Goal: Task Accomplishment & Management: Manage account settings

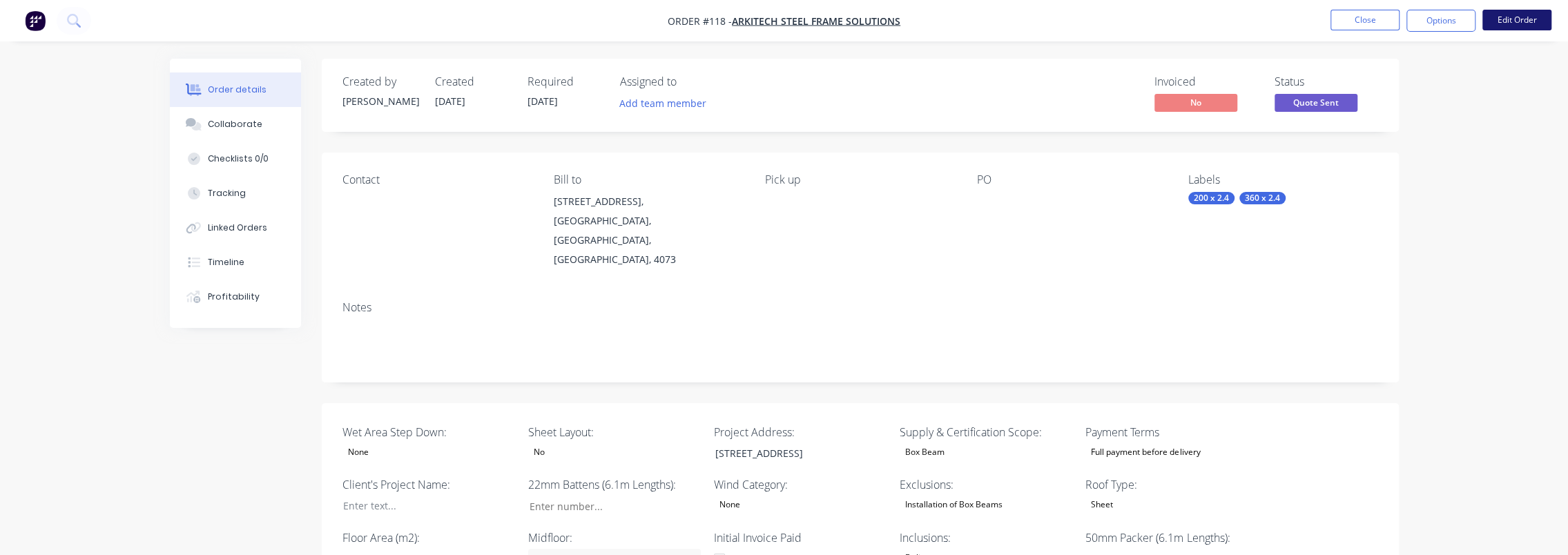
click at [1509, 25] on button "Edit Order" at bounding box center [1517, 20] width 69 height 20
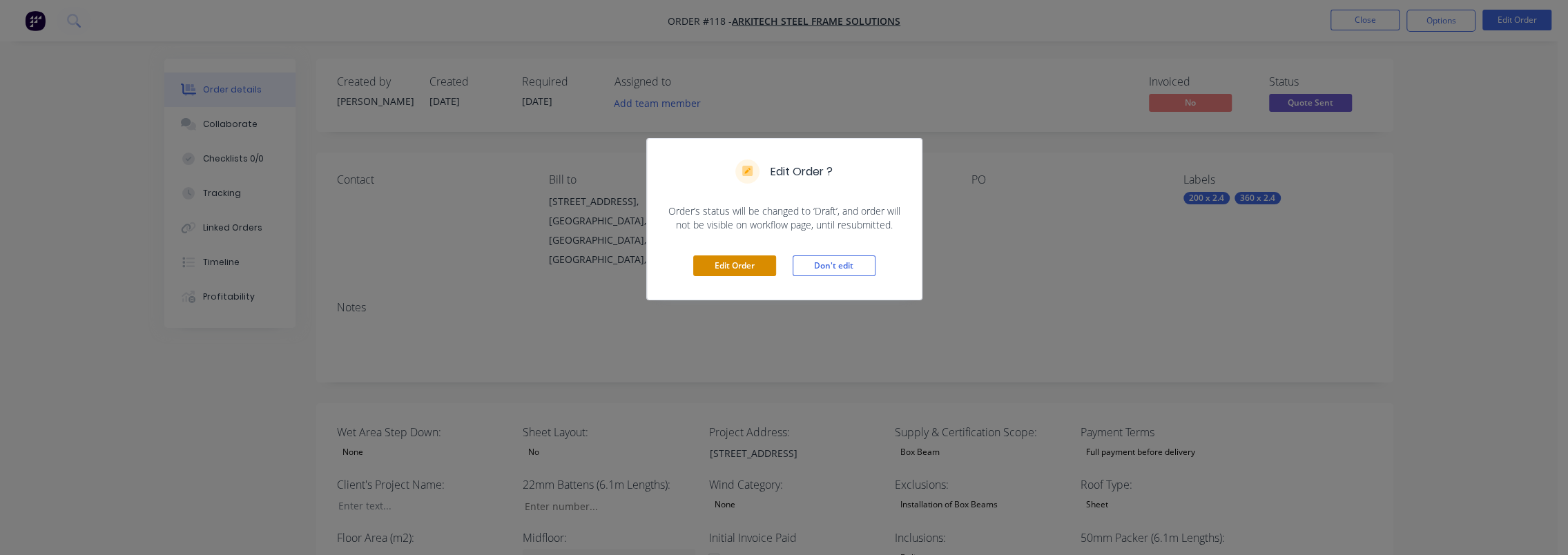
click at [717, 266] on button "Edit Order" at bounding box center [735, 266] width 83 height 20
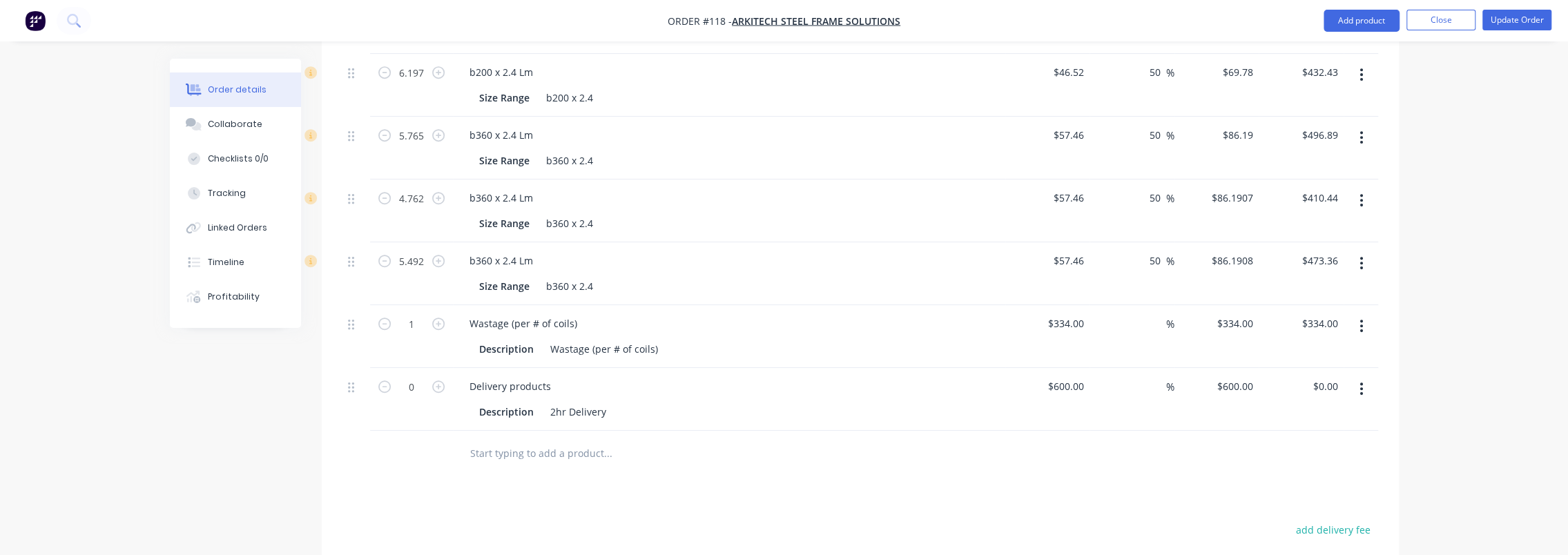
scroll to position [760, 0]
click at [1361, 384] on icon "button" at bounding box center [1361, 392] width 3 height 16
click at [1282, 501] on div "Delete" at bounding box center [1313, 511] width 106 height 20
click at [1428, 334] on div "Order details Collaborate Checklists 0/0 Tracking Linked Orders Timeline Profit…" at bounding box center [784, 3] width 1568 height 1528
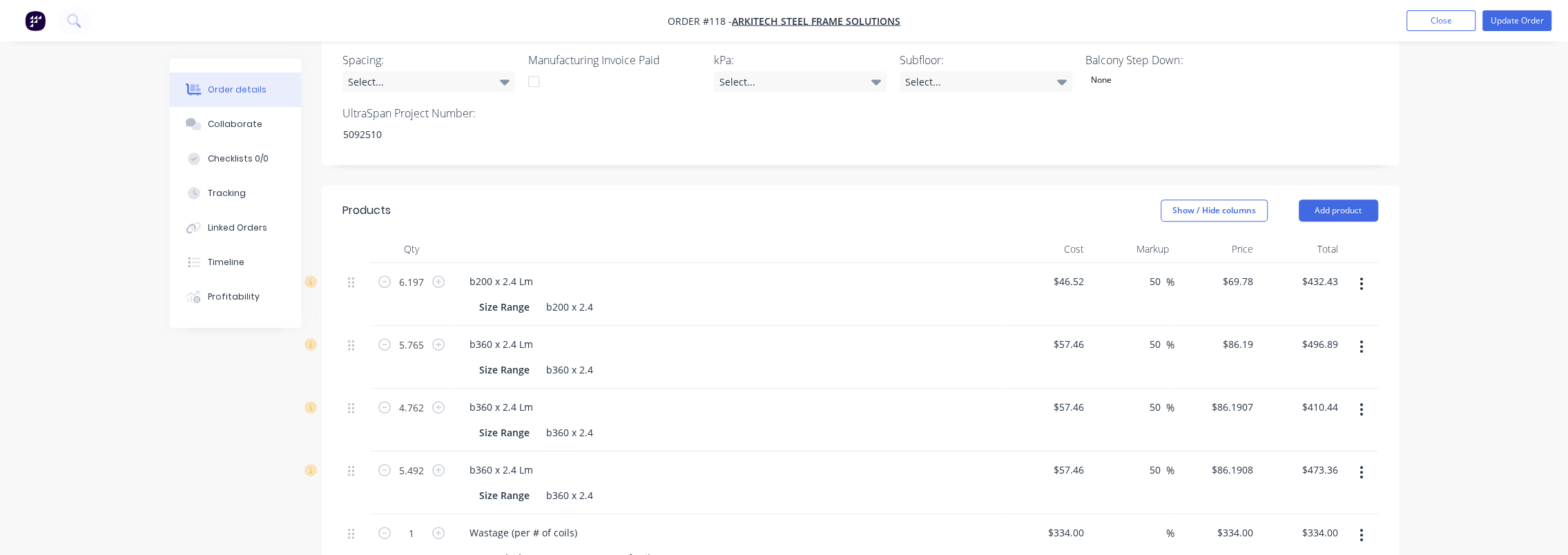
scroll to position [553, 0]
click at [1511, 11] on button "Update Order" at bounding box center [1517, 20] width 69 height 20
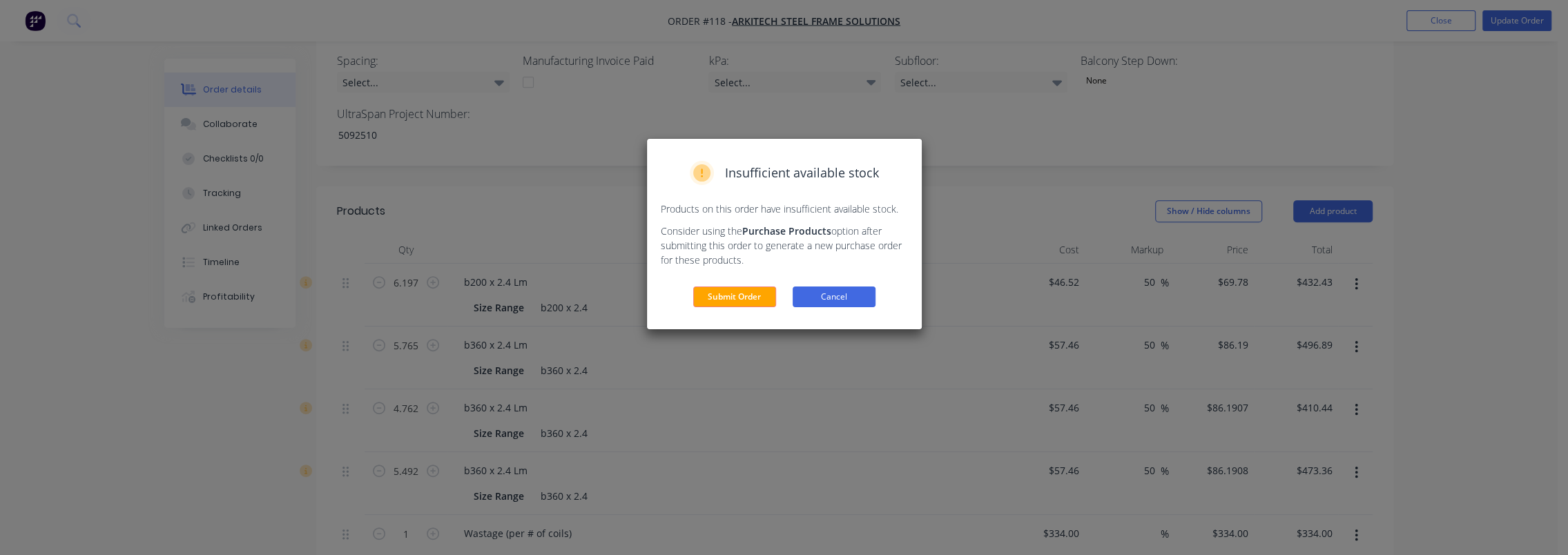
click at [819, 296] on button "Cancel" at bounding box center [833, 297] width 83 height 20
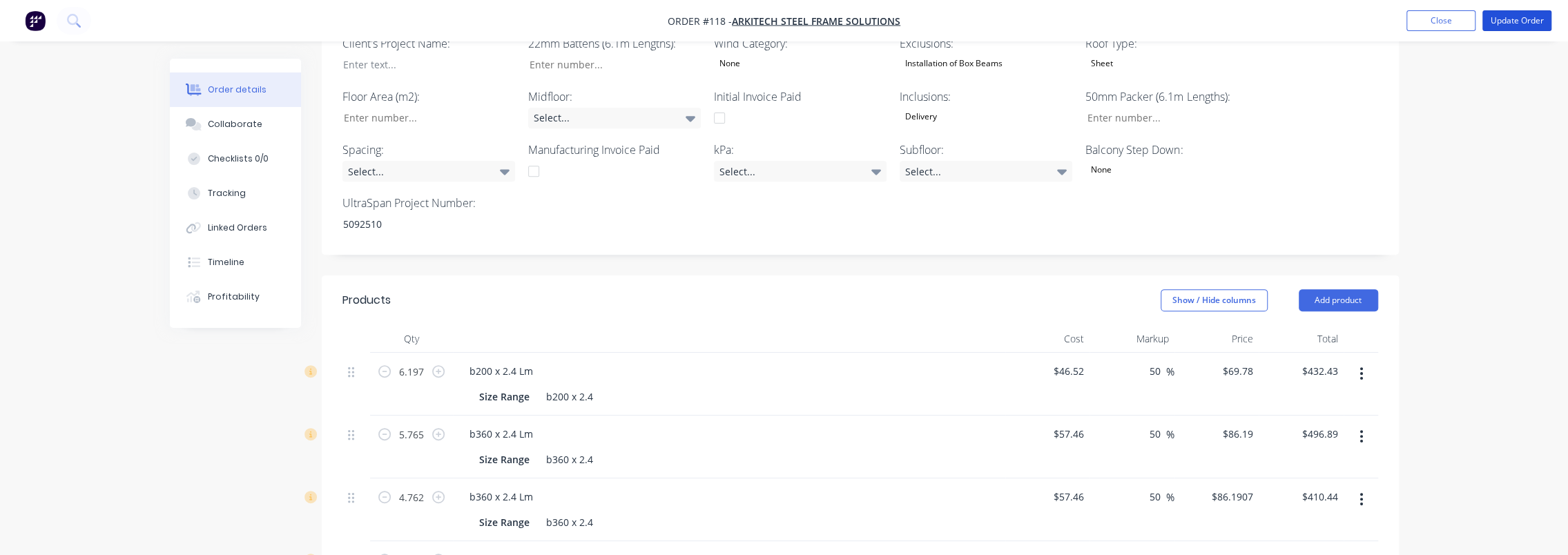
scroll to position [760, 0]
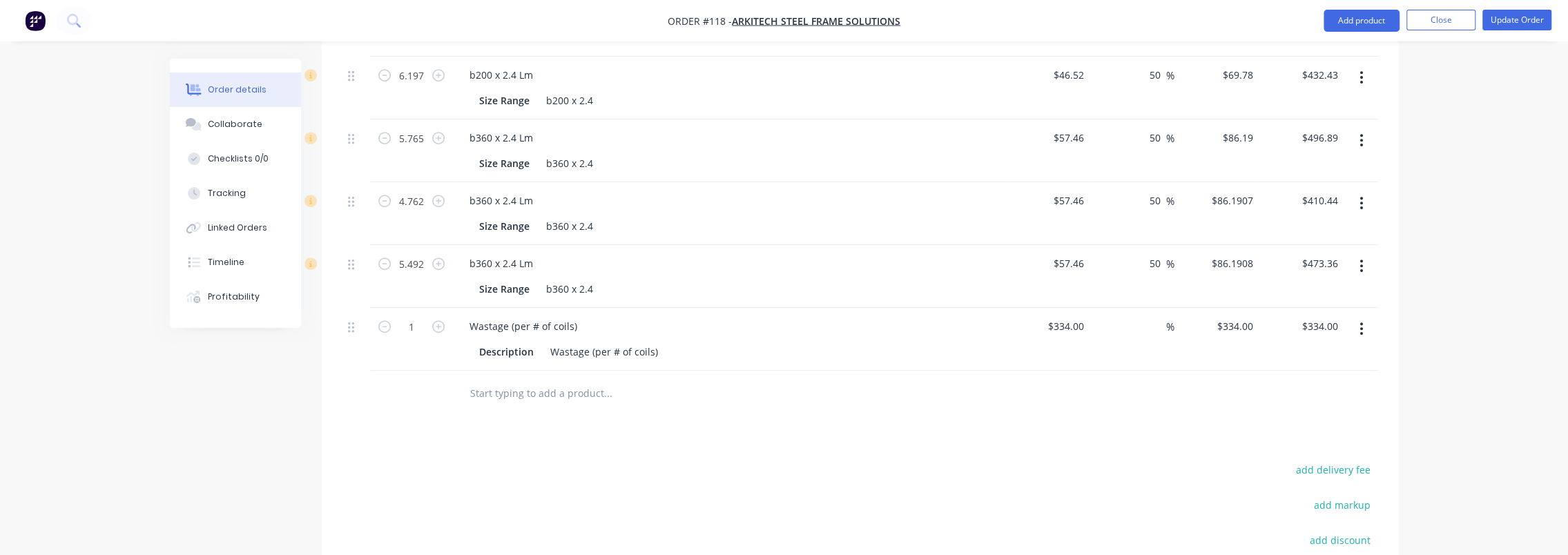
click at [587, 379] on input "text" at bounding box center [608, 393] width 276 height 28
click at [1537, 20] on button "Update Order" at bounding box center [1517, 20] width 69 height 20
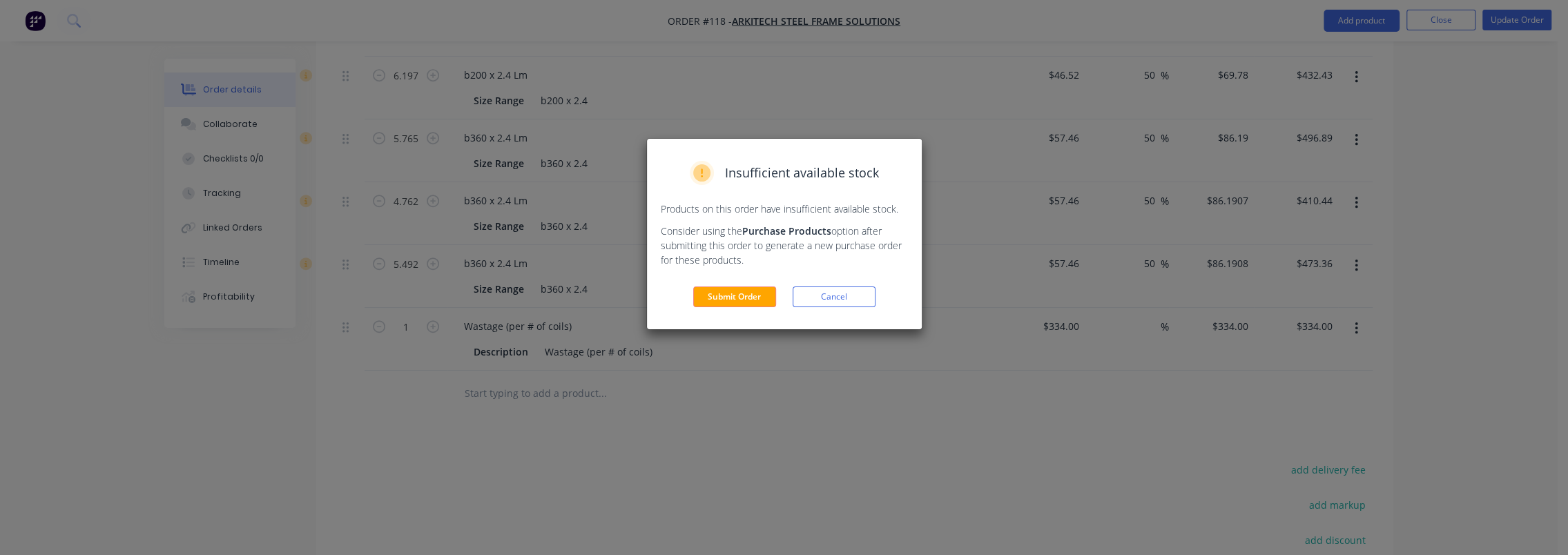
drag, startPoint x: 847, startPoint y: 305, endPoint x: 866, endPoint y: 300, distance: 19.6
click at [852, 302] on button "Cancel" at bounding box center [833, 297] width 83 height 20
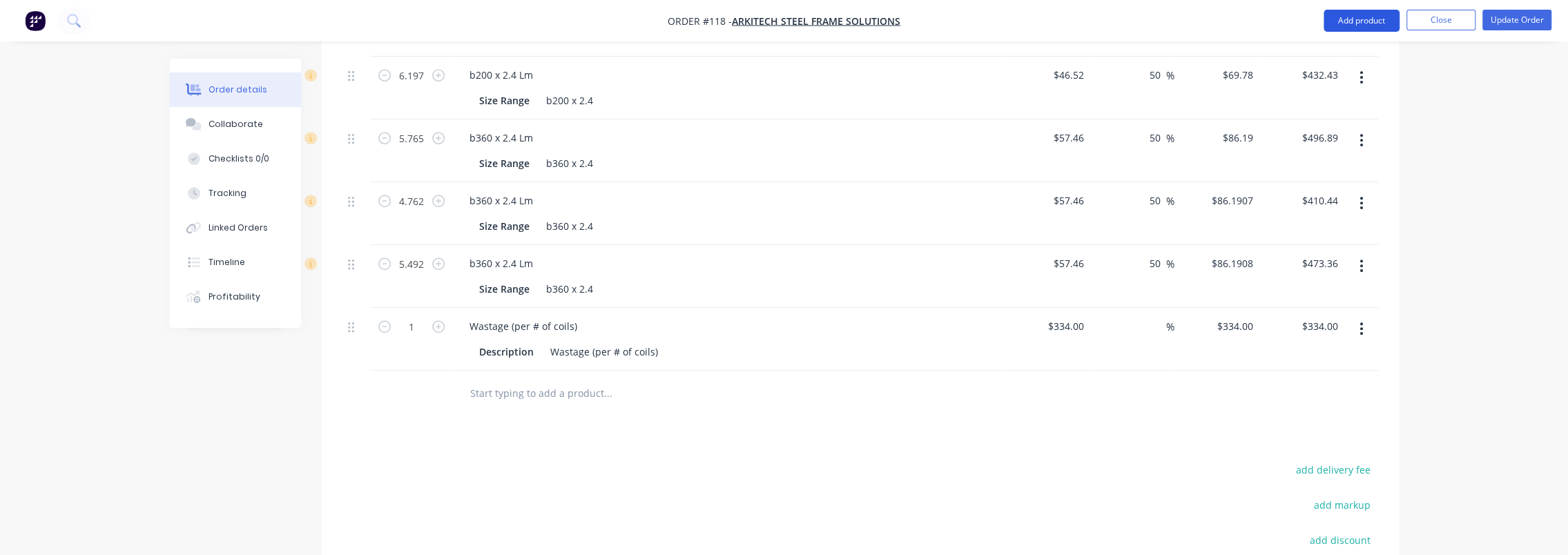
click at [1369, 22] on button "Add product" at bounding box center [1361, 20] width 76 height 22
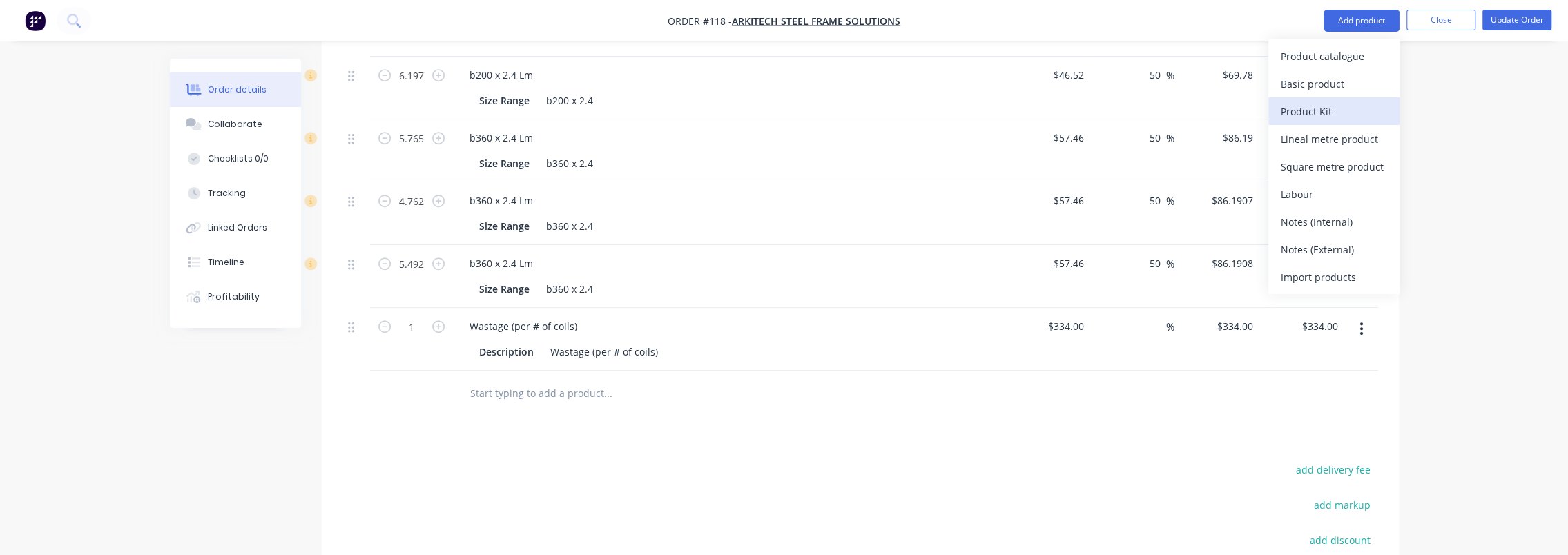
click at [1344, 103] on div "Product Kit" at bounding box center [1334, 111] width 106 height 20
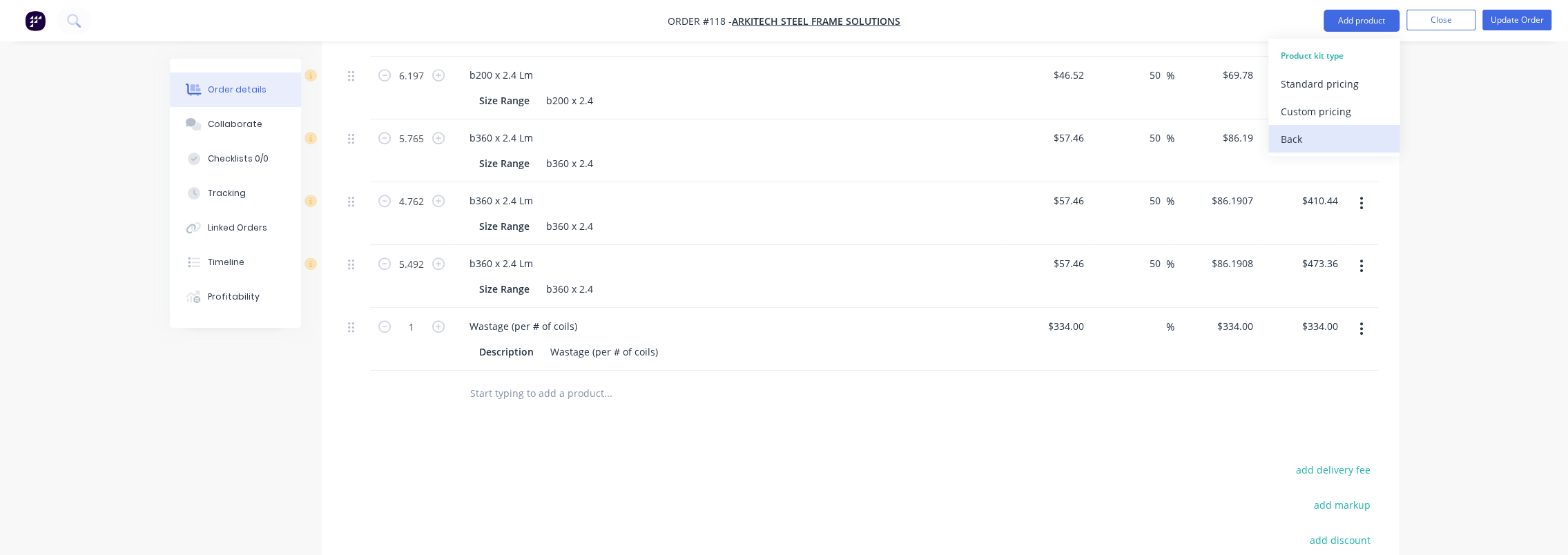
click at [1318, 135] on div "Back" at bounding box center [1334, 139] width 106 height 20
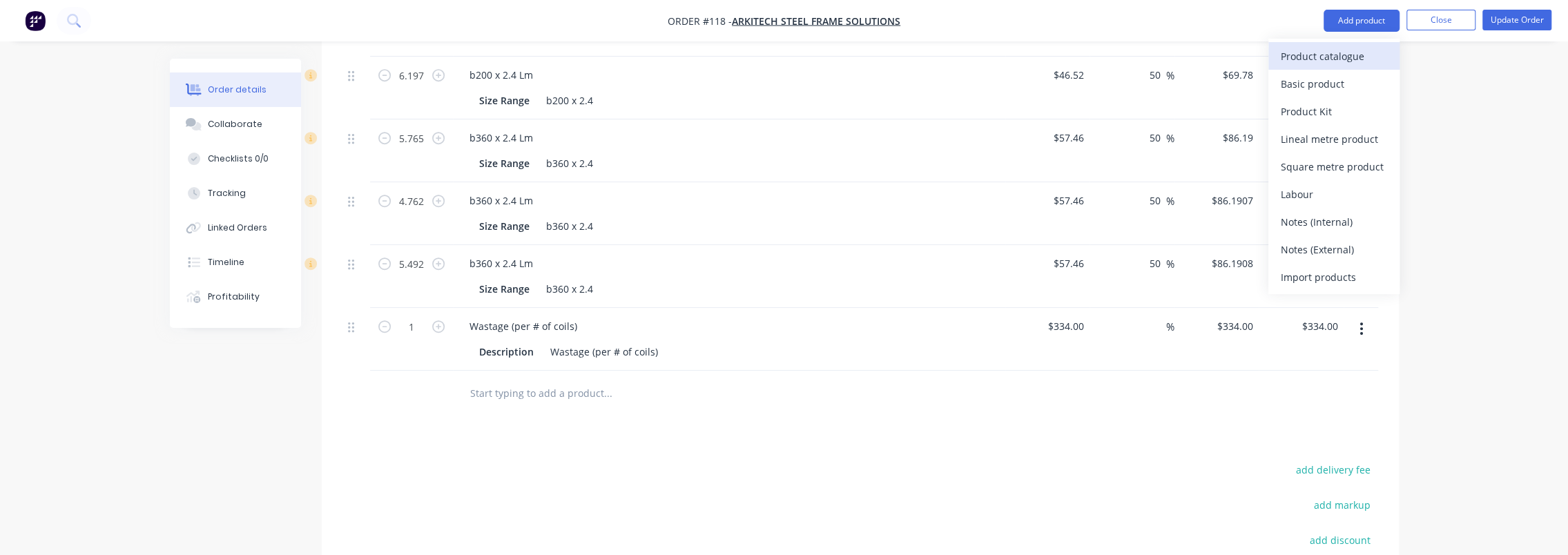
click at [1340, 62] on div "Product catalogue" at bounding box center [1334, 56] width 106 height 20
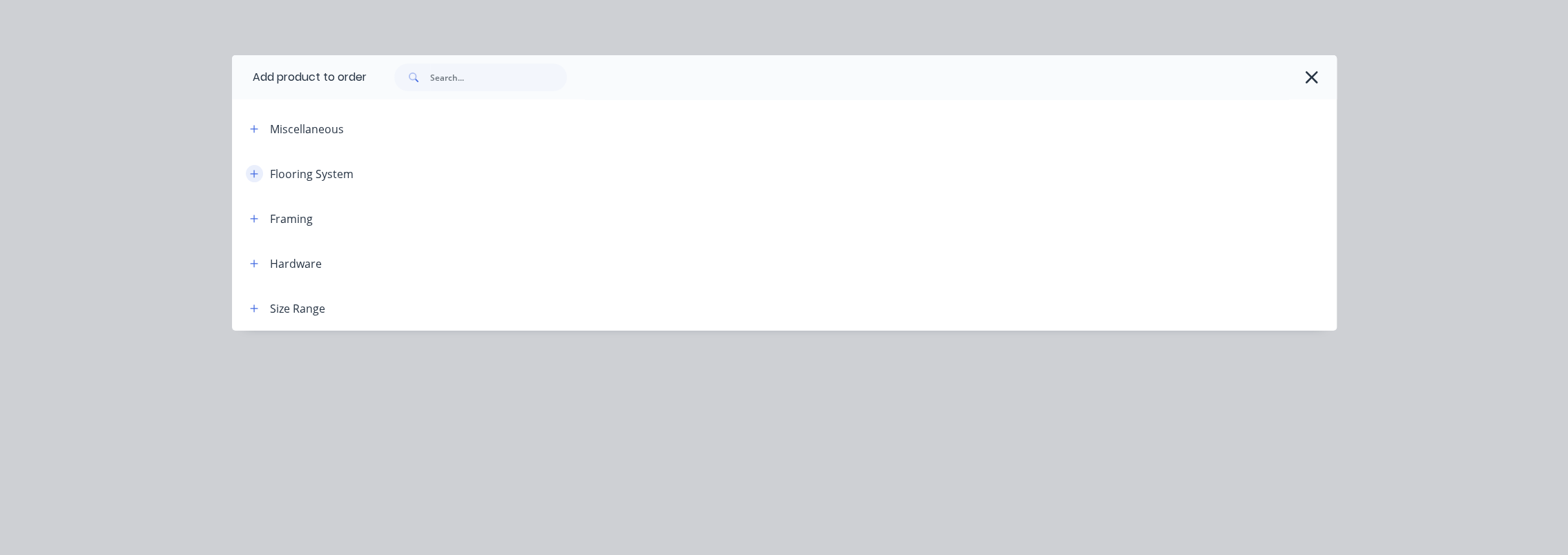
click at [261, 172] on button "button" at bounding box center [254, 173] width 17 height 17
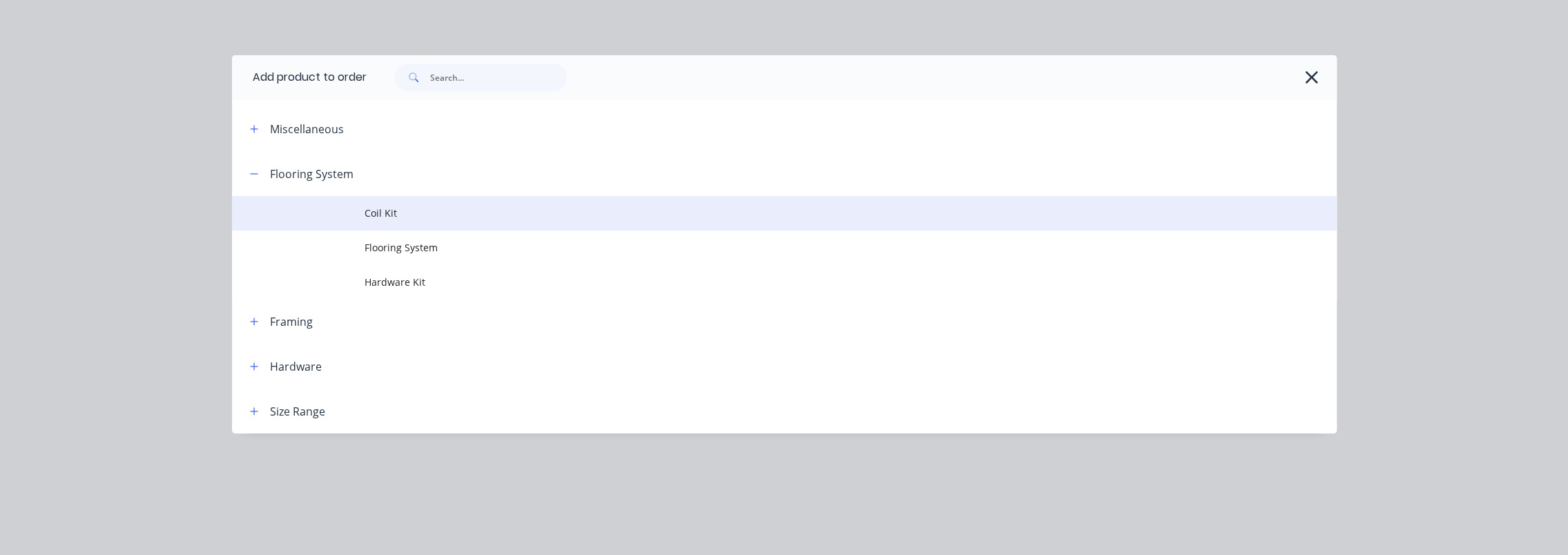
click at [443, 221] on td "Coil Kit" at bounding box center [851, 213] width 972 height 34
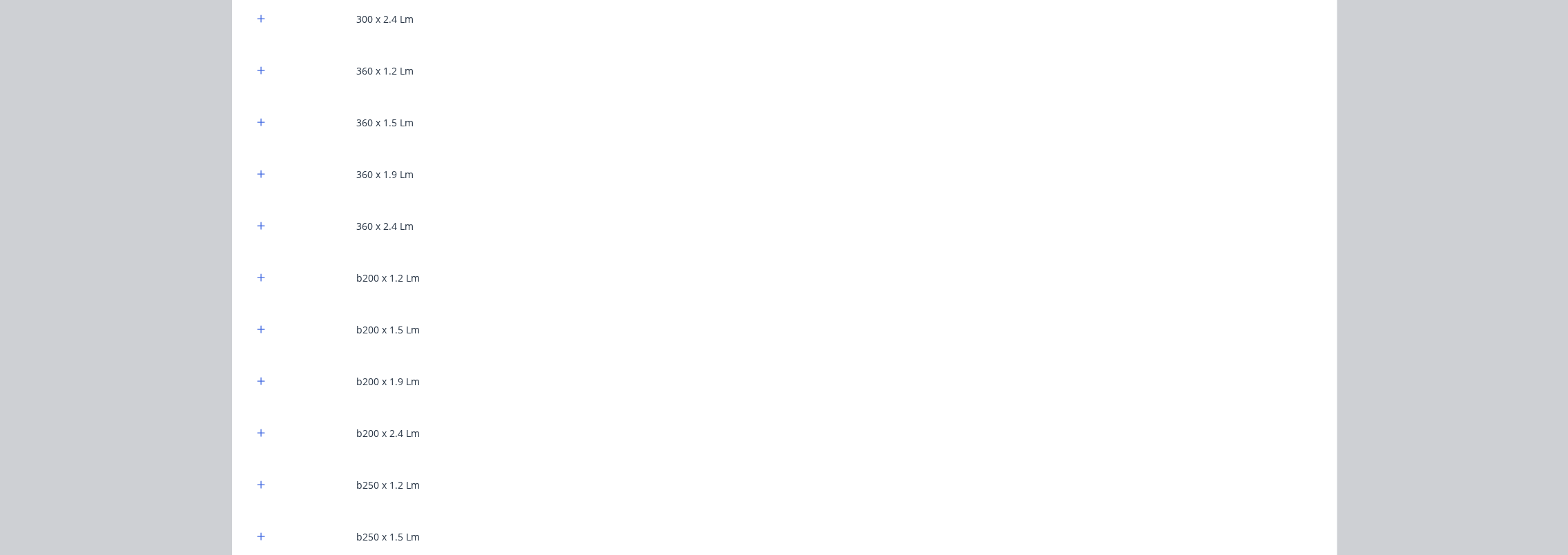
scroll to position [829, 0]
click at [257, 369] on icon "button" at bounding box center [260, 369] width 7 height 7
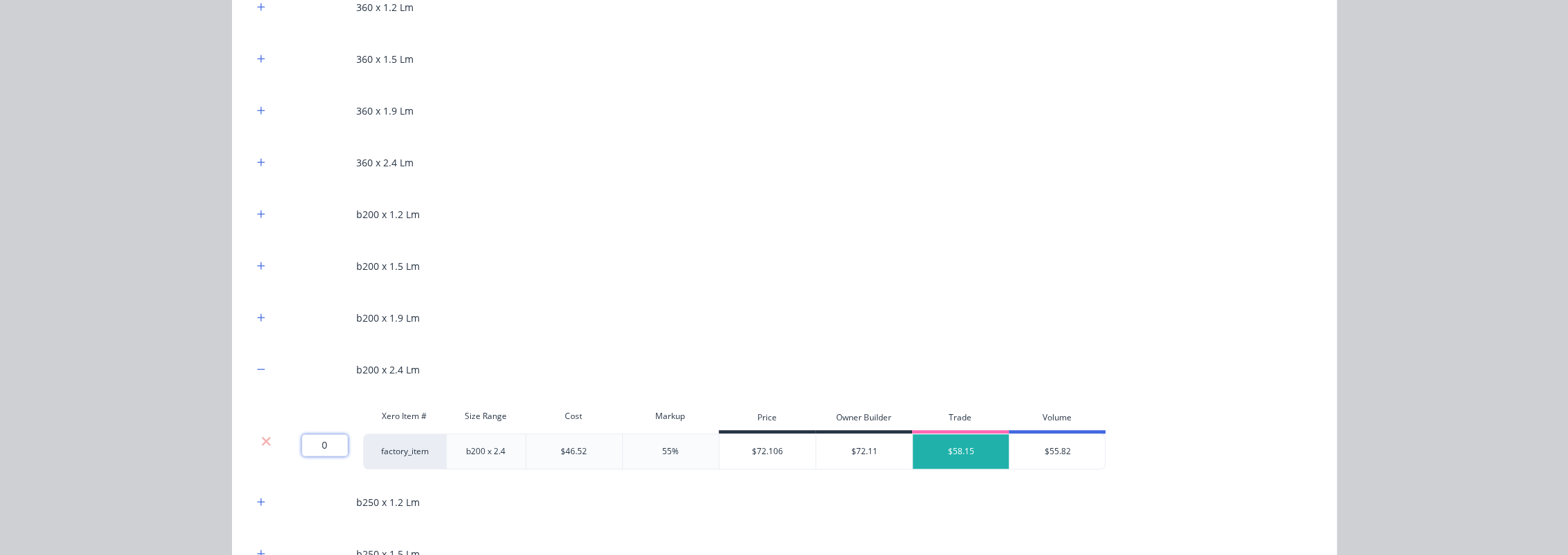
drag, startPoint x: 328, startPoint y: 446, endPoint x: 305, endPoint y: 445, distance: 23.0
click at [305, 445] on input "0" at bounding box center [324, 445] width 47 height 22
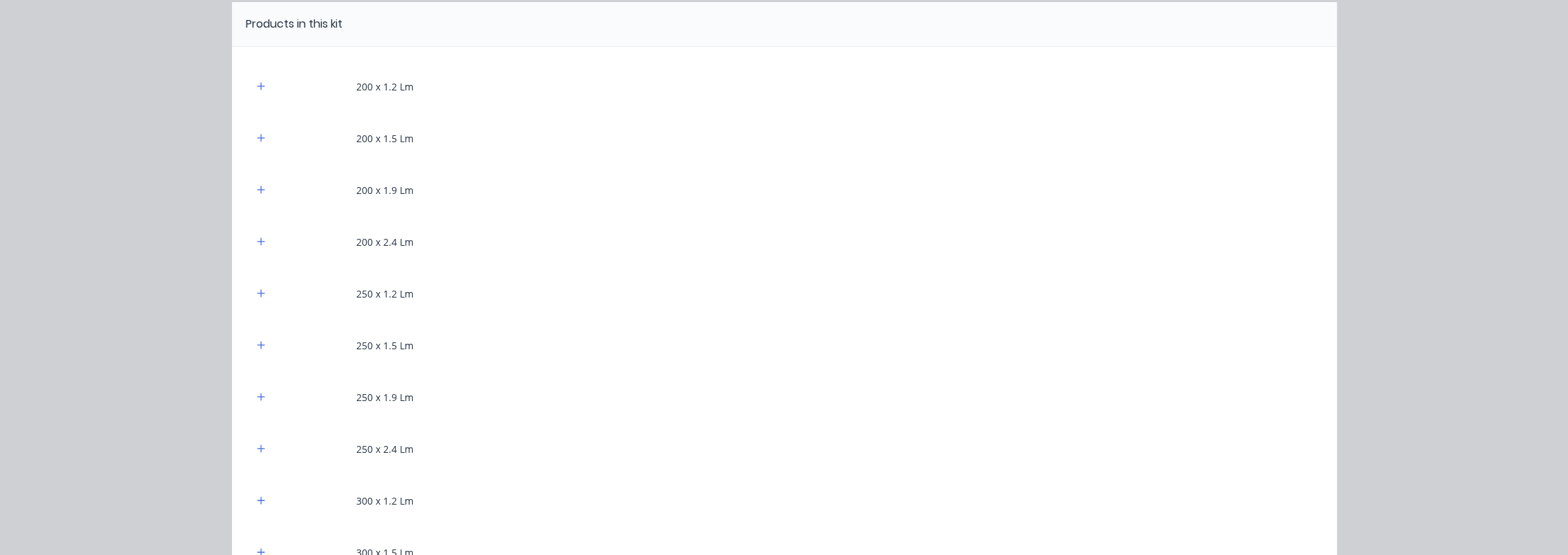
scroll to position [0, 0]
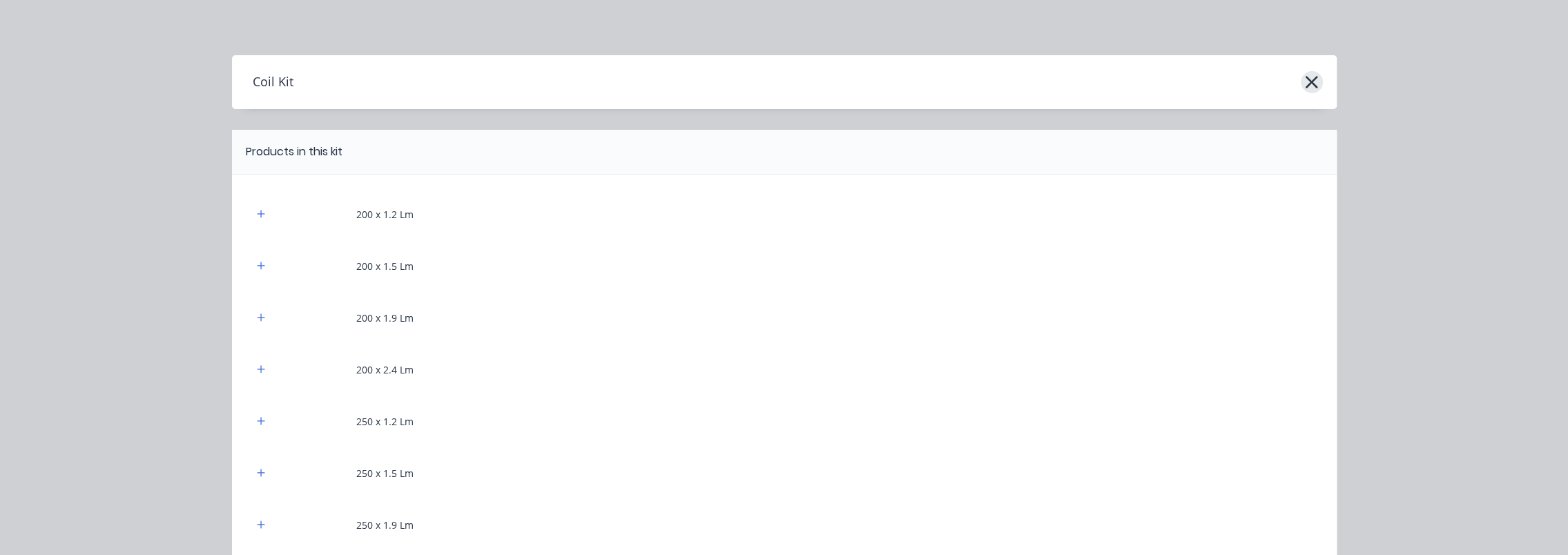
click at [1313, 81] on button "button" at bounding box center [1311, 82] width 22 height 22
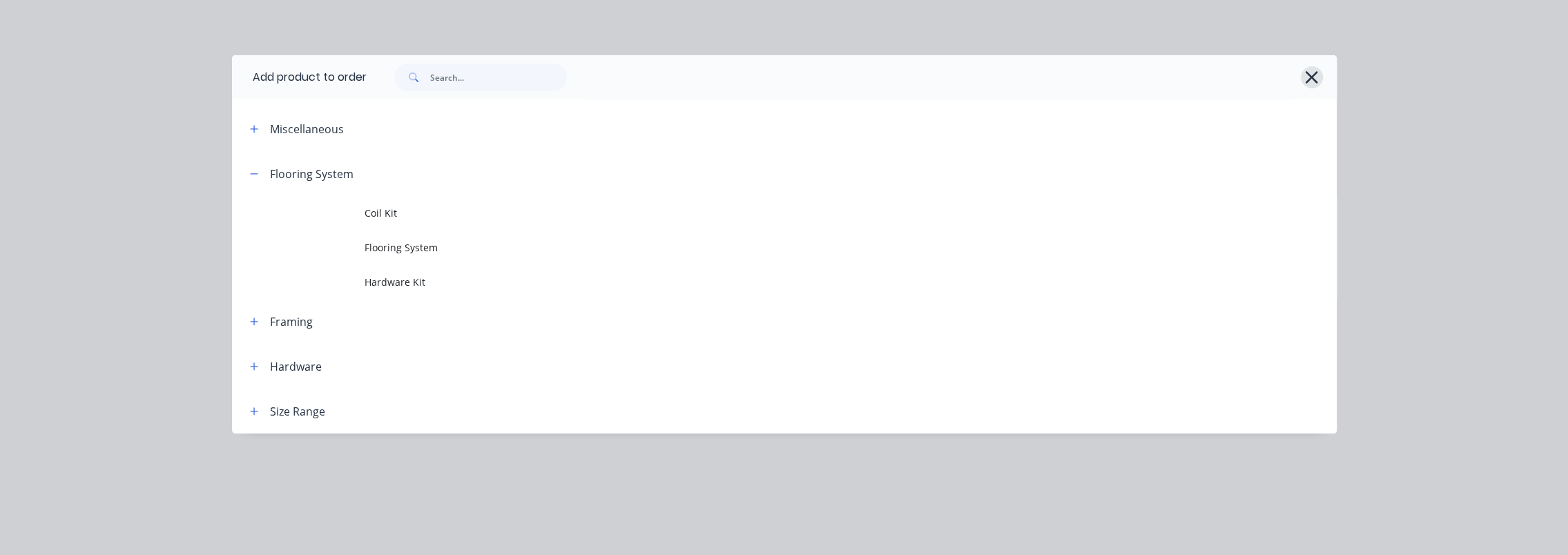
click at [1311, 78] on icon "button" at bounding box center [1311, 77] width 12 height 12
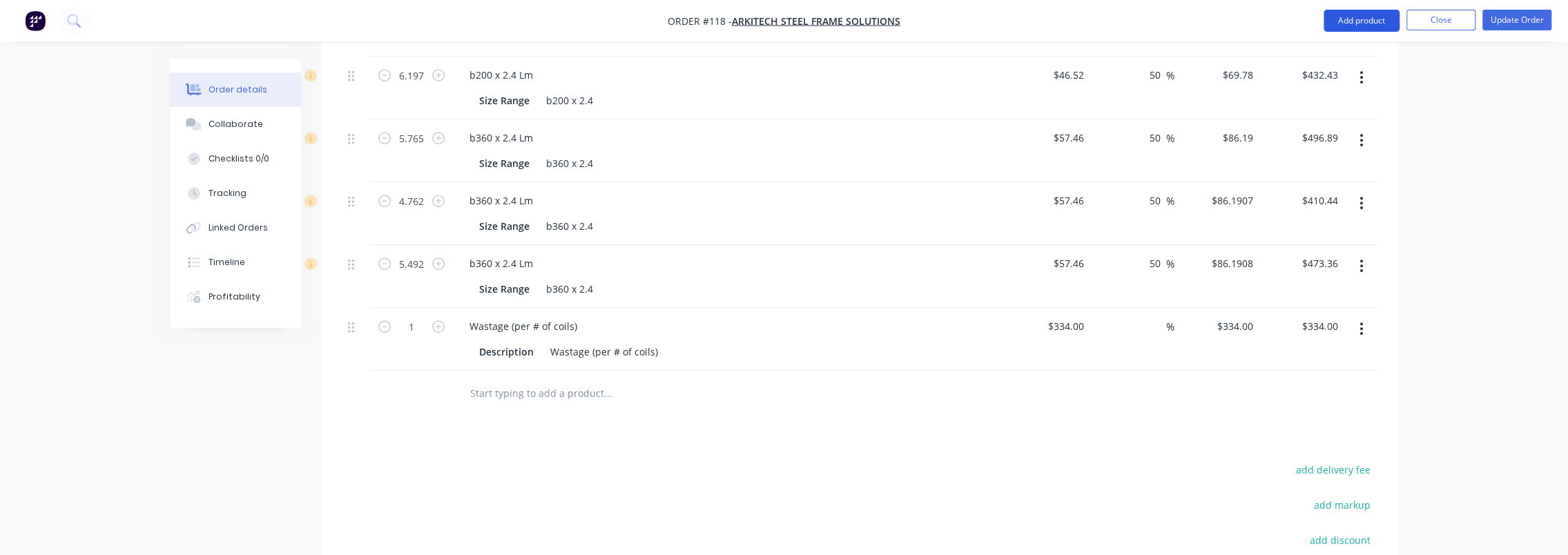
click at [1370, 22] on button "Add product" at bounding box center [1361, 20] width 76 height 22
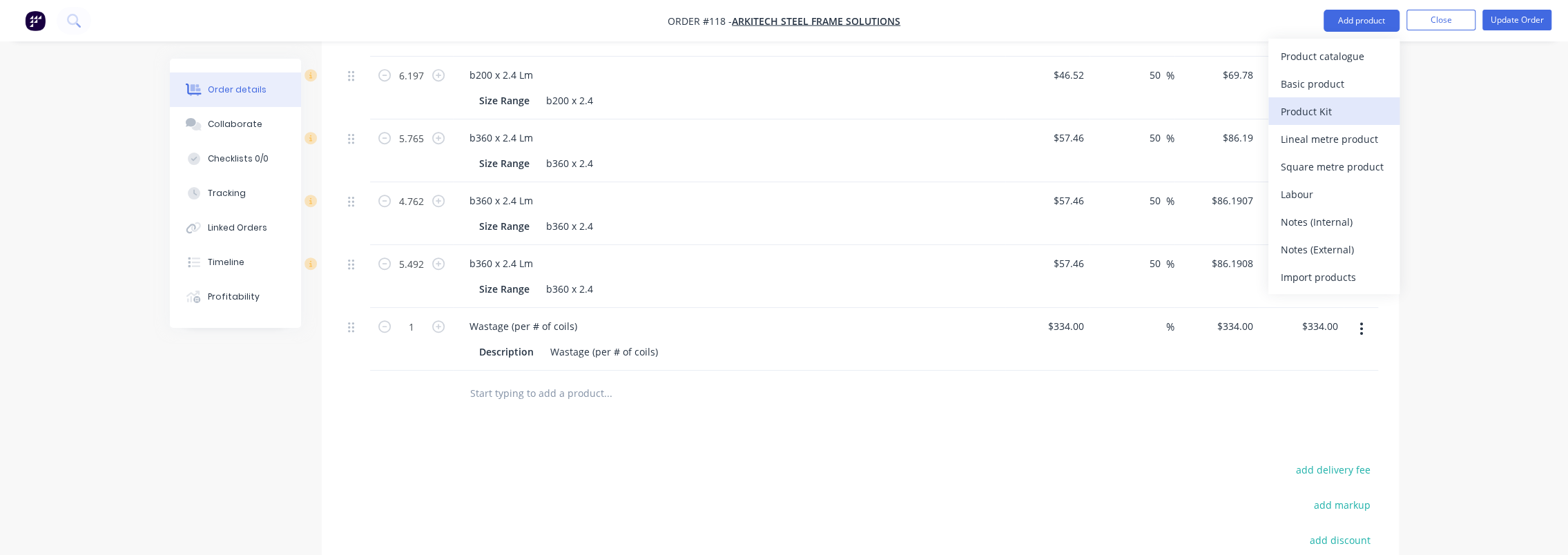
click at [1344, 114] on div "Product Kit" at bounding box center [1334, 111] width 106 height 20
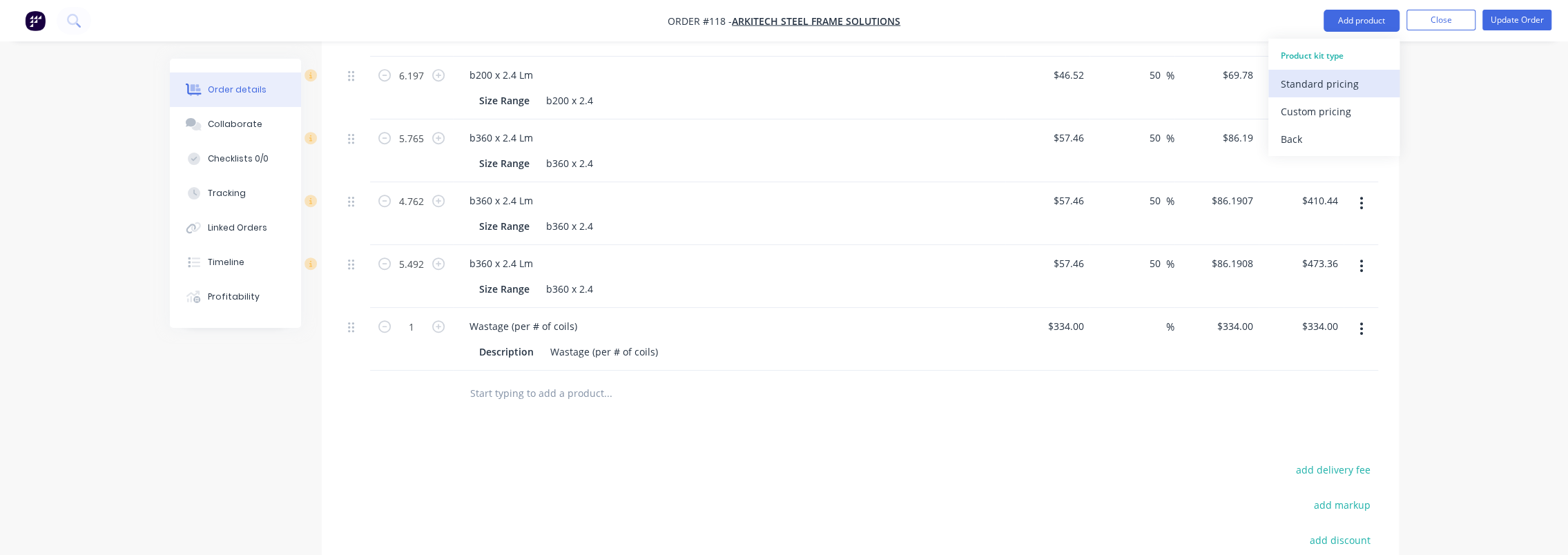
click at [1349, 84] on div "Standard pricing" at bounding box center [1334, 83] width 106 height 20
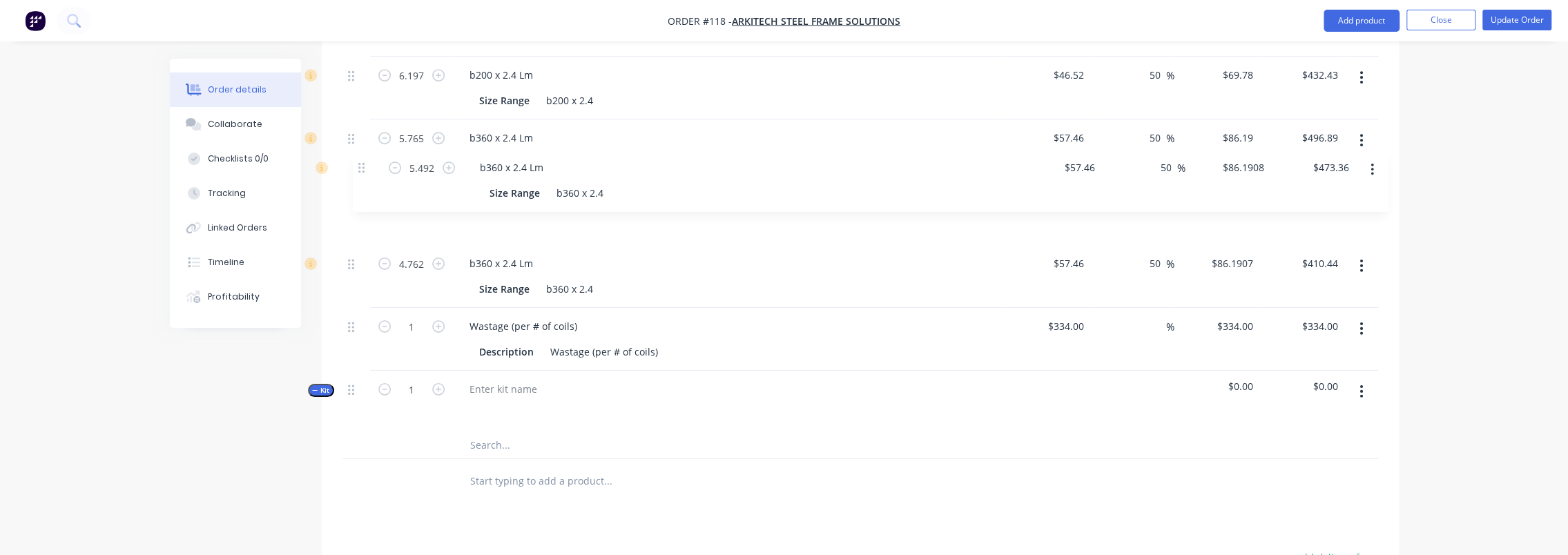
drag, startPoint x: 348, startPoint y: 240, endPoint x: 359, endPoint y: 168, distance: 72.8
click at [359, 168] on div "6.197 b200 x 2.4 Lm Size Range b200 x 2.4 $46.52 $46.52 50 50 % $69.78 $69.78 $…" at bounding box center [860, 257] width 1036 height 403
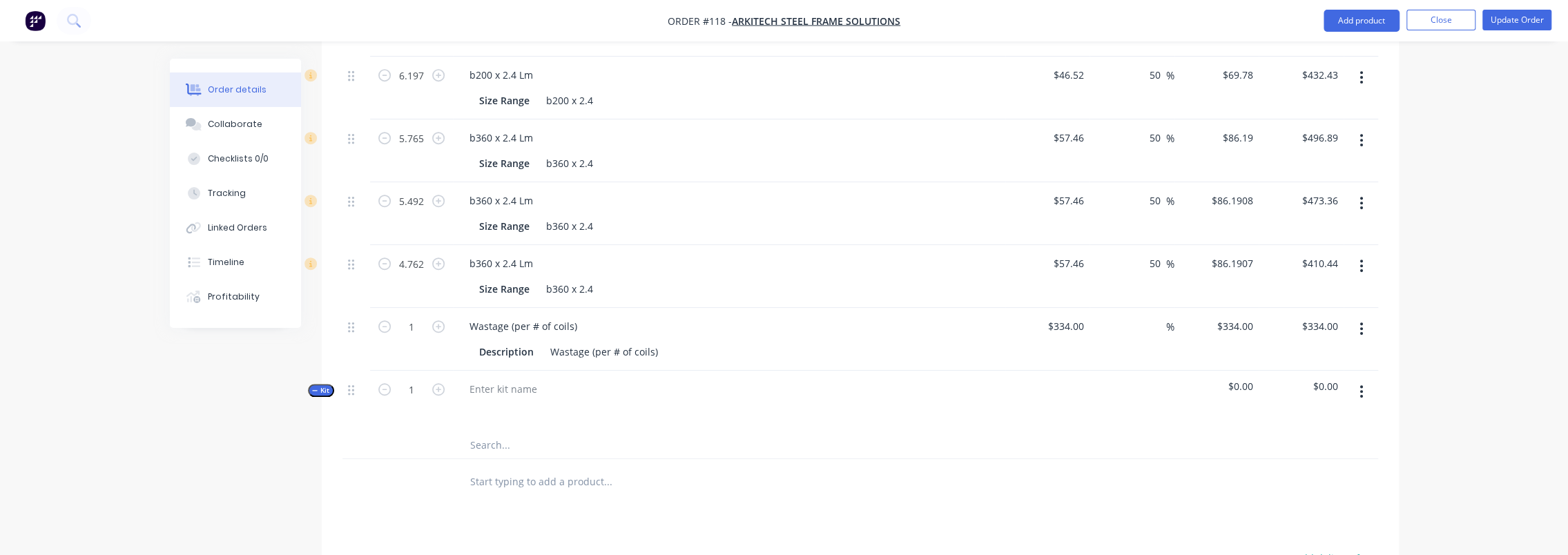
click at [609, 431] on input "text" at bounding box center [608, 445] width 276 height 28
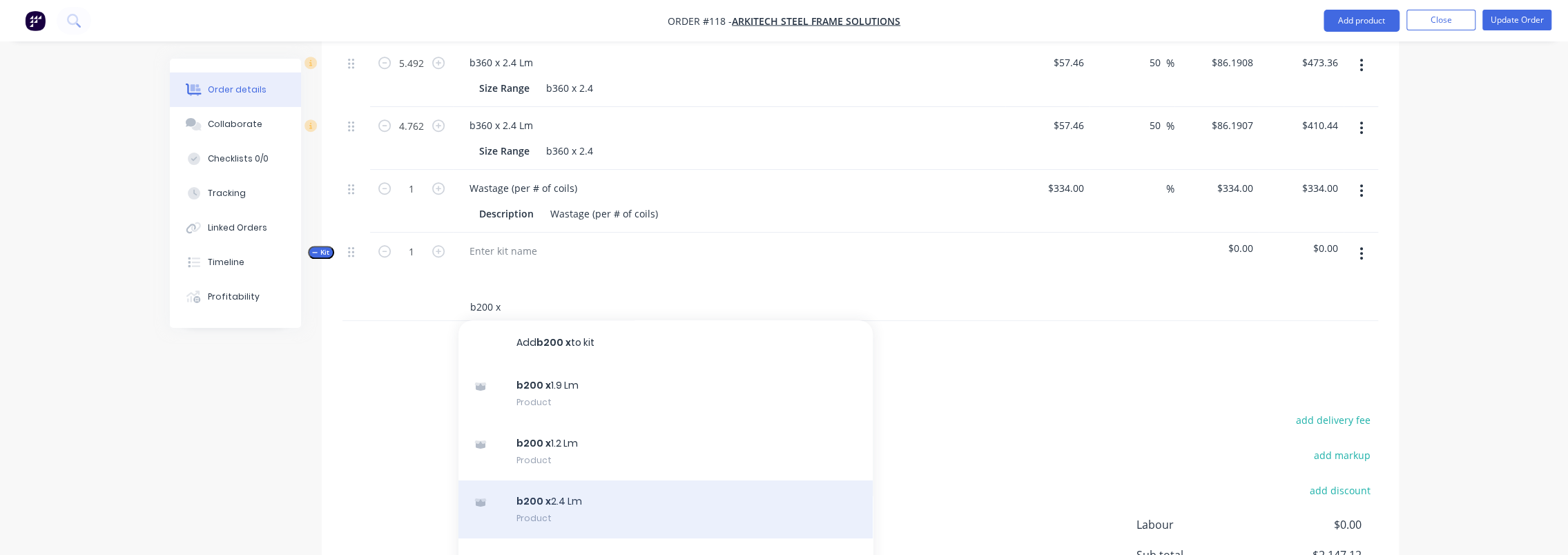
type input "b200 x"
click at [602, 481] on div "b200 x 2.4 Lm Product" at bounding box center [665, 509] width 414 height 58
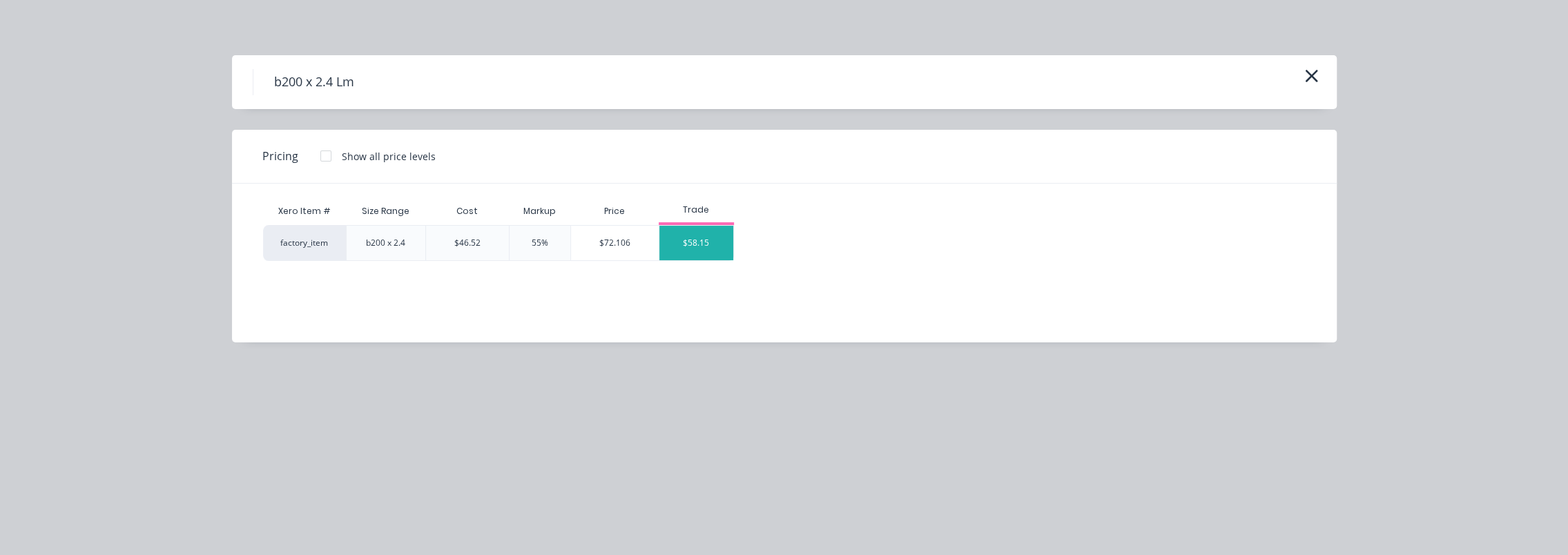
click at [678, 236] on div "$58.15" at bounding box center [696, 243] width 74 height 34
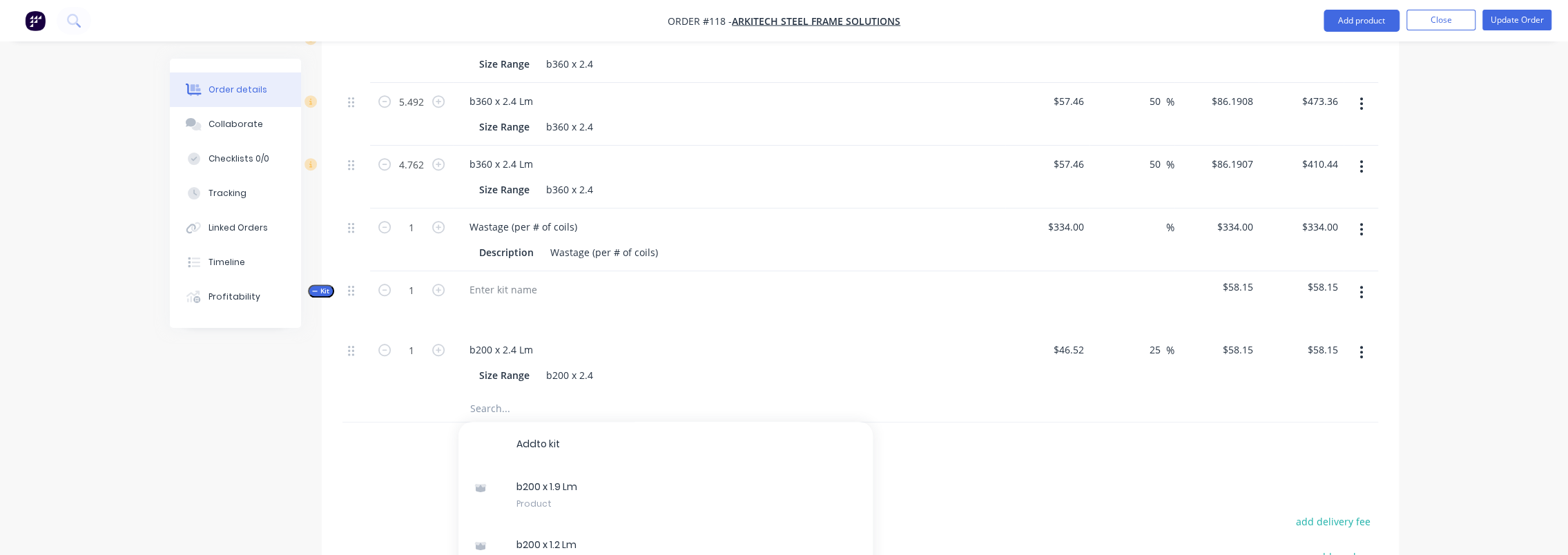
scroll to position [829, 0]
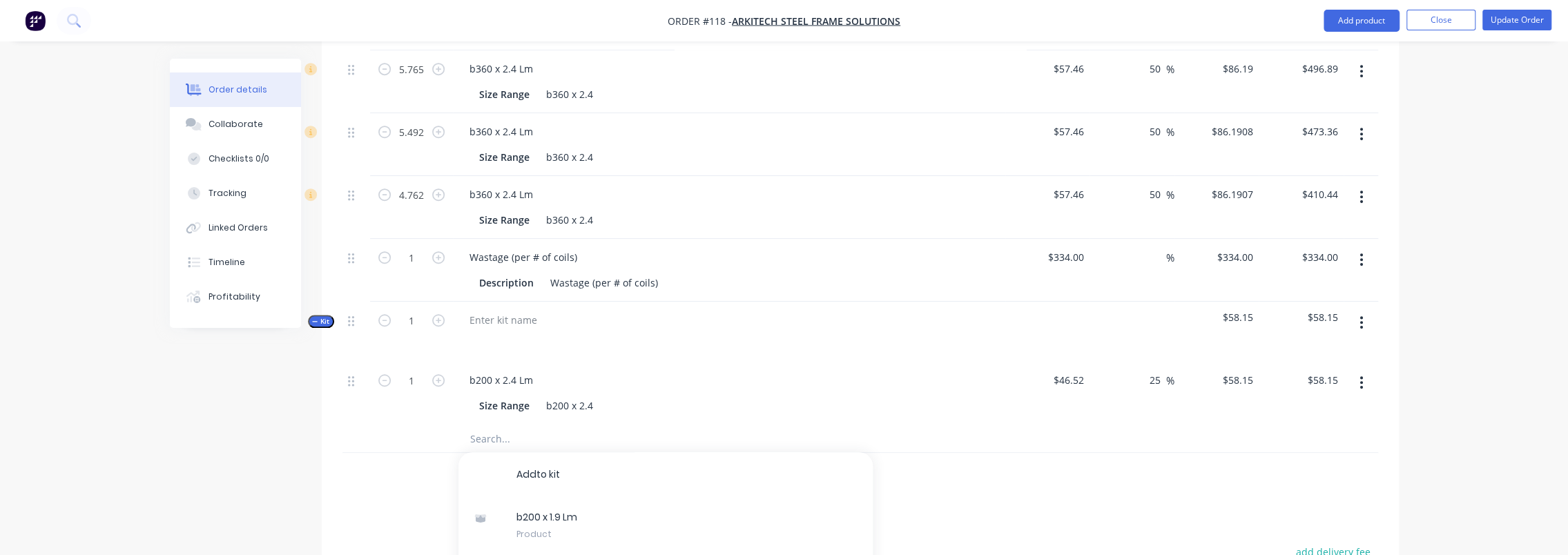
click at [1124, 471] on div at bounding box center [860, 475] width 1036 height 45
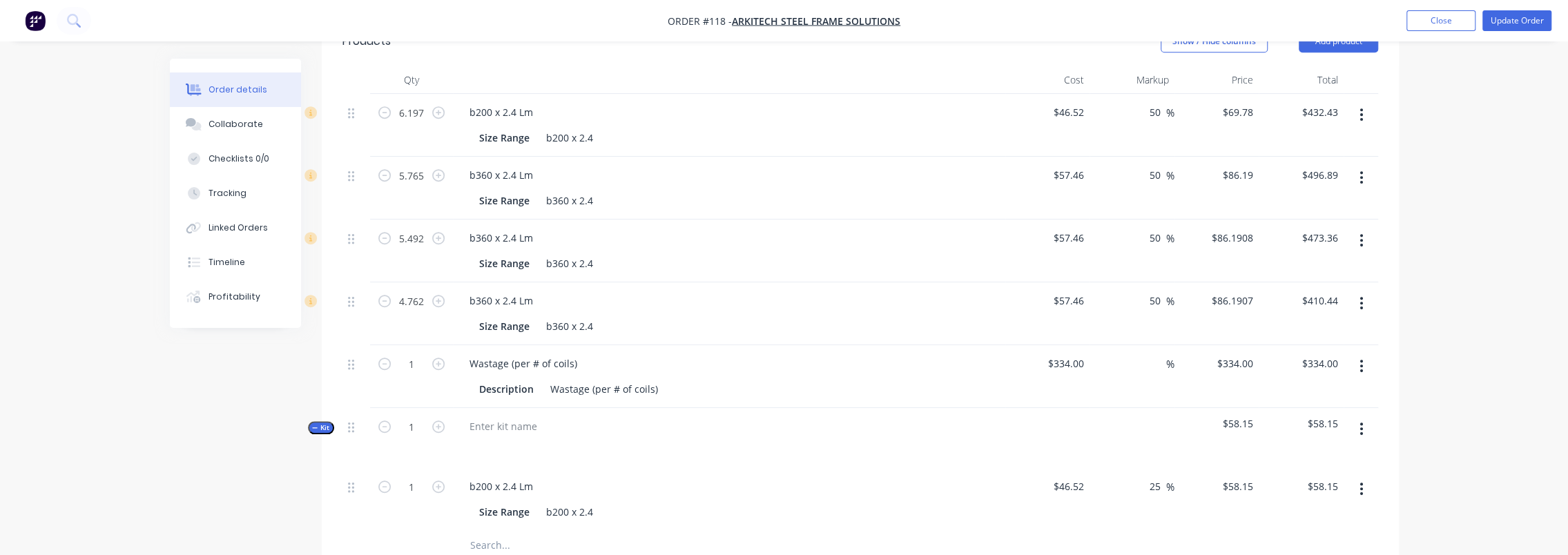
scroll to position [760, 0]
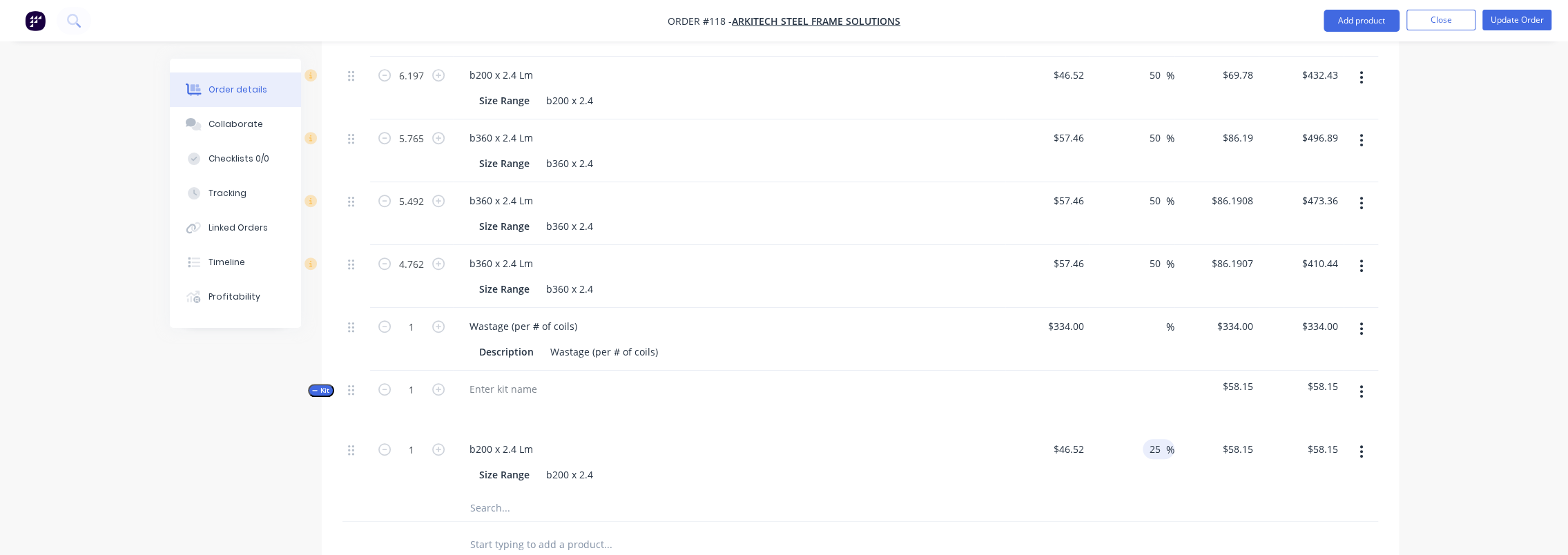
click at [1155, 440] on input "25" at bounding box center [1157, 450] width 18 height 20
type input "50"
type input "$69.78"
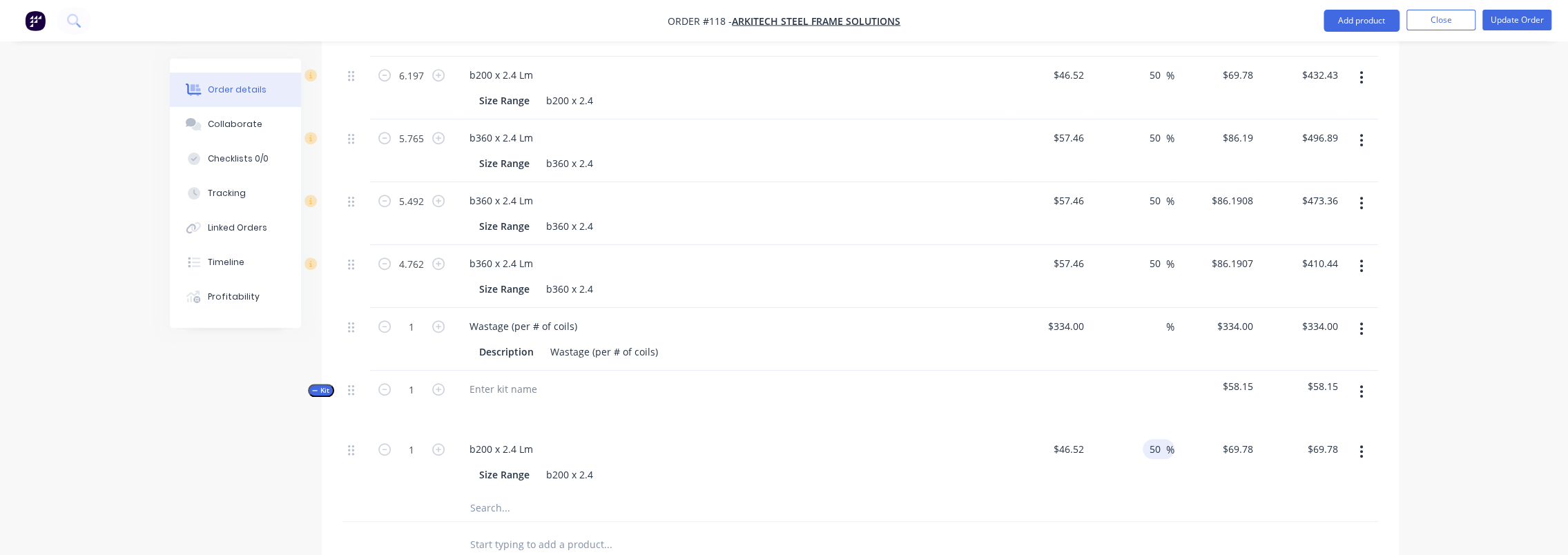
click at [1457, 360] on div "Order details Collaborate Checklists 0/0 Tracking Linked Orders Timeline Profit…" at bounding box center [784, 79] width 1568 height 1680
click at [418, 65] on input "6.197" at bounding box center [412, 74] width 36 height 20
paste input "6.197"
type input "6.197"
type input "$432.43"
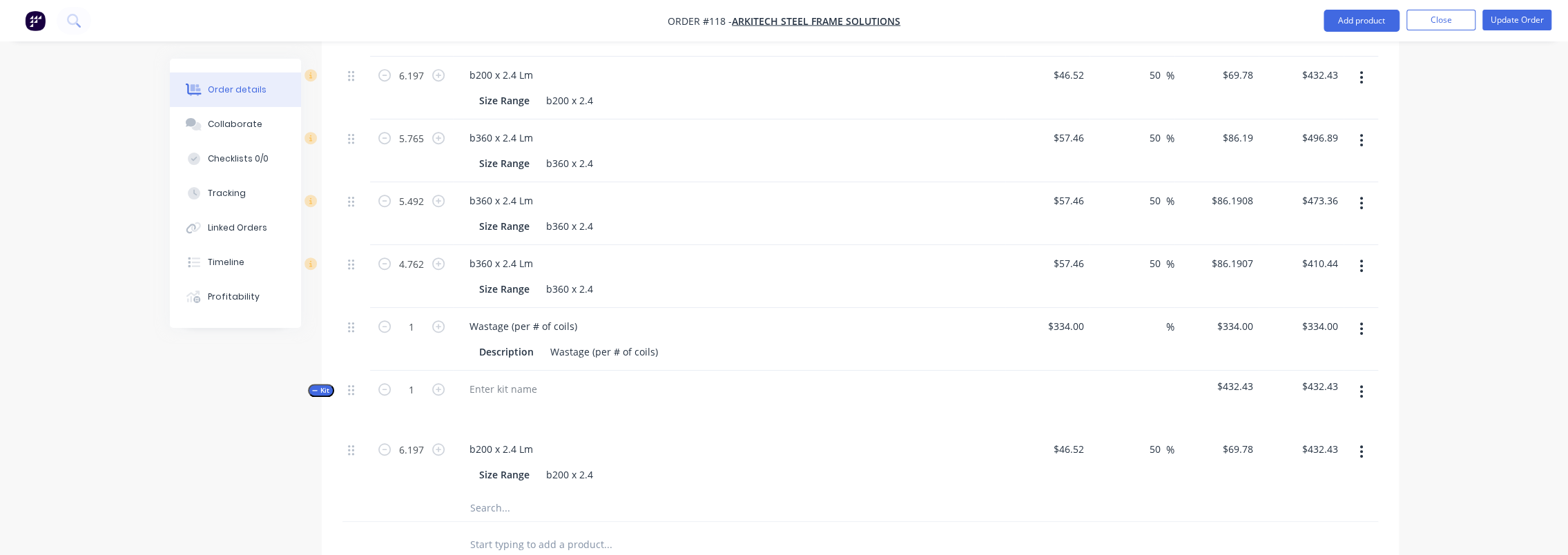
click at [1360, 67] on button "button" at bounding box center [1361, 77] width 33 height 25
click at [1331, 186] on div "Delete" at bounding box center [1313, 196] width 106 height 20
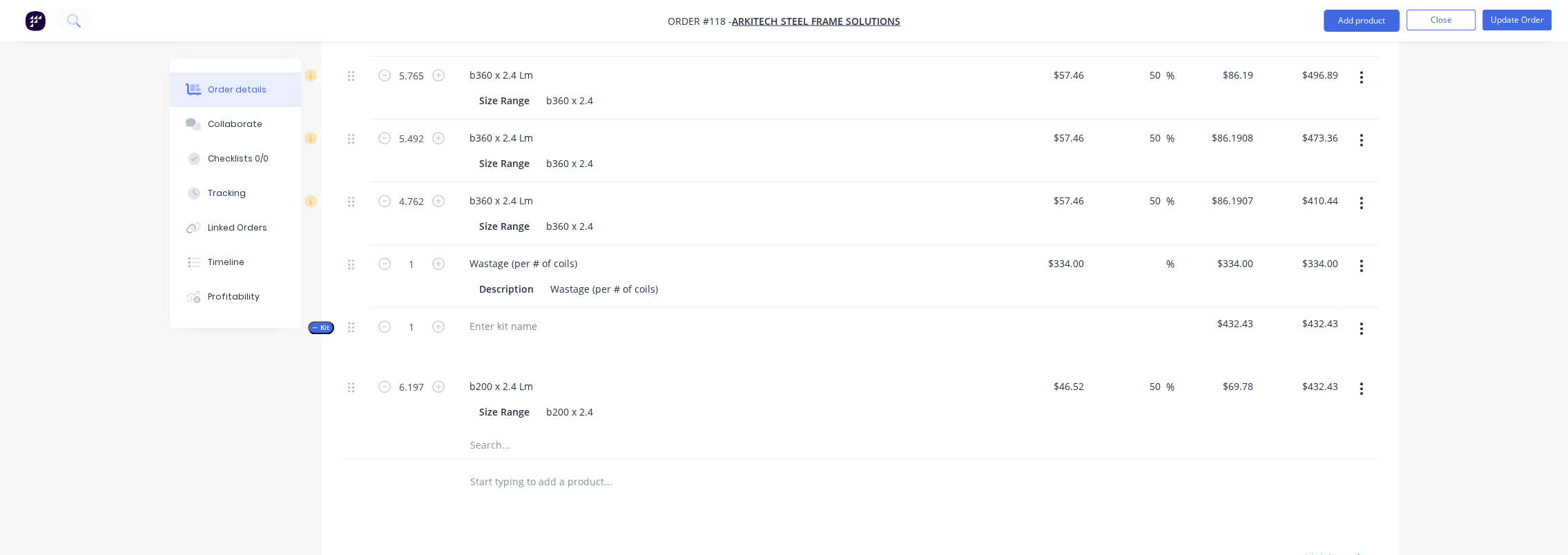
click at [533, 433] on input "text" at bounding box center [608, 445] width 276 height 28
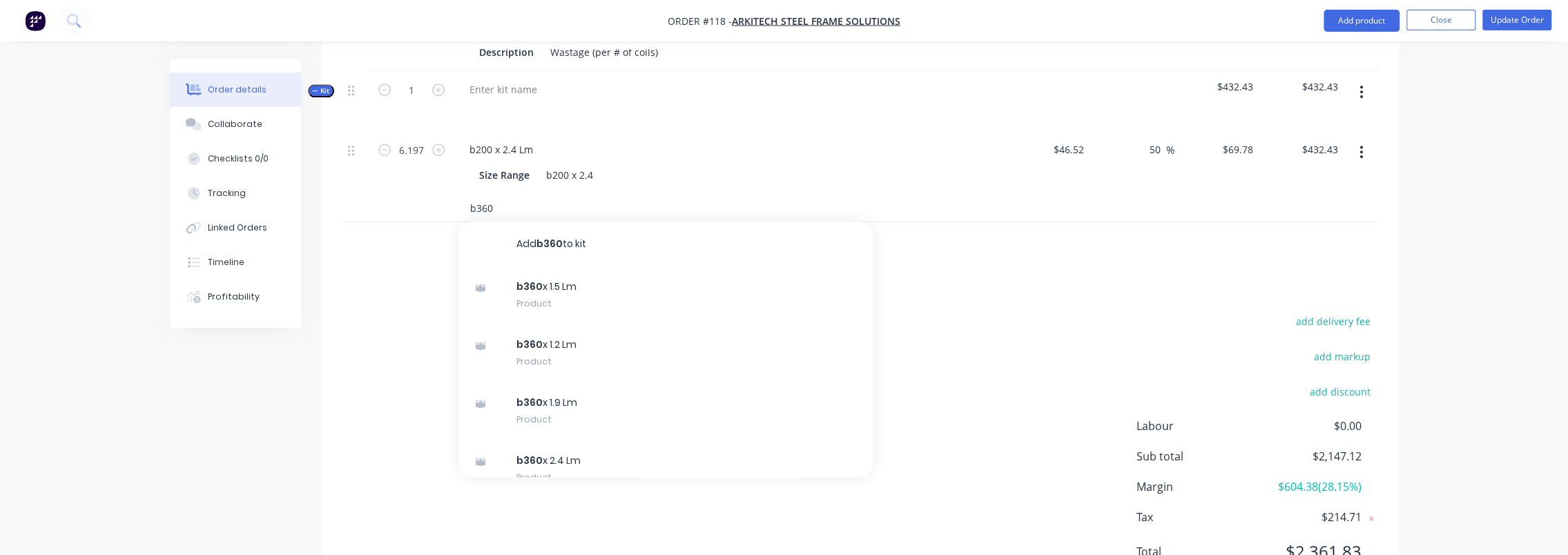
scroll to position [1036, 0]
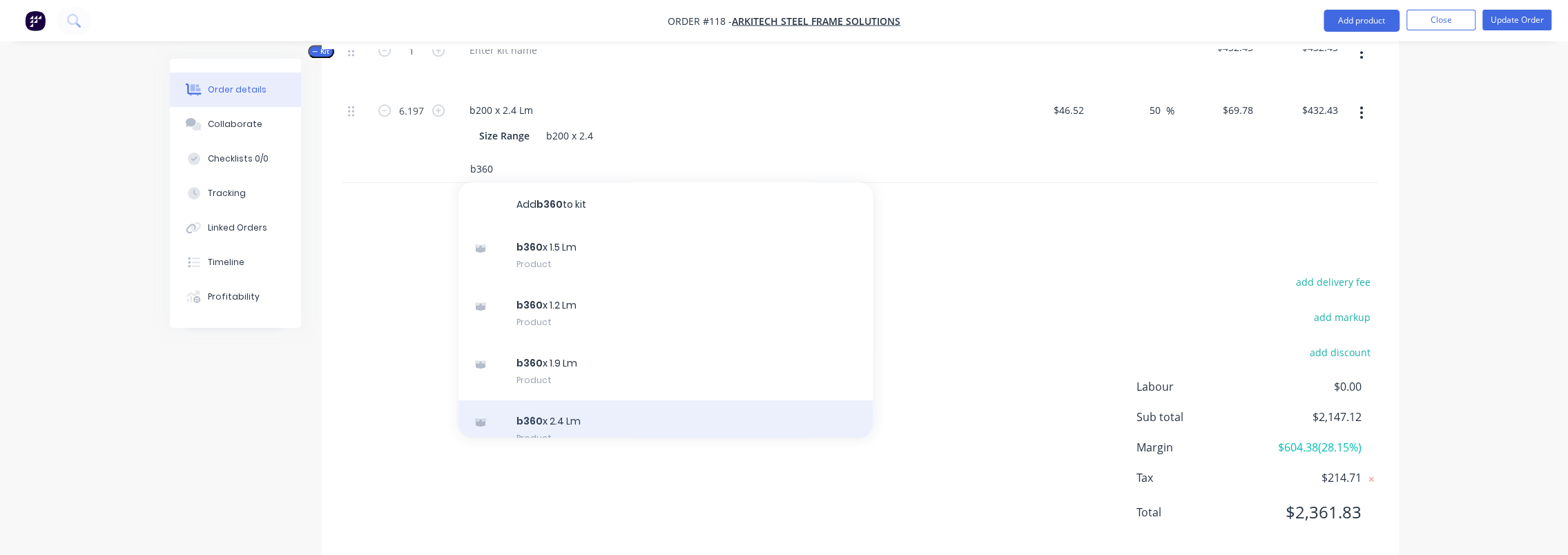
type input "b360"
click at [552, 401] on div "b360 x 2.4 Lm Product" at bounding box center [665, 429] width 414 height 58
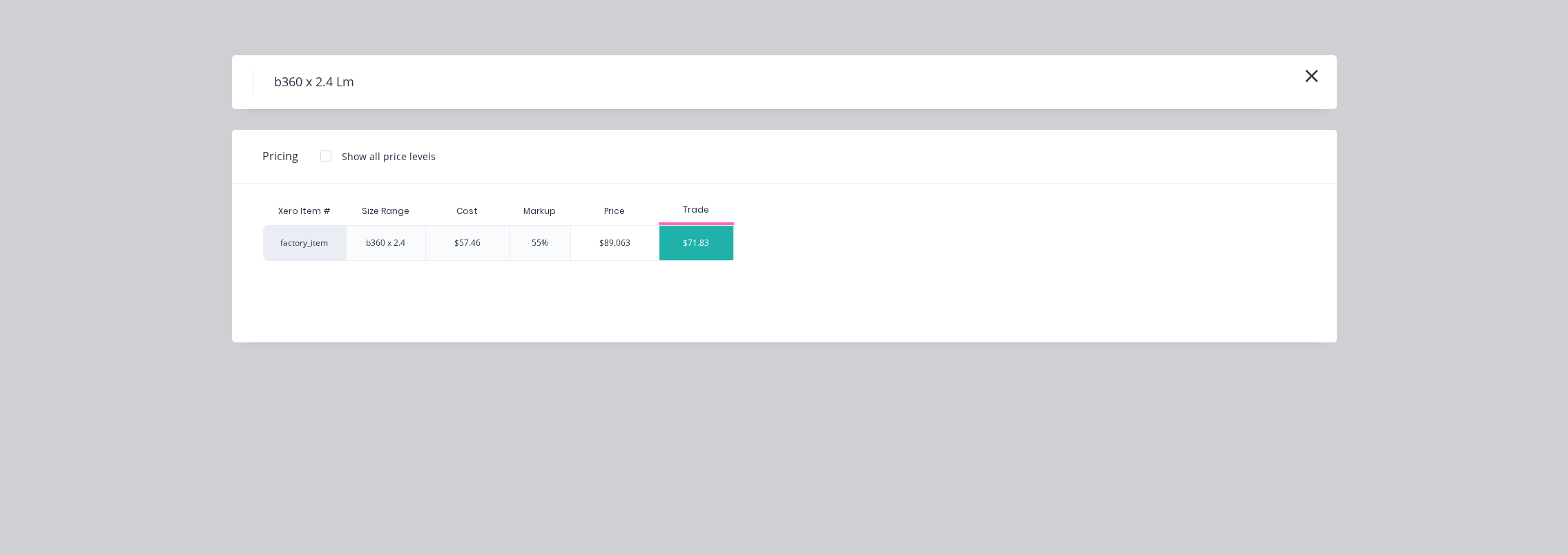
click at [713, 242] on div "$71.83" at bounding box center [696, 243] width 74 height 34
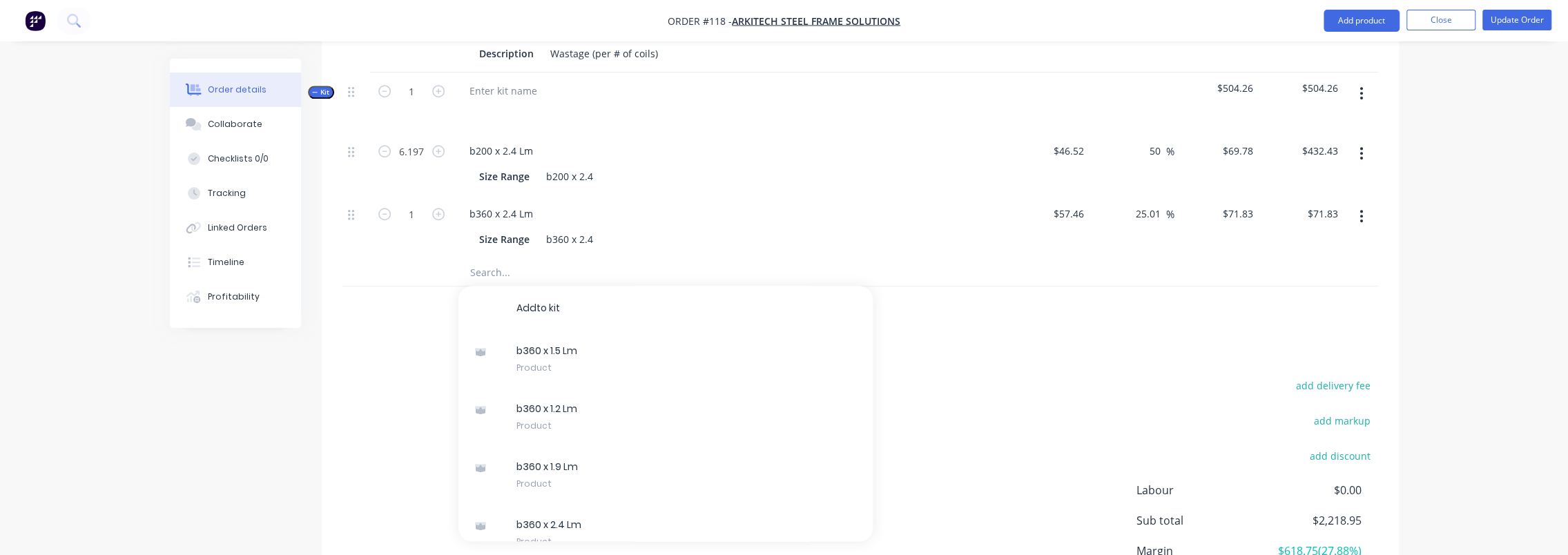
scroll to position [898, 0]
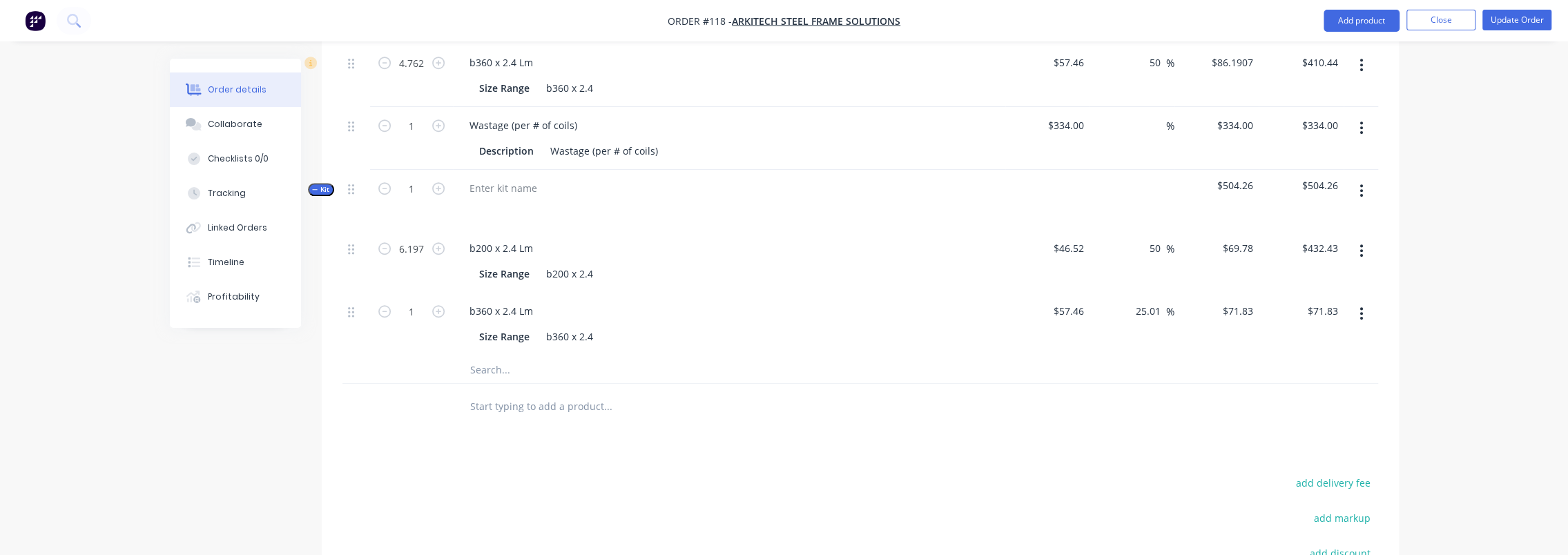
click at [1366, 301] on button "button" at bounding box center [1361, 313] width 33 height 25
click at [1142, 301] on input "25.01" at bounding box center [1150, 311] width 32 height 20
type input "50"
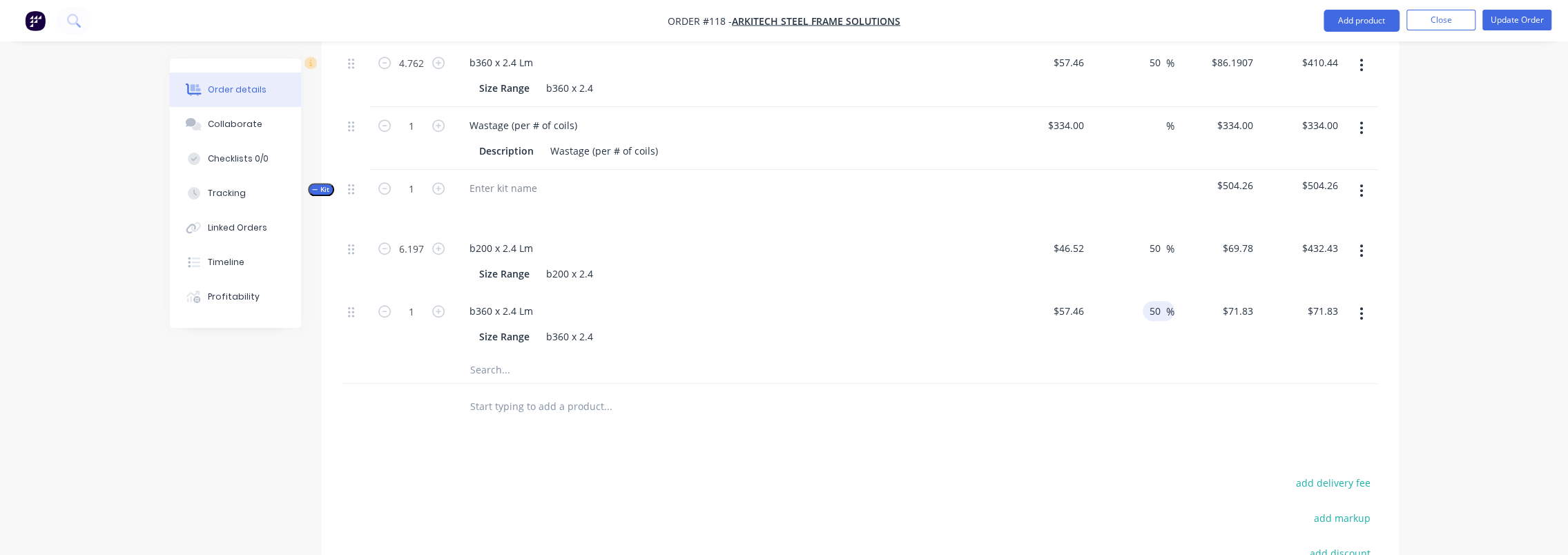
type input "$86.19"
click at [1229, 384] on div at bounding box center [860, 406] width 1036 height 45
click at [1365, 301] on button "button" at bounding box center [1361, 313] width 33 height 25
drag, startPoint x: 1338, startPoint y: 332, endPoint x: 1349, endPoint y: 308, distance: 26.4
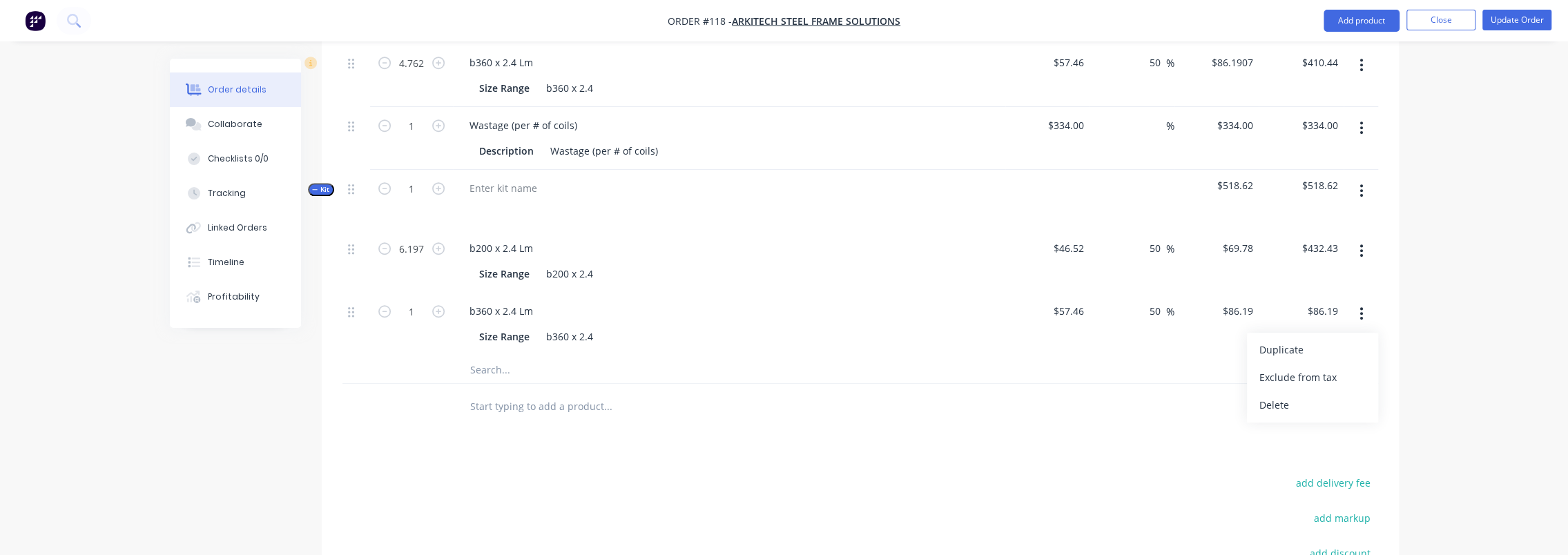
click at [1338, 340] on div "Duplicate" at bounding box center [1313, 350] width 106 height 20
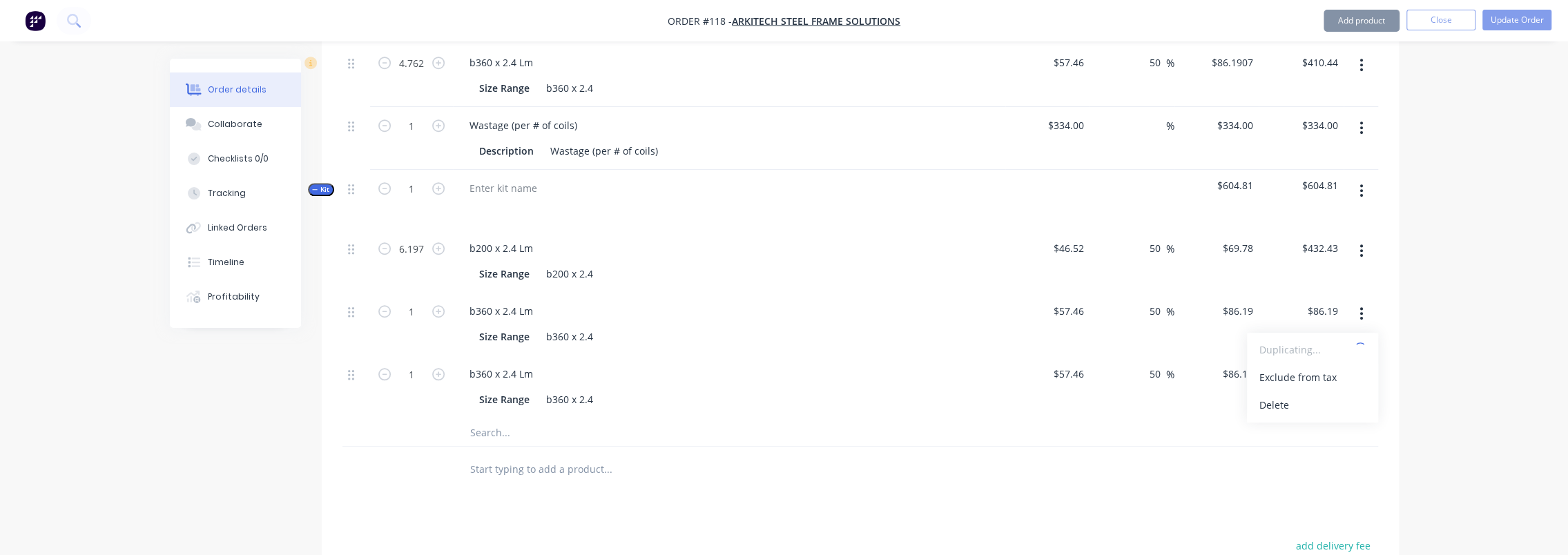
click at [1365, 301] on button "button" at bounding box center [1361, 313] width 33 height 25
click at [1359, 301] on button "button" at bounding box center [1361, 313] width 33 height 25
click at [1320, 340] on div "Duplicate" at bounding box center [1313, 350] width 106 height 20
type input "$57.46"
type input "50"
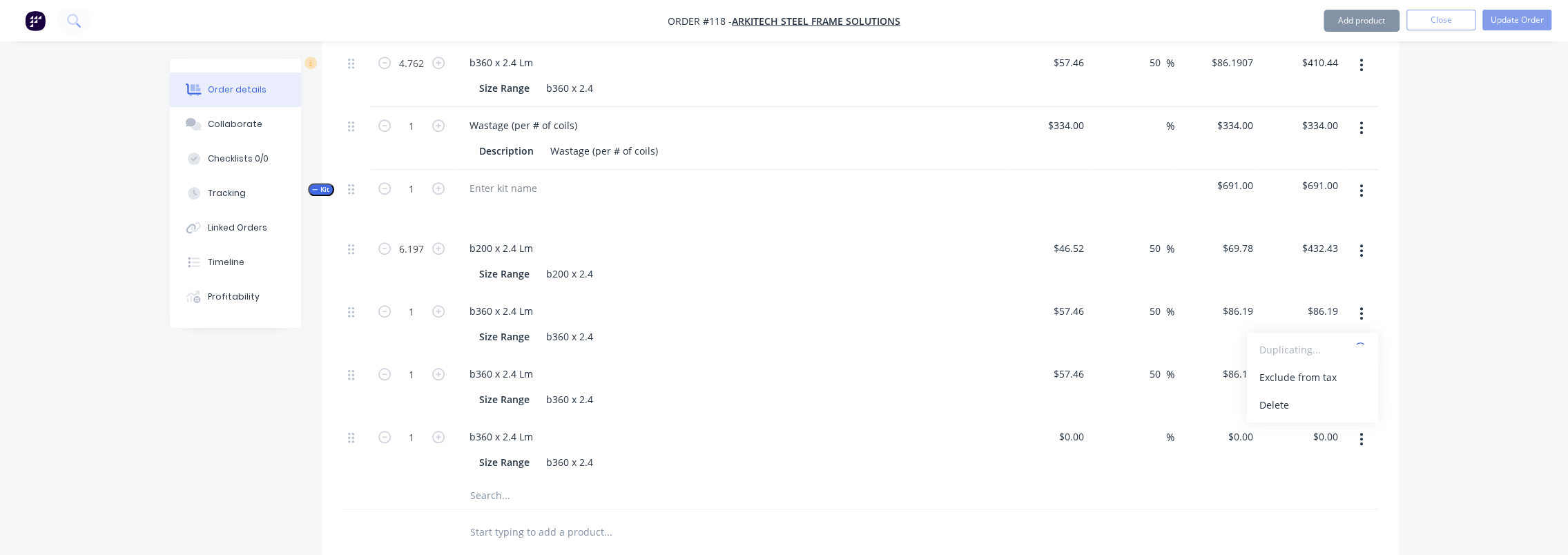
type input "$86.19"
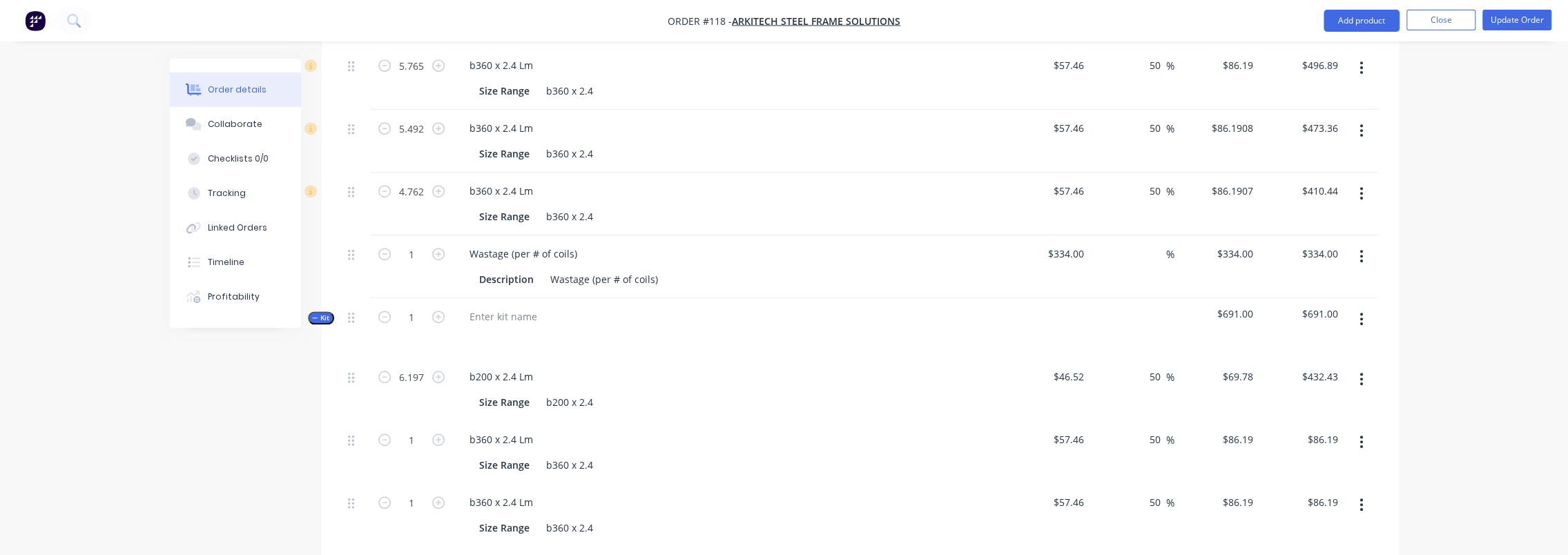
scroll to position [760, 0]
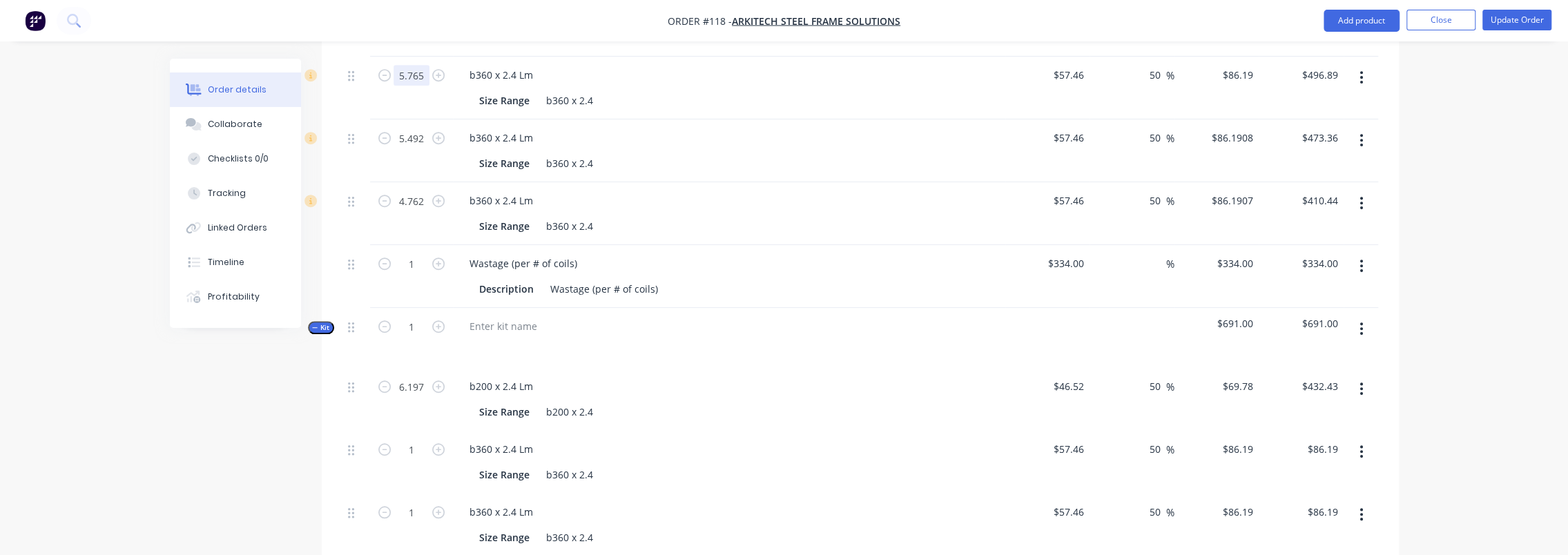
click at [408, 65] on input "5.765" at bounding box center [412, 74] width 36 height 20
click at [411, 431] on div "1" at bounding box center [411, 462] width 83 height 63
drag, startPoint x: 411, startPoint y: 414, endPoint x: 413, endPoint y: 426, distance: 12.2
click at [413, 440] on input "1" at bounding box center [412, 450] width 36 height 20
paste input "5.765"
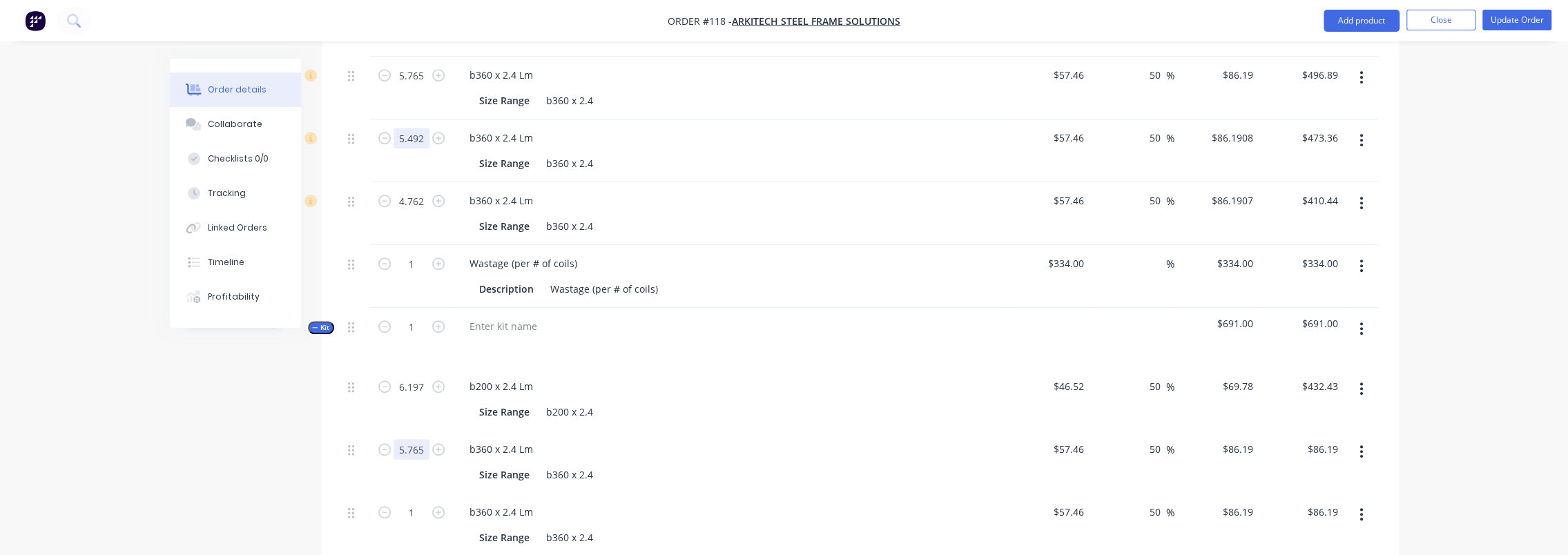
type input "5.765"
type input "$496.89"
click at [411, 128] on input "5.492" at bounding box center [412, 137] width 36 height 20
click at [412, 502] on input "1" at bounding box center [412, 512] width 36 height 20
paste input "5.492"
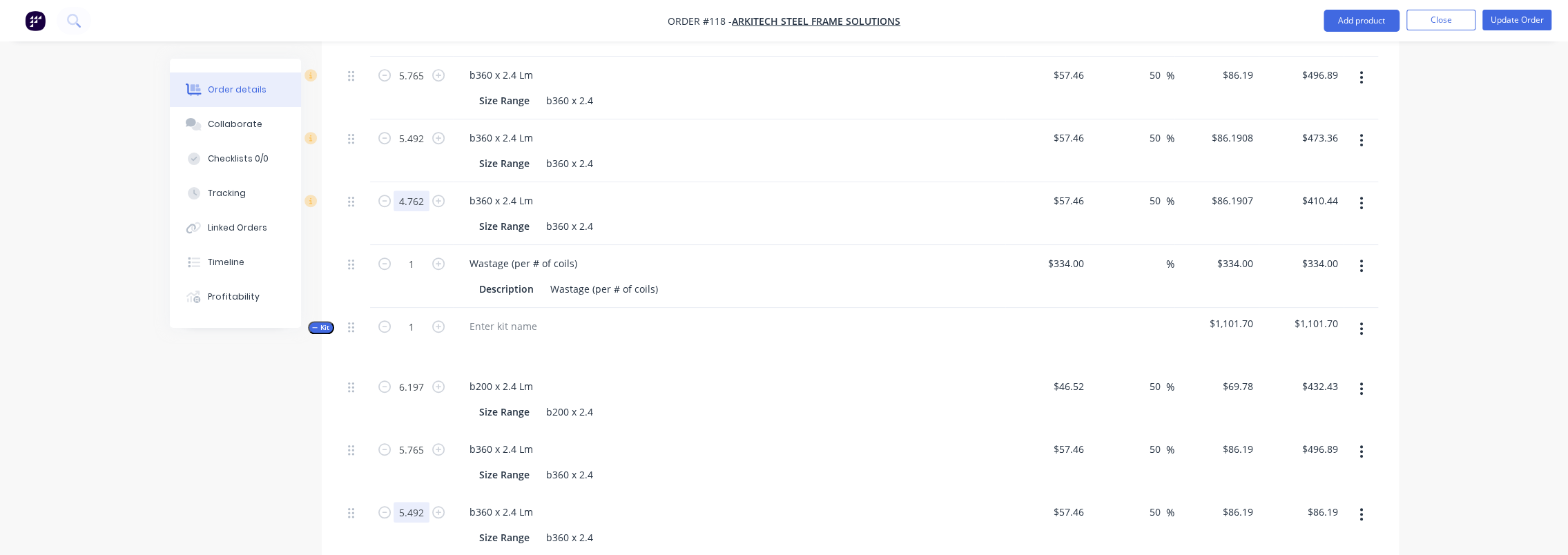
type input "5.492"
type input "$473.36"
click at [414, 190] on input "4.762" at bounding box center [412, 200] width 36 height 20
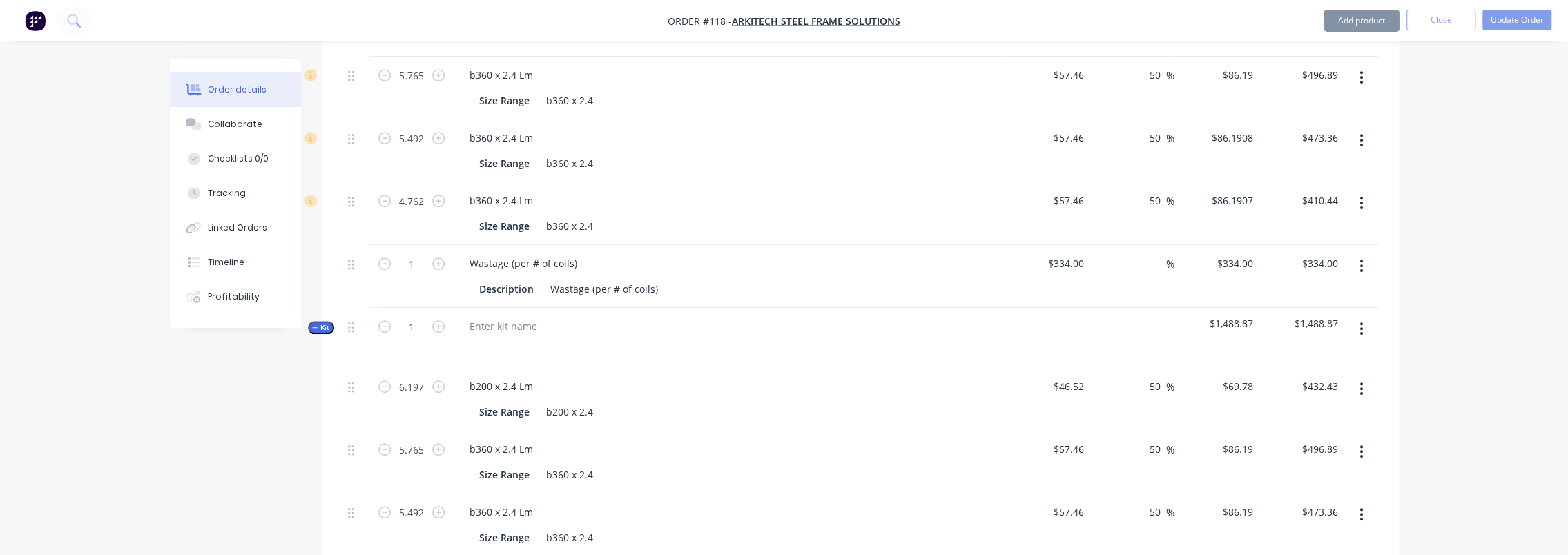
paste input "4.762"
type input "4.762"
type input "$410.44"
drag, startPoint x: 240, startPoint y: 471, endPoint x: 398, endPoint y: 248, distance: 273.3
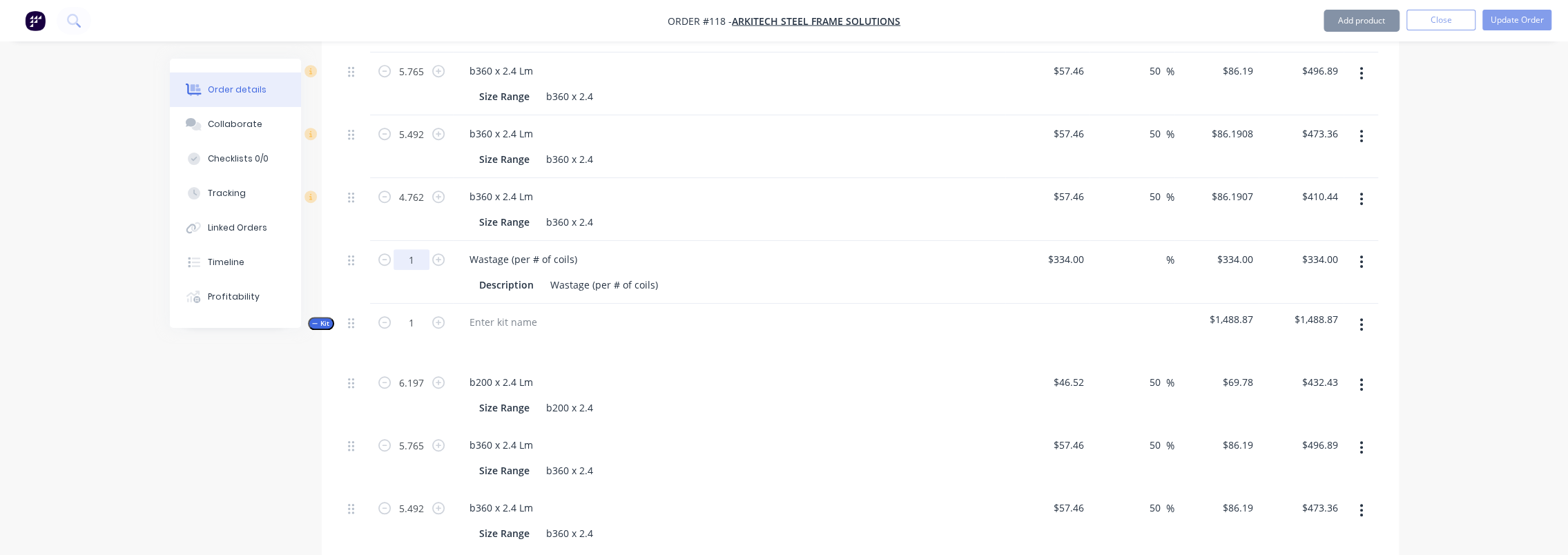
click at [240, 471] on div "Created by Luke Created 25/09/25 Required 25/09/25 Assigned to Add team member …" at bounding box center [784, 168] width 1229 height 1747
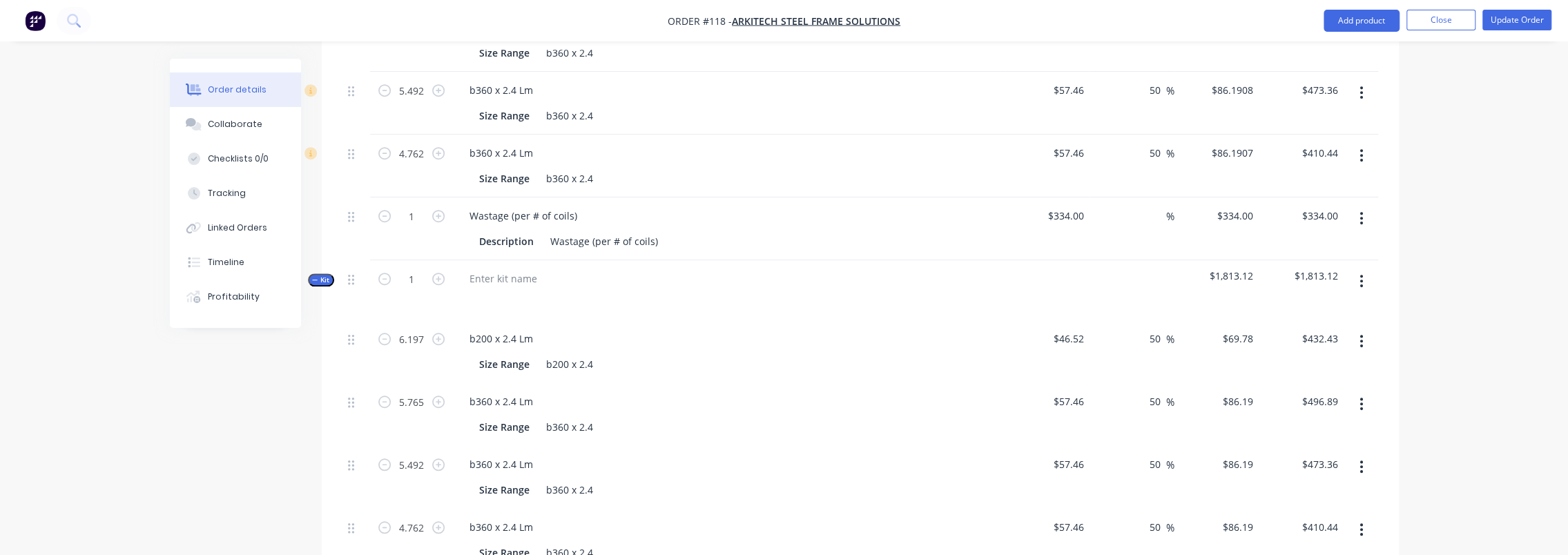
scroll to position [833, 0]
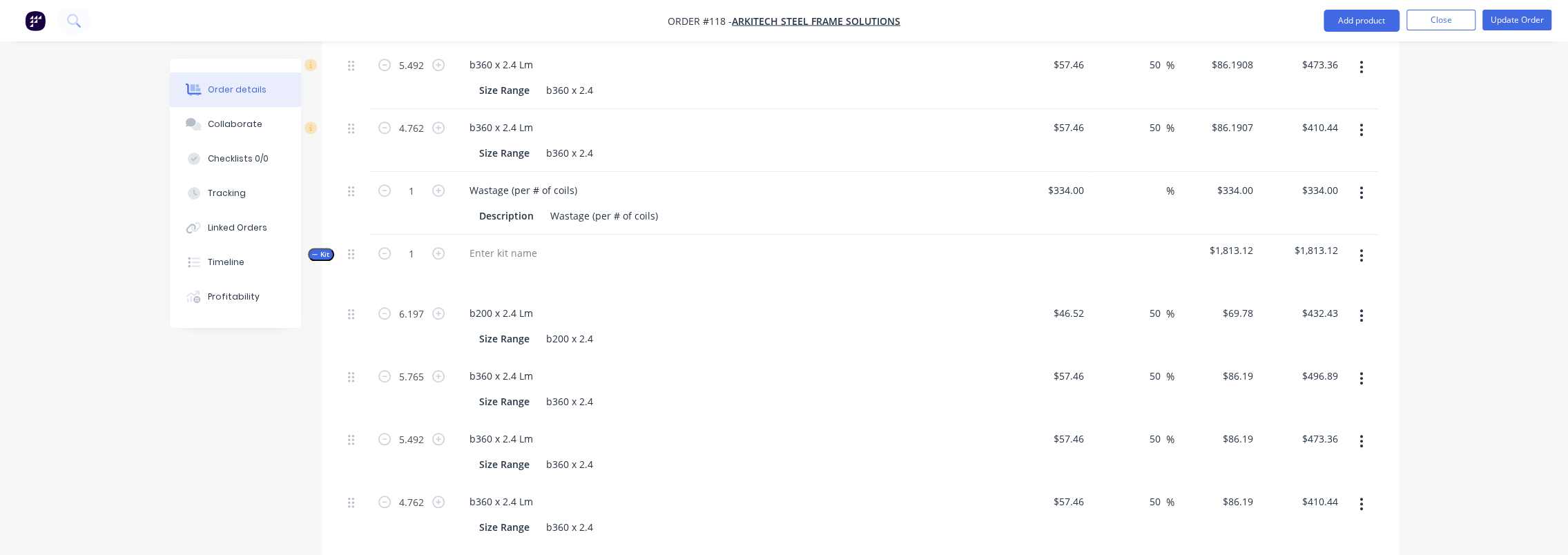
click at [514, 547] on input "text" at bounding box center [608, 561] width 276 height 28
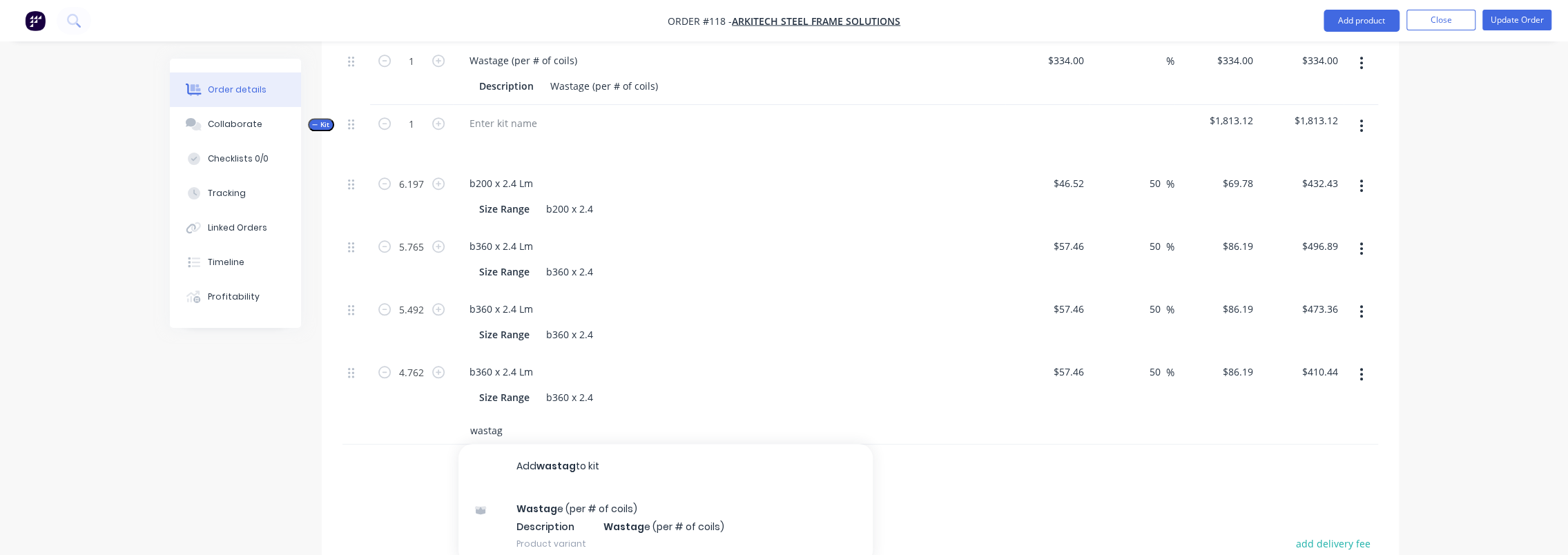
scroll to position [971, 0]
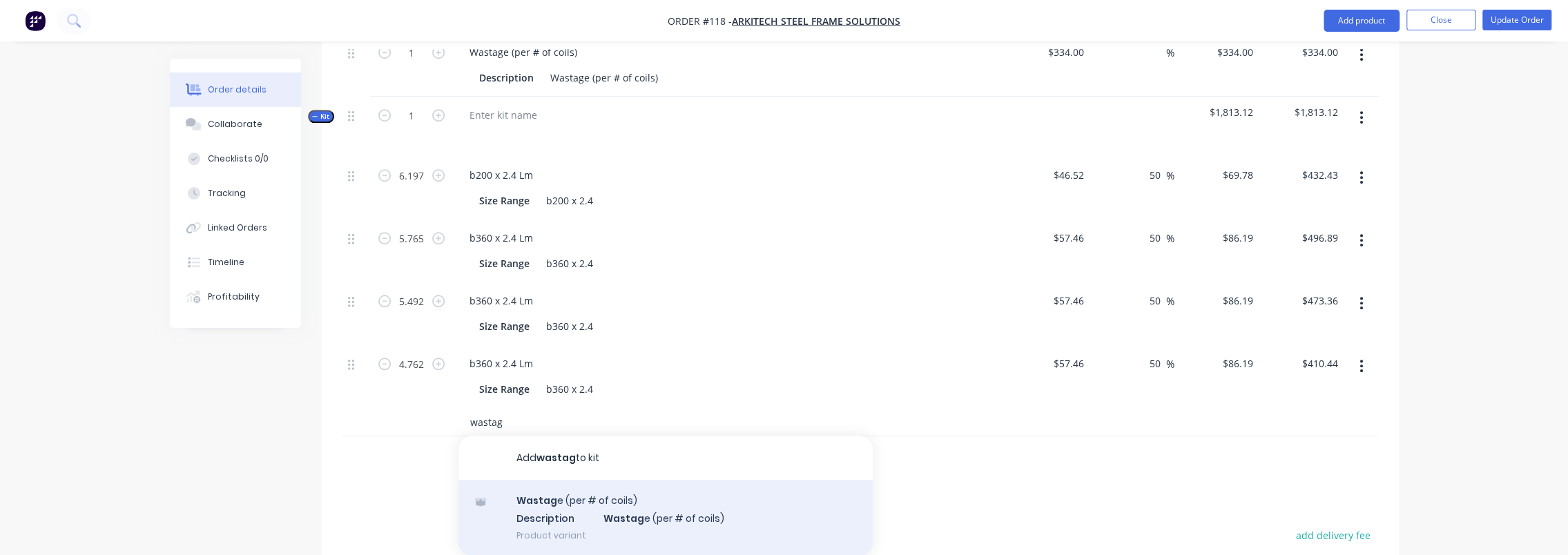
type input "wastag"
click at [608, 484] on div "Wastag e (per # of coils) Description Wastag e (per # of coils) Product variant" at bounding box center [665, 517] width 414 height 76
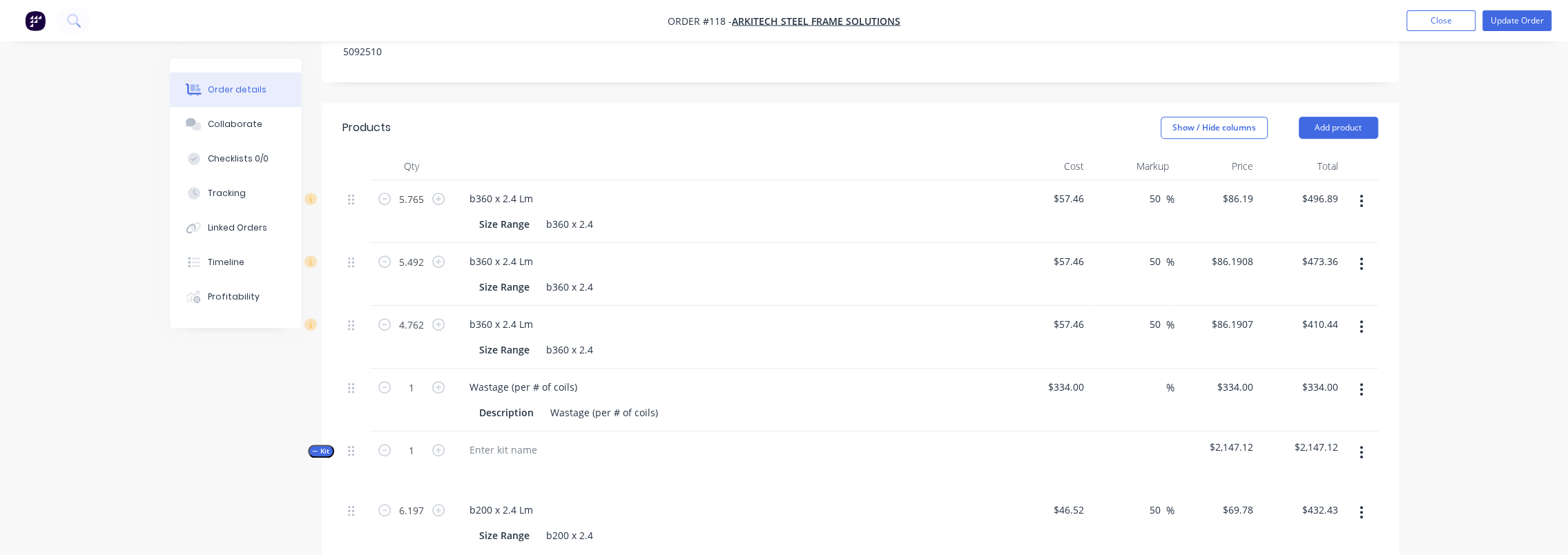
scroll to position [626, 0]
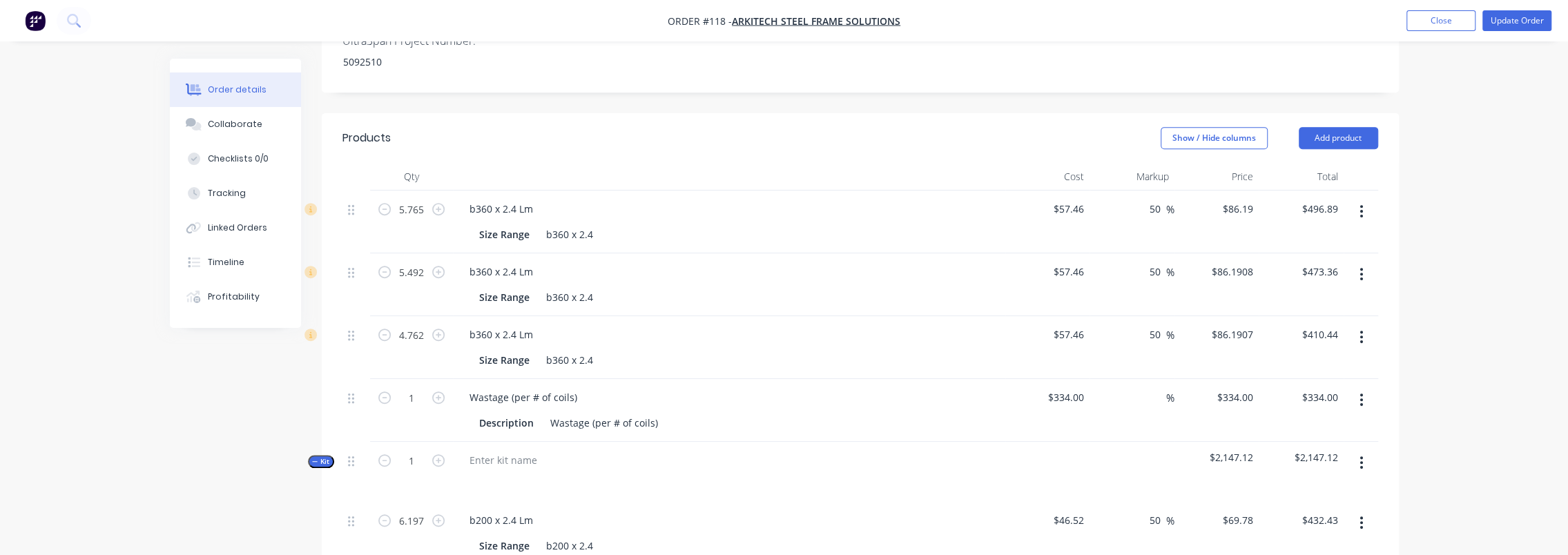
click at [1358, 199] on button "button" at bounding box center [1361, 211] width 33 height 25
drag, startPoint x: 1341, startPoint y: 313, endPoint x: 1344, endPoint y: 301, distance: 12.4
click at [1341, 320] on div "Delete" at bounding box center [1313, 330] width 106 height 20
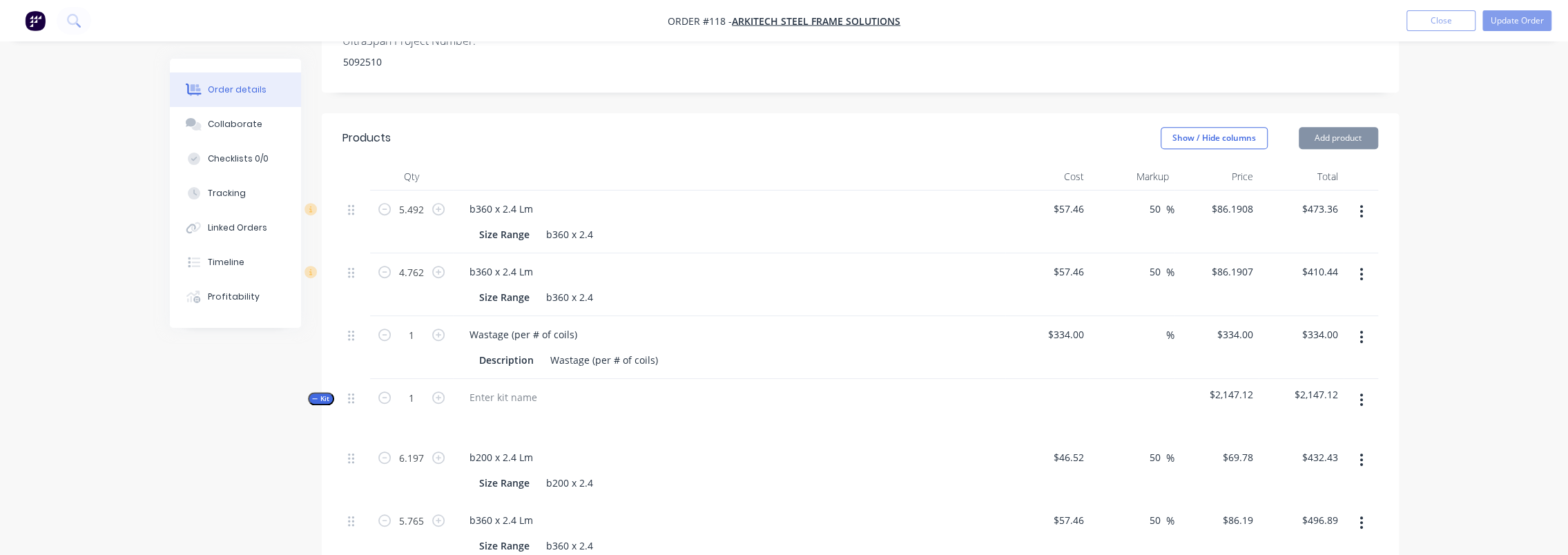
click at [1365, 199] on button "button" at bounding box center [1361, 211] width 33 height 25
click at [1331, 317] on button "Delete" at bounding box center [1312, 331] width 132 height 28
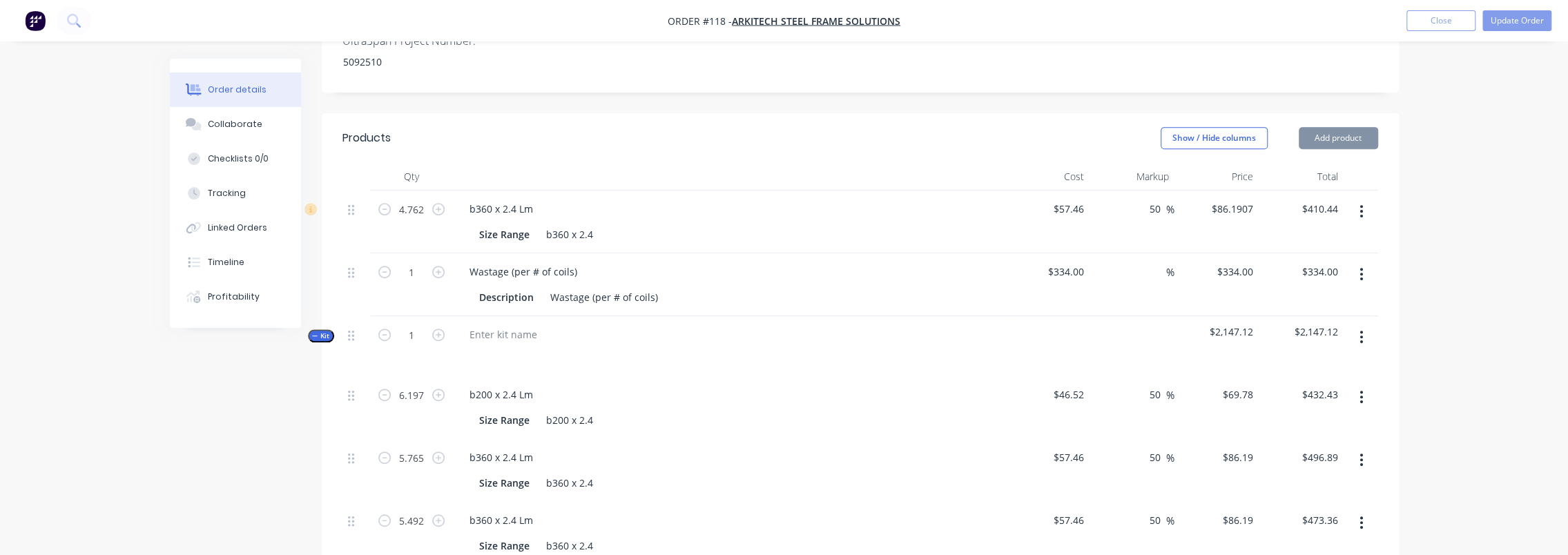
click at [1352, 199] on button "button" at bounding box center [1361, 211] width 33 height 25
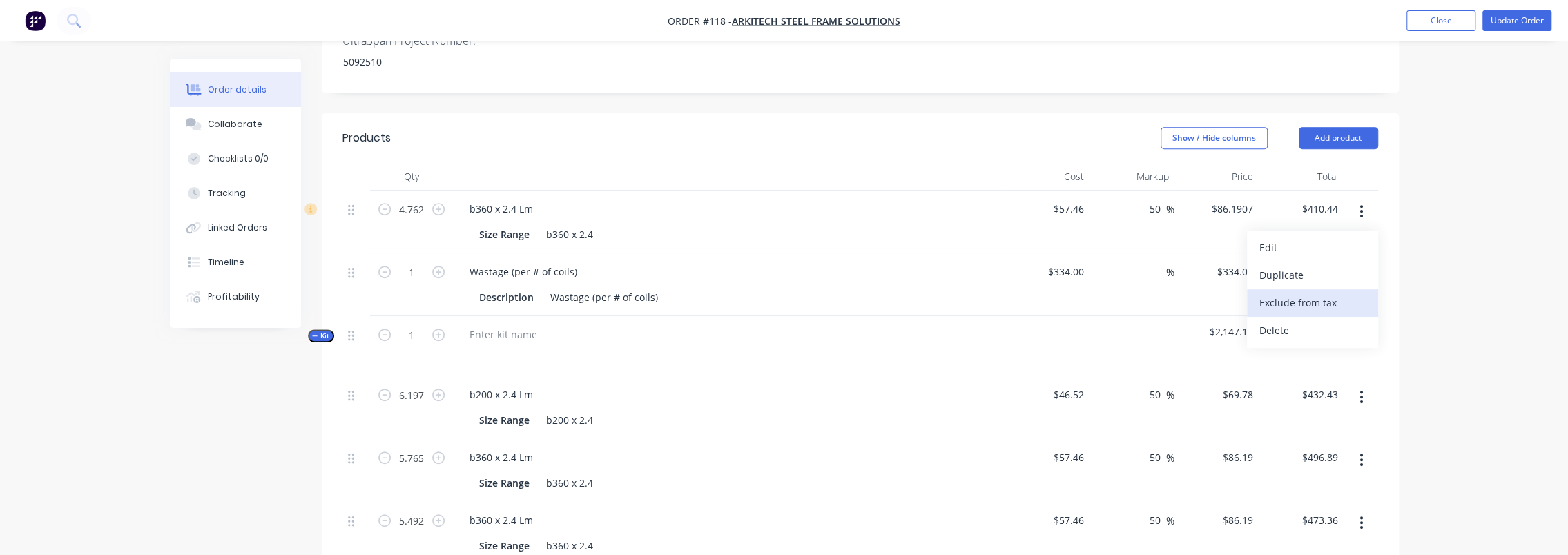
click at [1331, 293] on button "Exclude from tax" at bounding box center [1312, 303] width 132 height 28
click at [1360, 204] on icon "button" at bounding box center [1361, 211] width 3 height 16
drag, startPoint x: 1314, startPoint y: 313, endPoint x: 1318, endPoint y: 299, distance: 14.6
click at [1315, 320] on div "Delete" at bounding box center [1313, 330] width 106 height 20
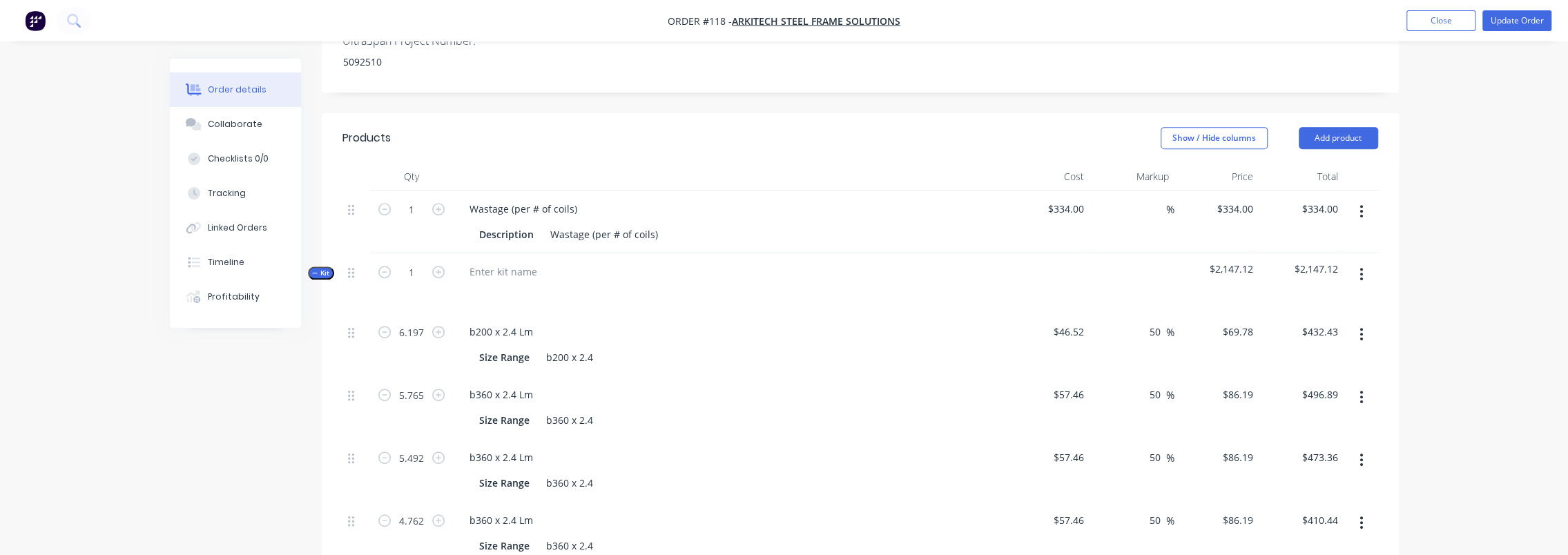
click at [1362, 205] on icon "button" at bounding box center [1361, 211] width 2 height 12
click at [1318, 320] on div "Delete" at bounding box center [1313, 330] width 106 height 20
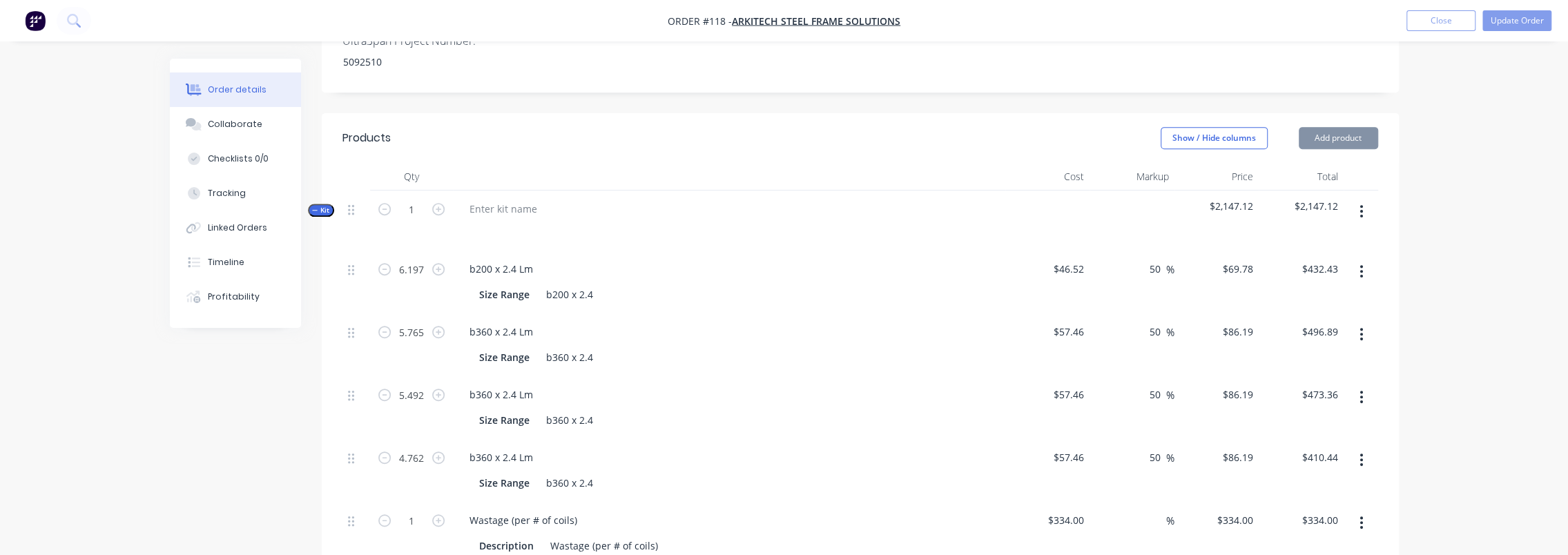
click at [1450, 212] on div "Order details Collaborate Checklists 0/0 Tracking Linked Orders Timeline Profit…" at bounding box center [784, 182] width 1568 height 1617
click at [502, 199] on div at bounding box center [503, 208] width 90 height 20
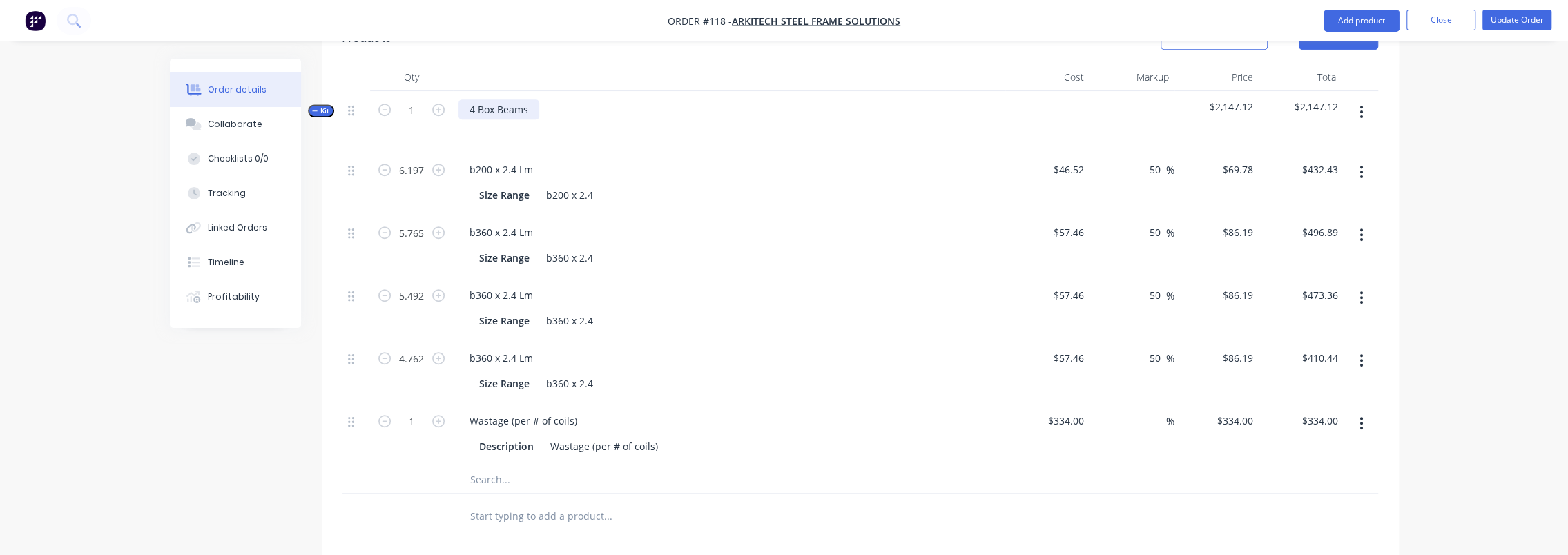
scroll to position [694, 0]
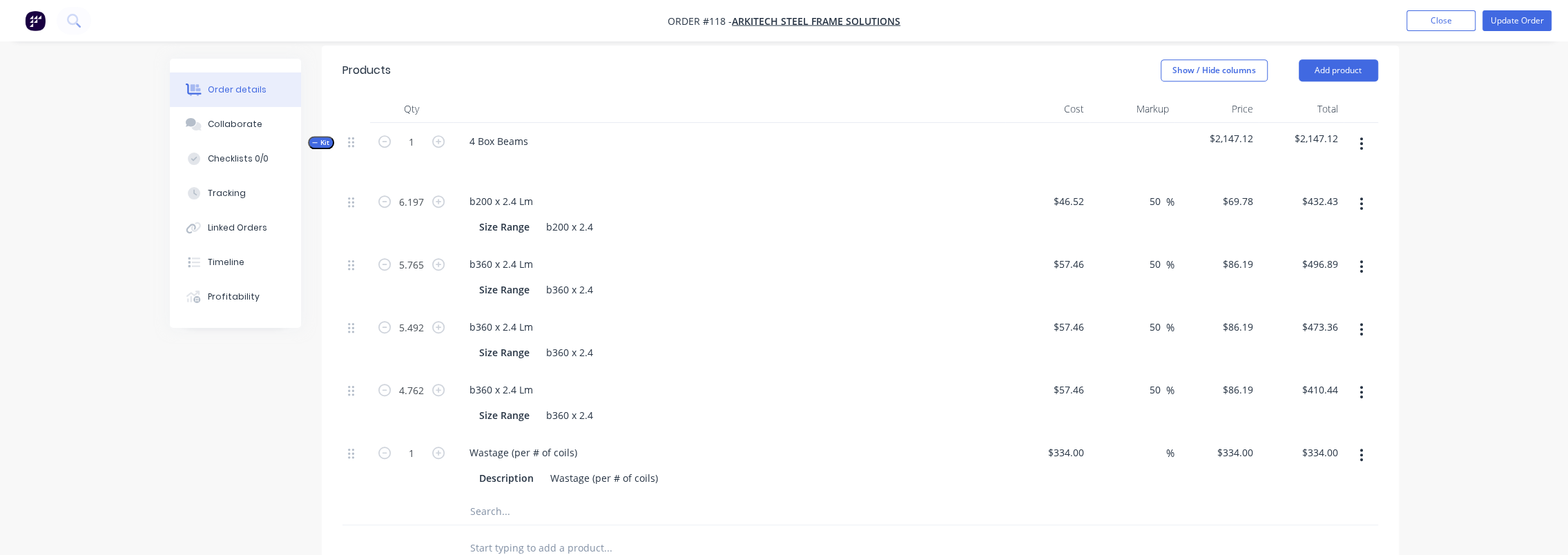
click at [1465, 126] on div "Order details Collaborate Checklists 0/0 Tracking Linked Orders Timeline Profit…" at bounding box center [784, 114] width 1568 height 1617
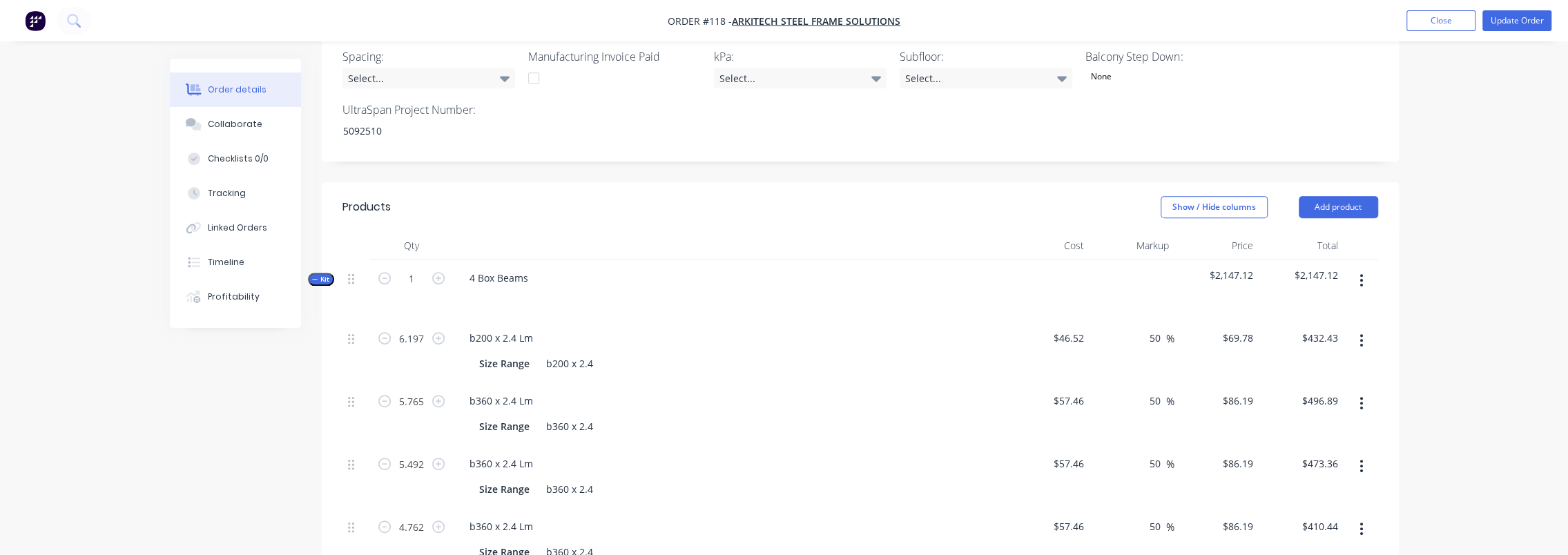
scroll to position [555, 0]
click at [1517, 28] on button "Update Order" at bounding box center [1517, 20] width 69 height 20
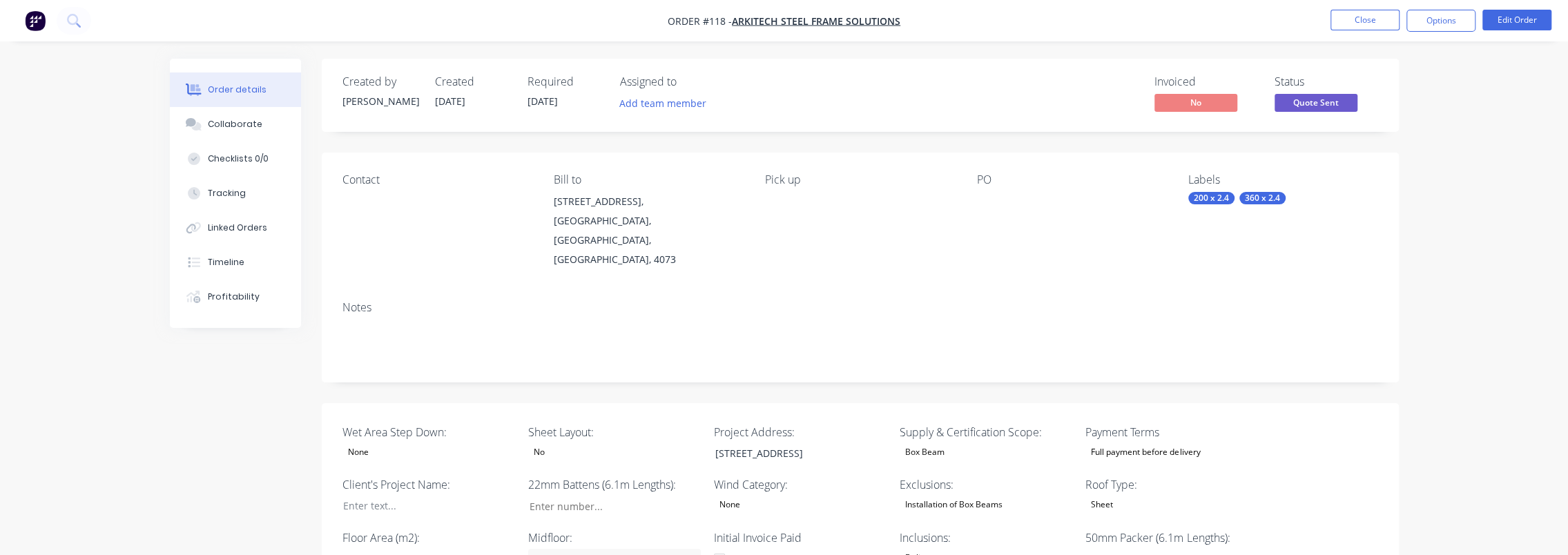
click at [1478, 20] on ul "Close Options Edit Order" at bounding box center [1441, 20] width 254 height 22
click at [1469, 21] on button "Options" at bounding box center [1441, 20] width 69 height 22
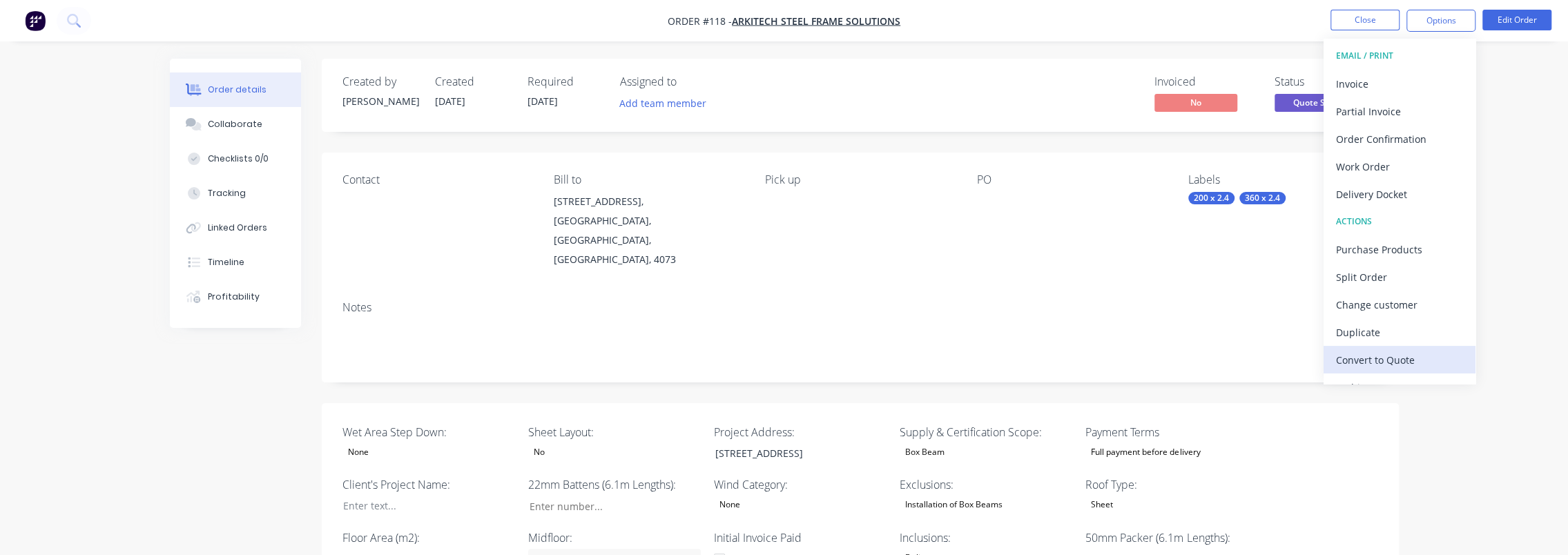
click at [1398, 363] on div "Convert to Quote" at bounding box center [1400, 360] width 127 height 20
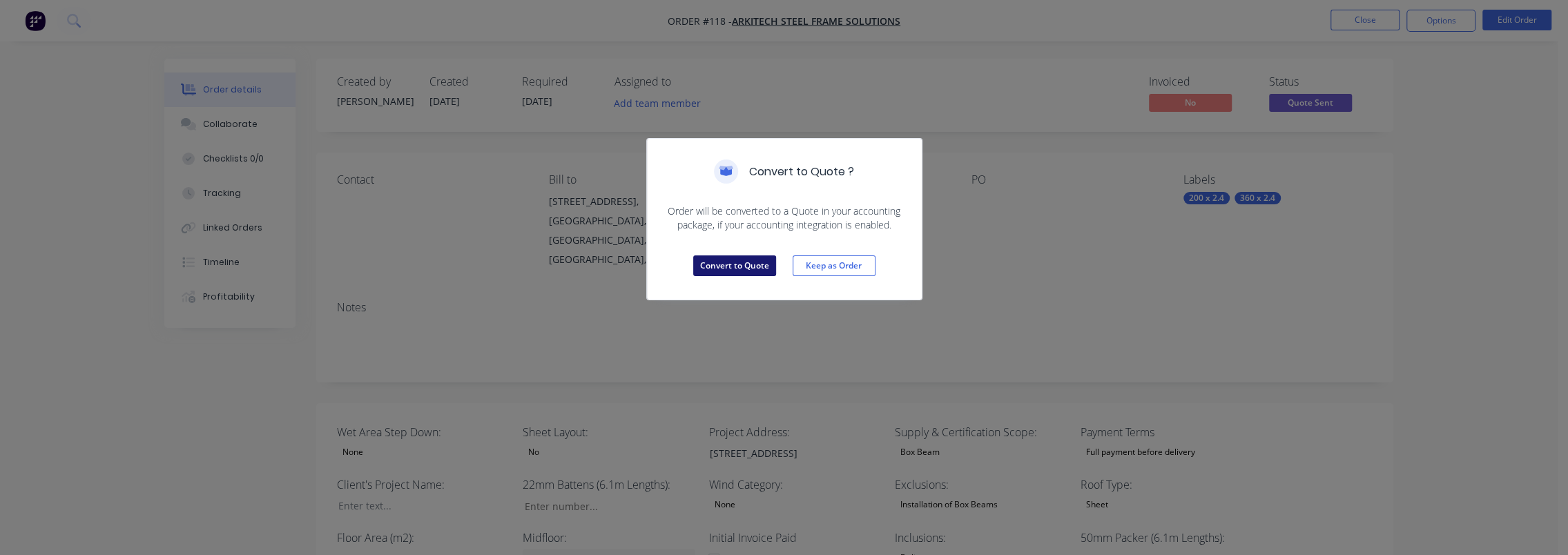
click at [755, 262] on button "Convert to Quote" at bounding box center [735, 266] width 83 height 20
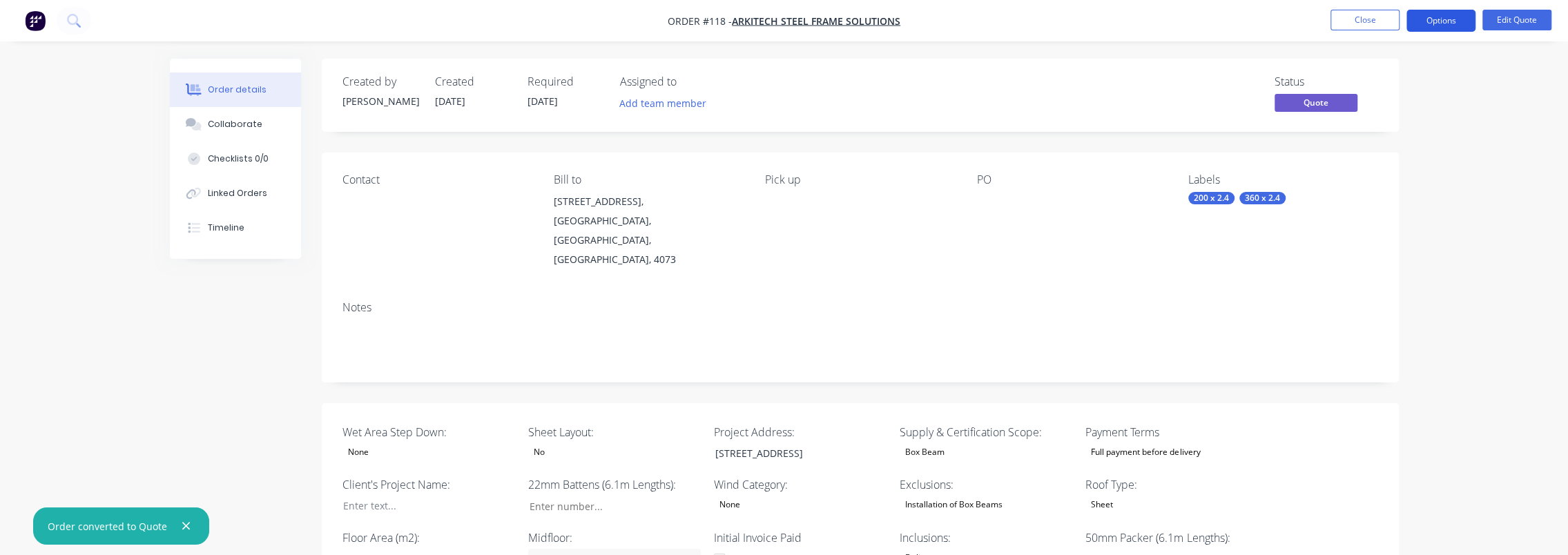
click at [1460, 16] on button "Options" at bounding box center [1441, 20] width 69 height 22
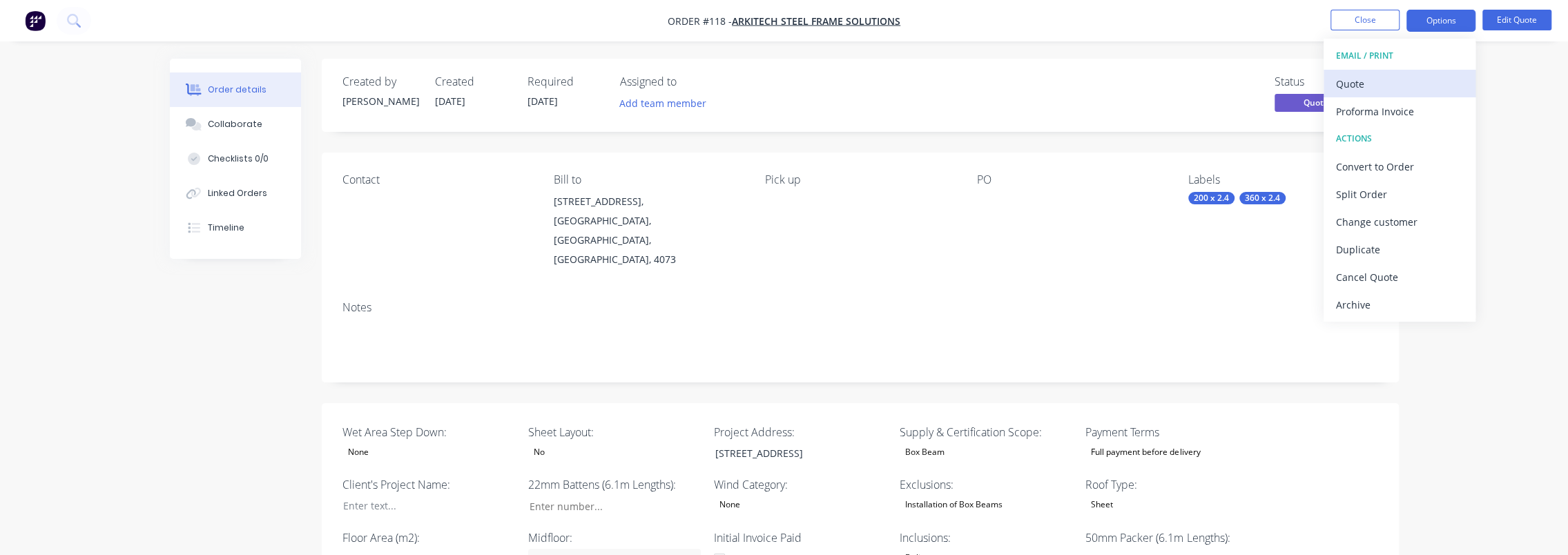
click at [1449, 87] on div "Quote" at bounding box center [1400, 83] width 127 height 20
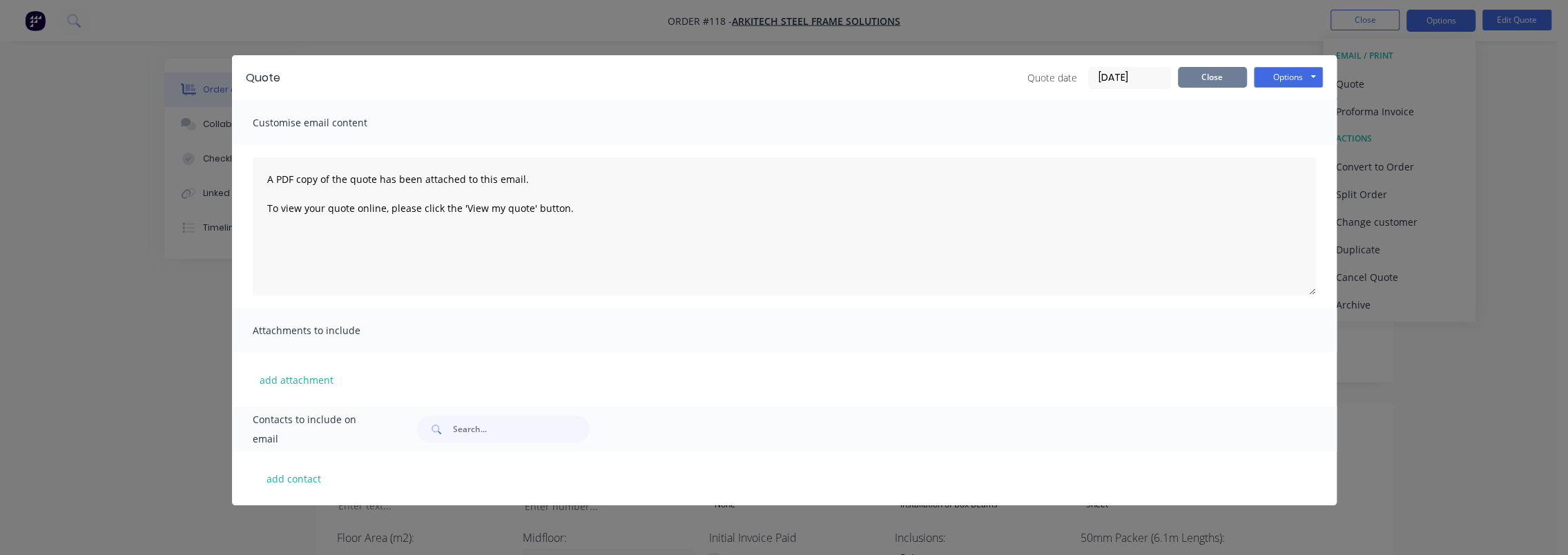
click at [1214, 84] on button "Close" at bounding box center [1213, 77] width 69 height 20
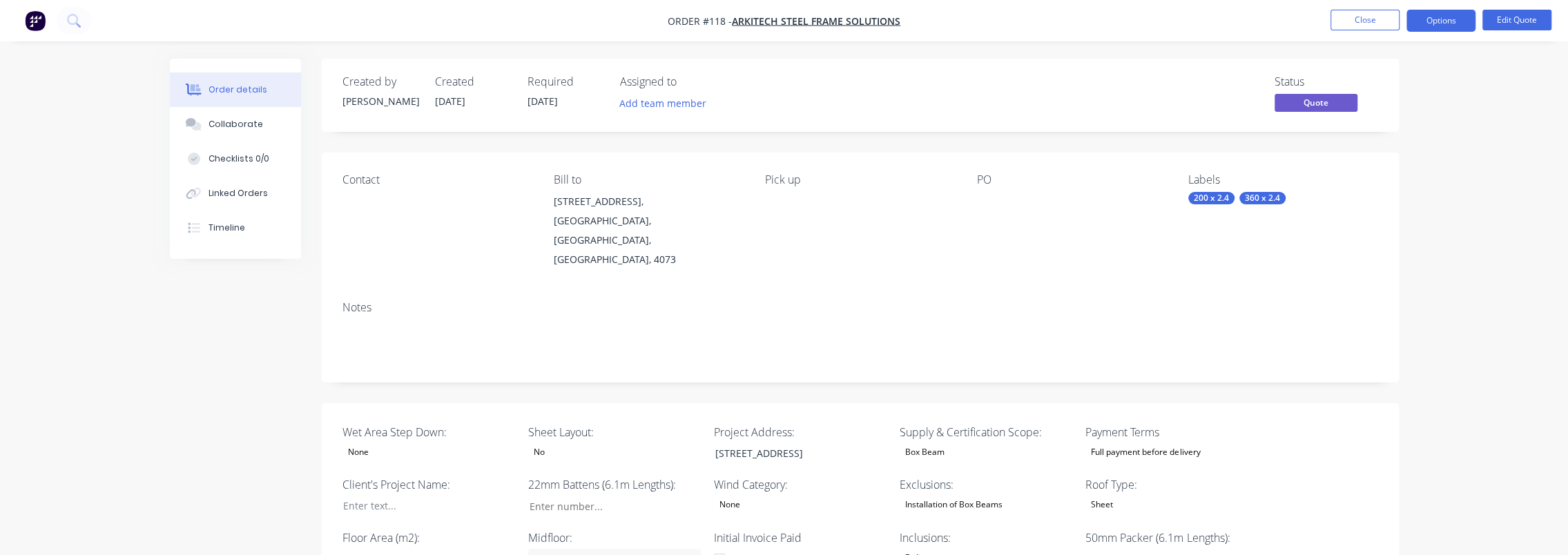
drag, startPoint x: 435, startPoint y: 188, endPoint x: 388, endPoint y: 206, distance: 50.3
click at [434, 188] on div "Contact" at bounding box center [437, 221] width 190 height 96
click at [388, 206] on div "Contact" at bounding box center [437, 221] width 190 height 96
drag, startPoint x: 367, startPoint y: 190, endPoint x: 357, endPoint y: 183, distance: 12.2
click at [364, 187] on div "Contact" at bounding box center [437, 221] width 190 height 96
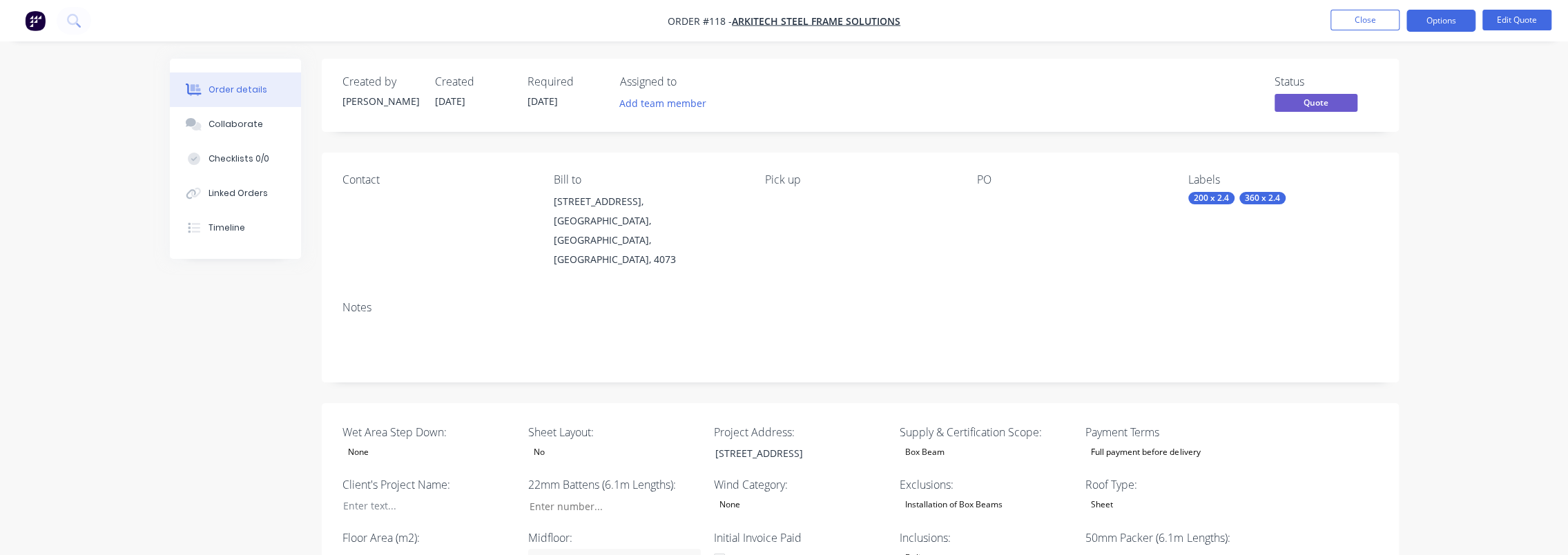
click at [357, 183] on div "Contact" at bounding box center [437, 180] width 190 height 13
click at [761, 20] on span "Arkitech Steel Frame Solutions" at bounding box center [816, 21] width 168 height 13
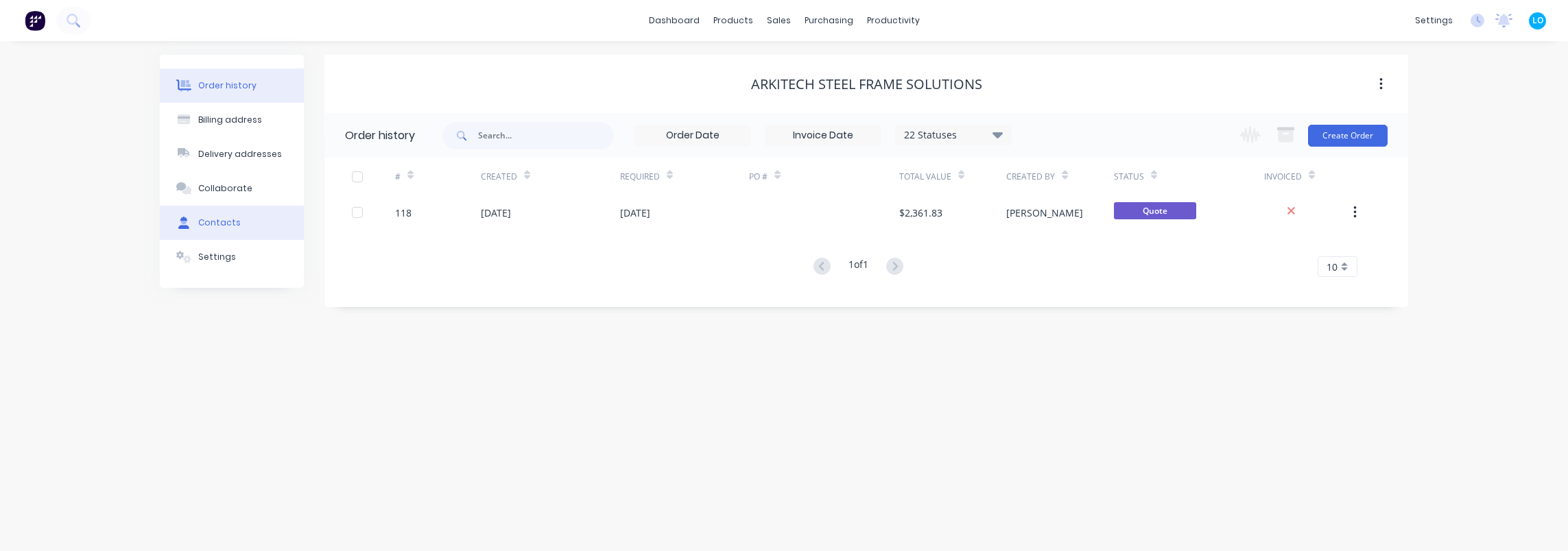
click at [227, 219] on div "Contacts" at bounding box center [219, 222] width 42 height 12
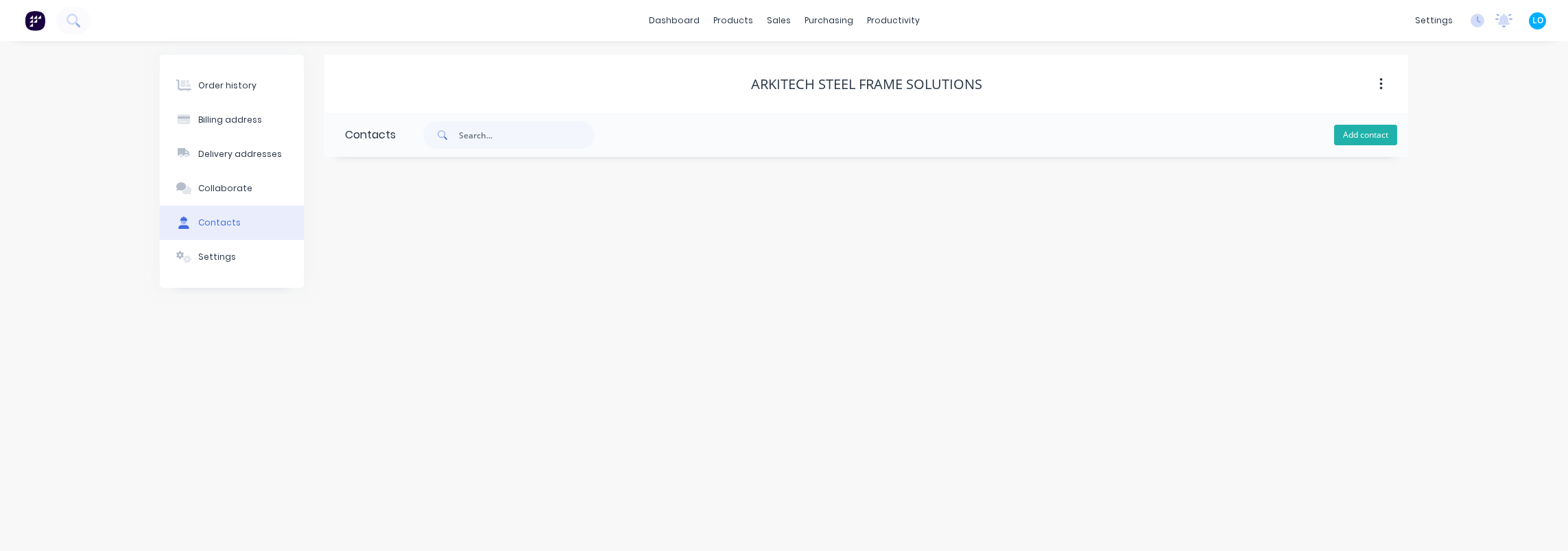
click at [1380, 140] on button "Add contact" at bounding box center [1366, 135] width 63 height 20
select select "AU"
click at [437, 237] on input "text" at bounding box center [457, 235] width 224 height 20
type input "Atul"
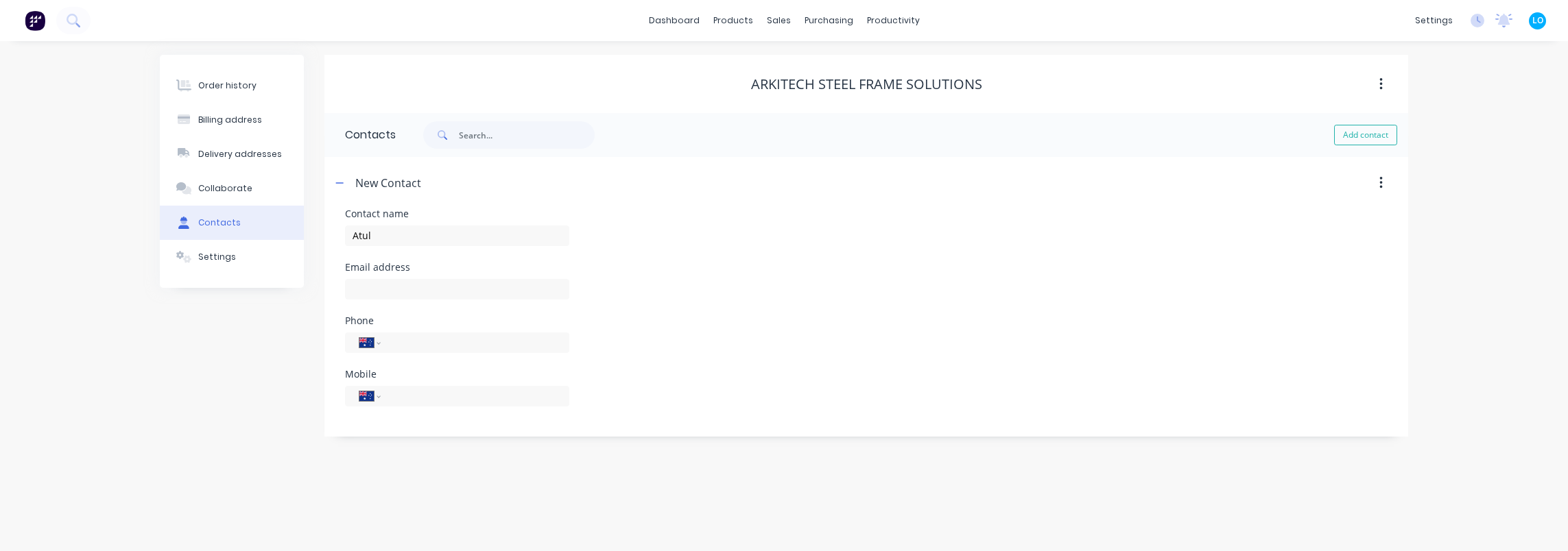
select select "AU"
drag, startPoint x: 785, startPoint y: 299, endPoint x: 423, endPoint y: 304, distance: 362.0
click at [781, 301] on div "Email address" at bounding box center [866, 290] width 1043 height 54
click at [427, 286] on input "text" at bounding box center [457, 289] width 224 height 20
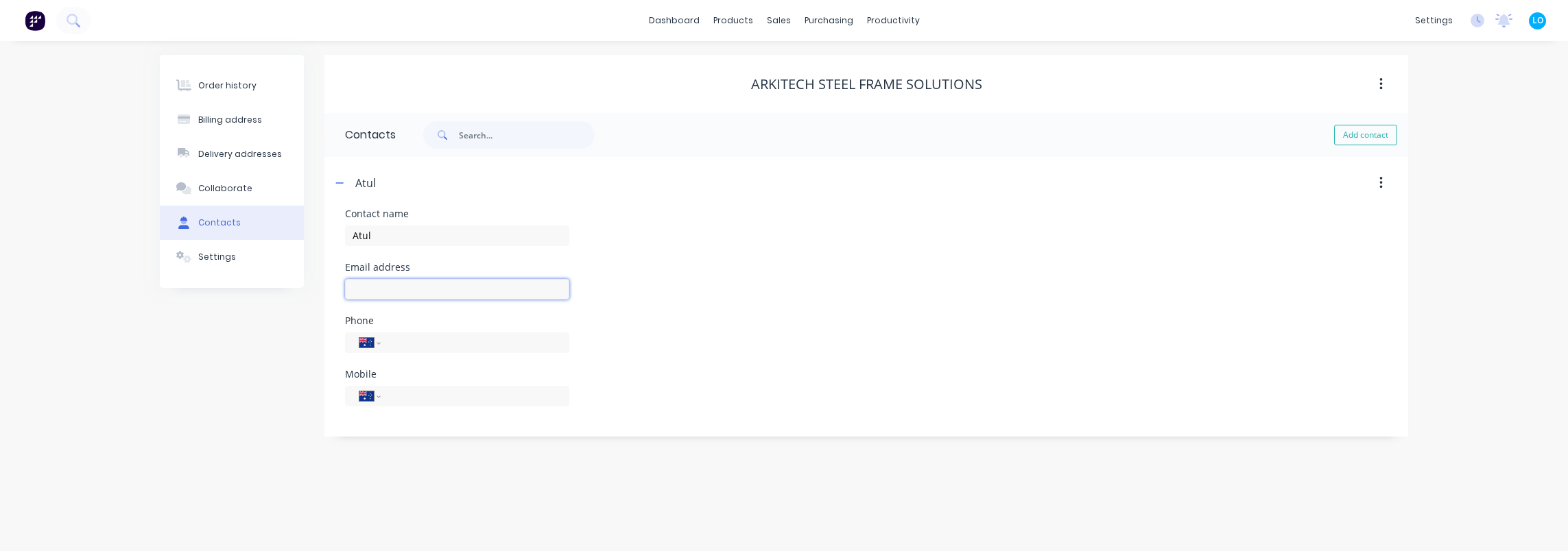
click at [386, 282] on input "text" at bounding box center [457, 289] width 224 height 20
paste input "[EMAIL_ADDRESS][DOMAIN_NAME]"
type input "[EMAIL_ADDRESS][DOMAIN_NAME]"
click at [424, 390] on input "tel" at bounding box center [469, 395] width 157 height 15
paste input "0433 812 736"
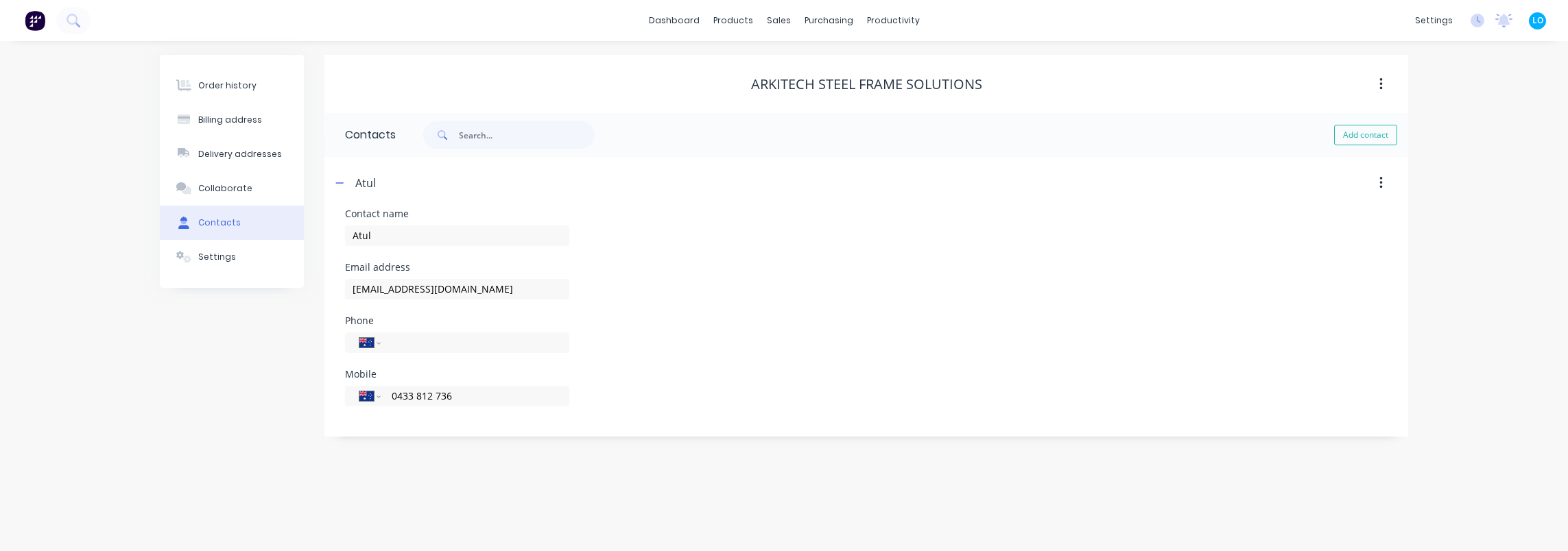
type input "0433 812 736"
click at [698, 379] on div "Mobile International Afghanistan Åland Islands Albania Algeria American Samoa A…" at bounding box center [866, 397] width 1043 height 54
click at [340, 179] on icon "button" at bounding box center [339, 183] width 8 height 10
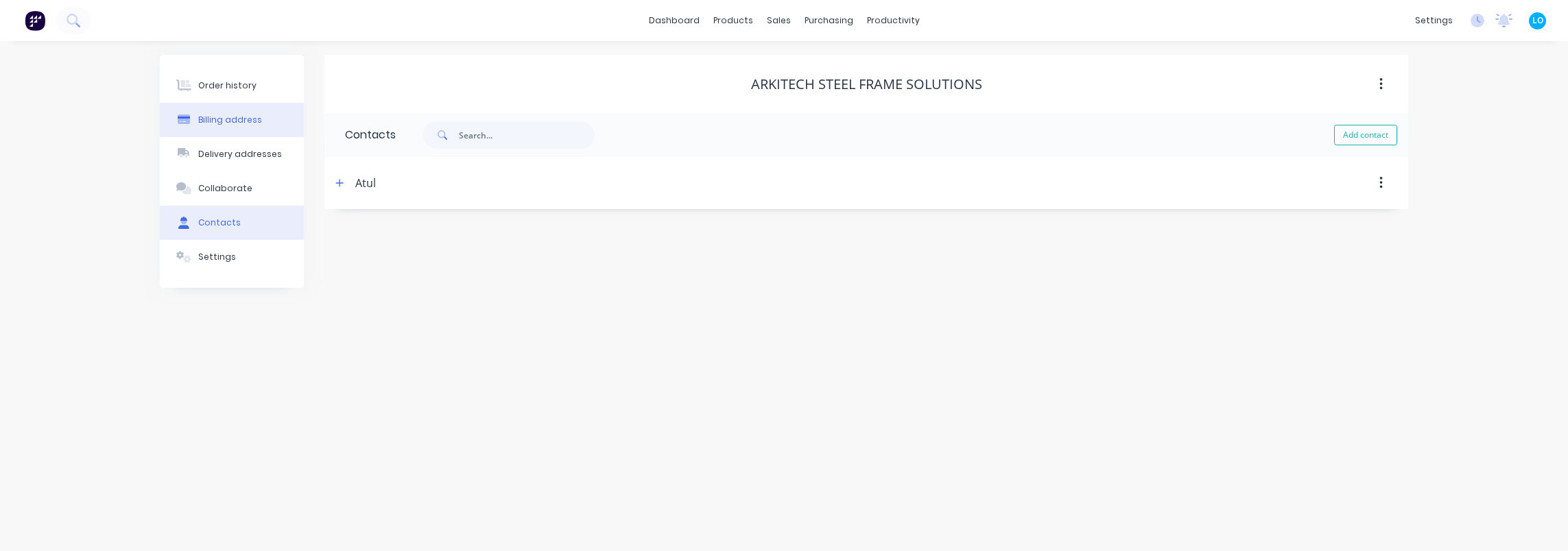
click at [225, 115] on div "Billing address" at bounding box center [230, 119] width 64 height 12
select select "AU"
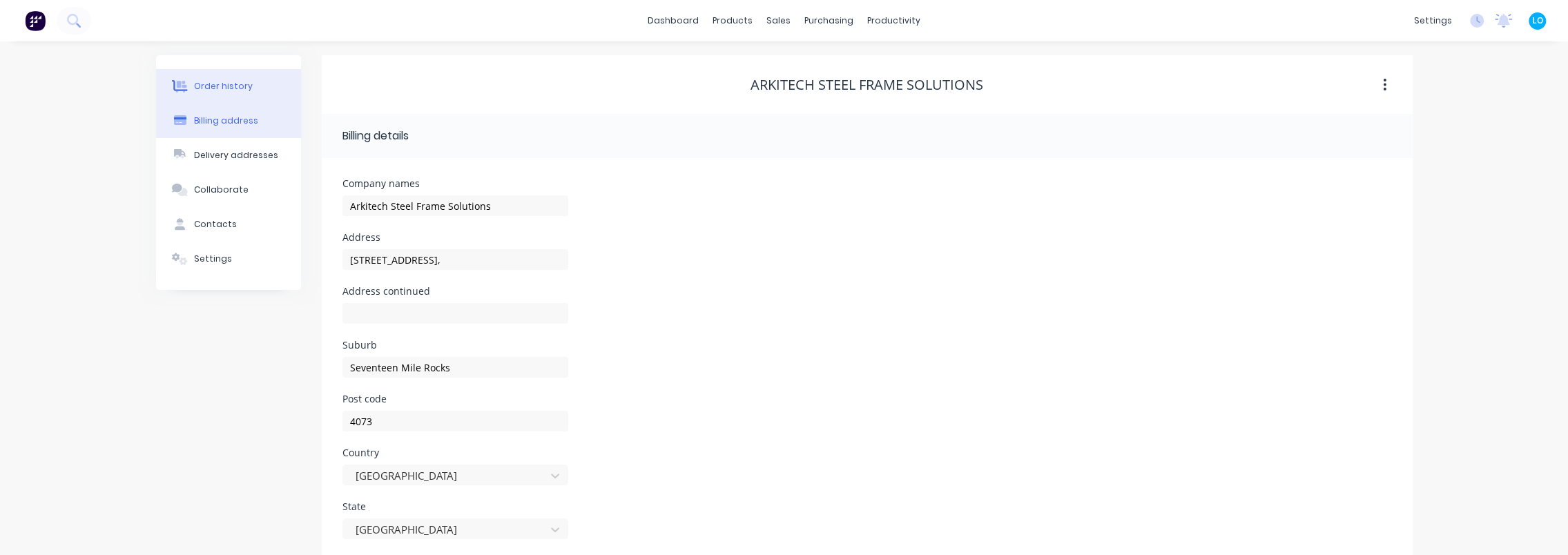
click at [238, 85] on div "Order history" at bounding box center [223, 86] width 59 height 12
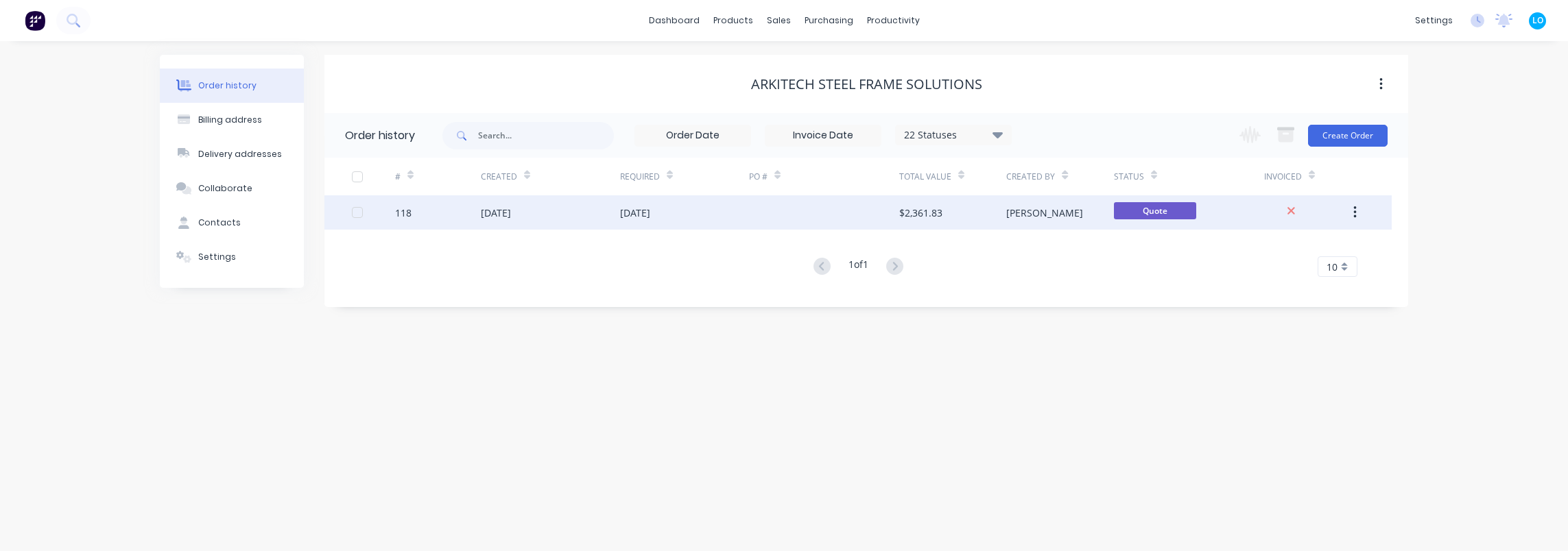
click at [724, 213] on div "25 Sep 2025" at bounding box center [684, 213] width 129 height 34
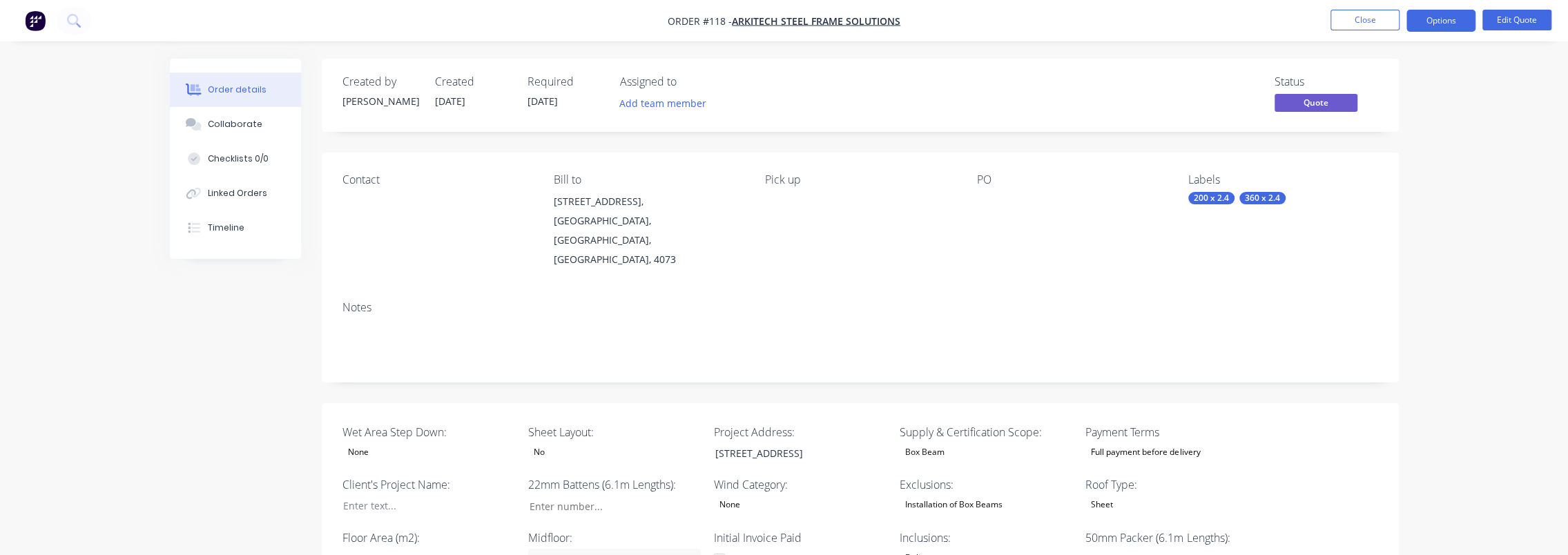
click at [339, 181] on div "Contact Bill to 14 Sinnamon Road, Seventeen Mile Rocks, Queensland, Australia, …" at bounding box center [860, 222] width 1077 height 137
drag, startPoint x: 364, startPoint y: 183, endPoint x: 463, endPoint y: 190, distance: 99.2
click at [364, 183] on div "Contact" at bounding box center [437, 180] width 190 height 13
click at [1503, 18] on button "Edit Quote" at bounding box center [1517, 20] width 69 height 20
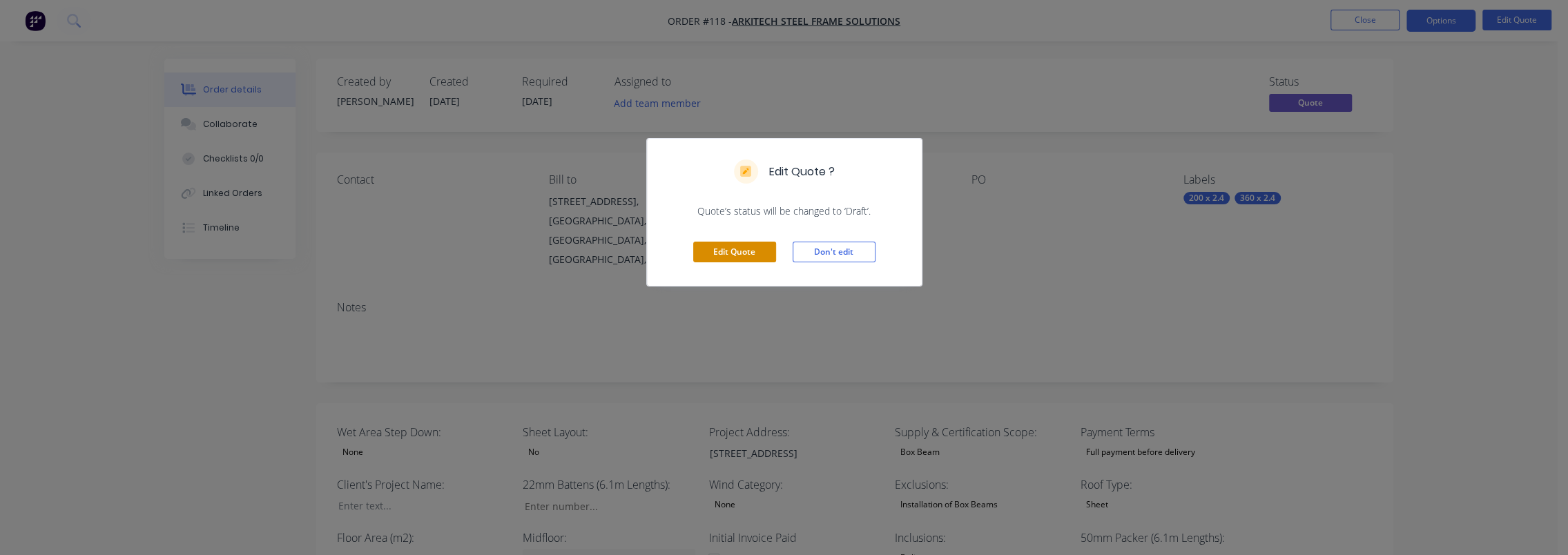
click at [739, 254] on button "Edit Quote" at bounding box center [735, 252] width 83 height 20
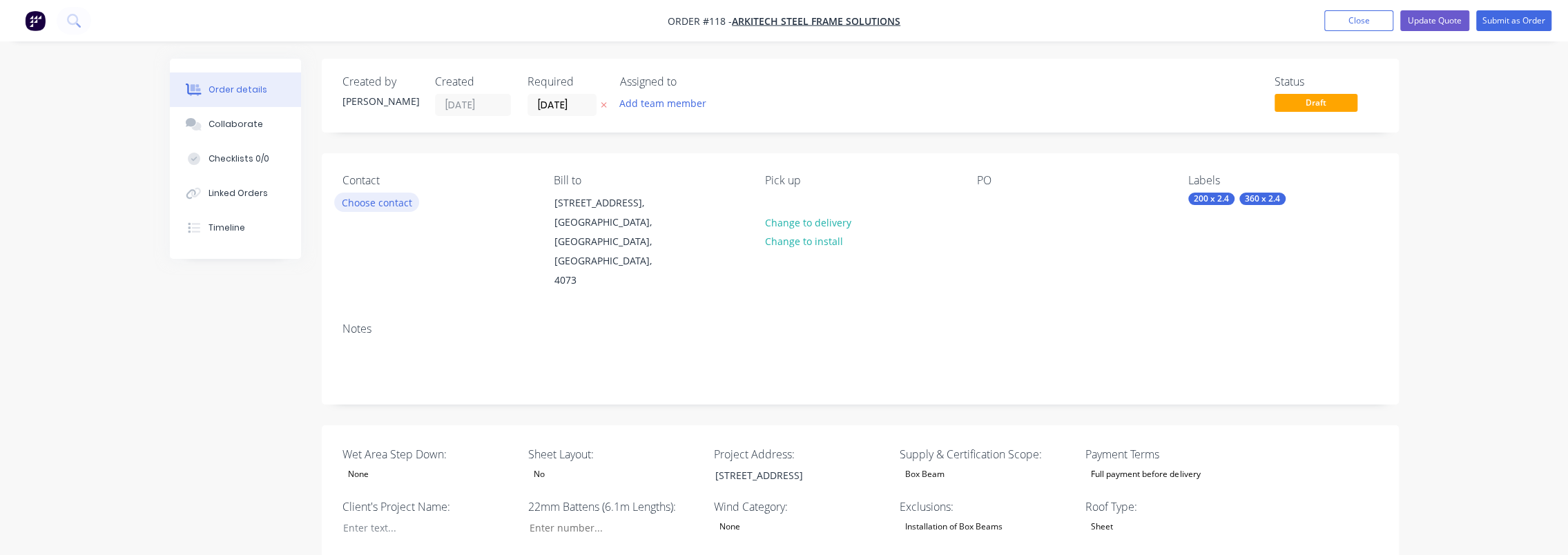
click at [367, 203] on button "Choose contact" at bounding box center [377, 202] width 85 height 19
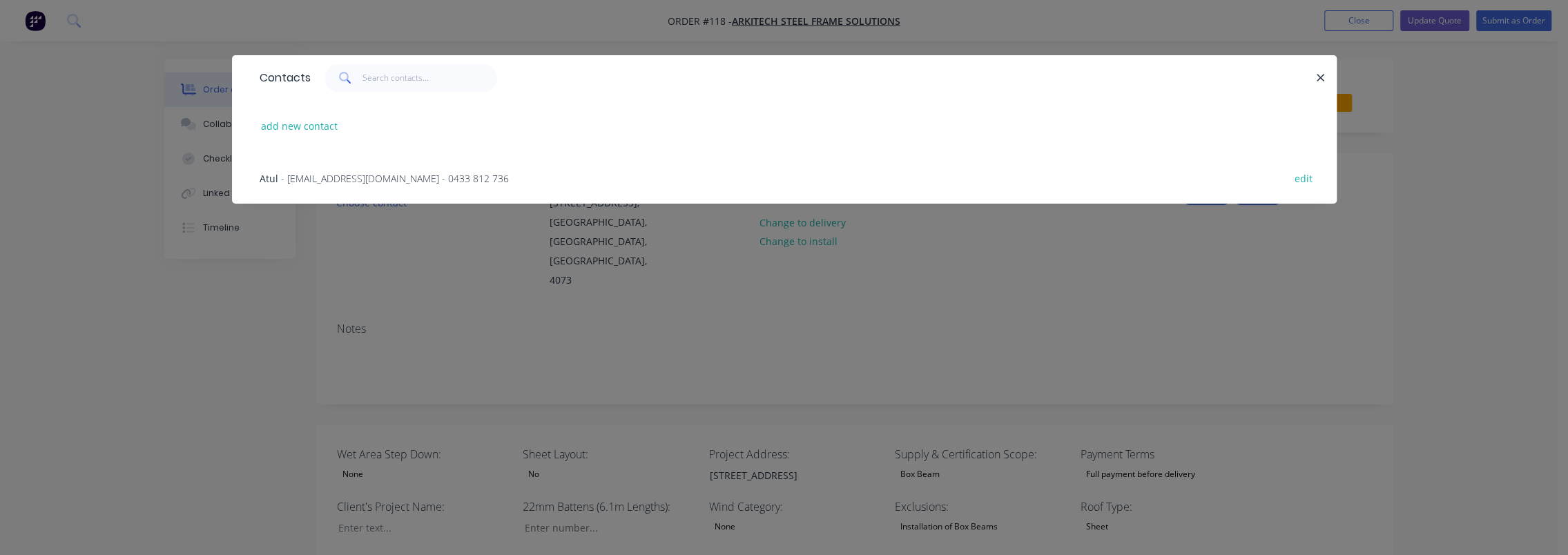
click at [346, 178] on span "- arkitechsteelframesystem@gmail.com - 0433 812 736" at bounding box center [395, 178] width 228 height 13
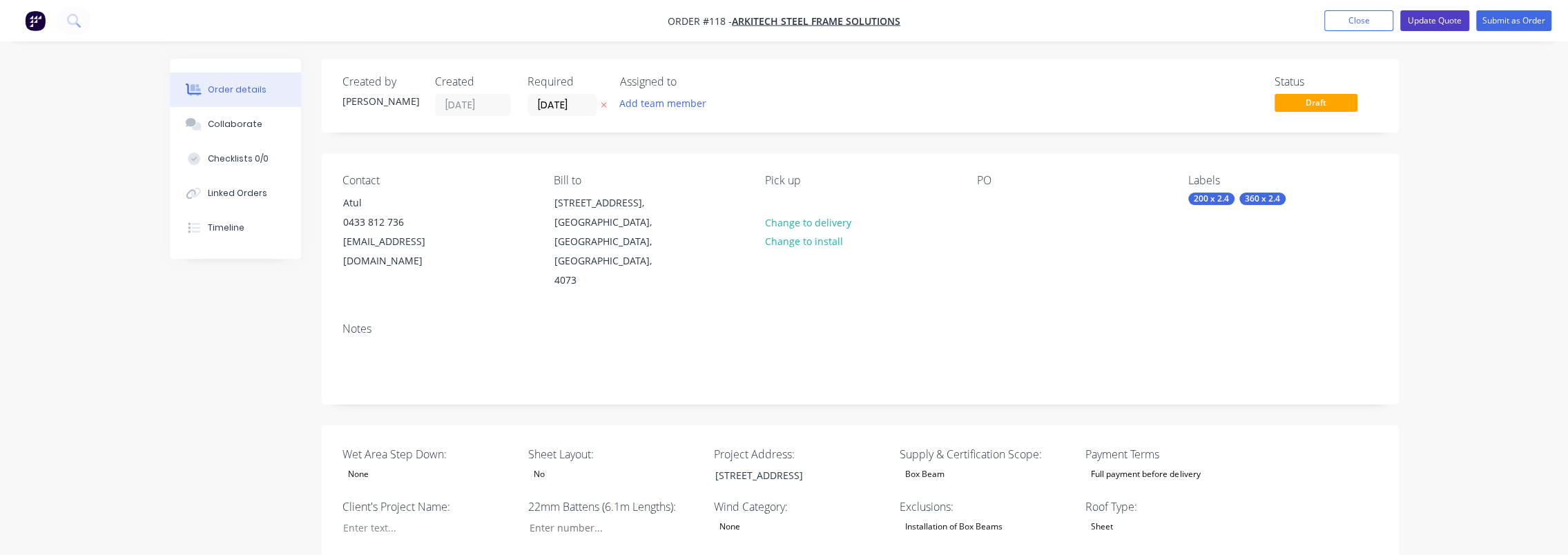
click at [1450, 16] on button "Update Quote" at bounding box center [1435, 20] width 69 height 20
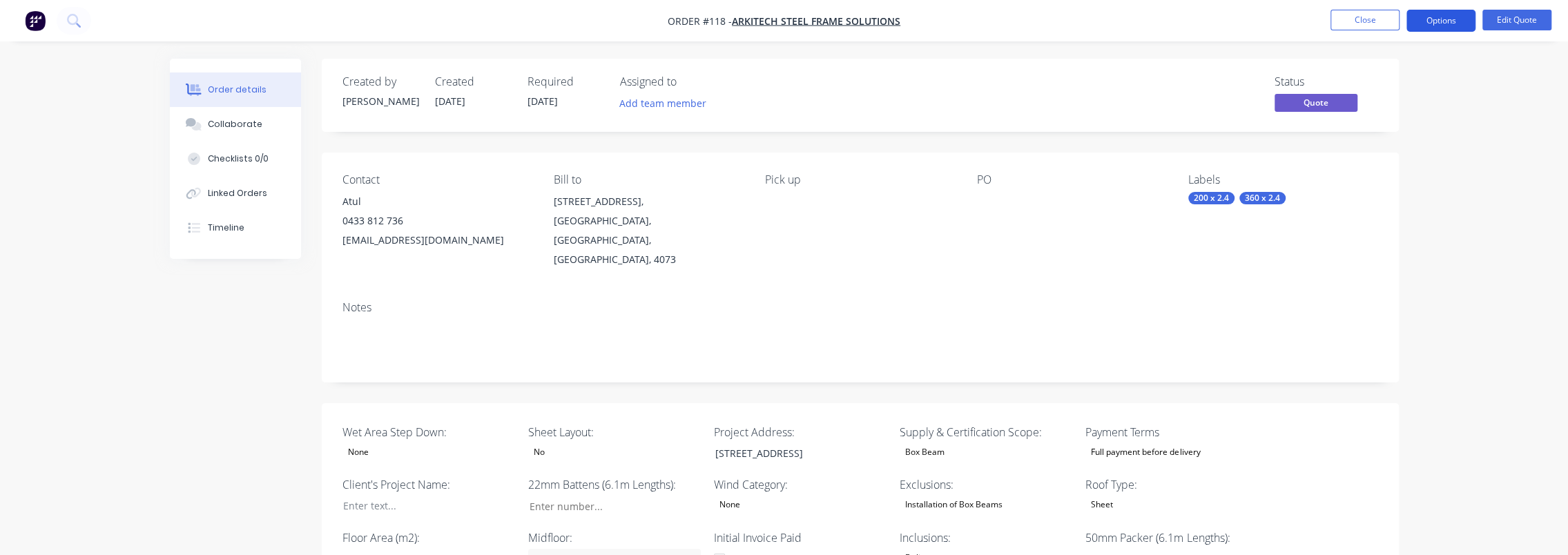
click at [1431, 22] on button "Options" at bounding box center [1441, 20] width 69 height 22
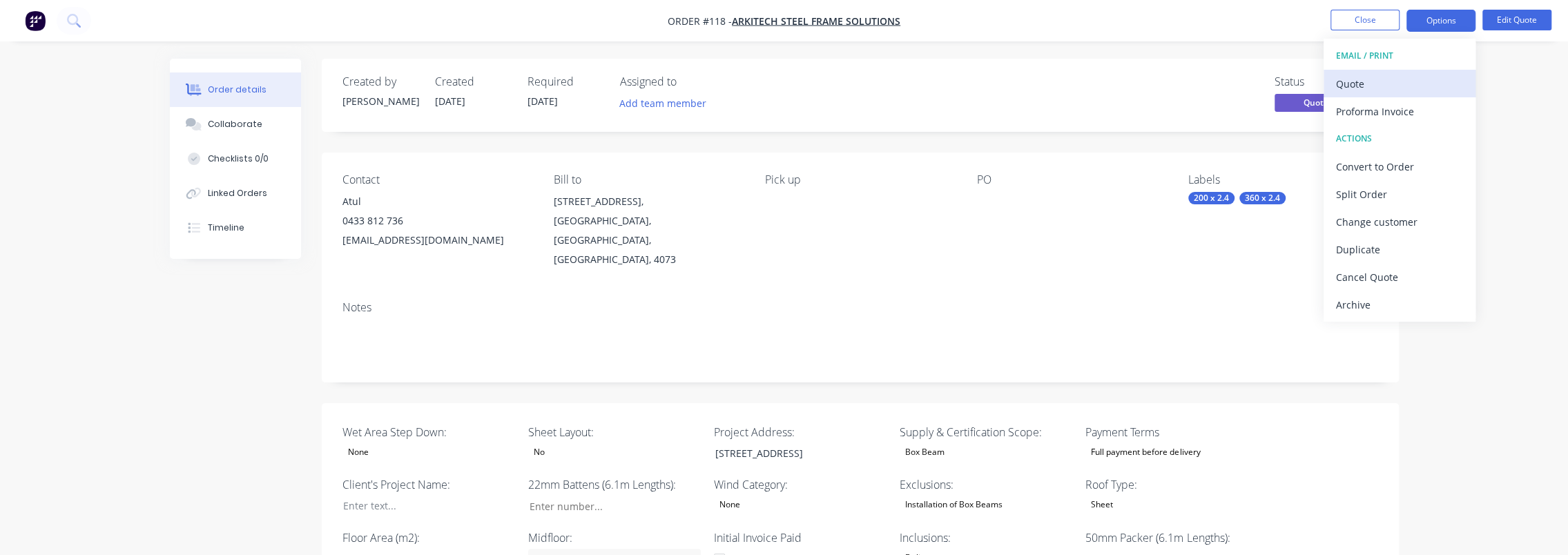
click at [1407, 87] on div "Quote" at bounding box center [1400, 83] width 127 height 20
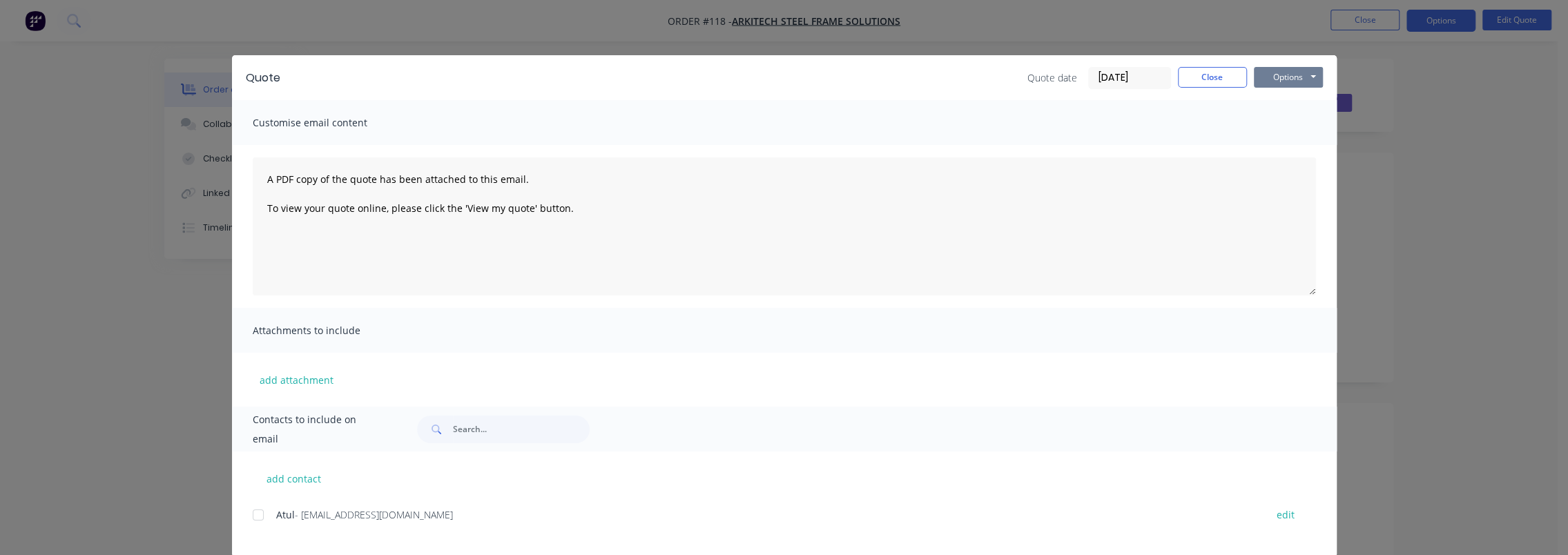
click at [1309, 69] on button "Options" at bounding box center [1289, 77] width 69 height 20
click at [1298, 96] on button "Preview" at bounding box center [1298, 102] width 88 height 23
click at [1202, 83] on button "Close" at bounding box center [1213, 77] width 69 height 20
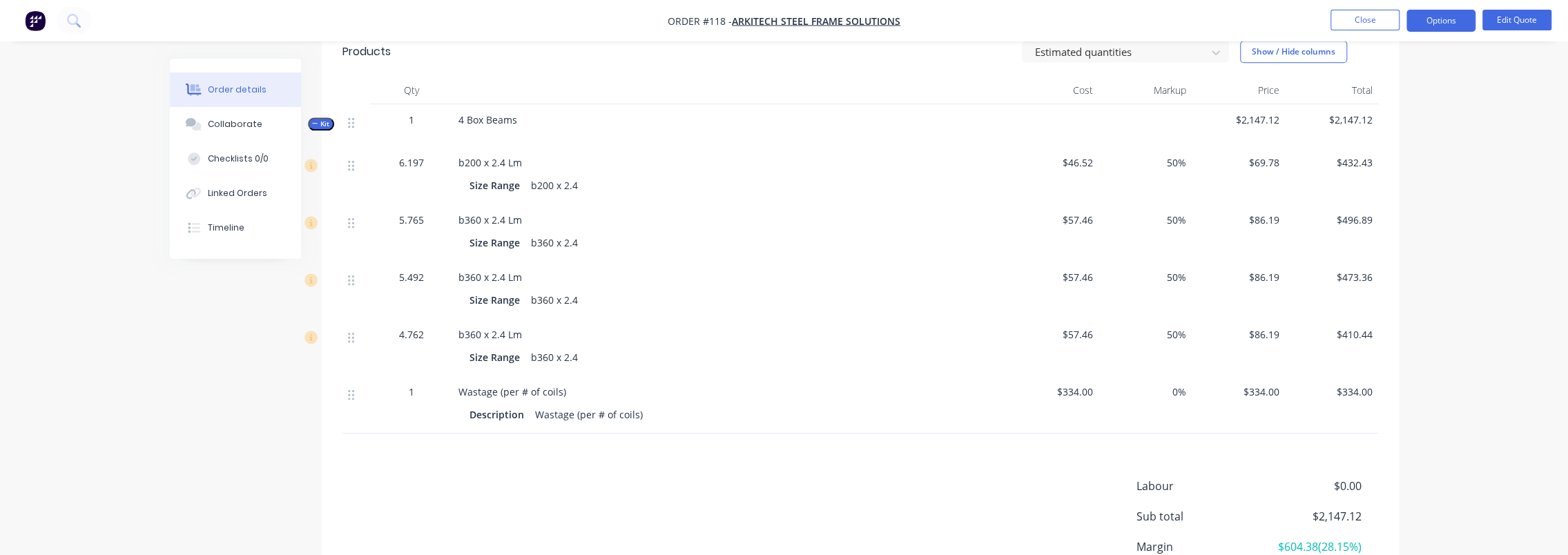
click at [323, 119] on span "Kit" at bounding box center [321, 123] width 18 height 11
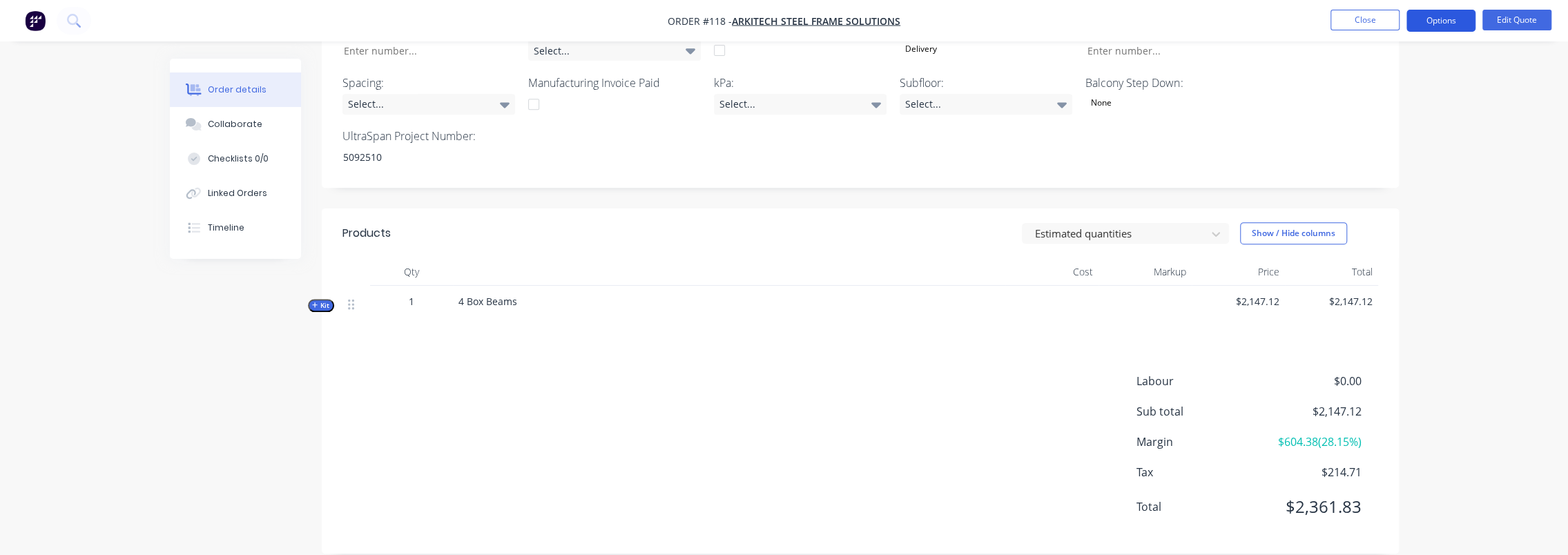
click at [1438, 17] on button "Options" at bounding box center [1441, 20] width 69 height 22
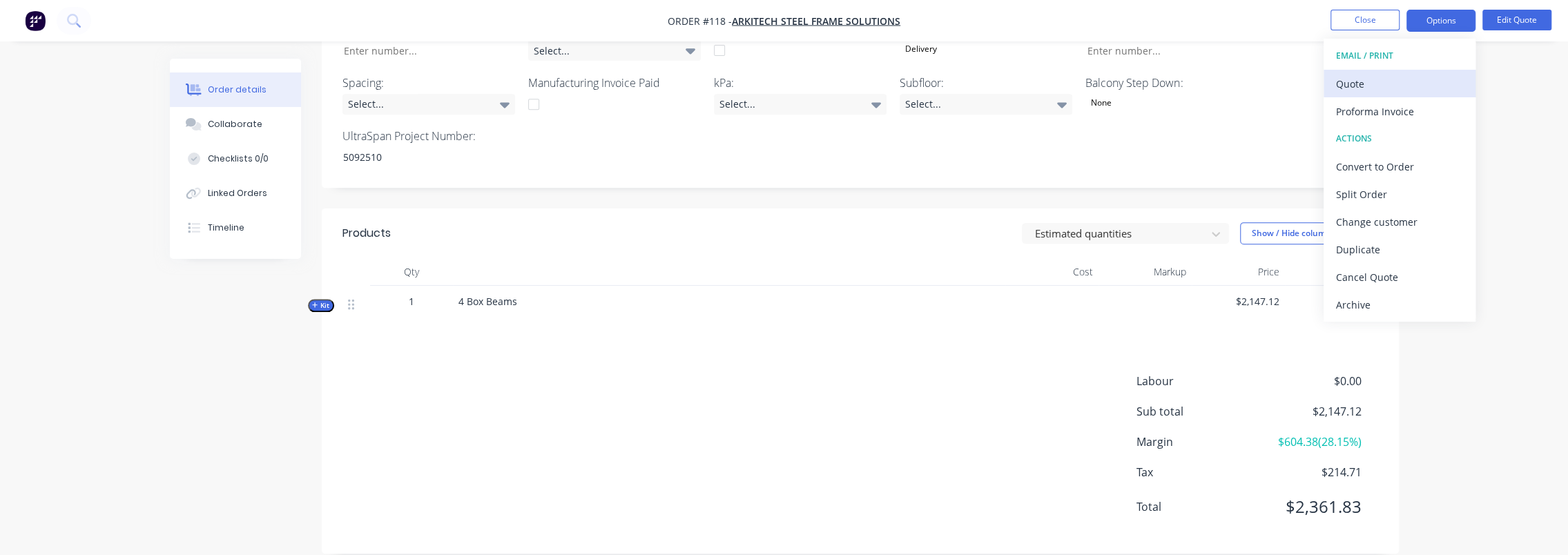
click at [1395, 78] on div "Quote" at bounding box center [1400, 83] width 127 height 20
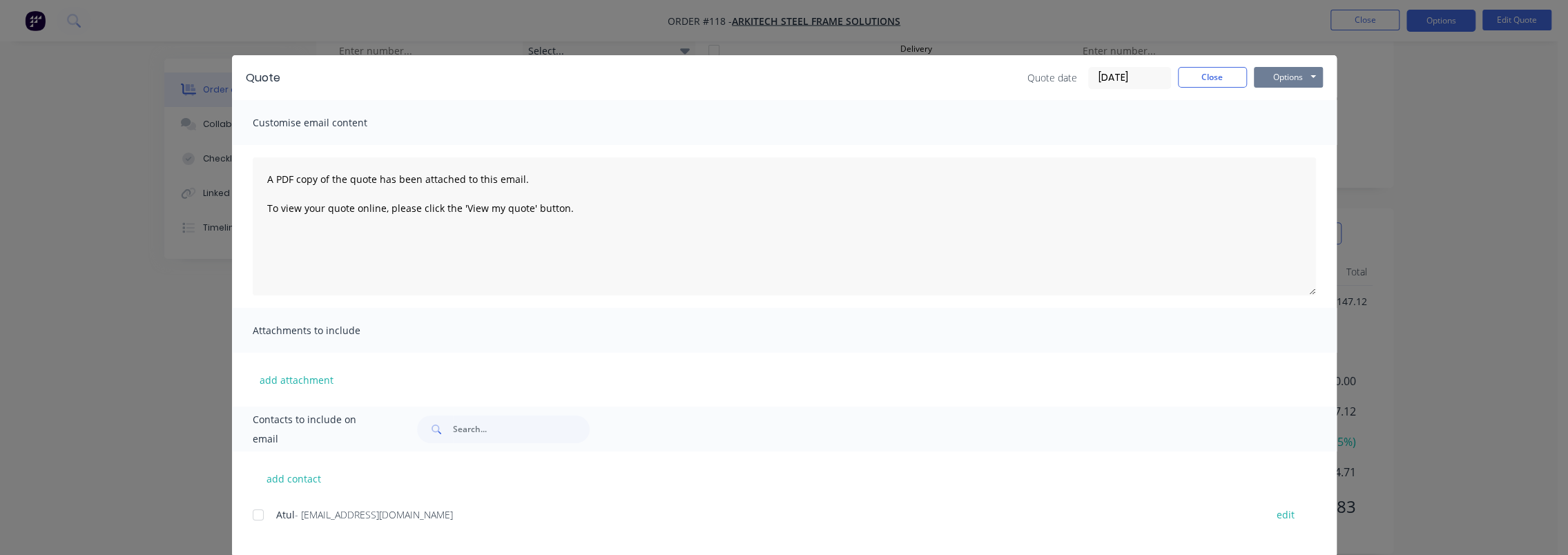
click at [1265, 78] on button "Options" at bounding box center [1289, 77] width 69 height 20
click at [1278, 96] on button "Preview" at bounding box center [1298, 102] width 88 height 23
click at [1195, 78] on button "Close" at bounding box center [1213, 77] width 69 height 20
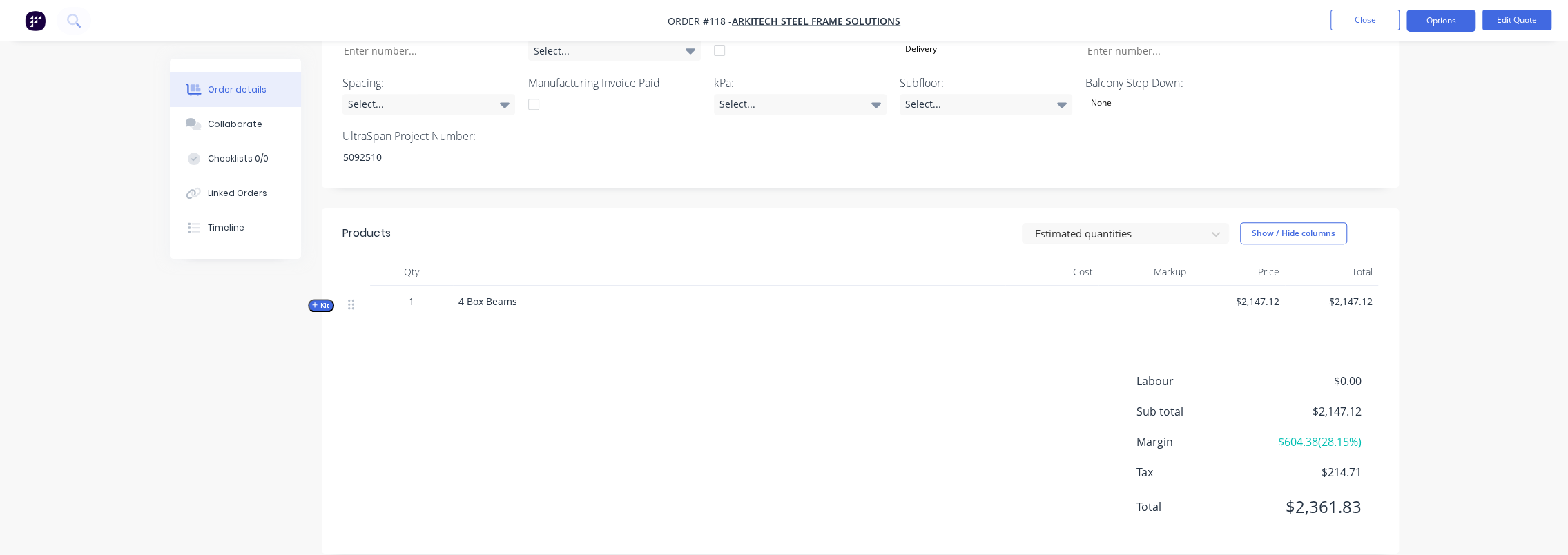
click at [321, 301] on span "Kit" at bounding box center [321, 306] width 18 height 11
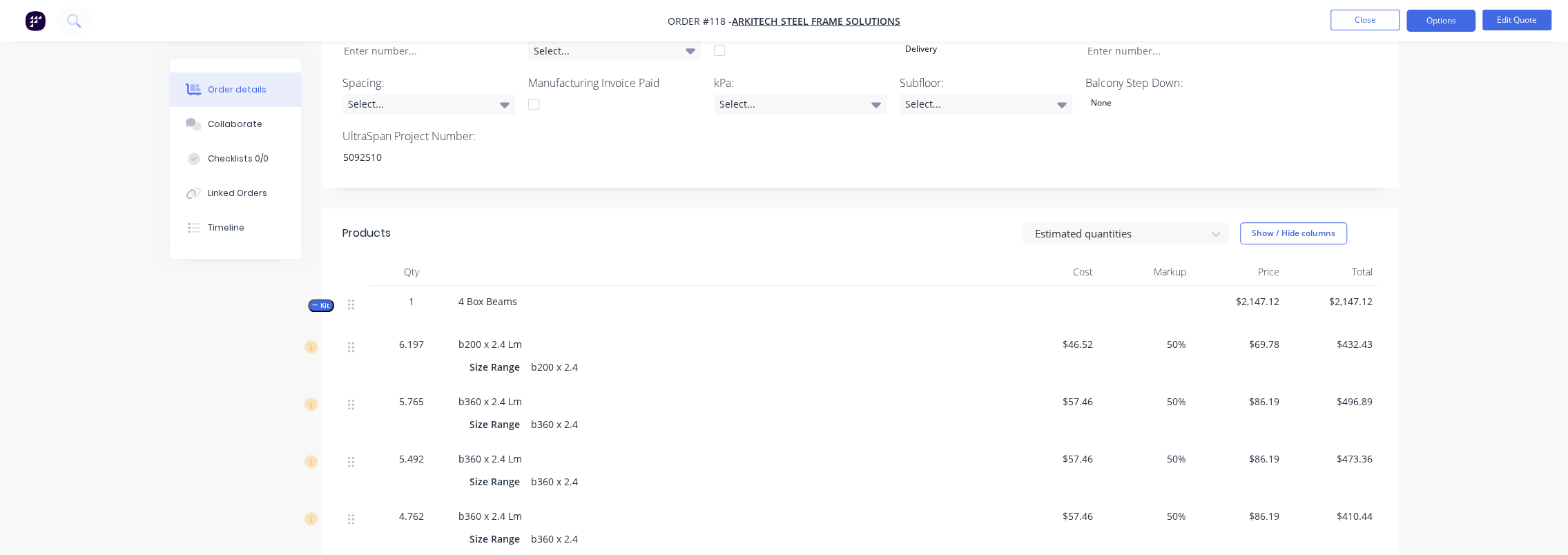
click at [321, 301] on span "Kit" at bounding box center [321, 306] width 18 height 11
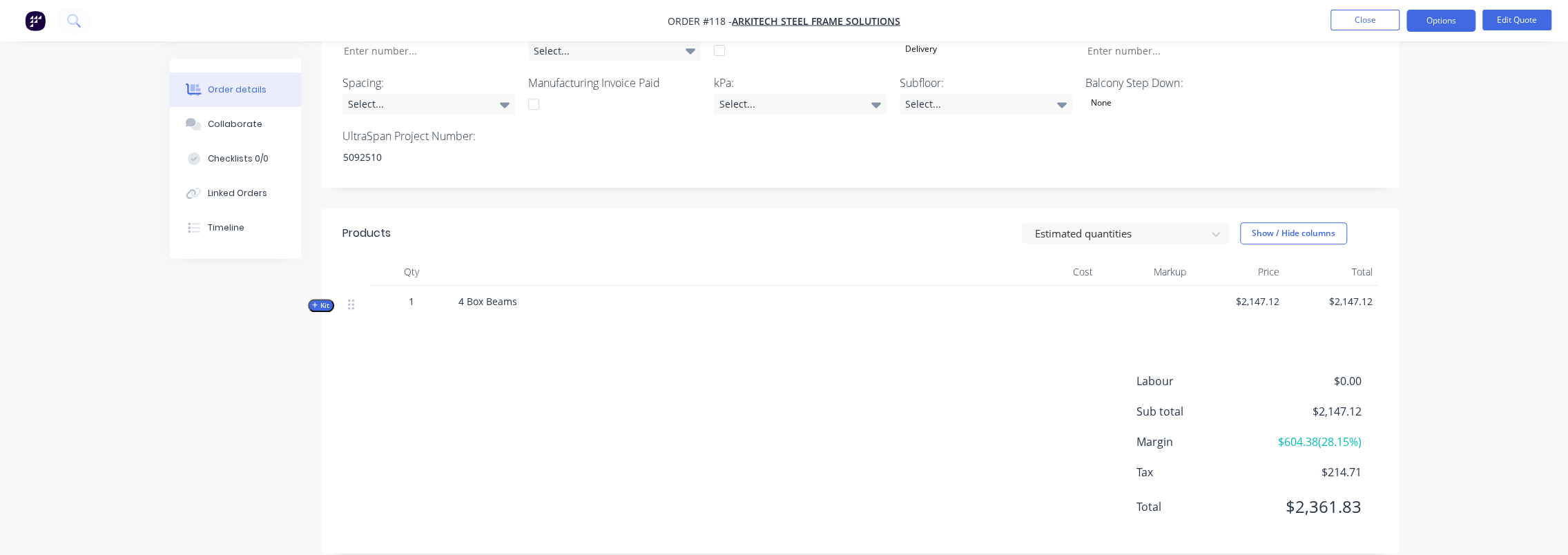
click at [1000, 373] on div "Labour $0.00 Sub total $2,147.12 Margin $604.38 ( 28.15 %) Tax $214.71 Total $2…" at bounding box center [860, 453] width 1036 height 160
click at [1191, 226] on div at bounding box center [1116, 234] width 166 height 17
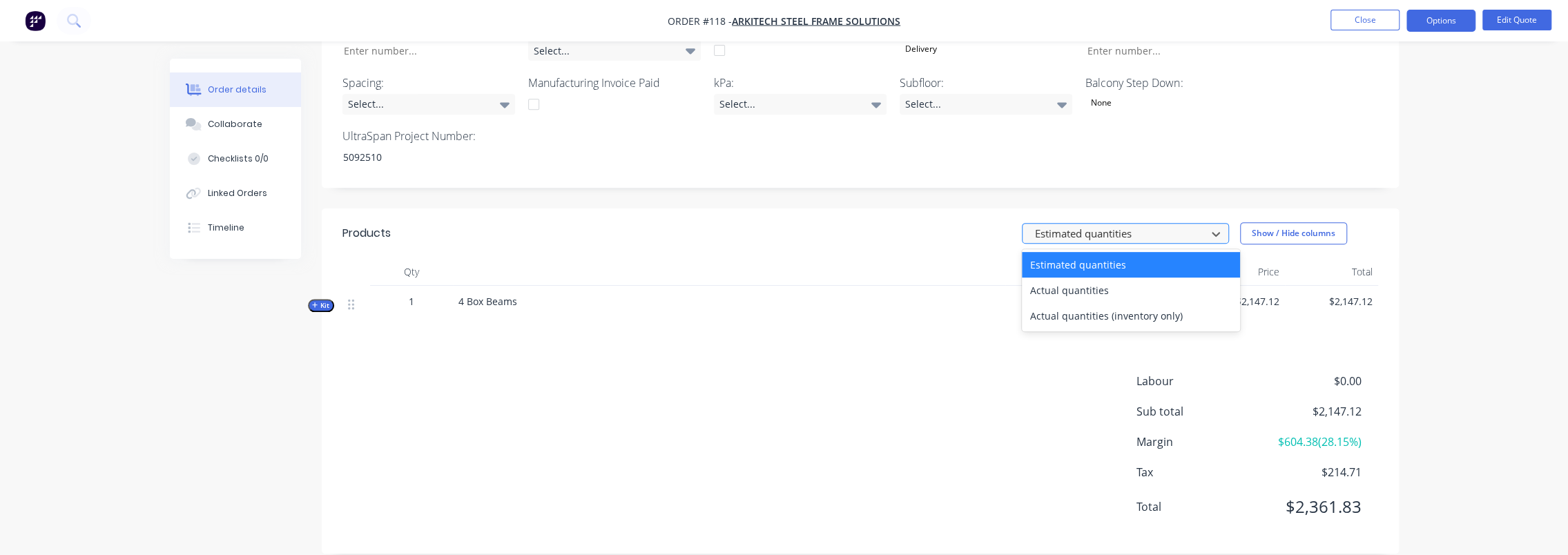
click at [1191, 226] on div at bounding box center [1116, 234] width 166 height 17
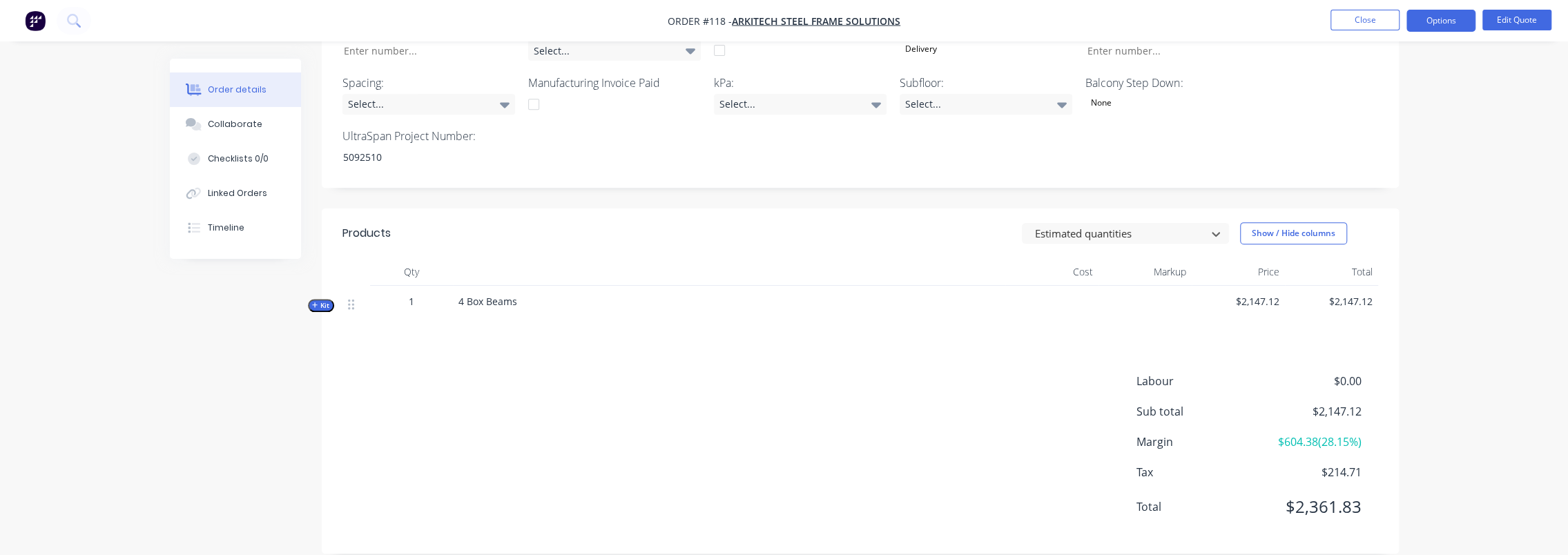
click at [1478, 113] on div "Order details Collaborate Checklists 0/0 Linked Orders Timeline Order details C…" at bounding box center [784, 33] width 1568 height 1084
click at [1446, 16] on button "Options" at bounding box center [1441, 20] width 69 height 22
click at [1385, 83] on div "Quote" at bounding box center [1400, 83] width 127 height 20
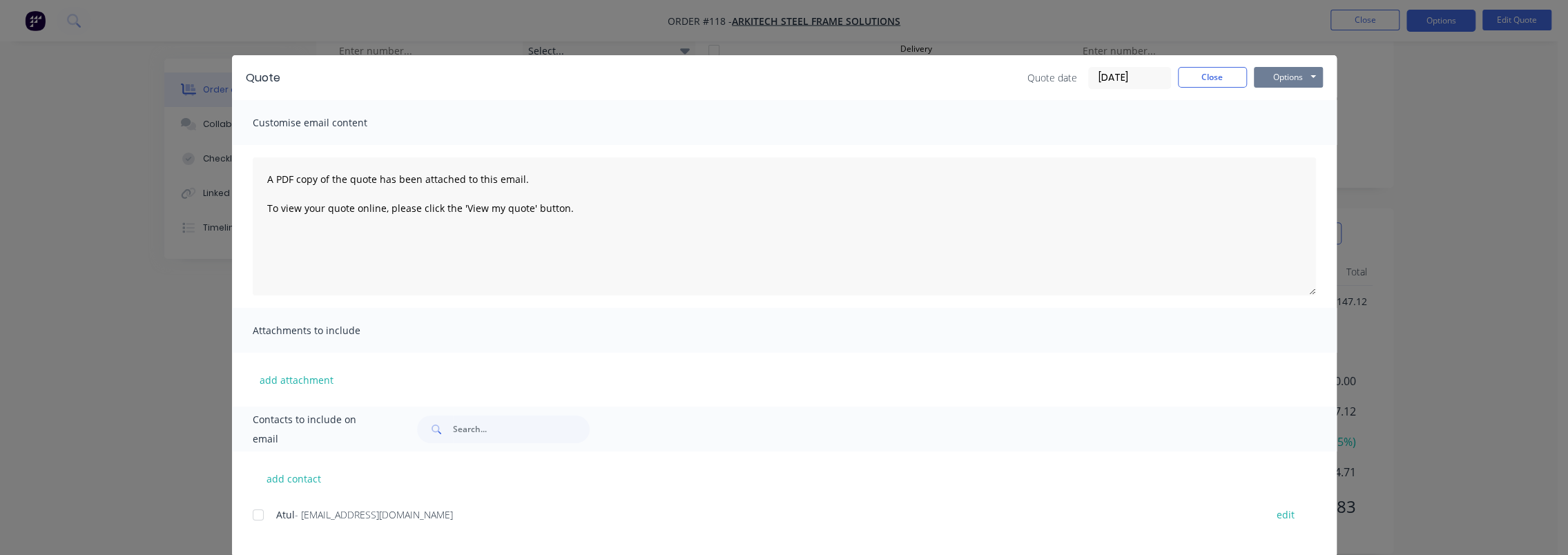
drag, startPoint x: 1293, startPoint y: 65, endPoint x: 1293, endPoint y: 76, distance: 11.0
click at [1293, 65] on div "Quote Quote date 25/09/25 Close Options Preview Print Email" at bounding box center [784, 78] width 1105 height 45
click at [1293, 77] on button "Options" at bounding box center [1289, 77] width 69 height 20
click at [1288, 96] on button "Preview" at bounding box center [1298, 102] width 88 height 23
click at [1185, 77] on button "Close" at bounding box center [1213, 77] width 69 height 20
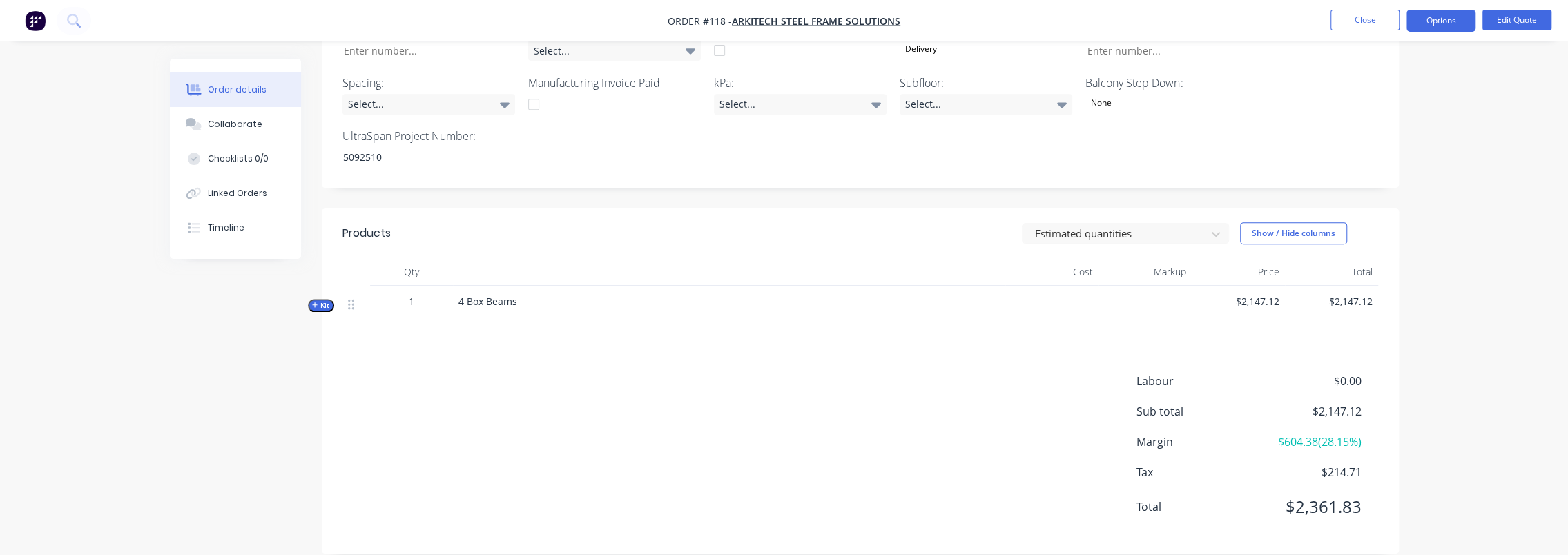
click at [1467, 357] on div "Order details Collaborate Checklists 0/0 Linked Orders Timeline Order details C…" at bounding box center [784, 33] width 1568 height 1084
click at [784, 373] on div "Labour $0.00 Sub total $2,147.12 Margin $604.38 ( 28.15 %) Tax $214.71 Total $2…" at bounding box center [860, 453] width 1036 height 160
click at [1016, 481] on div "Labour $0.00 Sub total $2,147.12 Margin $604.38 ( 28.15 %) Tax $214.71 Total $2…" at bounding box center [860, 453] width 1036 height 160
click at [1441, 16] on button "Options" at bounding box center [1441, 20] width 69 height 22
click at [1396, 74] on div "Quote" at bounding box center [1400, 83] width 127 height 20
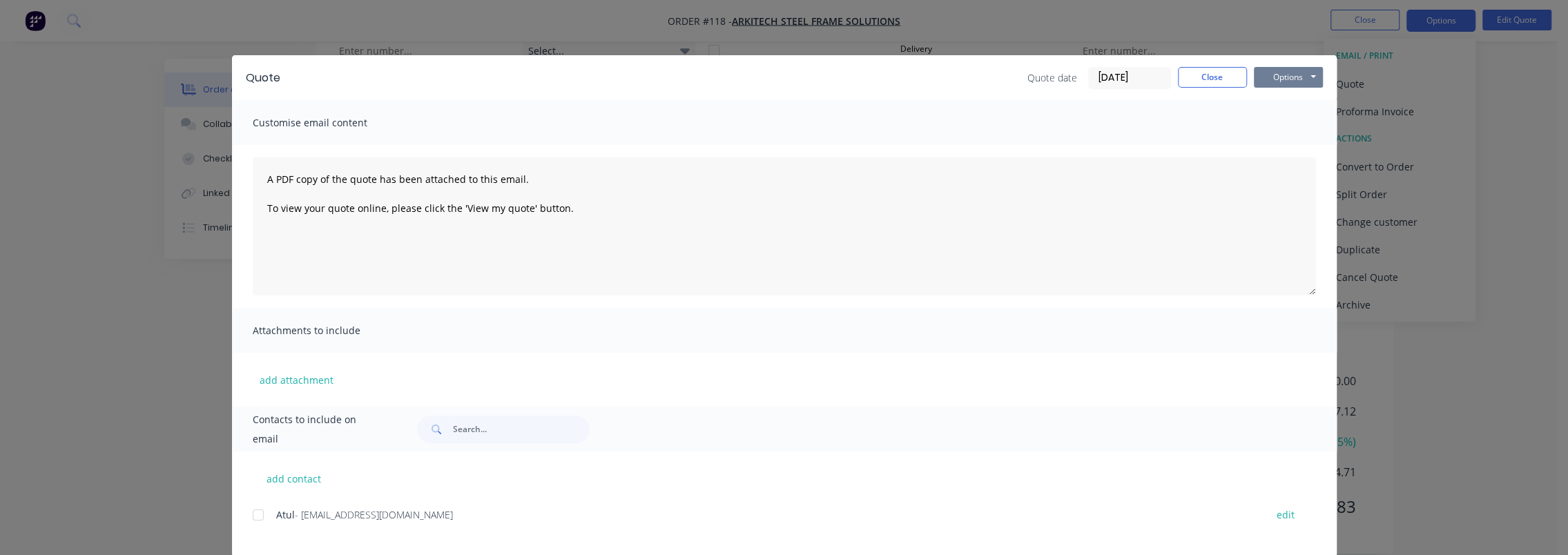
click at [1298, 74] on button "Options" at bounding box center [1289, 77] width 69 height 20
click at [1296, 106] on button "Preview" at bounding box center [1298, 102] width 88 height 23
click at [1189, 69] on button "Close" at bounding box center [1213, 77] width 69 height 20
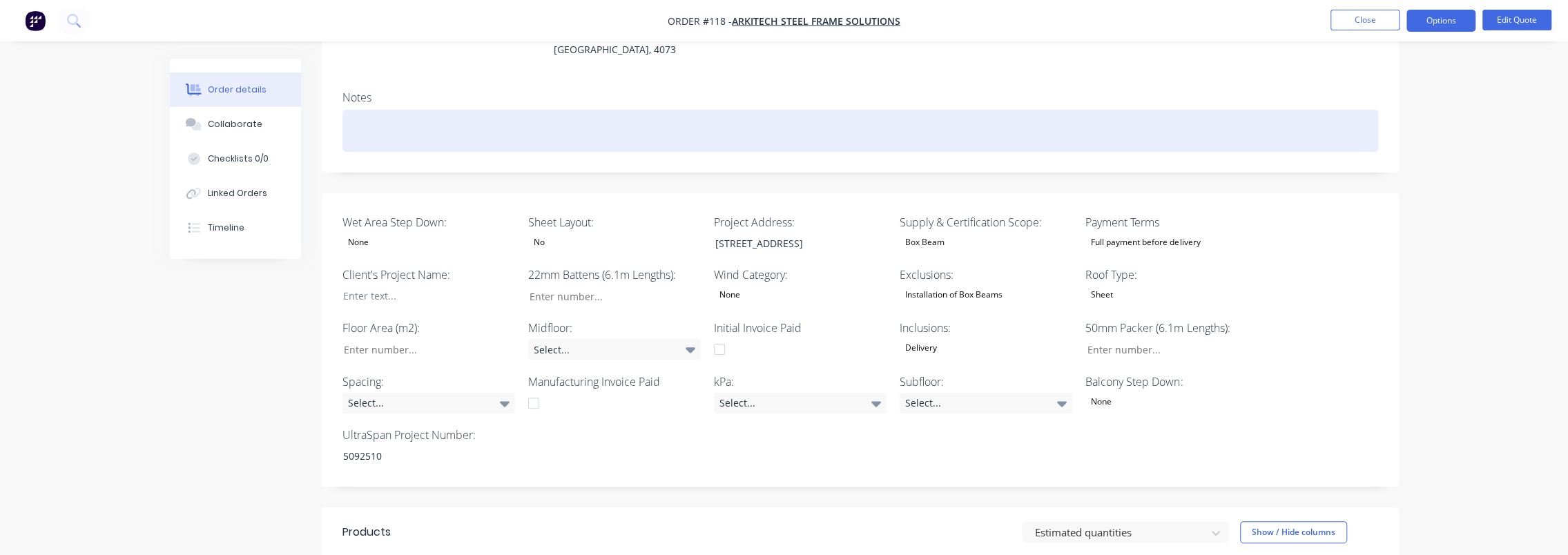
scroll to position [233, 0]
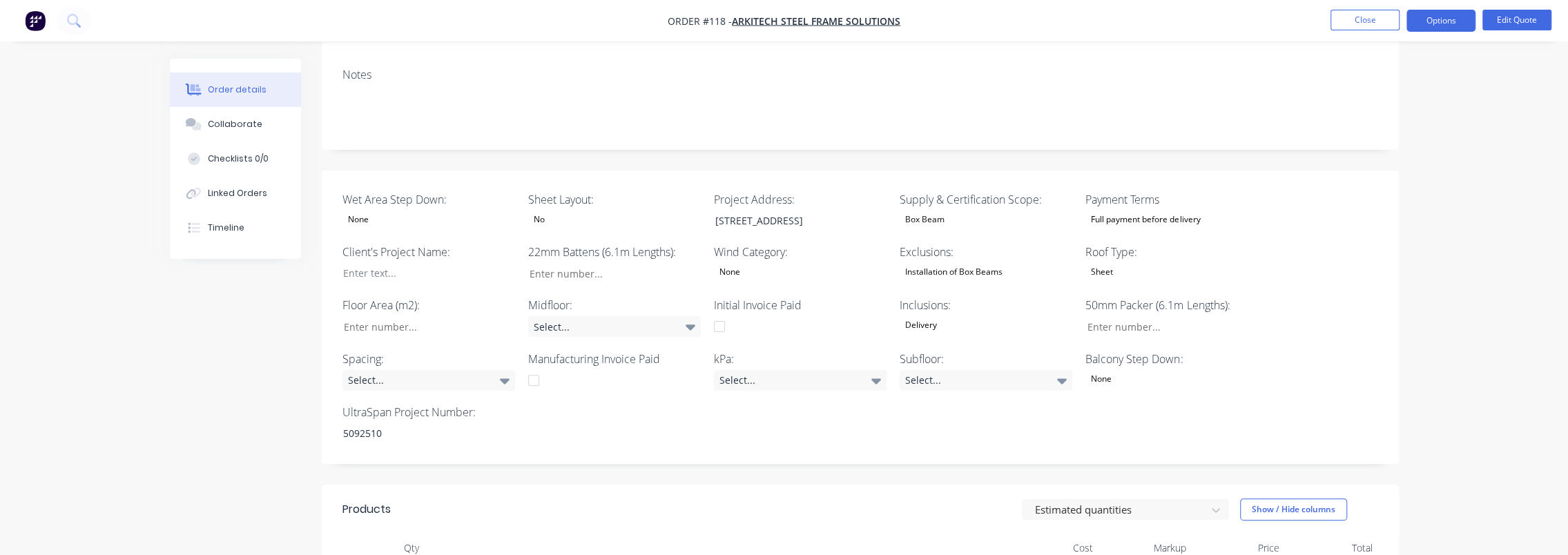
click at [752, 263] on div "None" at bounding box center [800, 272] width 172 height 18
drag, startPoint x: 1521, startPoint y: 226, endPoint x: 1211, endPoint y: 272, distance: 313.4
click at [1509, 226] on div "Order details Collaborate Checklists 0/0 Linked Orders Timeline Order details C…" at bounding box center [784, 309] width 1568 height 1084
click at [929, 316] on div "Delivery" at bounding box center [921, 325] width 42 height 18
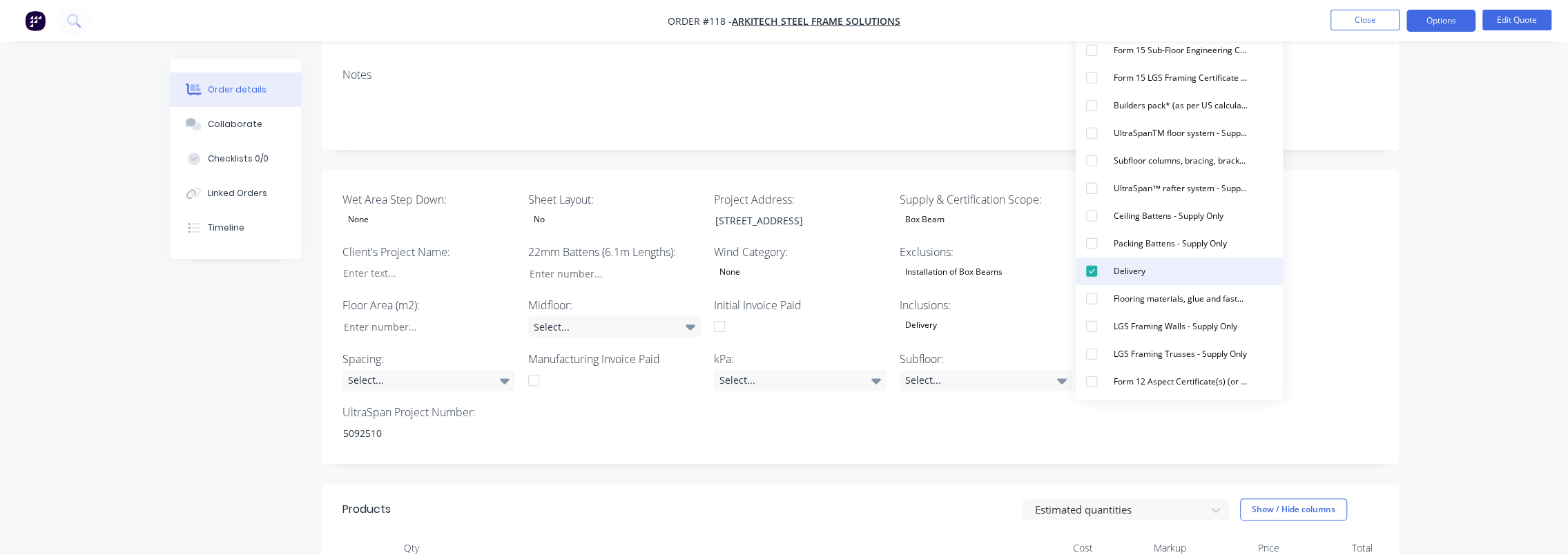
click at [1120, 272] on div "Delivery" at bounding box center [1129, 271] width 42 height 18
click at [994, 263] on div "Installation of Box Beams" at bounding box center [954, 272] width 109 height 18
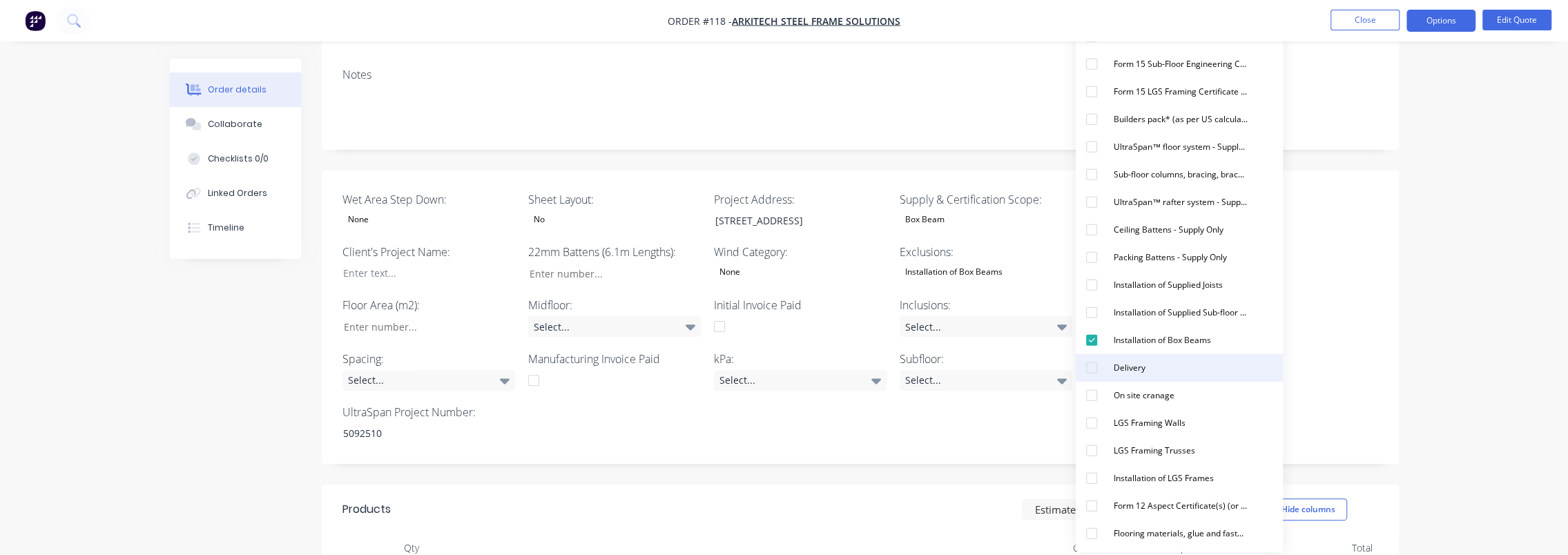
click at [1134, 366] on div "Delivery" at bounding box center [1129, 368] width 42 height 18
click at [1447, 308] on div "Order details Collaborate Checklists 0/0 Linked Orders Timeline Order details C…" at bounding box center [784, 309] width 1568 height 1084
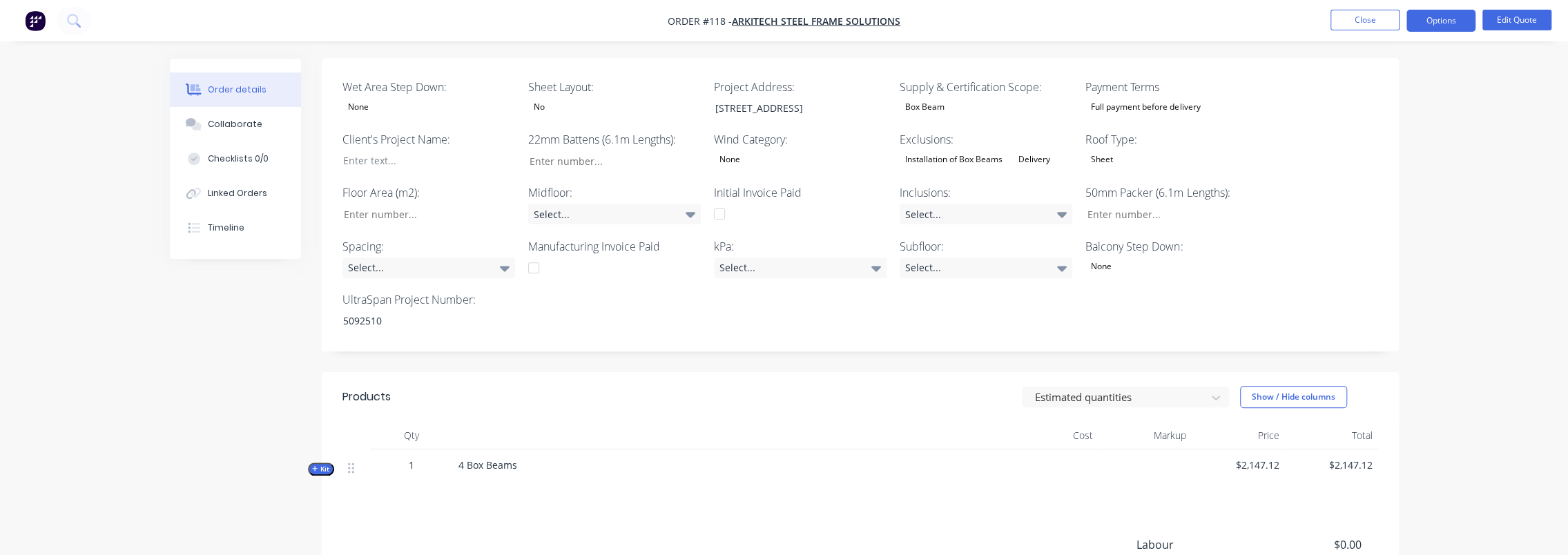
scroll to position [509, 0]
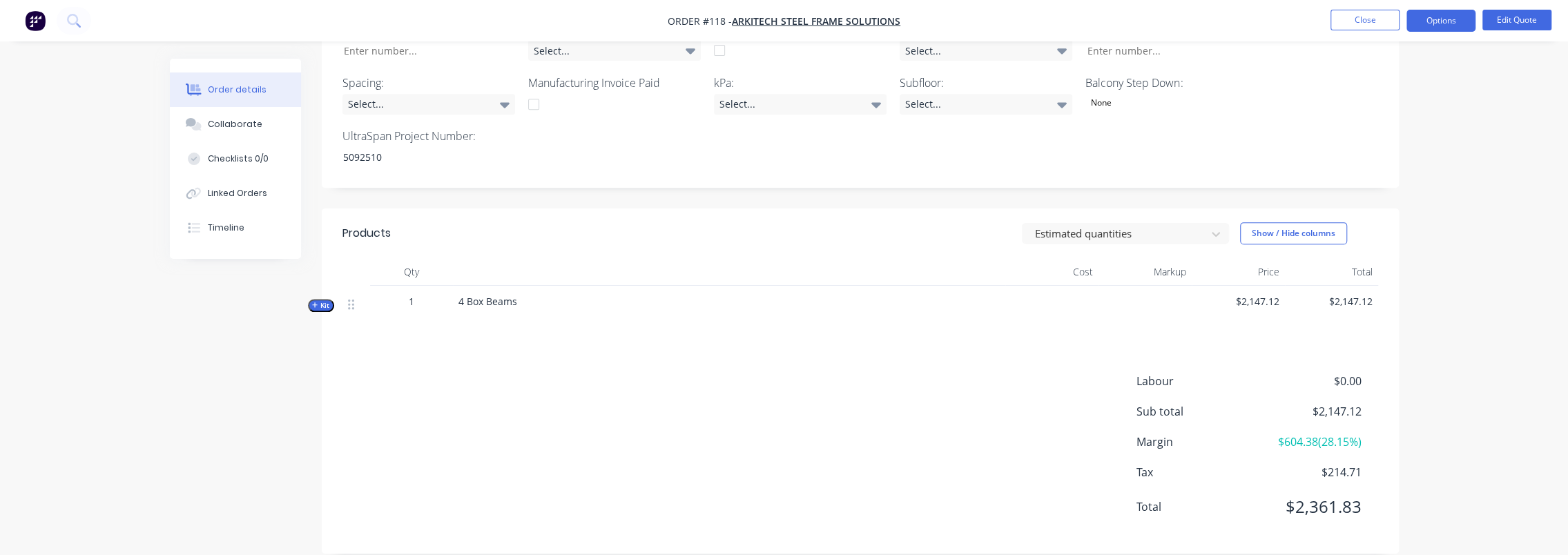
click at [357, 294] on div at bounding box center [356, 307] width 28 height 43
click at [354, 294] on div at bounding box center [356, 303] width 16 height 19
click at [346, 286] on div at bounding box center [356, 307] width 28 height 43
click at [350, 298] on icon at bounding box center [351, 304] width 7 height 12
click at [333, 299] on button "Kit" at bounding box center [321, 306] width 26 height 13
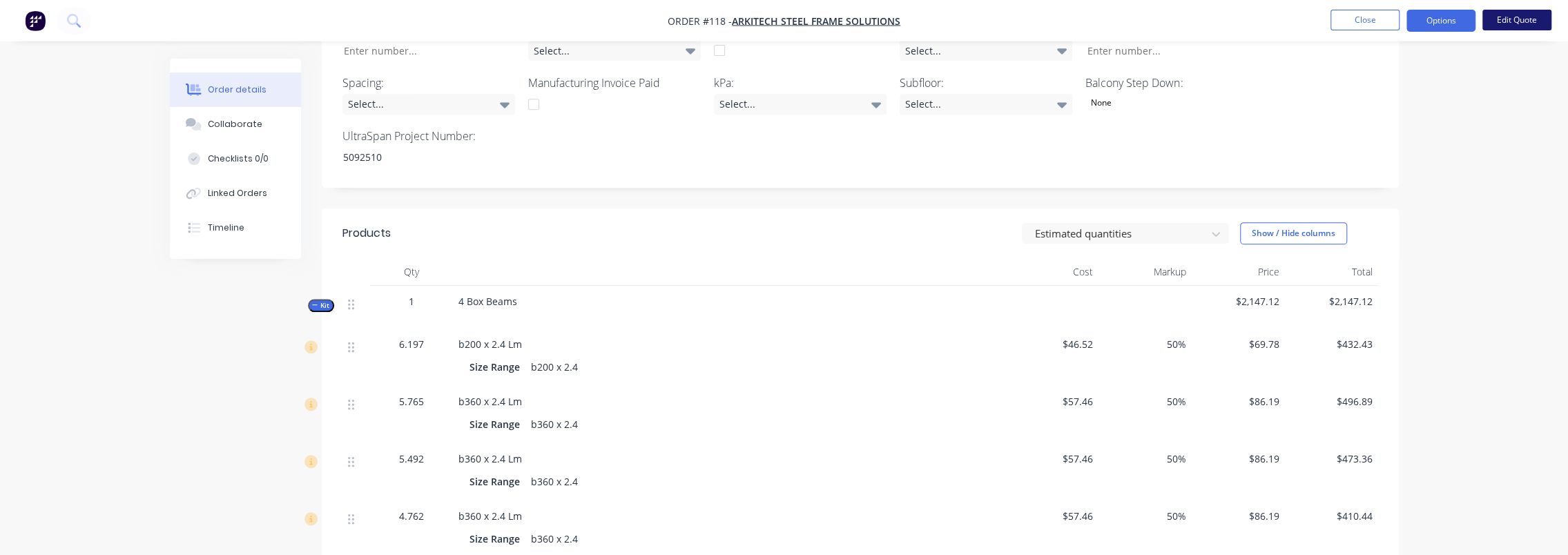
click at [1503, 25] on button "Edit Quote" at bounding box center [1517, 20] width 69 height 20
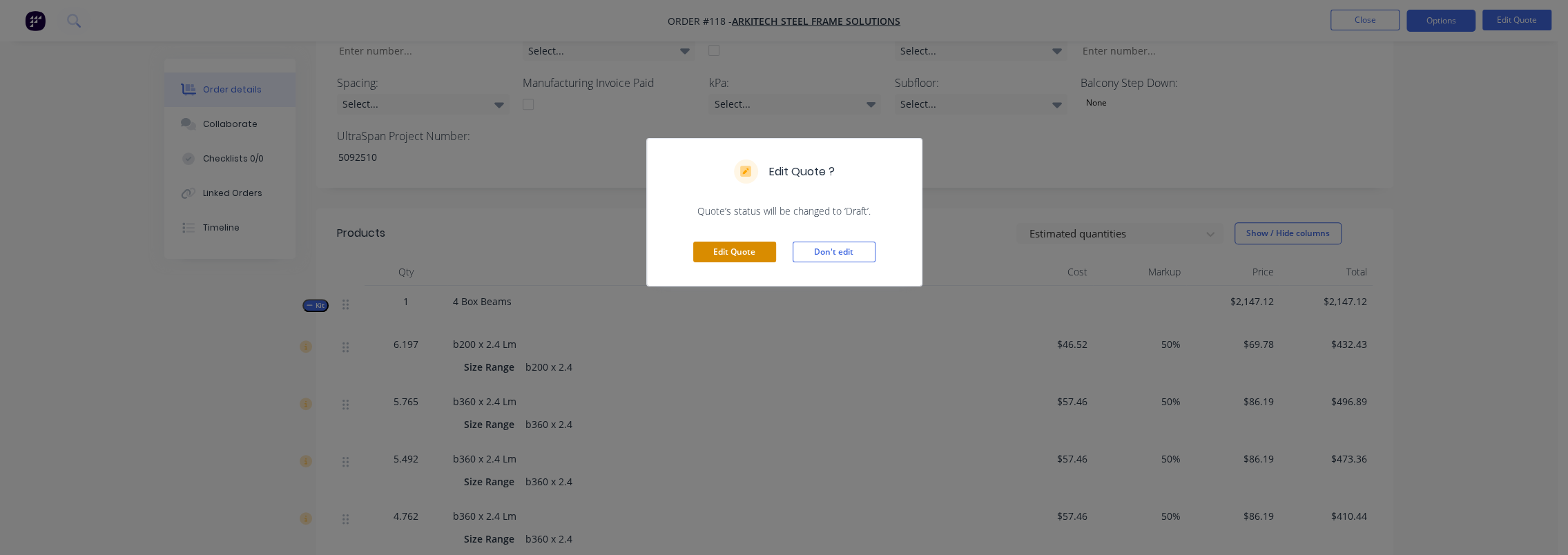
click at [736, 252] on button "Edit Quote" at bounding box center [735, 252] width 83 height 20
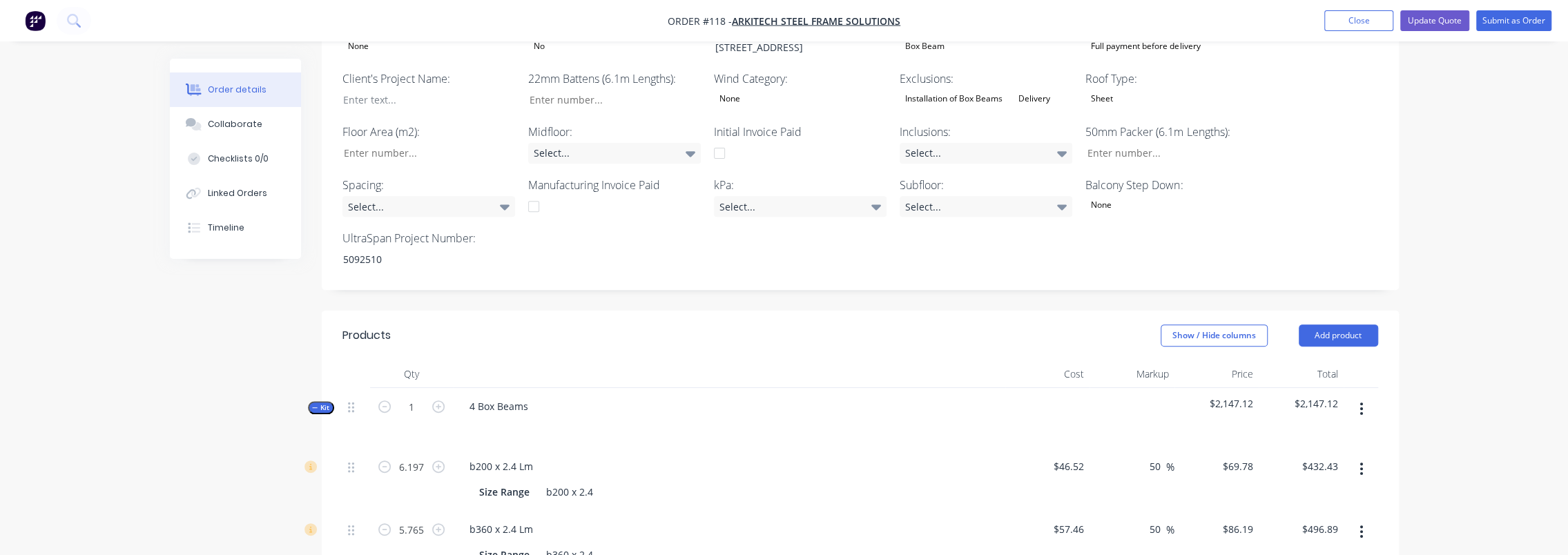
scroll to position [484, 0]
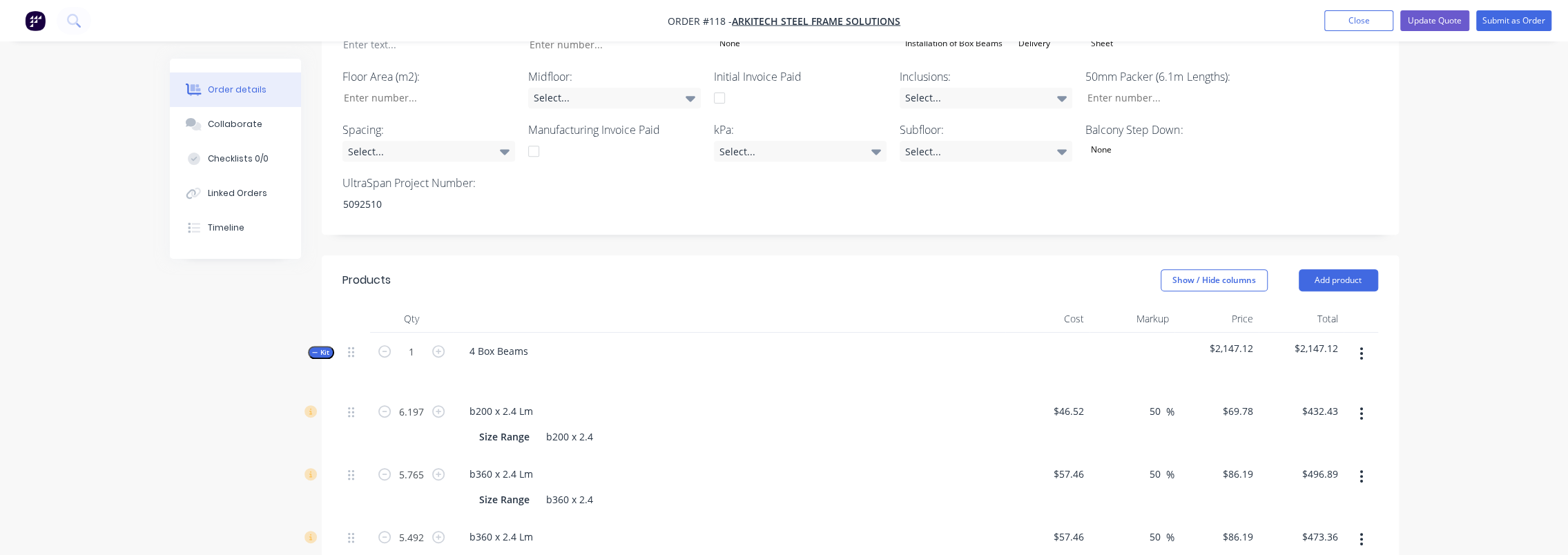
click at [1354, 342] on button "button" at bounding box center [1361, 354] width 33 height 25
click at [354, 342] on div at bounding box center [356, 351] width 16 height 19
click at [312, 352] on icon "button" at bounding box center [315, 352] width 6 height 1
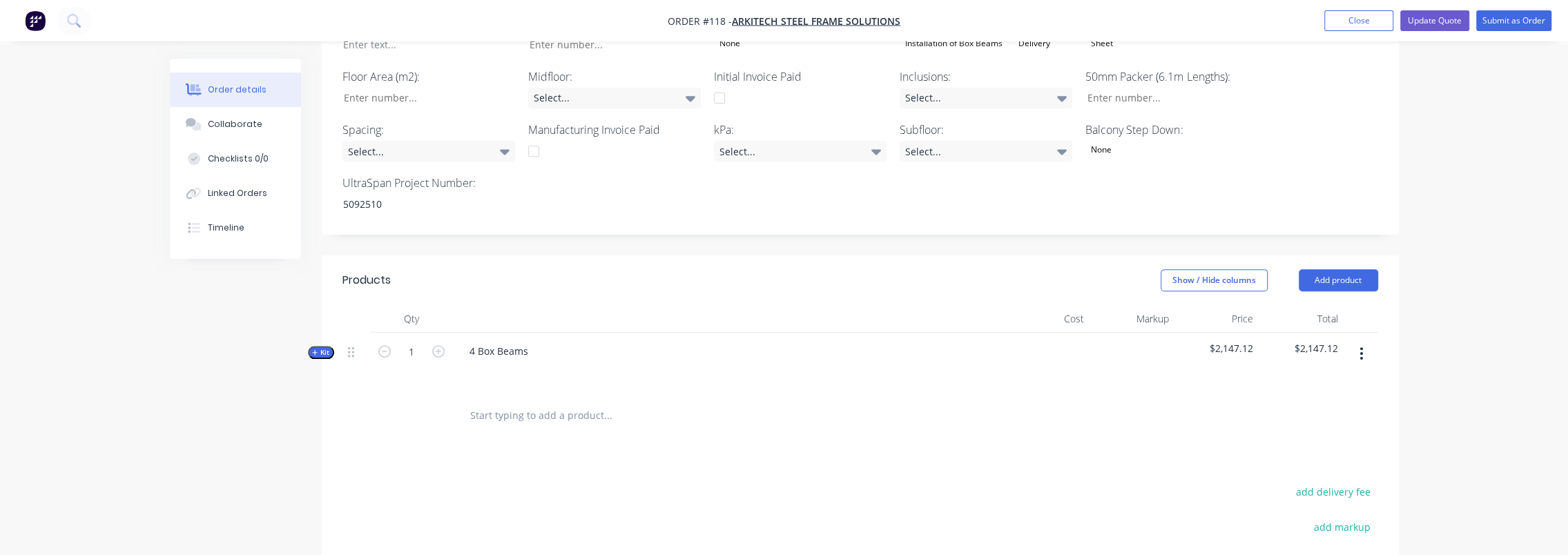
click at [359, 342] on div at bounding box center [356, 351] width 16 height 19
drag, startPoint x: 351, startPoint y: 338, endPoint x: 362, endPoint y: 359, distance: 23.7
click at [363, 359] on div "Kit 1 4 Box Beams $2,147.12 $2,147.12" at bounding box center [860, 363] width 1036 height 60
click at [1360, 346] on icon "button" at bounding box center [1361, 353] width 3 height 16
click at [1325, 435] on div "Add sub kit to kit" at bounding box center [1313, 445] width 106 height 20
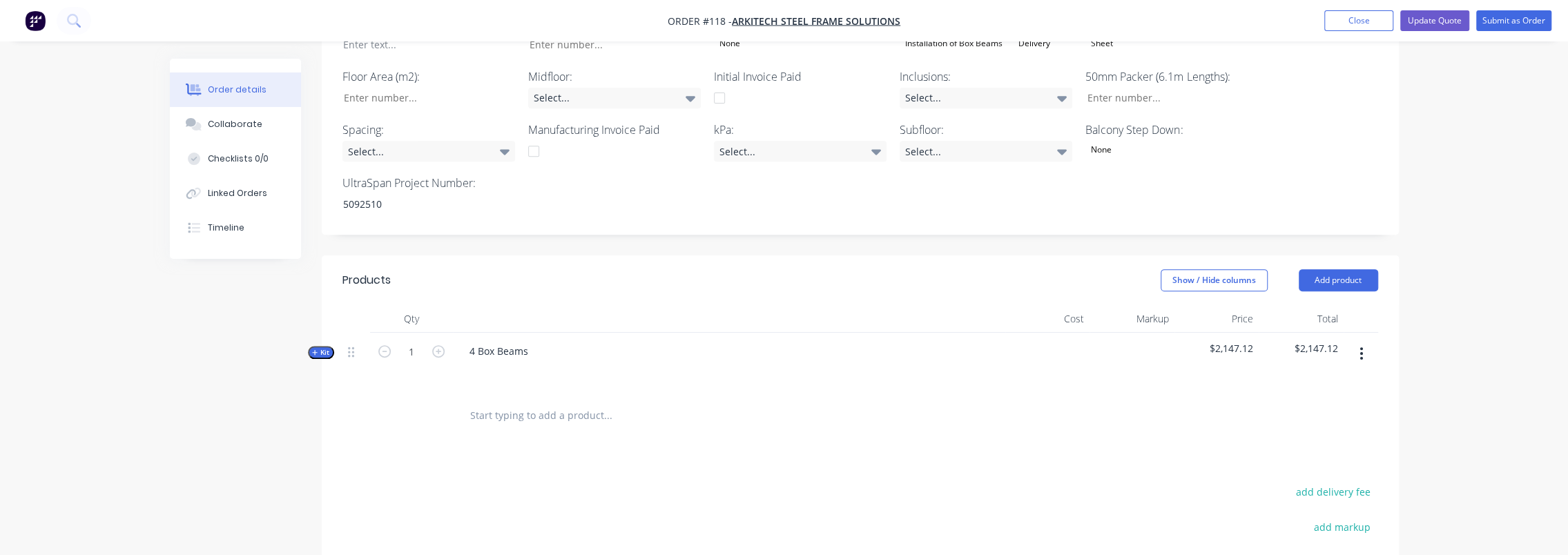
click at [338, 334] on div "Qty Cost Markup Price Total Kit 1 4 Box Beams $2,147.12 $2,147.12" at bounding box center [860, 372] width 1077 height 132
click at [330, 346] on button "Kit" at bounding box center [321, 352] width 26 height 13
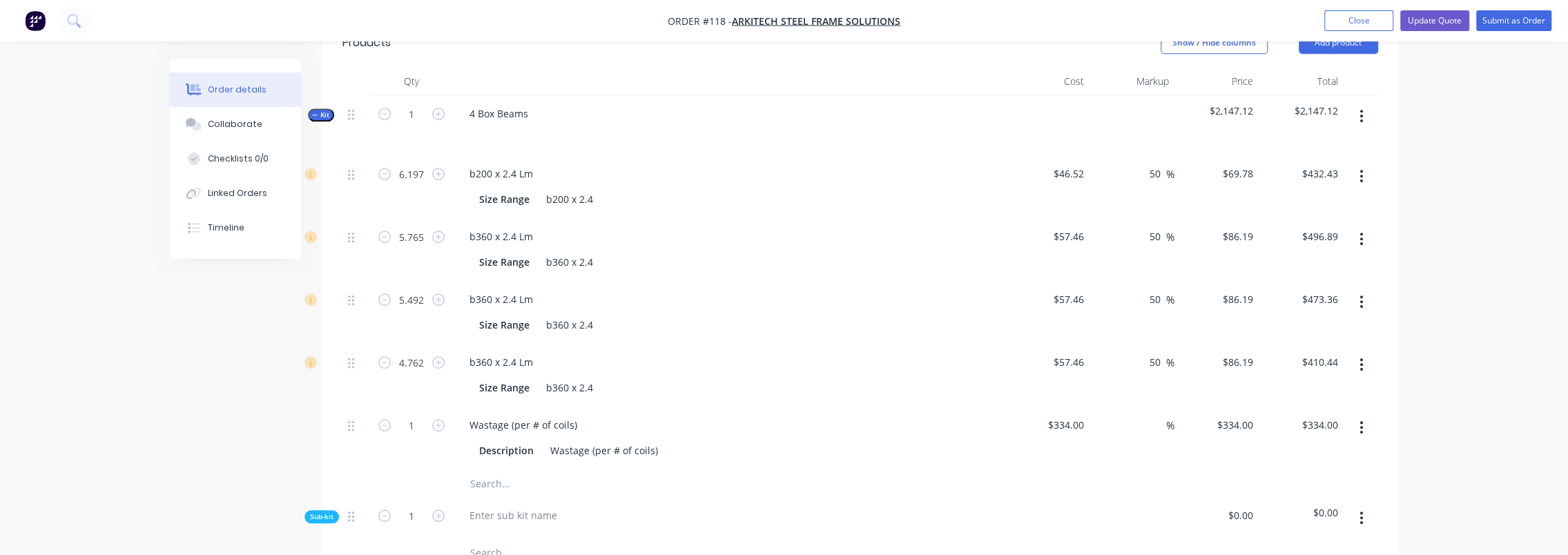
scroll to position [760, 0]
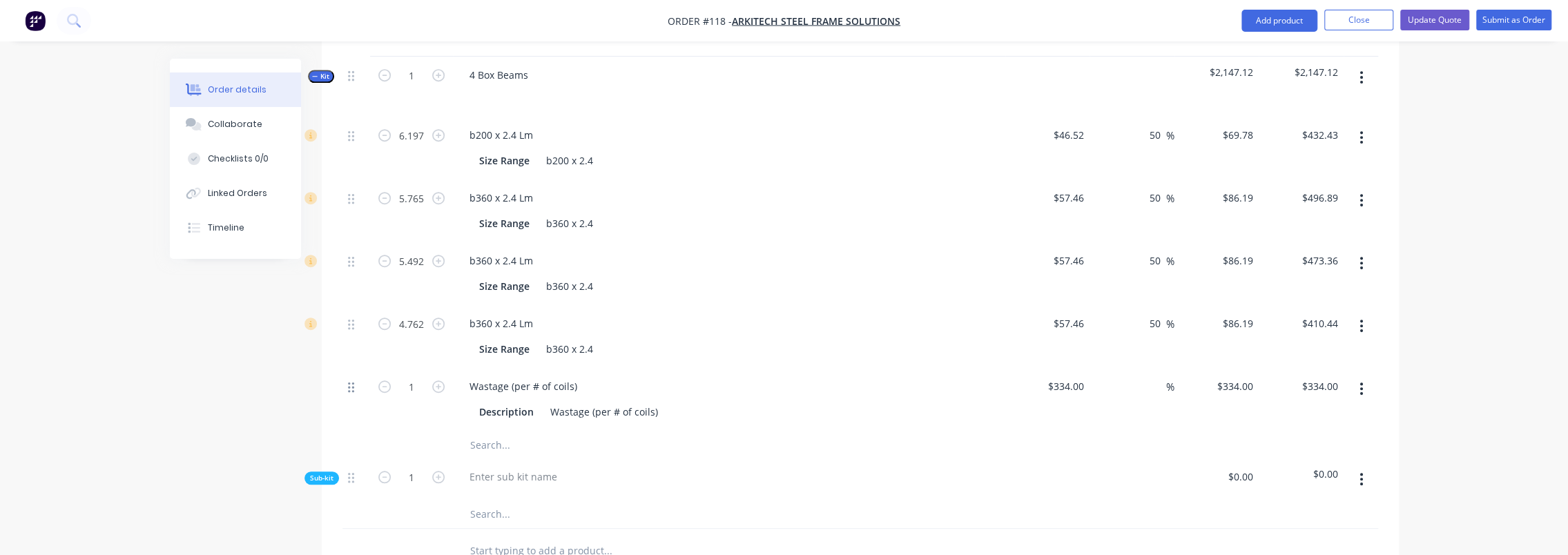
click at [350, 373] on div at bounding box center [356, 399] width 28 height 63
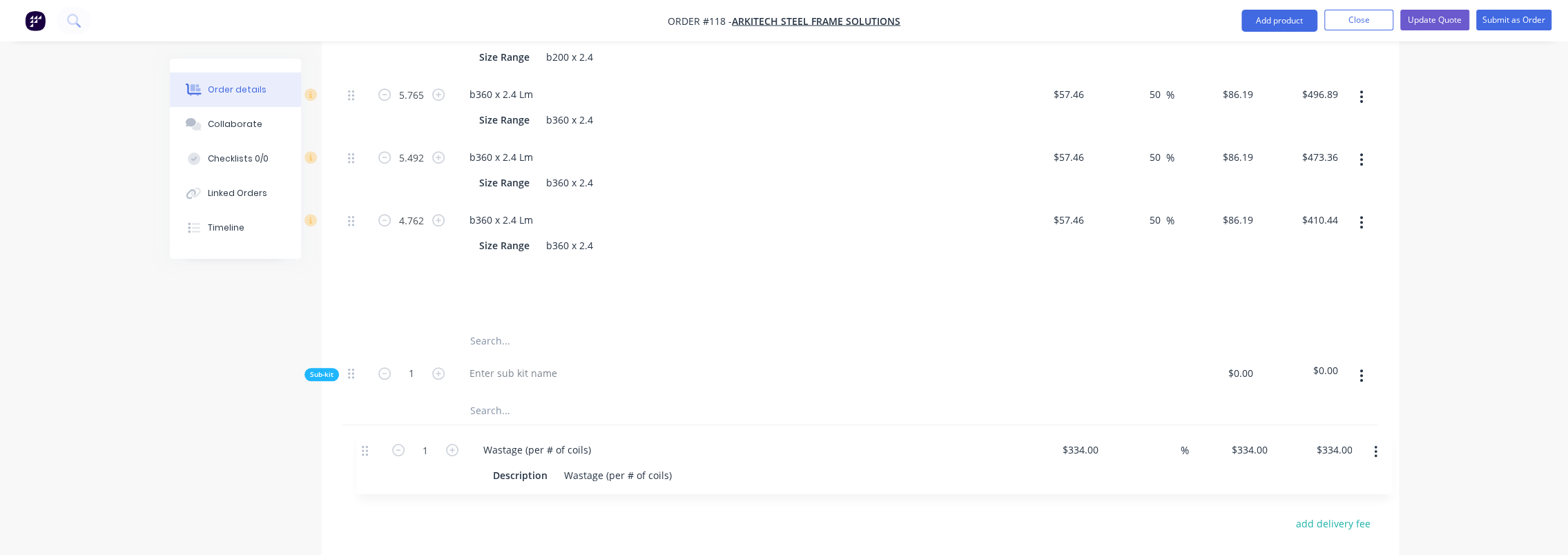
scroll to position [874, 0]
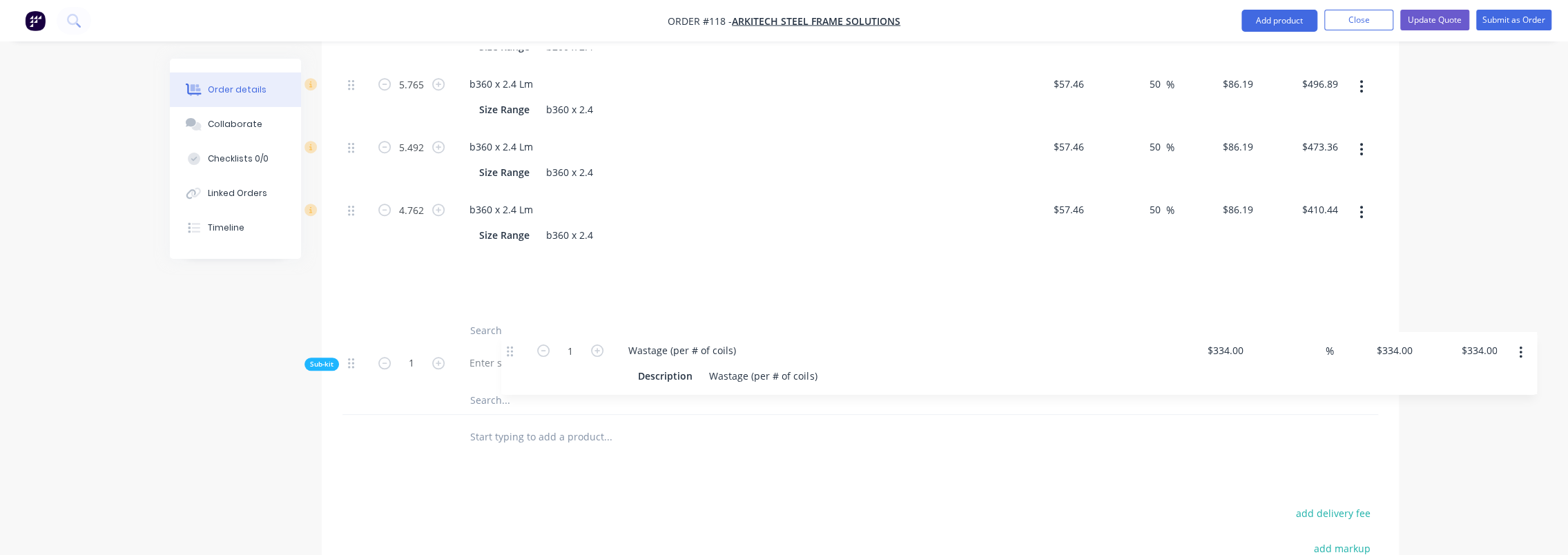
drag, startPoint x: 352, startPoint y: 364, endPoint x: 512, endPoint y: 353, distance: 160.4
click at [512, 353] on div "6.197 b200 x 2.4 Lm Size Range b200 x 2.4 $46.52 $46.52 50 50 % $69.78 $69.78 $…" at bounding box center [860, 208] width 1036 height 412
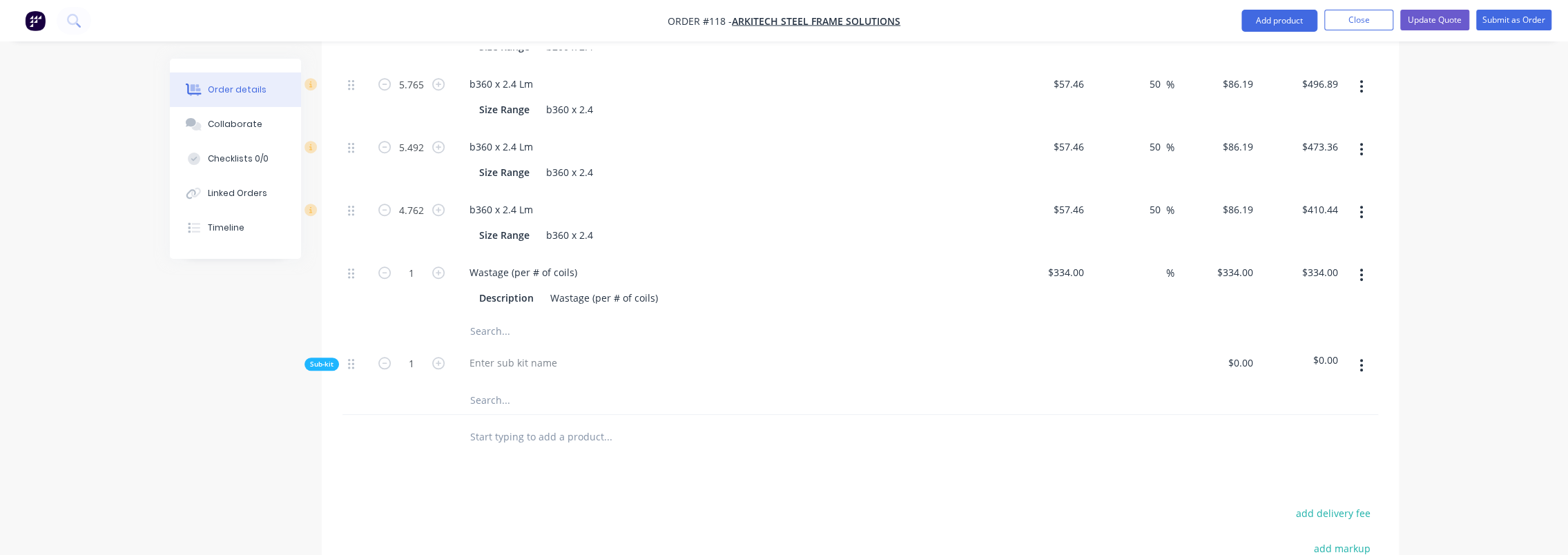
drag, startPoint x: 359, startPoint y: 250, endPoint x: 358, endPoint y: 258, distance: 8.1
click at [358, 258] on div at bounding box center [356, 285] width 28 height 63
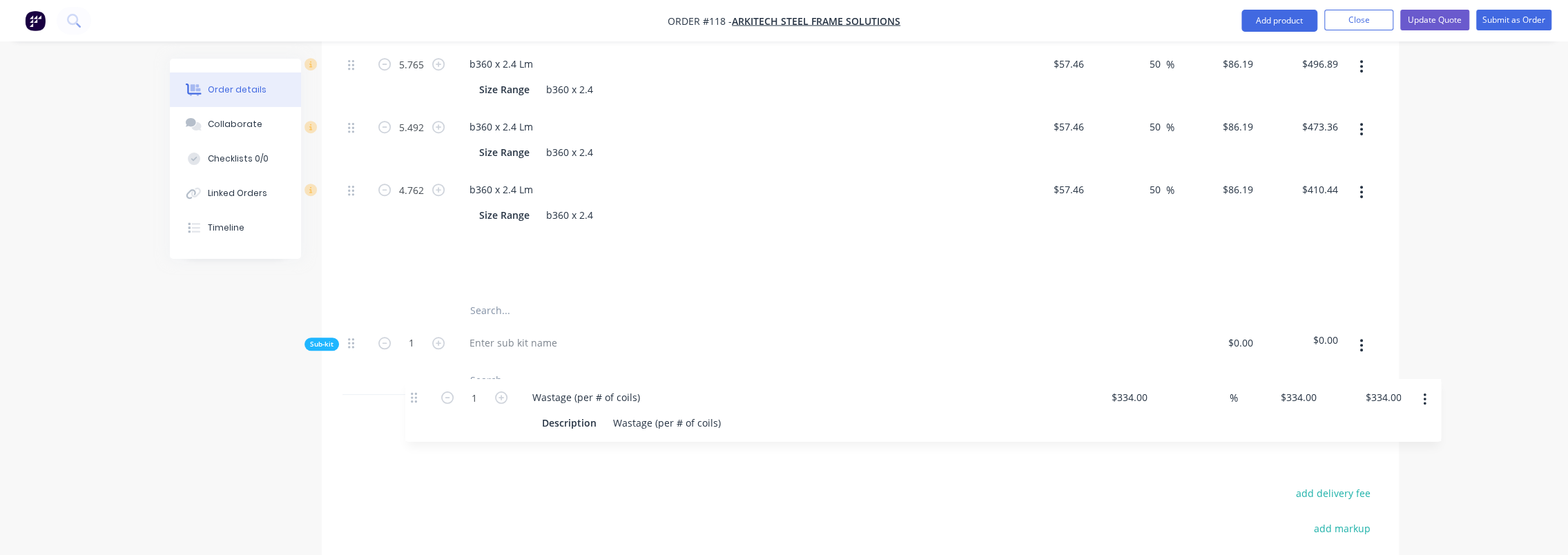
drag, startPoint x: 352, startPoint y: 255, endPoint x: 419, endPoint y: 413, distance: 171.6
click at [419, 413] on div "Qty Cost Markup Price Total Kit 1 4 Box Beams $2,147.12 $2,147.12 6.197 b200 x …" at bounding box center [860, 168] width 1077 height 544
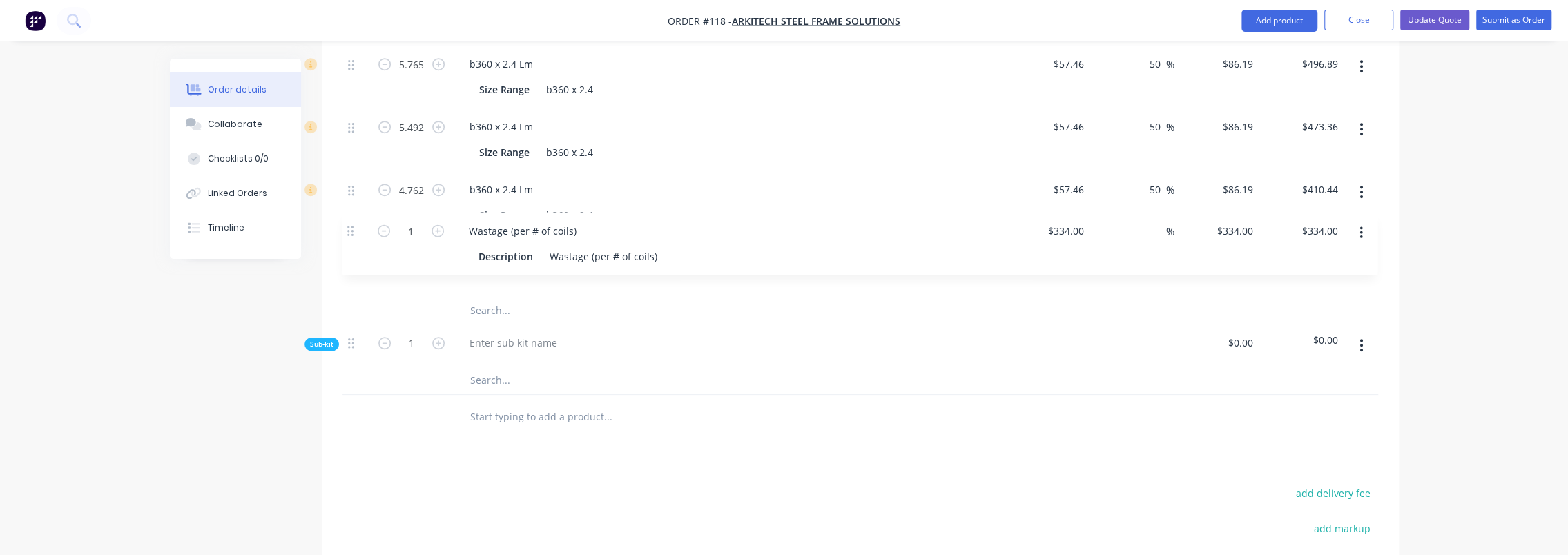
scroll to position [895, 0]
click at [1360, 337] on icon "button" at bounding box center [1361, 344] width 3 height 16
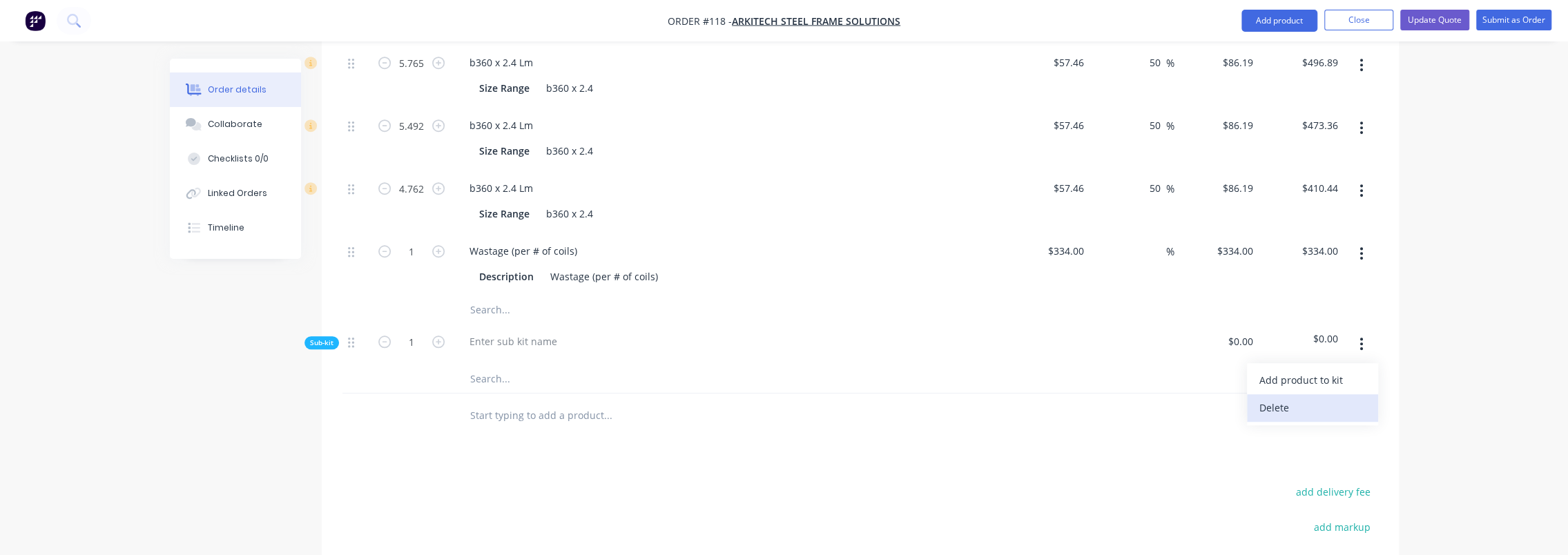
click at [1300, 398] on div "Delete" at bounding box center [1313, 408] width 106 height 20
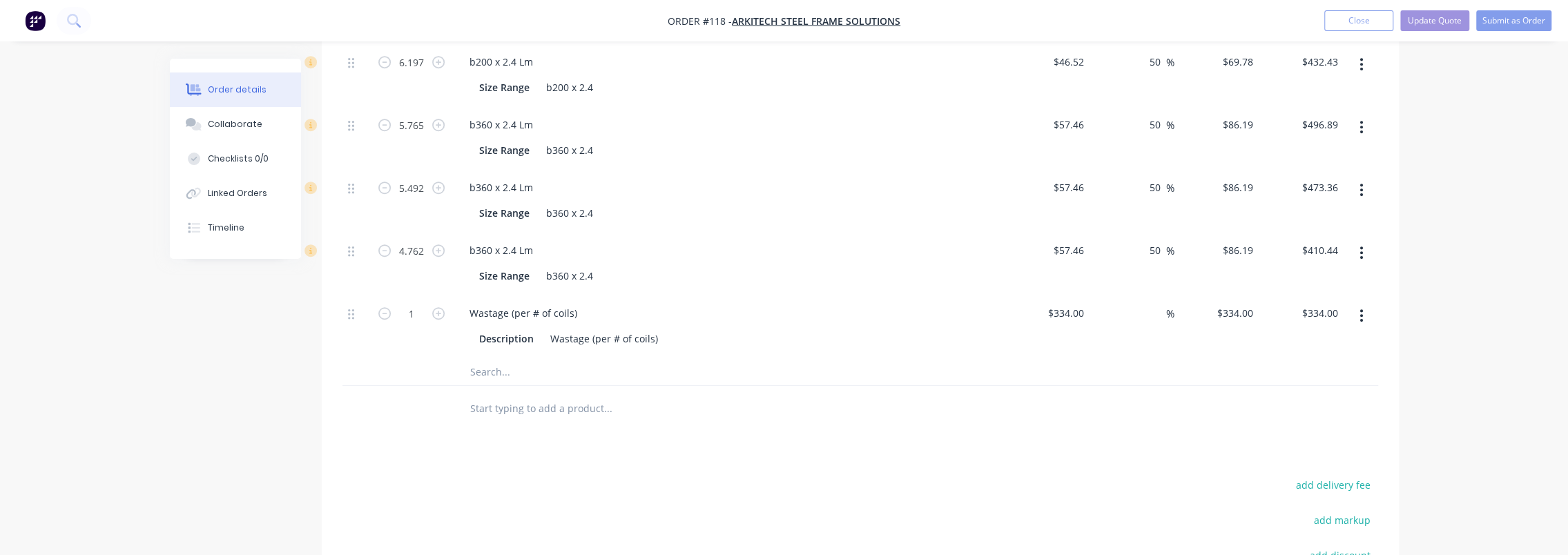
scroll to position [550, 0]
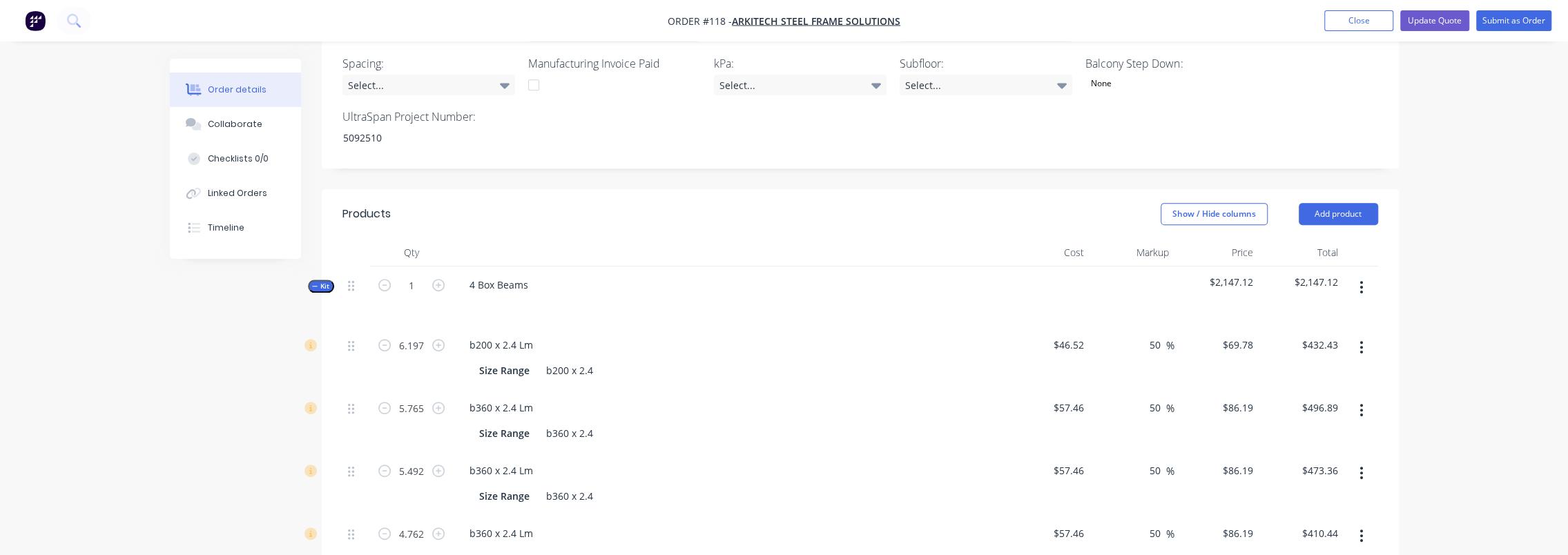
click at [1352, 275] on button "button" at bounding box center [1361, 287] width 33 height 25
click at [1346, 342] on div "Add product to kit" at bounding box center [1313, 351] width 106 height 20
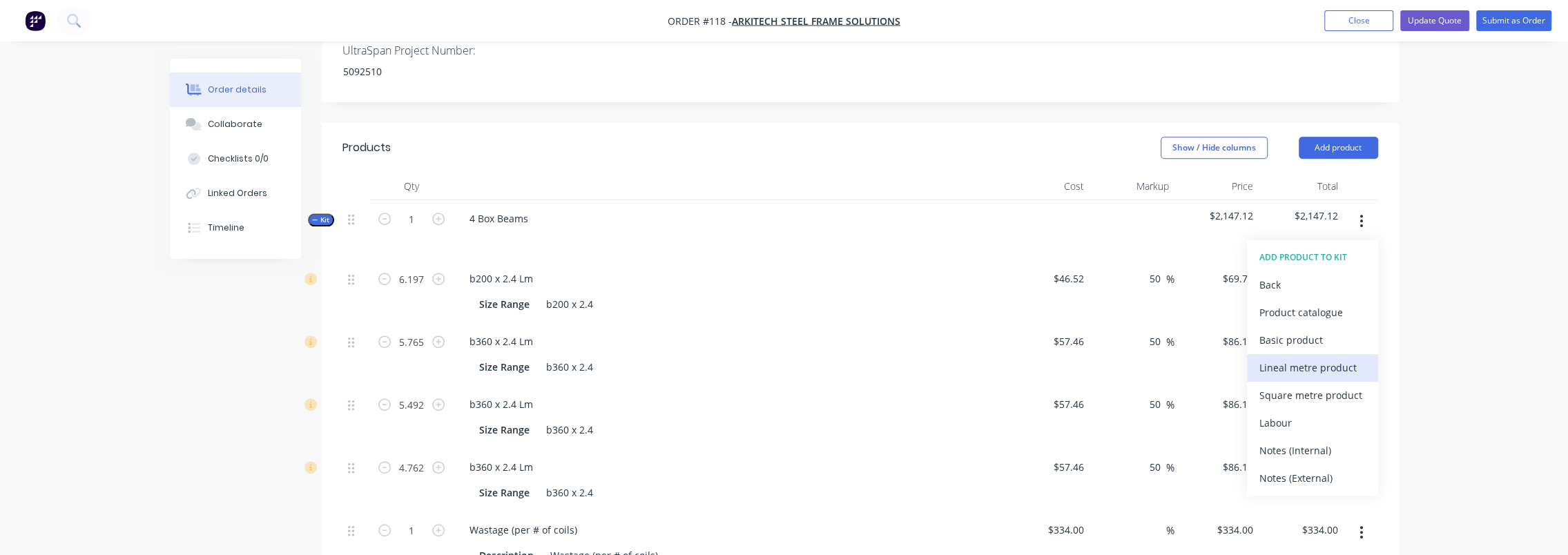
scroll to position [619, 0]
click at [1329, 300] on div "Product catalogue" at bounding box center [1313, 310] width 106 height 20
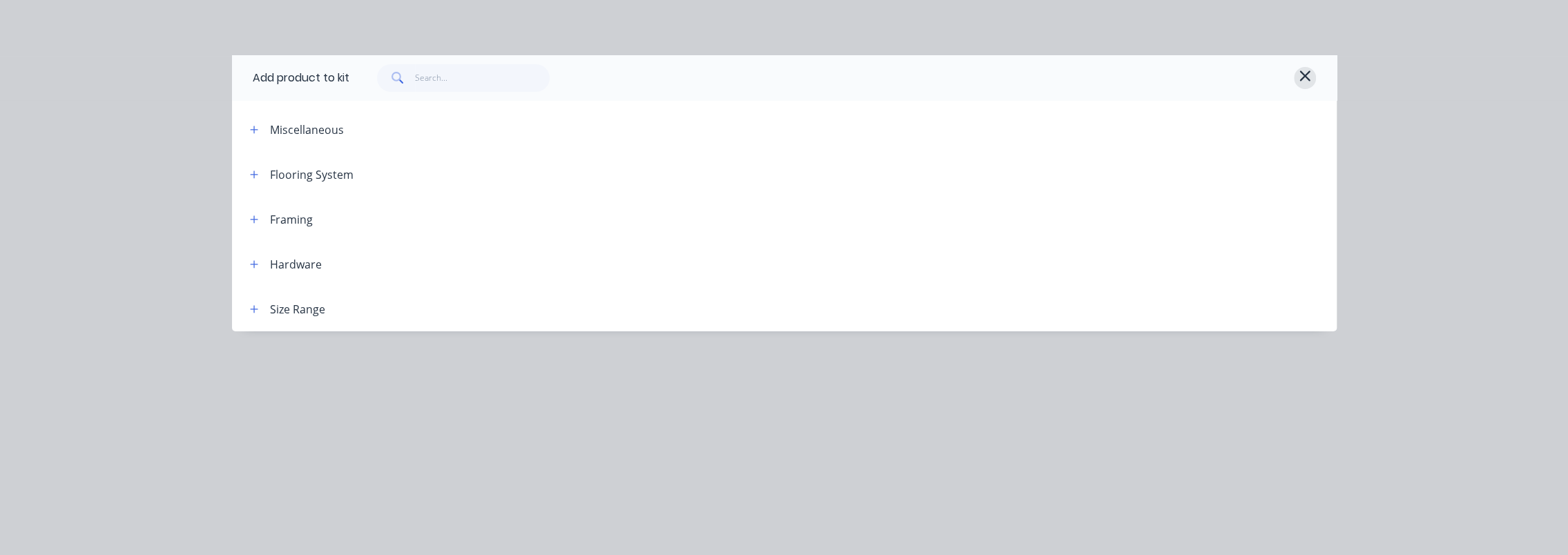
click at [1310, 69] on icon "button" at bounding box center [1305, 76] width 12 height 16
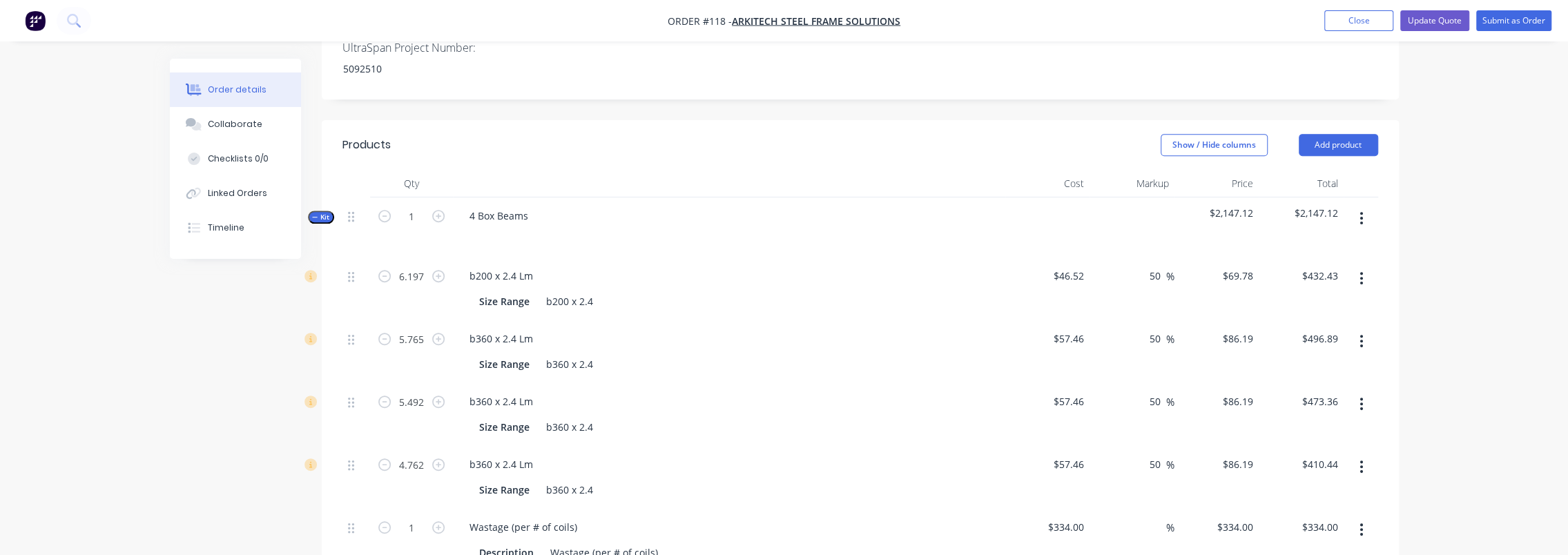
click at [322, 211] on button "Kit" at bounding box center [321, 217] width 26 height 13
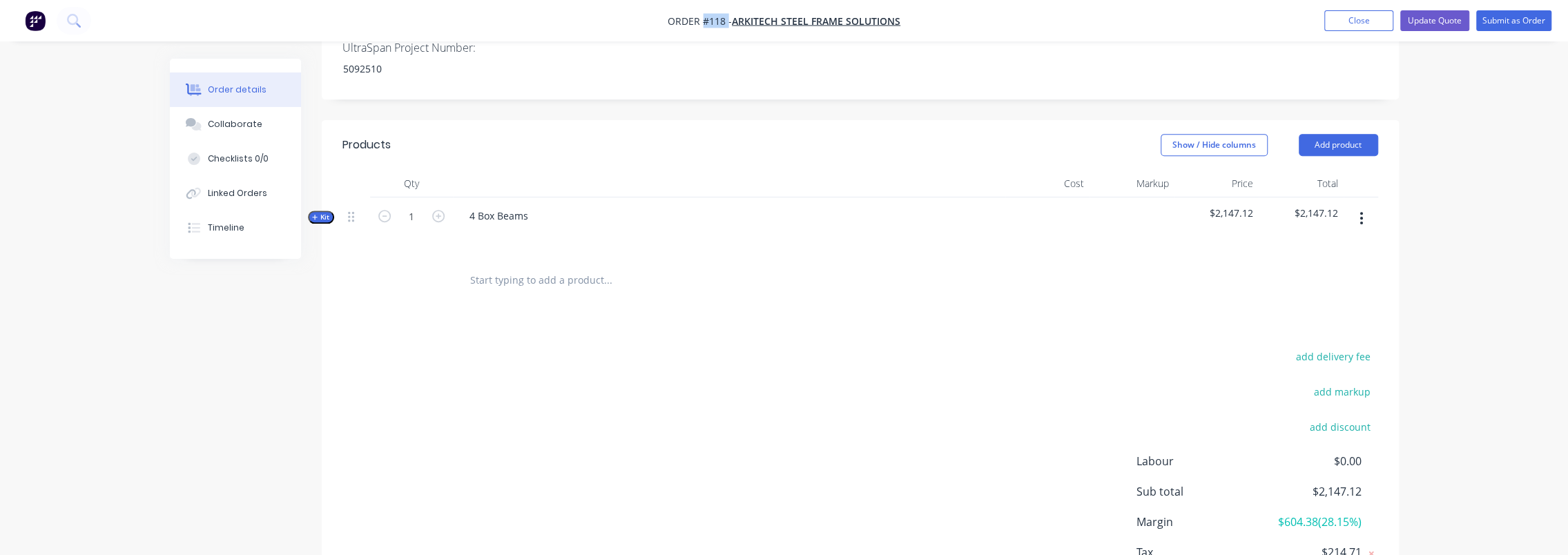
drag, startPoint x: 729, startPoint y: 17, endPoint x: 704, endPoint y: 16, distance: 25.0
click at [704, 16] on span "Order #118 -" at bounding box center [699, 21] width 65 height 13
copy span "#118"
click at [559, 266] on input "text" at bounding box center [608, 280] width 276 height 28
click at [316, 215] on icon "button" at bounding box center [315, 217] width 6 height 6
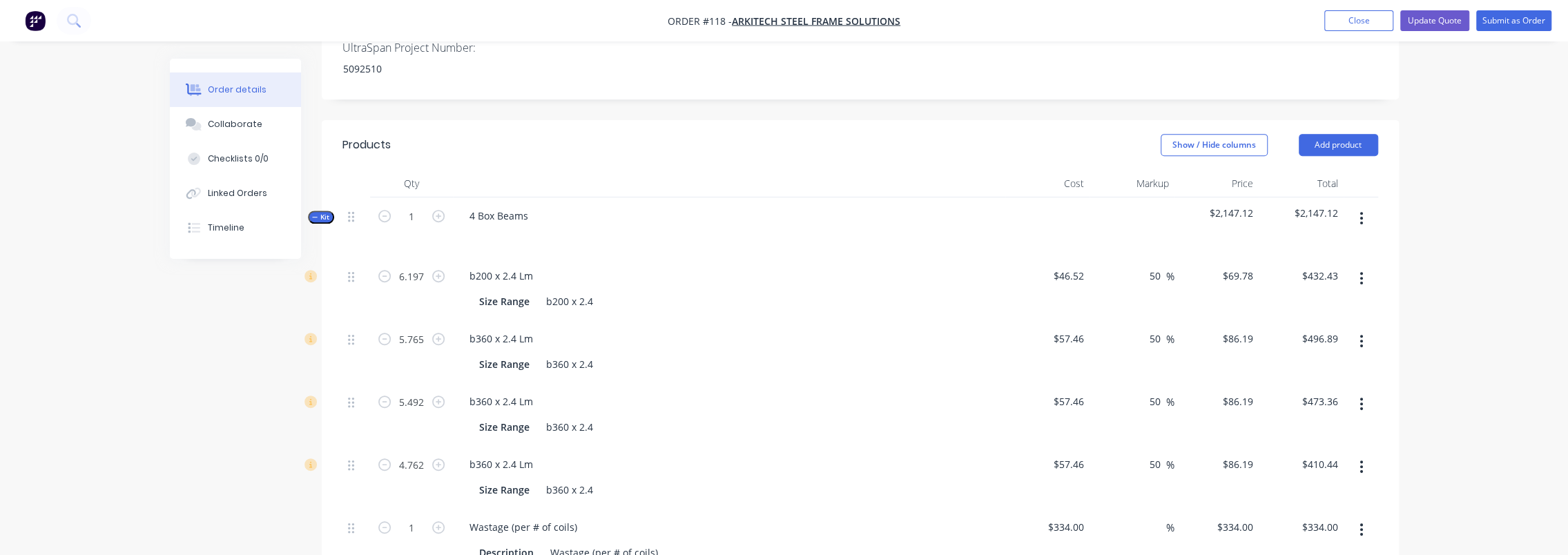
click at [316, 217] on icon "button" at bounding box center [315, 217] width 6 height 1
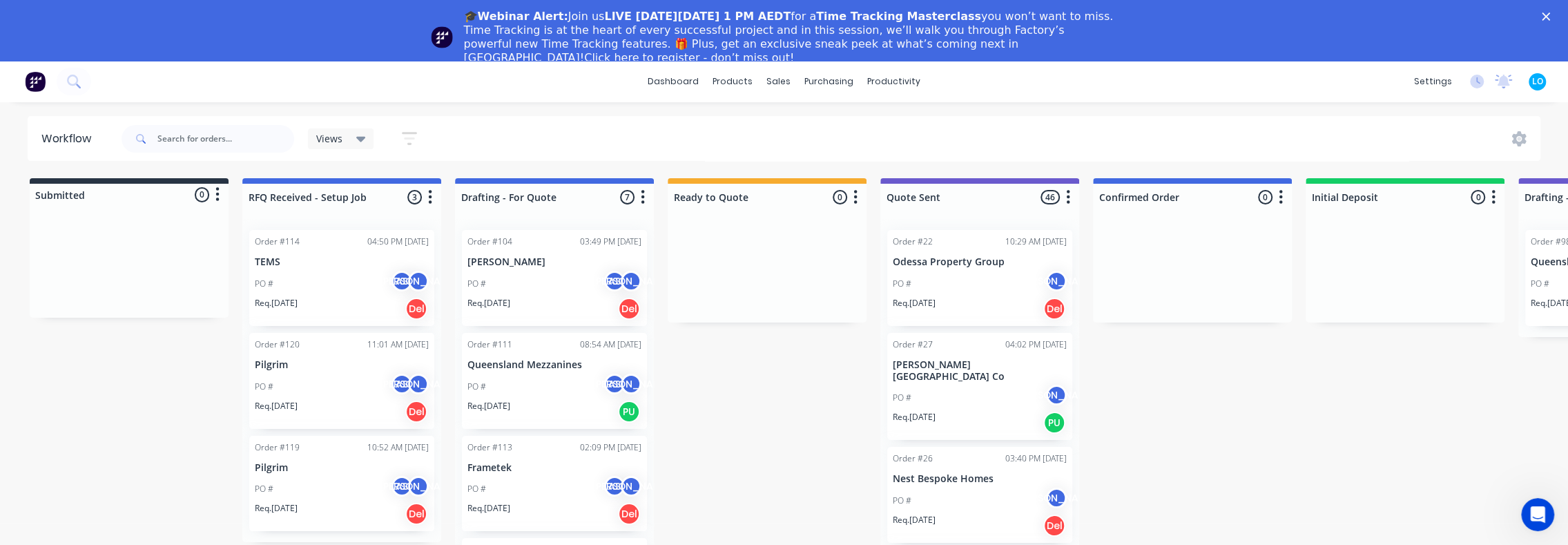
click at [1550, 19] on polygon "Close" at bounding box center [1546, 16] width 8 height 8
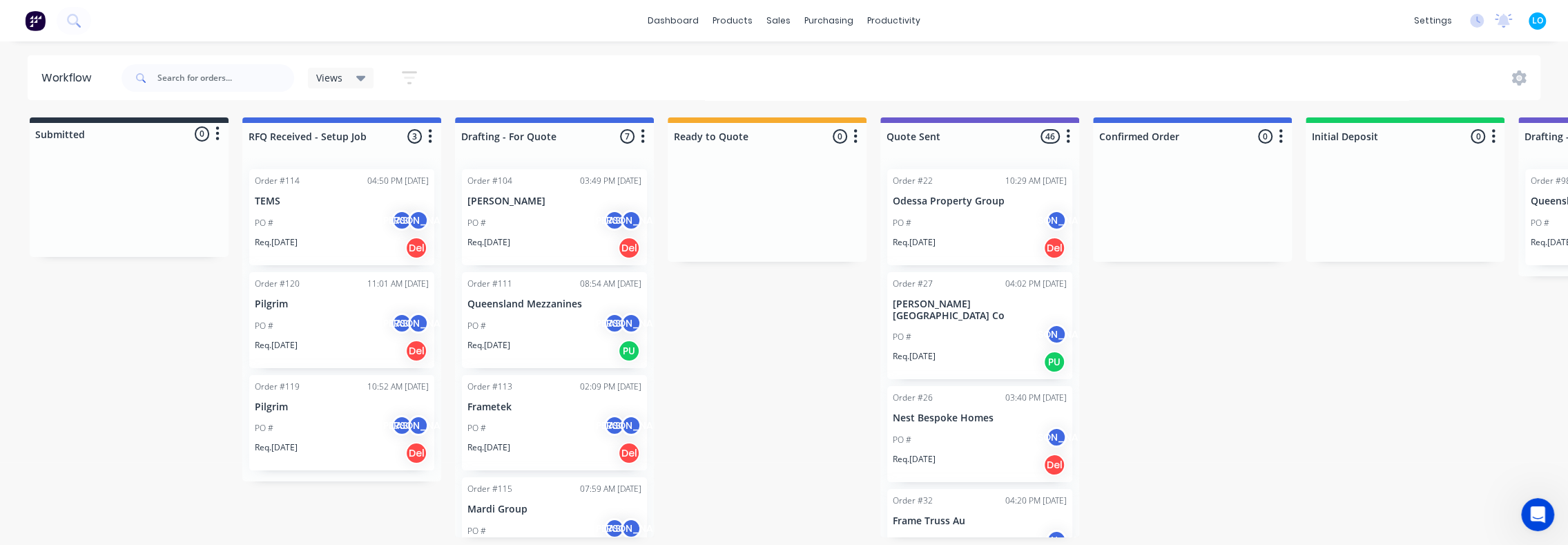
click at [326, 226] on div "PO # AS JO" at bounding box center [342, 223] width 174 height 26
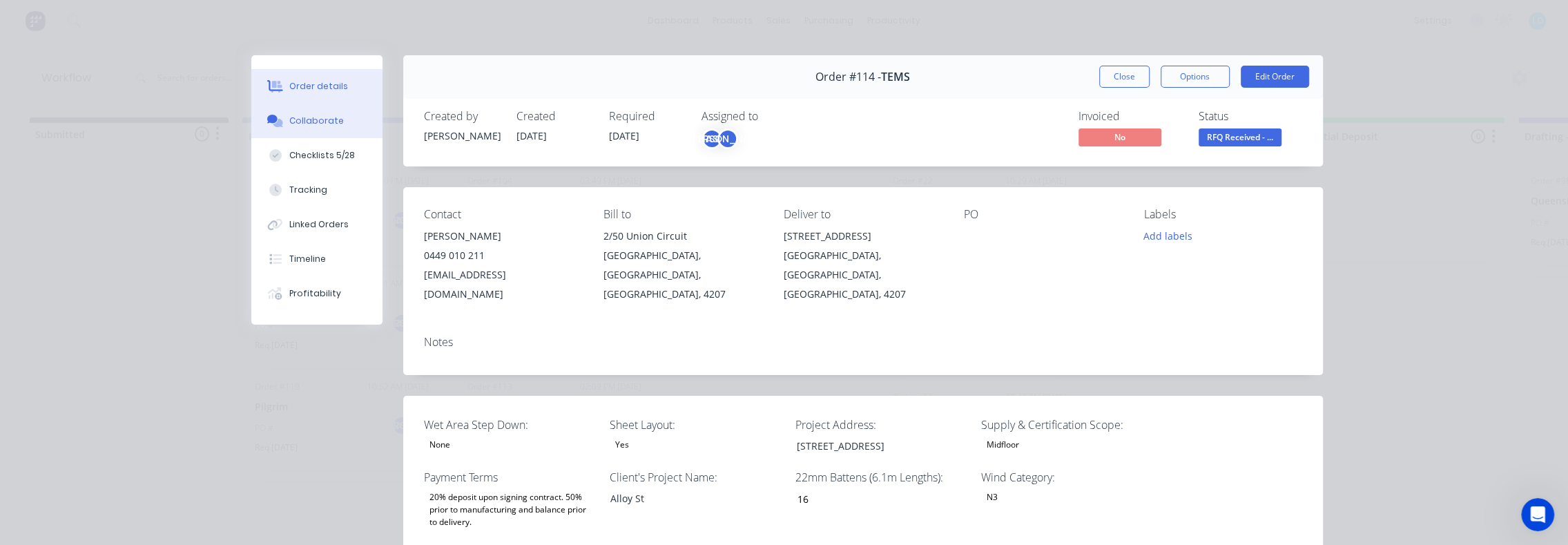
click at [328, 123] on div "Collaborate" at bounding box center [316, 120] width 55 height 12
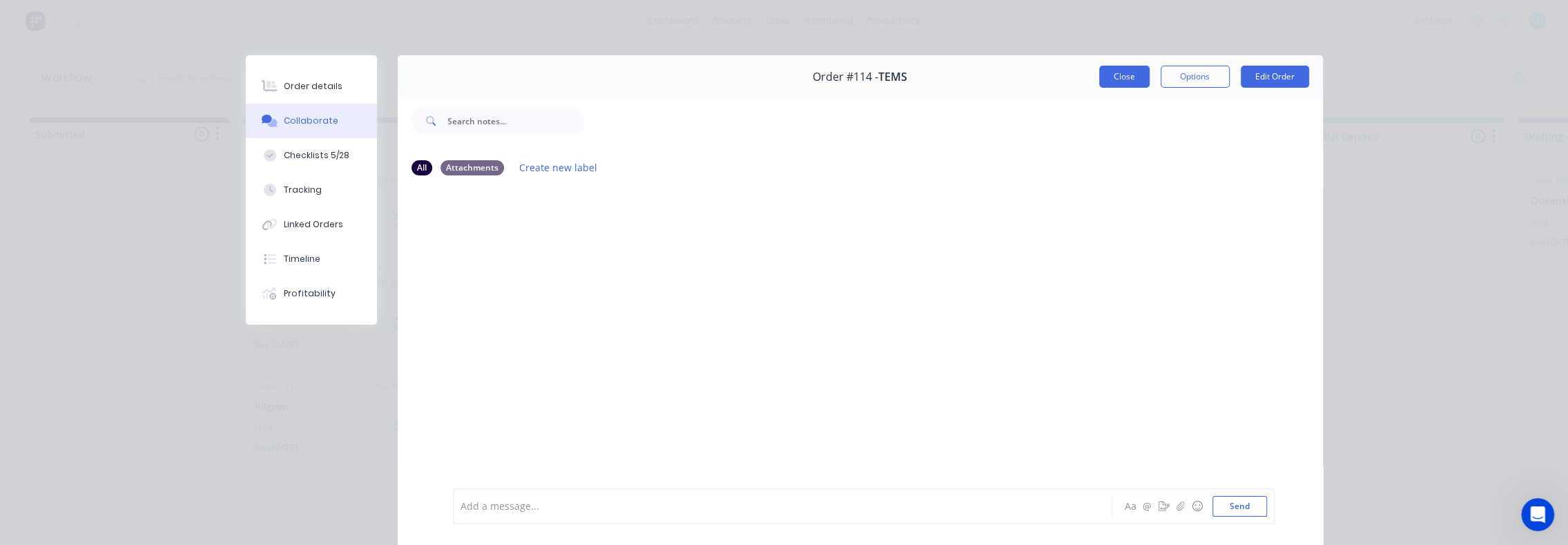
click at [1106, 74] on button "Close" at bounding box center [1124, 76] width 51 height 22
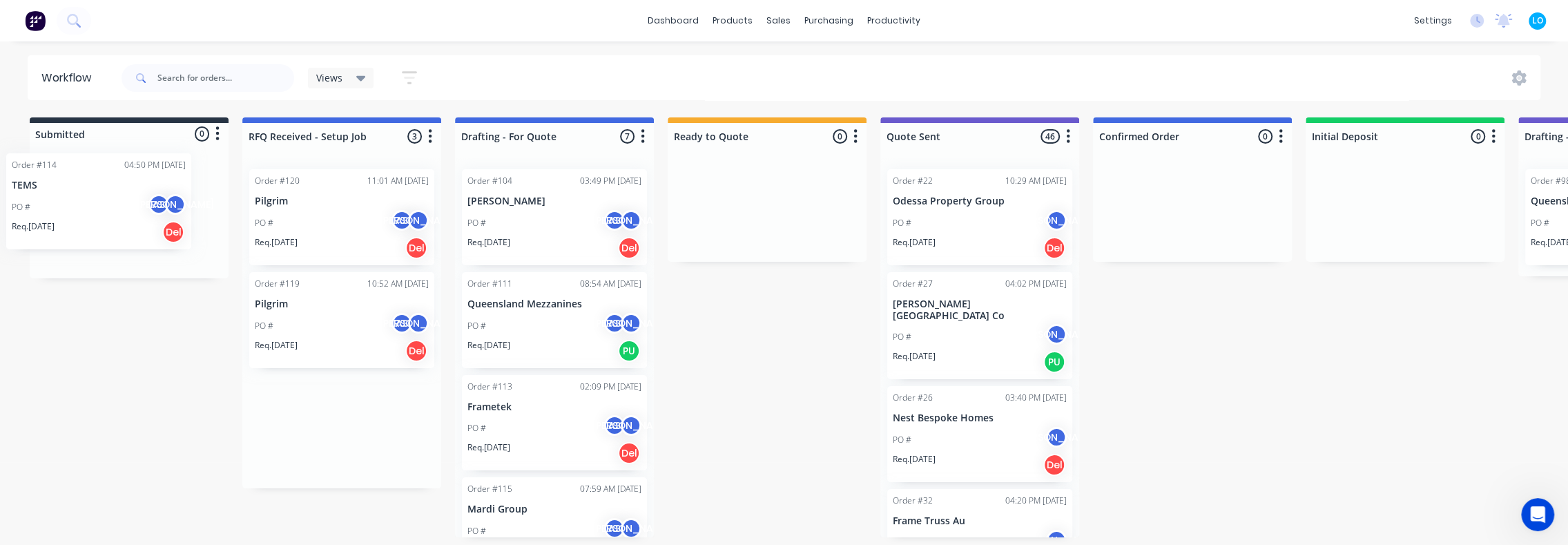
drag, startPoint x: 342, startPoint y: 226, endPoint x: 94, endPoint y: 212, distance: 248.4
drag, startPoint x: 787, startPoint y: 310, endPoint x: 780, endPoint y: 315, distance: 8.6
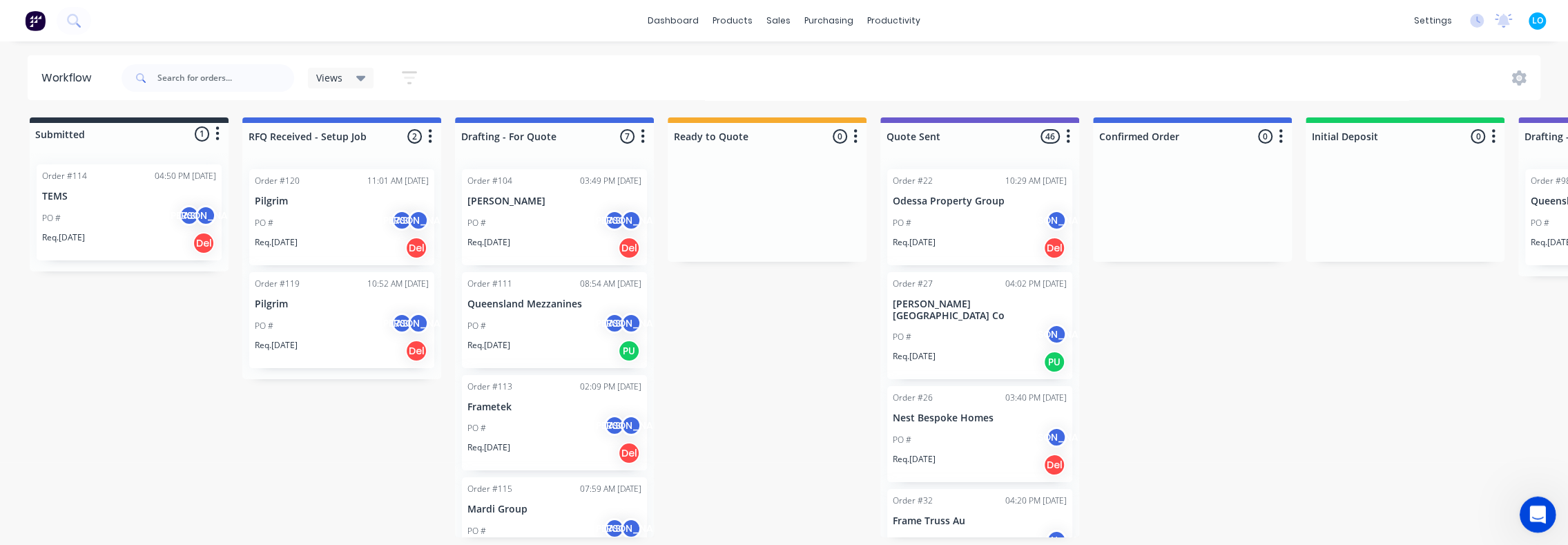
click at [1530, 508] on icon "Open Intercom Messenger" at bounding box center [1536, 513] width 23 height 23
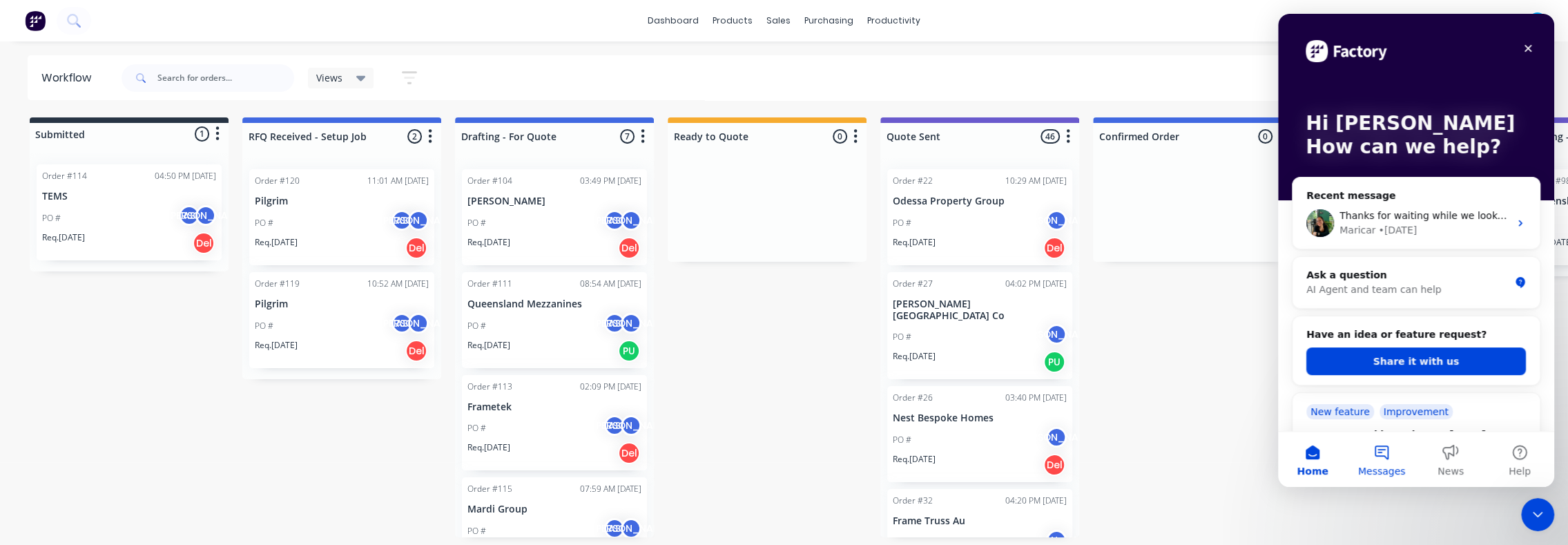
click at [1385, 454] on button "Messages" at bounding box center [1382, 459] width 69 height 56
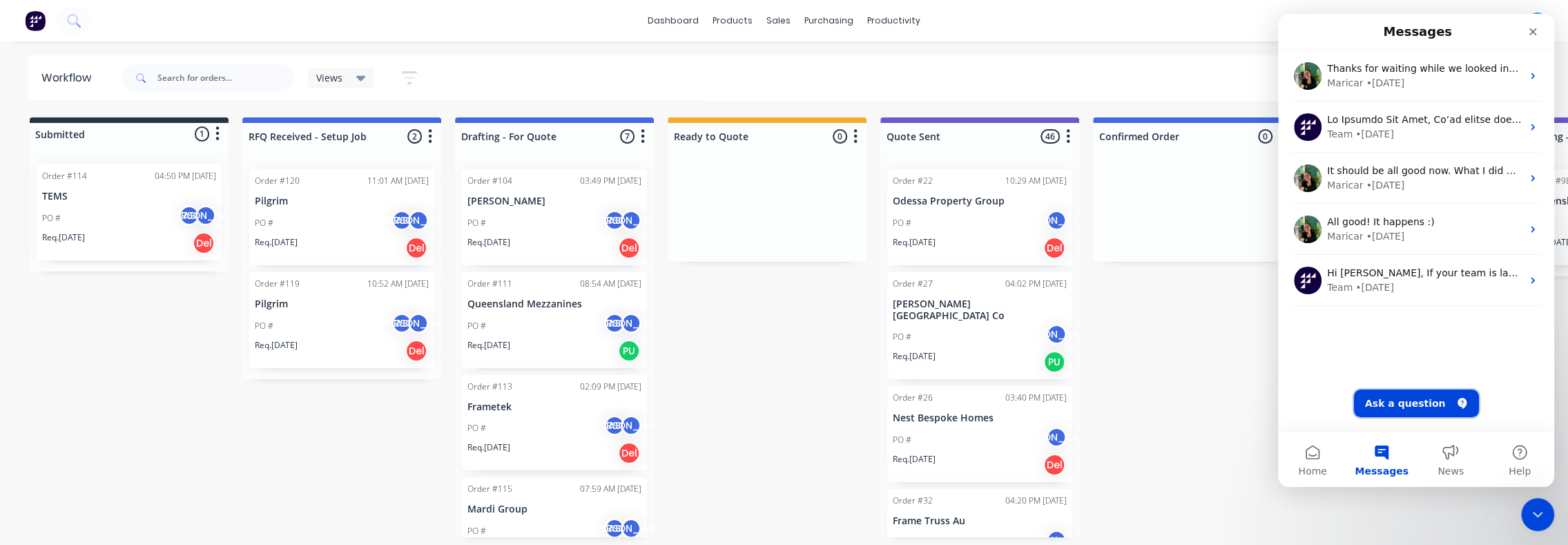
click at [1420, 397] on button "Ask a question" at bounding box center [1416, 404] width 125 height 28
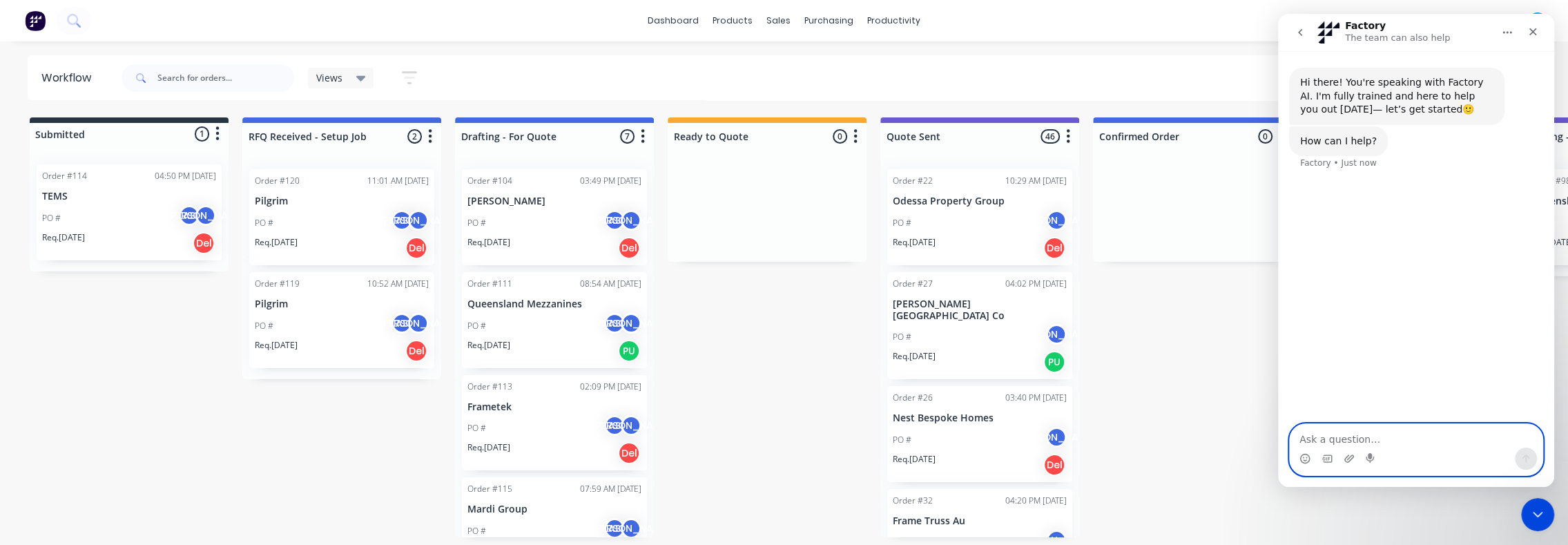
click at [1412, 440] on textarea "Ask a question…" at bounding box center [1416, 436] width 252 height 24
type textarea "how do i minimise the kits in the quote"
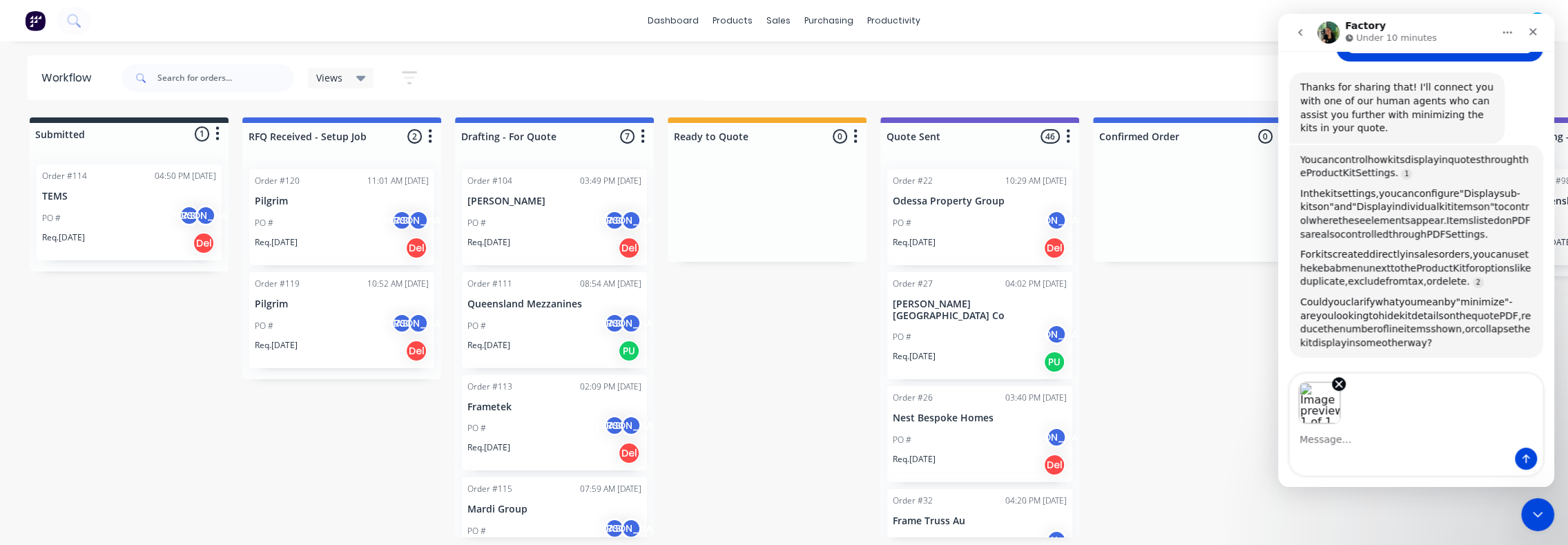
scroll to position [2, 0]
click at [1524, 462] on icon "Send a message…" at bounding box center [1526, 458] width 11 height 11
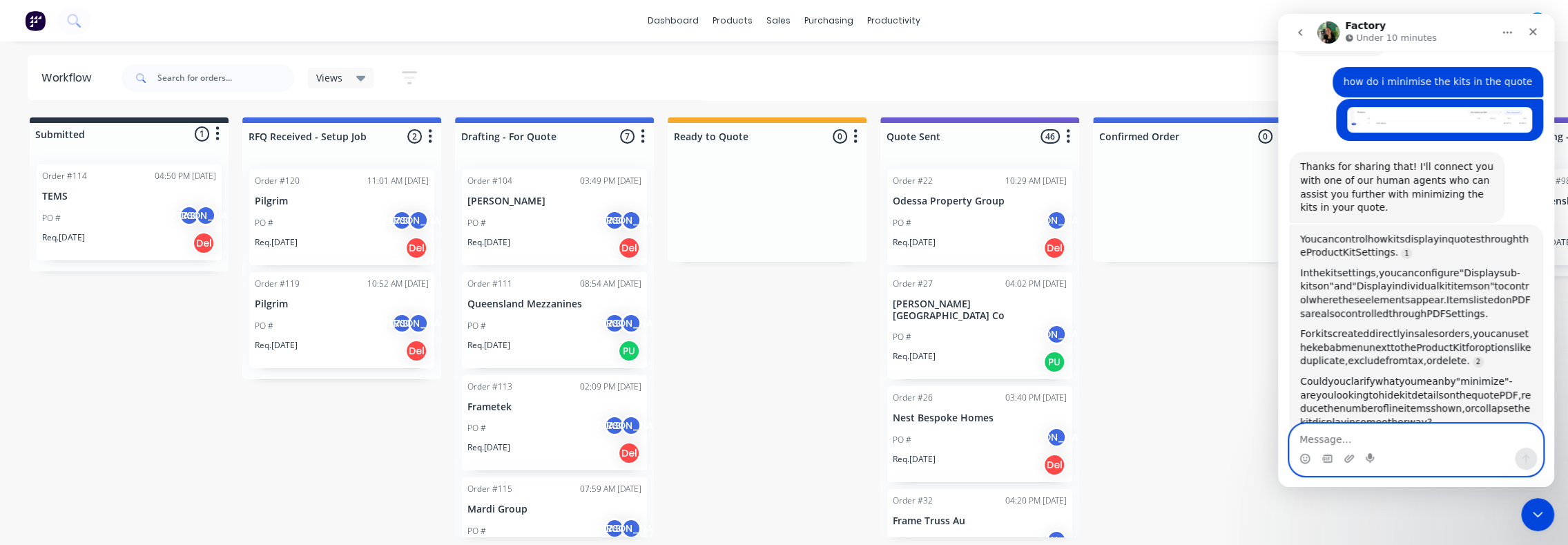
scroll to position [95, 0]
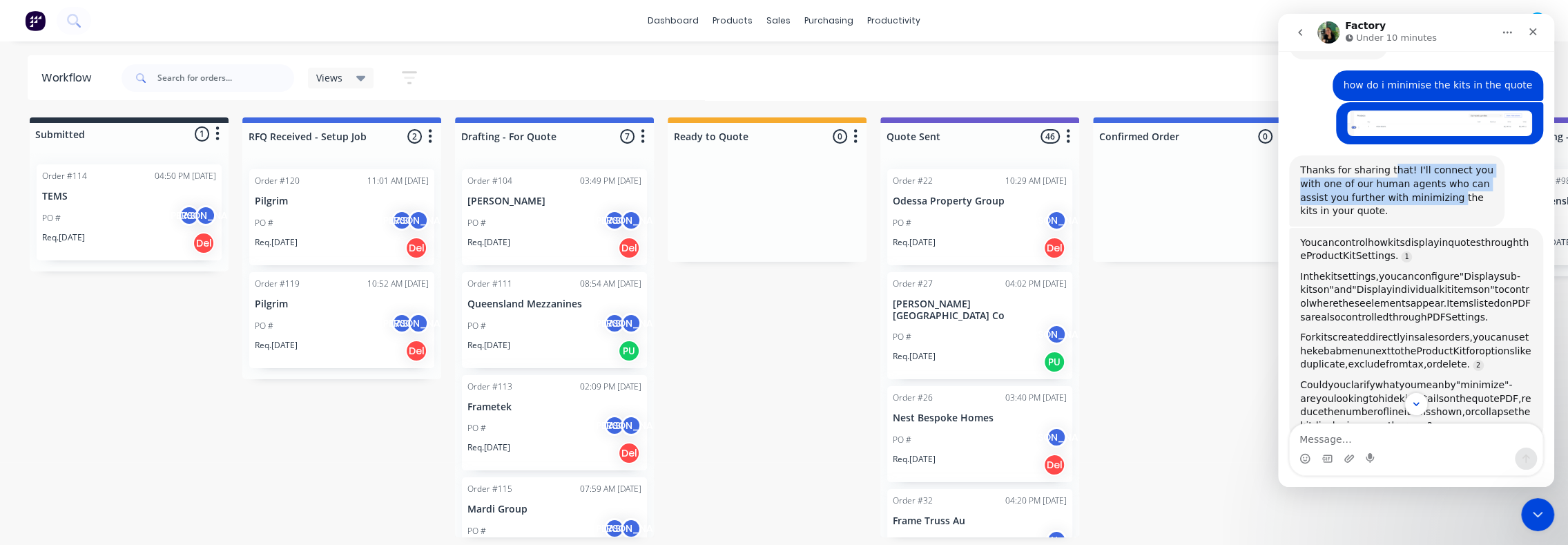
drag, startPoint x: 1385, startPoint y: 172, endPoint x: 1404, endPoint y: 196, distance: 30.6
click at [1404, 196] on div "Thanks for sharing that! I'll connect you with one of our human agents who can …" at bounding box center [1396, 190] width 194 height 54
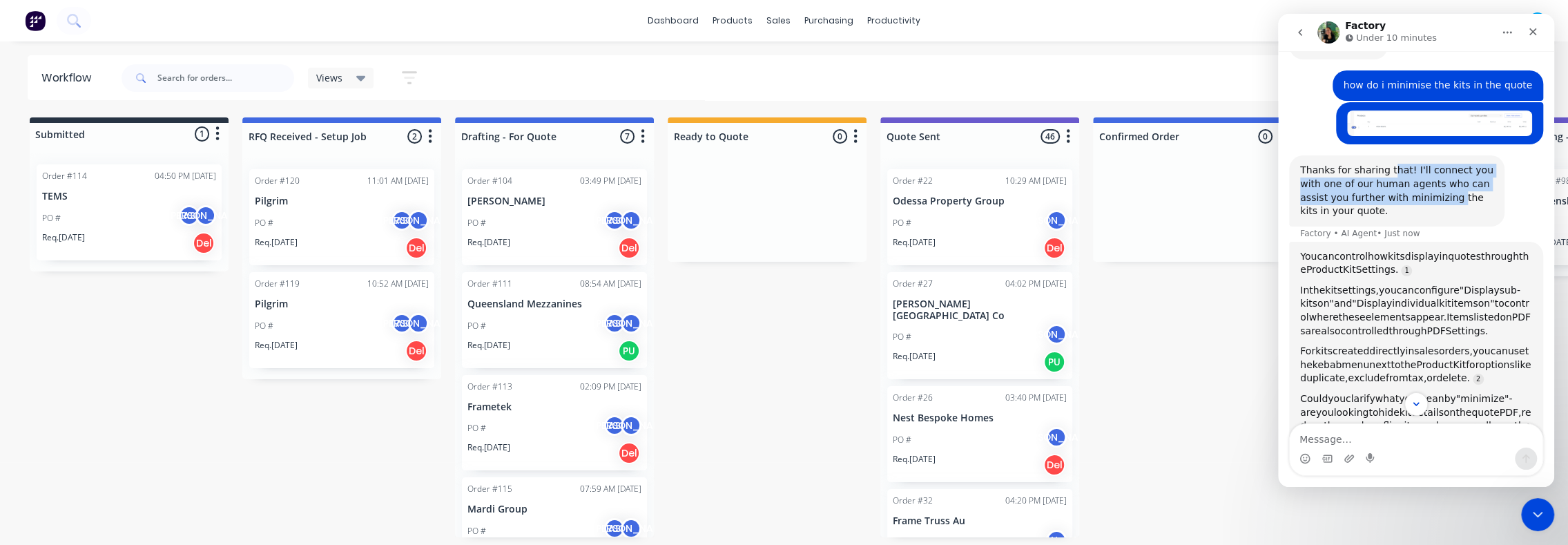
scroll to position [2, 0]
click at [1404, 196] on div "Thanks for sharing that! I'll connect you with one of our human agents who can …" at bounding box center [1396, 191] width 194 height 54
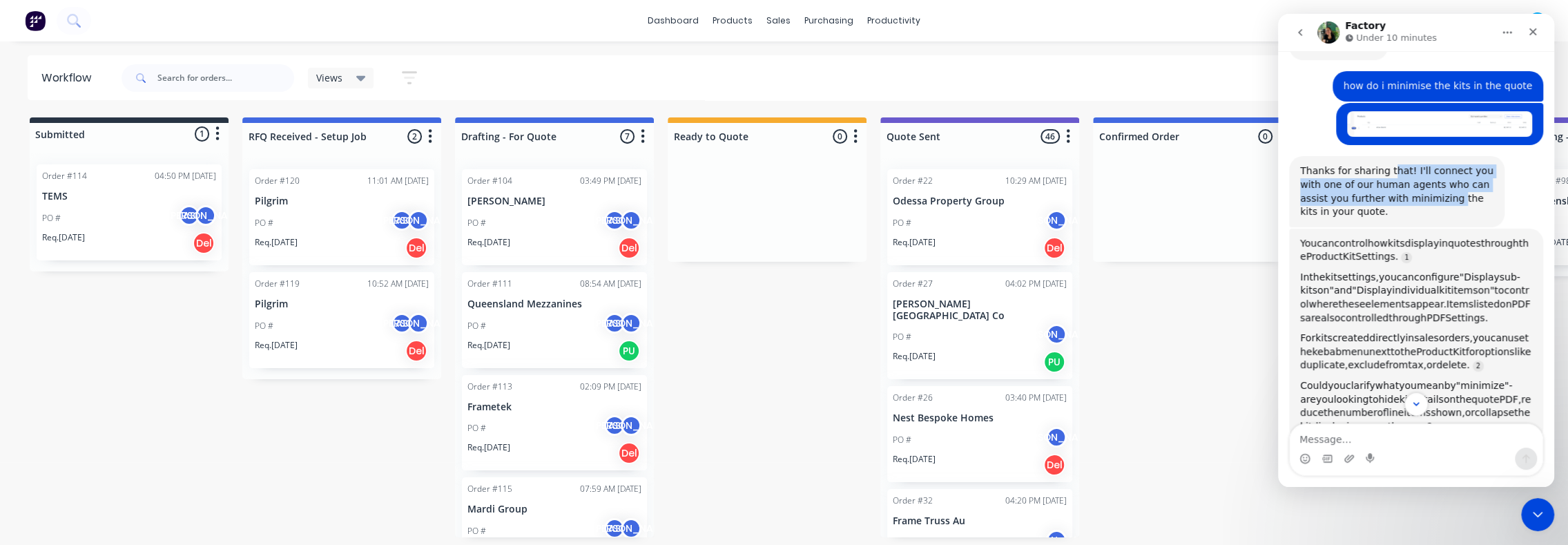
drag, startPoint x: 1333, startPoint y: 242, endPoint x: 1503, endPoint y: 243, distance: 170.0
click at [1503, 243] on div "You can control how kits display in quotes through the Product Kit Settings." at bounding box center [1416, 250] width 232 height 27
click at [1503, 243] on span "through" at bounding box center [1500, 243] width 38 height 11
click at [1497, 246] on span "through" at bounding box center [1500, 243] width 38 height 11
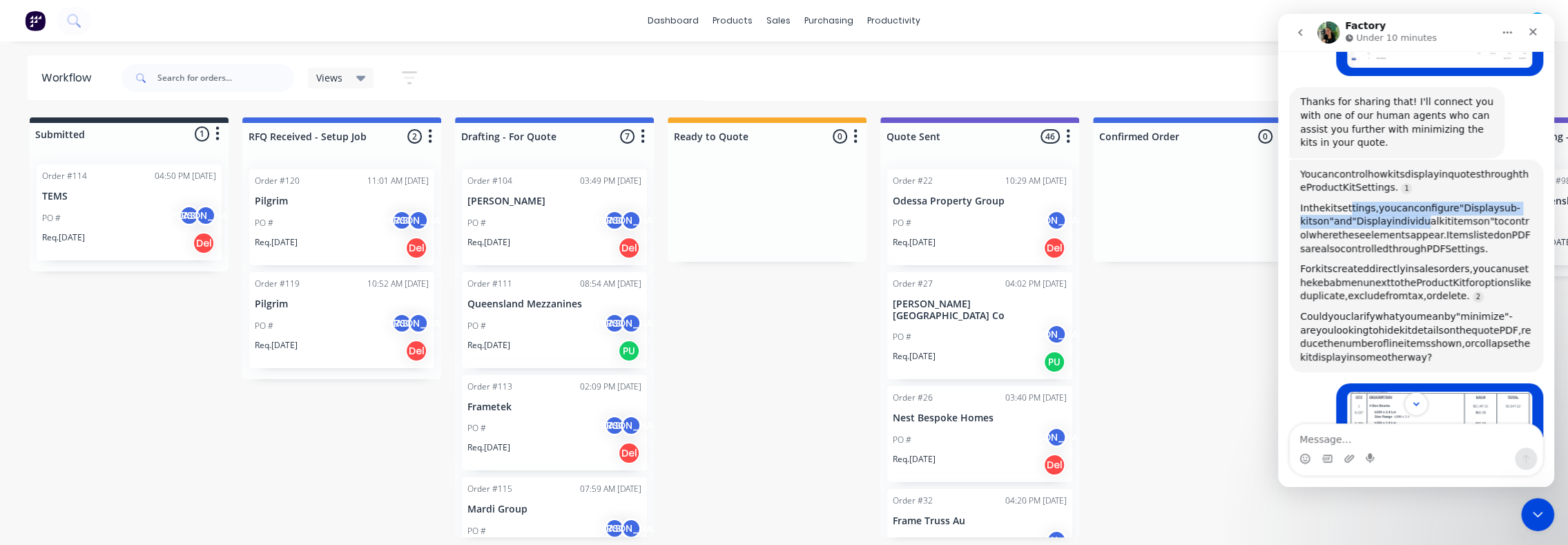
drag, startPoint x: 1347, startPoint y: 212, endPoint x: 1418, endPoint y: 216, distance: 71.1
click at [1418, 216] on div "In the kit settings, you can configure "Display sub-kits on" and "Display indiv…" at bounding box center [1416, 229] width 232 height 54
click at [1418, 216] on span "individual" at bounding box center [1415, 221] width 47 height 11
click at [1441, 222] on span "kit" at bounding box center [1445, 221] width 12 height 11
drag, startPoint x: 1325, startPoint y: 208, endPoint x: 1494, endPoint y: 203, distance: 169.1
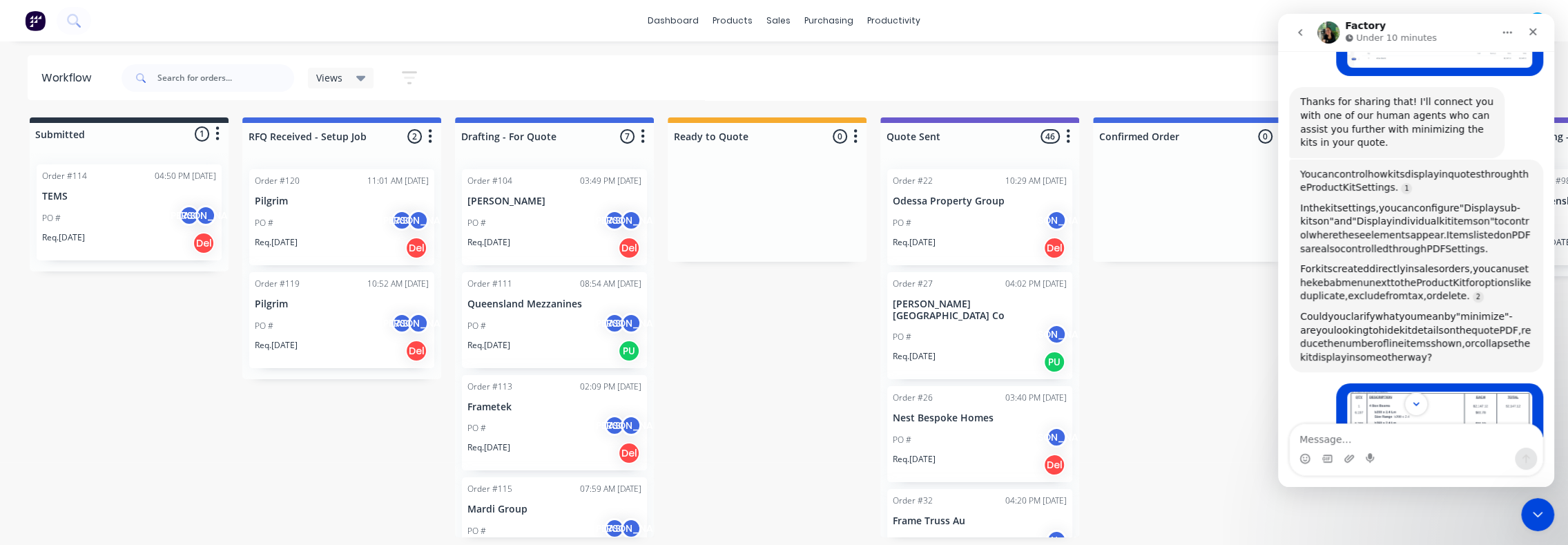
click at [1494, 203] on div "In the kit settings, you can configure "Display sub-kits on" and "Display indiv…" at bounding box center [1416, 229] width 232 height 54
click at [1494, 204] on span ""Display" at bounding box center [1479, 208] width 40 height 11
click at [1500, 208] on span "sub-kits" at bounding box center [1410, 215] width 221 height 25
drag, startPoint x: 1338, startPoint y: 219, endPoint x: 1408, endPoint y: 217, distance: 70.0
click at [1408, 217] on div "In the kit settings, you can configure "Display sub-kits on" and "Display indiv…" at bounding box center [1416, 229] width 232 height 54
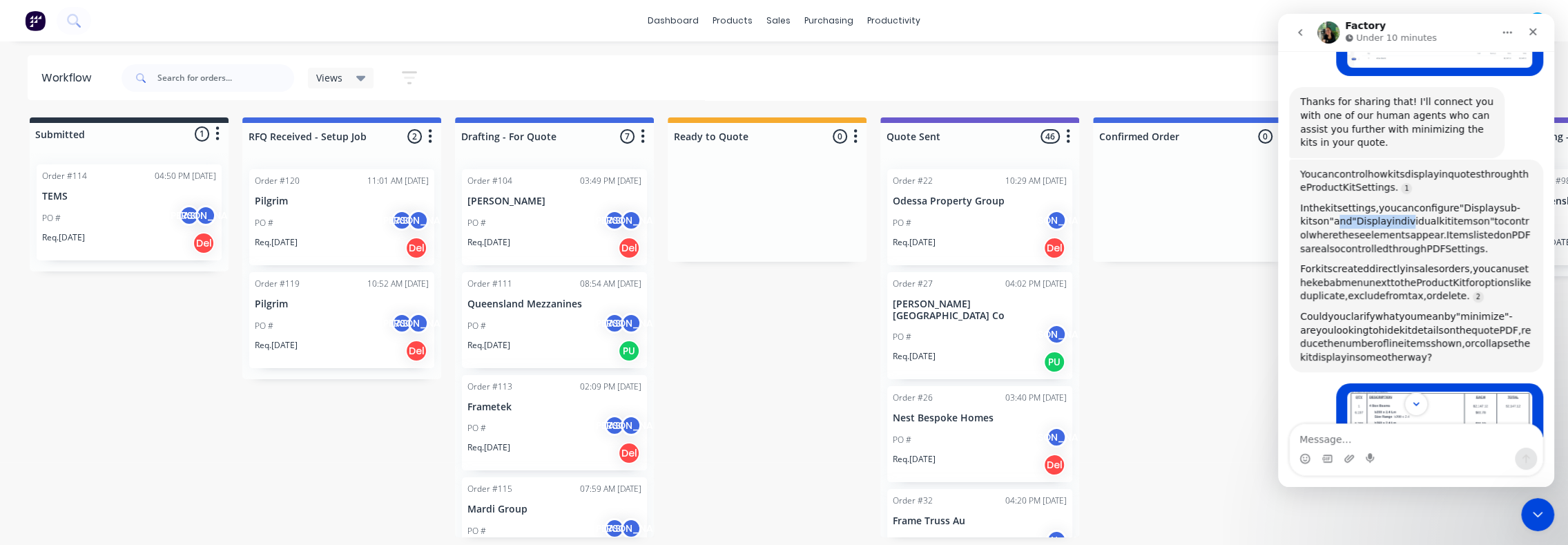
click at [1408, 217] on span "individual" at bounding box center [1415, 221] width 47 height 11
click at [1439, 218] on span "kit" at bounding box center [1445, 221] width 12 height 11
drag, startPoint x: 1458, startPoint y: 218, endPoint x: 1419, endPoint y: 217, distance: 39.0
click at [1419, 217] on div "In the kit settings, you can configure "Display sub-kits on" and "Display indiv…" at bounding box center [1416, 229] width 232 height 54
click at [1419, 217] on span "individual" at bounding box center [1415, 221] width 47 height 11
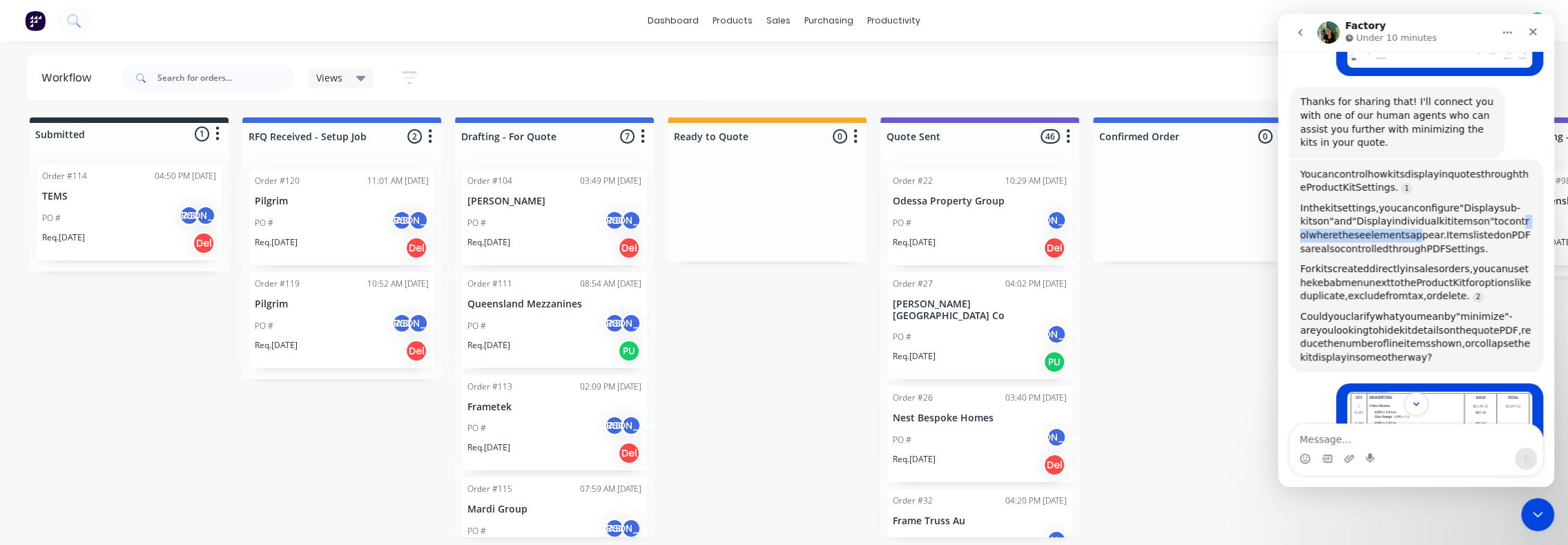
drag, startPoint x: 1347, startPoint y: 232, endPoint x: 1433, endPoint y: 235, distance: 86.1
click at [1433, 235] on div "In the kit settings, you can configure "Display sub-kits on" and "Display indiv…" at bounding box center [1416, 229] width 232 height 54
click at [1433, 235] on span "appear." at bounding box center [1428, 235] width 36 height 11
drag, startPoint x: 1465, startPoint y: 243, endPoint x: 1350, endPoint y: 239, distance: 115.1
click at [1350, 239] on div "In the kit settings, you can configure "Display sub-kits on" and "Display indiv…" at bounding box center [1416, 229] width 232 height 54
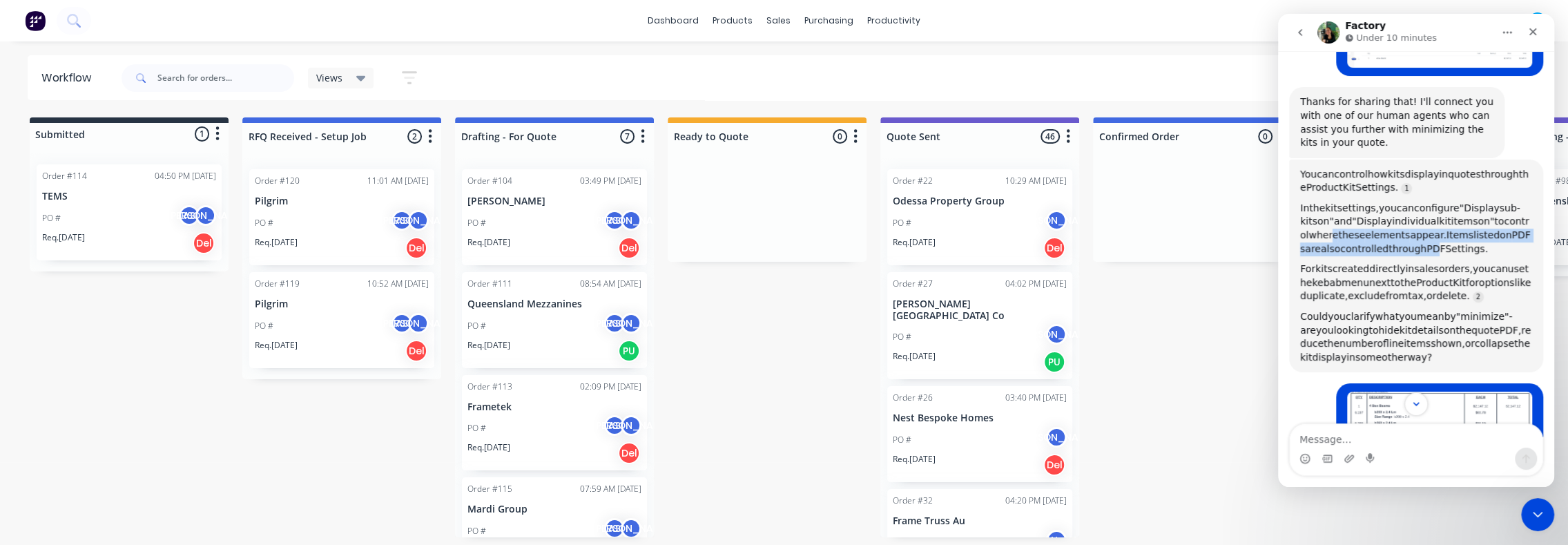
click at [1338, 239] on span "where" at bounding box center [1324, 235] width 29 height 11
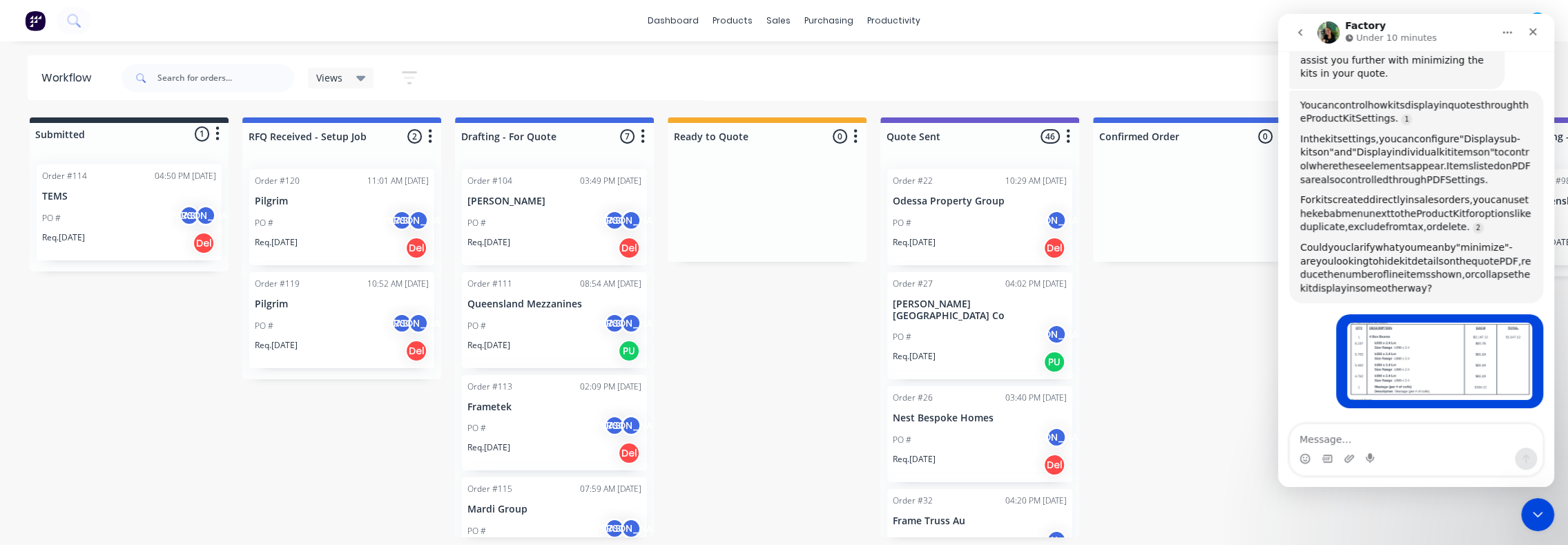
click at [1352, 217] on span "menu" at bounding box center [1356, 213] width 28 height 11
drag, startPoint x: 1335, startPoint y: 217, endPoint x: 1436, endPoint y: 217, distance: 101.0
click at [1436, 217] on div "For kits created directly in sales orders, you can use the kebab menu next to t…" at bounding box center [1416, 214] width 232 height 41
click at [1436, 217] on span "Product" at bounding box center [1434, 213] width 37 height 11
drag, startPoint x: 1472, startPoint y: 213, endPoint x: 1407, endPoint y: 213, distance: 65.0
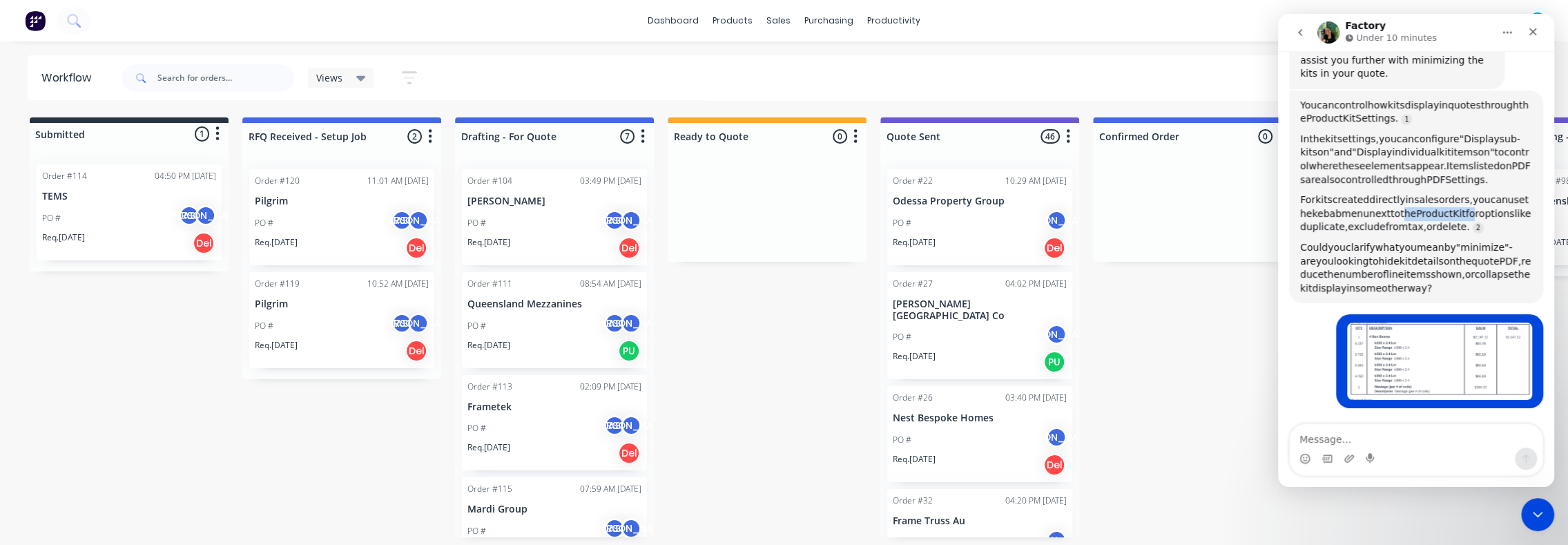
click at [1407, 213] on div "For kits created directly in sales orders, you can use the kebab menu next to t…" at bounding box center [1416, 214] width 232 height 41
click at [1407, 213] on span "the" at bounding box center [1408, 213] width 16 height 11
drag, startPoint x: 1322, startPoint y: 230, endPoint x: 1409, endPoint y: 230, distance: 87.0
click at [1409, 230] on div "For kits created directly in sales orders, you can use the kebab menu next to t…" at bounding box center [1416, 214] width 232 height 41
drag, startPoint x: 1409, startPoint y: 230, endPoint x: 1429, endPoint y: 228, distance: 20.1
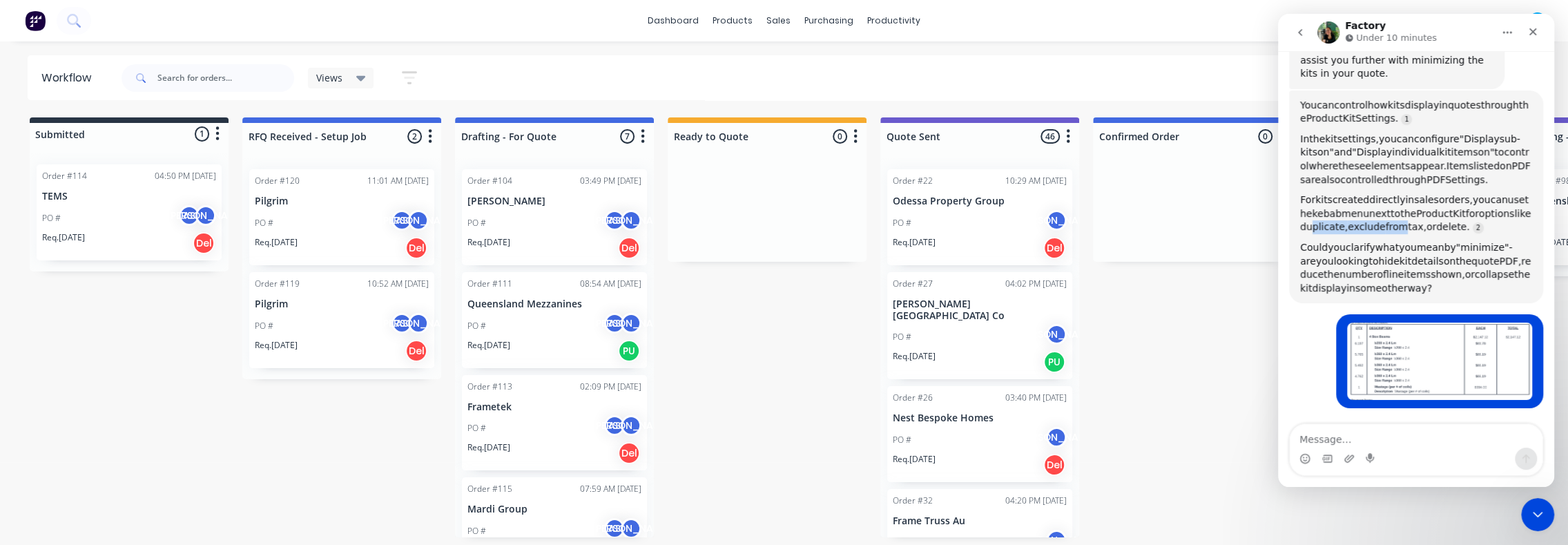
click at [1409, 230] on span "from" at bounding box center [1397, 226] width 23 height 11
click at [1452, 227] on span "delete." at bounding box center [1453, 226] width 34 height 11
drag, startPoint x: 1452, startPoint y: 227, endPoint x: 1485, endPoint y: 228, distance: 33.0
click at [1484, 228] on link "Factory says…" at bounding box center [1479, 228] width 11 height 11
click at [1484, 226] on link "Factory says…" at bounding box center [1479, 228] width 11 height 11
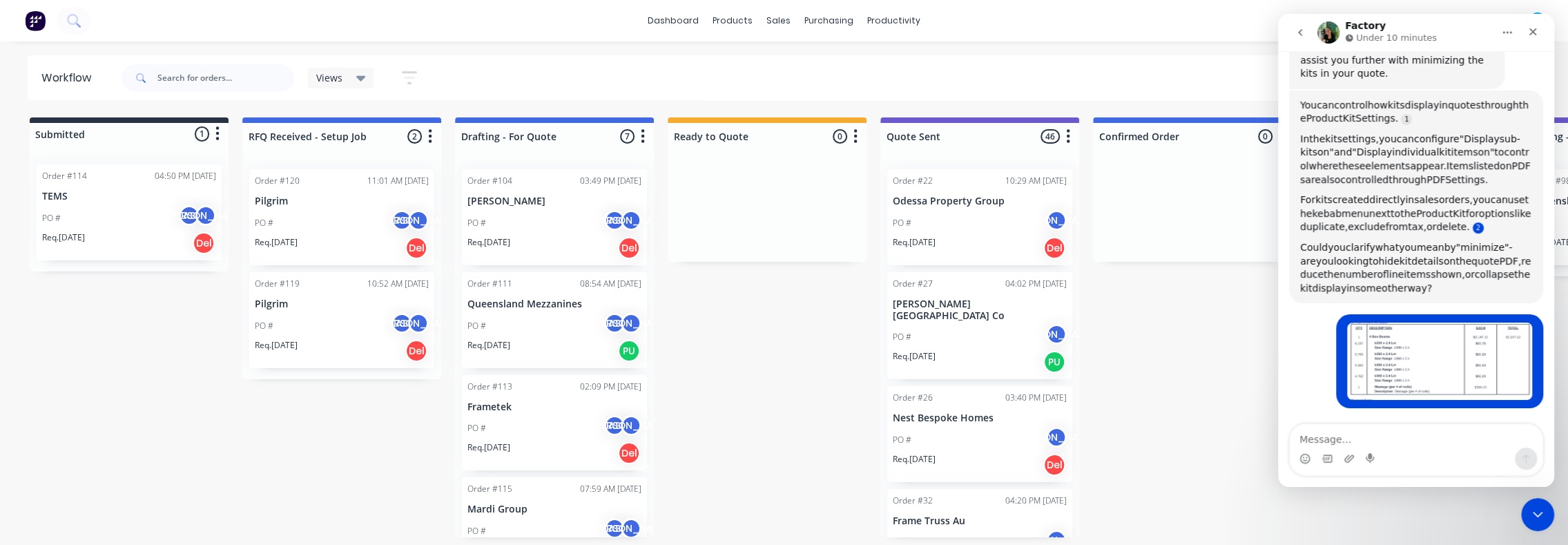
click at [1483, 230] on link "Factory says…" at bounding box center [1479, 228] width 11 height 11
drag, startPoint x: 1318, startPoint y: 203, endPoint x: 1481, endPoint y: 203, distance: 163.0
click at [1481, 203] on div "For kits created directly in sales orders, you can use the kebab menu next to t…" at bounding box center [1416, 214] width 232 height 41
drag, startPoint x: 1481, startPoint y: 203, endPoint x: 1414, endPoint y: 217, distance: 68.4
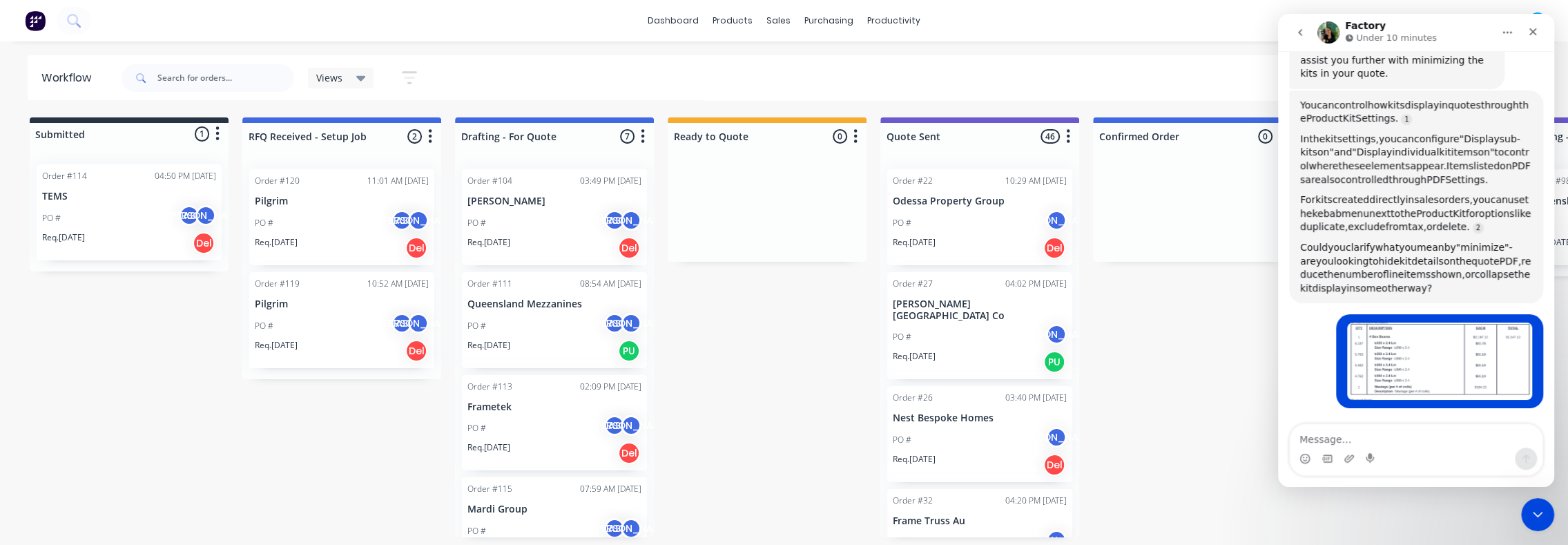
click at [1414, 217] on span "the" at bounding box center [1408, 213] width 16 height 11
drag, startPoint x: 1369, startPoint y: 217, endPoint x: 1428, endPoint y: 216, distance: 59.0
click at [1428, 216] on div "For kits created directly in sales orders, you can use the kebab menu next to t…" at bounding box center [1416, 214] width 232 height 41
click at [1428, 216] on span "Product" at bounding box center [1434, 213] width 37 height 11
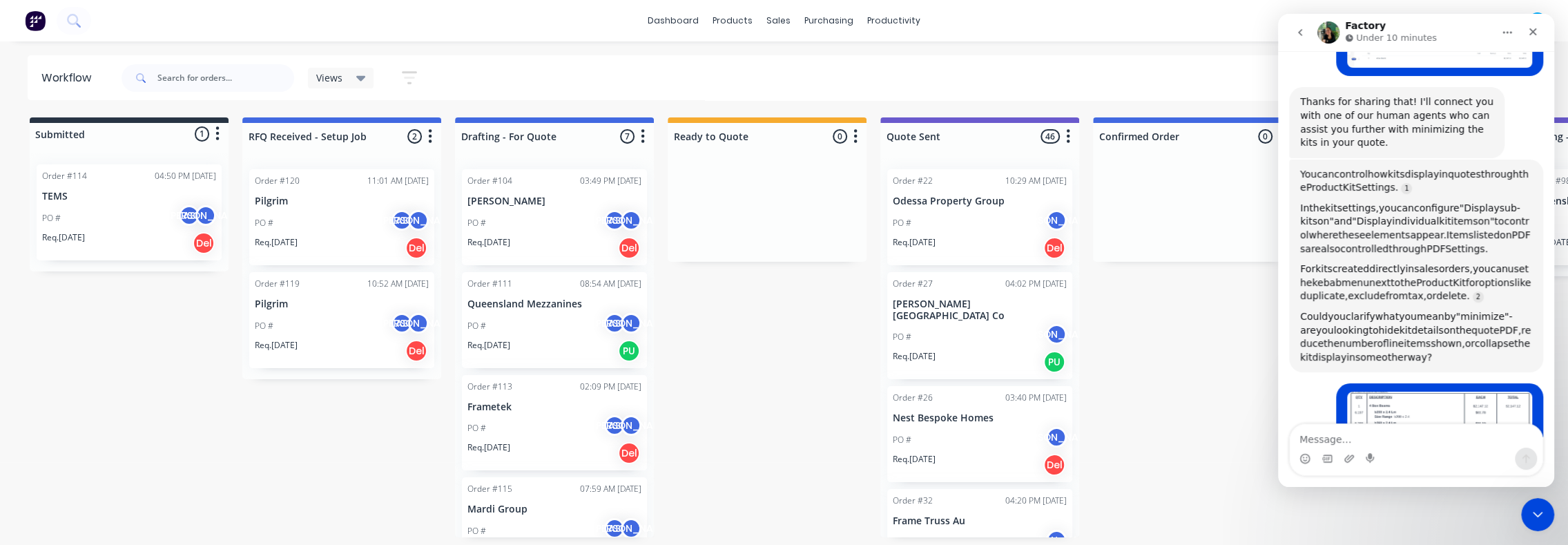
click at [1306, 181] on span "the" at bounding box center [1414, 181] width 229 height 25
drag, startPoint x: 1360, startPoint y: 109, endPoint x: 1443, endPoint y: 127, distance: 84.9
click at [1443, 127] on div "Thanks for sharing that! I'll connect you with one of our human agents who can …" at bounding box center [1396, 123] width 194 height 54
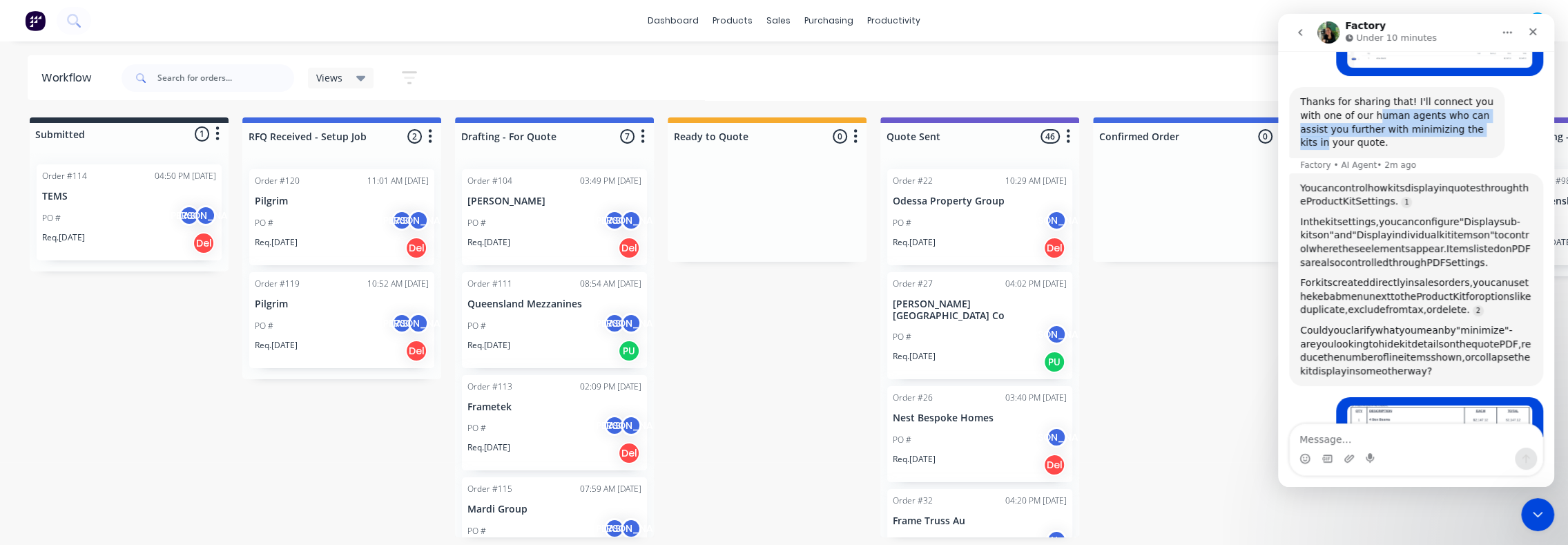
click at [1443, 127] on div "Thanks for sharing that! I'll connect you with one of our human agents who can …" at bounding box center [1396, 123] width 194 height 54
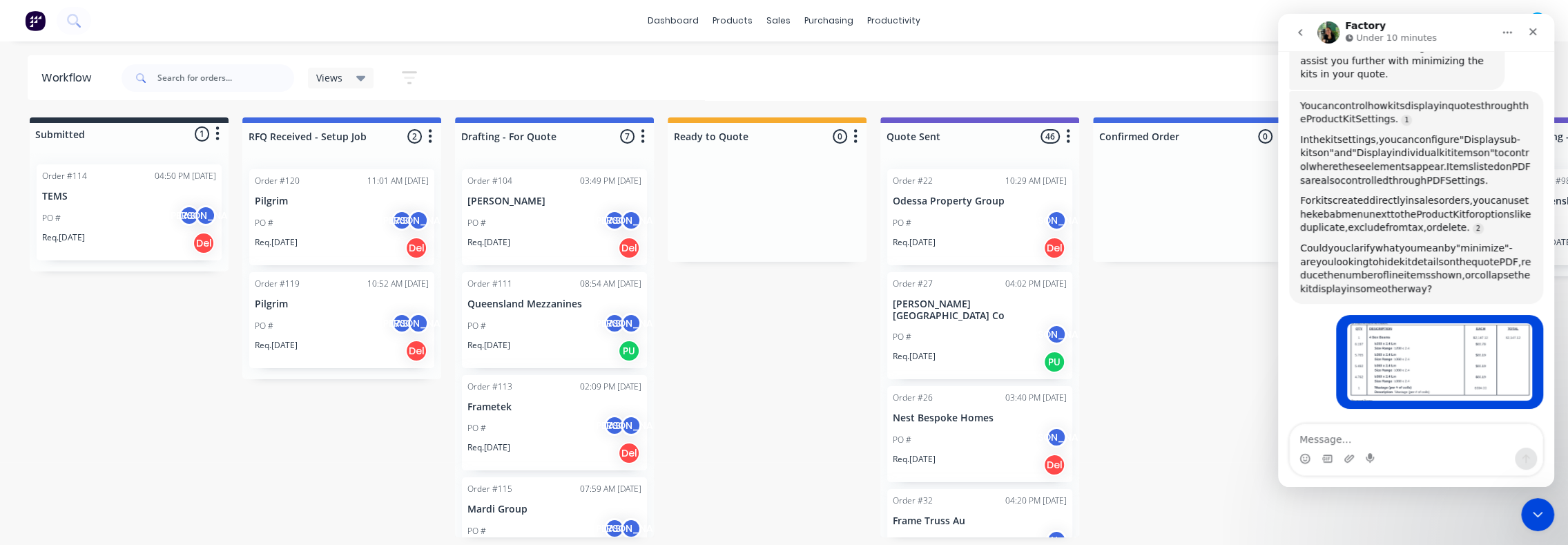
scroll to position [233, 0]
drag, startPoint x: 1358, startPoint y: 261, endPoint x: 1441, endPoint y: 267, distance: 83.2
click at [1441, 267] on div "Could you clarify what you mean by "minimize" - are you looking to hide kit det…" at bounding box center [1416, 268] width 232 height 54
click at [1460, 270] on span "shown," at bounding box center [1448, 275] width 34 height 11
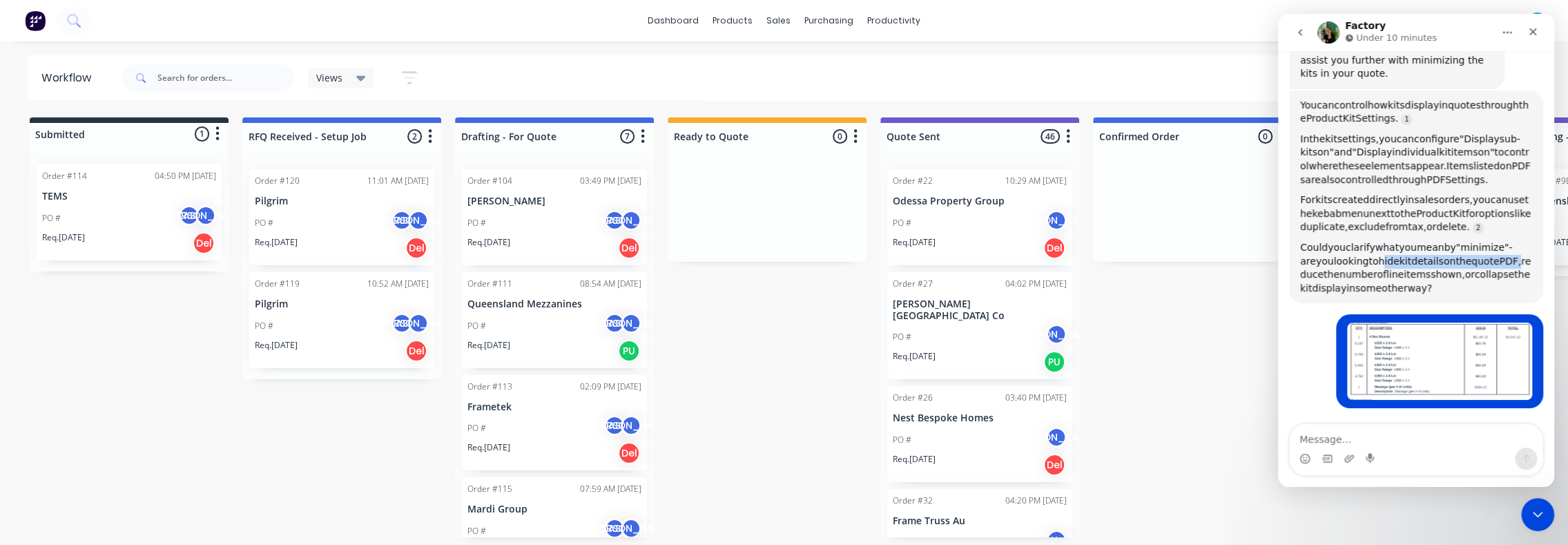
drag, startPoint x: 1503, startPoint y: 261, endPoint x: 1364, endPoint y: 260, distance: 139.0
click at [1364, 260] on div "Could you clarify what you mean by "minimize" - are you looking to hide kit det…" at bounding box center [1416, 268] width 232 height 54
copy div "hide kit details on the quote PDF"
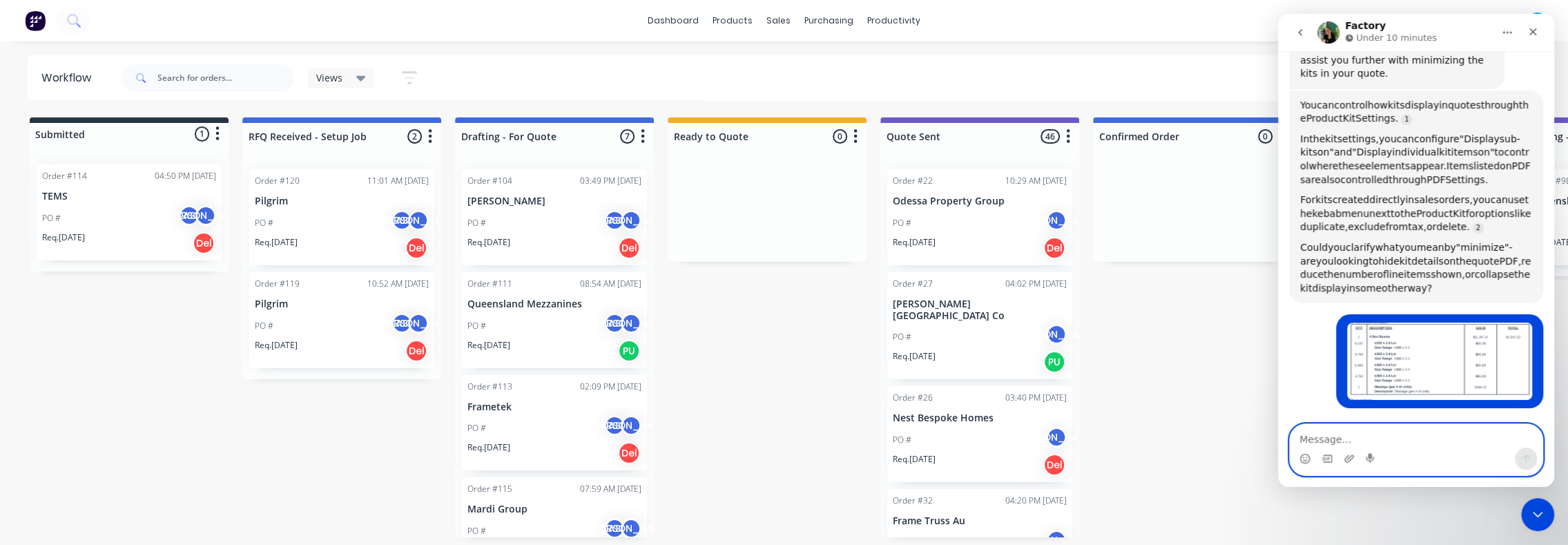
click at [1427, 440] on textarea "Message…" at bounding box center [1416, 436] width 252 height 24
paste textarea "hide kit details on the quote PDF"
type textarea "hide kit details on the quote PDF"
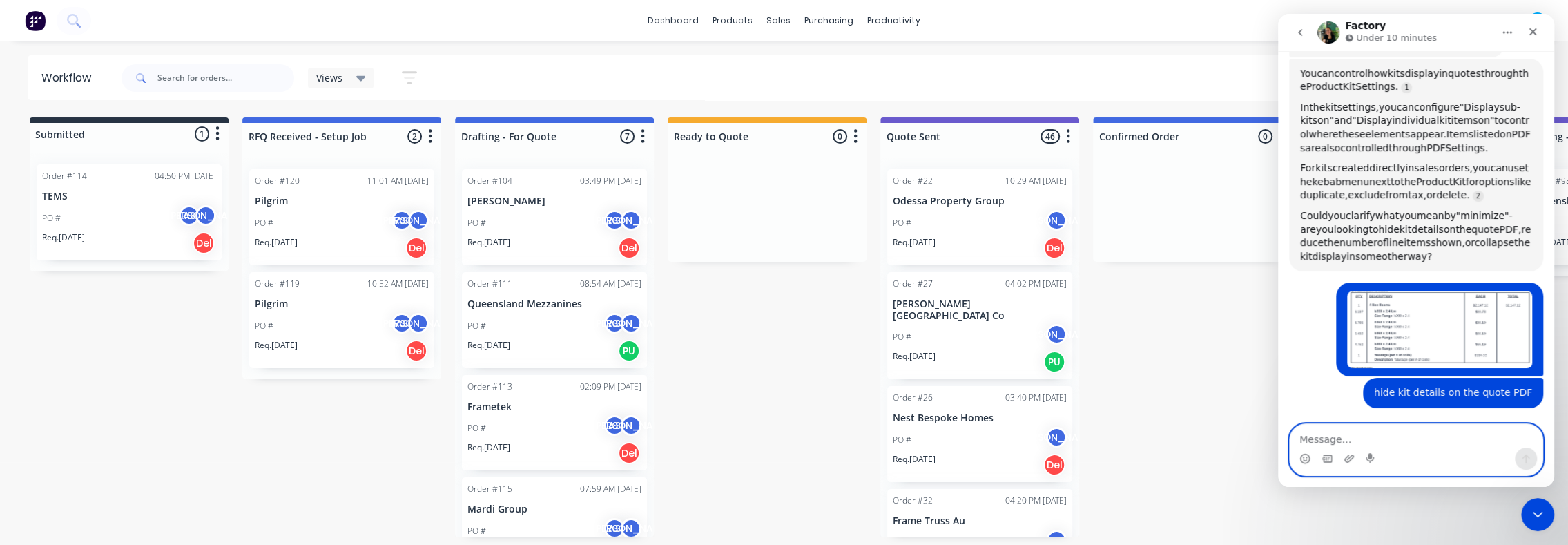
scroll to position [195, 0]
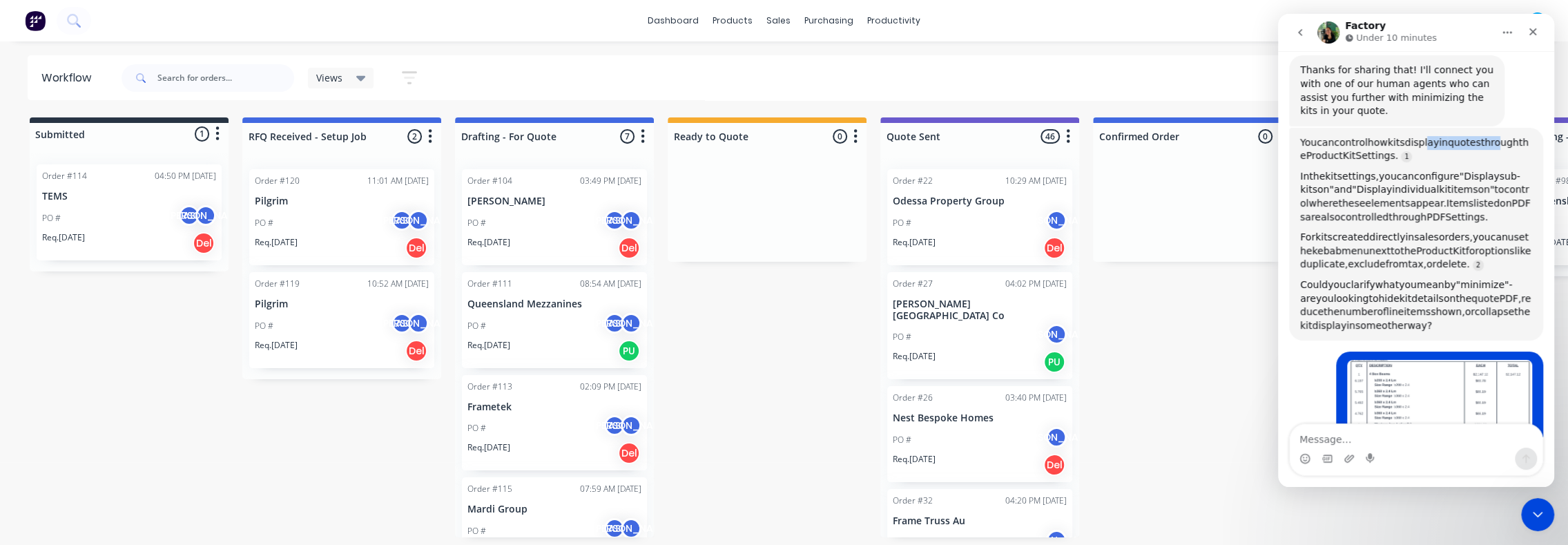
drag, startPoint x: 1422, startPoint y: 138, endPoint x: 1495, endPoint y: 145, distance: 73.3
click at [1495, 145] on div "You can control how kits display in quotes through the Product Kit Settings." at bounding box center [1416, 149] width 232 height 27
click at [1495, 145] on span "through" at bounding box center [1500, 142] width 38 height 11
click at [1502, 145] on span "through" at bounding box center [1500, 142] width 38 height 11
drag, startPoint x: 1311, startPoint y: 218, endPoint x: 1490, endPoint y: 218, distance: 179.0
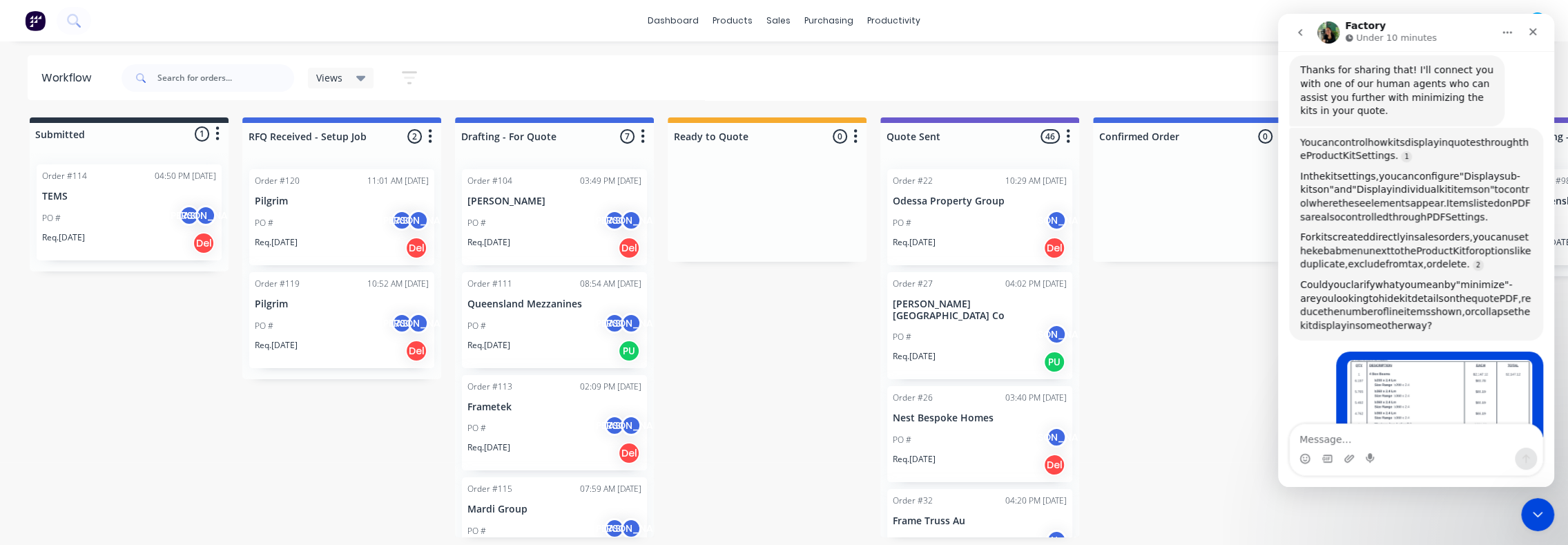
click at [1490, 218] on div "In the kit settings, you can configure "Display sub-kits on" and "Display indiv…" at bounding box center [1416, 197] width 232 height 54
click at [1488, 218] on span "Settings." at bounding box center [1467, 217] width 42 height 11
click at [1164, 85] on div "Views Save new view None (Default) edit Orders edit Show/Hide statuses Show lin…" at bounding box center [829, 78] width 1423 height 42
click at [1538, 521] on div "Close Intercom Messenger" at bounding box center [1535, 512] width 34 height 34
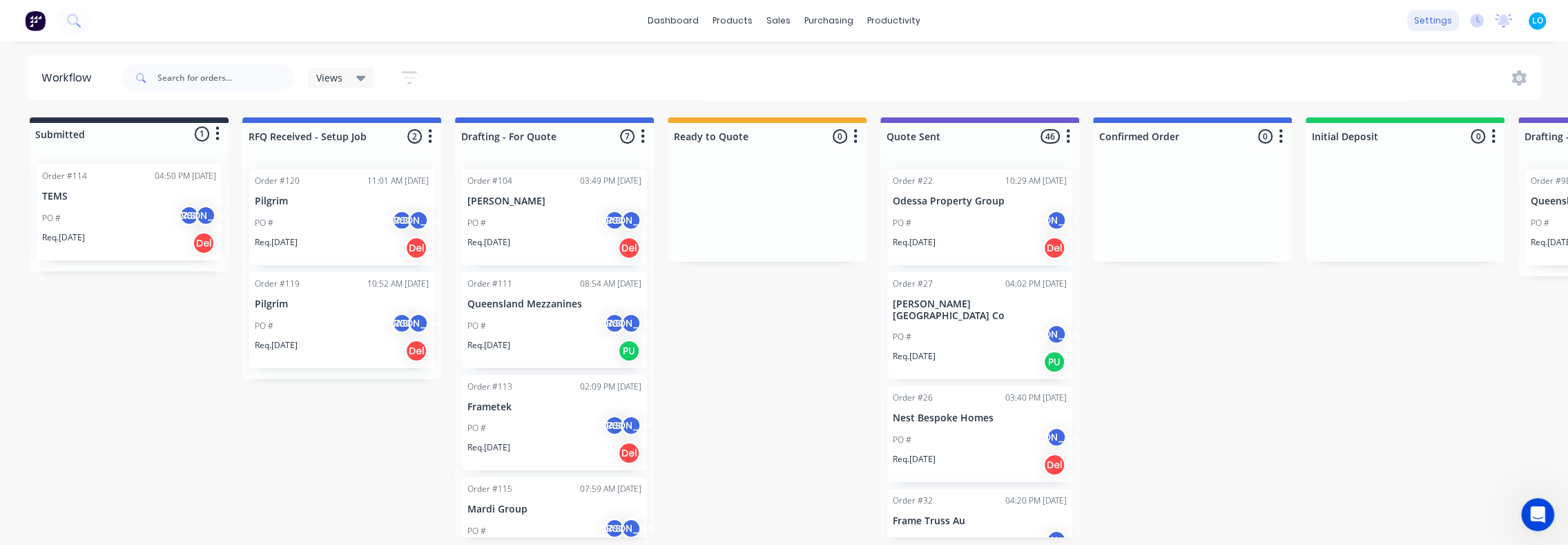
scroll to position [265, 0]
click at [1419, 24] on div "settings" at bounding box center [1432, 20] width 51 height 20
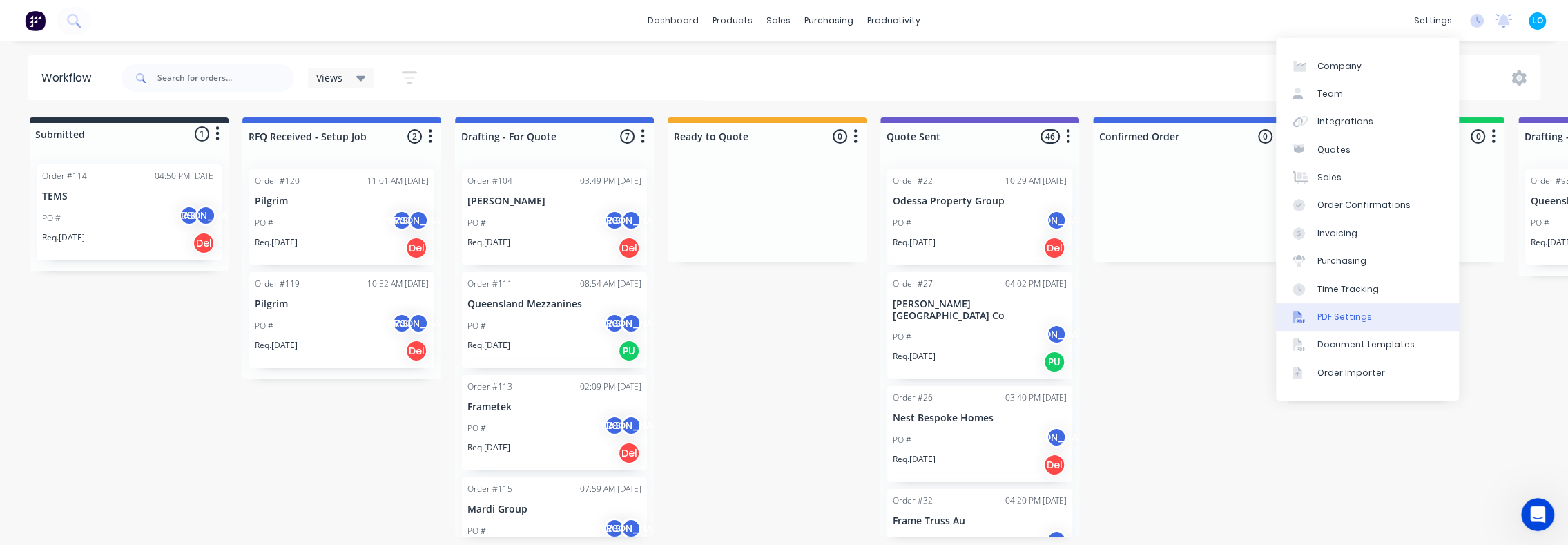
click at [1371, 318] on link "PDF Settings" at bounding box center [1368, 317] width 183 height 28
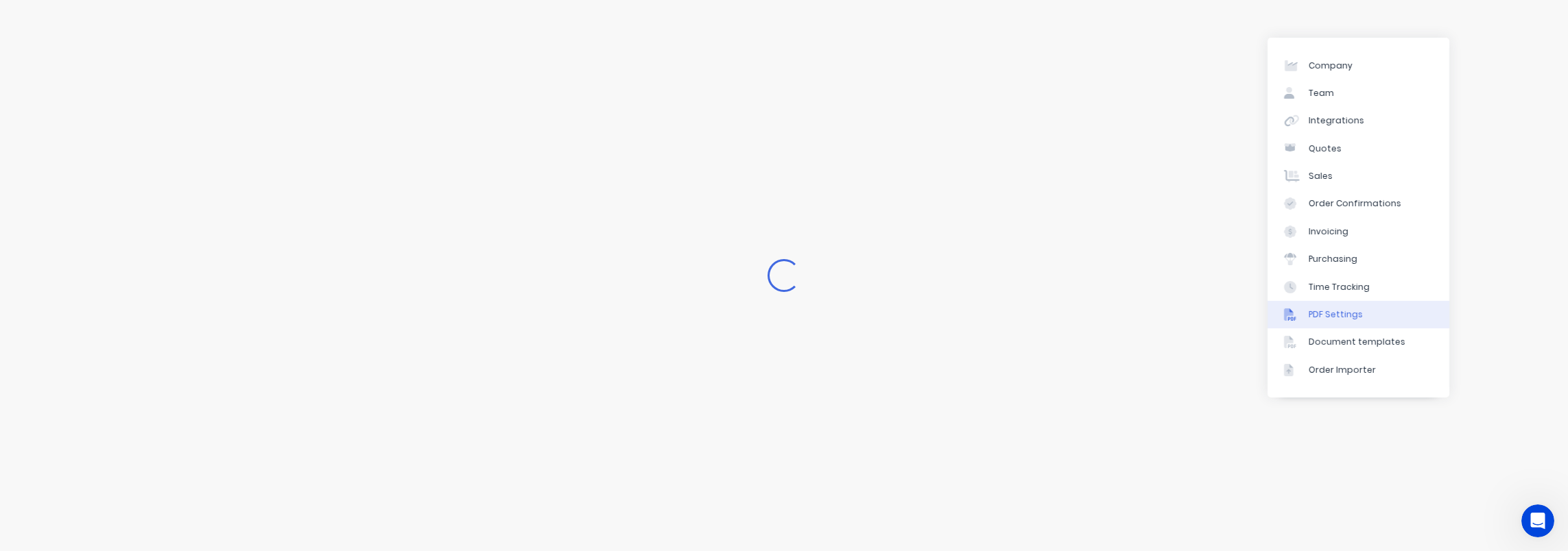
scroll to position [252, 0]
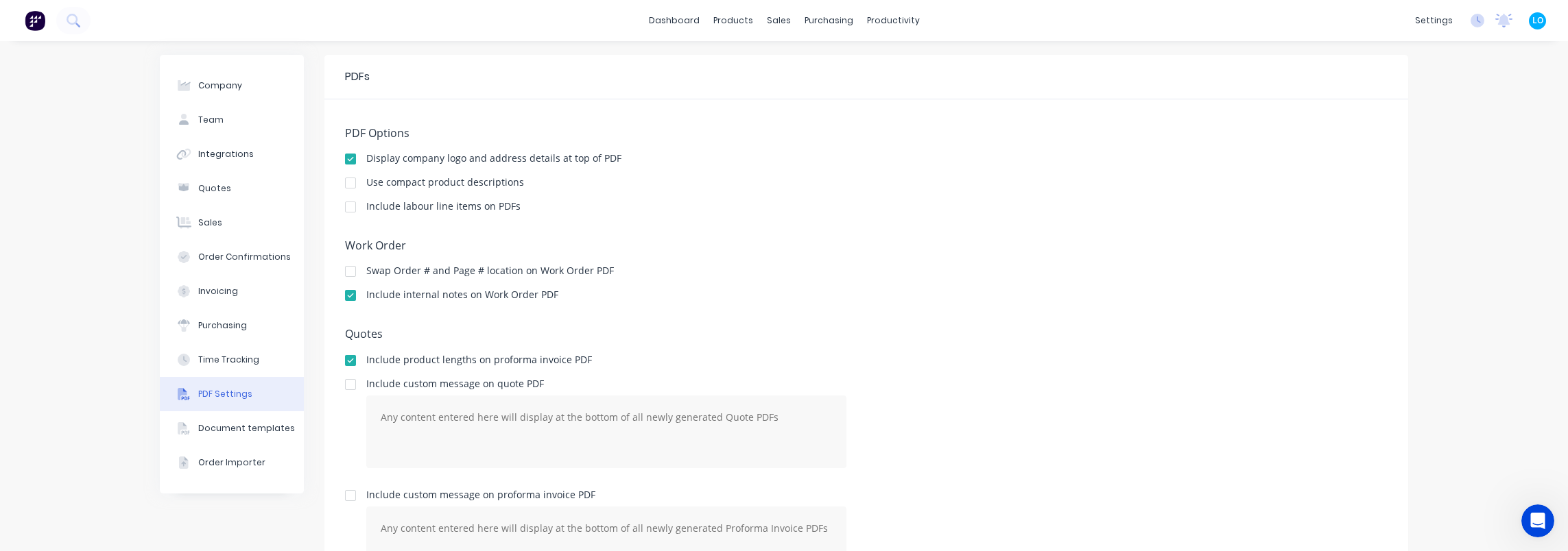
click at [346, 179] on div at bounding box center [351, 183] width 28 height 28
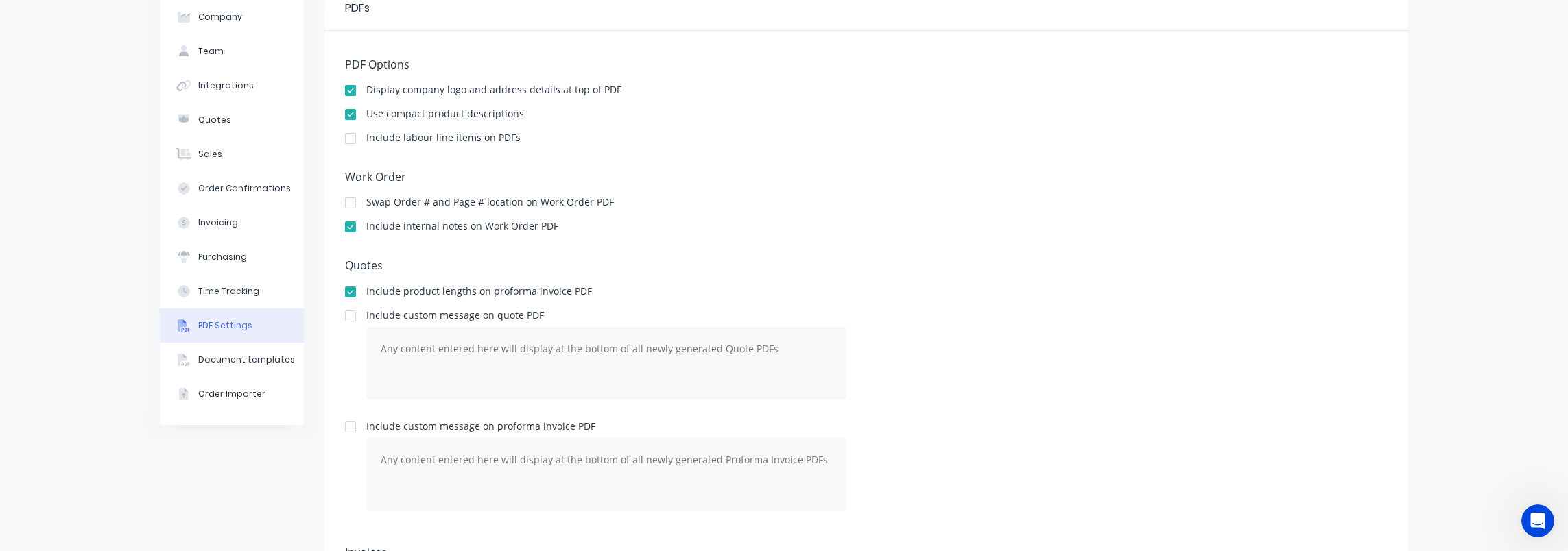
scroll to position [0, 0]
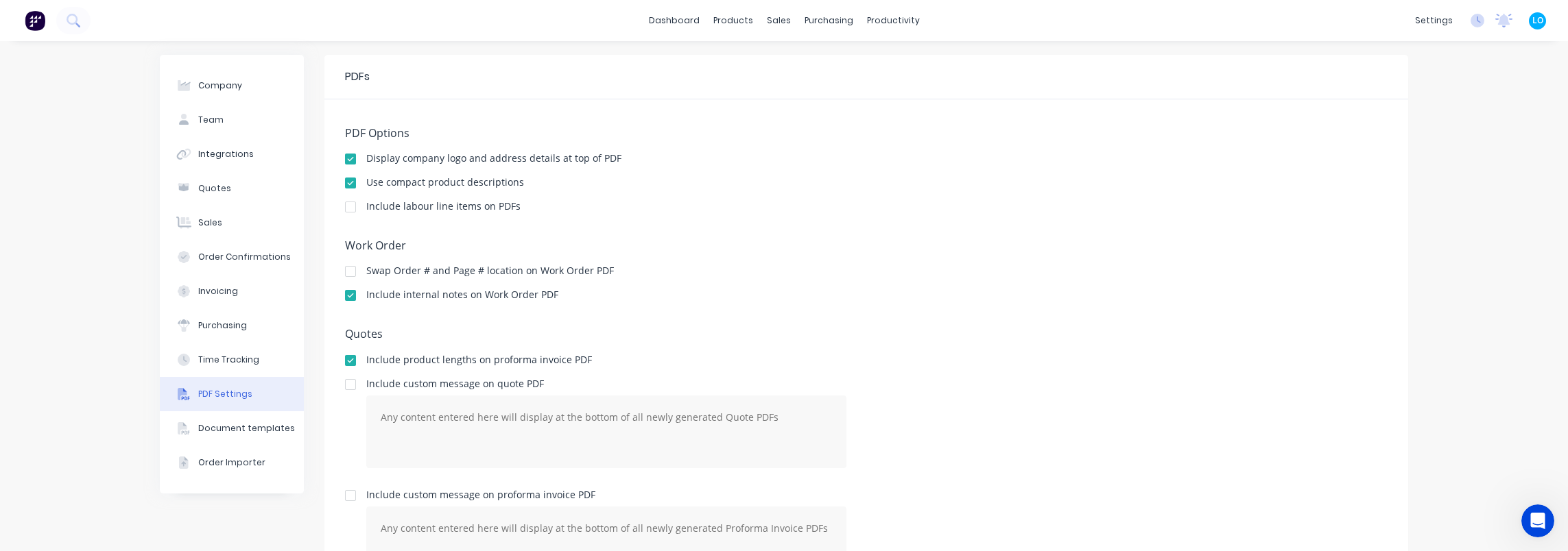
click at [386, 161] on div "Display company logo and address details at top of PDF" at bounding box center [493, 158] width 255 height 10
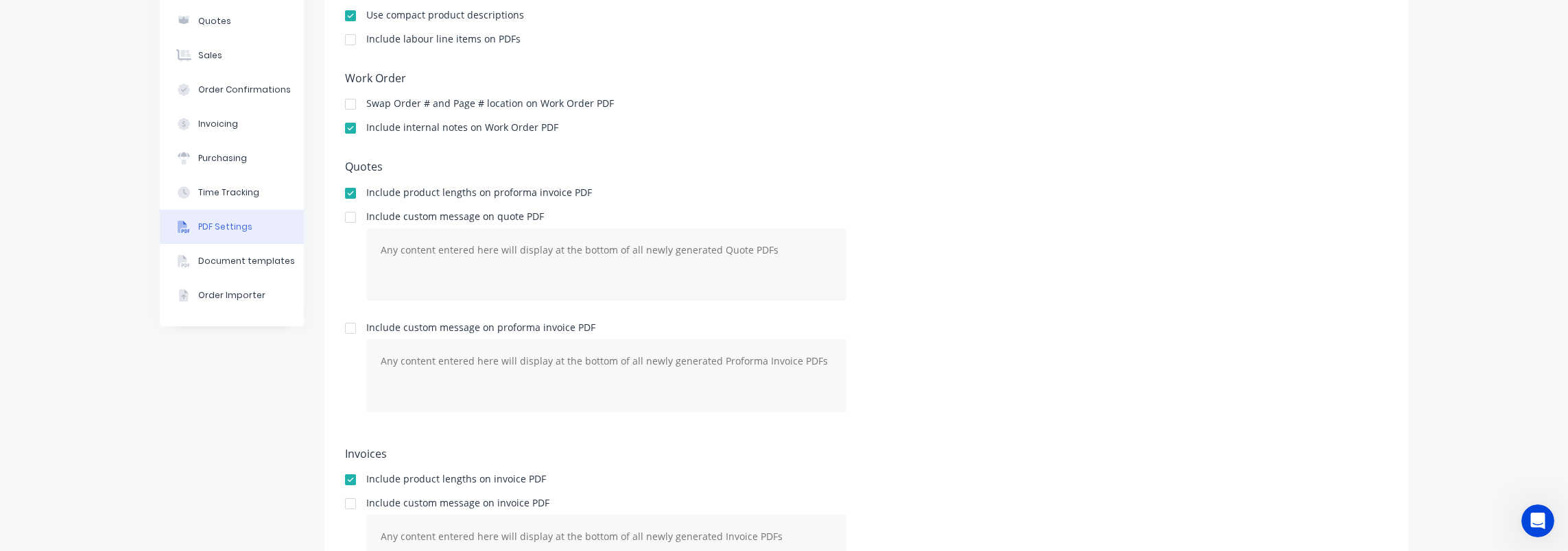
scroll to position [206, 0]
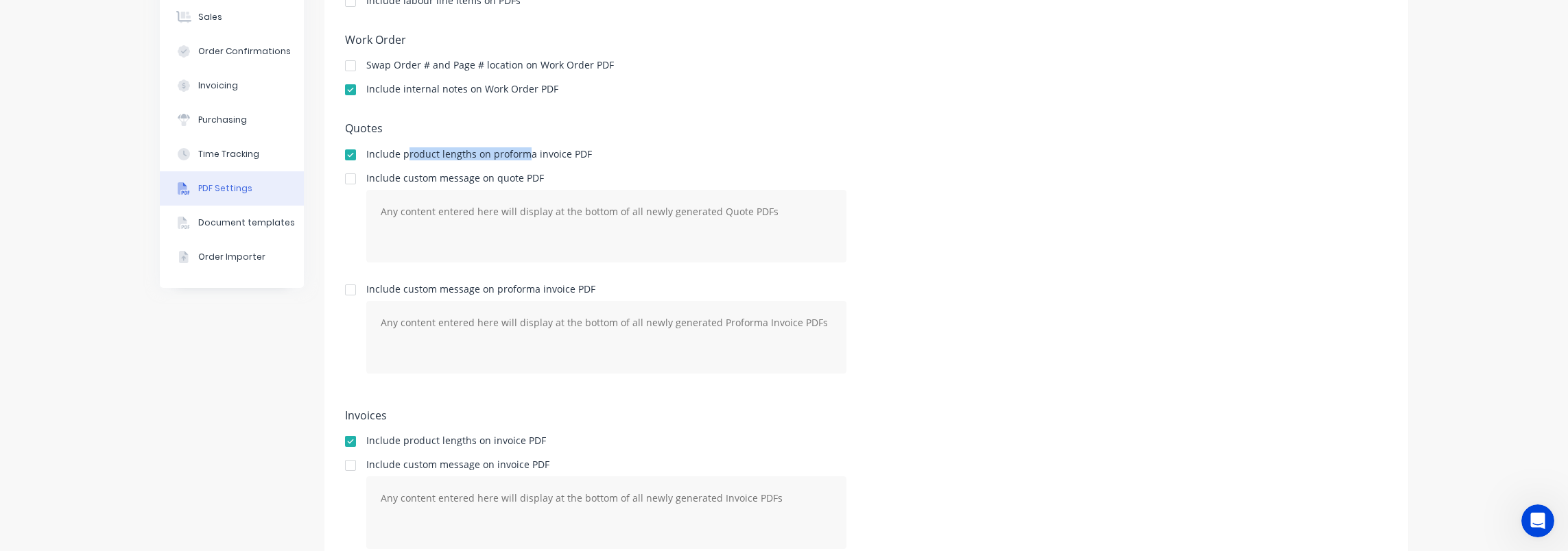
drag, startPoint x: 403, startPoint y: 157, endPoint x: 519, endPoint y: 156, distance: 116.0
click at [519, 156] on div "Include product lengths on proforma invoice PDF" at bounding box center [479, 154] width 226 height 10
click at [553, 161] on div "Include product lengths on proforma invoice PDF" at bounding box center [479, 156] width 226 height 13
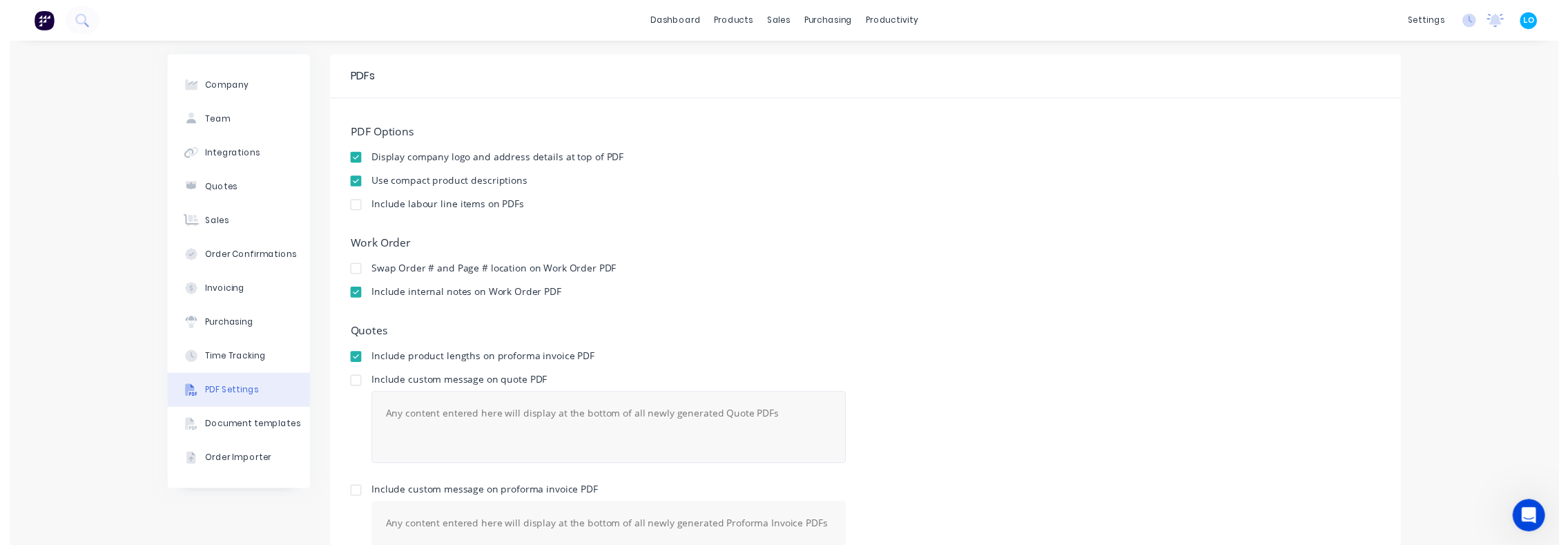
scroll to position [0, 0]
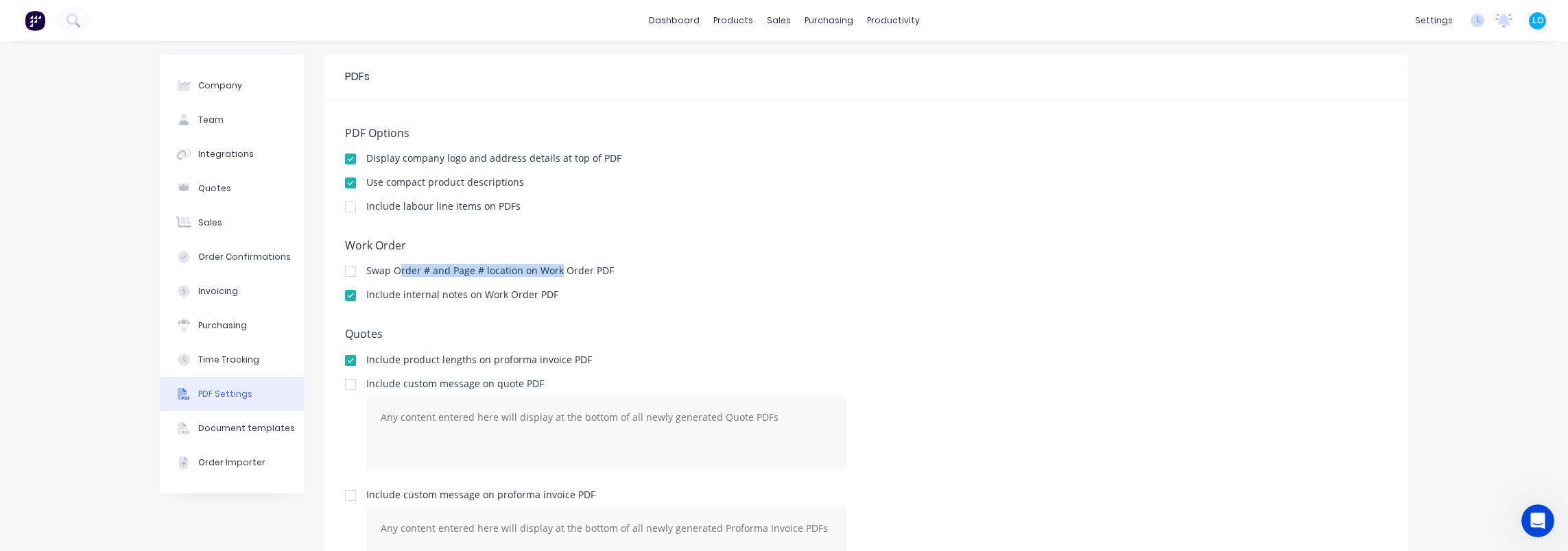
drag, startPoint x: 392, startPoint y: 273, endPoint x: 553, endPoint y: 270, distance: 161.0
click at [553, 270] on div "Swap Order # and Page # location on Work Order PDF" at bounding box center [489, 271] width 248 height 10
drag, startPoint x: 583, startPoint y: 273, endPoint x: 493, endPoint y: 270, distance: 90.0
click at [493, 270] on div "Swap Order # and Page # location on Work Order PDF" at bounding box center [489, 271] width 248 height 10
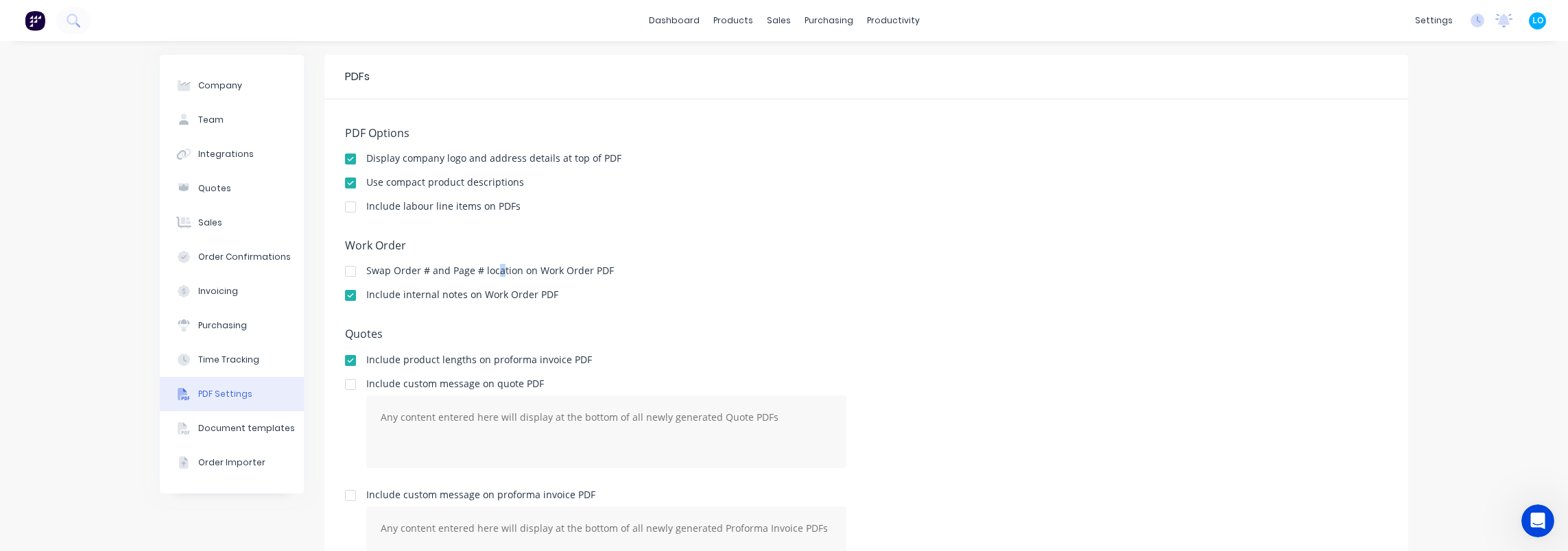
click at [493, 270] on div "Swap Order # and Page # location on Work Order PDF" at bounding box center [489, 271] width 248 height 10
drag, startPoint x: 493, startPoint y: 270, endPoint x: 473, endPoint y: 270, distance: 20.0
click at [473, 270] on div "Swap Order # and Page # location on Work Order PDF" at bounding box center [489, 271] width 248 height 10
drag, startPoint x: 485, startPoint y: 300, endPoint x: 519, endPoint y: 300, distance: 34.0
click at [519, 299] on div "Include internal notes on Work Order PDF" at bounding box center [462, 295] width 192 height 10
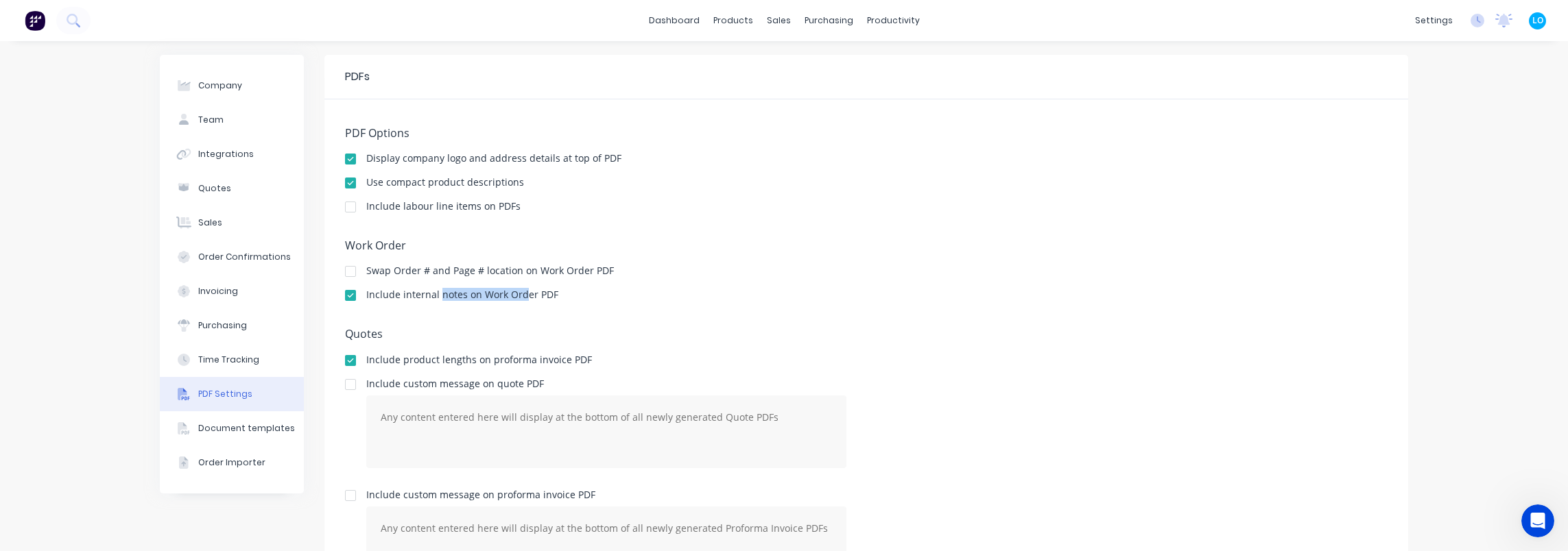
click at [519, 299] on div "Include internal notes on Work Order PDF" at bounding box center [462, 295] width 192 height 10
click at [536, 301] on div "Include internal notes on Work Order PDF" at bounding box center [462, 296] width 192 height 13
click at [1003, 81] on div "PDFs" at bounding box center [866, 77] width 1083 height 45
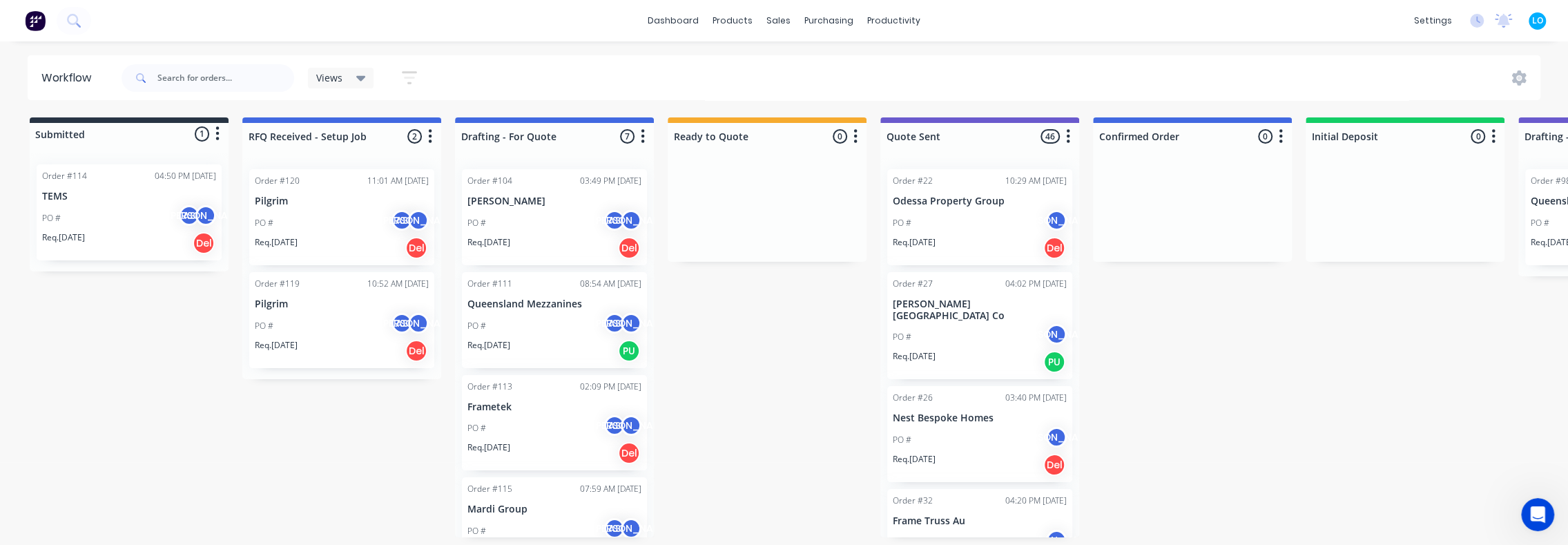
scroll to position [265, 0]
click at [1519, 511] on html at bounding box center [1535, 512] width 34 height 34
click at [1530, 525] on div "Open Intercom Messenger" at bounding box center [1536, 512] width 46 height 46
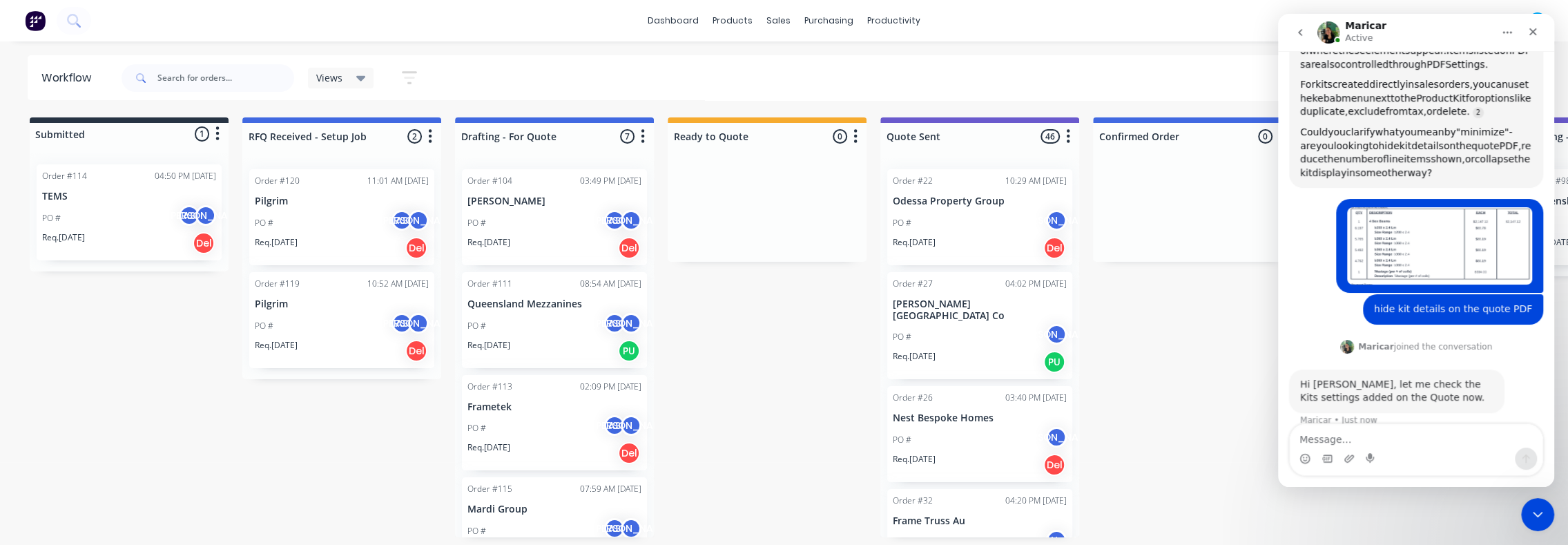
scroll to position [364, 0]
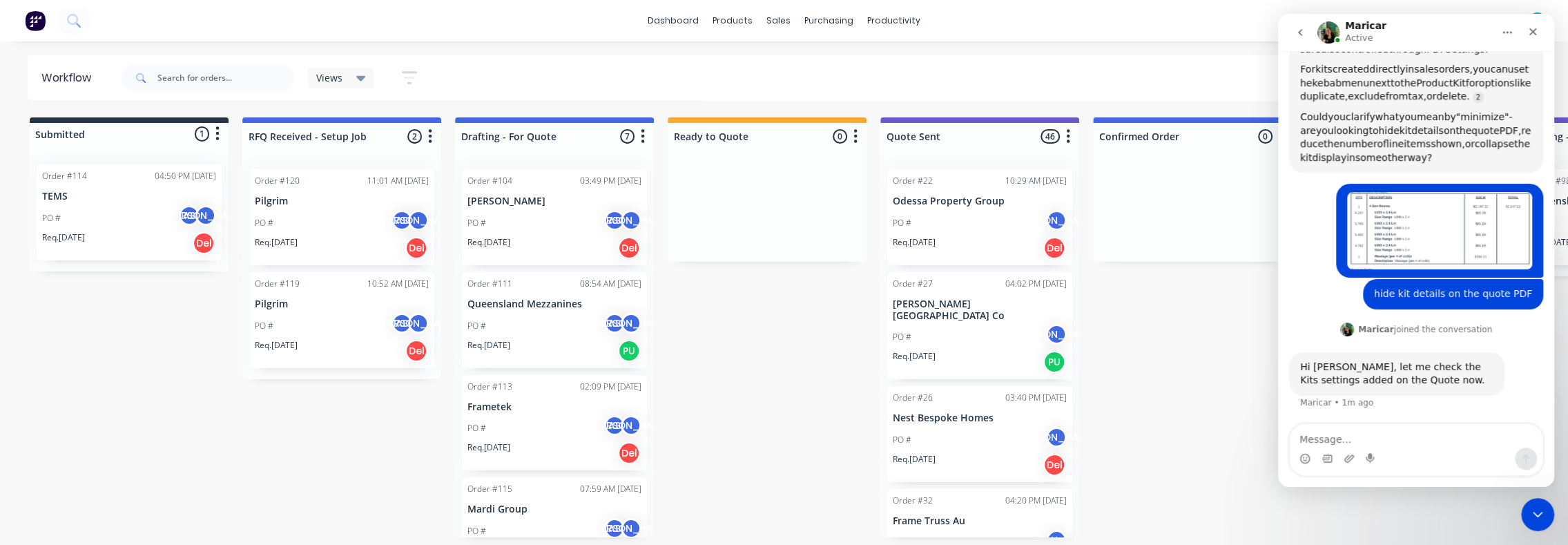
click at [328, 36] on div "dashboard products sales purchasing productivity dashboard products Product Cat…" at bounding box center [784, 20] width 1568 height 42
click at [1029, 46] on div "dashboard products sales purchasing productivity dashboard products Product Cat…" at bounding box center [784, 230] width 1568 height 462
click at [310, 50] on div "dashboard products sales purchasing productivity dashboard products Product Cat…" at bounding box center [784, 230] width 1568 height 462
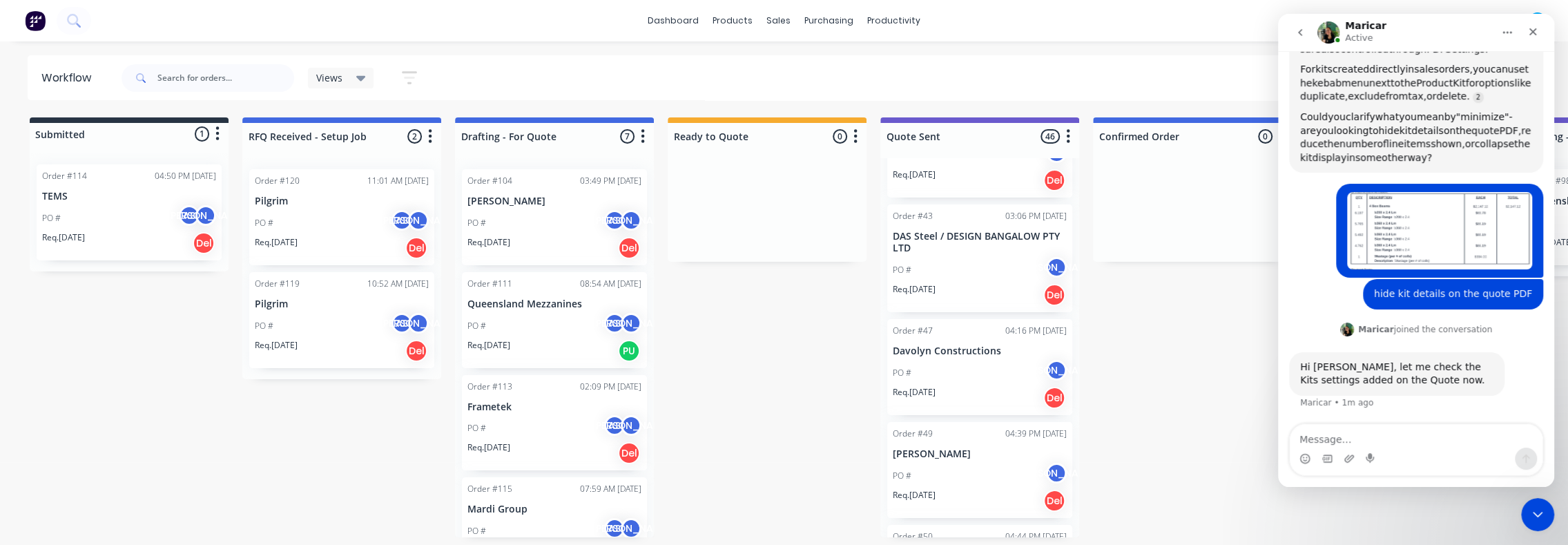
scroll to position [0, 0]
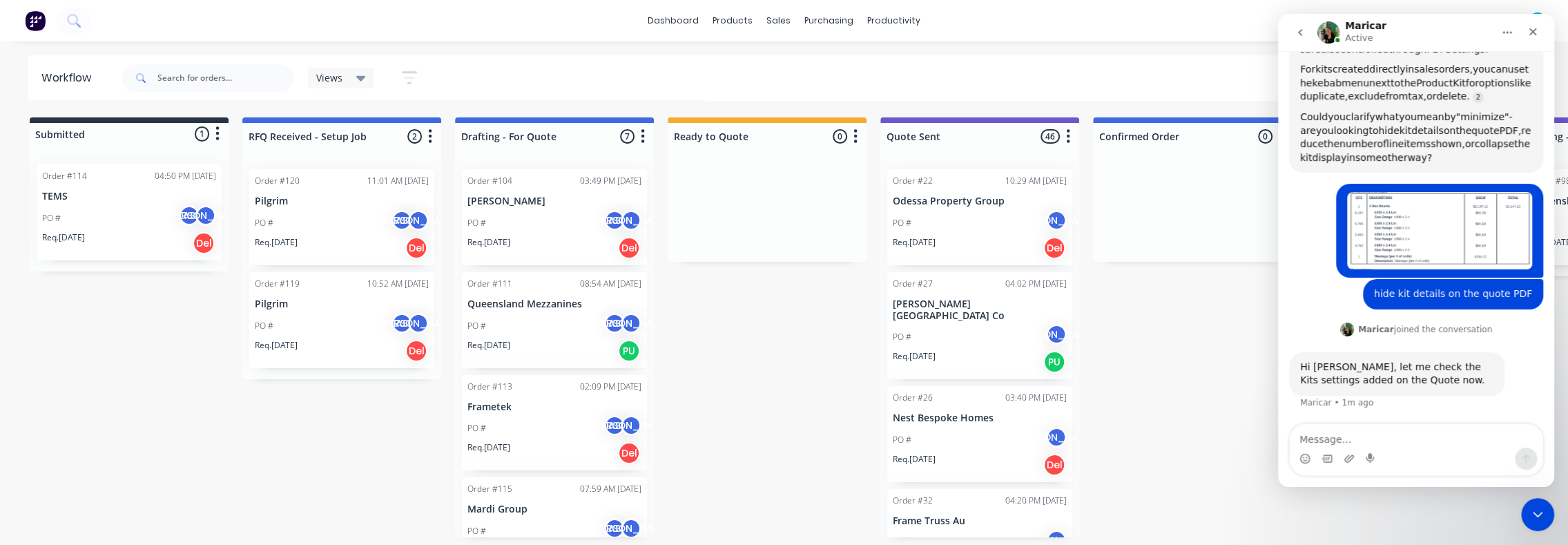
click at [1145, 56] on header "Workflow Views Save new view None (Default) edit Orders edit Show/Hide statuses…" at bounding box center [784, 78] width 1514 height 45
drag, startPoint x: 1534, startPoint y: 516, endPoint x: 1523, endPoint y: 511, distance: 12.1
click at [1532, 515] on icon "Close Intercom Messenger" at bounding box center [1535, 512] width 16 height 16
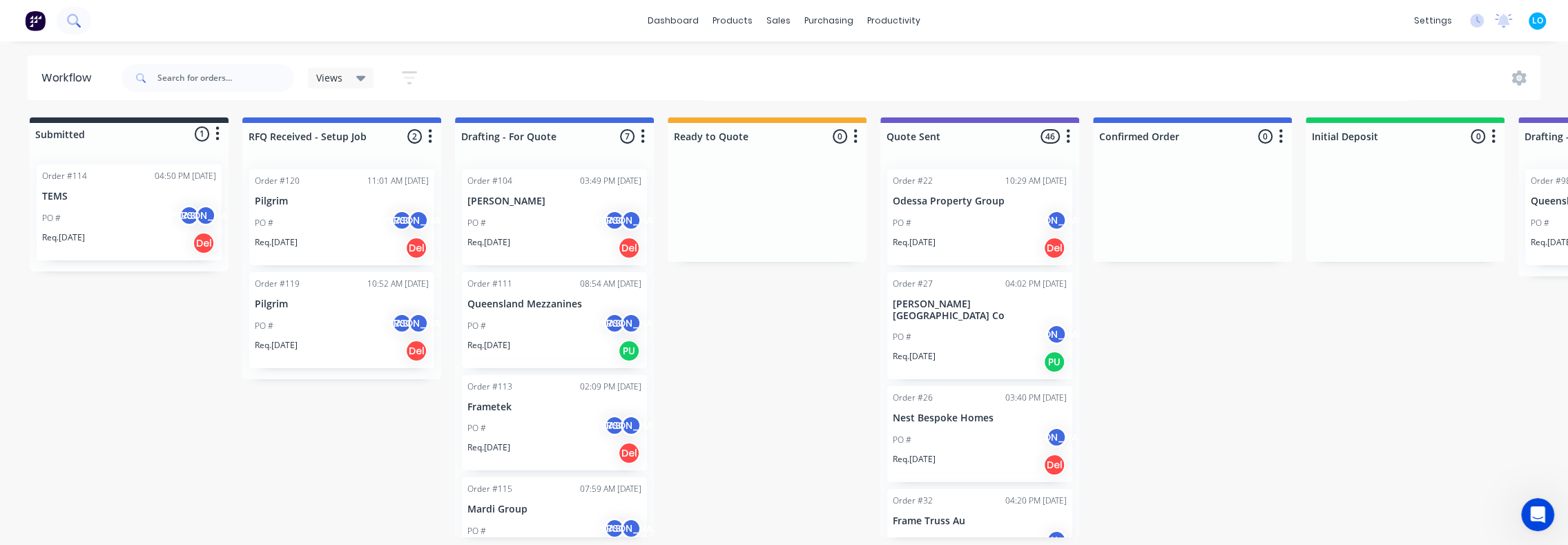
click at [70, 22] on icon at bounding box center [74, 20] width 13 height 13
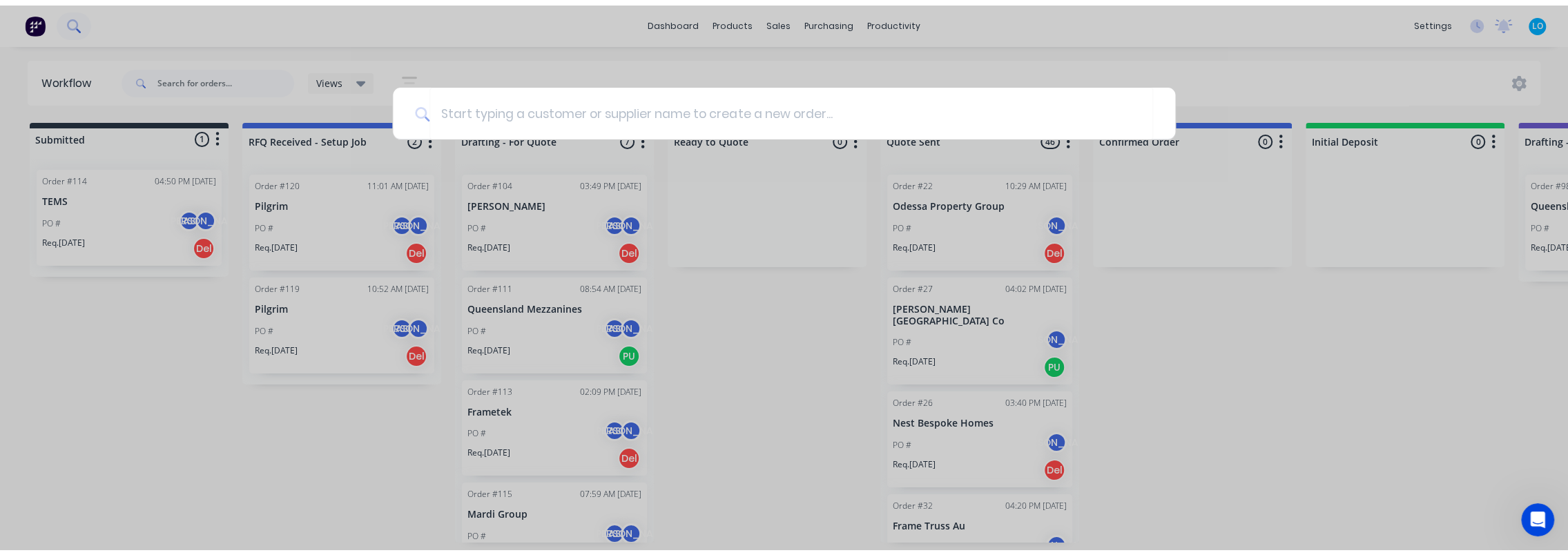
scroll to position [355, 0]
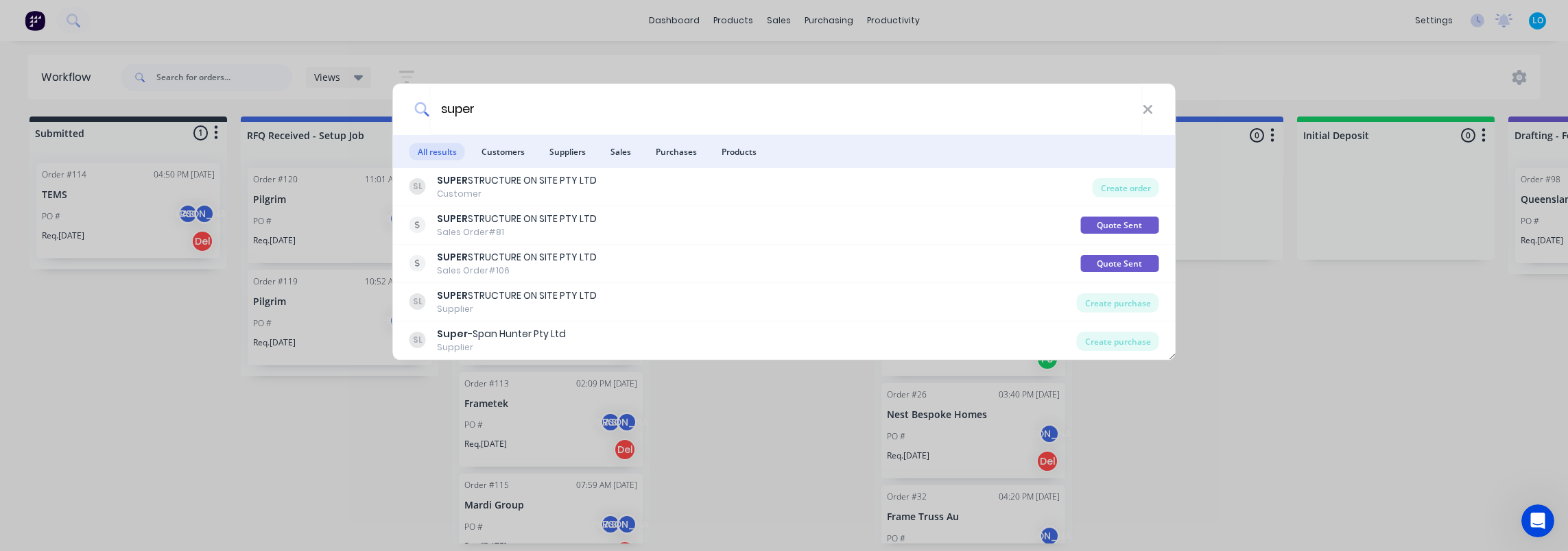
type input "super"
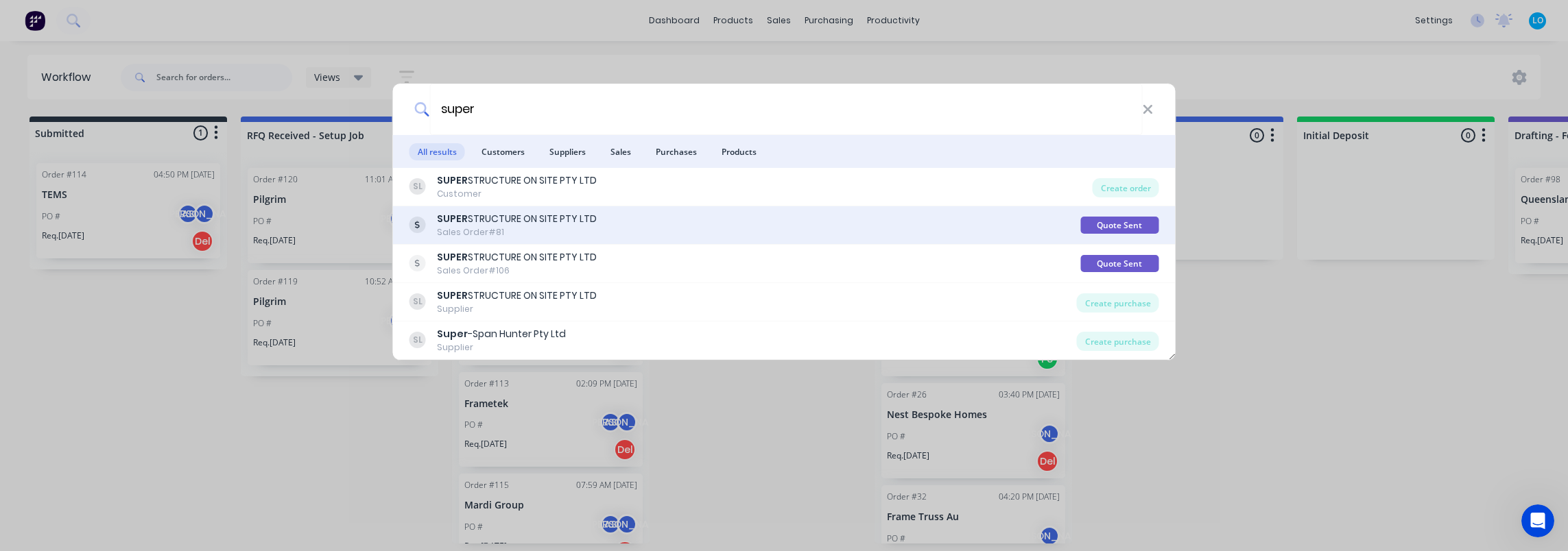
click at [554, 233] on div "Sales Order #81" at bounding box center [516, 232] width 160 height 12
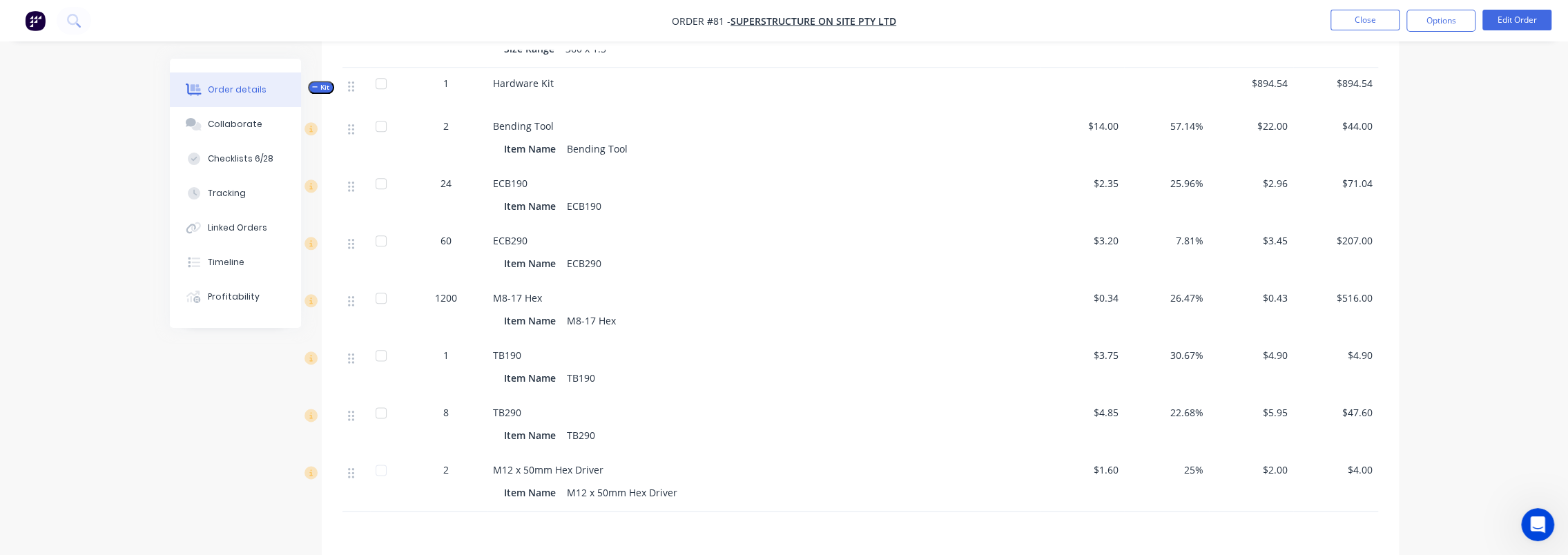
scroll to position [1589, 0]
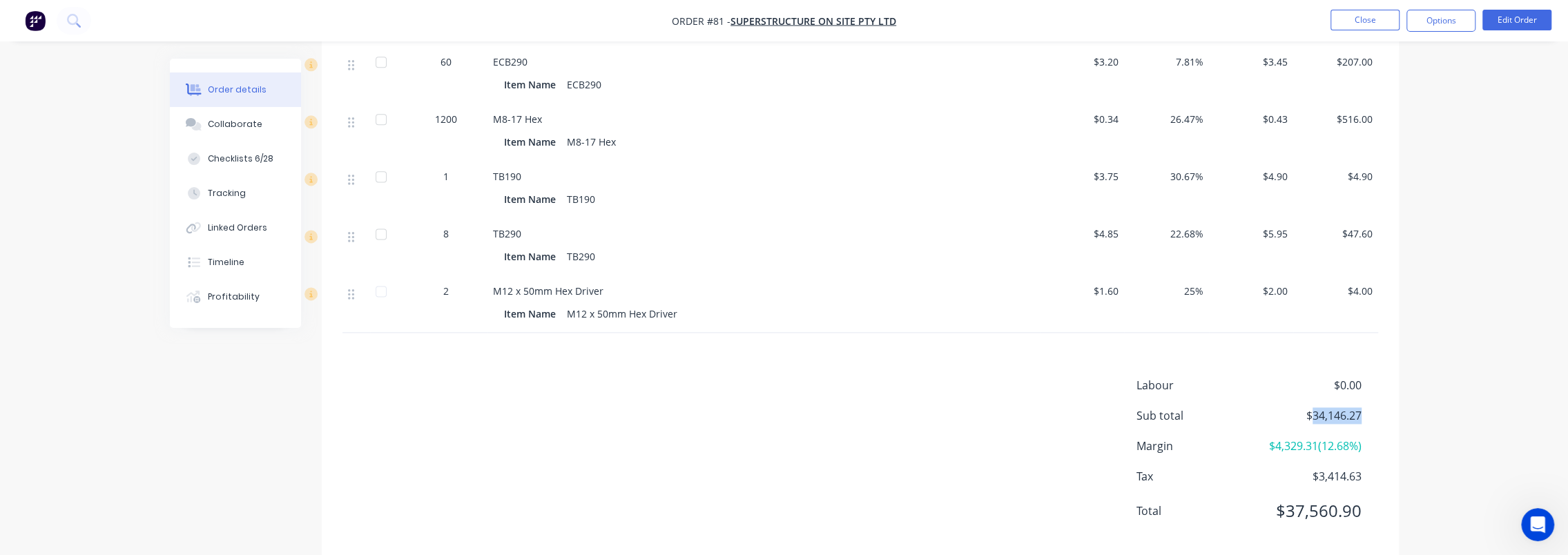
drag, startPoint x: 1309, startPoint y: 389, endPoint x: 1365, endPoint y: 395, distance: 56.3
click at [1365, 408] on div "Sub total $34,146.27" at bounding box center [1258, 416] width 242 height 16
drag, startPoint x: 1365, startPoint y: 395, endPoint x: 1384, endPoint y: 398, distance: 19.2
click at [1365, 408] on div "Sub total $34,146.27" at bounding box center [1258, 416] width 242 height 16
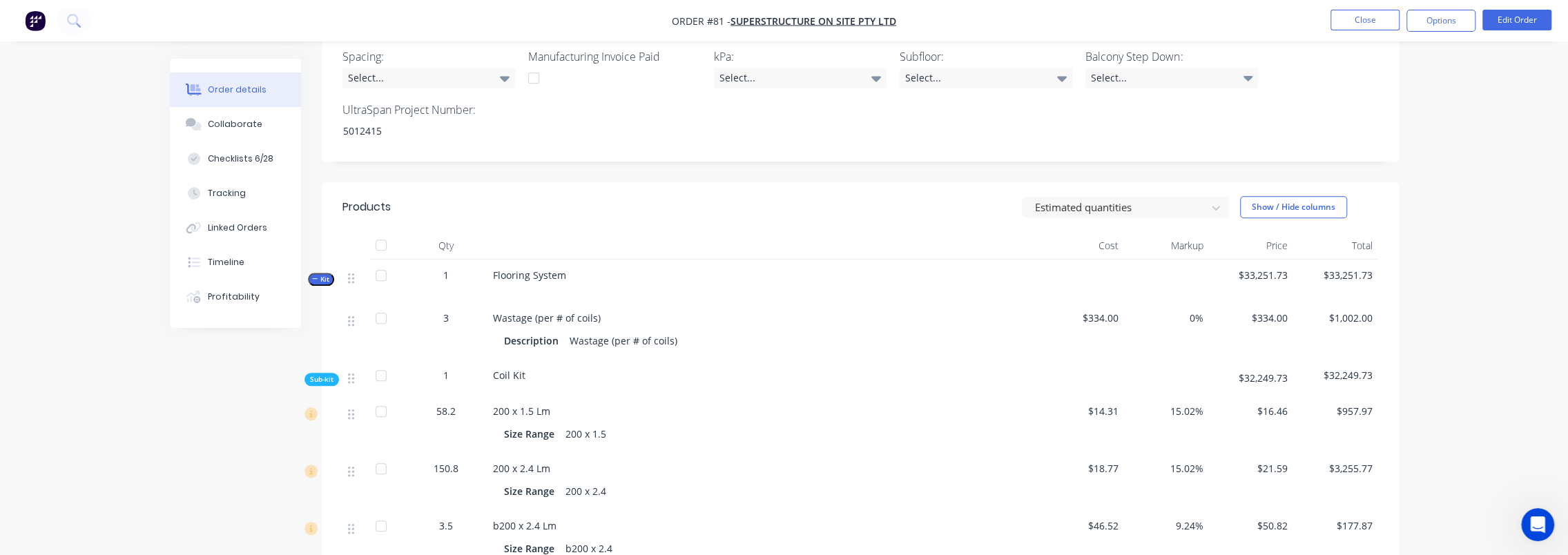
scroll to position [622, 0]
click at [566, 313] on span "Wastage (per # of coils)" at bounding box center [547, 320] width 108 height 13
click at [1369, 25] on button "Close" at bounding box center [1365, 20] width 69 height 20
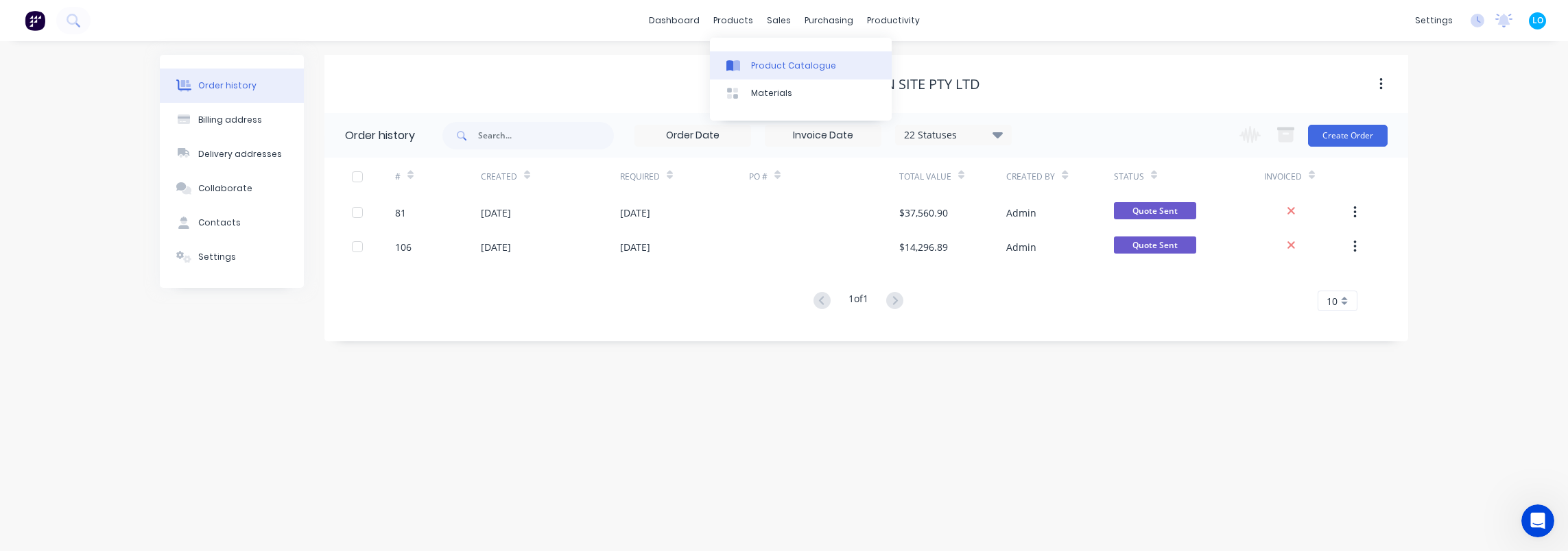
click at [779, 67] on div "Product Catalogue" at bounding box center [793, 66] width 85 height 12
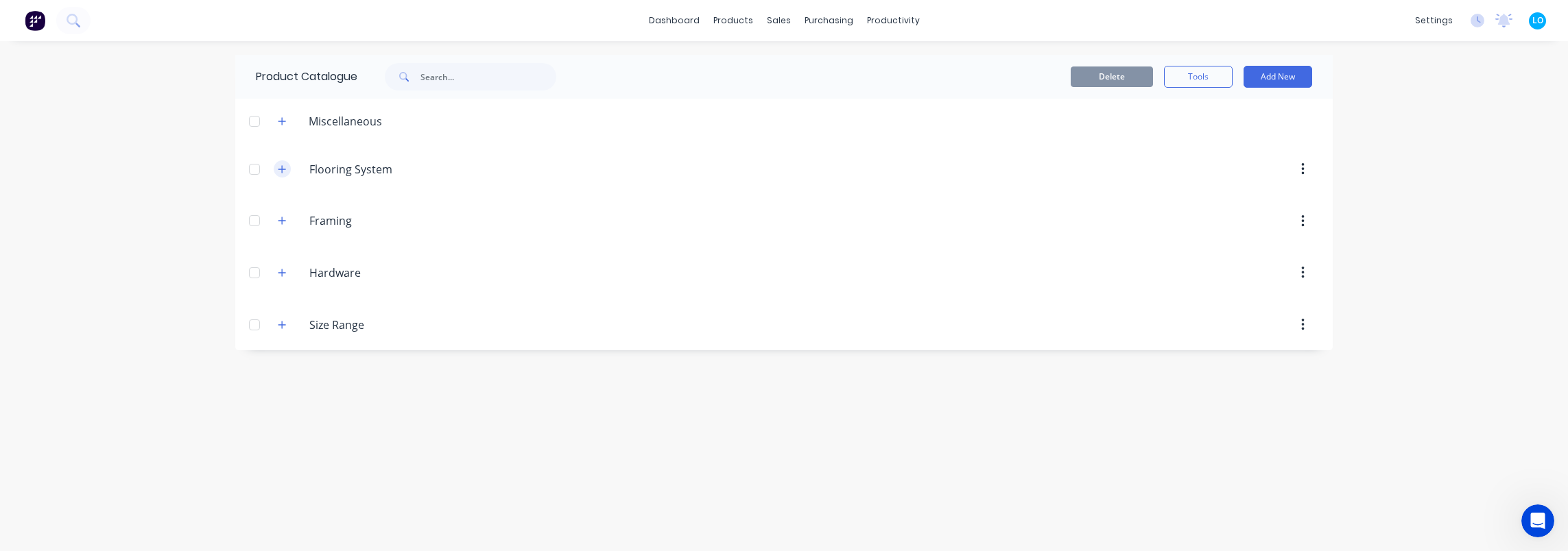
click at [278, 169] on icon "button" at bounding box center [282, 170] width 8 height 10
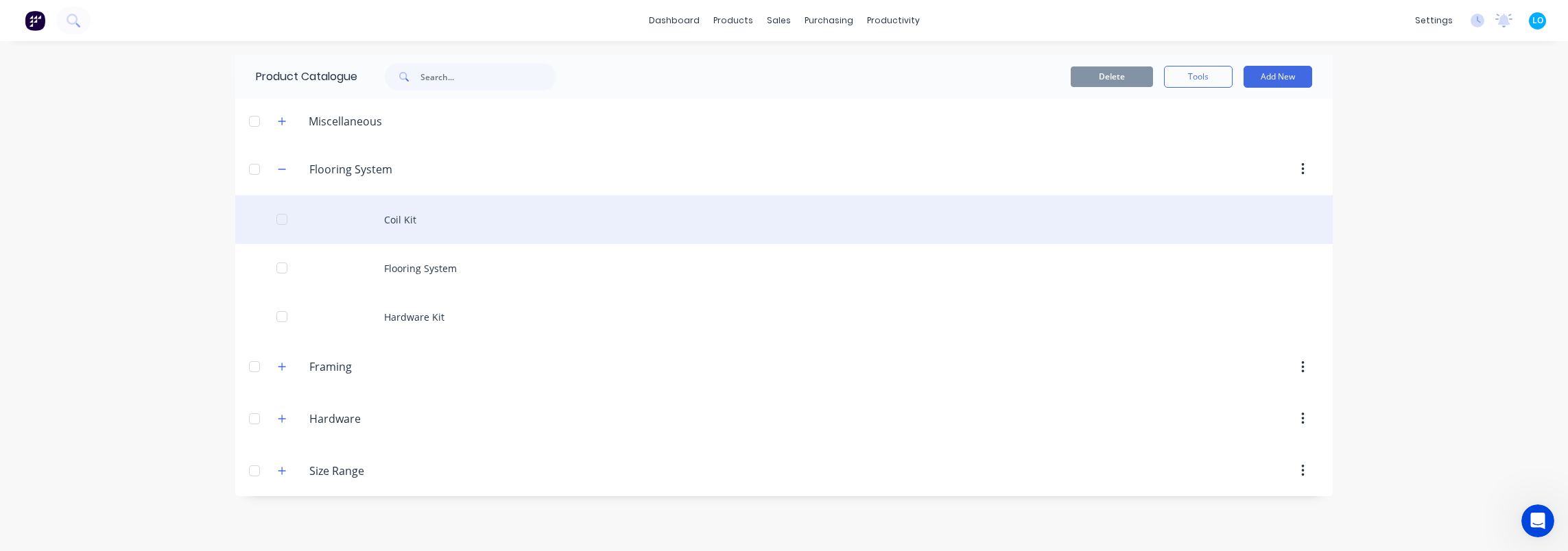
click at [441, 229] on div "Coil Kit" at bounding box center [784, 220] width 1097 height 49
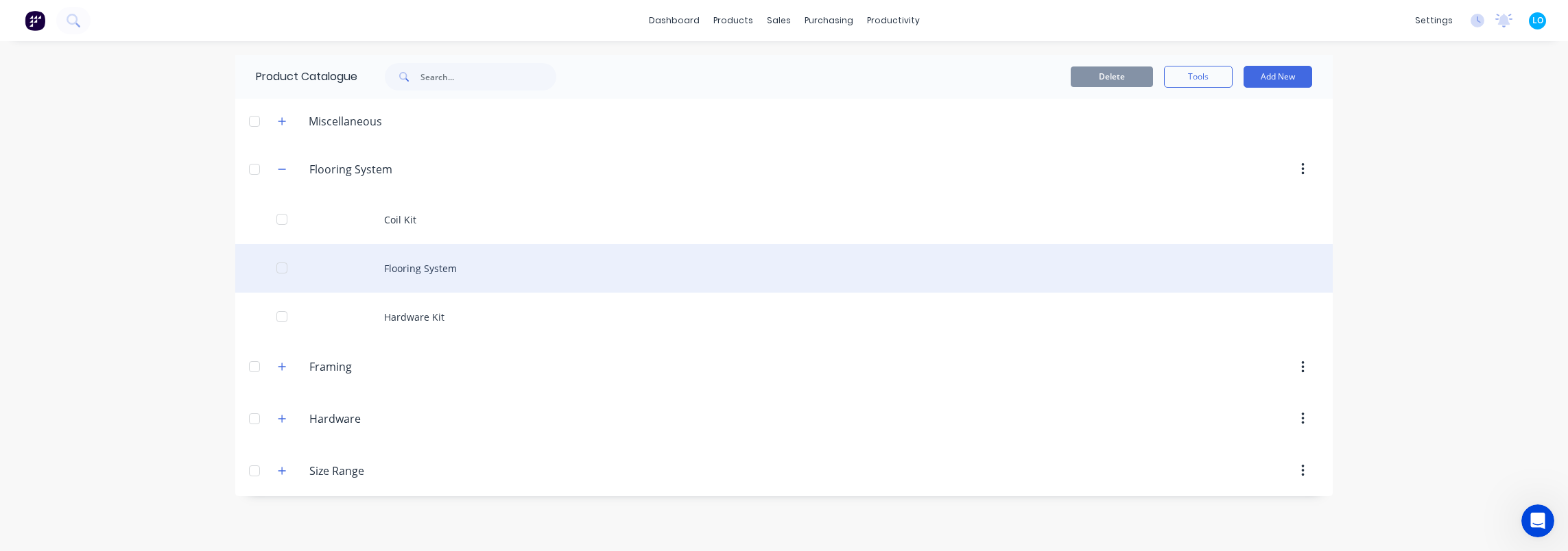
click at [439, 261] on div "Flooring System" at bounding box center [784, 269] width 1097 height 49
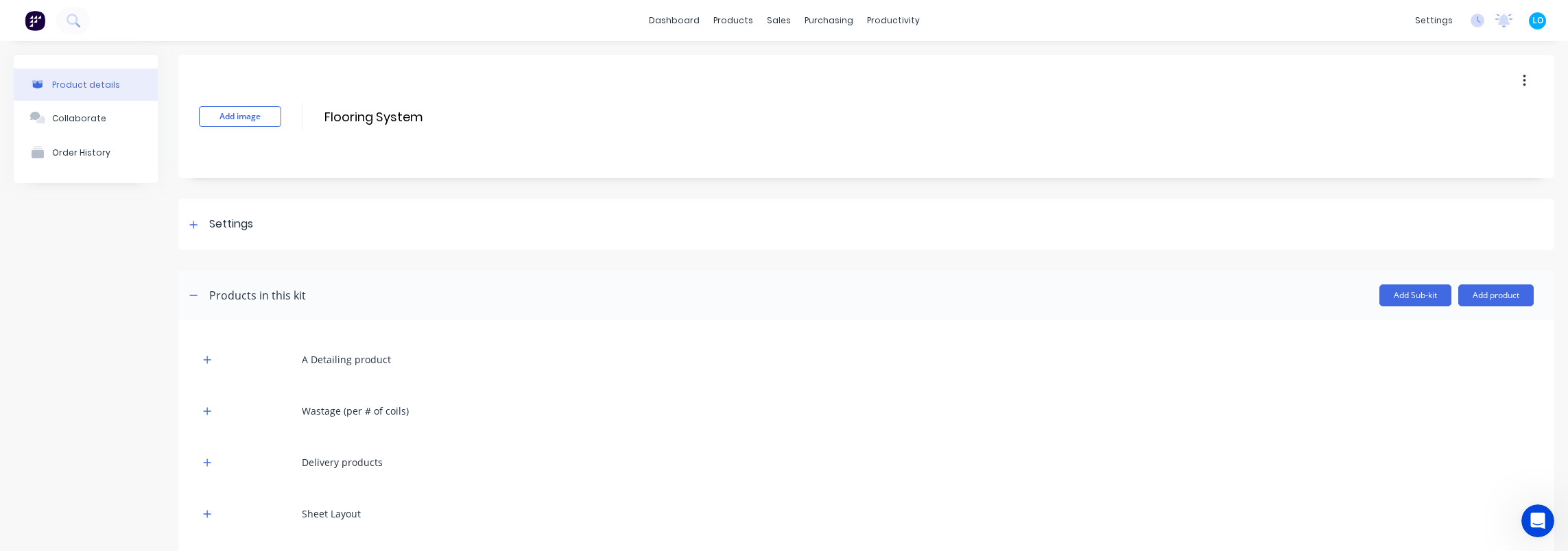
scroll to position [69, 0]
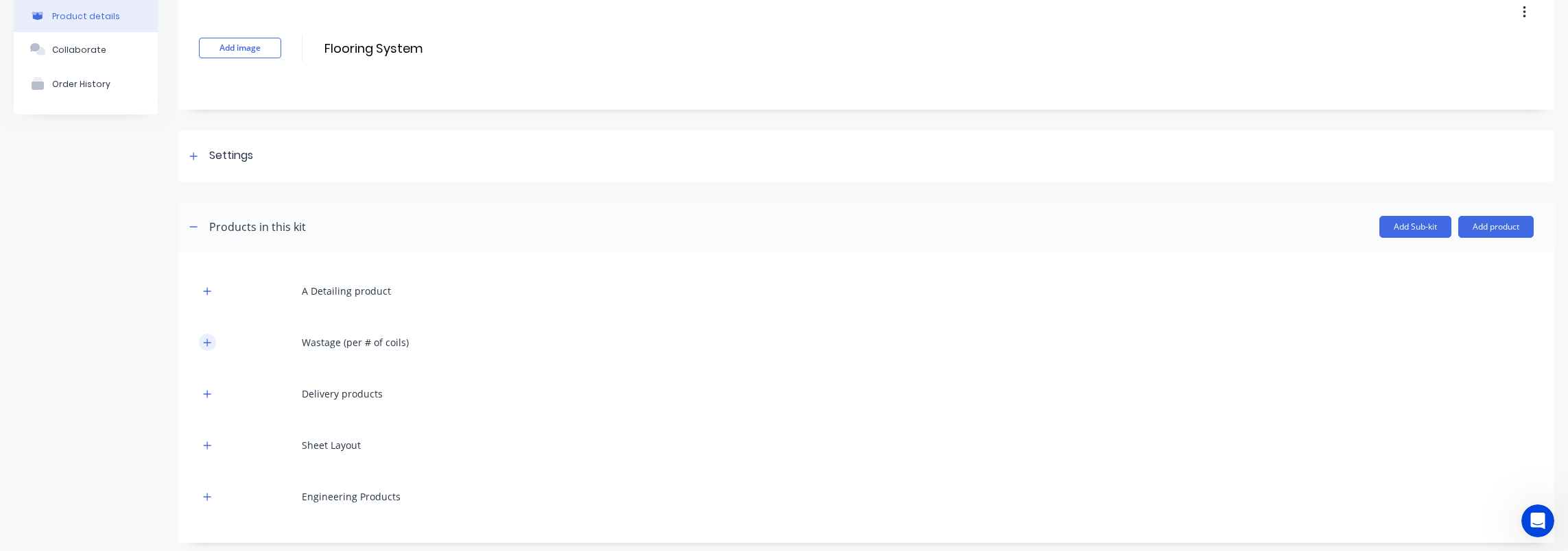
click at [206, 342] on icon "button" at bounding box center [207, 342] width 7 height 7
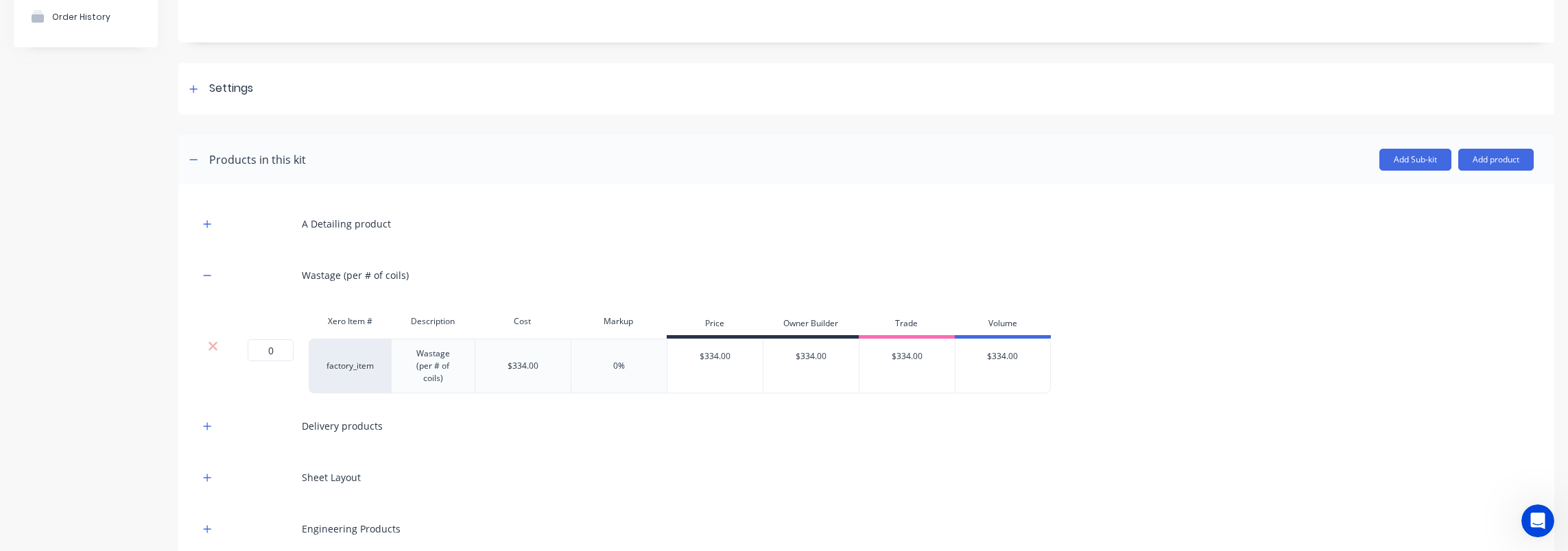
scroll to position [137, 0]
click at [350, 264] on div "Wastage (per # of coils)" at bounding box center [866, 273] width 1335 height 37
click at [351, 273] on div "Wastage (per # of coils)" at bounding box center [355, 274] width 107 height 15
click at [351, 274] on div "Wastage (per # of coils)" at bounding box center [355, 274] width 107 height 15
drag, startPoint x: 339, startPoint y: 274, endPoint x: 385, endPoint y: 274, distance: 46.0
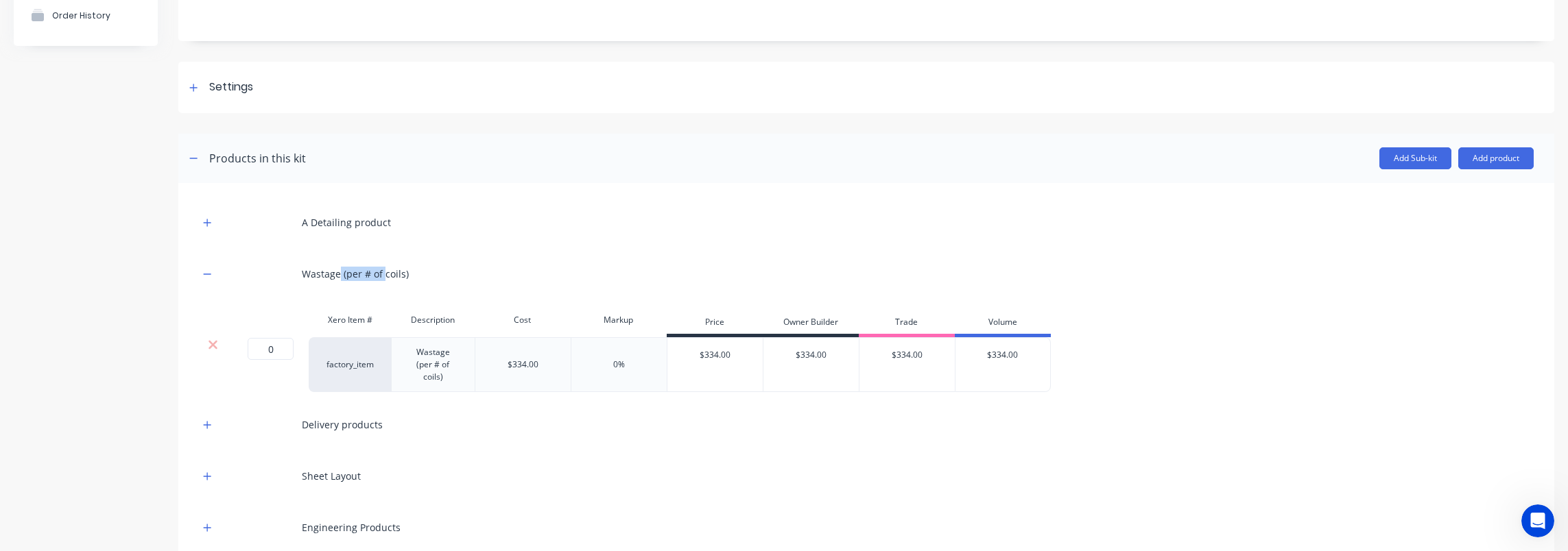
click at [385, 274] on div "Wastage (per # of coils)" at bounding box center [355, 274] width 107 height 15
click at [336, 278] on div "Wastage (per # of coils)" at bounding box center [355, 274] width 107 height 15
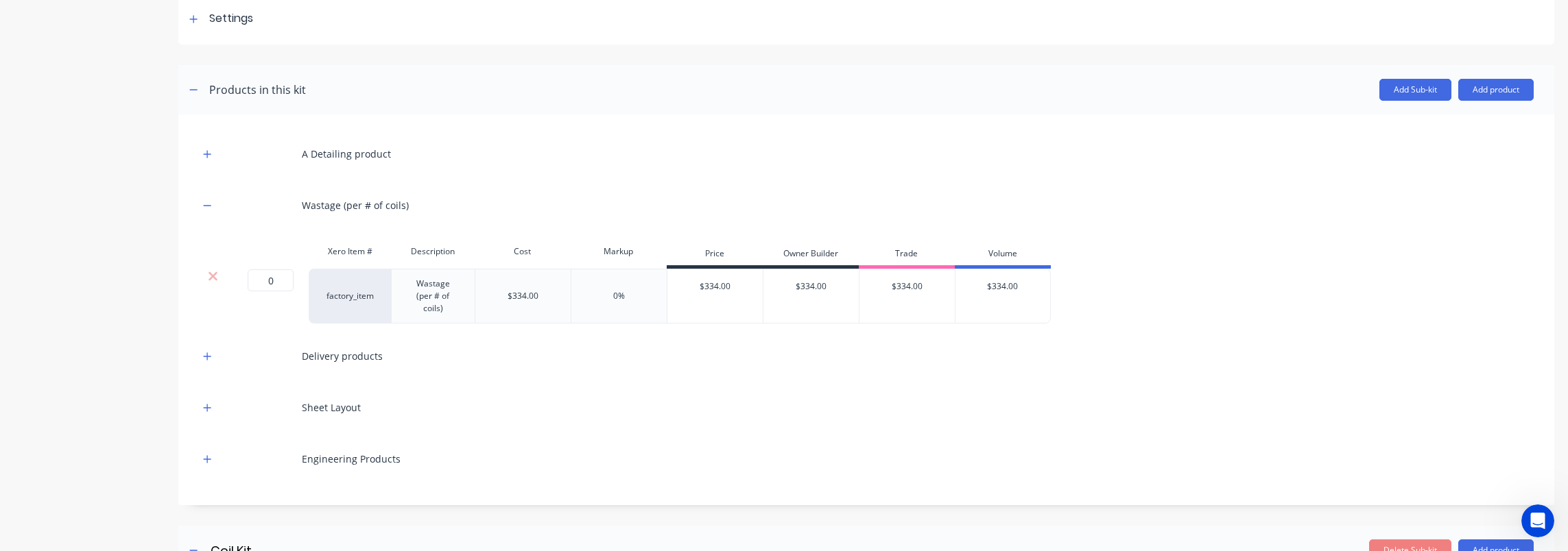
scroll to position [405, 0]
click at [435, 295] on div "Wastage (per # of coils)" at bounding box center [433, 296] width 72 height 42
drag, startPoint x: 453, startPoint y: 302, endPoint x: 400, endPoint y: 285, distance: 55.7
click at [400, 285] on div "Wastage (per # of coils)" at bounding box center [433, 296] width 72 height 42
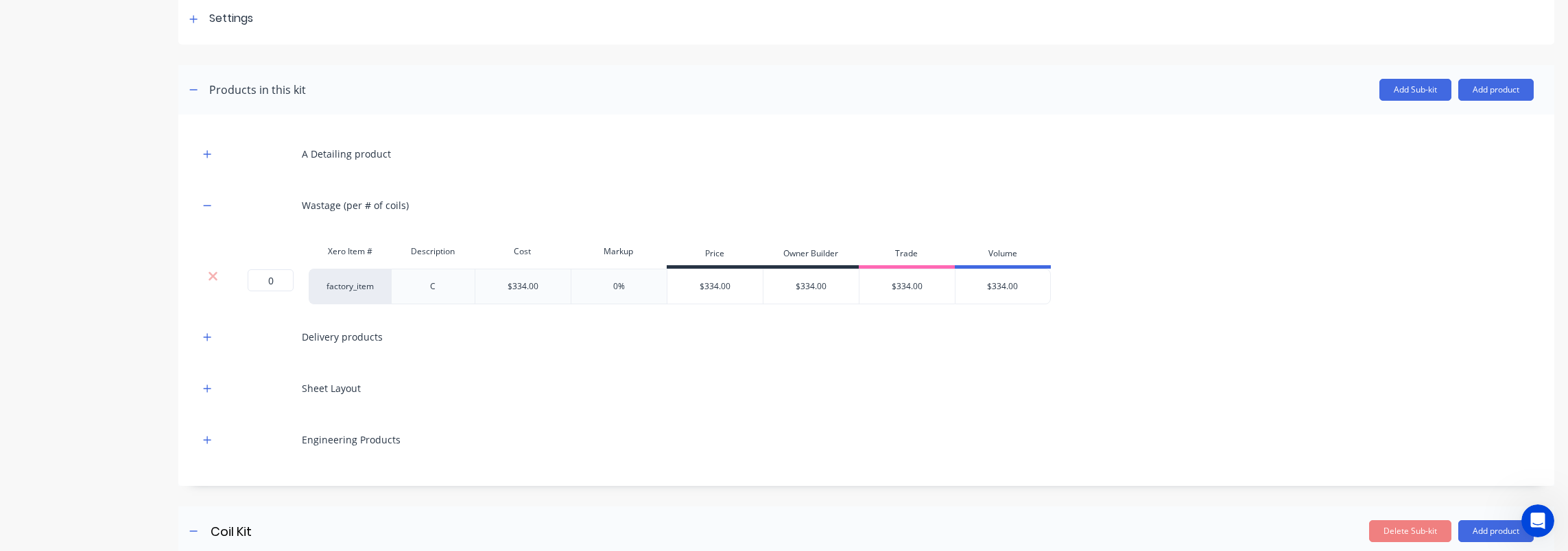
scroll to position [209, 0]
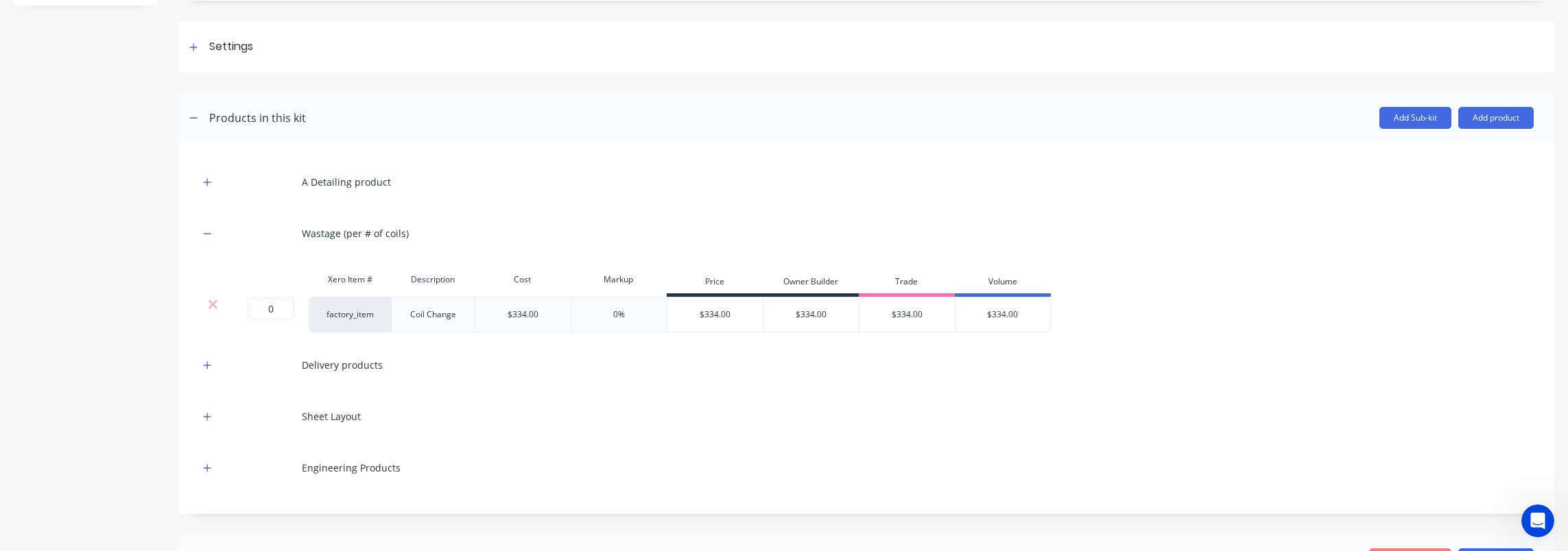
scroll to position [140, 0]
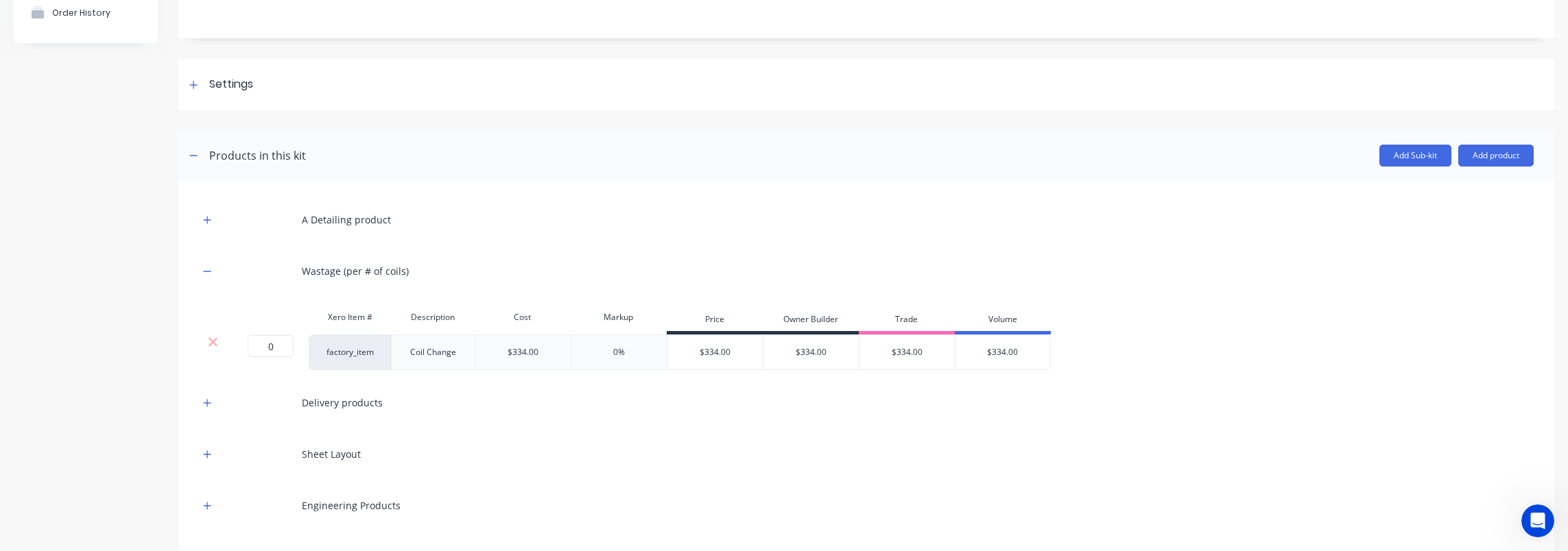
click at [347, 273] on div "Wastage (per # of coils)" at bounding box center [355, 271] width 107 height 15
drag, startPoint x: 347, startPoint y: 273, endPoint x: 317, endPoint y: 272, distance: 30.0
click at [314, 273] on div "Wastage (per # of coils)" at bounding box center [355, 271] width 107 height 15
drag, startPoint x: 310, startPoint y: 271, endPoint x: 414, endPoint y: 273, distance: 104.0
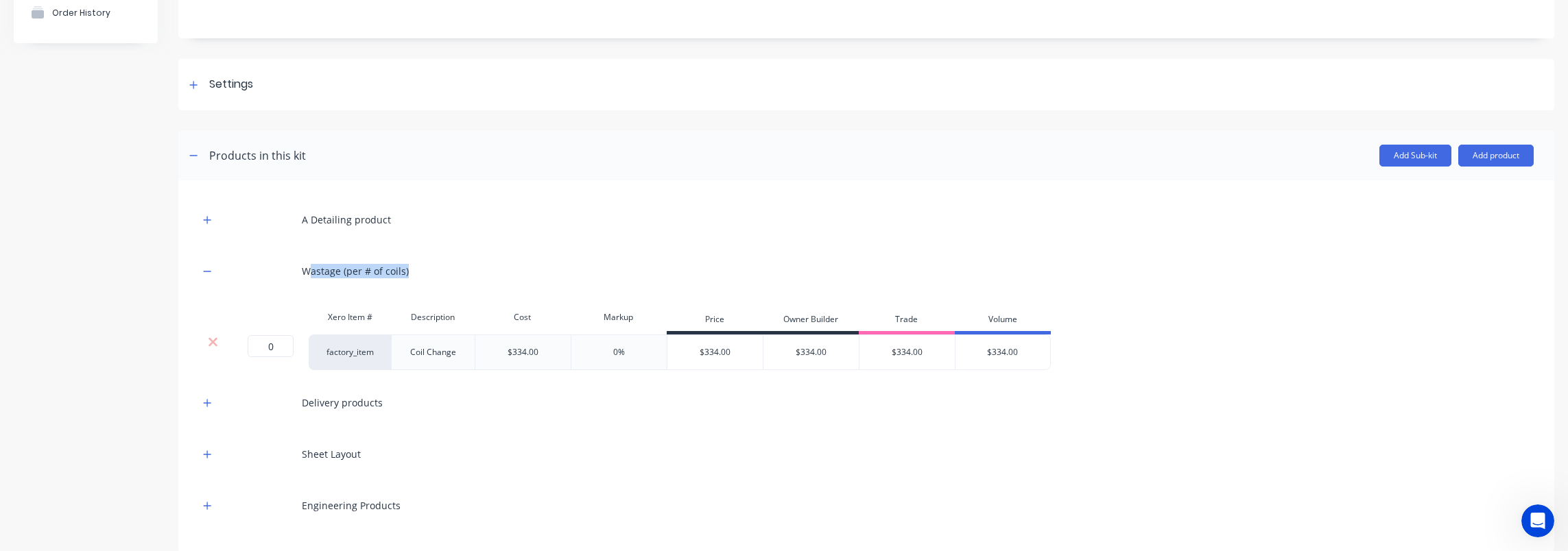
click at [414, 273] on div "Wastage (per # of coils)" at bounding box center [866, 271] width 1335 height 37
drag, startPoint x: 414, startPoint y: 273, endPoint x: 403, endPoint y: 273, distance: 11.0
click at [403, 273] on div "Wastage (per # of coils)" at bounding box center [355, 271] width 107 height 15
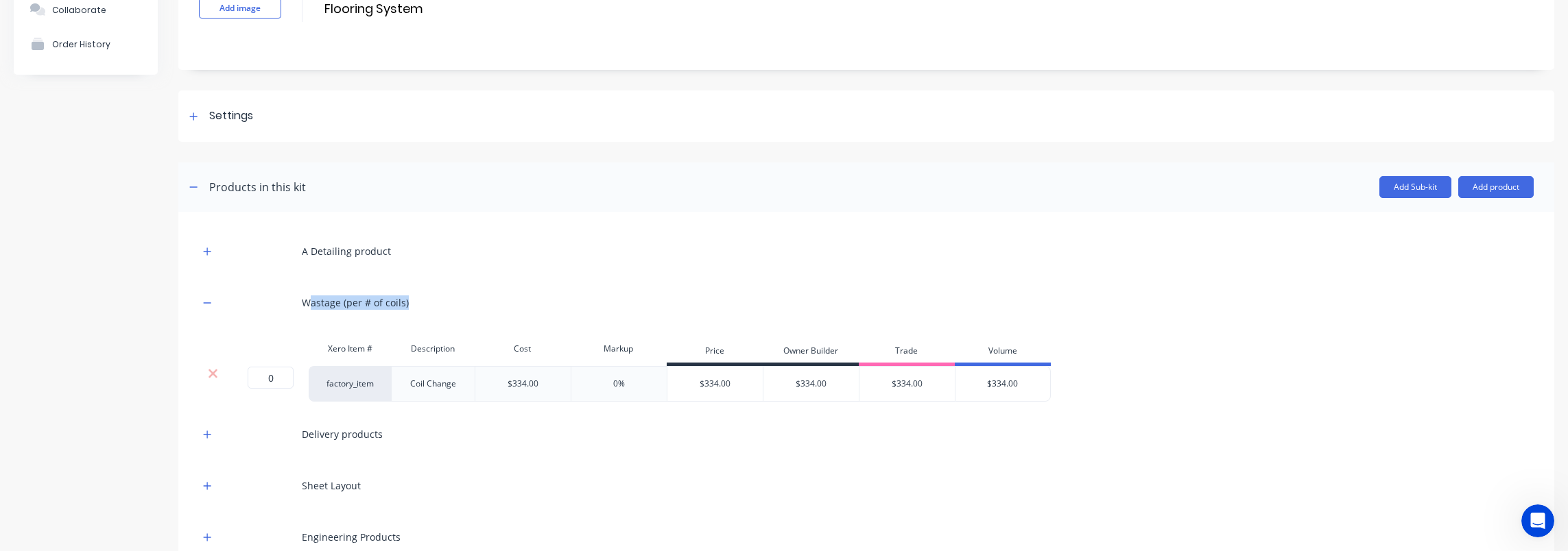
scroll to position [71, 0]
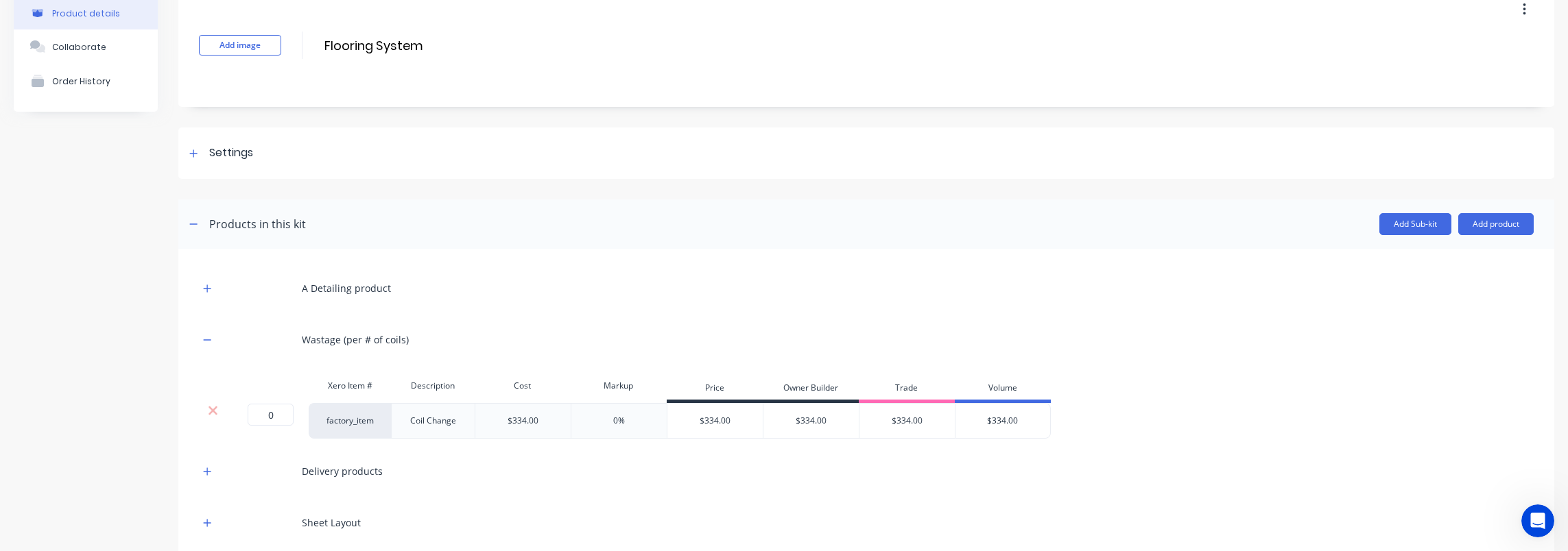
click at [203, 335] on icon "button" at bounding box center [207, 340] width 8 height 10
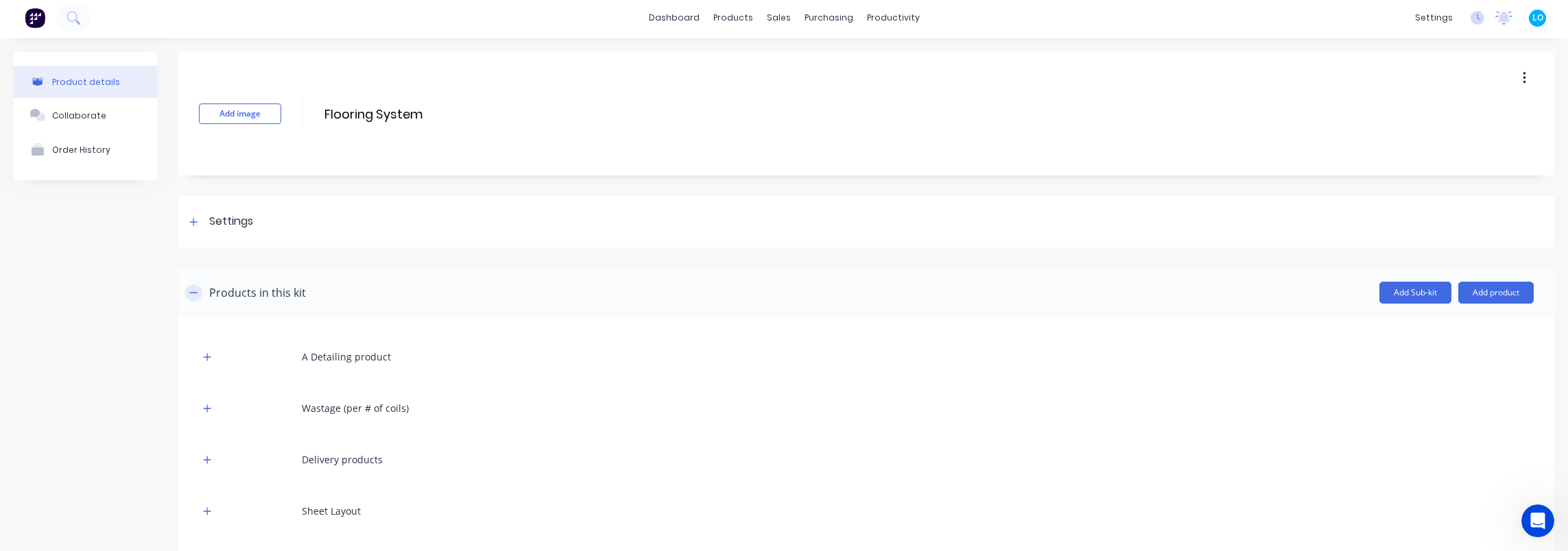
scroll to position [0, 0]
click at [85, 74] on button "Product details" at bounding box center [85, 85] width 144 height 32
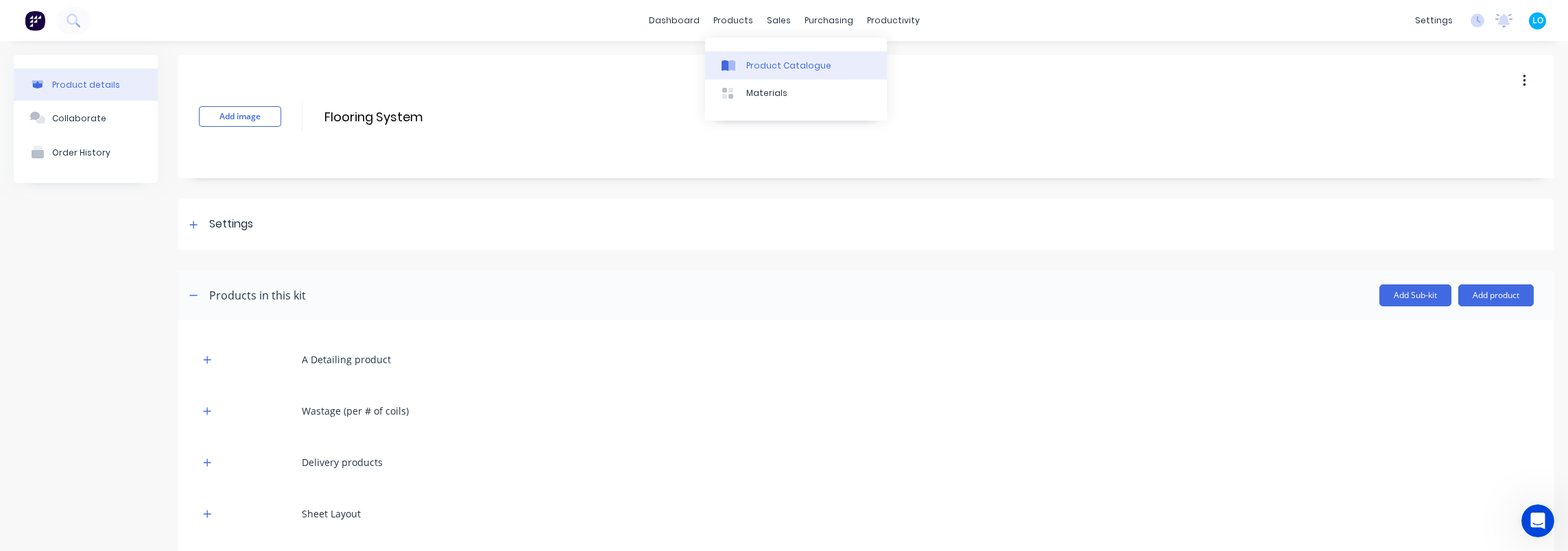
click at [741, 60] on div at bounding box center [731, 66] width 20 height 12
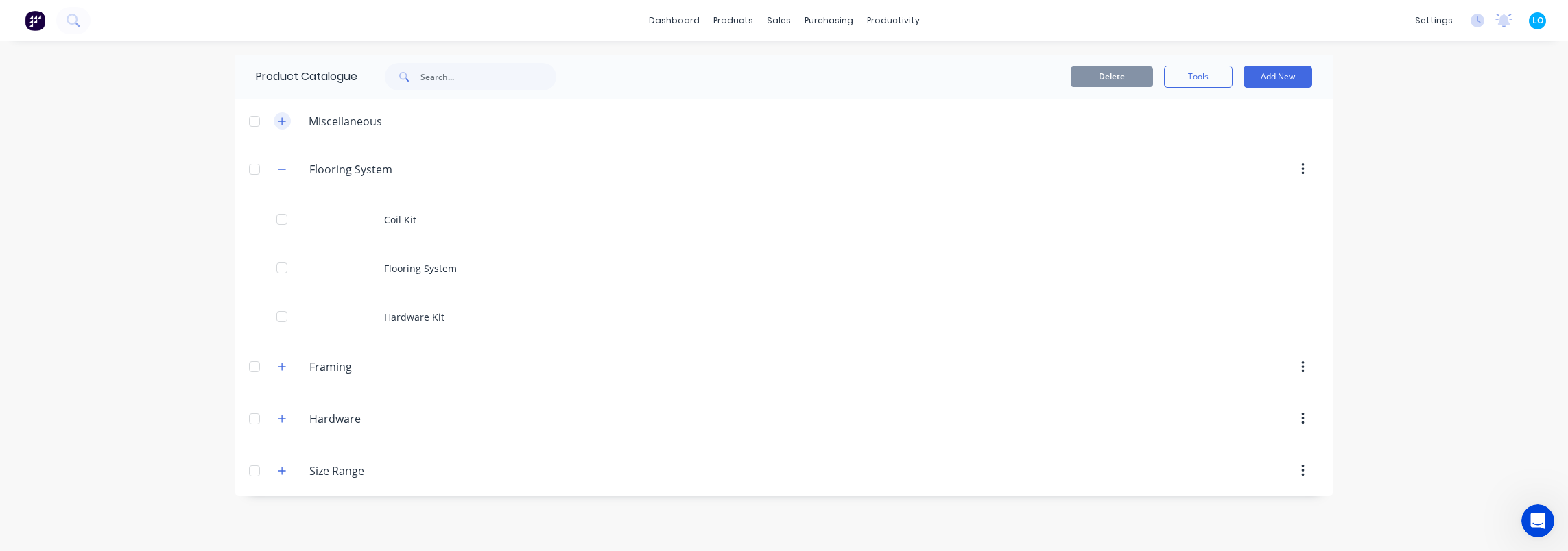
click at [280, 119] on icon "button" at bounding box center [282, 122] width 8 height 10
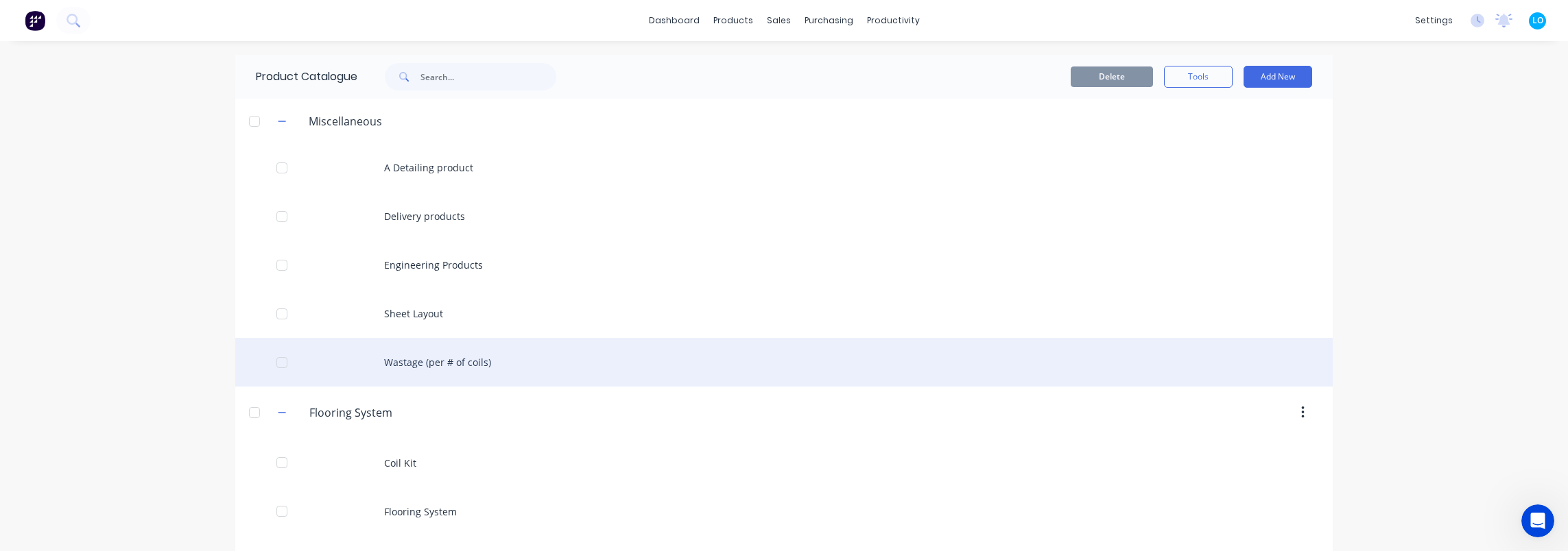
click at [475, 362] on div "Wastage (per # of coils)" at bounding box center [784, 363] width 1097 height 49
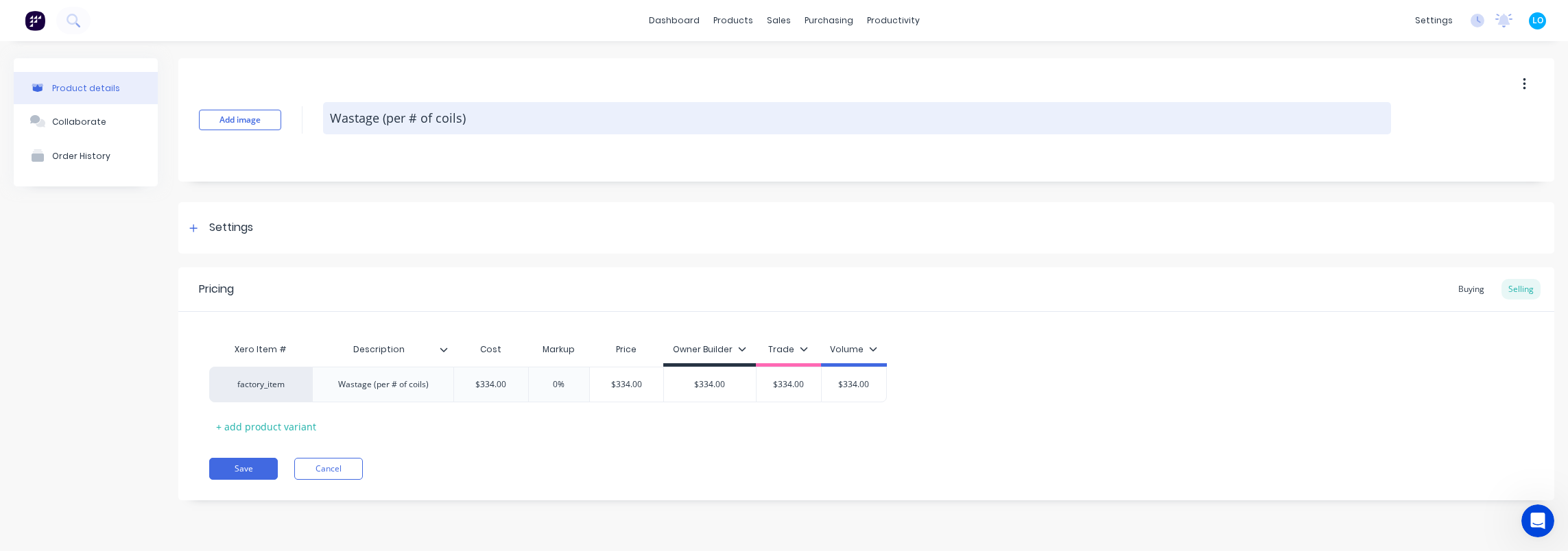
click at [370, 119] on textarea "Wastage (per # of coils)" at bounding box center [857, 118] width 1068 height 32
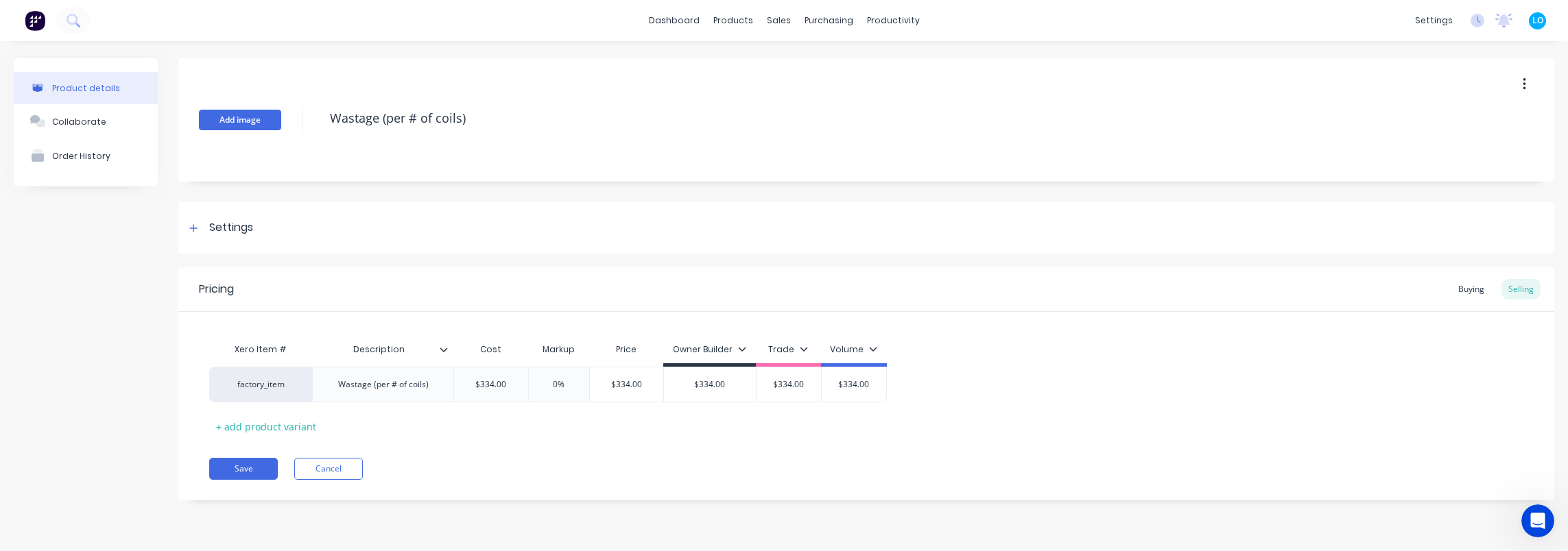
drag, startPoint x: 502, startPoint y: 110, endPoint x: 269, endPoint y: 119, distance: 233.2
click at [269, 119] on div "Add image Wastage (per # of coils)" at bounding box center [866, 120] width 1376 height 123
type textarea "x"
type textarea "C"
type textarea "x"
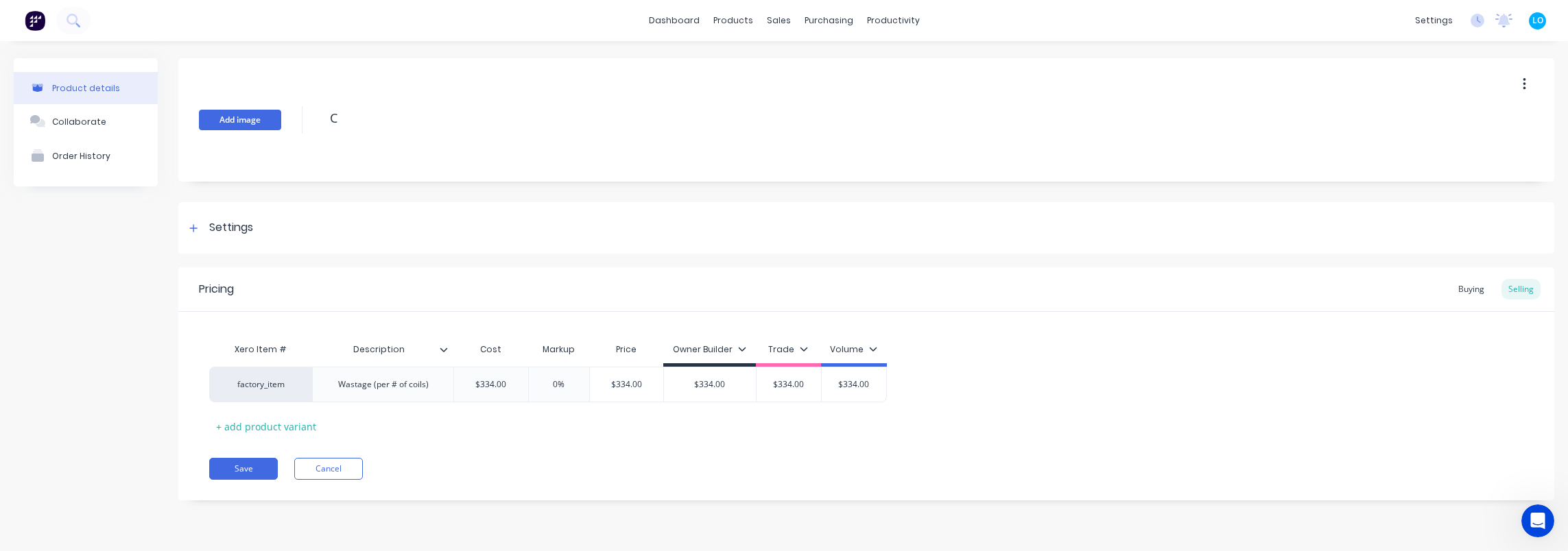
type textarea "Co"
type textarea "x"
type textarea "Coi"
type textarea "x"
type textarea "Coil"
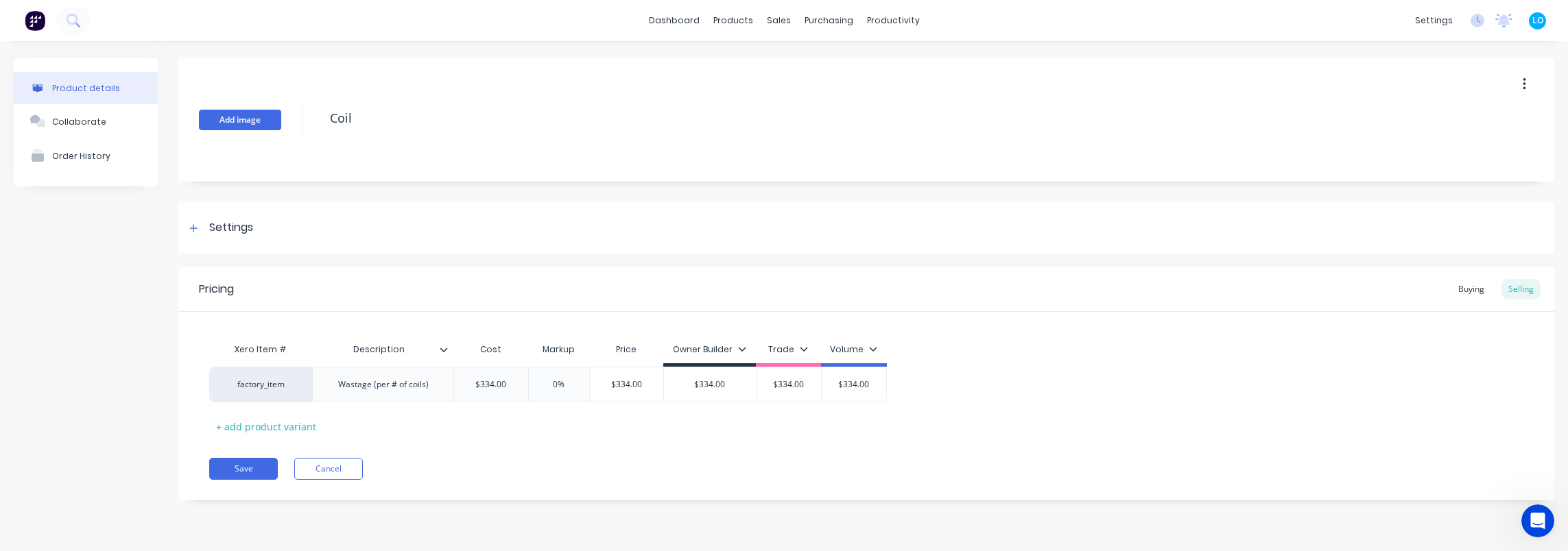
type textarea "x"
type textarea "Coil"
type textarea "x"
type textarea "Coil C"
type textarea "x"
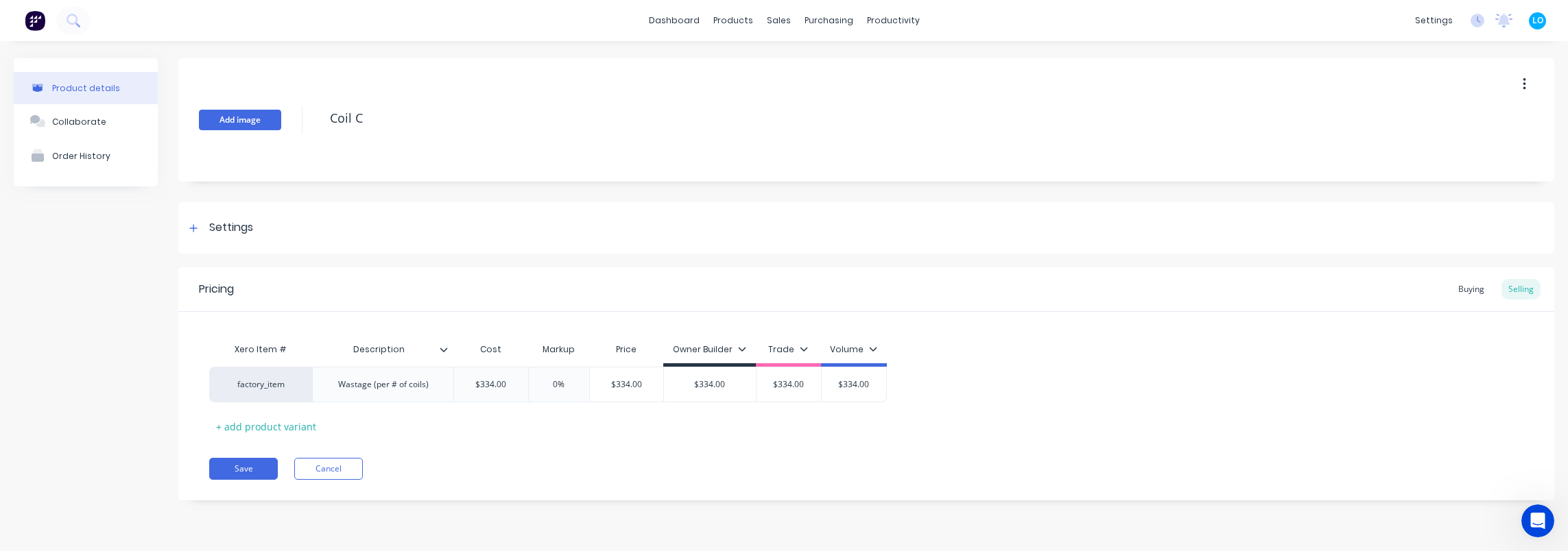
type textarea "Coil Ch"
type textarea "x"
type textarea "Coil Cha"
type textarea "x"
type textarea "Coil Chan"
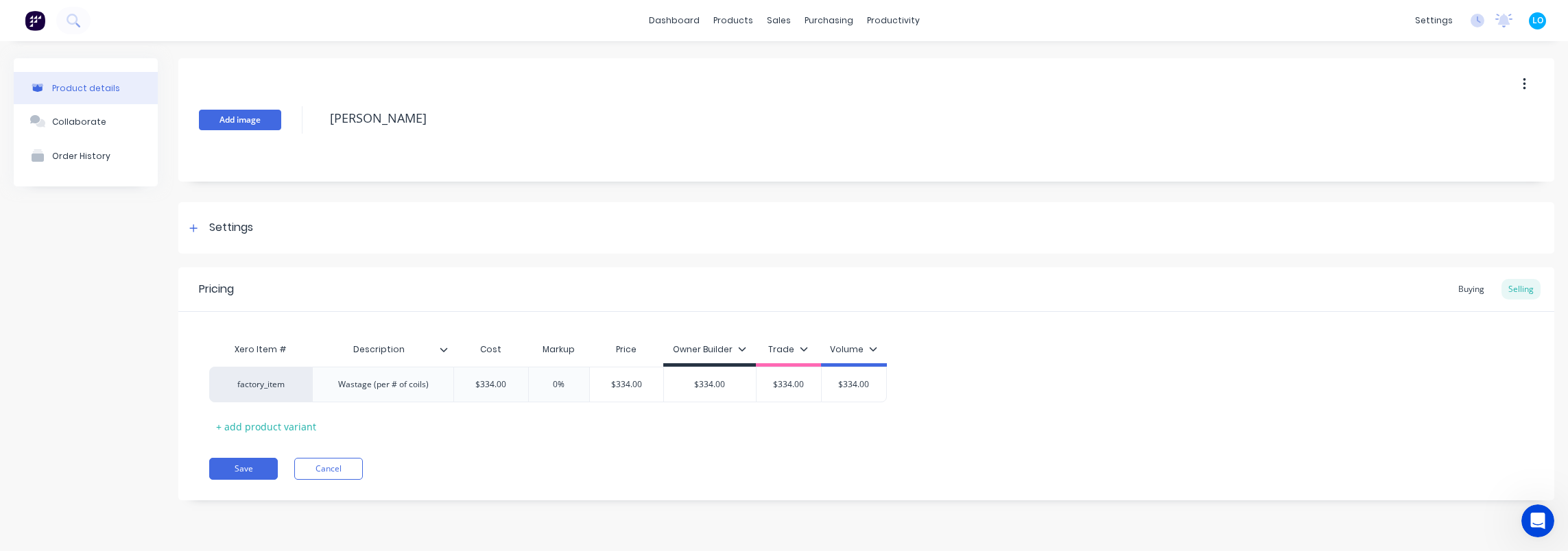
type textarea "x"
type textarea "Coil Chang"
type textarea "x"
type textarea "Coil Change"
type textarea "x"
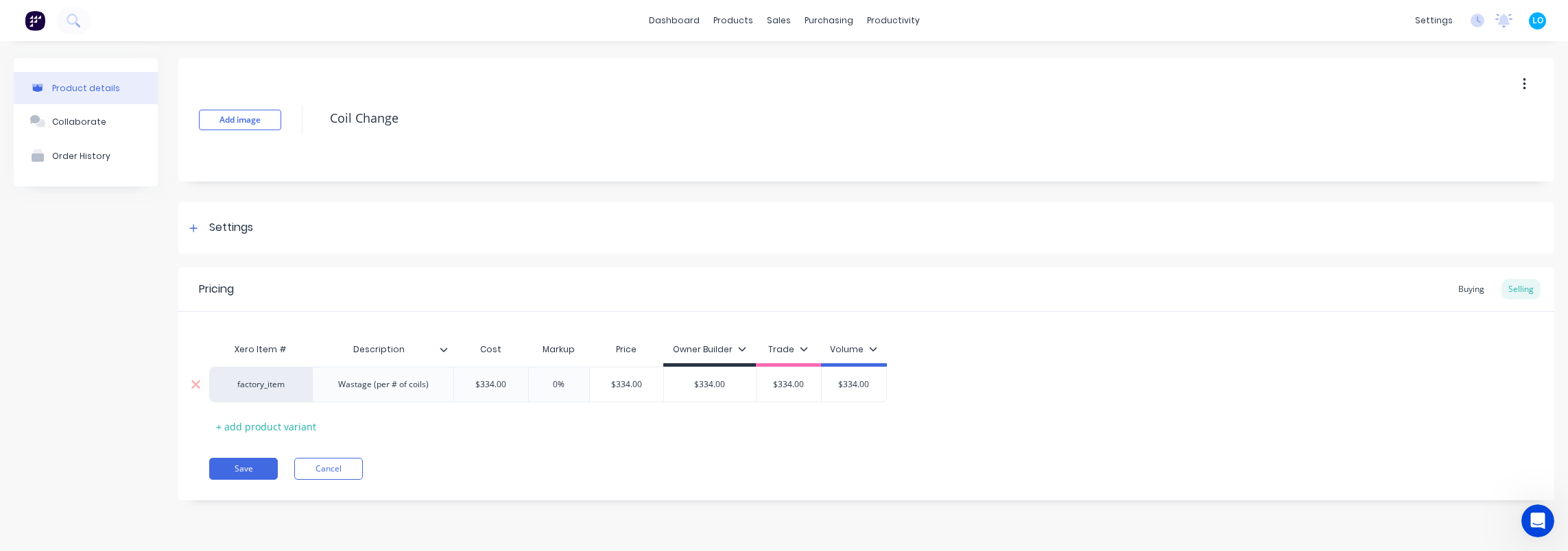
type textarea "Coil Change"
click at [425, 383] on div "Wastage (per # of coils)" at bounding box center [383, 385] width 113 height 18
drag, startPoint x: 417, startPoint y: 387, endPoint x: 330, endPoint y: 385, distance: 87.0
click at [330, 385] on div "Wastage (per # of coils)" at bounding box center [383, 385] width 113 height 18
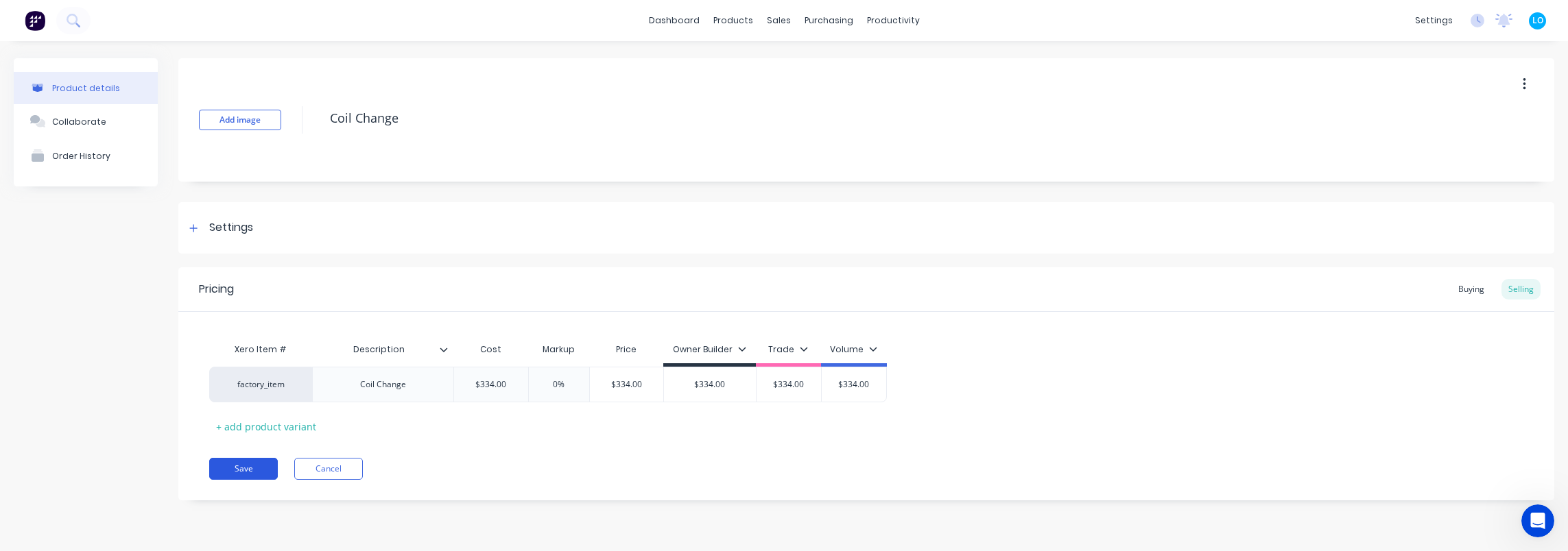
click at [241, 467] on button "Save" at bounding box center [243, 469] width 69 height 22
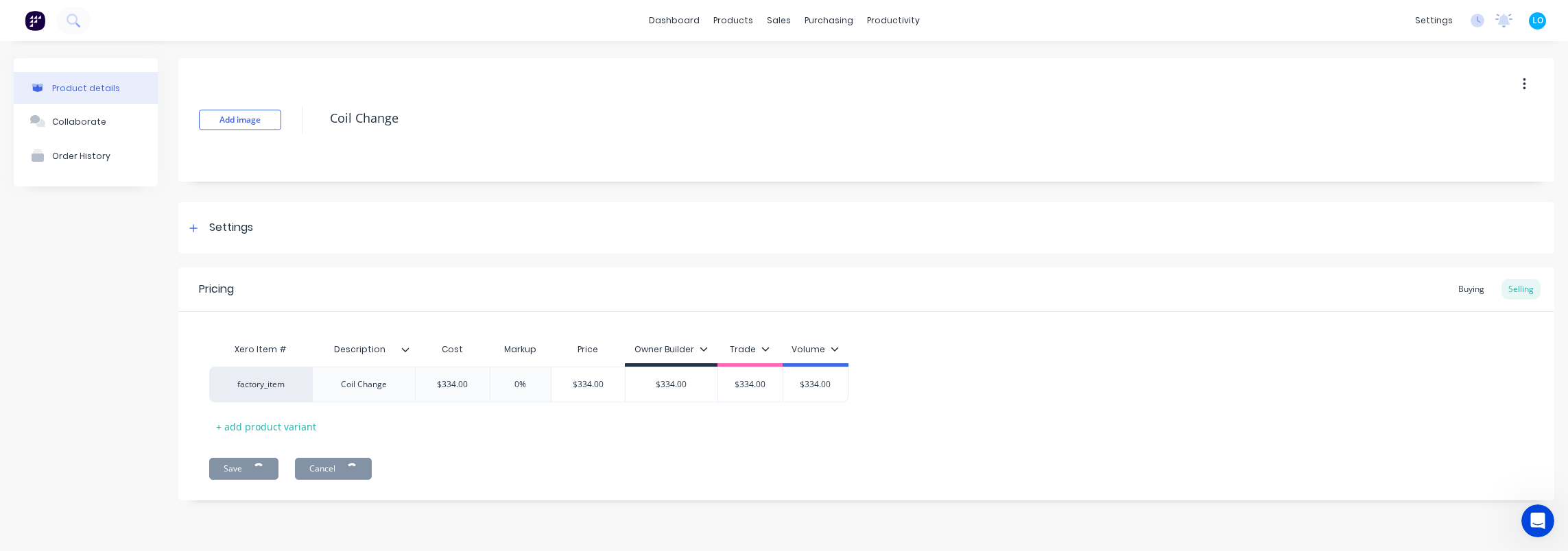
type textarea "x"
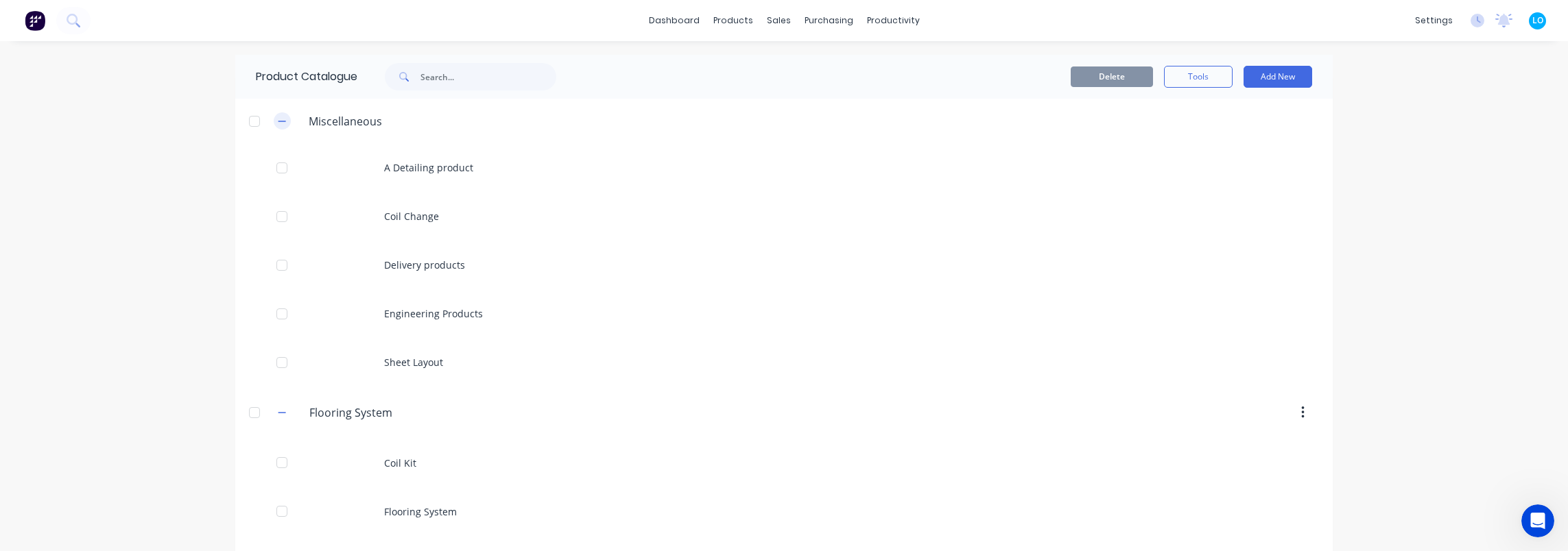
click at [278, 120] on icon "button" at bounding box center [282, 122] width 8 height 10
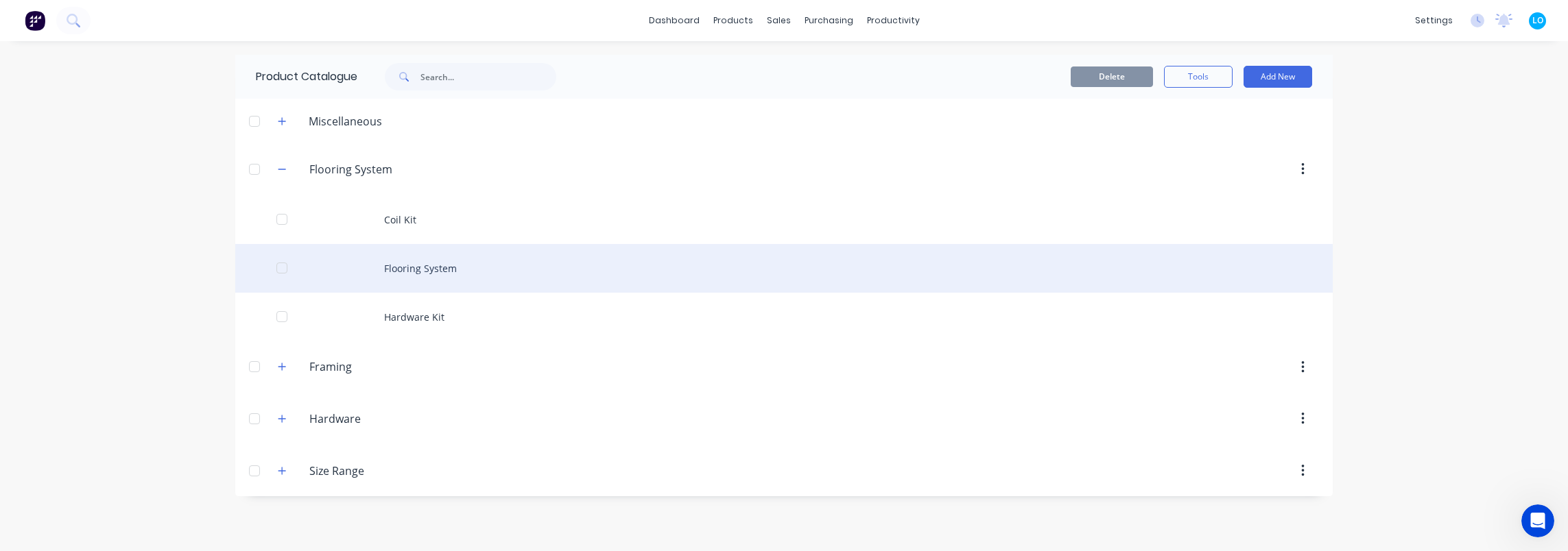
click at [490, 260] on div "Flooring System" at bounding box center [784, 269] width 1097 height 49
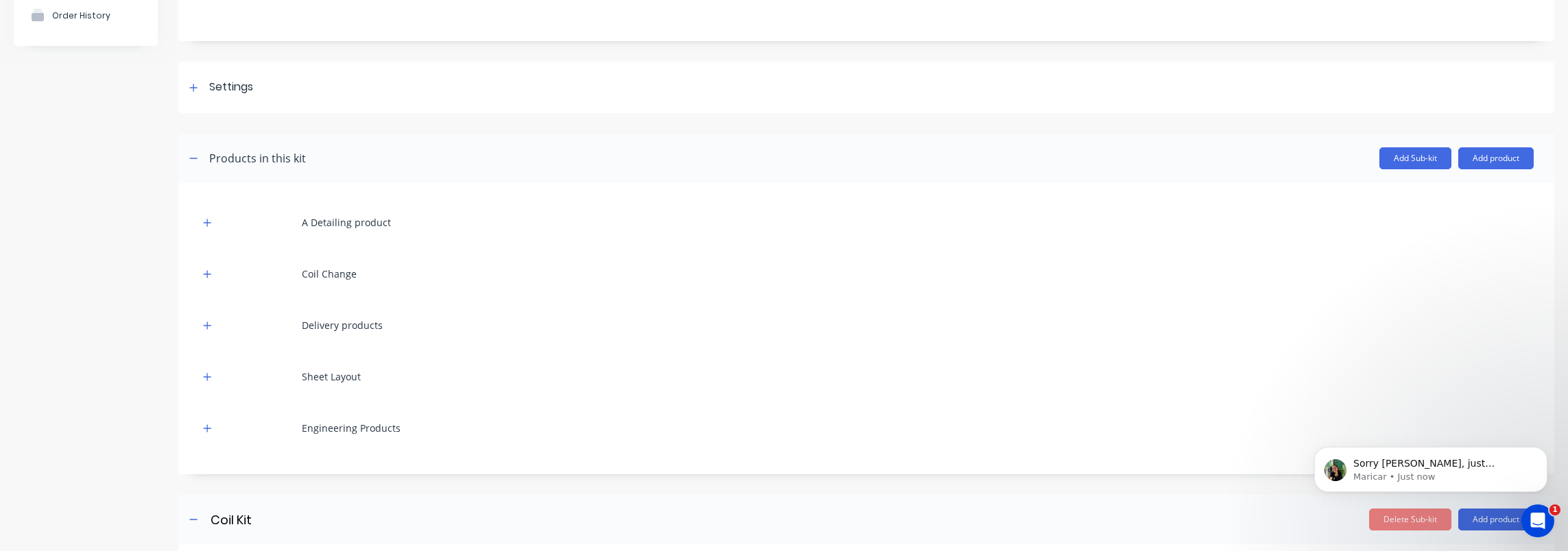
click at [200, 280] on div at bounding box center [207, 273] width 17 height 17
click at [205, 273] on icon "button" at bounding box center [207, 273] width 7 height 7
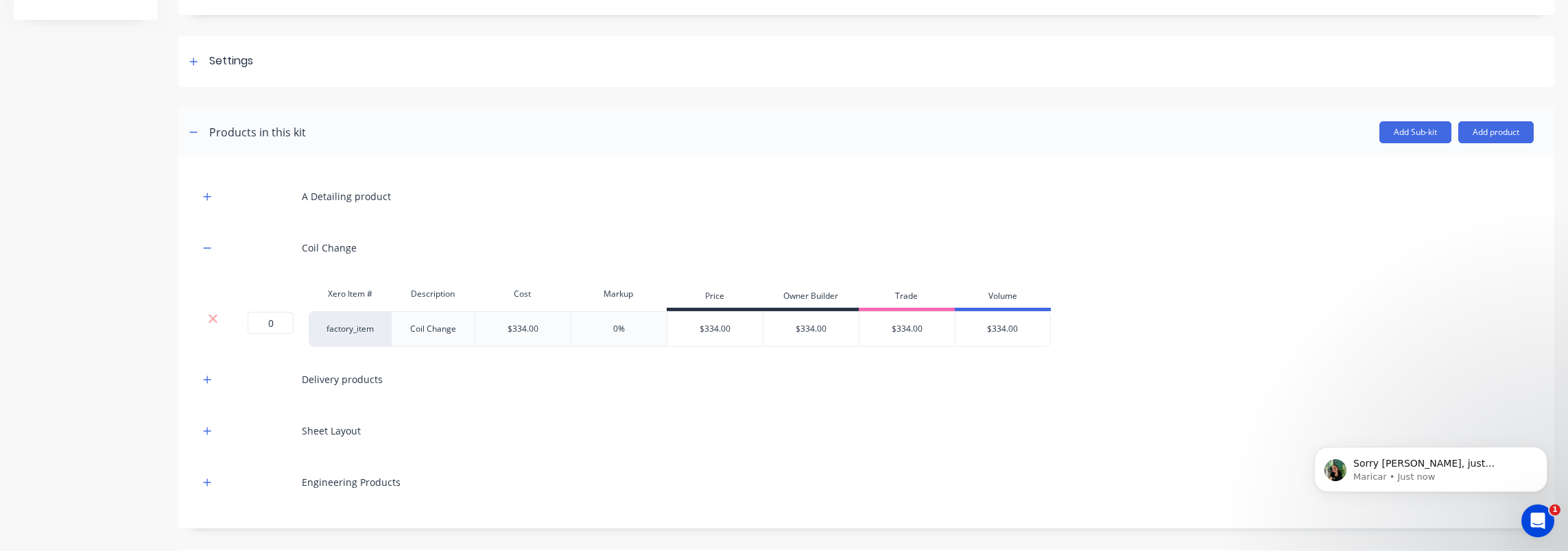
scroll to position [206, 0]
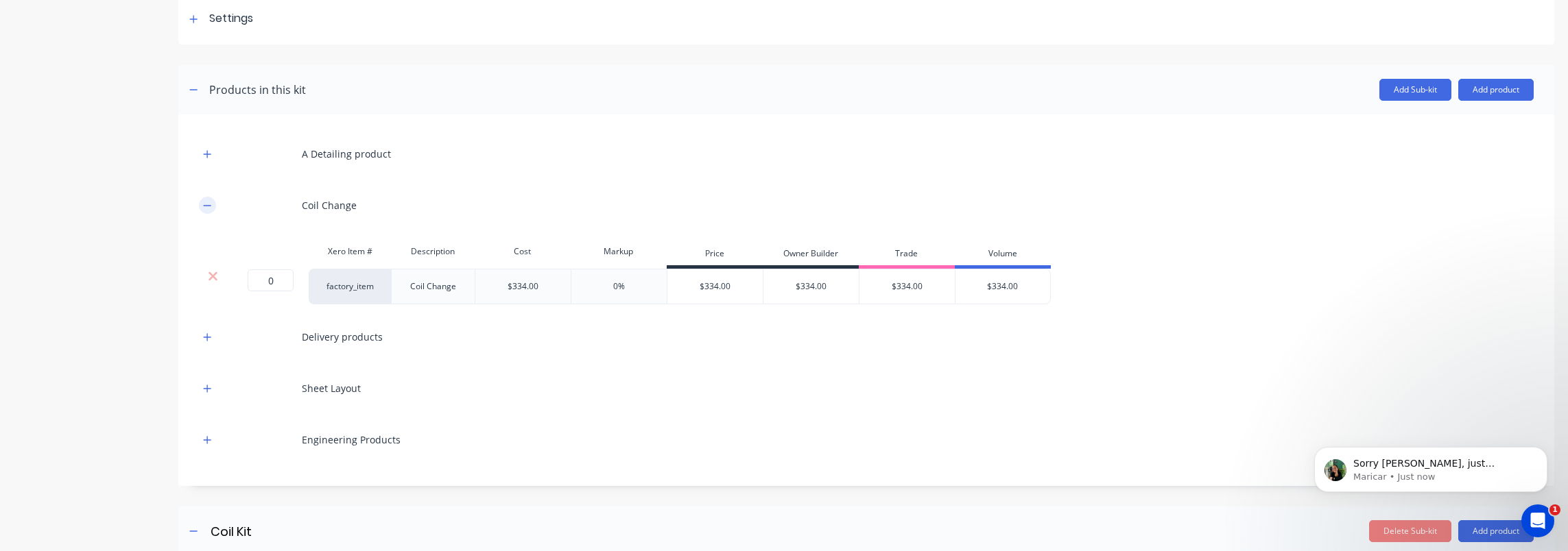
click at [209, 209] on icon "button" at bounding box center [207, 206] width 8 height 10
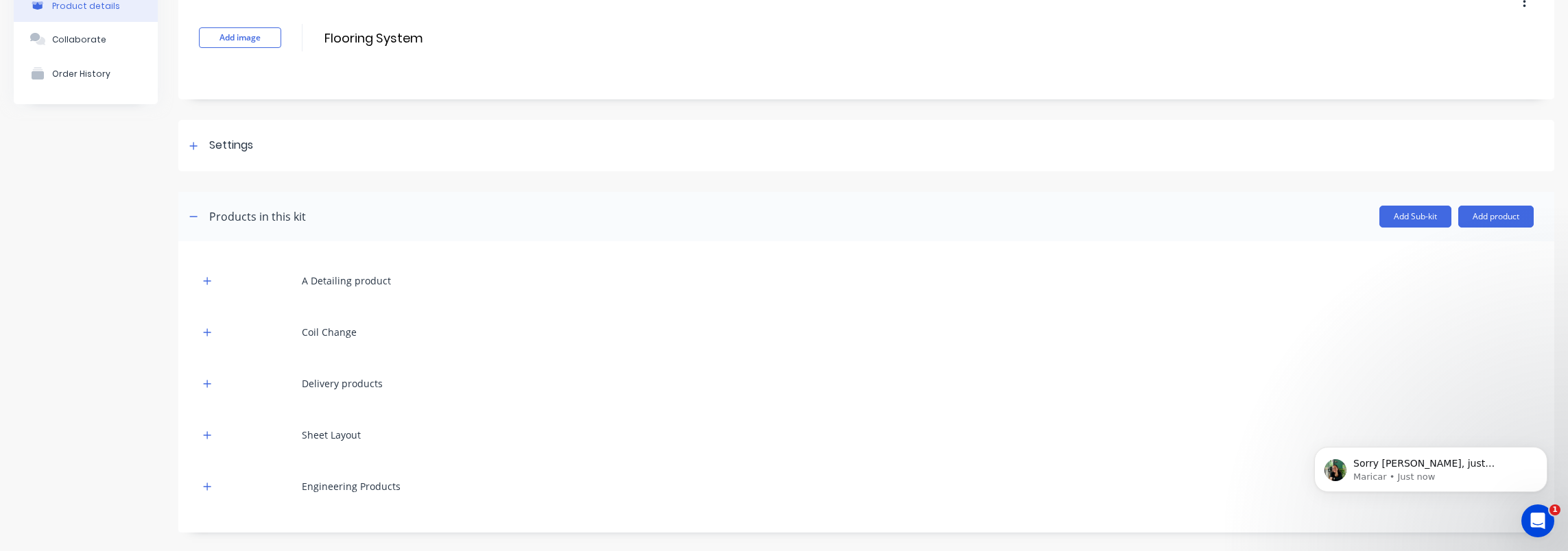
scroll to position [0, 0]
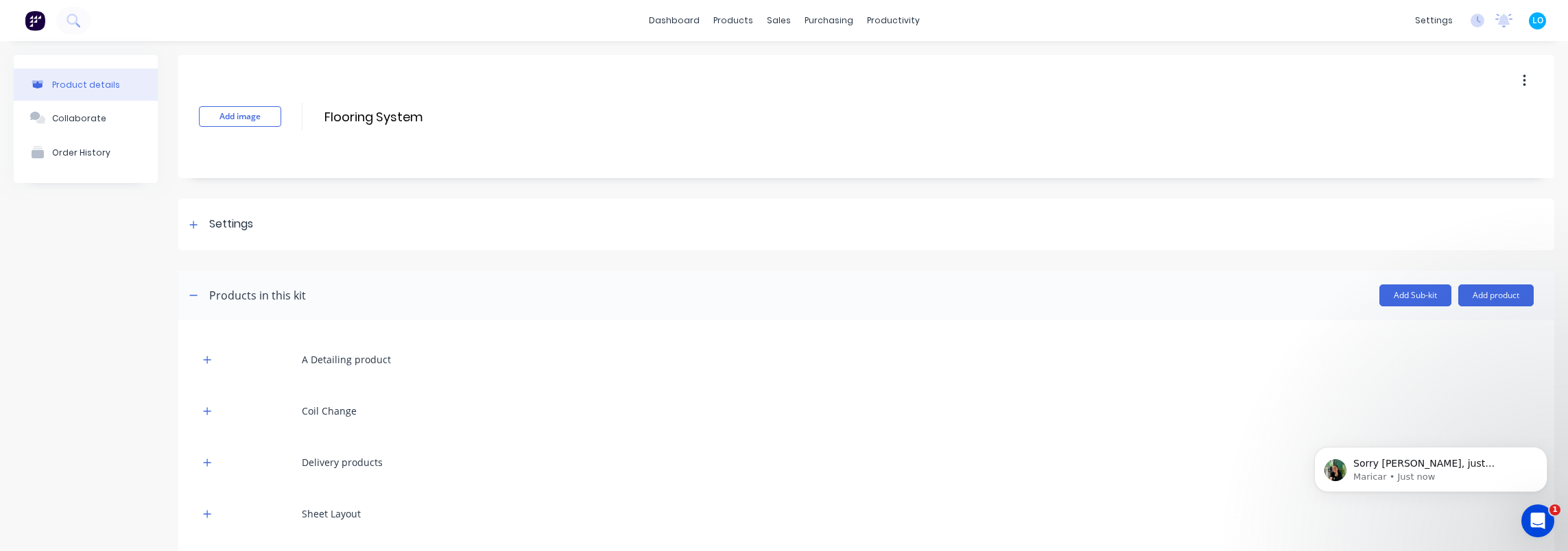
drag, startPoint x: 107, startPoint y: 278, endPoint x: 182, endPoint y: 271, distance: 75.3
click at [1418, 481] on p "Maricar • Just now" at bounding box center [1441, 477] width 177 height 12
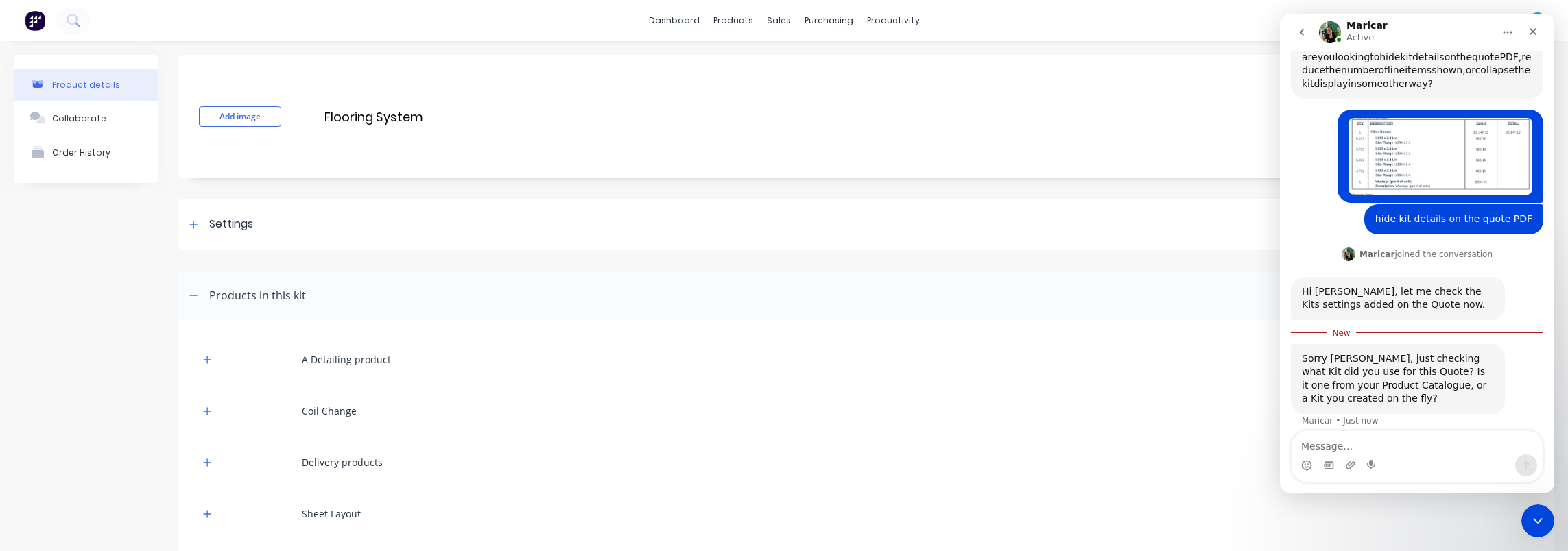
scroll to position [446, 0]
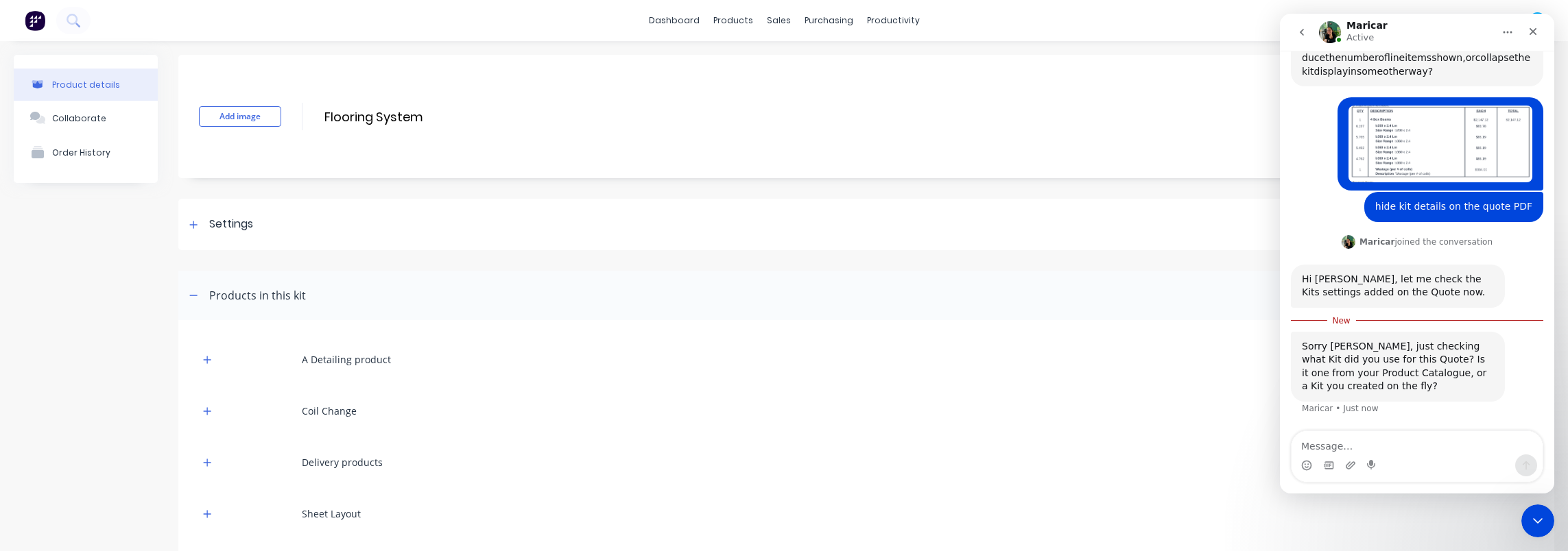
click at [1415, 450] on textarea "Message…" at bounding box center [1416, 443] width 251 height 24
type textarea "order ##118"
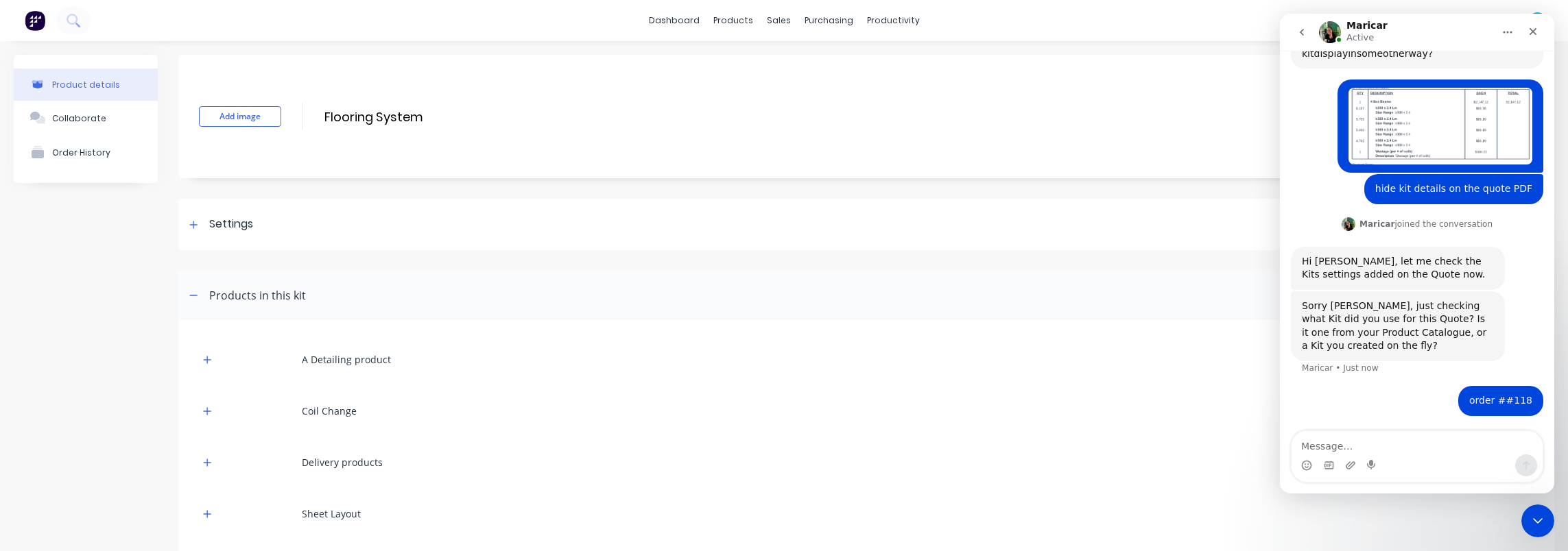
scroll to position [464, 0]
type textarea "made it manually"
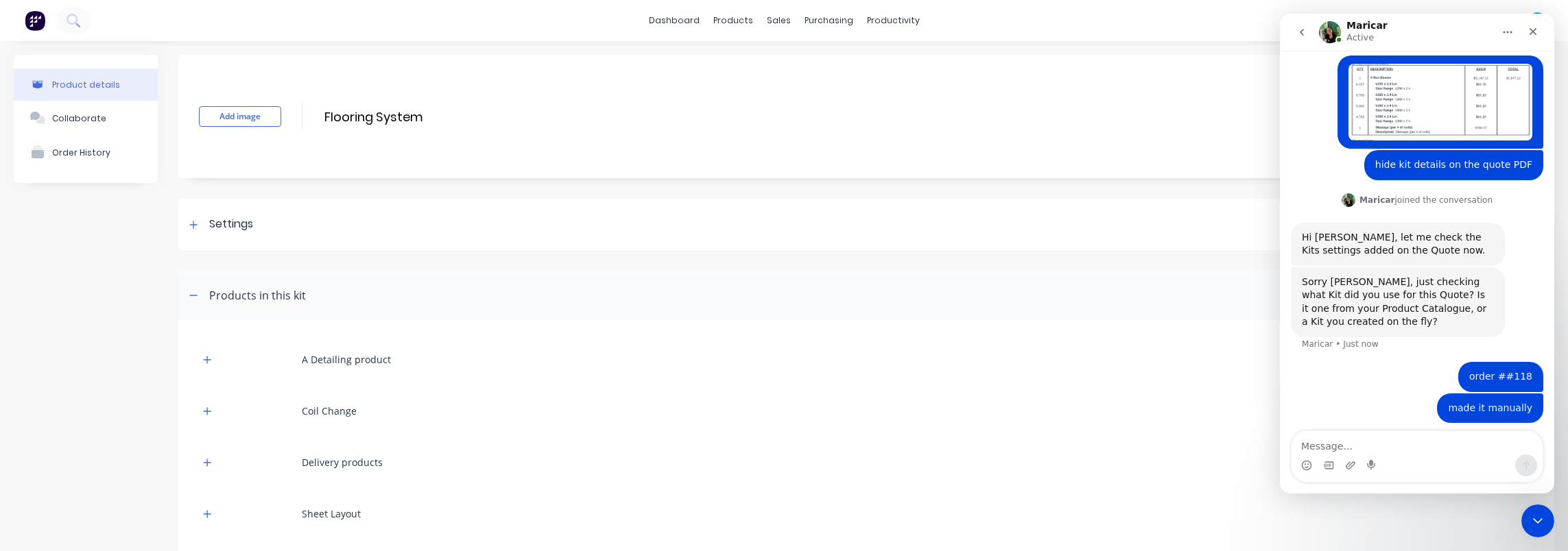
scroll to position [495, 0]
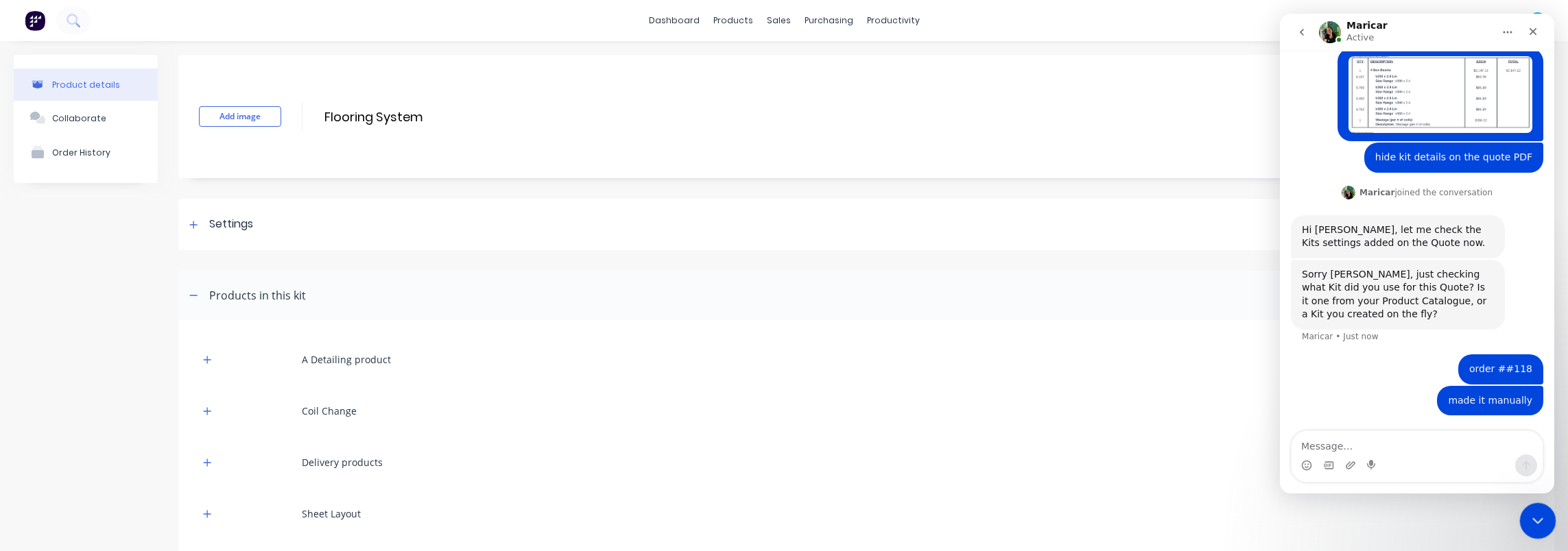
click at [1531, 513] on icon "Close Intercom Messenger" at bounding box center [1536, 519] width 16 height 16
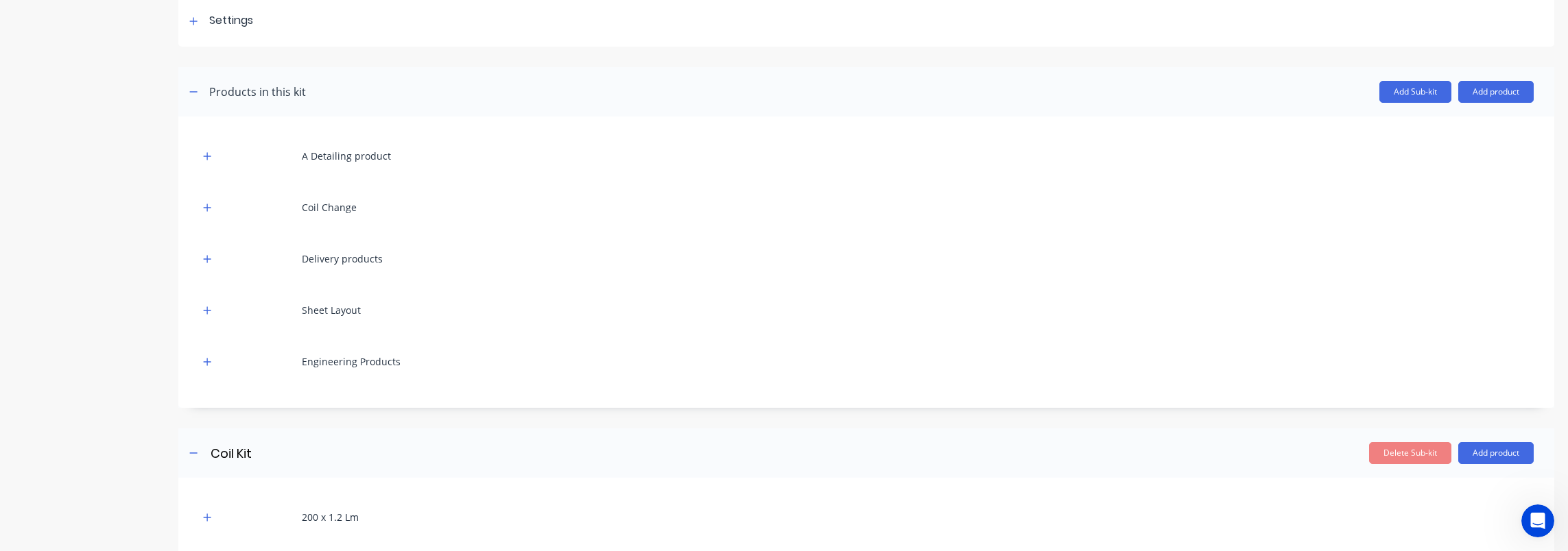
scroll to position [0, 0]
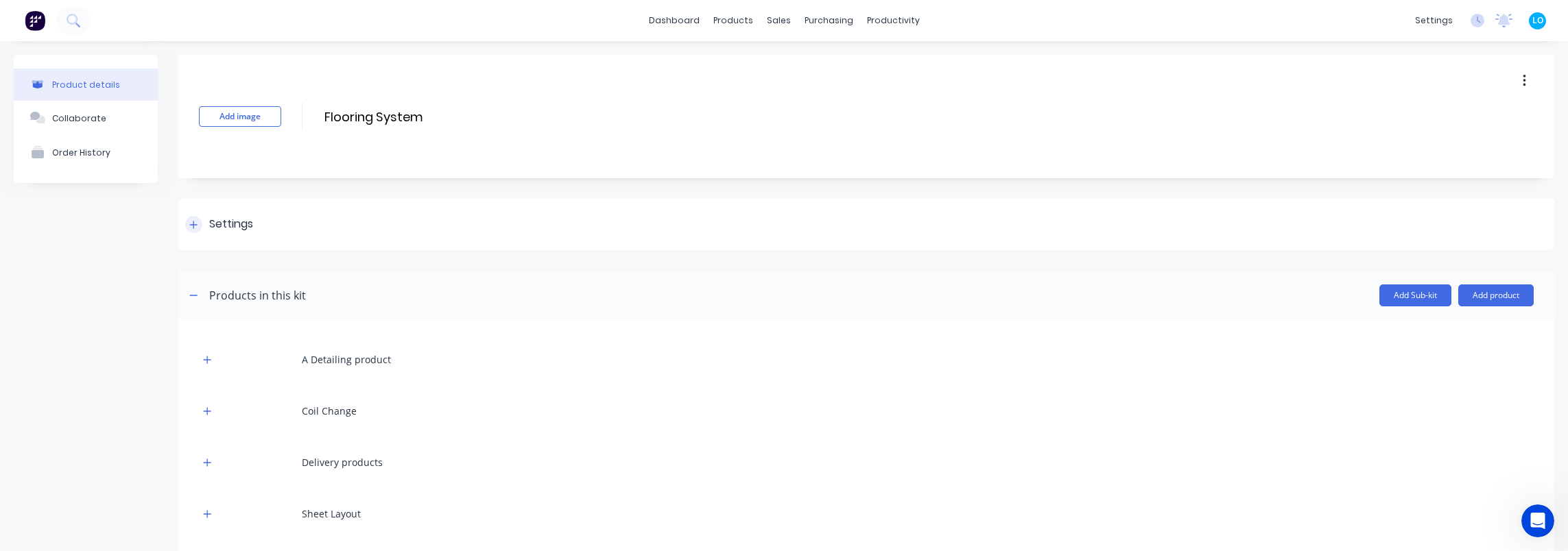
drag, startPoint x: 436, startPoint y: 219, endPoint x: 536, endPoint y: 187, distance: 105.0
click at [436, 219] on div "Settings" at bounding box center [866, 224] width 1376 height 51
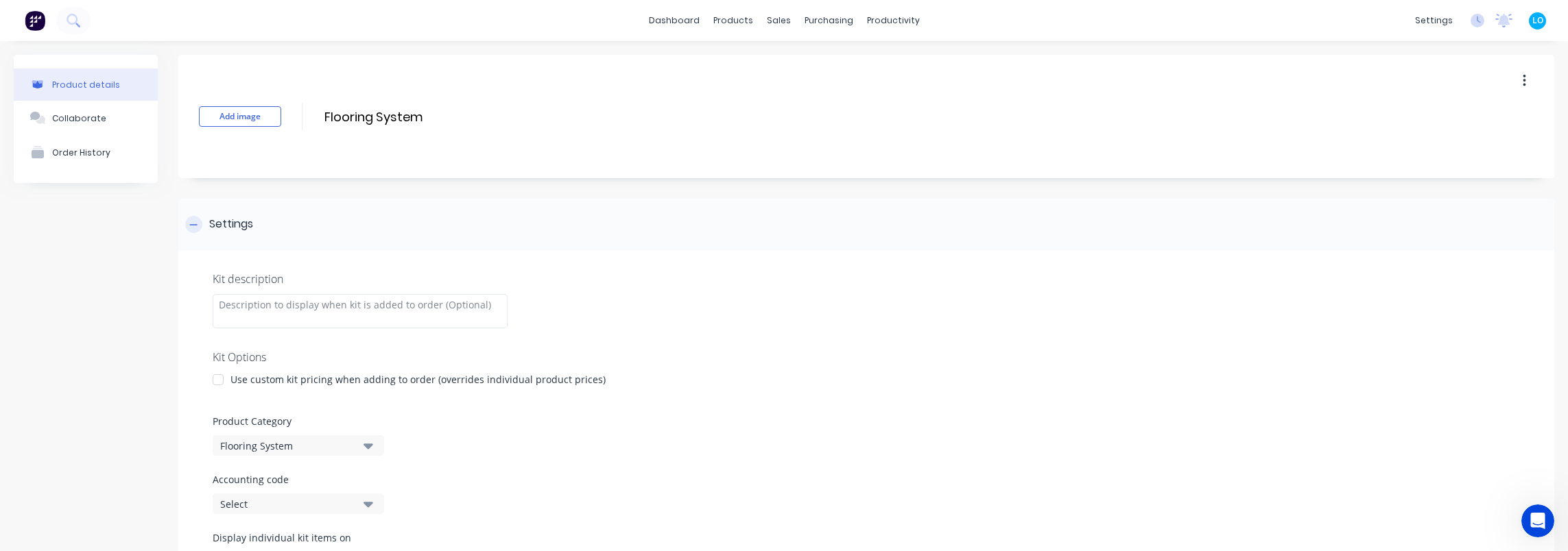
click at [456, 214] on div "Settings" at bounding box center [866, 224] width 1376 height 51
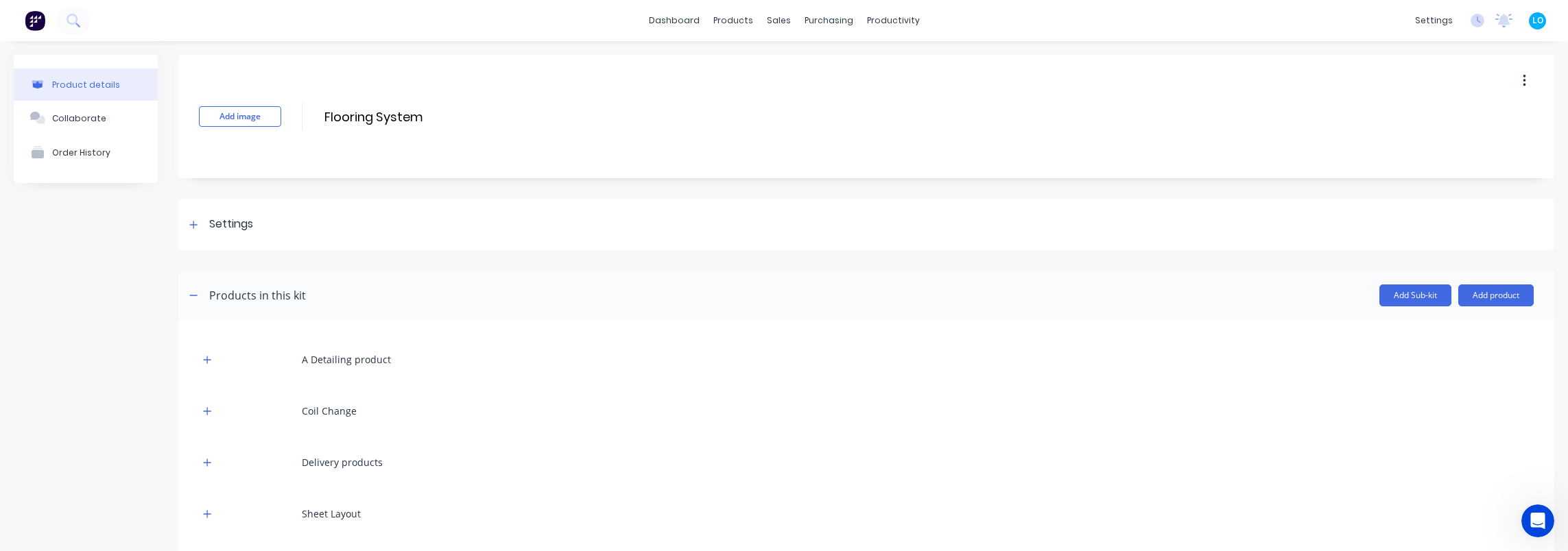
click at [687, 96] on div "Add image Flooring System Flooring System Enter kit name" at bounding box center [866, 117] width 1376 height 123
drag, startPoint x: 687, startPoint y: 96, endPoint x: 683, endPoint y: 89, distance: 8.1
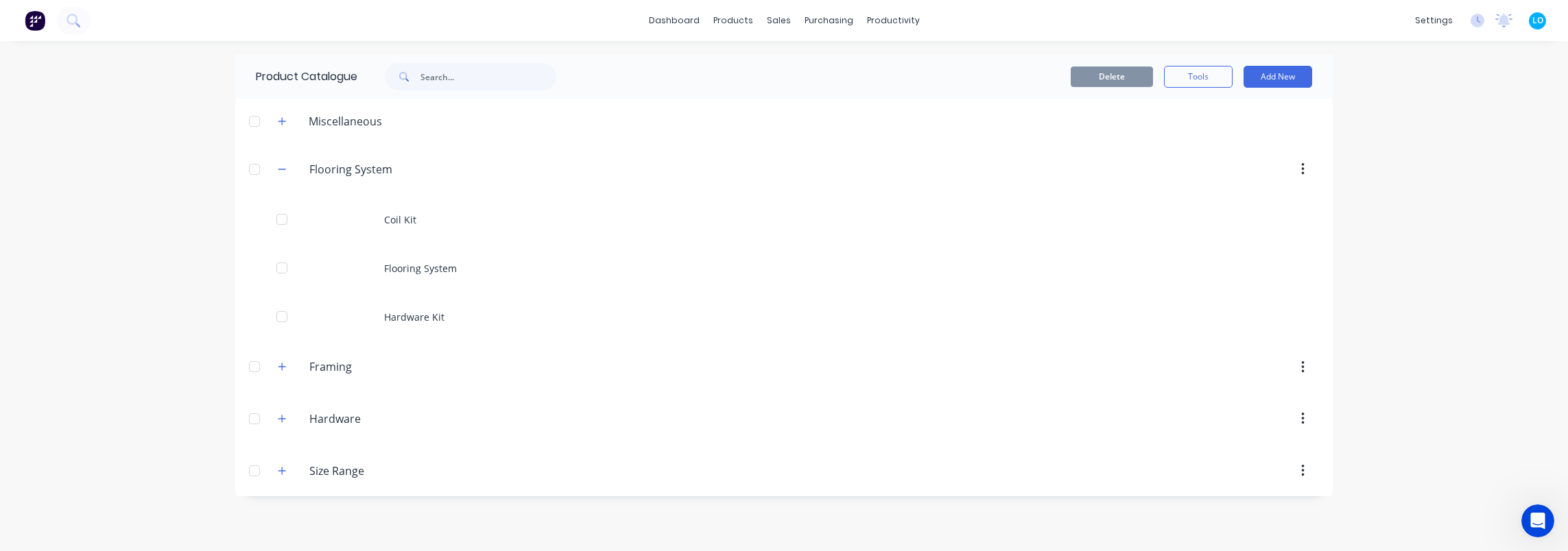
type textarea "x"
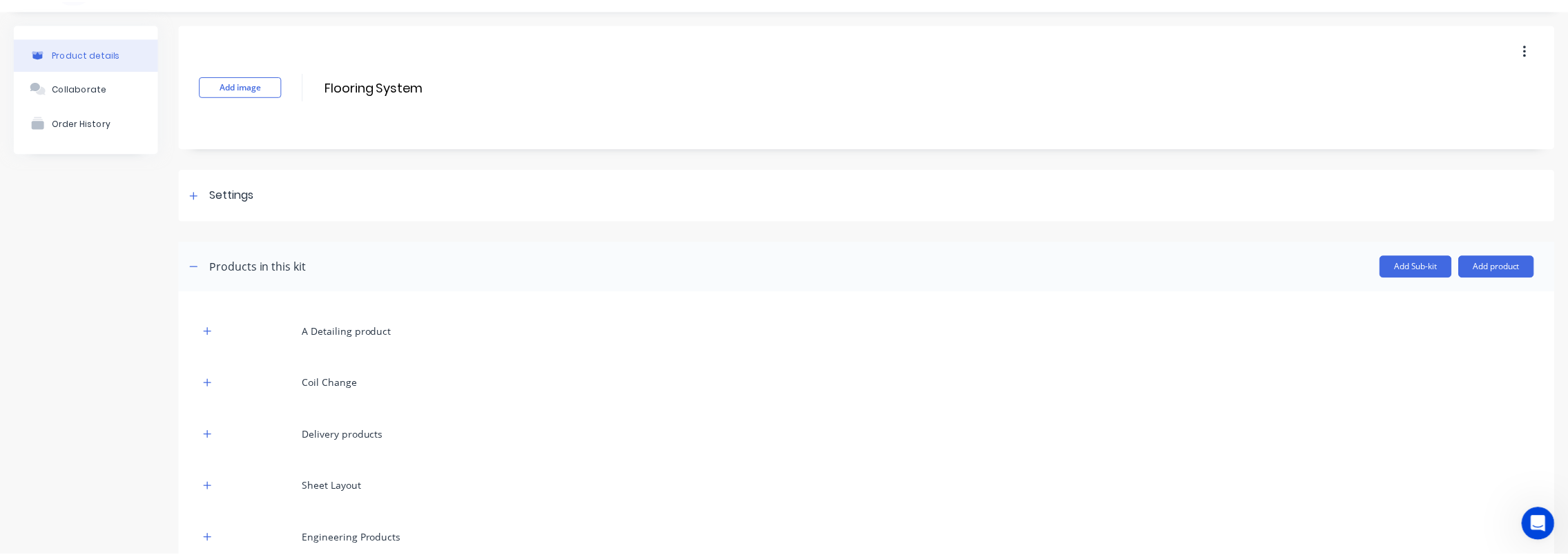
scroll to position [69, 0]
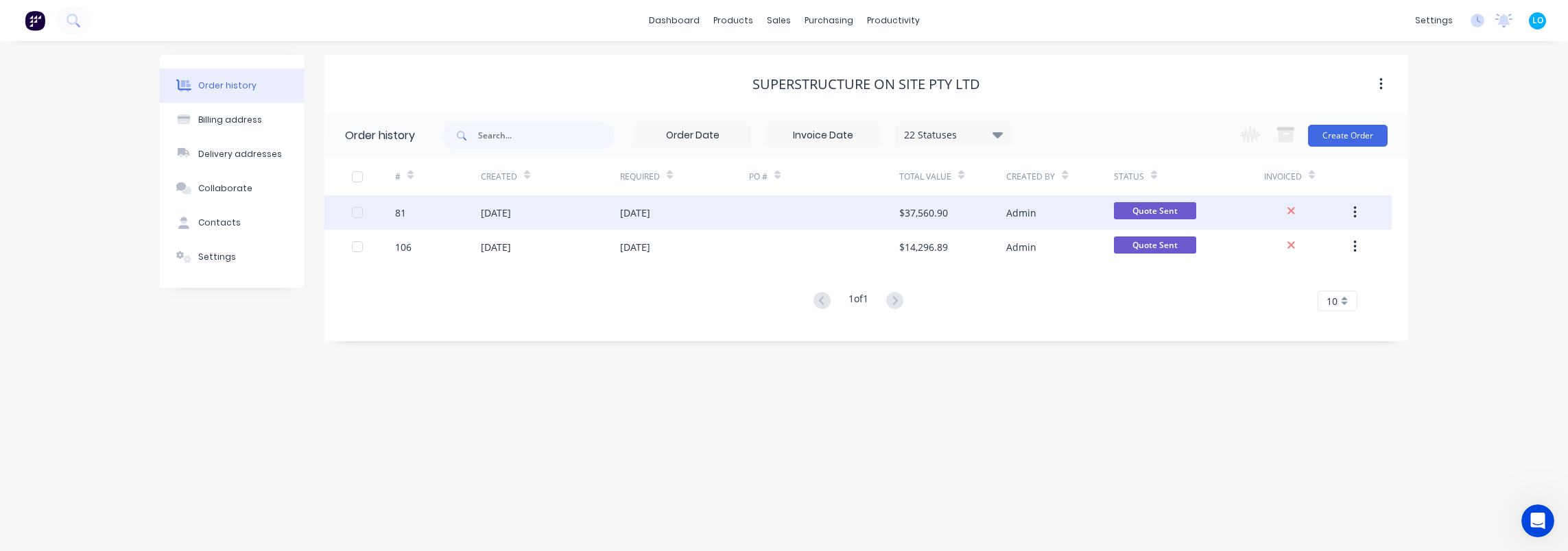
click at [560, 215] on div "25 Sep 2025" at bounding box center [550, 213] width 140 height 34
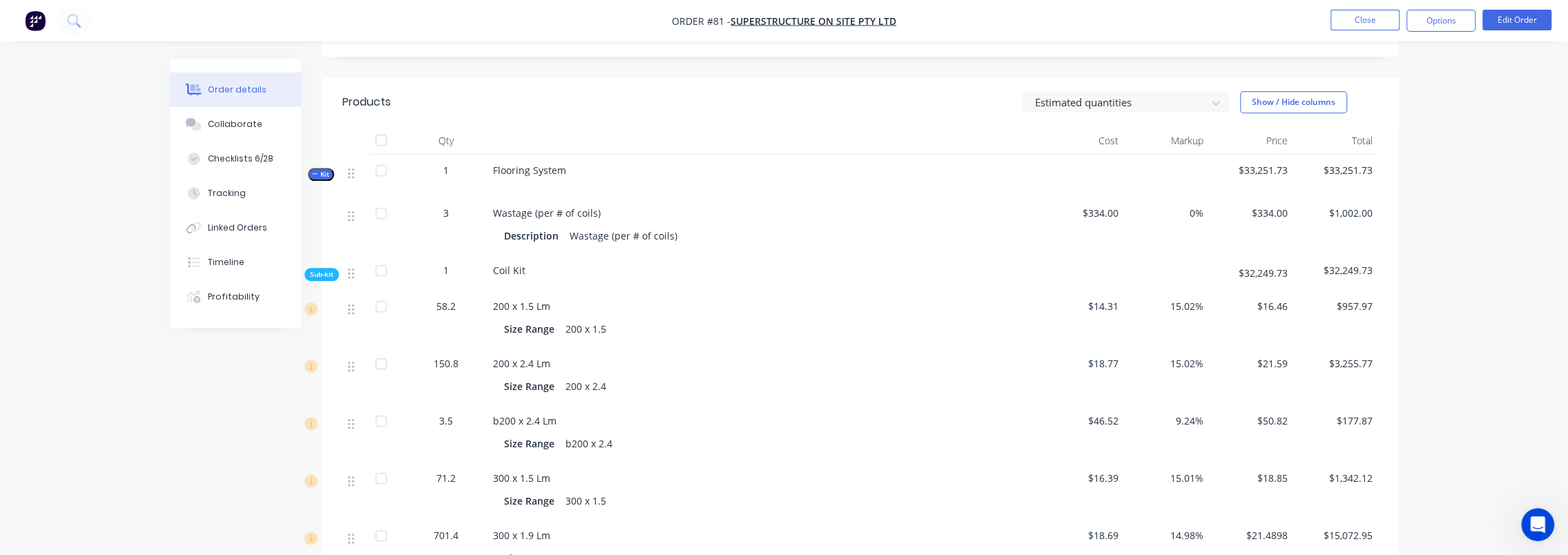
scroll to position [691, 0]
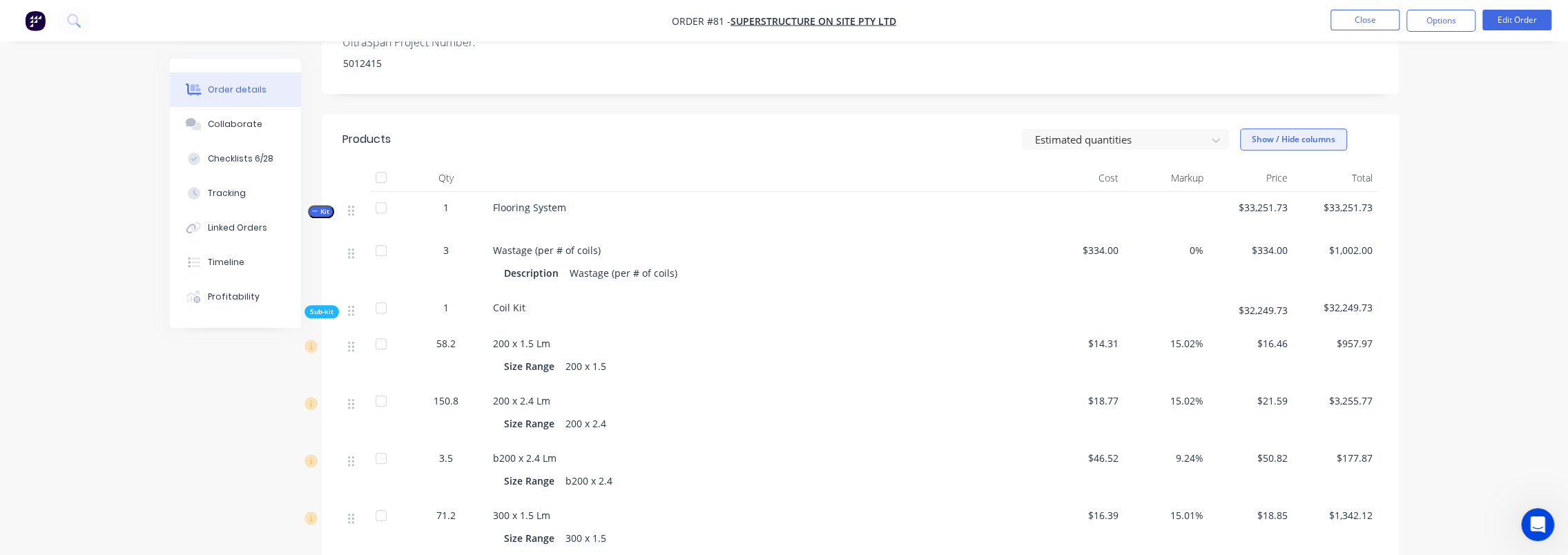
click at [1282, 129] on button "Show / Hide columns" at bounding box center [1293, 139] width 107 height 22
click at [1258, 182] on span at bounding box center [1262, 184] width 11 height 11
click at [1245, 178] on input "Markup" at bounding box center [1245, 178] width 0 height 0
click at [1253, 164] on label "Cost" at bounding box center [1258, 165] width 25 height 11
click at [1245, 159] on input "Cost" at bounding box center [1245, 159] width 0 height 0
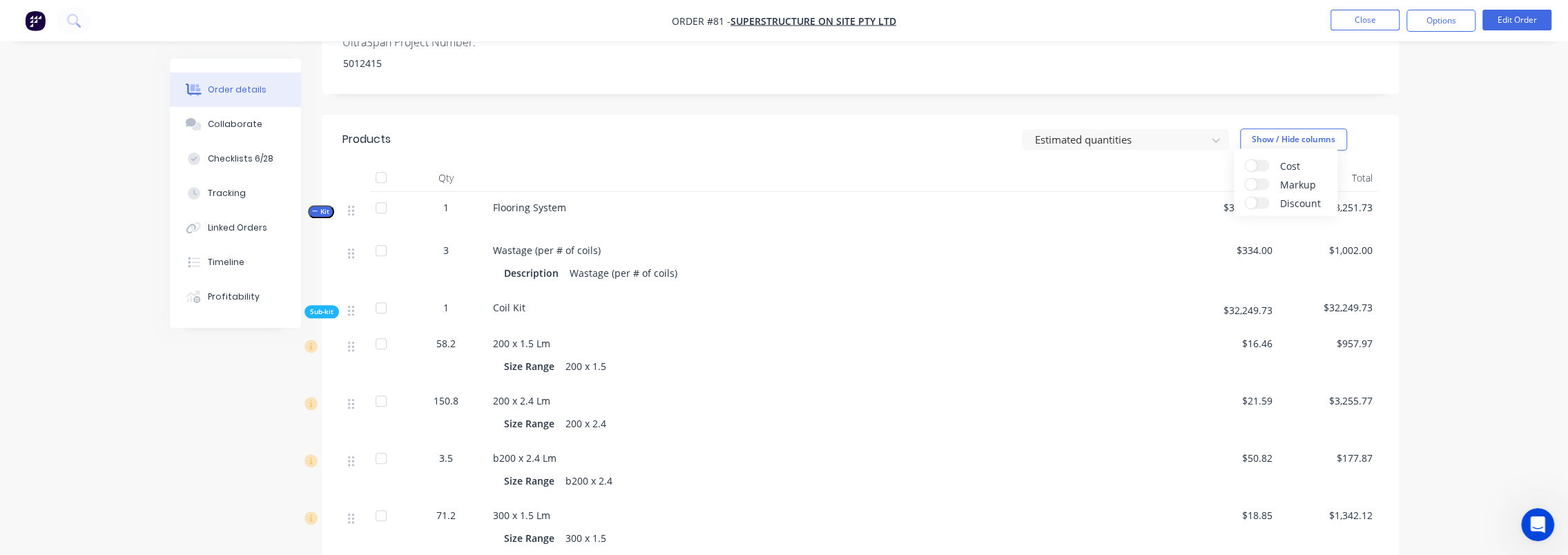
click at [1453, 184] on div "Order details Collaborate Checklists 6/28 Tracking Linked Orders Timeline Profi…" at bounding box center [784, 378] width 1568 height 2137
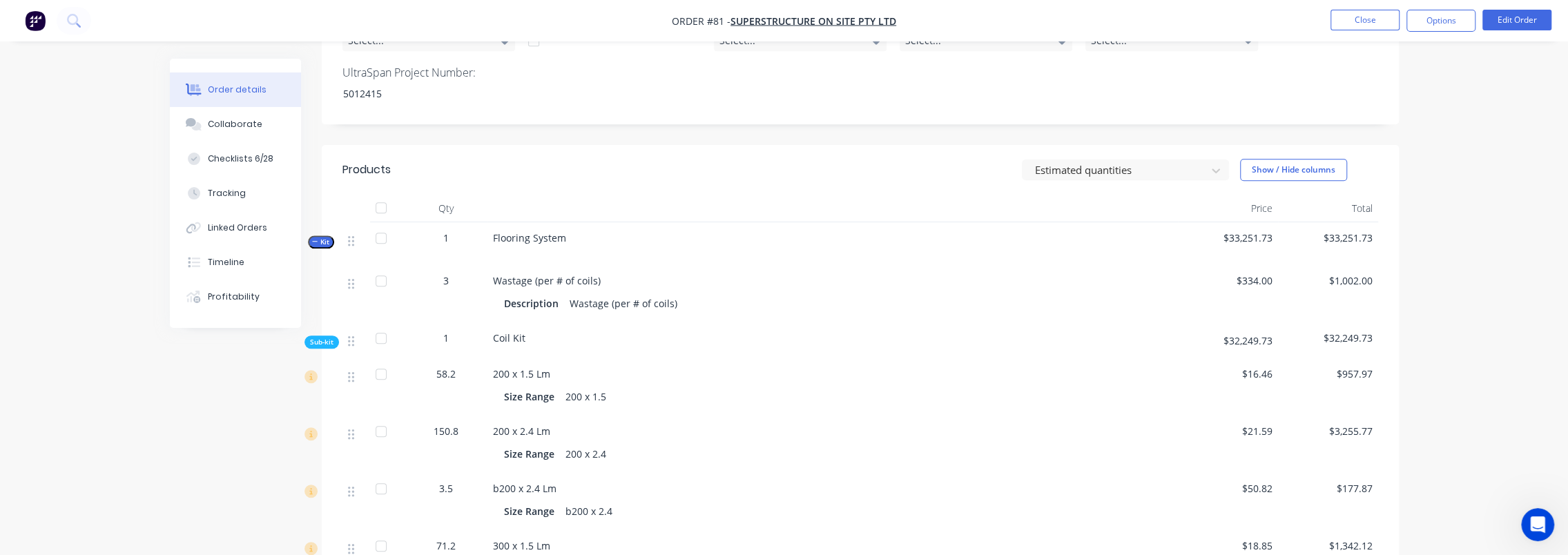
scroll to position [660, 0]
click at [449, 274] on div "3" at bounding box center [446, 281] width 72 height 15
click at [538, 275] on span "Wastage (per # of coils)" at bounding box center [547, 281] width 108 height 13
drag, startPoint x: 587, startPoint y: 261, endPoint x: 520, endPoint y: 257, distance: 67.1
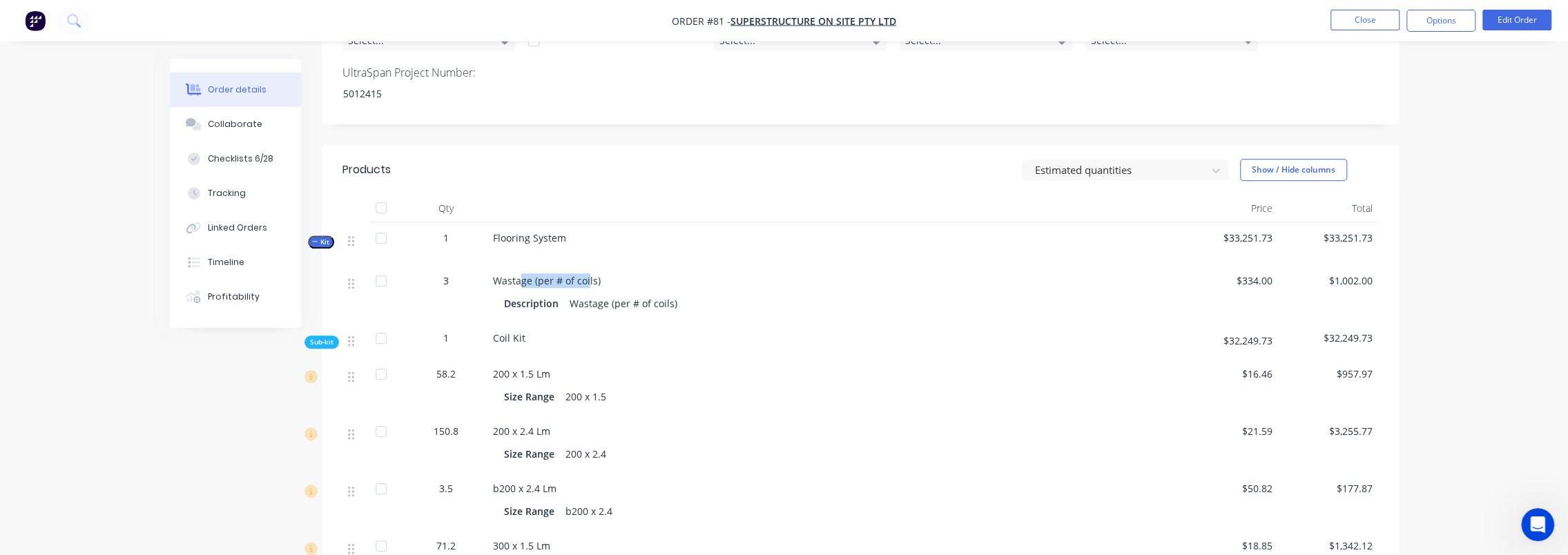
click at [520, 275] on span "Wastage (per # of coils)" at bounding box center [547, 281] width 108 height 13
drag, startPoint x: 507, startPoint y: 262, endPoint x: 574, endPoint y: 260, distance: 67.0
click at [574, 275] on span "Wastage (per # of coils)" at bounding box center [547, 281] width 108 height 13
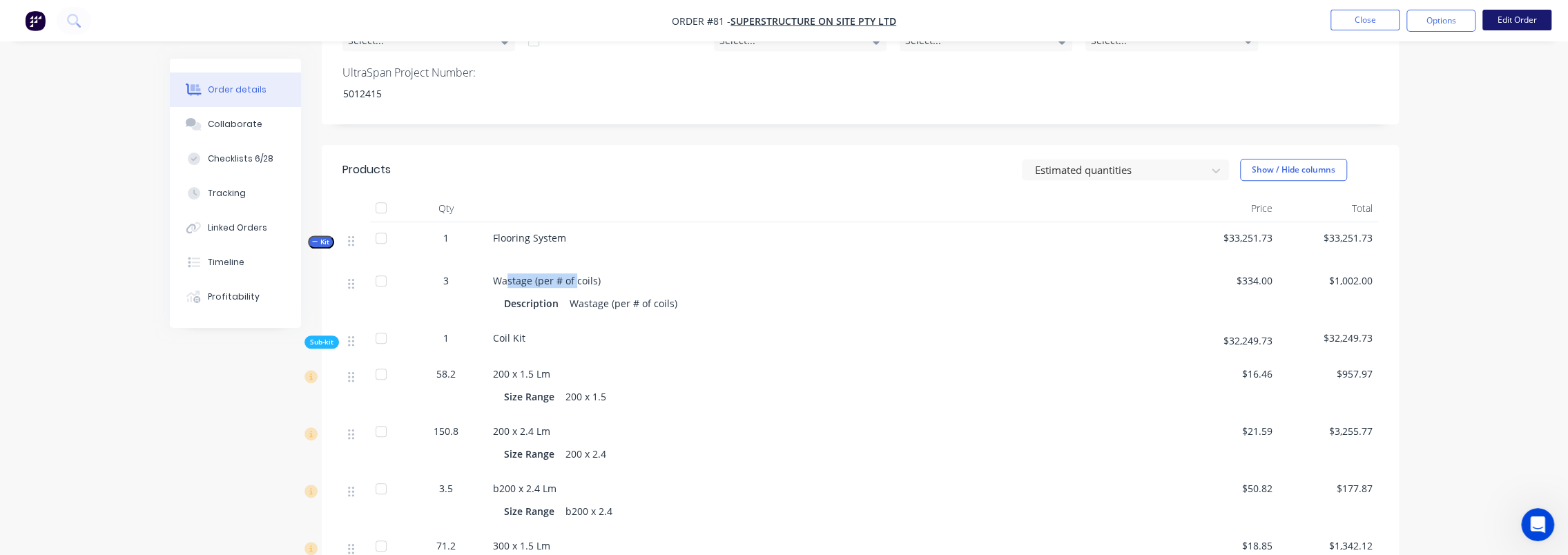
click at [1507, 13] on button "Edit Order" at bounding box center [1517, 20] width 69 height 20
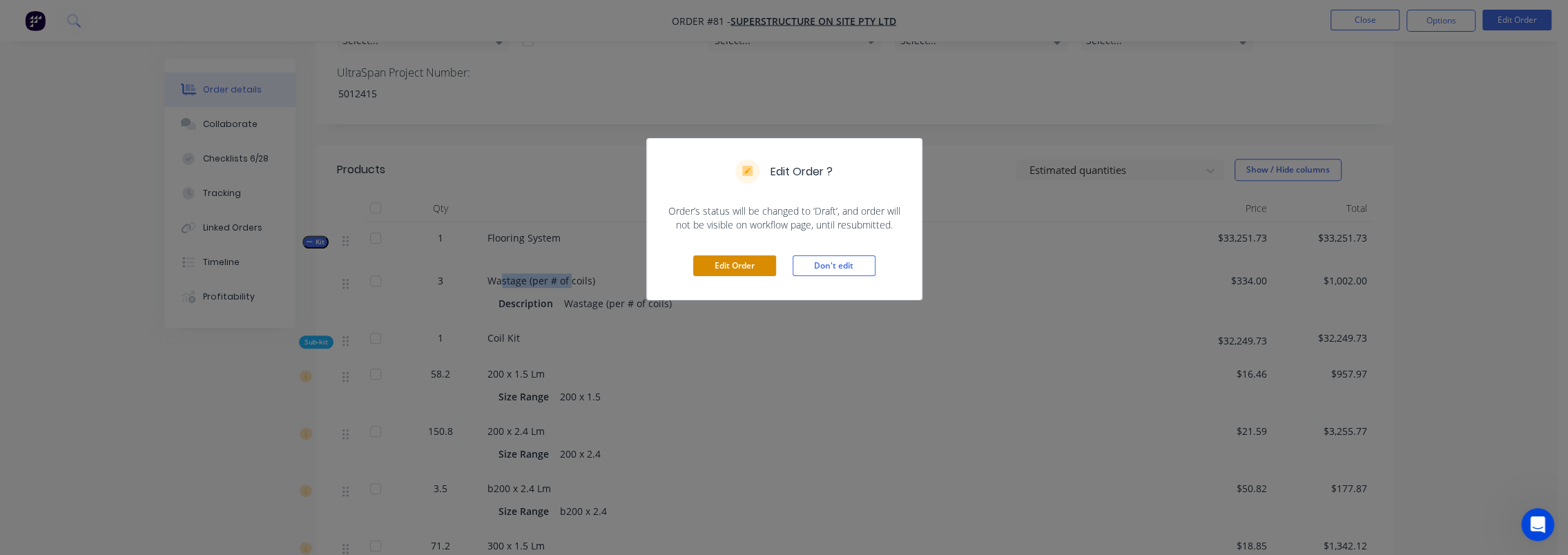
click at [725, 266] on button "Edit Order" at bounding box center [735, 266] width 83 height 20
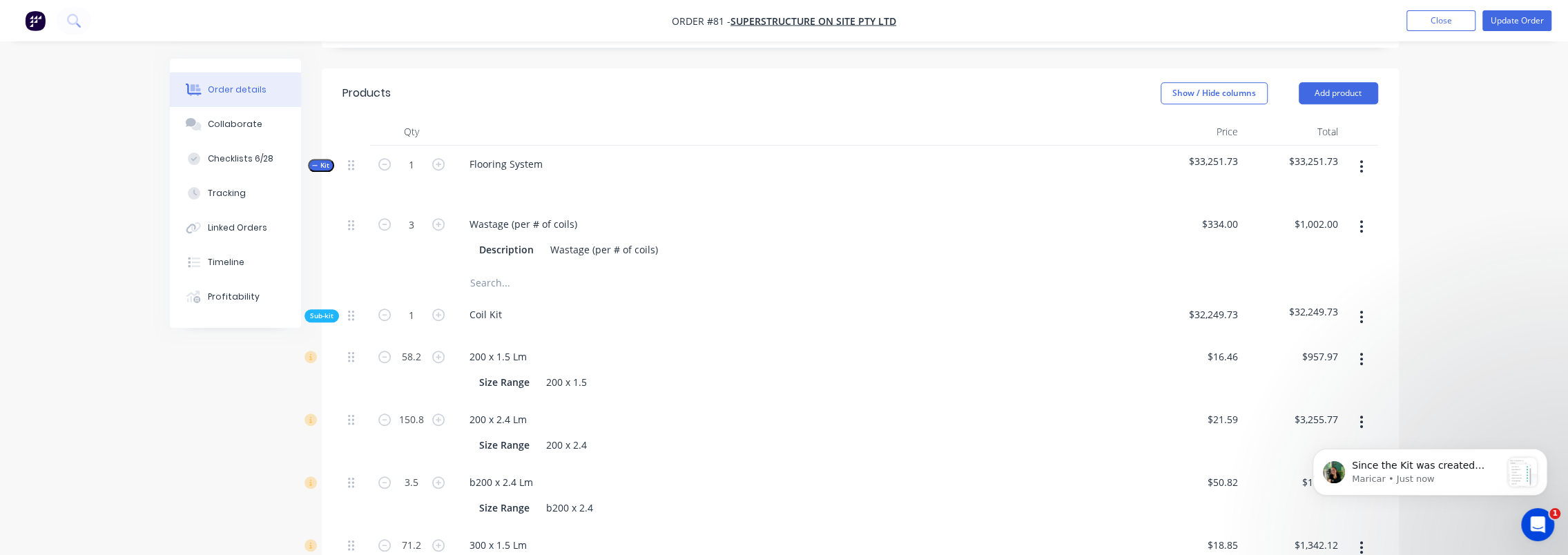
scroll to position [760, 0]
click at [496, 213] on div "Wastage (per # of coils)" at bounding box center [523, 222] width 130 height 20
click at [556, 213] on div "Wastage (per # of coils)" at bounding box center [523, 222] width 130 height 20
click at [504, 220] on div "Coil Change Description" at bounding box center [797, 235] width 690 height 63
click at [136, 413] on div "Order details Collaborate Checklists 6/28 Tracking Linked Orders Timeline Profi…" at bounding box center [784, 501] width 1568 height 2523
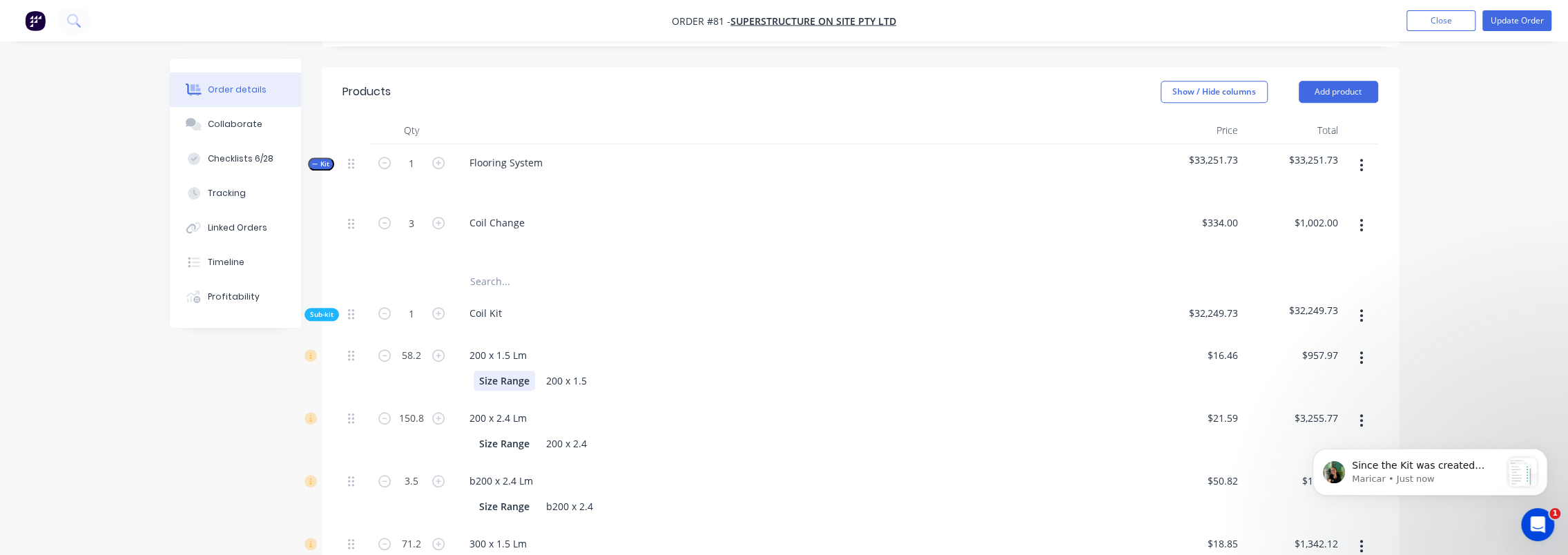
click at [516, 371] on div "Size Range" at bounding box center [504, 381] width 61 height 20
drag, startPoint x: 526, startPoint y: 337, endPoint x: 462, endPoint y: 346, distance: 64.6
click at [462, 368] on div "Size Range 200 x 1.5" at bounding box center [798, 379] width 680 height 23
drag, startPoint x: 544, startPoint y: 340, endPoint x: 494, endPoint y: 342, distance: 50.0
click at [494, 371] on div "200 x 1.5" at bounding box center [796, 381] width 644 height 20
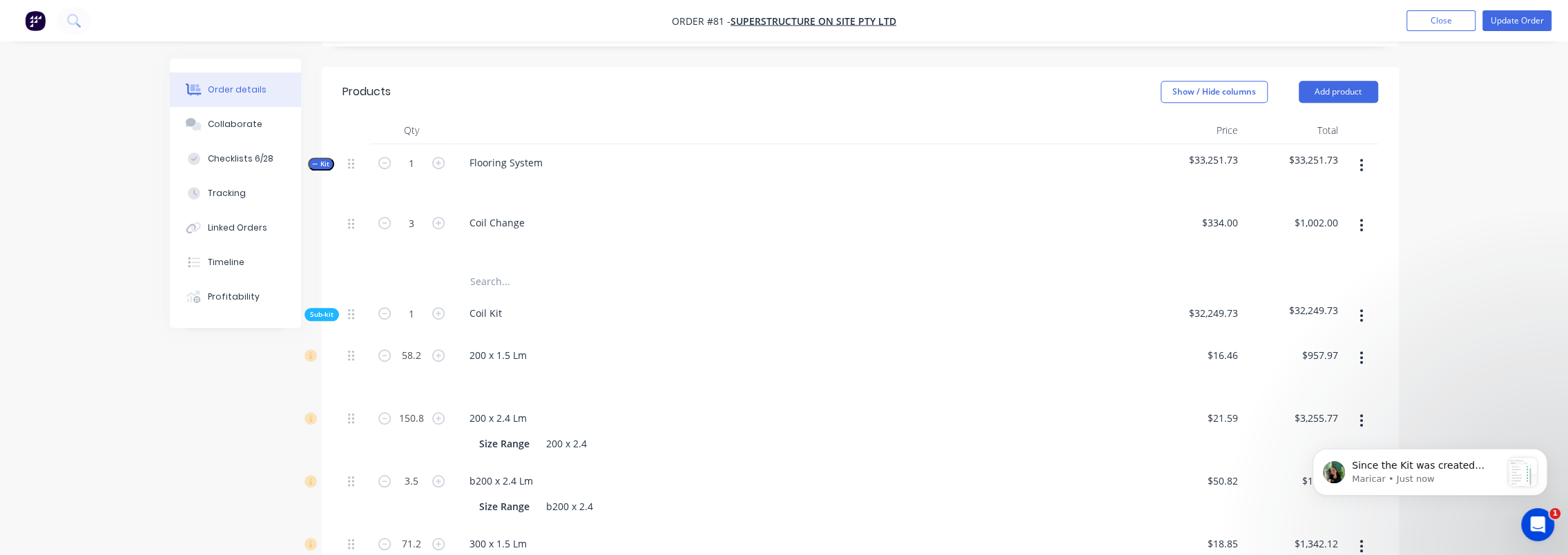
click at [208, 384] on div "Created by Admin Created 25/09/25 Required 28/08/25 Assigned to LO Invoiced No …" at bounding box center [784, 530] width 1229 height 2464
drag, startPoint x: 525, startPoint y: 400, endPoint x: 471, endPoint y: 404, distance: 54.1
click at [471, 431] on div "Size Range 200 x 2.4" at bounding box center [798, 442] width 680 height 23
click at [553, 434] on div "200 x 2.4" at bounding box center [796, 444] width 644 height 20
drag, startPoint x: 547, startPoint y: 399, endPoint x: 504, endPoint y: 405, distance: 43.4
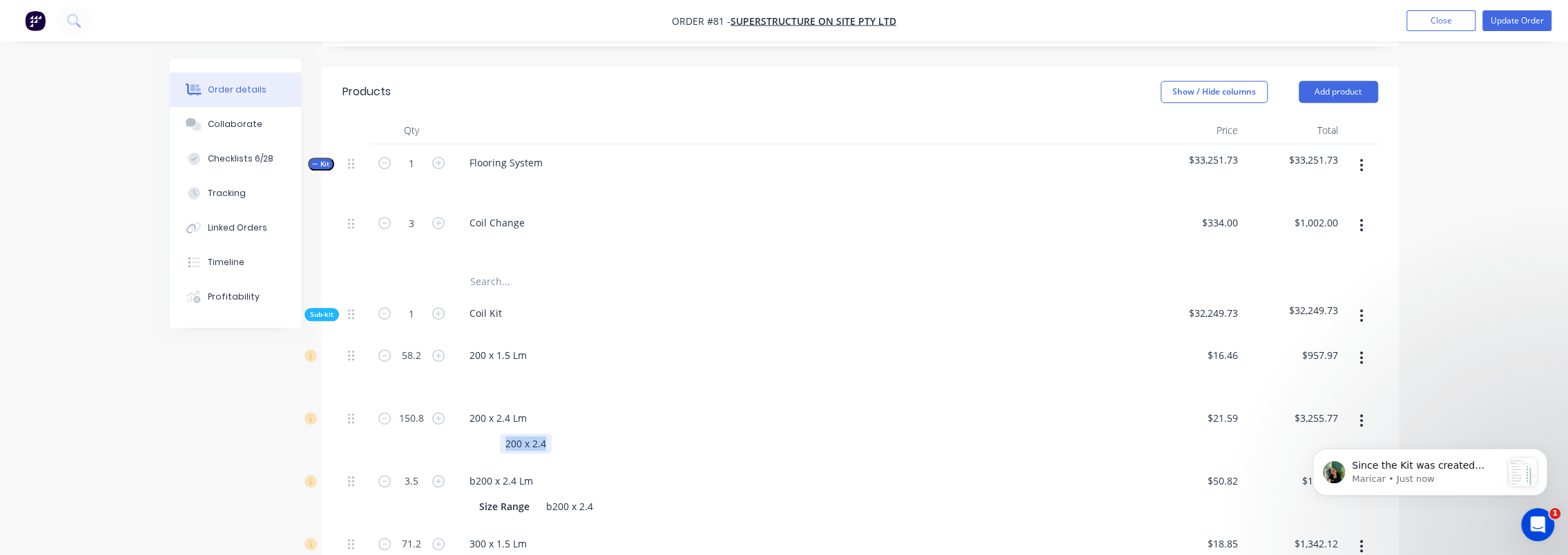
click at [500, 434] on div "200 x 2.4" at bounding box center [525, 444] width 51 height 20
click at [573, 497] on div "b200 x 2.4" at bounding box center [570, 507] width 58 height 20
click at [574, 497] on div "b200 x 2.4" at bounding box center [570, 507] width 58 height 20
click at [573, 497] on div "b200 x2.4" at bounding box center [569, 507] width 56 height 20
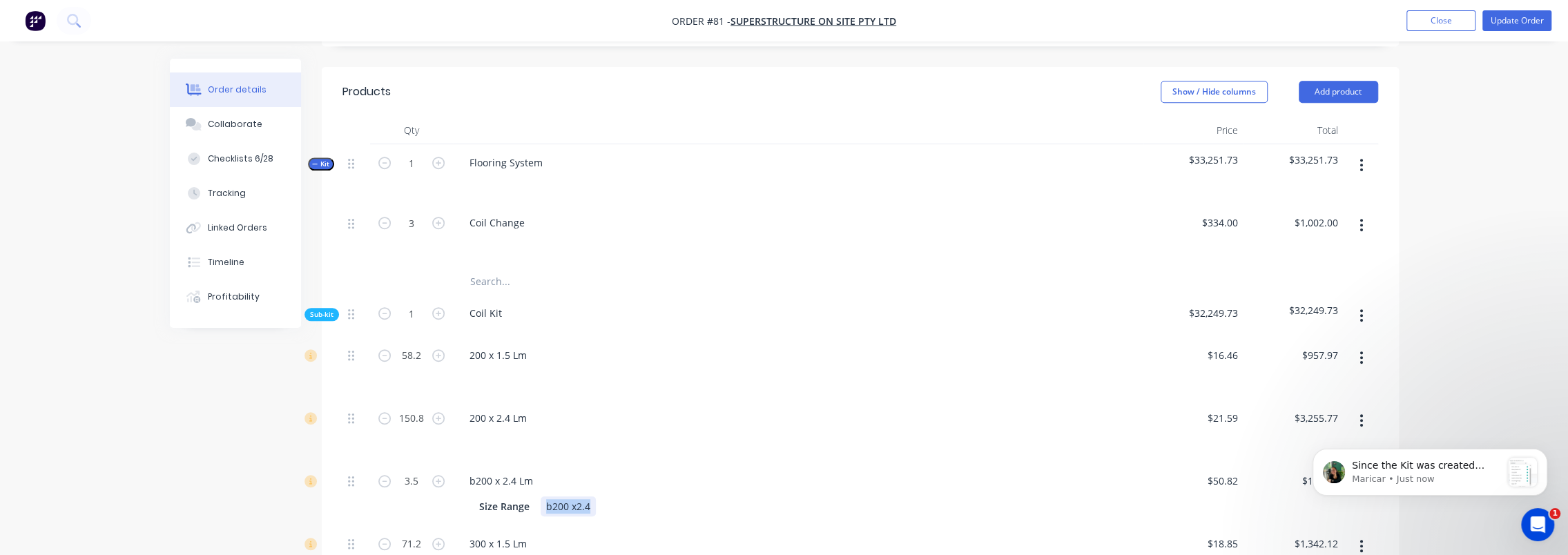
click at [573, 497] on div "b200 x2.4" at bounding box center [569, 507] width 56 height 20
click at [484, 497] on div "Size Range" at bounding box center [504, 507] width 61 height 20
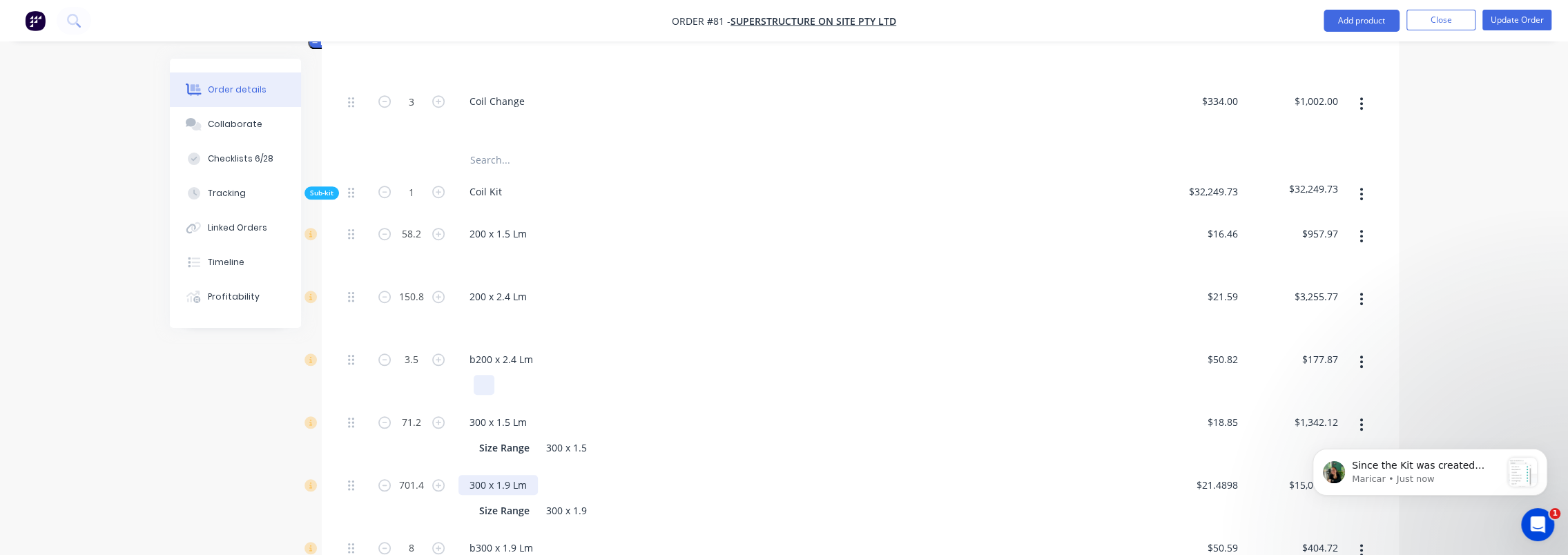
scroll to position [898, 0]
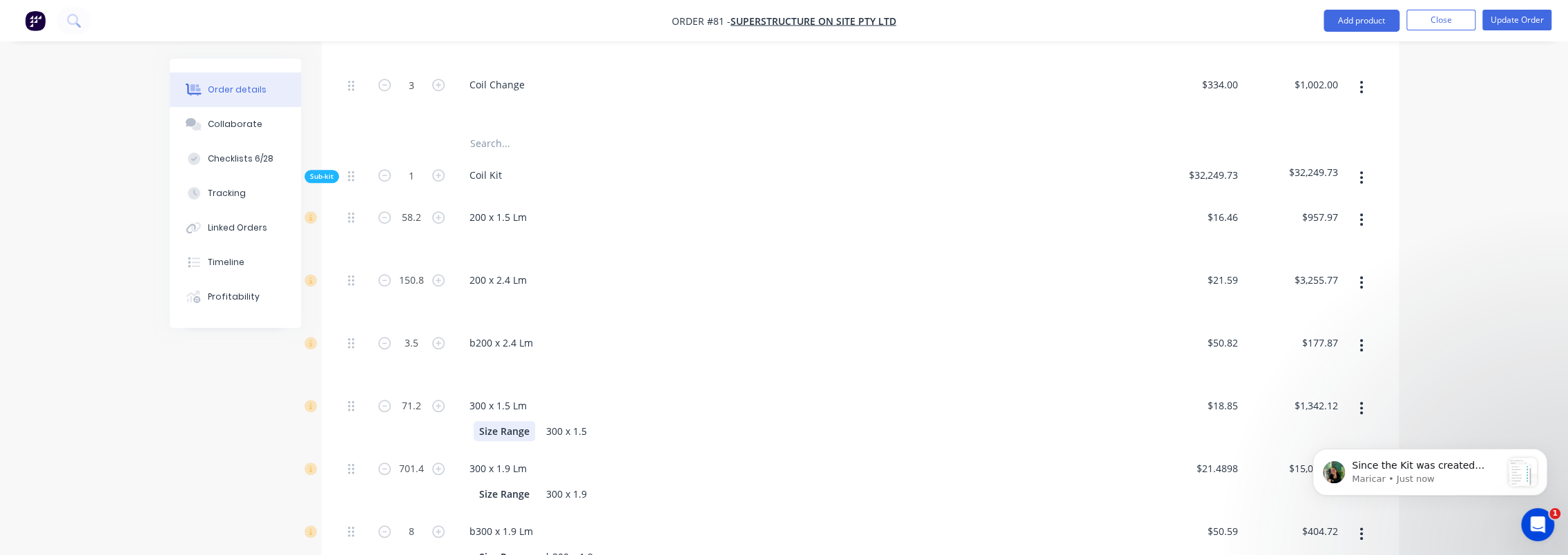
click at [503, 422] on div "Size Range" at bounding box center [504, 432] width 61 height 20
click at [552, 422] on div "300 x 1.5" at bounding box center [796, 432] width 644 height 20
click at [538, 422] on div "300 x 1.5" at bounding box center [525, 432] width 51 height 20
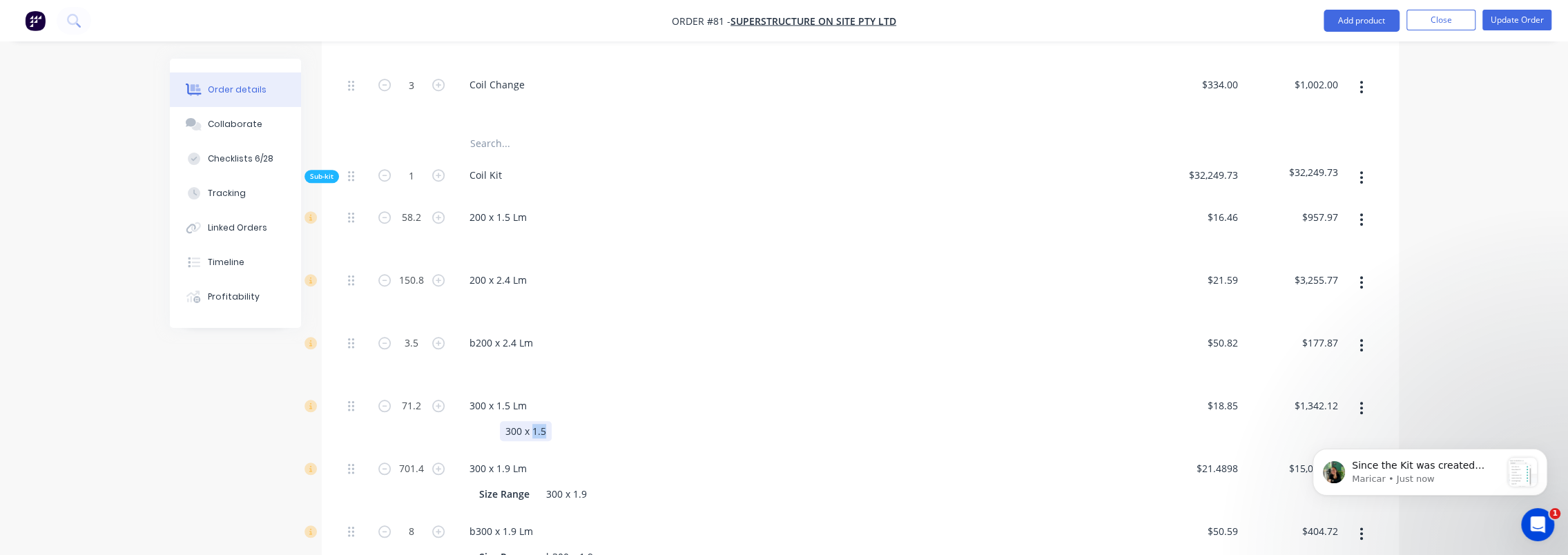
click at [538, 422] on div "300 x 1.5" at bounding box center [525, 432] width 51 height 20
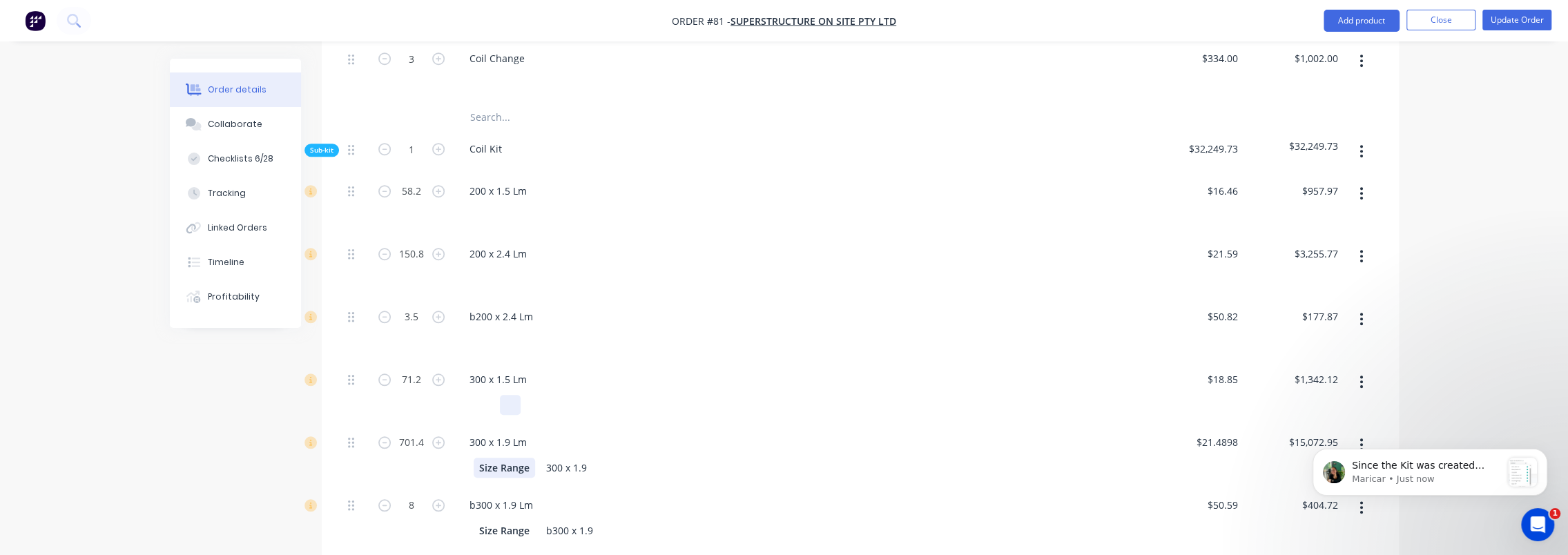
scroll to position [967, 0]
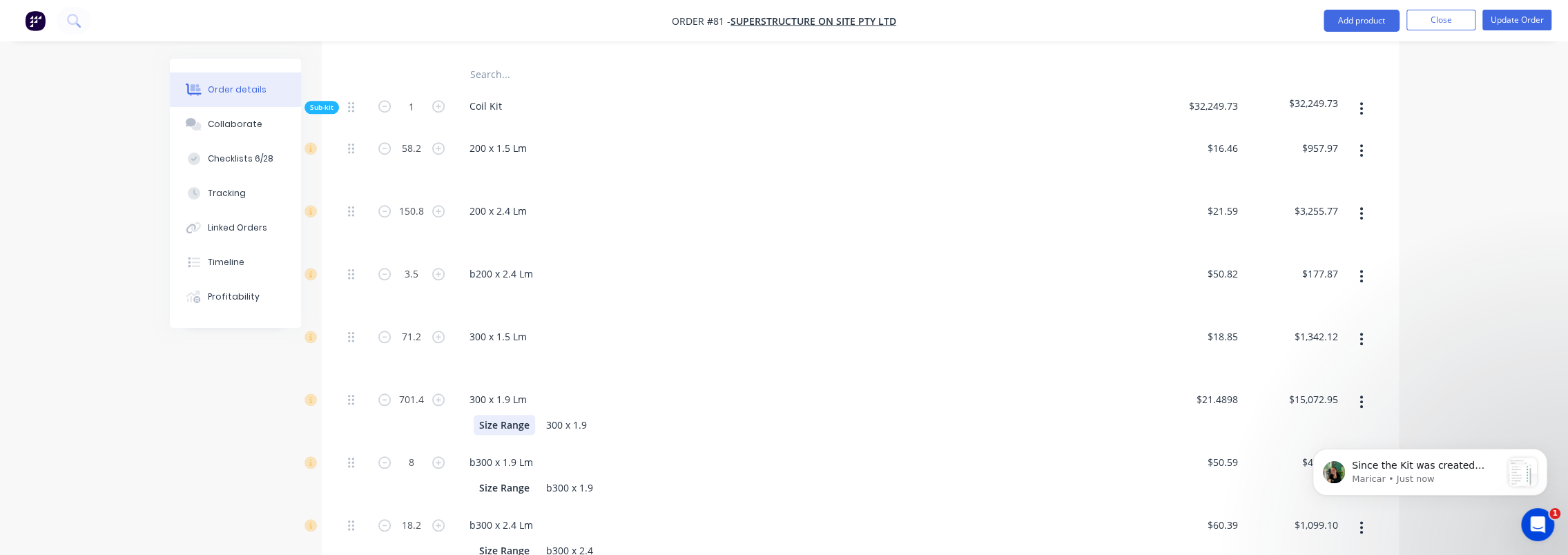
click at [498, 415] on div "Size Range" at bounding box center [504, 425] width 61 height 20
click at [554, 415] on div "300 x 1.9" at bounding box center [796, 425] width 644 height 20
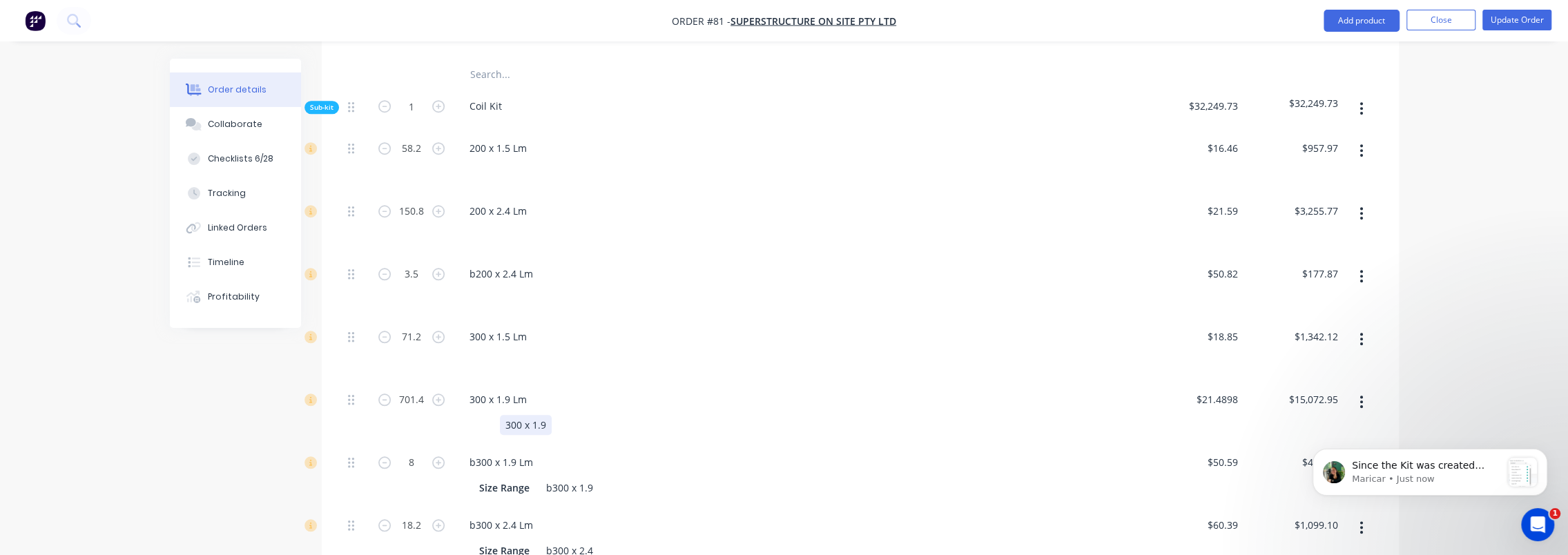
click at [536, 415] on div "300 x 1.9" at bounding box center [525, 425] width 51 height 20
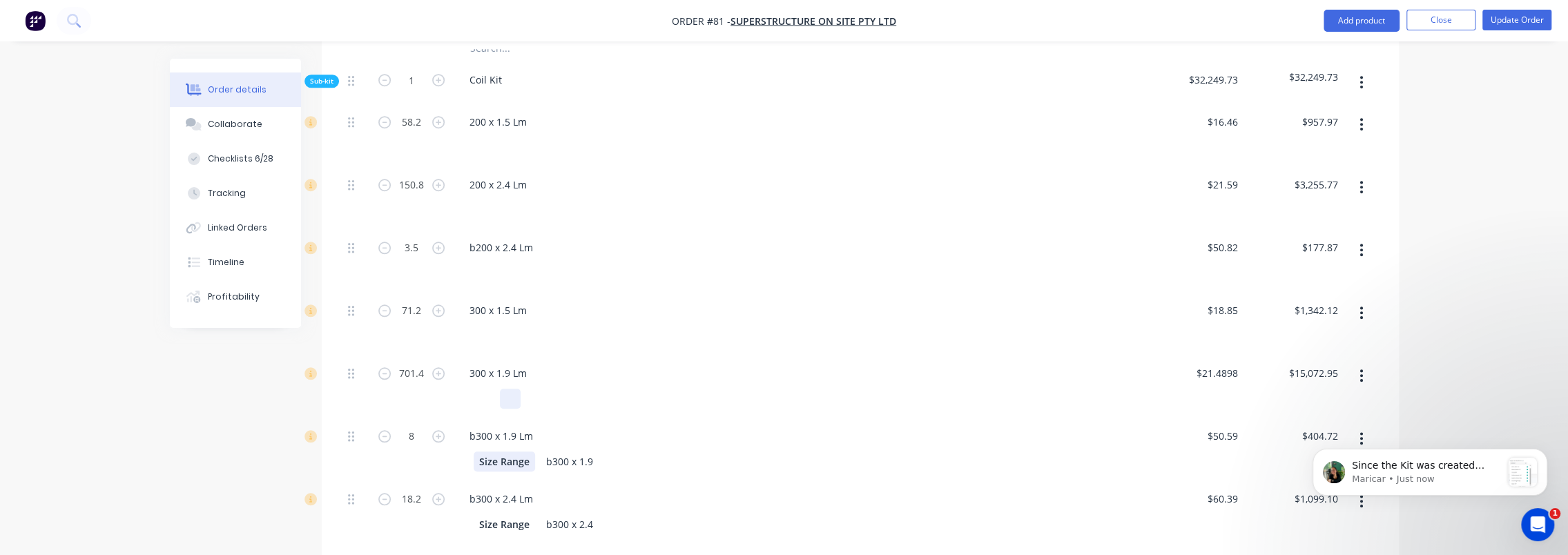
scroll to position [1036, 0]
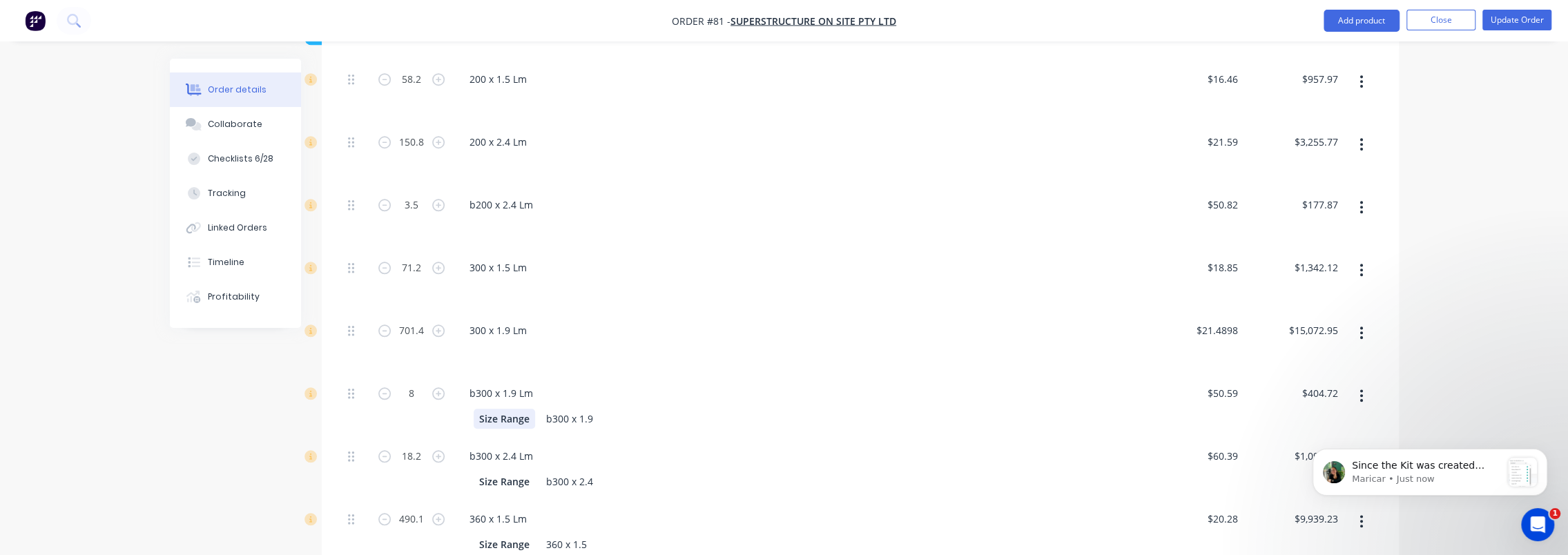
click at [510, 409] on div "Size Range" at bounding box center [504, 418] width 61 height 20
click at [556, 409] on div "b300 x 1.9" at bounding box center [796, 418] width 644 height 20
drag, startPoint x: 556, startPoint y: 374, endPoint x: 548, endPoint y: 374, distance: 8.0
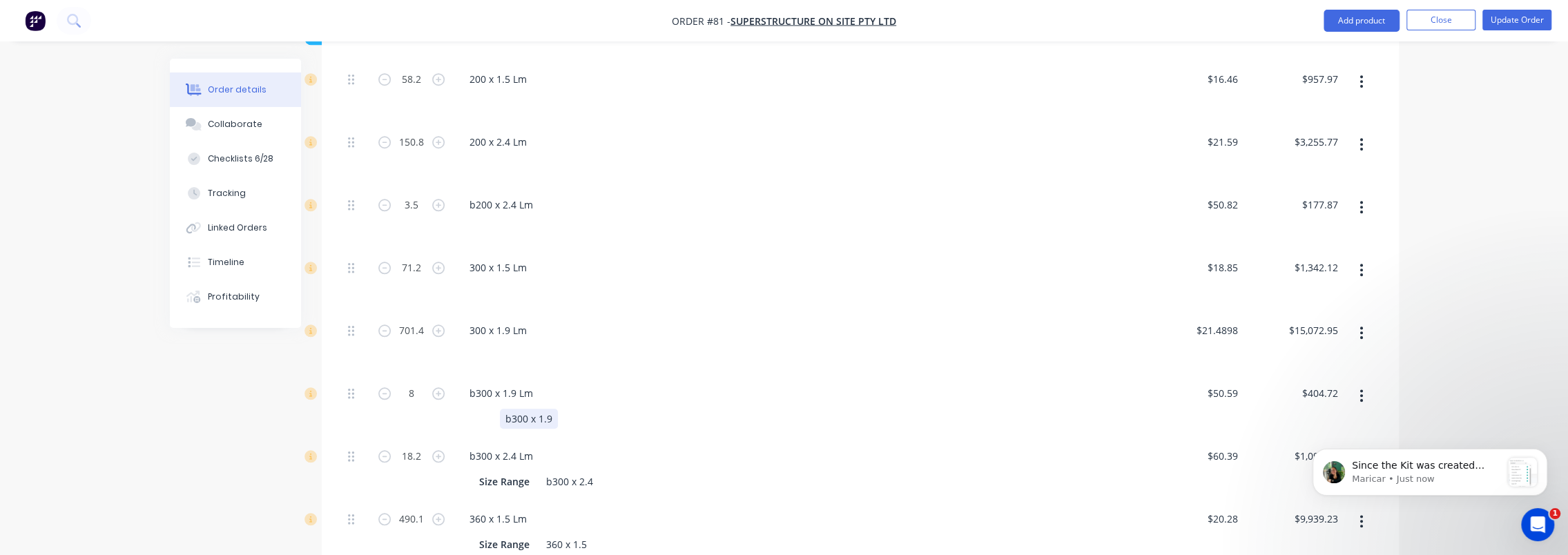
click at [555, 409] on div "b300 x 1.9" at bounding box center [529, 418] width 58 height 20
click at [548, 409] on div "b300 x 1.9" at bounding box center [529, 418] width 58 height 20
click at [547, 409] on div "b300 x 1.9" at bounding box center [529, 418] width 58 height 20
click at [505, 472] on div "Size Range" at bounding box center [504, 481] width 61 height 20
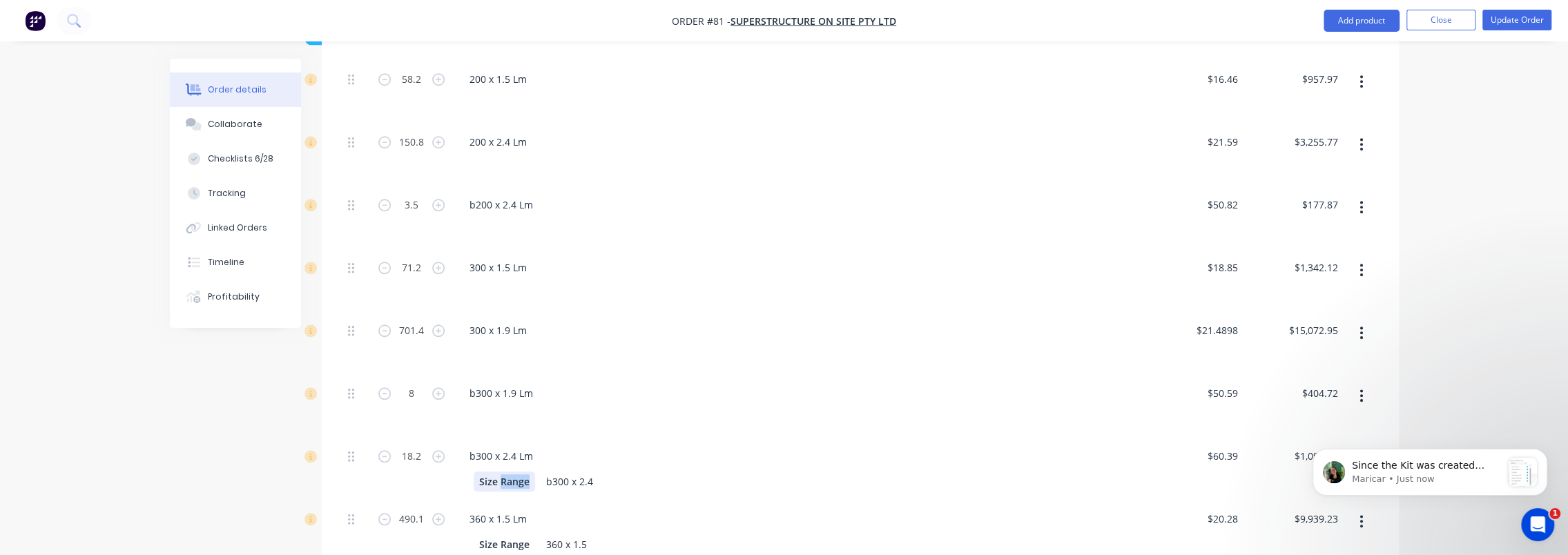
click at [505, 472] on div "Size Range" at bounding box center [504, 481] width 61 height 20
click at [555, 472] on div "b300 x 2.4" at bounding box center [529, 481] width 58 height 20
click at [547, 472] on div "b300 x 2.4" at bounding box center [529, 481] width 58 height 20
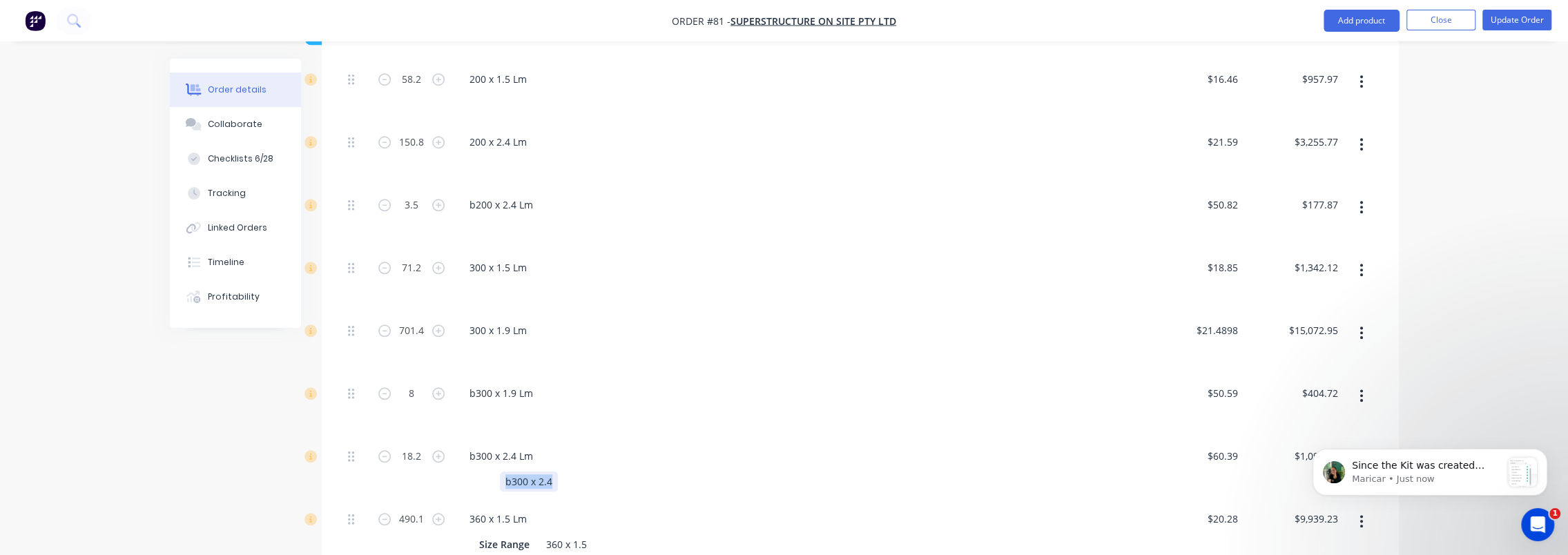
click at [547, 472] on div "b300 x 2.4" at bounding box center [529, 481] width 58 height 20
click at [506, 535] on div "Size Range" at bounding box center [504, 544] width 61 height 20
click at [507, 535] on div "Size Range" at bounding box center [504, 544] width 61 height 20
click at [527, 535] on div "360 x 1.5" at bounding box center [525, 544] width 51 height 20
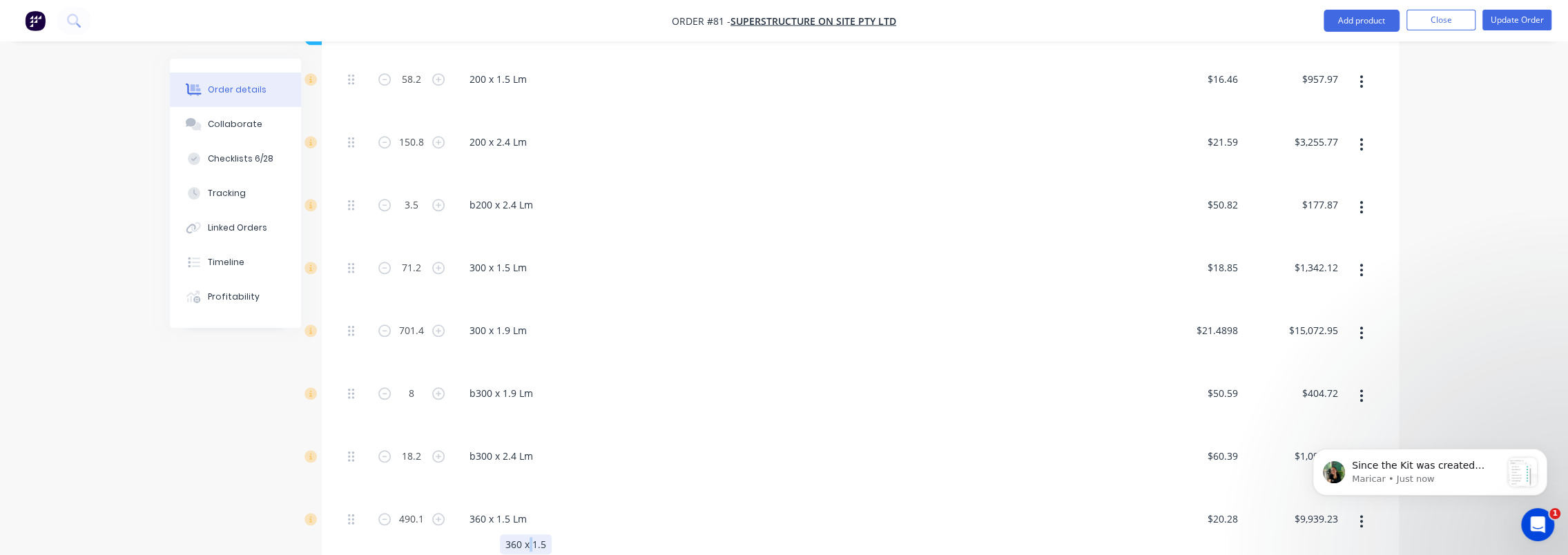
click at [527, 535] on div "360 x 1.5" at bounding box center [525, 544] width 51 height 20
click at [529, 535] on div "360 x 1.5" at bounding box center [525, 544] width 51 height 20
click at [194, 480] on div "Created by Admin Created 25/09/25 Required 28/08/25 Assigned to LO Invoiced No …" at bounding box center [784, 254] width 1229 height 2464
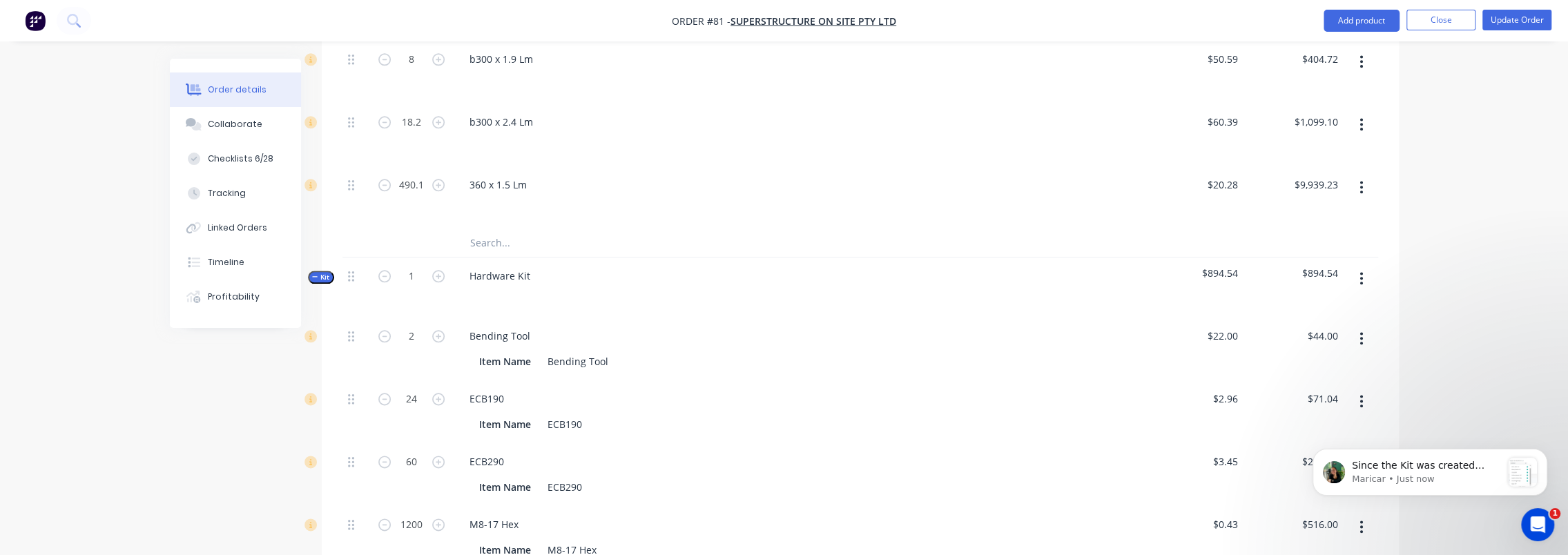
scroll to position [1381, 0]
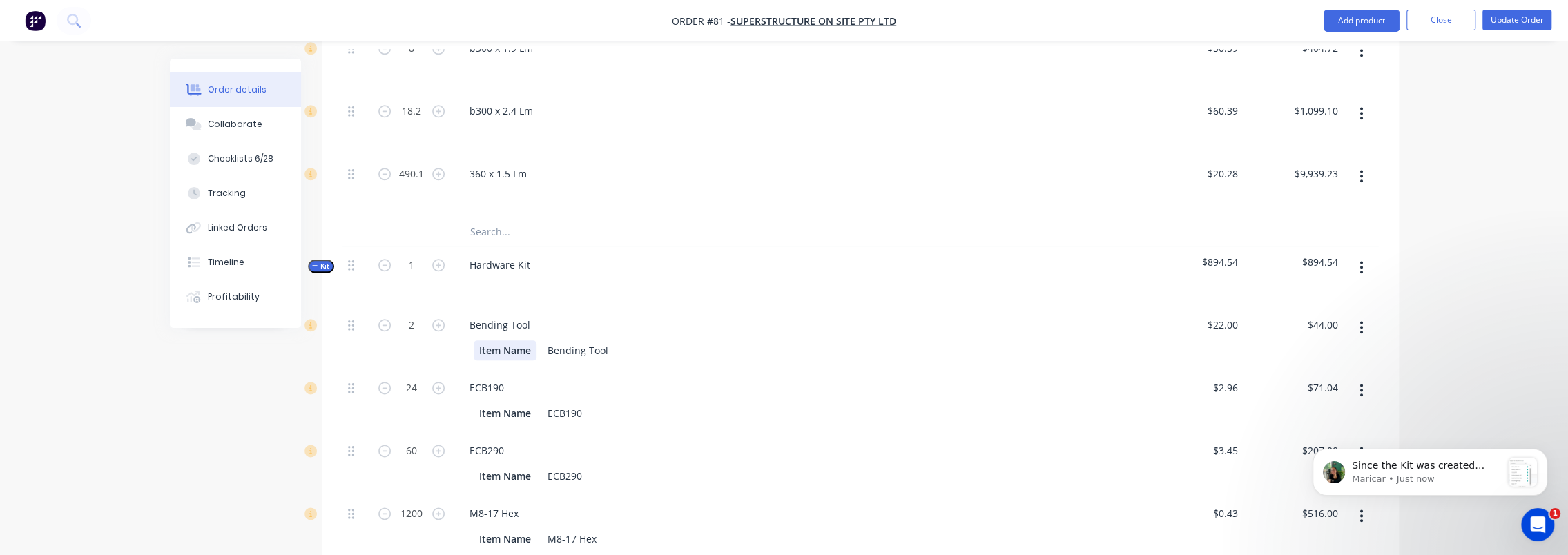
click at [511, 341] on div "Item Name" at bounding box center [505, 351] width 63 height 20
click at [538, 341] on div "Bending Tool" at bounding box center [536, 351] width 72 height 20
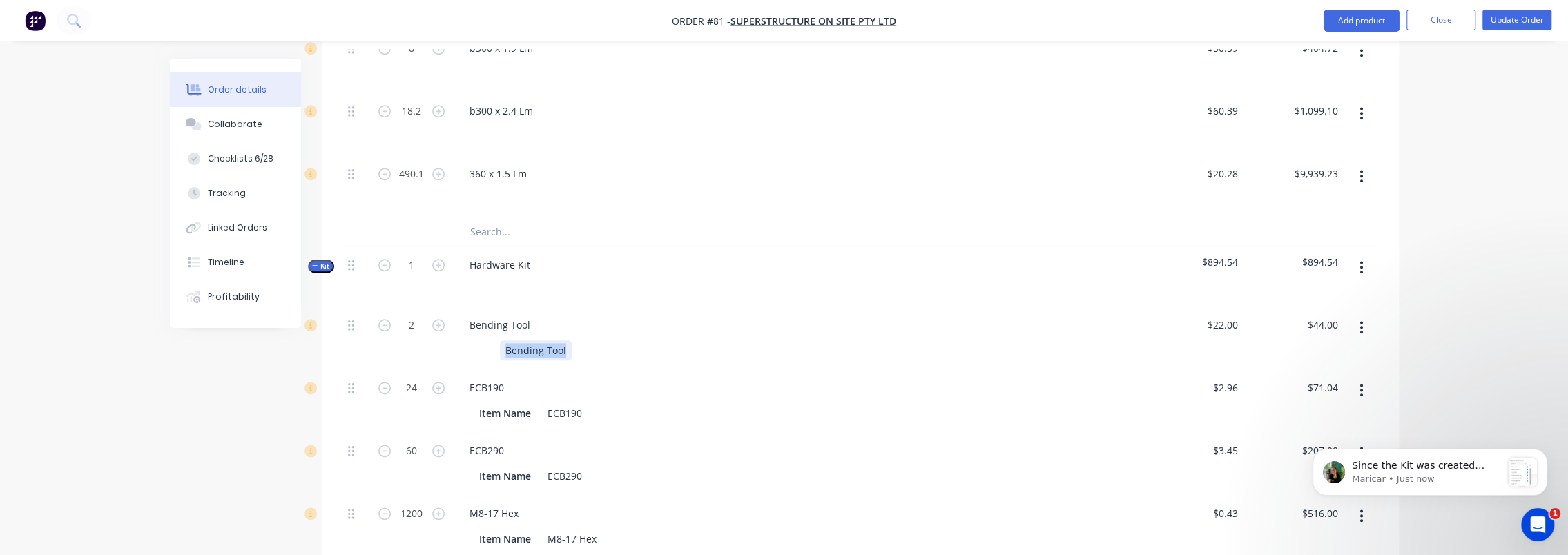
click at [538, 341] on div "Bending Tool" at bounding box center [536, 351] width 72 height 20
click at [508, 404] on div "Item Name" at bounding box center [505, 414] width 63 height 20
drag, startPoint x: 508, startPoint y: 378, endPoint x: 520, endPoint y: 380, distance: 12.2
click at [508, 404] on div "Item Name" at bounding box center [505, 414] width 63 height 20
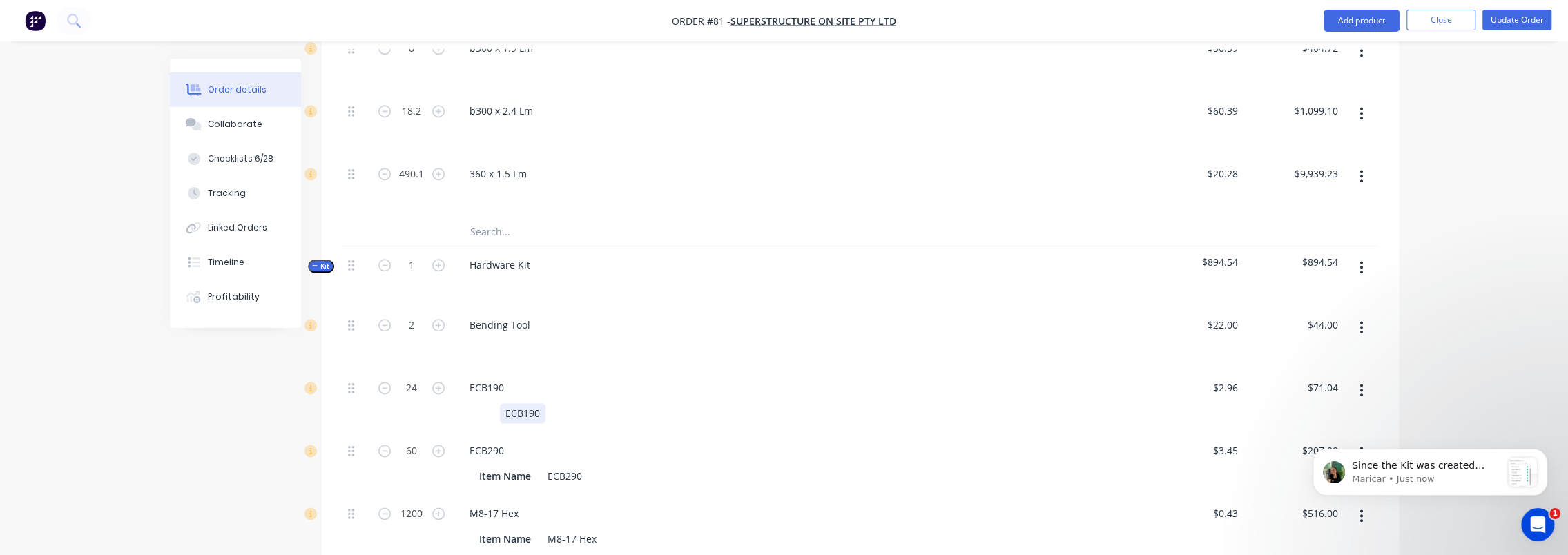
click at [548, 404] on div "ECB190" at bounding box center [796, 414] width 644 height 20
click at [528, 404] on div "ECB190" at bounding box center [523, 414] width 46 height 20
click at [500, 466] on div "Item Name" at bounding box center [505, 476] width 63 height 20
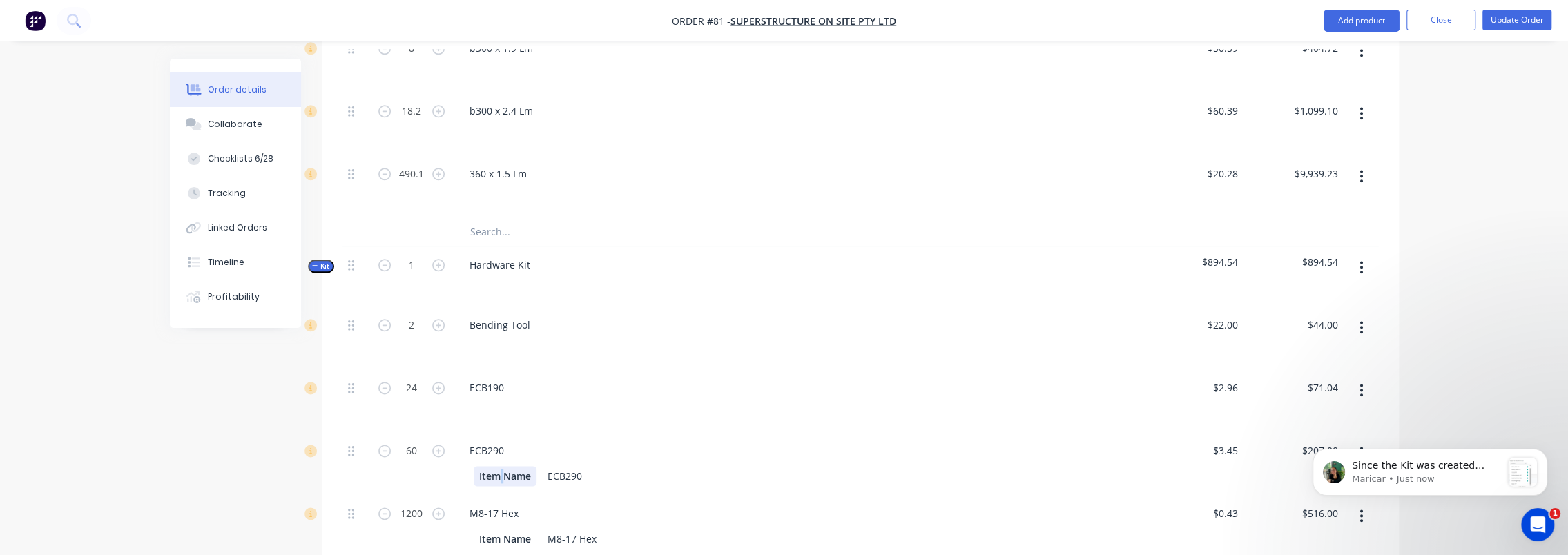
click at [500, 466] on div "Item Name" at bounding box center [505, 476] width 63 height 20
click at [529, 466] on div "ECB290" at bounding box center [523, 476] width 46 height 20
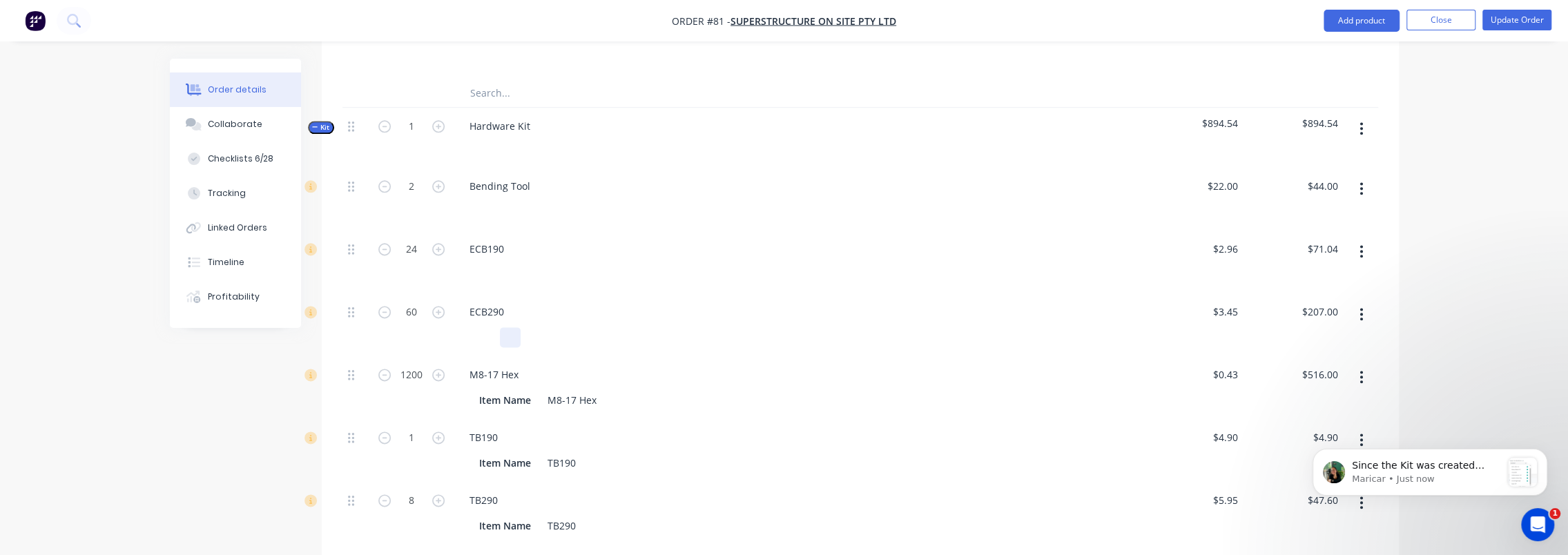
scroll to position [1589, 0]
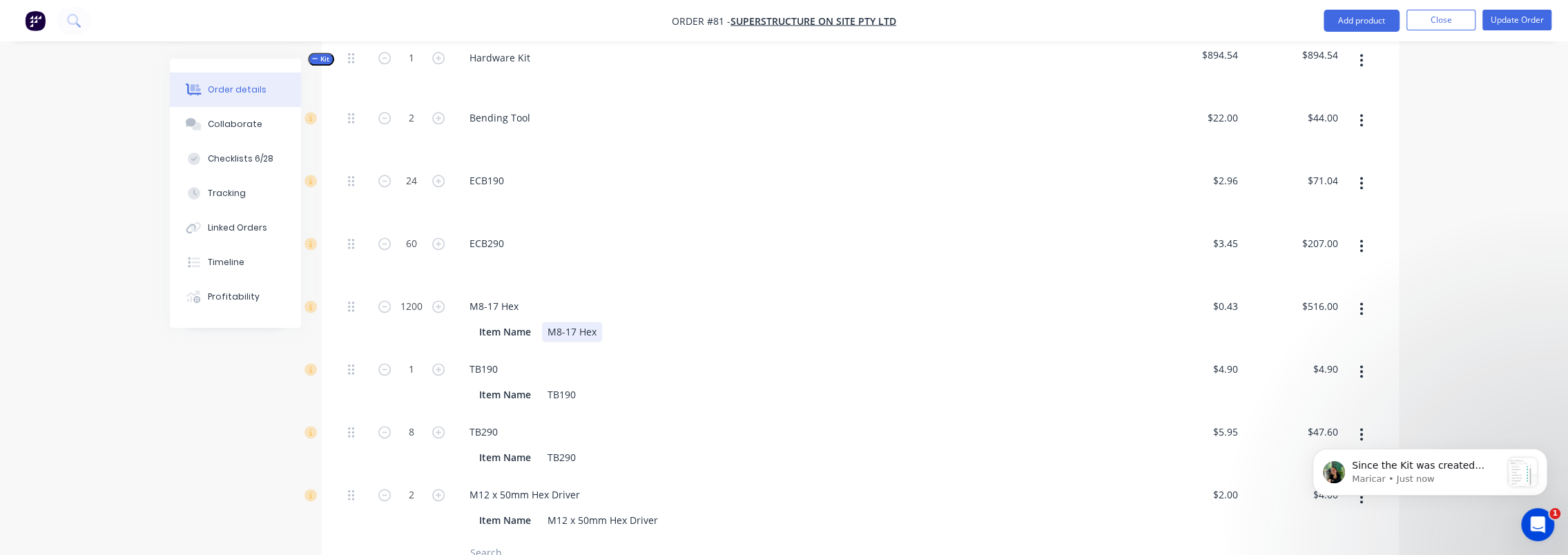
click at [564, 322] on div "M8-17 Hex" at bounding box center [572, 332] width 60 height 20
click at [493, 322] on div "Item Name" at bounding box center [505, 332] width 63 height 20
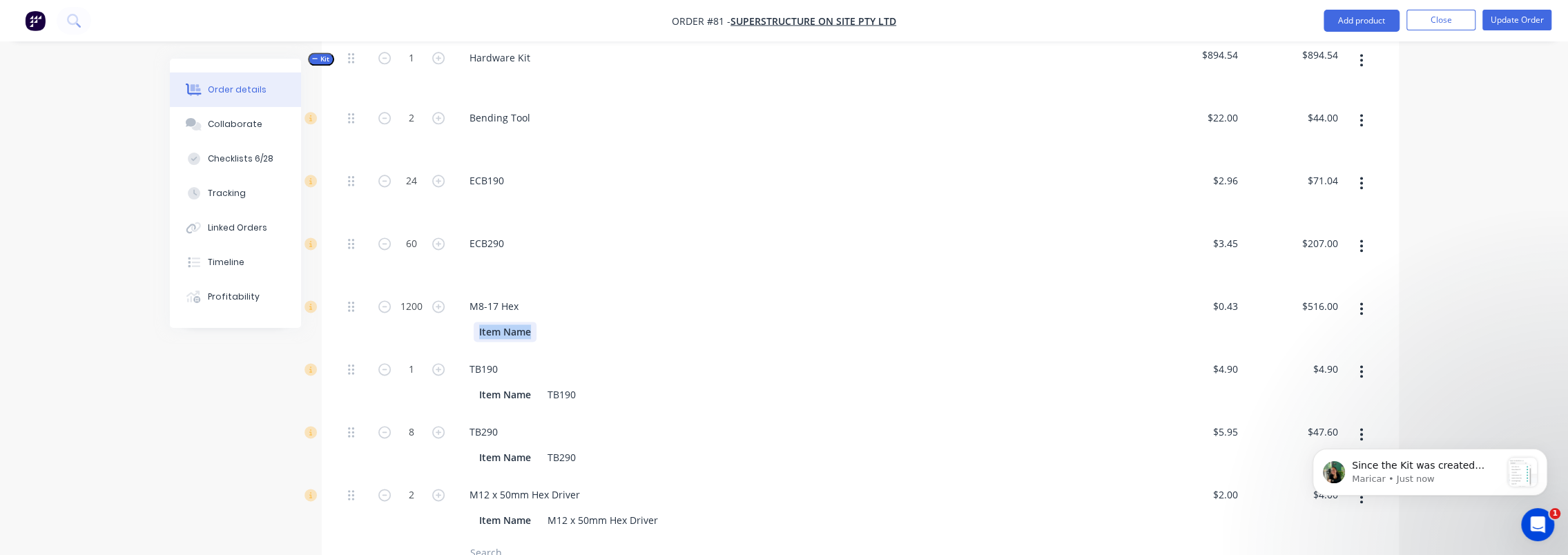
click at [493, 322] on div "Item Name" at bounding box center [505, 332] width 63 height 20
click at [493, 385] on div "Item Name" at bounding box center [505, 395] width 63 height 20
click at [506, 448] on div "Item Name" at bounding box center [505, 458] width 63 height 20
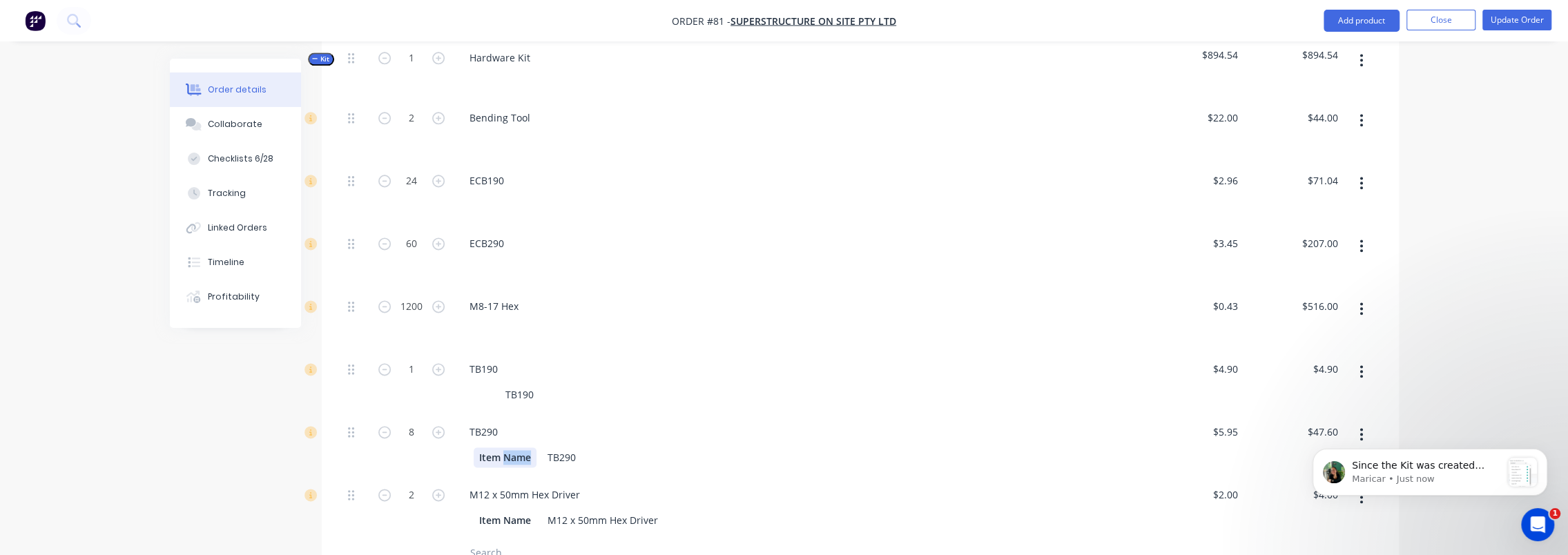
click at [506, 448] on div "Item Name" at bounding box center [505, 458] width 63 height 20
click at [507, 385] on div "TB190" at bounding box center [520, 395] width 39 height 20
drag, startPoint x: 507, startPoint y: 346, endPoint x: 503, endPoint y: 410, distance: 64.1
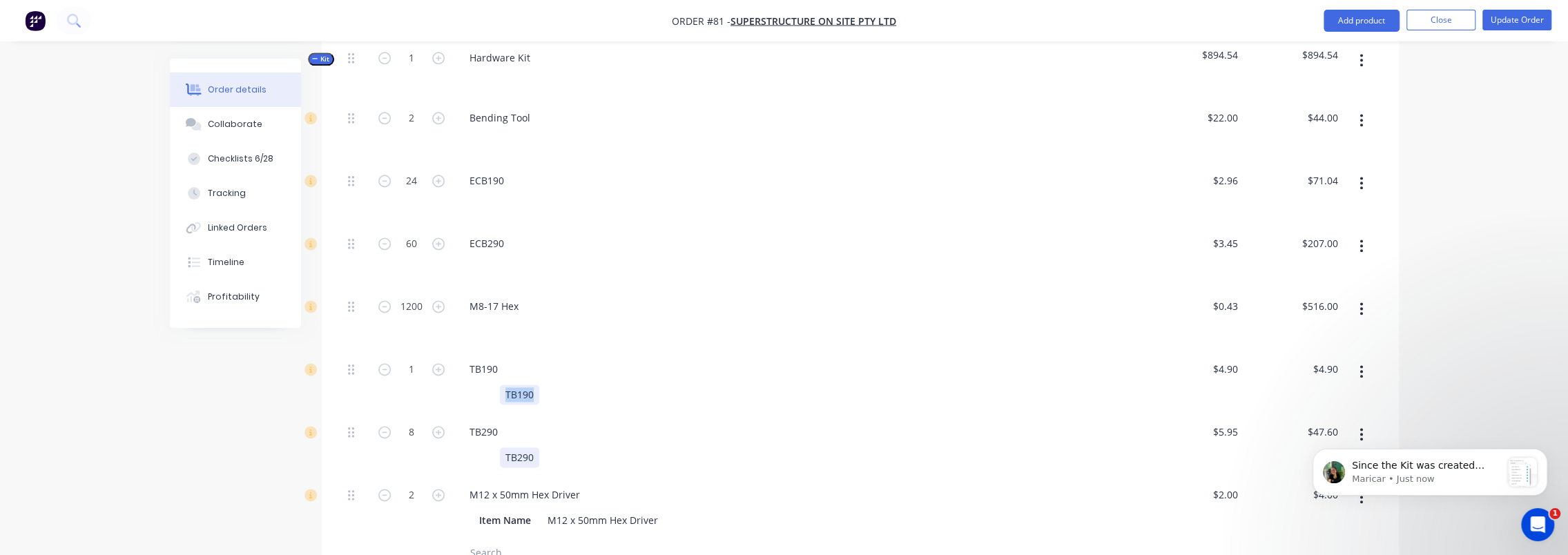
click at [508, 385] on div "TB190" at bounding box center [520, 395] width 39 height 20
click at [508, 448] on div "TB290" at bounding box center [520, 458] width 39 height 20
click at [509, 448] on div "TB290" at bounding box center [520, 458] width 39 height 20
click at [510, 511] on div "Item Name" at bounding box center [505, 521] width 63 height 20
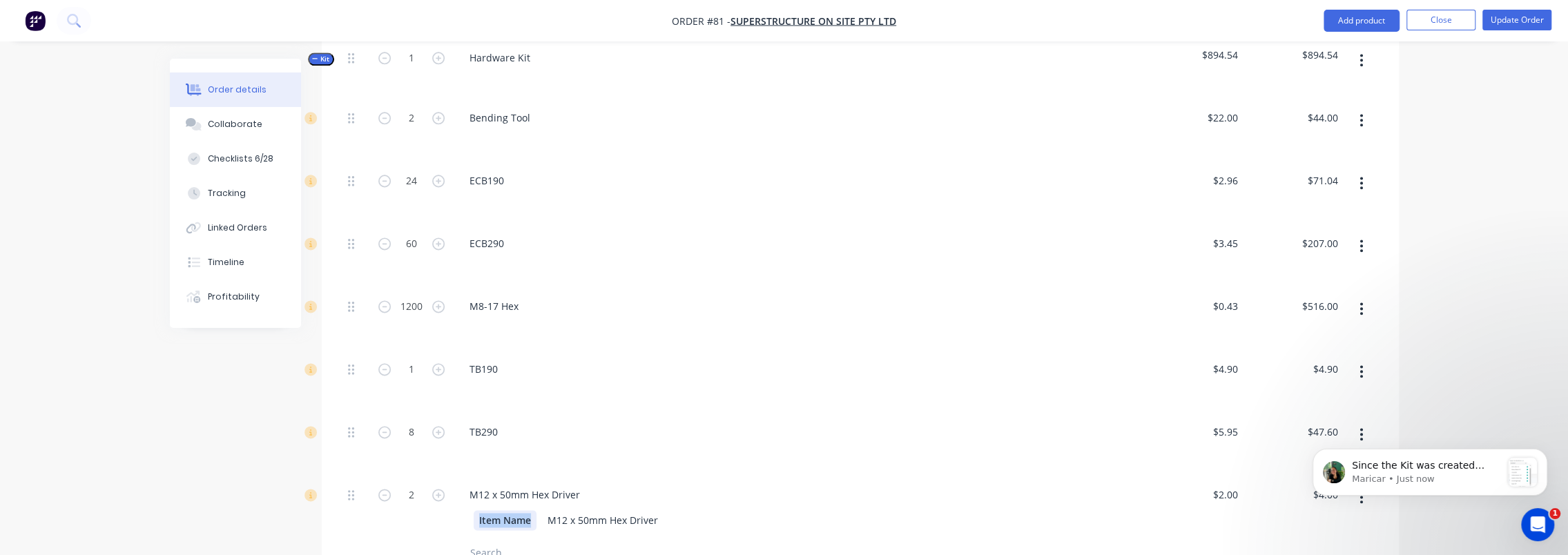
click at [510, 511] on div "Item Name" at bounding box center [505, 521] width 63 height 20
click at [542, 511] on div "M12 x 50mm Hex Driver" at bounding box center [561, 521] width 122 height 20
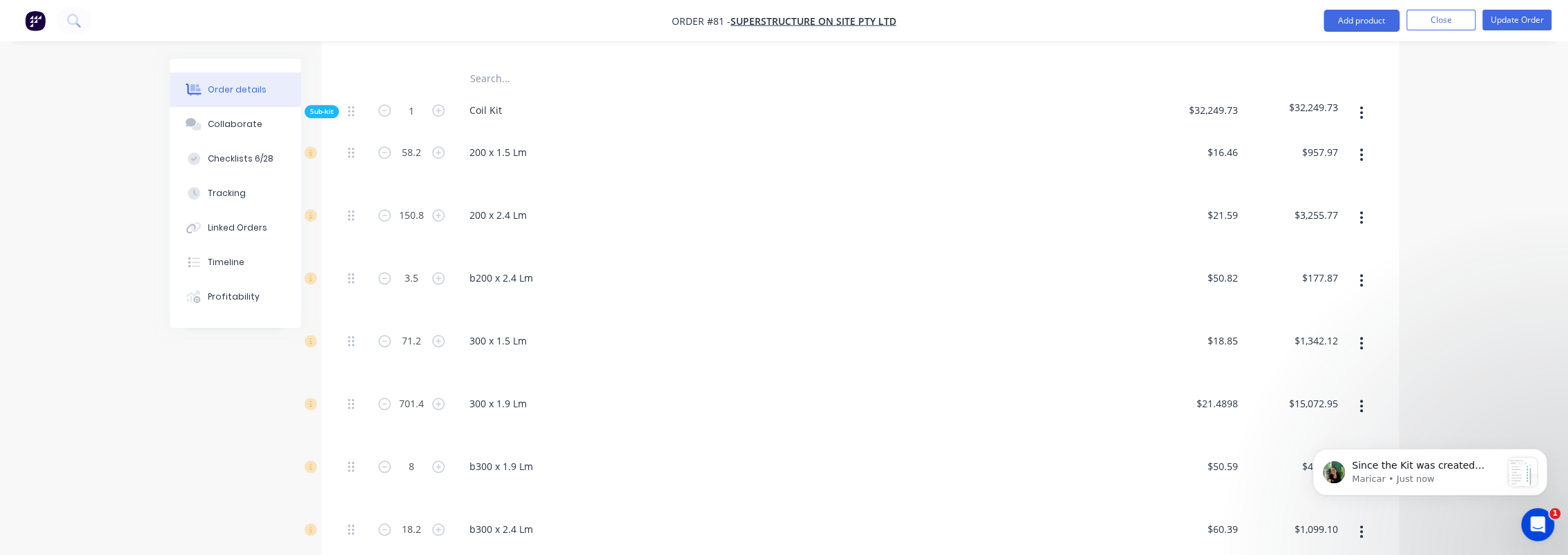
scroll to position [967, 0]
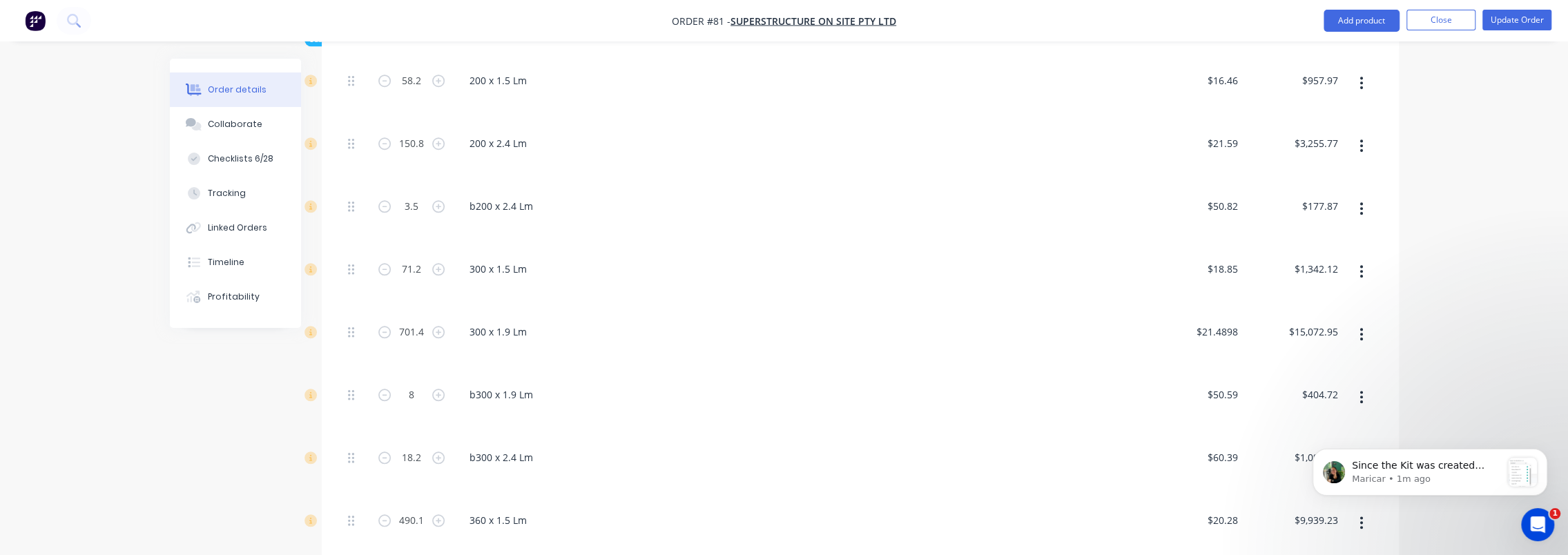
scroll to position [1036, 0]
click at [1434, 364] on div "Order details Collaborate Checklists 6/28 Tracking Linked Orders Timeline Profi…" at bounding box center [784, 225] width 1568 height 2523
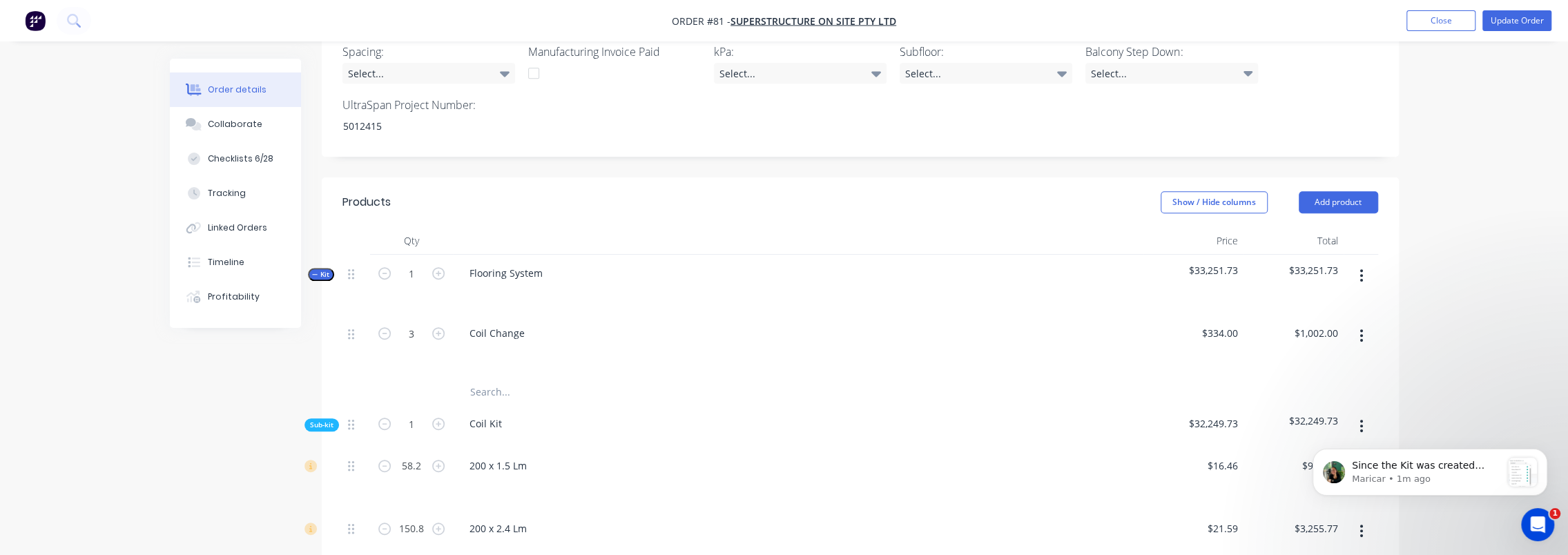
scroll to position [691, 0]
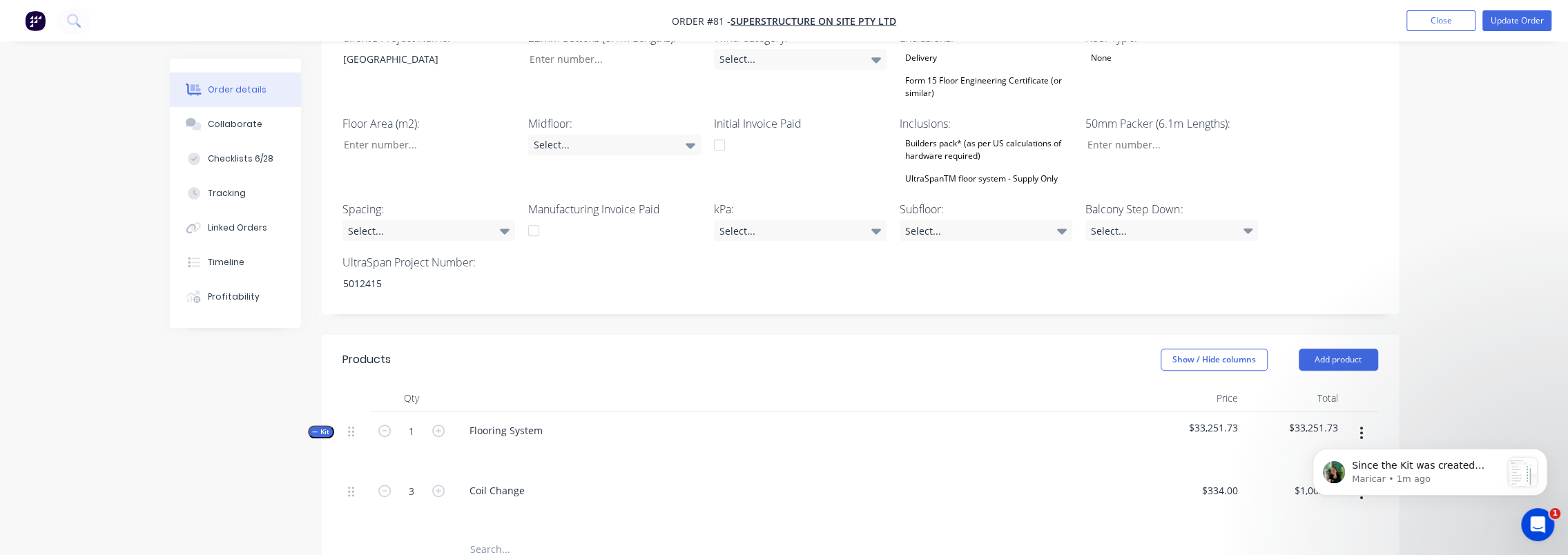
scroll to position [0, 0]
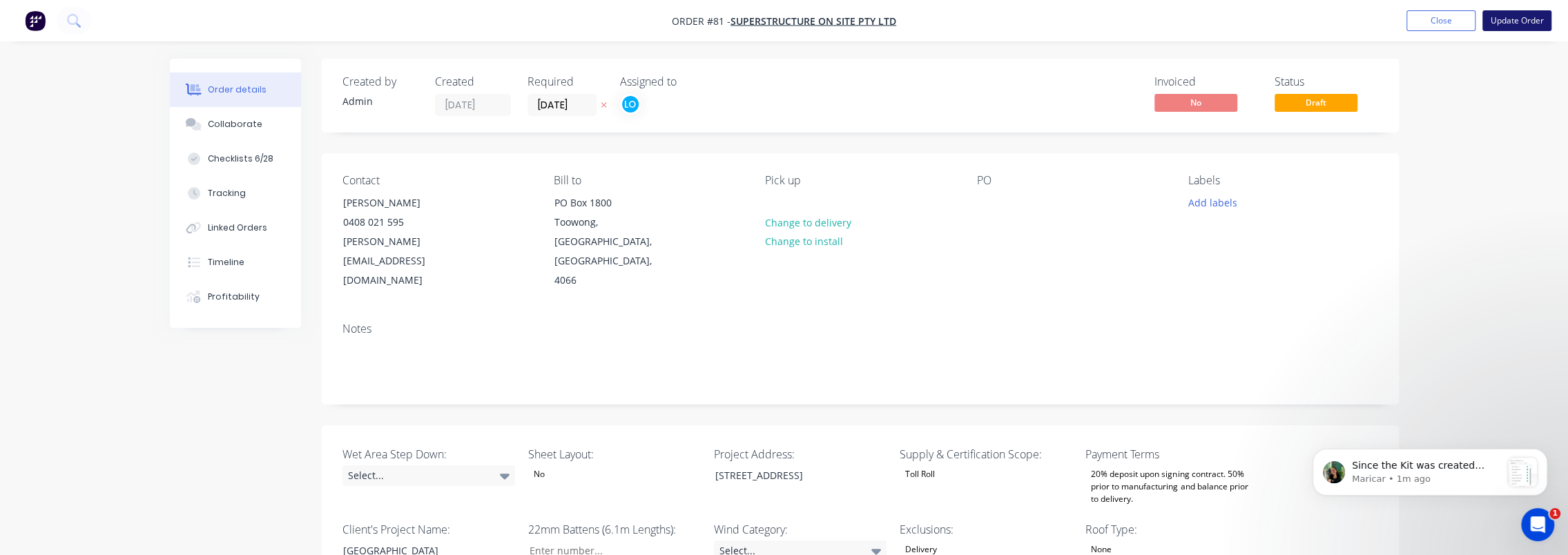
click at [1515, 16] on button "Update Order" at bounding box center [1517, 20] width 69 height 20
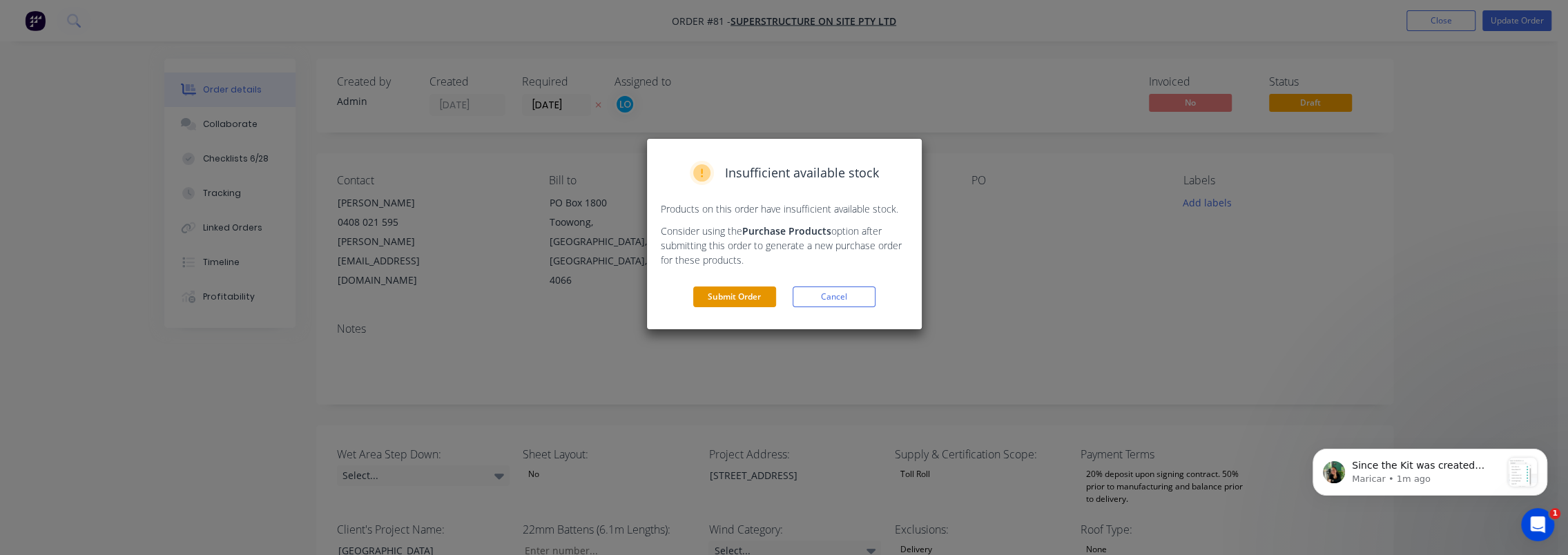
click at [736, 289] on button "Submit Order" at bounding box center [735, 297] width 83 height 20
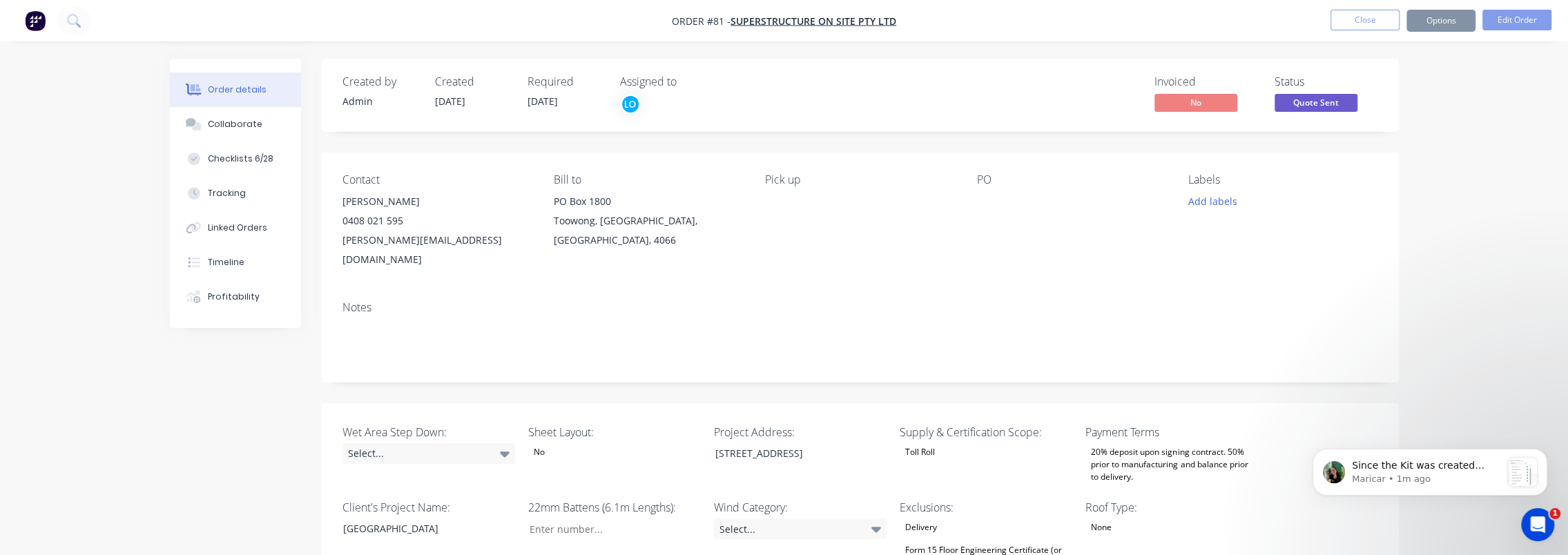
scroll to position [927, 0]
click at [1434, 21] on button "Options" at bounding box center [1441, 20] width 69 height 22
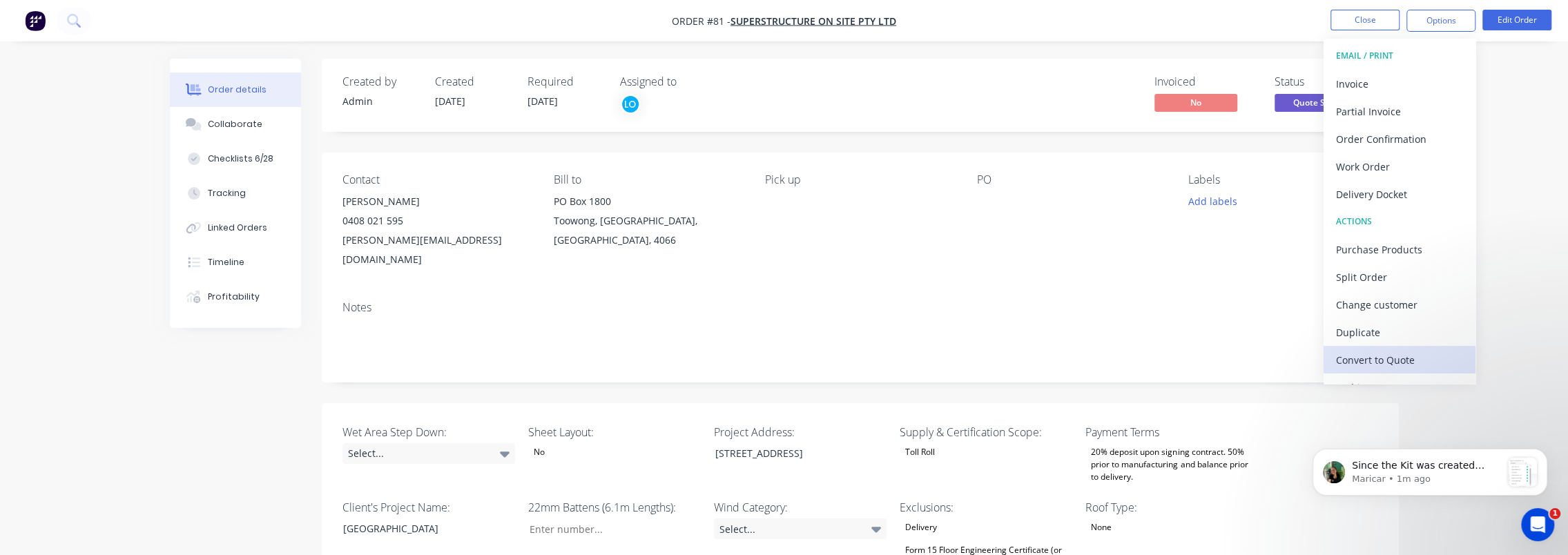
click at [1415, 351] on div "Convert to Quote" at bounding box center [1400, 360] width 127 height 20
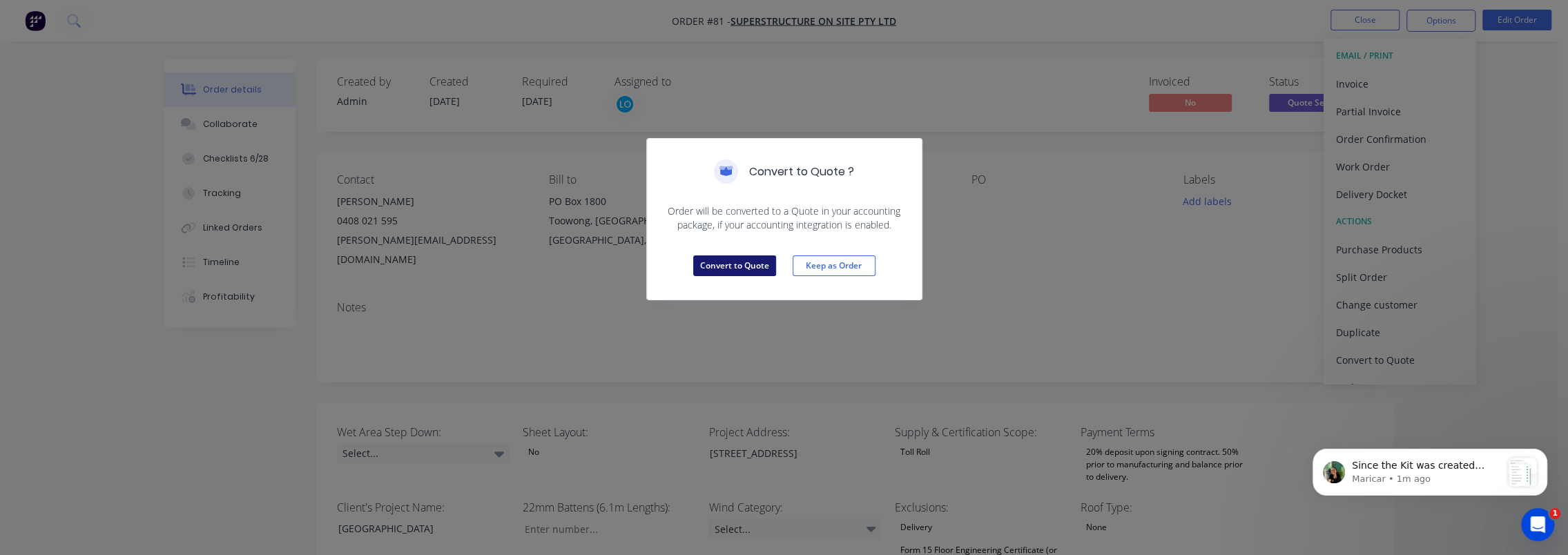
click at [753, 262] on button "Convert to Quote" at bounding box center [735, 266] width 83 height 20
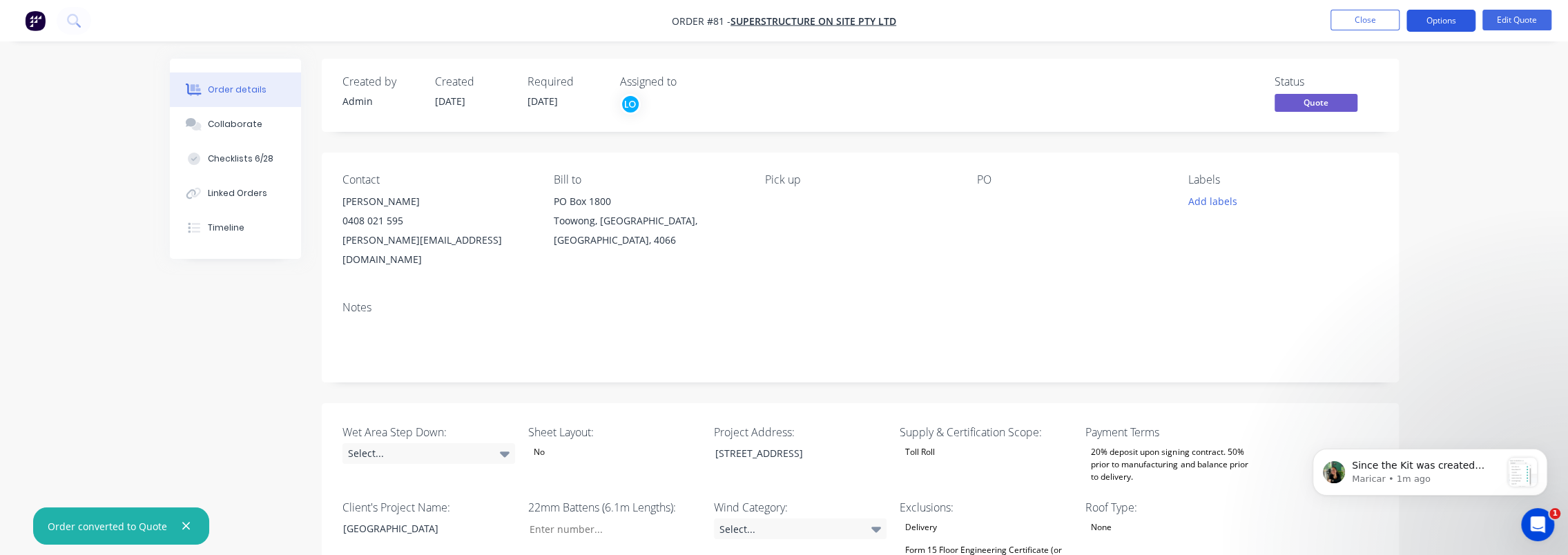
click at [1441, 14] on button "Options" at bounding box center [1441, 20] width 69 height 22
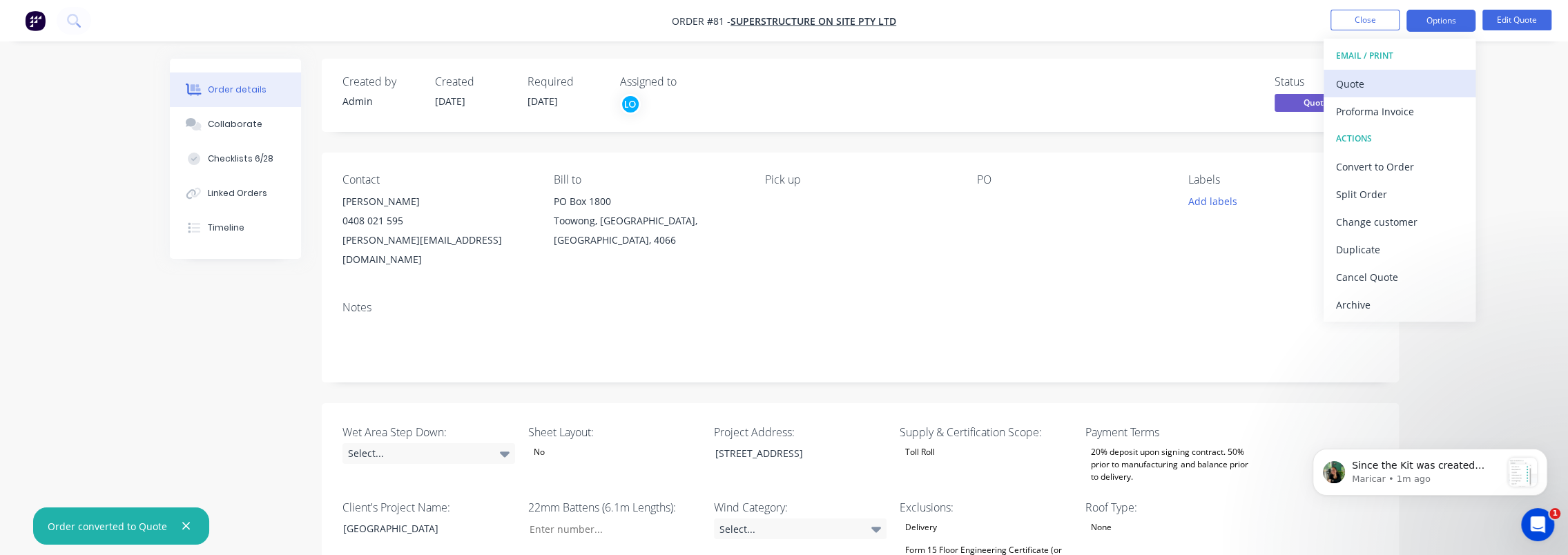
click at [1367, 85] on div "Quote" at bounding box center [1400, 83] width 127 height 20
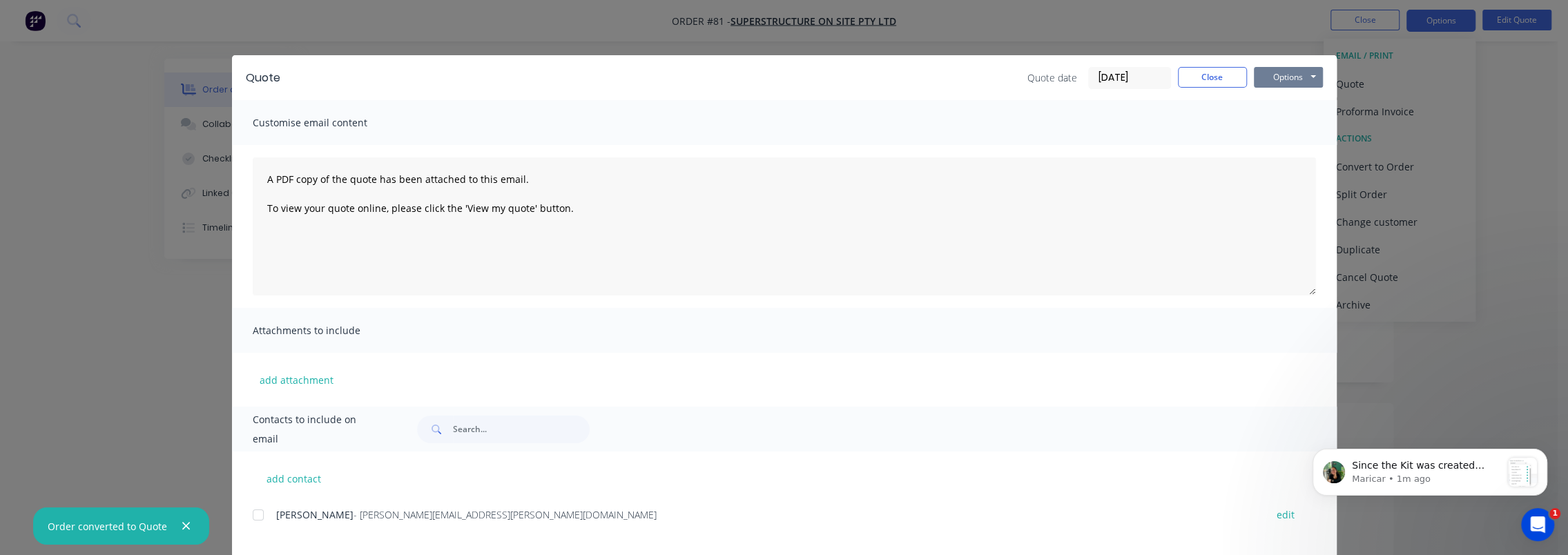
click at [1295, 77] on button "Options" at bounding box center [1289, 77] width 69 height 20
click at [1282, 99] on button "Preview" at bounding box center [1298, 102] width 88 height 23
click at [1271, 74] on button "Options" at bounding box center [1289, 77] width 69 height 20
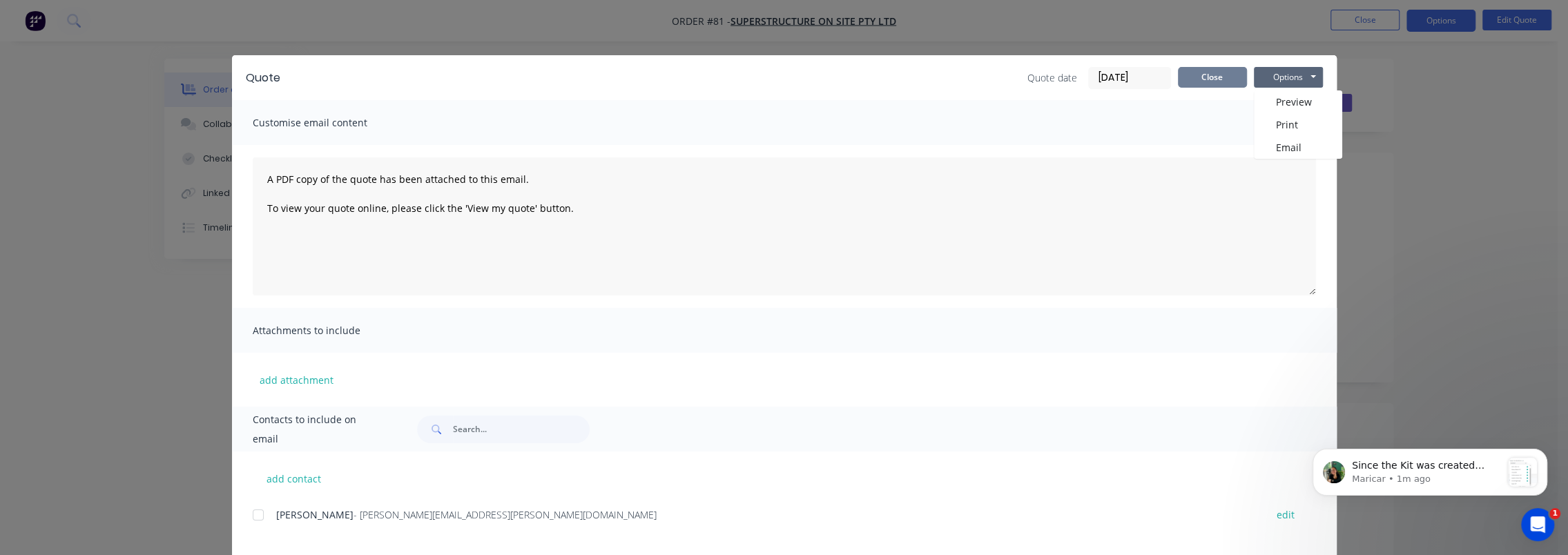
click at [1202, 69] on button "Close" at bounding box center [1213, 77] width 69 height 20
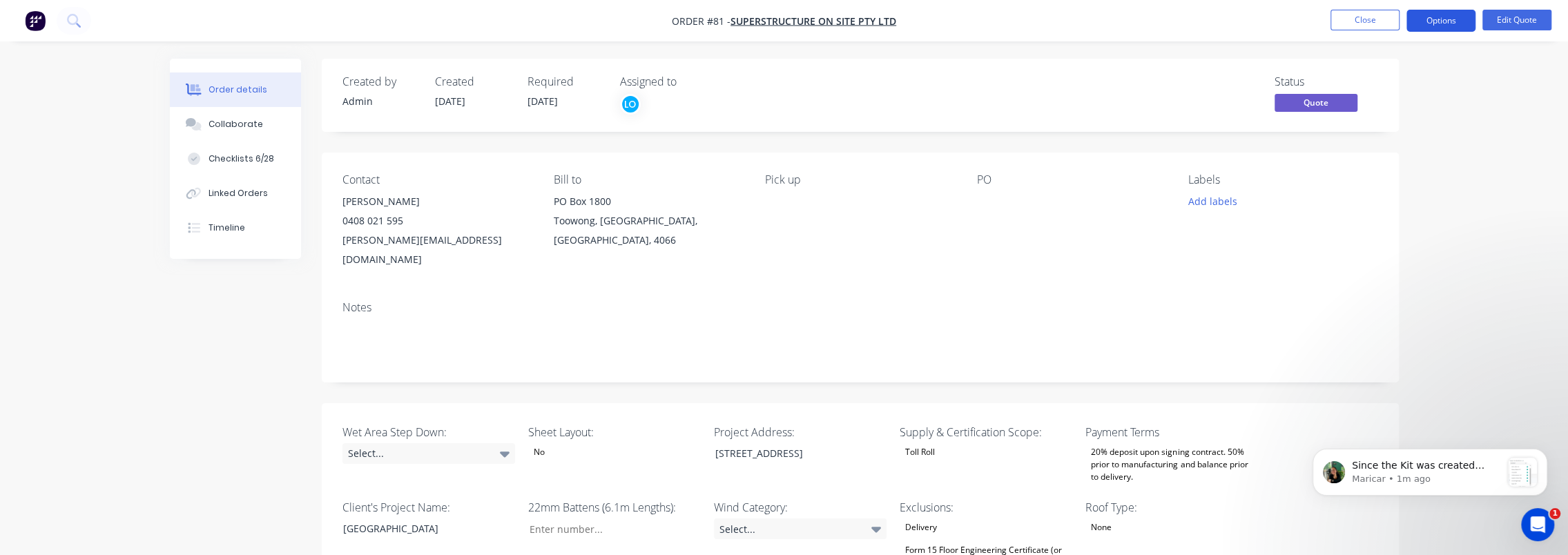
click at [1432, 19] on button "Options" at bounding box center [1441, 20] width 69 height 22
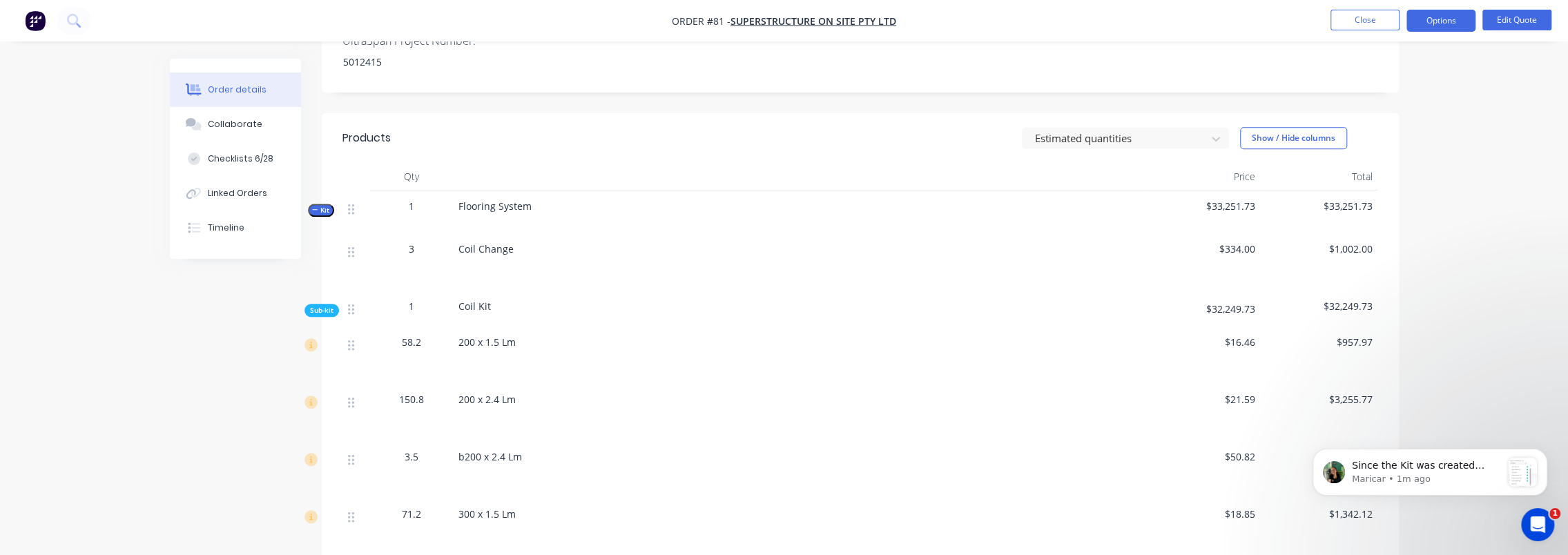
scroll to position [691, 0]
click at [1505, 470] on div "Since the Kit was created manually, you’ll need to save it to your Product Cata…" at bounding box center [1430, 472] width 214 height 29
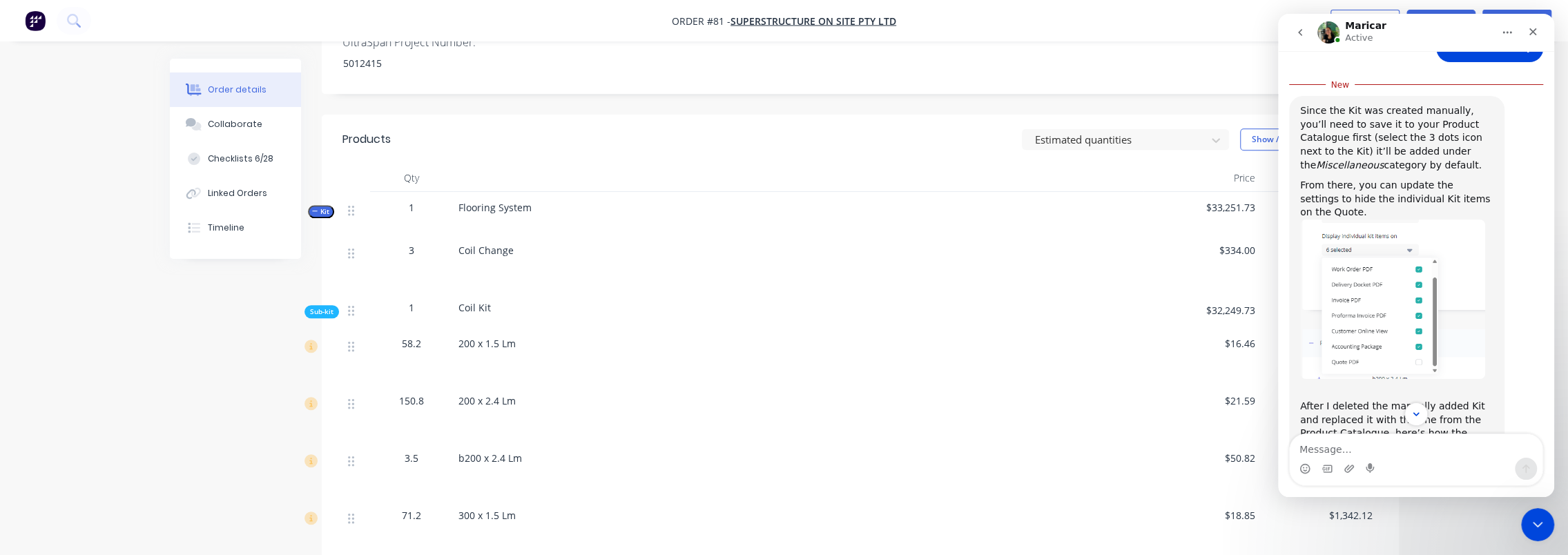
scroll to position [870, 0]
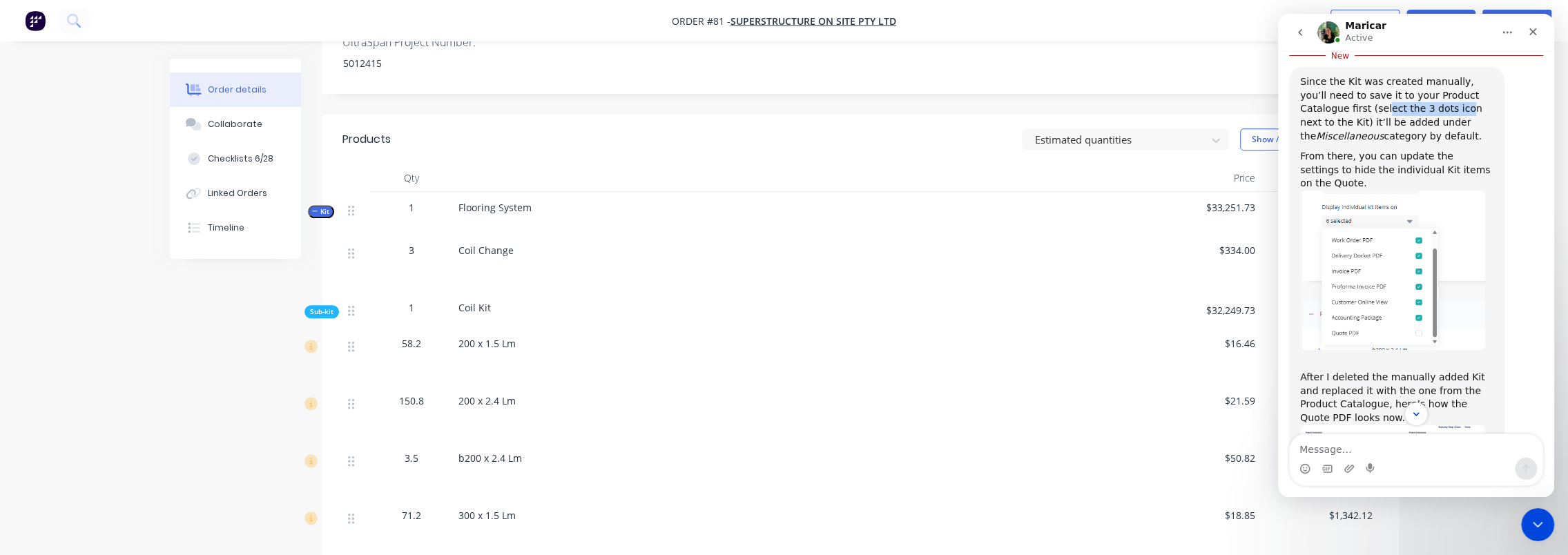
drag, startPoint x: 1332, startPoint y: 110, endPoint x: 1406, endPoint y: 107, distance: 74.1
click at [1406, 107] on div "Since the Kit was created manually, you’ll need to save it to your Product Cata…" at bounding box center [1396, 109] width 194 height 68
drag, startPoint x: 1450, startPoint y: 110, endPoint x: 1390, endPoint y: 110, distance: 60.0
click at [1390, 110] on div "Since the Kit was created manually, you’ll need to save it to your Product Cata…" at bounding box center [1396, 109] width 194 height 68
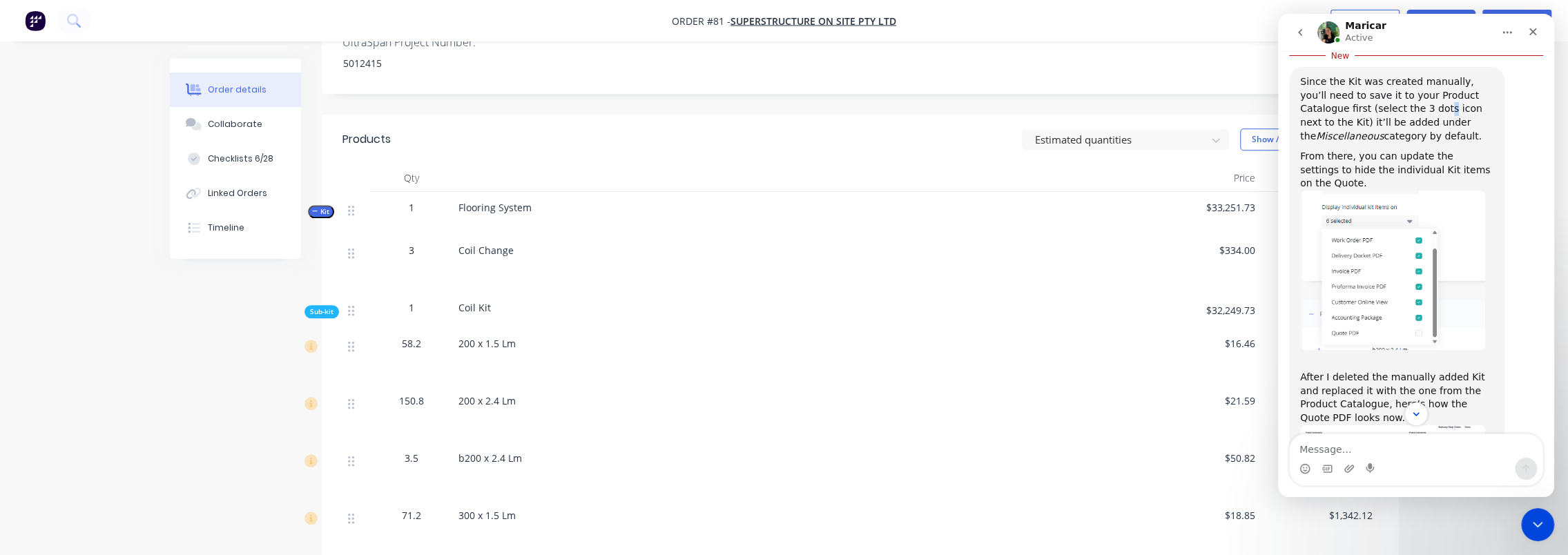
click at [1390, 110] on div "Since the Kit was created manually, you’ll need to save it to your Product Cata…" at bounding box center [1396, 109] width 194 height 68
drag, startPoint x: 1390, startPoint y: 110, endPoint x: 1470, endPoint y: 132, distance: 83.0
click at [1470, 132] on div "Since the Kit was created manually, you’ll need to save it to your Product Cata…" at bounding box center [1396, 109] width 194 height 68
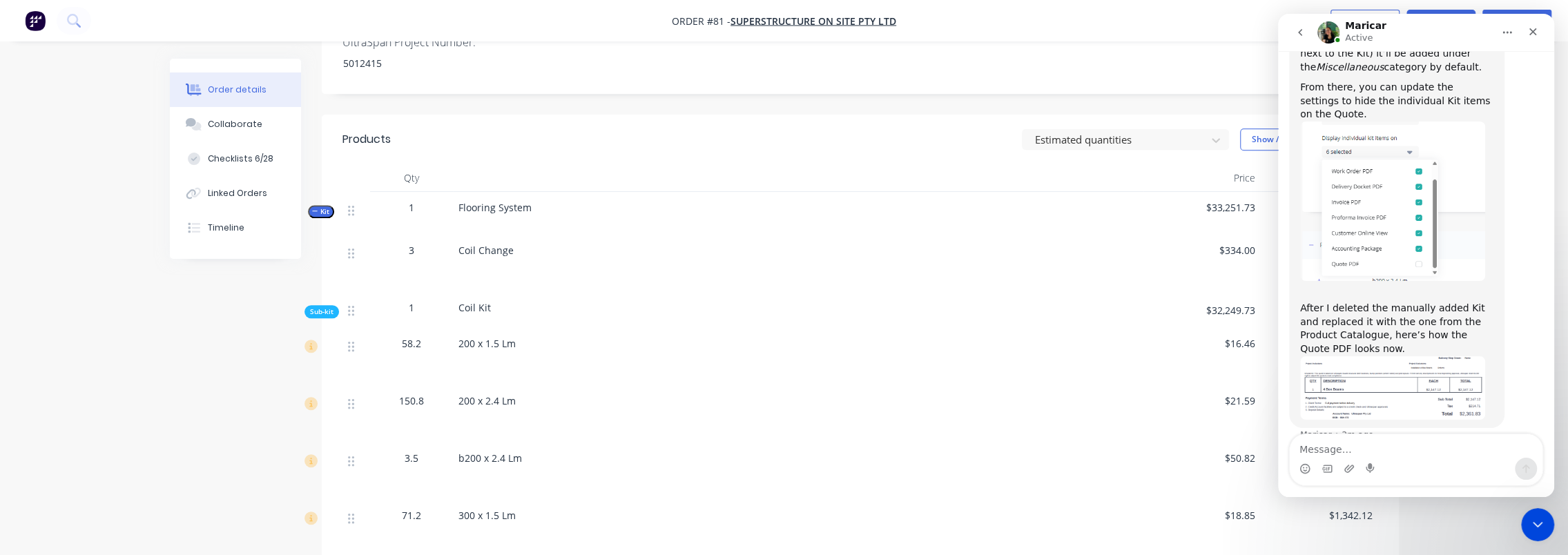
scroll to position [949, 0]
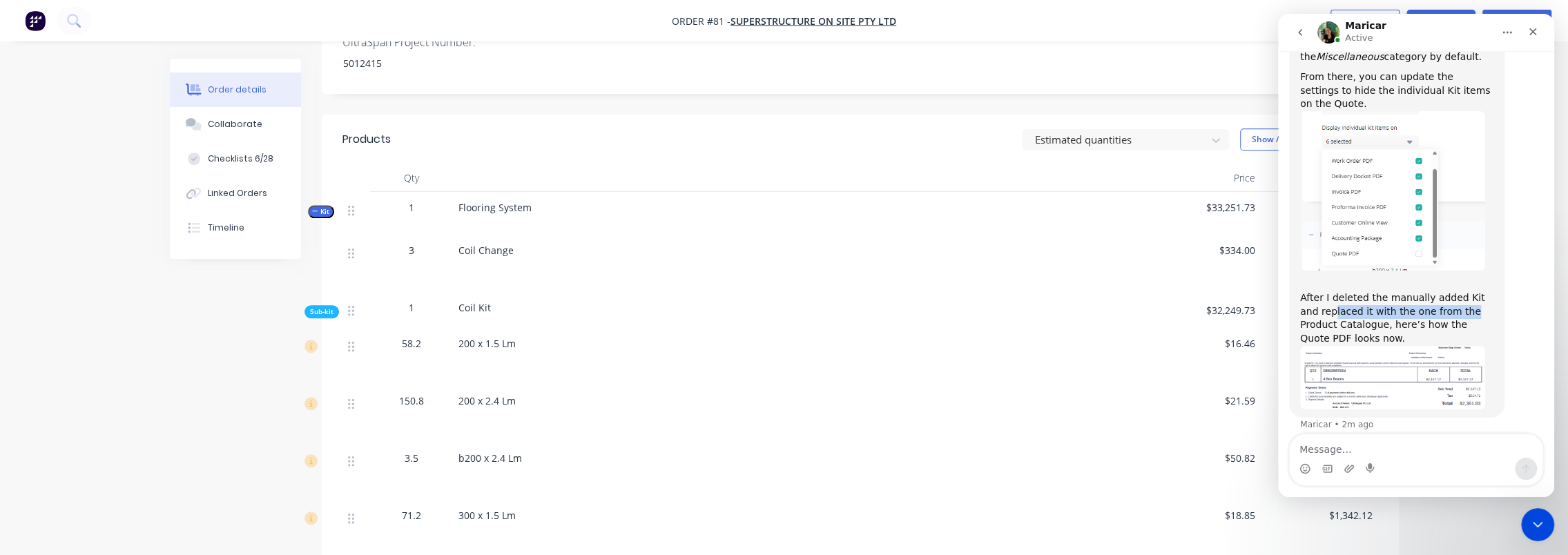
drag, startPoint x: 1314, startPoint y: 291, endPoint x: 1438, endPoint y: 302, distance: 124.5
click at [1438, 302] on div "After I deleted the manually added Kit and replaced it with the one from the Pr…" at bounding box center [1396, 319] width 194 height 54
click at [1464, 315] on div "After I deleted the manually added Kit and replaced it with the one from the Pr…" at bounding box center [1396, 319] width 194 height 54
drag, startPoint x: 1478, startPoint y: 315, endPoint x: 1367, endPoint y: 310, distance: 111.1
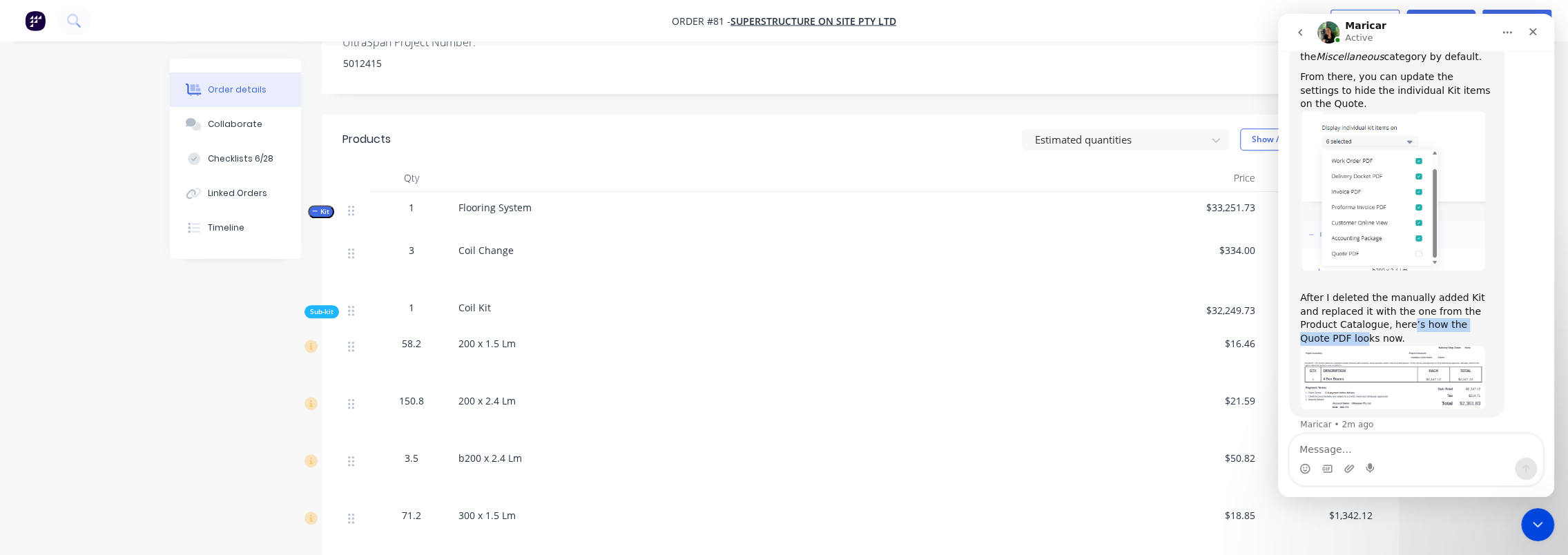
click at [1367, 310] on div "After I deleted the manually added Kit and replaced it with the one from the Pr…" at bounding box center [1396, 319] width 194 height 54
click at [1347, 311] on div "After I deleted the manually added Kit and replaced it with the one from the Pr…" at bounding box center [1396, 319] width 194 height 54
click at [1536, 517] on icon "Close Intercom Messenger" at bounding box center [1535, 523] width 16 height 16
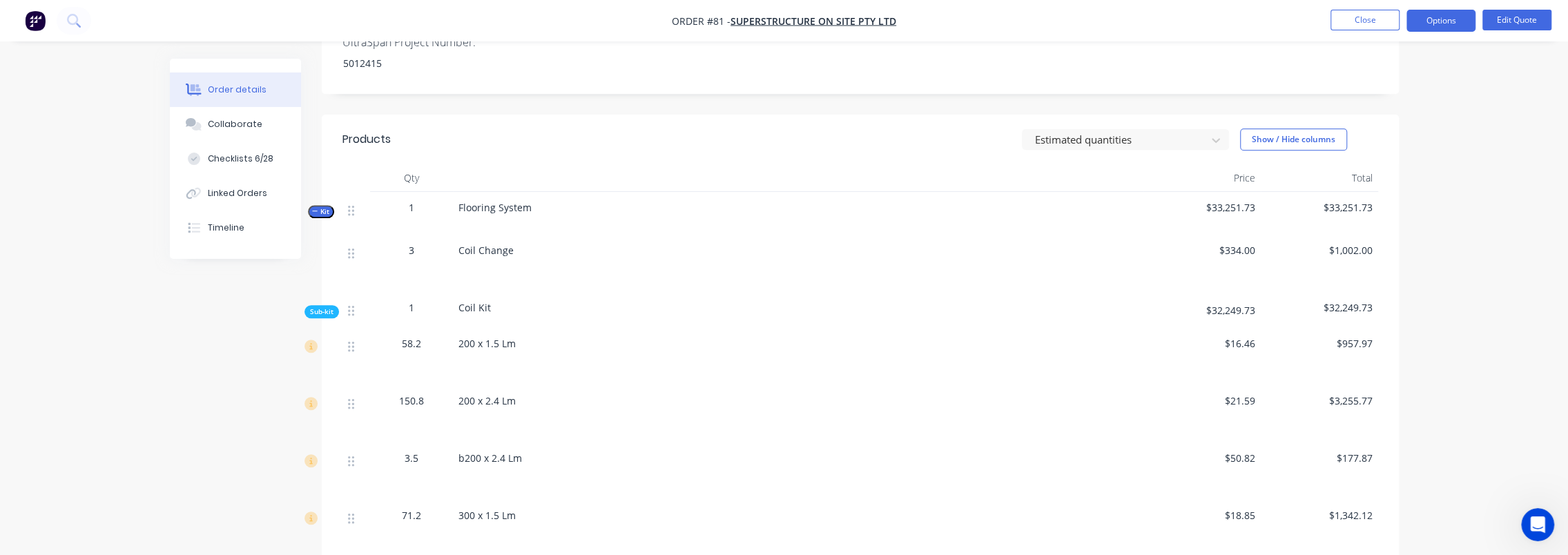
click at [1494, 295] on div "Order details Collaborate Checklists 6/28 Linked Orders Timeline Order details …" at bounding box center [784, 378] width 1568 height 2137
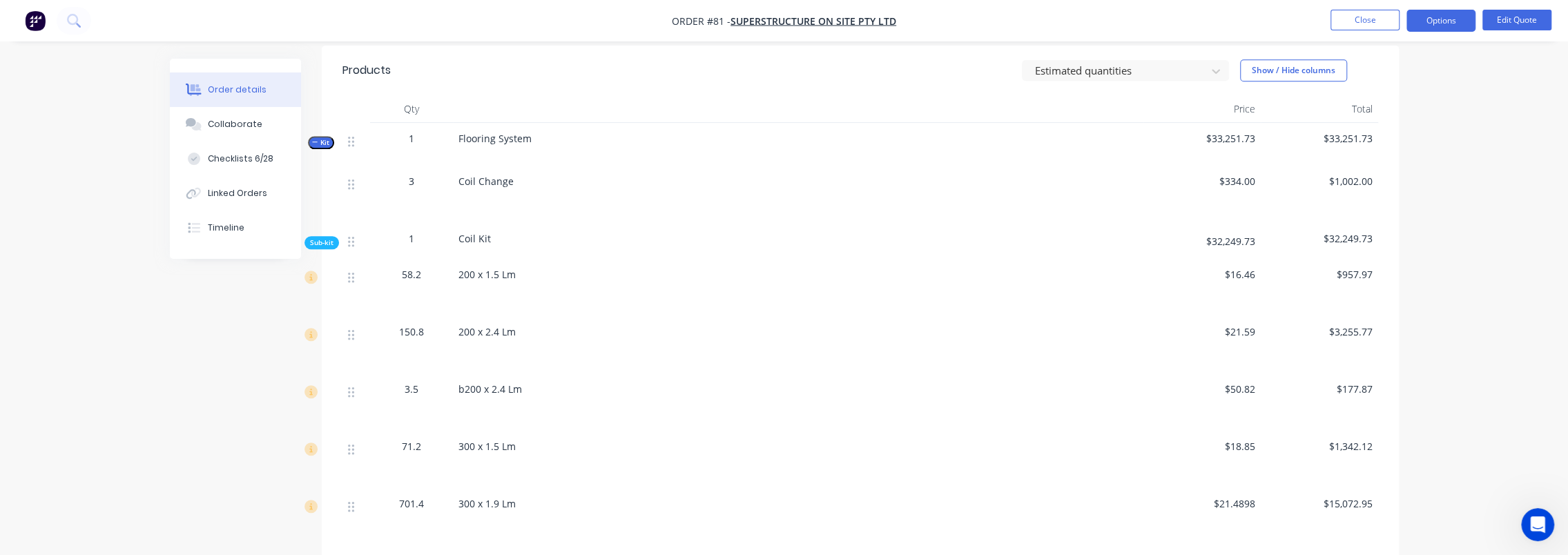
scroll to position [691, 0]
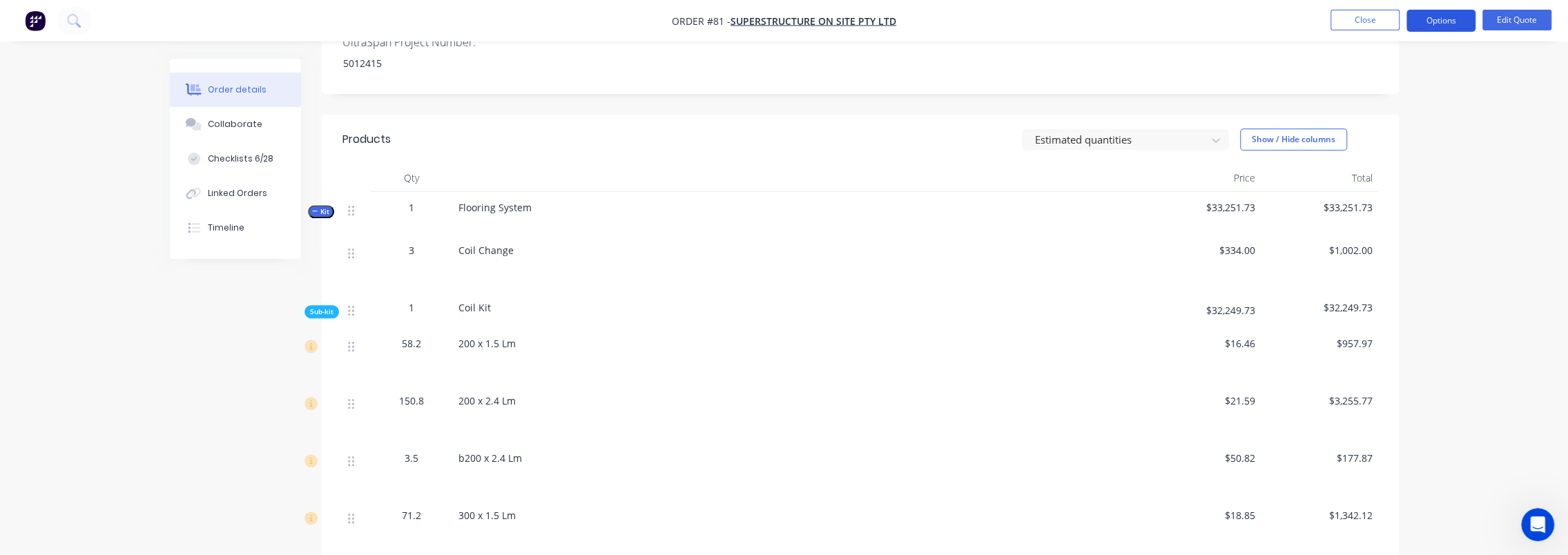
click at [1447, 20] on button "Options" at bounding box center [1441, 20] width 69 height 22
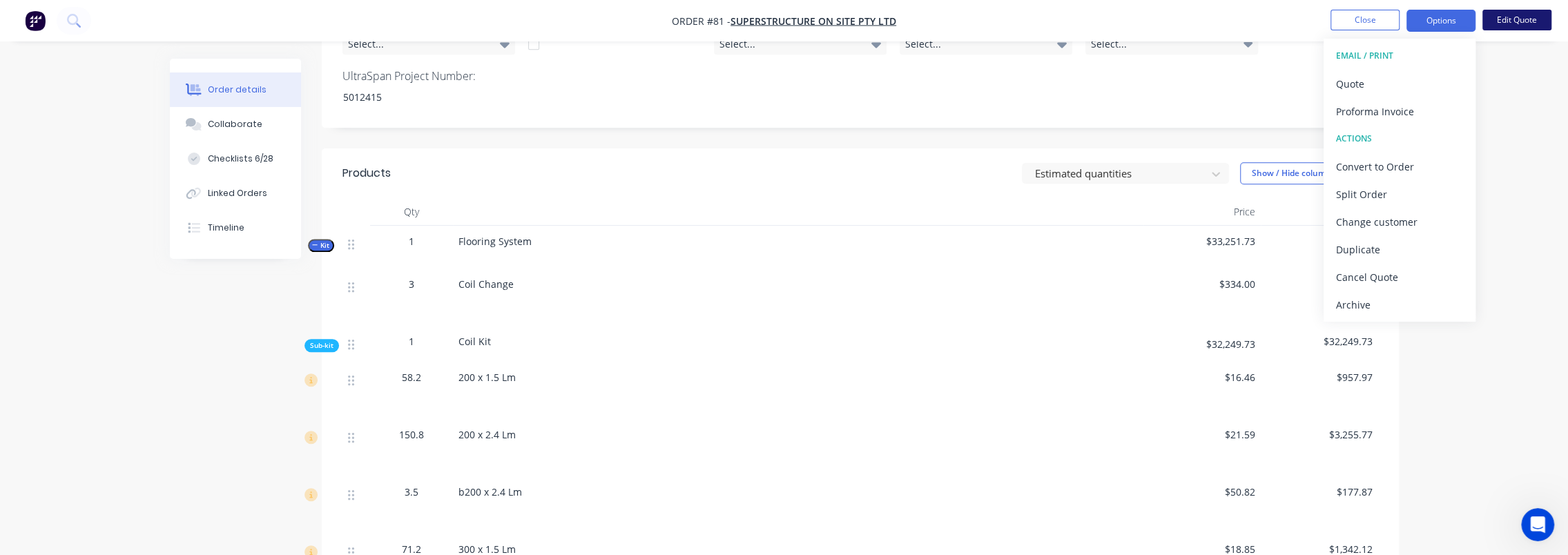
scroll to position [622, 0]
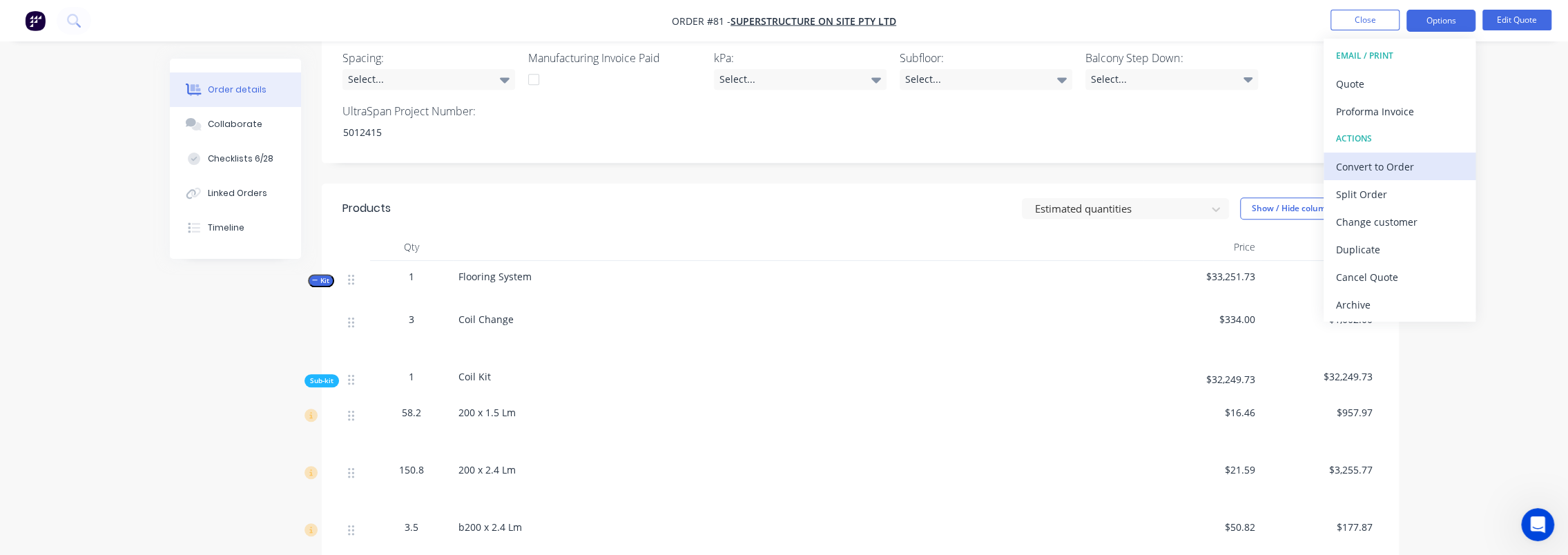
click at [1425, 168] on div "Convert to Order" at bounding box center [1400, 167] width 127 height 20
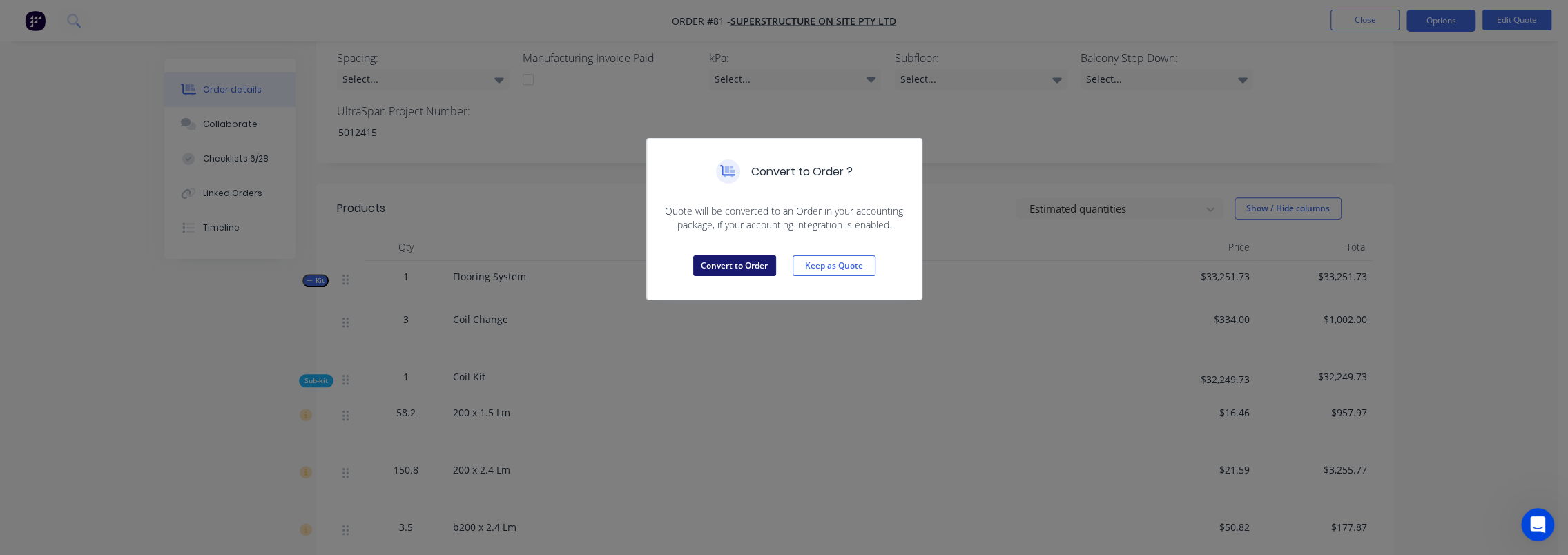
click at [726, 264] on button "Convert to Order" at bounding box center [735, 266] width 83 height 20
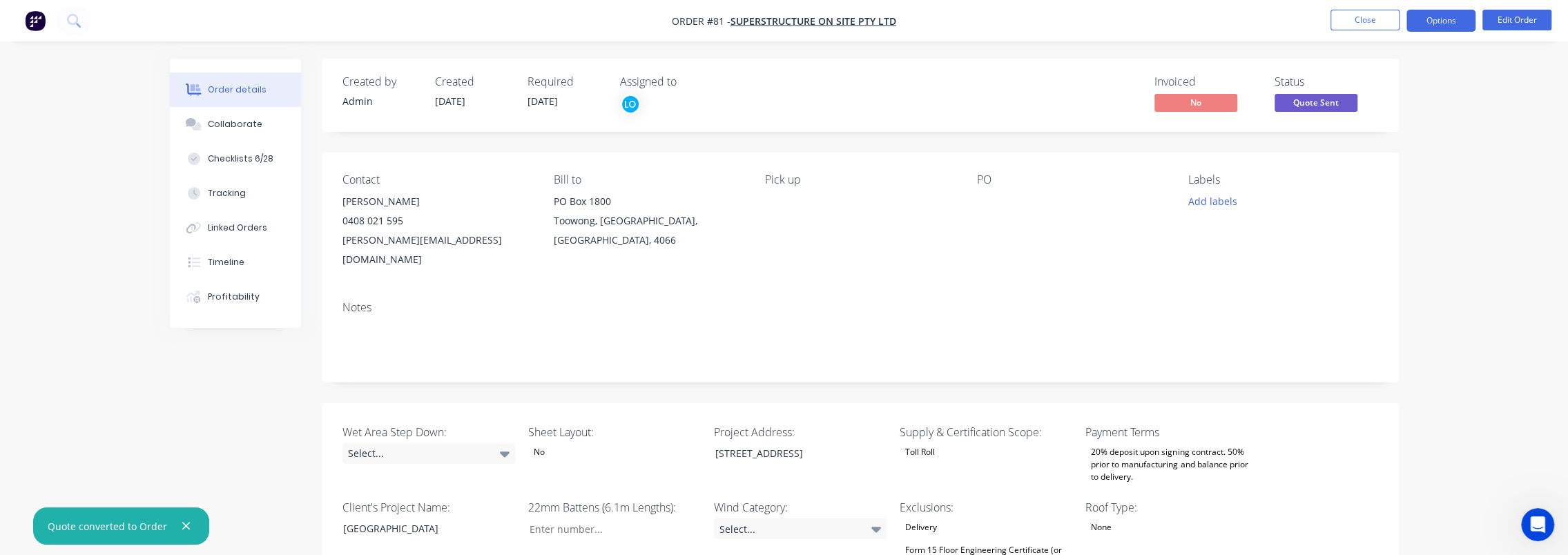
click at [1460, 22] on button "Options" at bounding box center [1441, 20] width 69 height 22
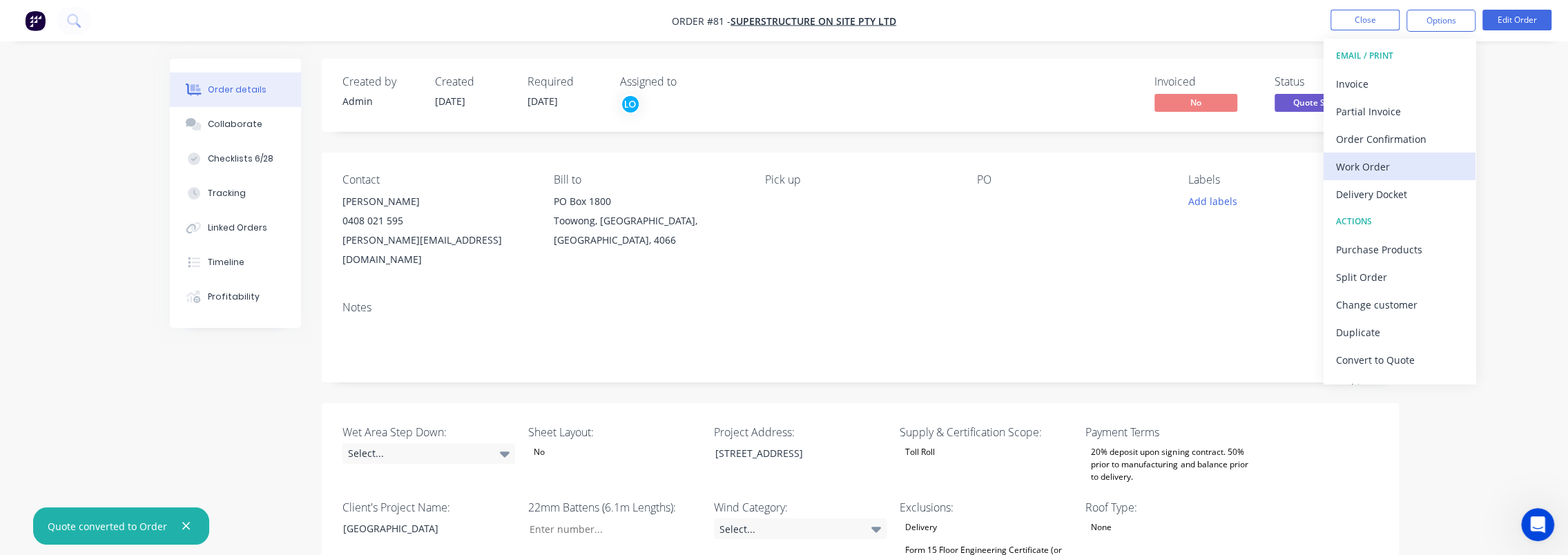
click at [1406, 166] on div "Work Order" at bounding box center [1400, 167] width 127 height 20
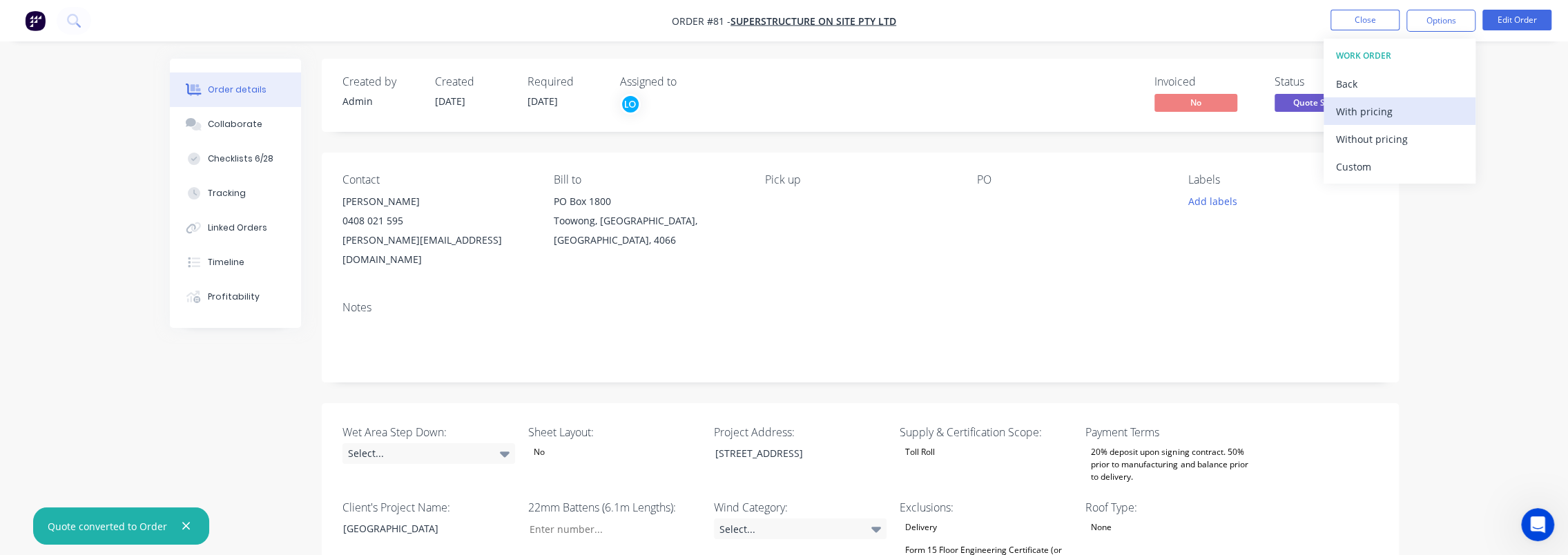
click at [1420, 110] on div "With pricing" at bounding box center [1400, 111] width 127 height 20
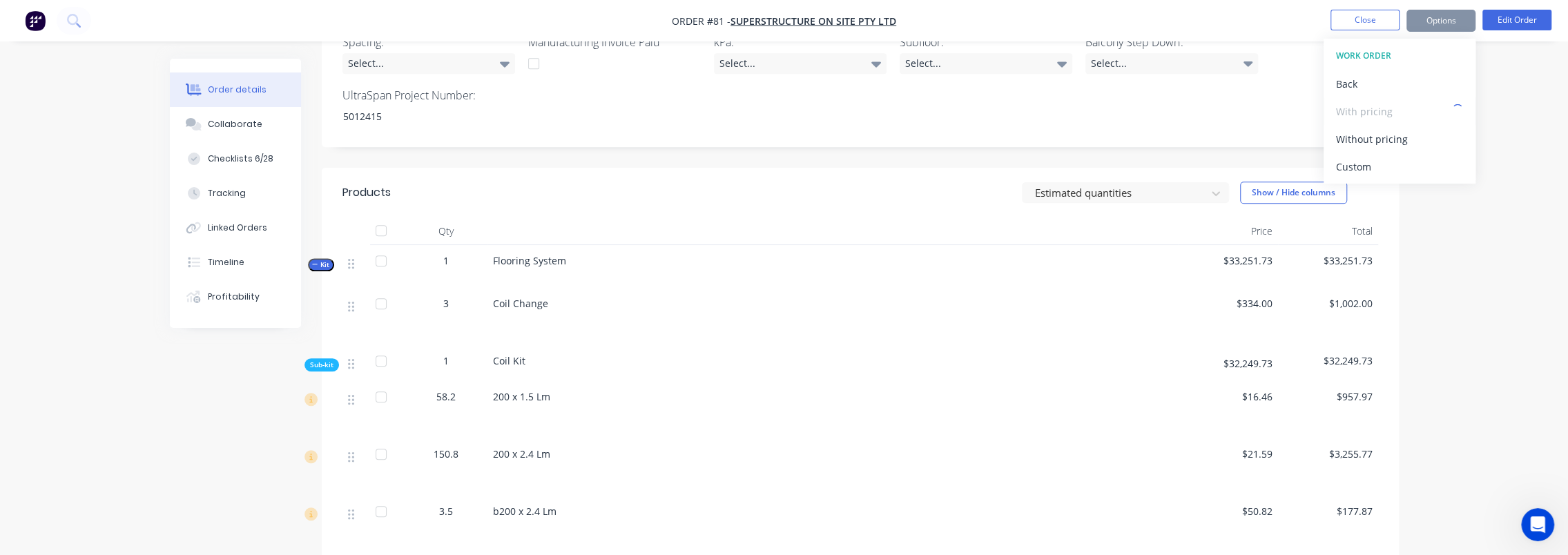
scroll to position [691, 0]
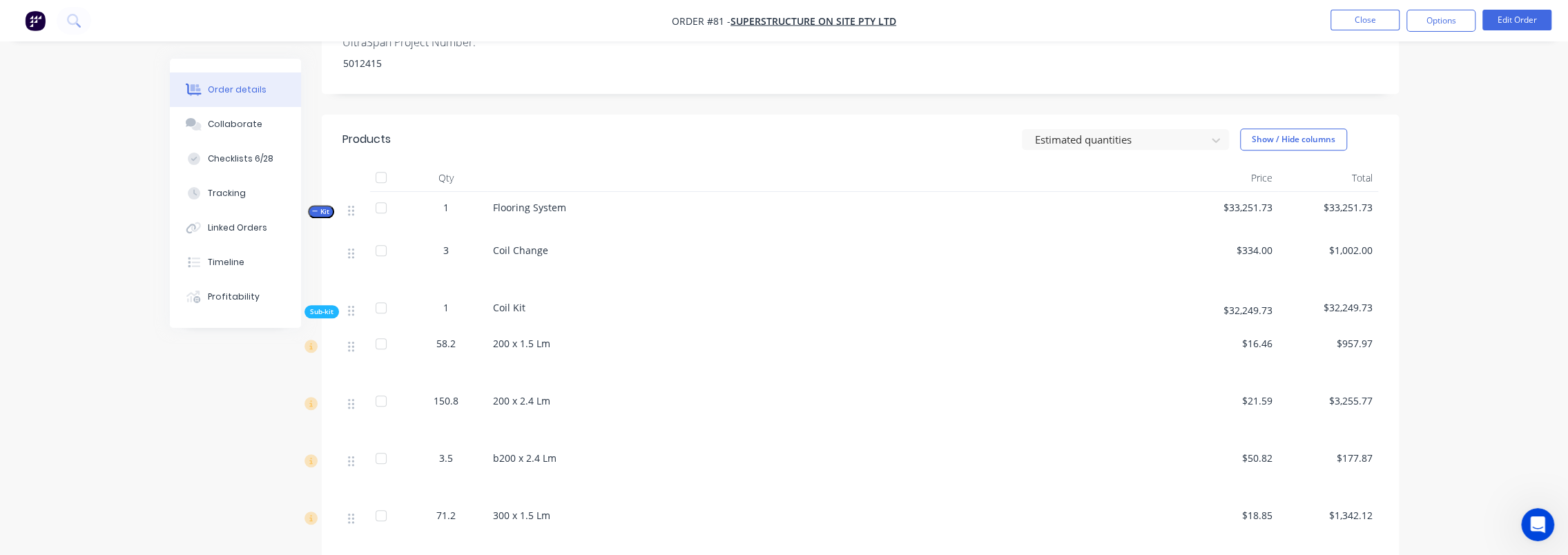
click at [1541, 160] on div "Order details Collaborate Checklists 6/28 Tracking Linked Orders Timeline Profi…" at bounding box center [784, 378] width 1568 height 2137
click at [1478, 204] on div "Order details Collaborate Checklists 6/28 Tracking Linked Orders Timeline Profi…" at bounding box center [784, 378] width 1568 height 2137
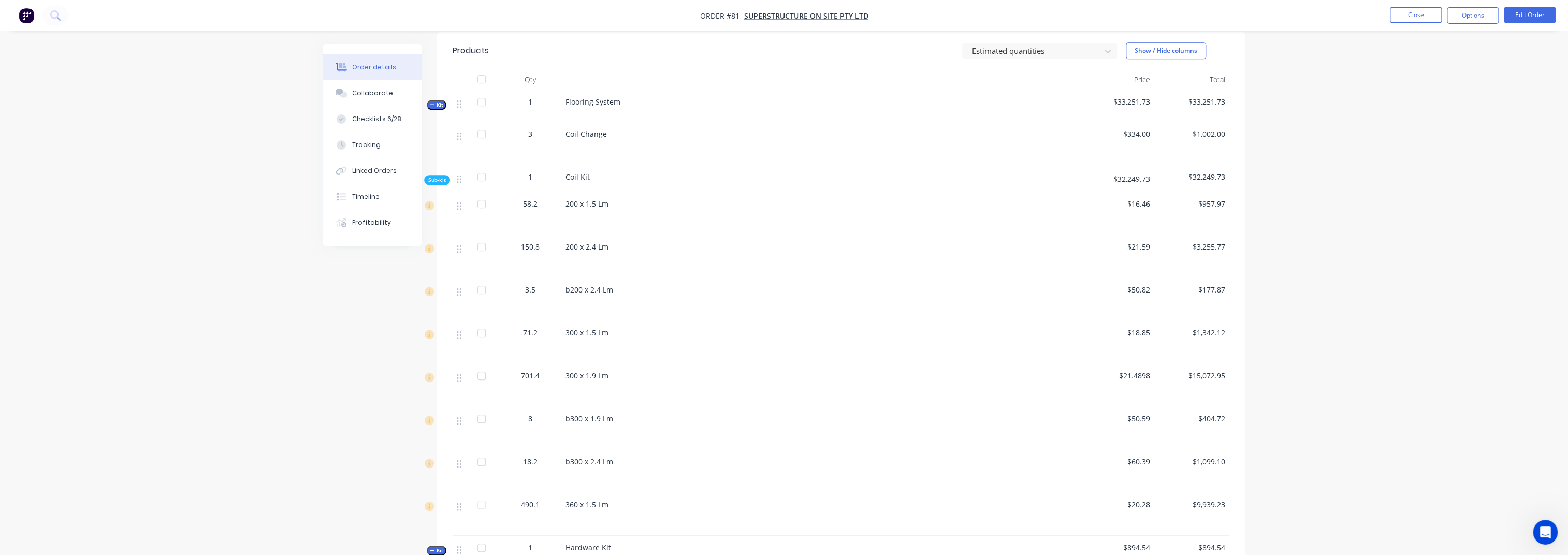
scroll to position [576, 0]
click at [1183, 416] on div "Order details Collaborate Checklists 6/28 Tracking Linked Orders Timeline Profi…" at bounding box center [784, 225] width 1568 height 1602
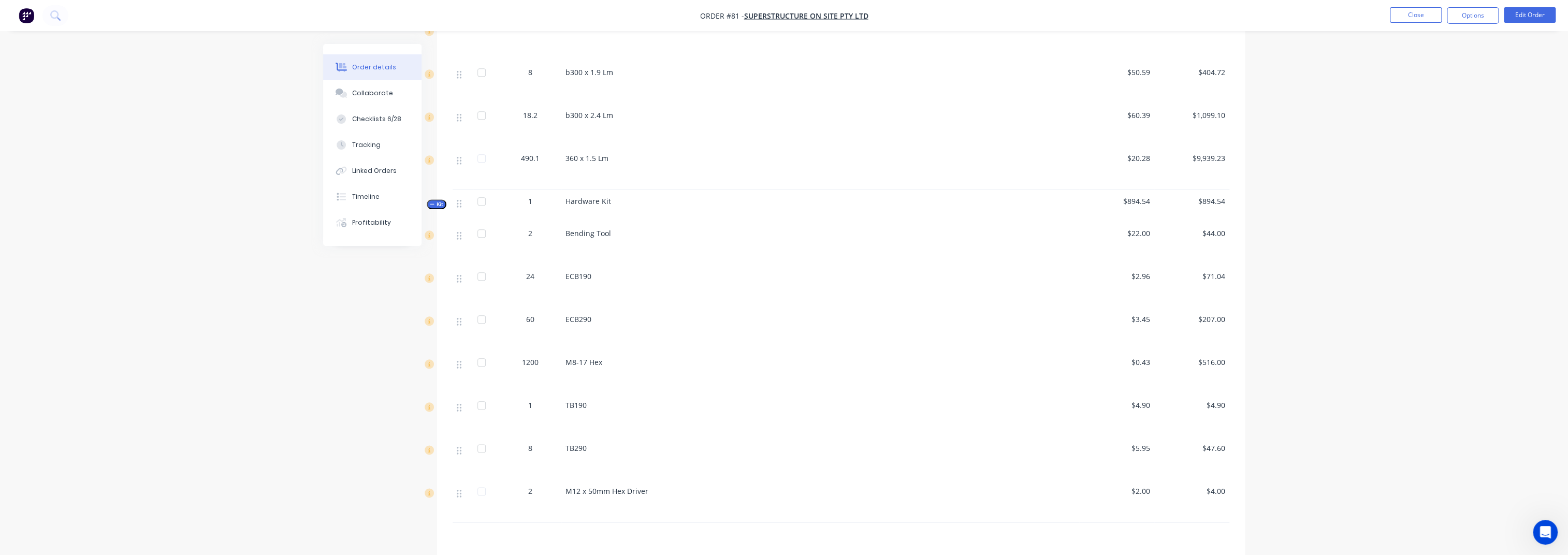
scroll to position [921, 0]
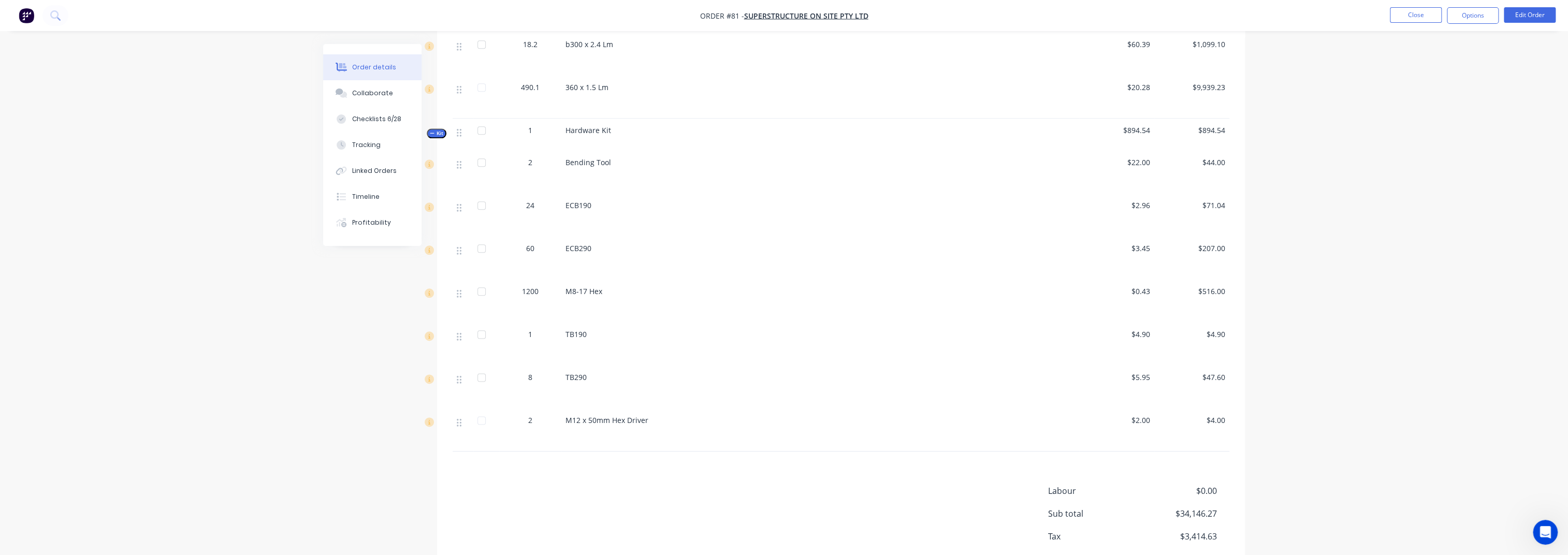
scroll to position [990, 0]
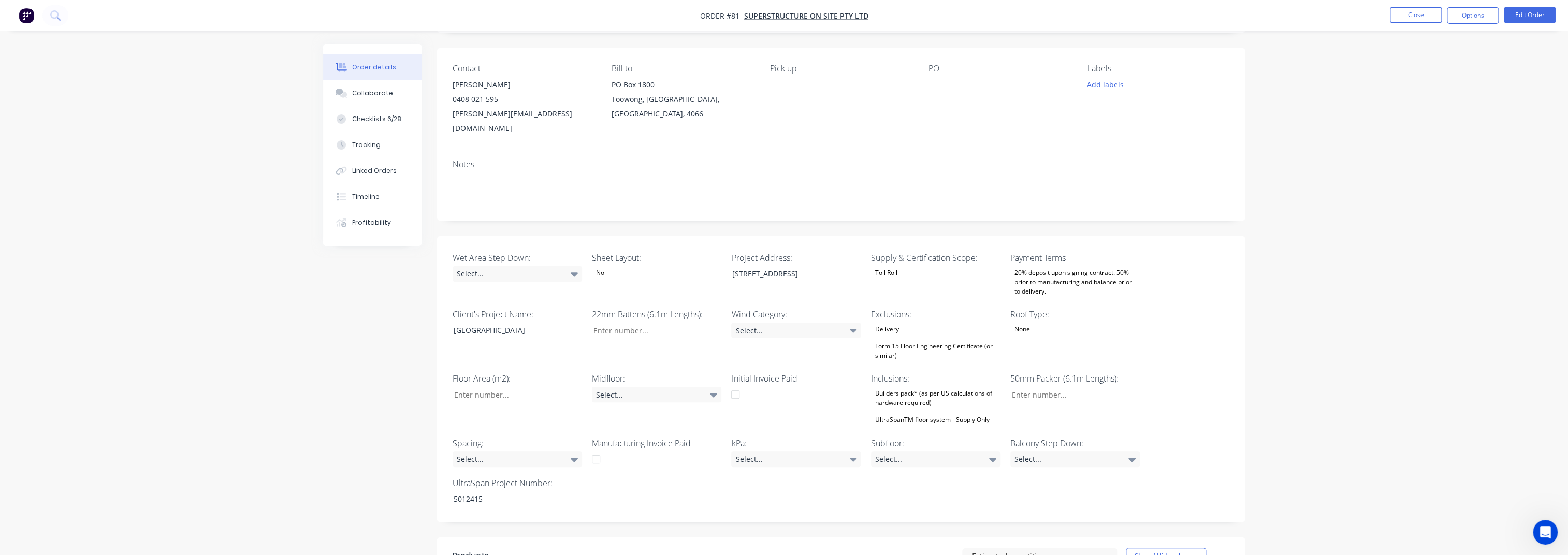
scroll to position [0, 0]
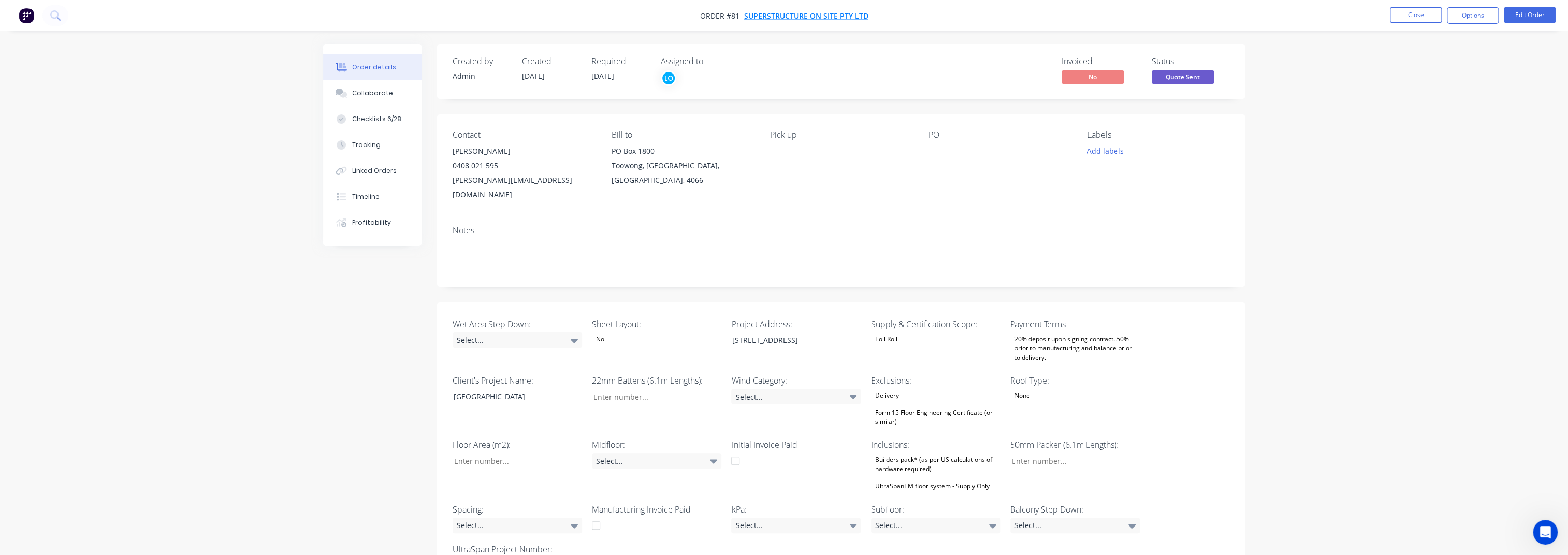
click at [785, 16] on span "SUPERSTRUCTURE ON SITE PTY LTD" at bounding box center [806, 16] width 124 height 10
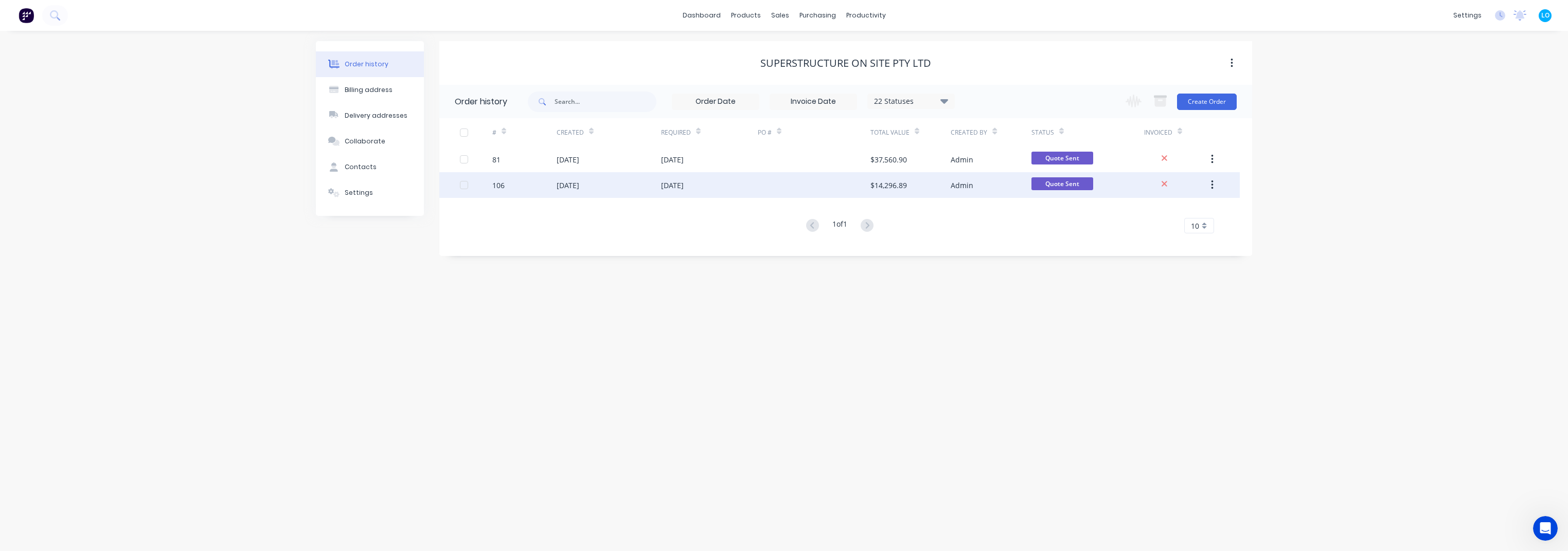
click at [729, 177] on div "17 Sep 2025" at bounding box center [709, 185] width 97 height 26
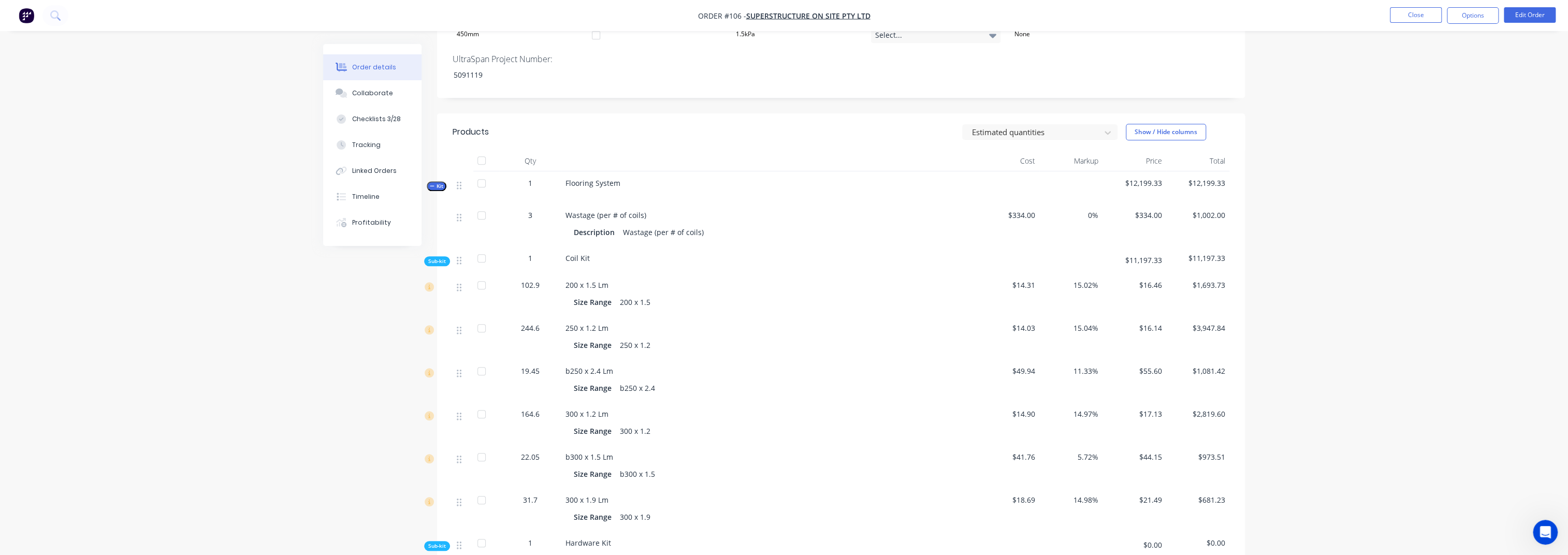
scroll to position [759, 0]
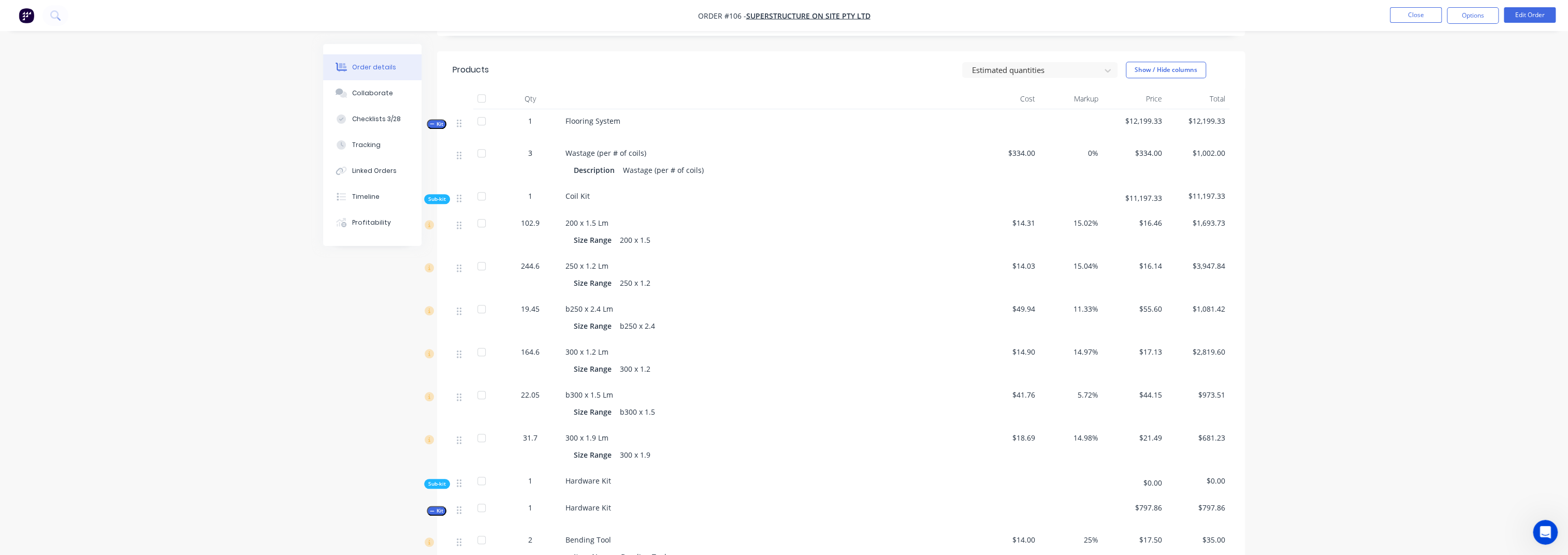
click at [616, 160] on div "Description Wastage (per # of coils)" at bounding box center [768, 169] width 406 height 17
click at [616, 148] on span "Wastage (per # of coils)" at bounding box center [606, 153] width 81 height 10
click at [1183, 17] on button "Edit Order" at bounding box center [1529, 15] width 52 height 15
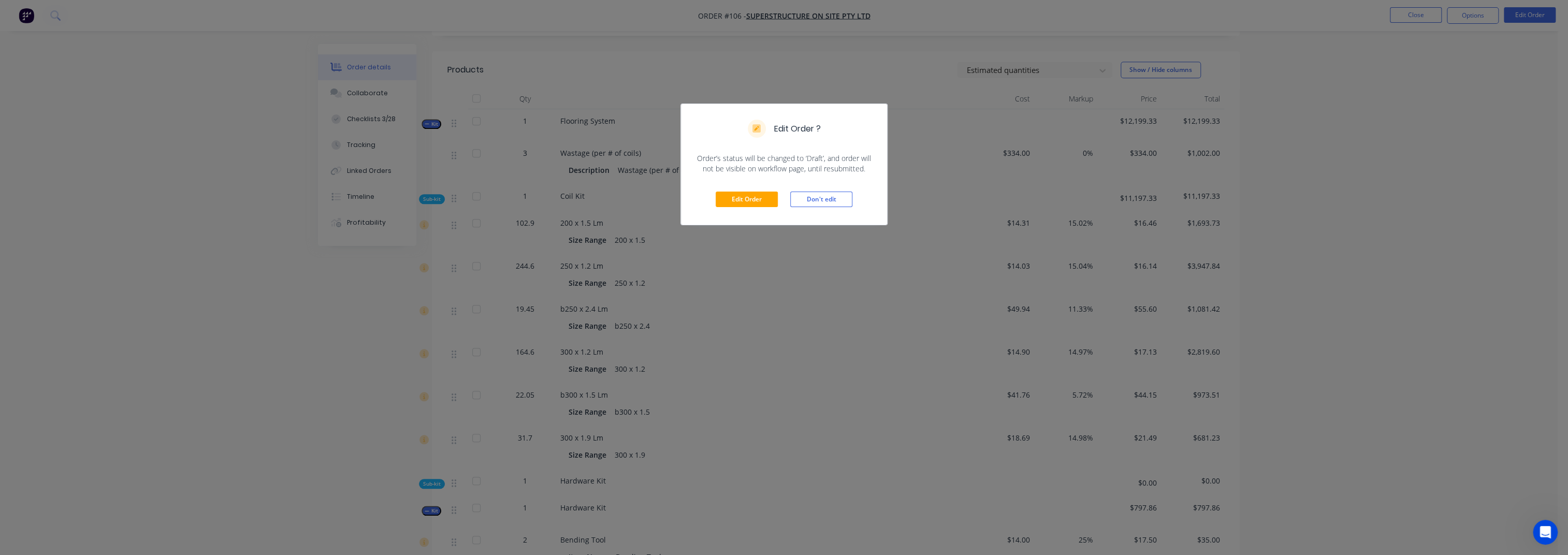
click at [744, 208] on div "Edit Order Don't edit" at bounding box center [784, 199] width 206 height 51
click at [743, 200] on button "Edit Order" at bounding box center [746, 199] width 62 height 15
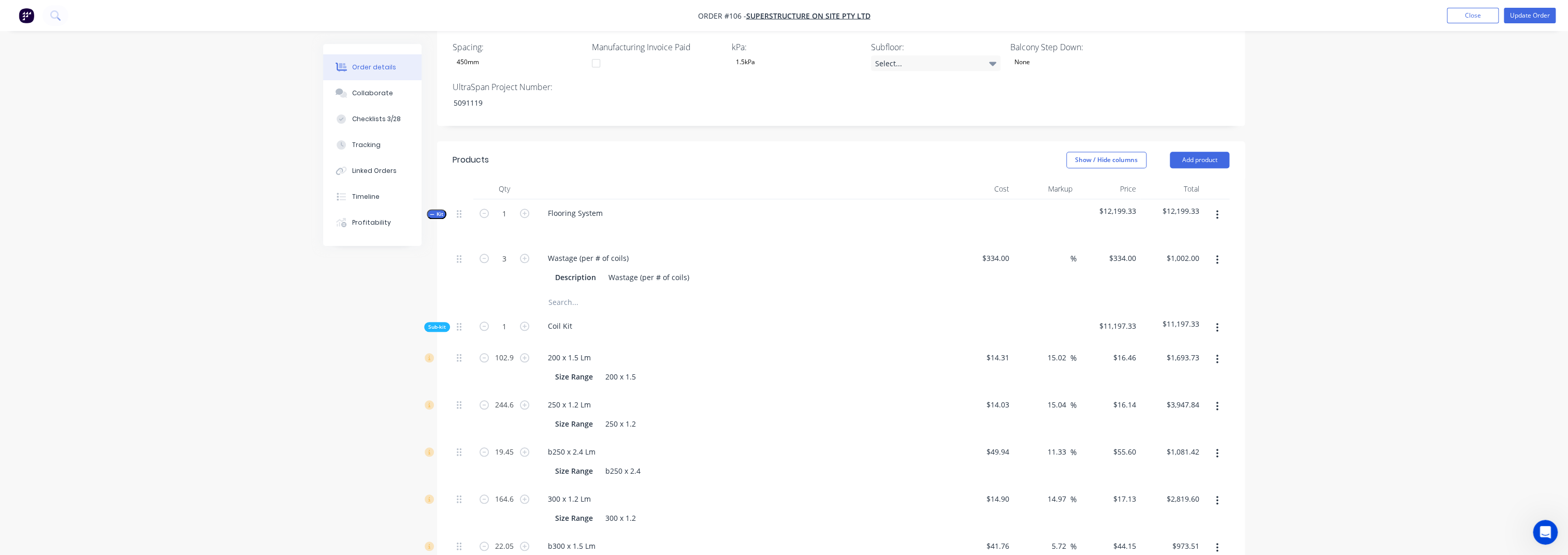
scroll to position [690, 0]
click at [580, 246] on div "Wastage (per # of coils)" at bounding box center [588, 253] width 97 height 15
click at [235, 328] on div "Order details Collaborate Checklists 3/28 Tracking Linked Orders Timeline Profi…" at bounding box center [784, 349] width 1568 height 2078
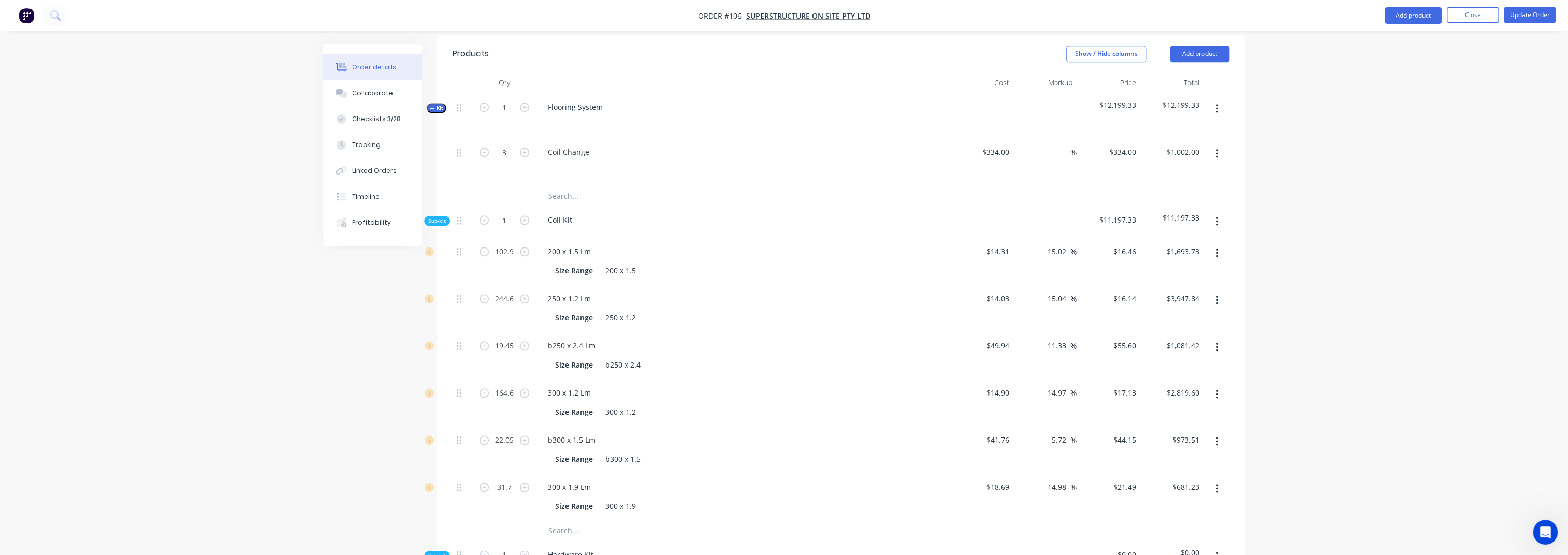
scroll to position [828, 0]
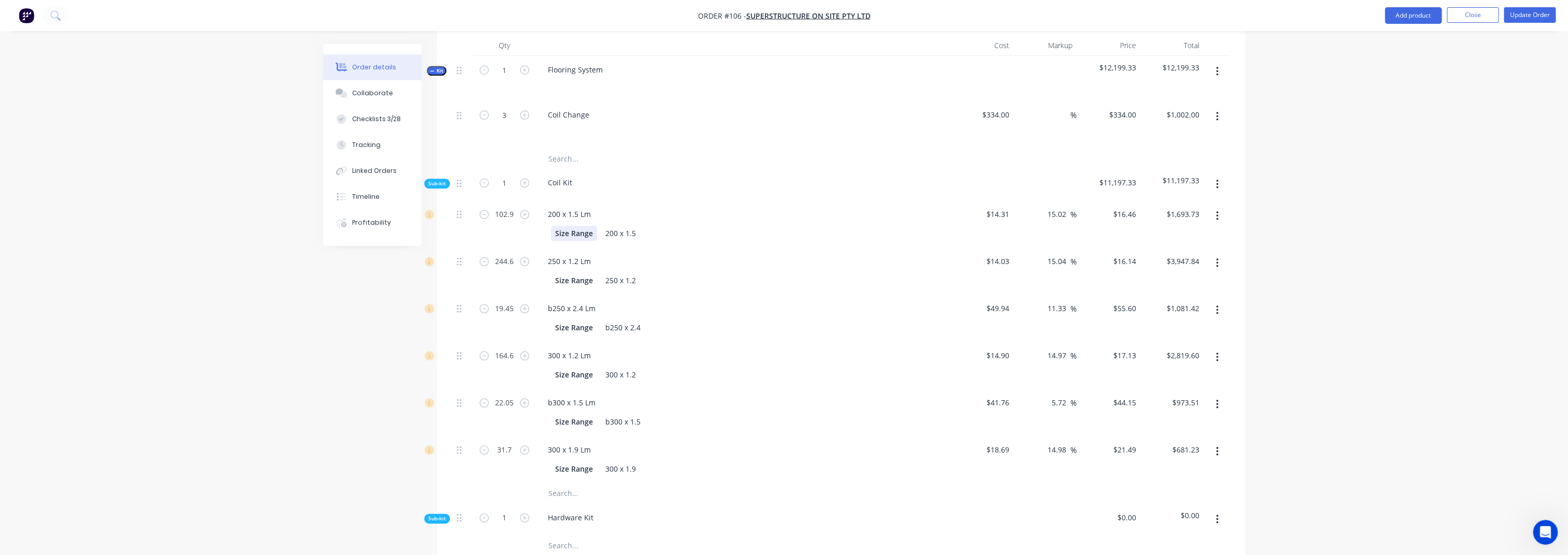
click at [584, 225] on div "Size Range" at bounding box center [574, 233] width 46 height 15
click at [600, 225] on div "200 x 1.5" at bounding box center [589, 233] width 39 height 15
click at [600, 225] on div "200 x 1.5" at bounding box center [589, 233] width 39 height 15
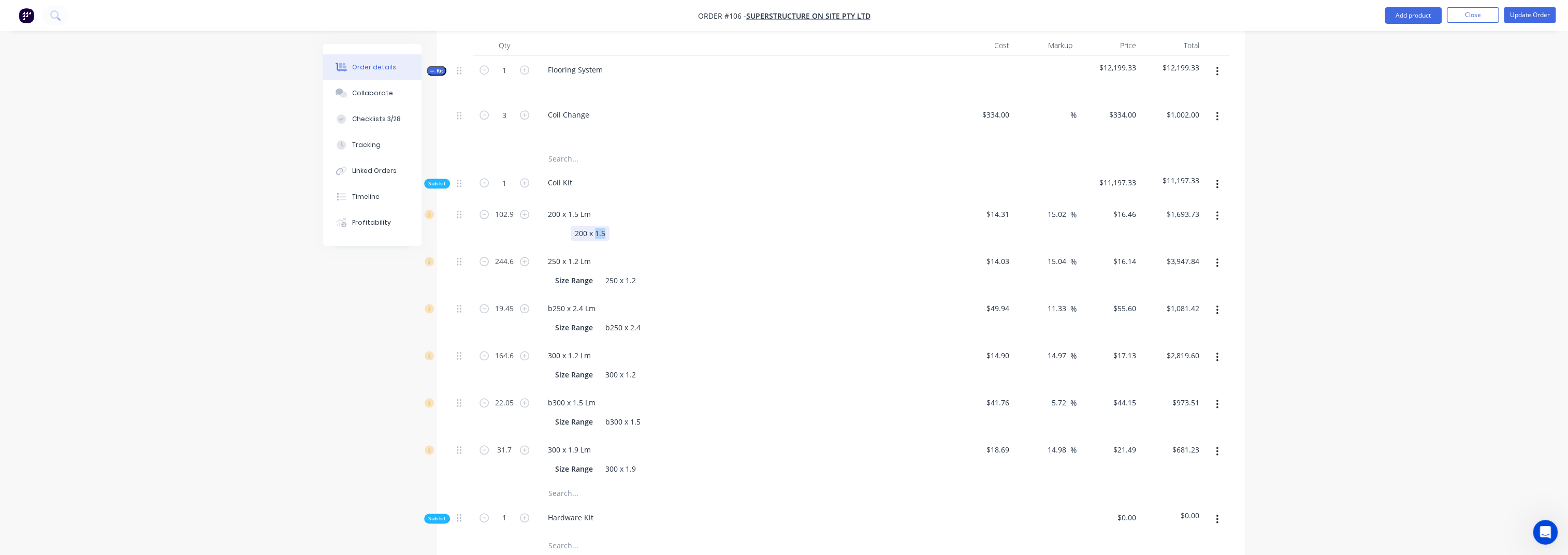
click at [600, 225] on div "200 x 1.5" at bounding box center [589, 233] width 39 height 15
click at [615, 273] on div "250 x 1.2" at bounding box center [620, 280] width 39 height 15
click at [581, 225] on div "200 x" at bounding box center [583, 233] width 26 height 15
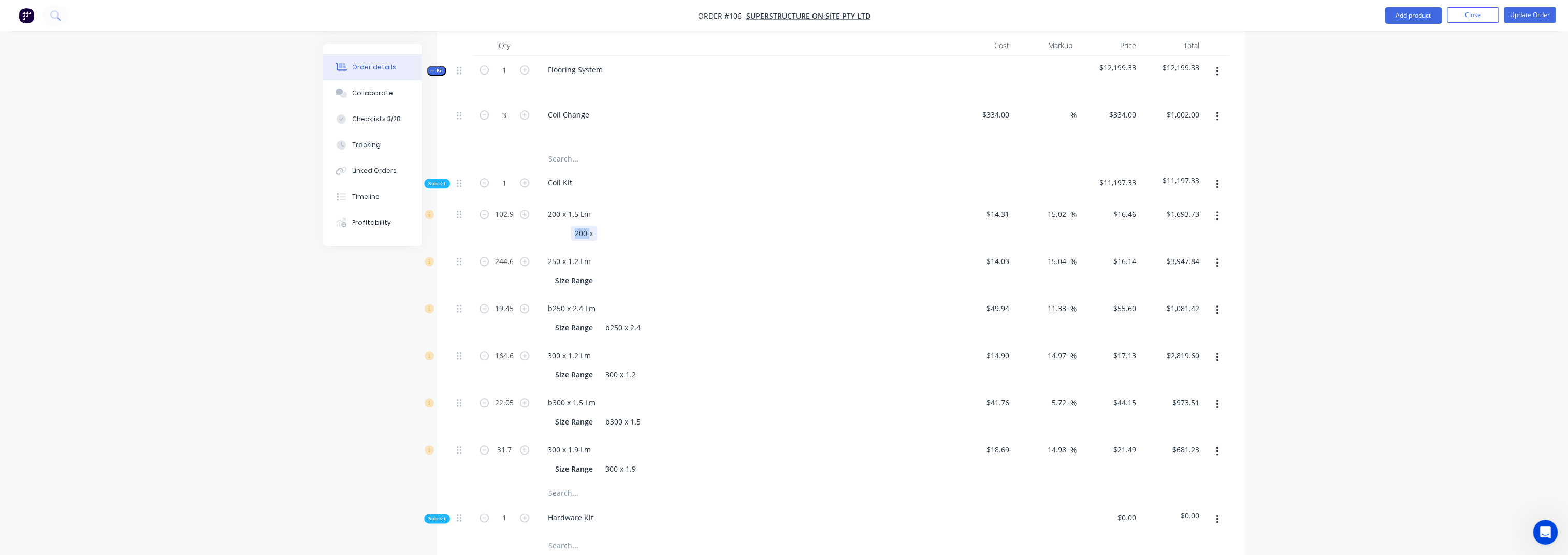
click at [581, 225] on div "200 x" at bounding box center [583, 233] width 26 height 15
drag, startPoint x: 581, startPoint y: 202, endPoint x: 580, endPoint y: 219, distance: 17.0
click at [581, 225] on div "200 x" at bounding box center [583, 233] width 26 height 15
click at [572, 273] on div "Size Range" at bounding box center [574, 280] width 46 height 15
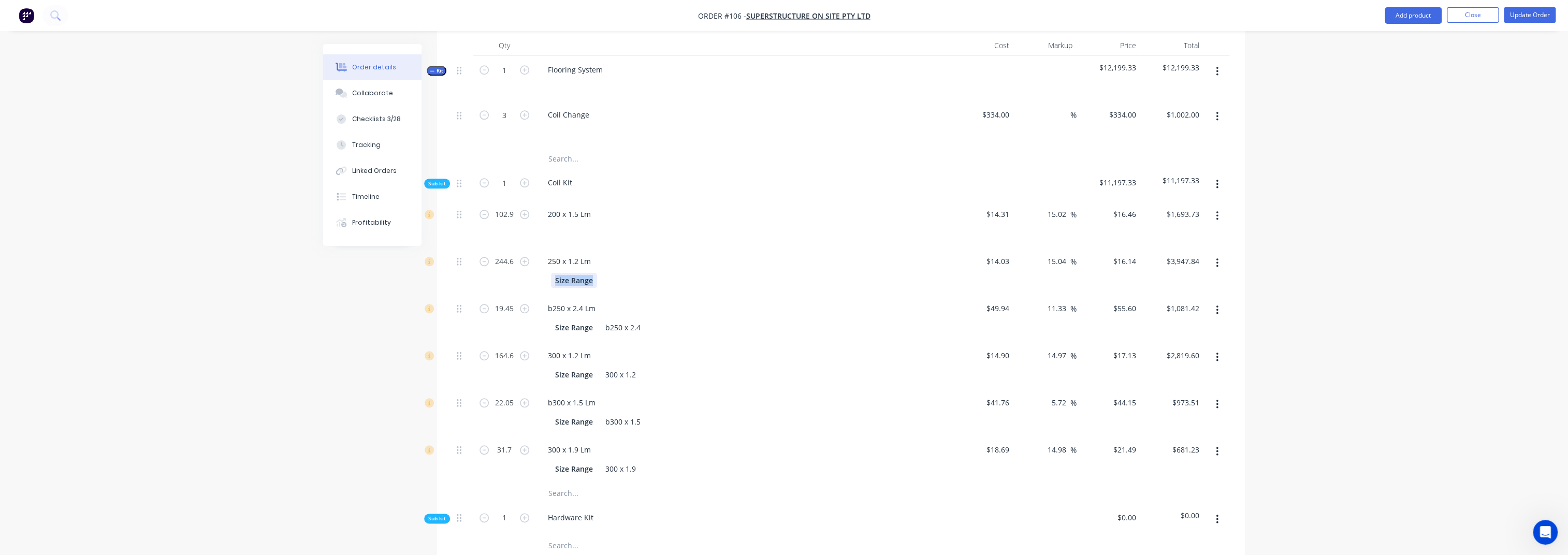
click at [572, 273] on div "Size Range" at bounding box center [574, 280] width 46 height 15
click at [575, 320] on div "Size Range" at bounding box center [574, 327] width 46 height 15
click at [613, 320] on div "b250 x 2.4" at bounding box center [618, 327] width 44 height 15
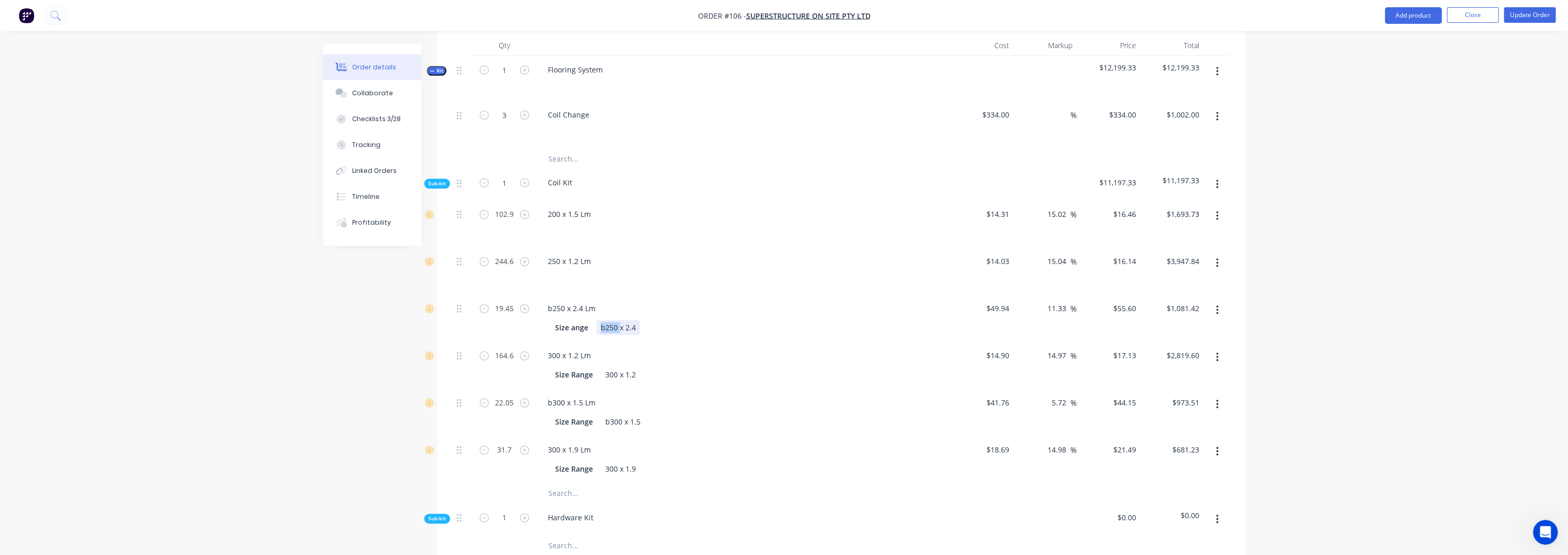
click at [613, 320] on div "b250 x 2.4" at bounding box center [618, 327] width 44 height 15
click at [557, 320] on div "Size ange" at bounding box center [572, 327] width 42 height 15
drag, startPoint x: 557, startPoint y: 300, endPoint x: 568, endPoint y: 309, distance: 14.2
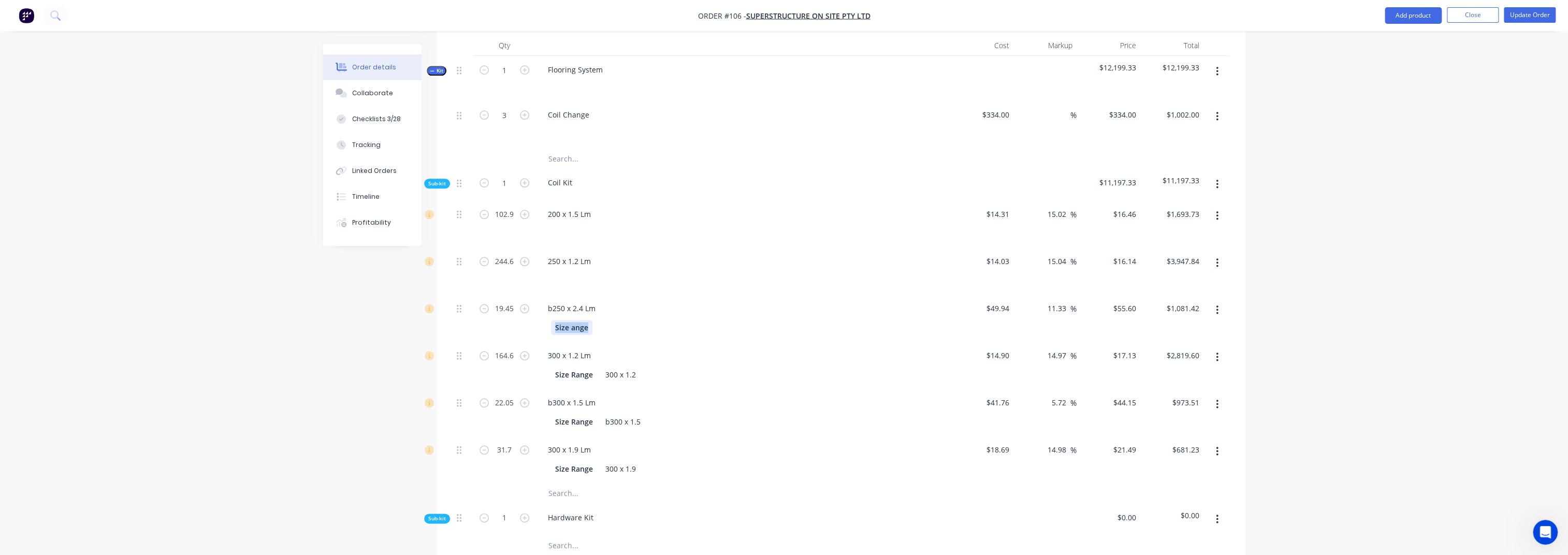
click at [558, 320] on div "Size ange" at bounding box center [572, 327] width 42 height 15
click at [569, 367] on div "Size Range" at bounding box center [574, 374] width 46 height 15
click at [620, 367] on div "300 x 1.2" at bounding box center [740, 374] width 379 height 15
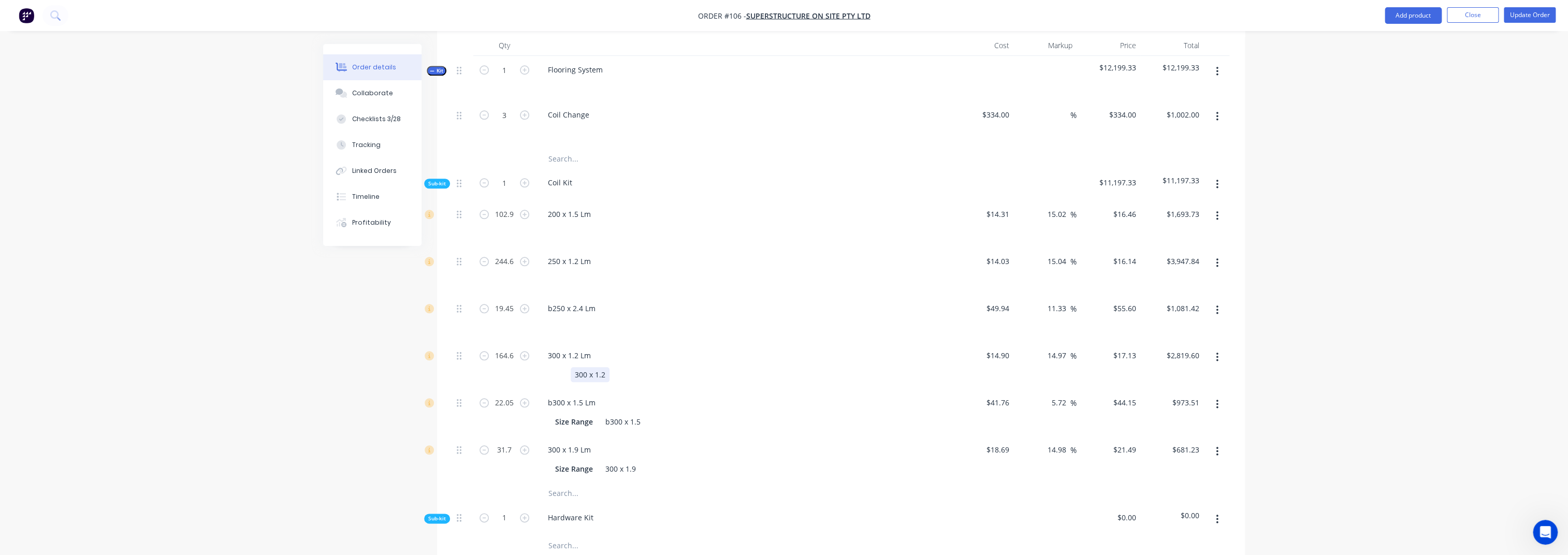
click at [597, 367] on div "300 x 1.2" at bounding box center [589, 374] width 39 height 15
click at [578, 414] on div "Size Range" at bounding box center [574, 421] width 46 height 15
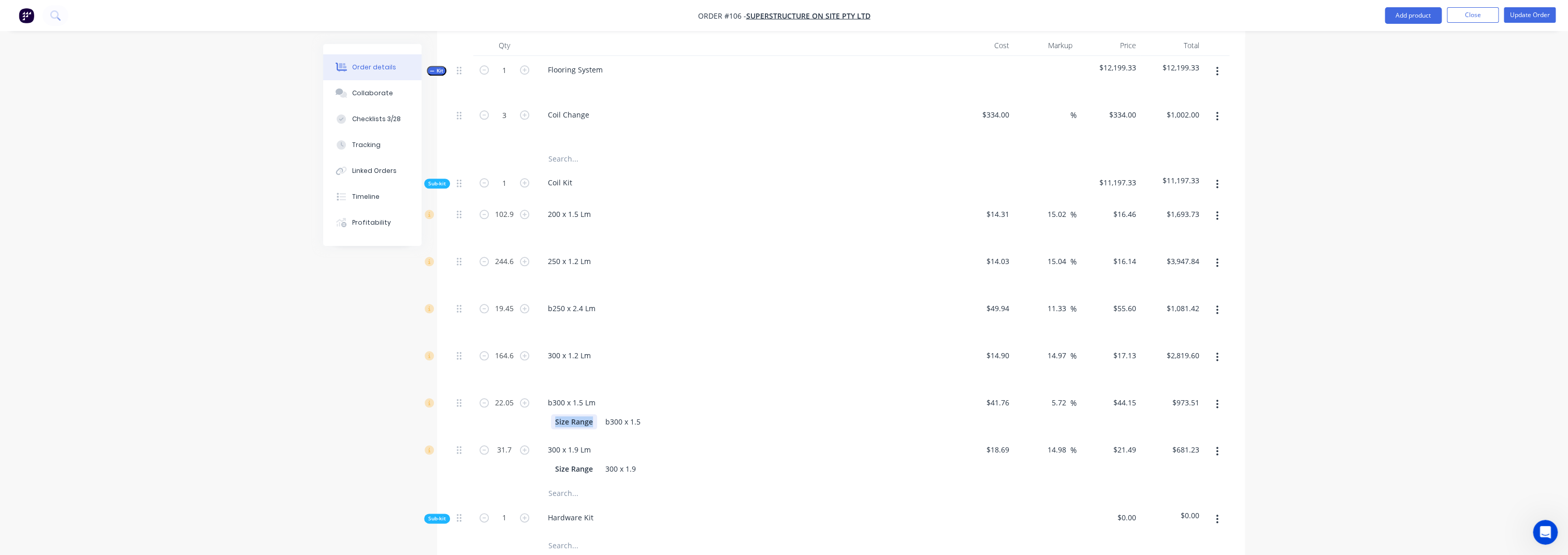
click at [578, 414] on div "Size Range" at bounding box center [574, 421] width 46 height 15
click at [610, 414] on div "b300 x 1.5" at bounding box center [592, 421] width 44 height 15
click at [597, 414] on div "b300 x 1.5" at bounding box center [592, 421] width 44 height 15
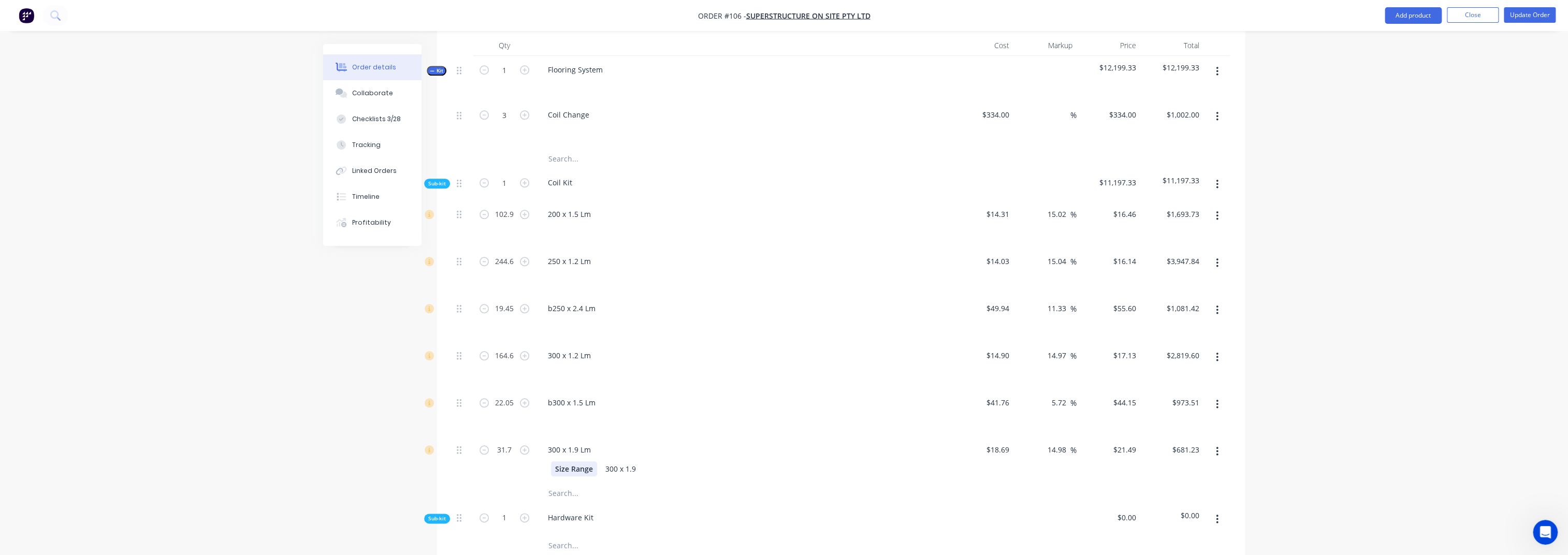
click at [564, 416] on div "Size Range" at bounding box center [574, 469] width 46 height 15
click at [588, 416] on div "300 x 1.9" at bounding box center [589, 469] width 39 height 15
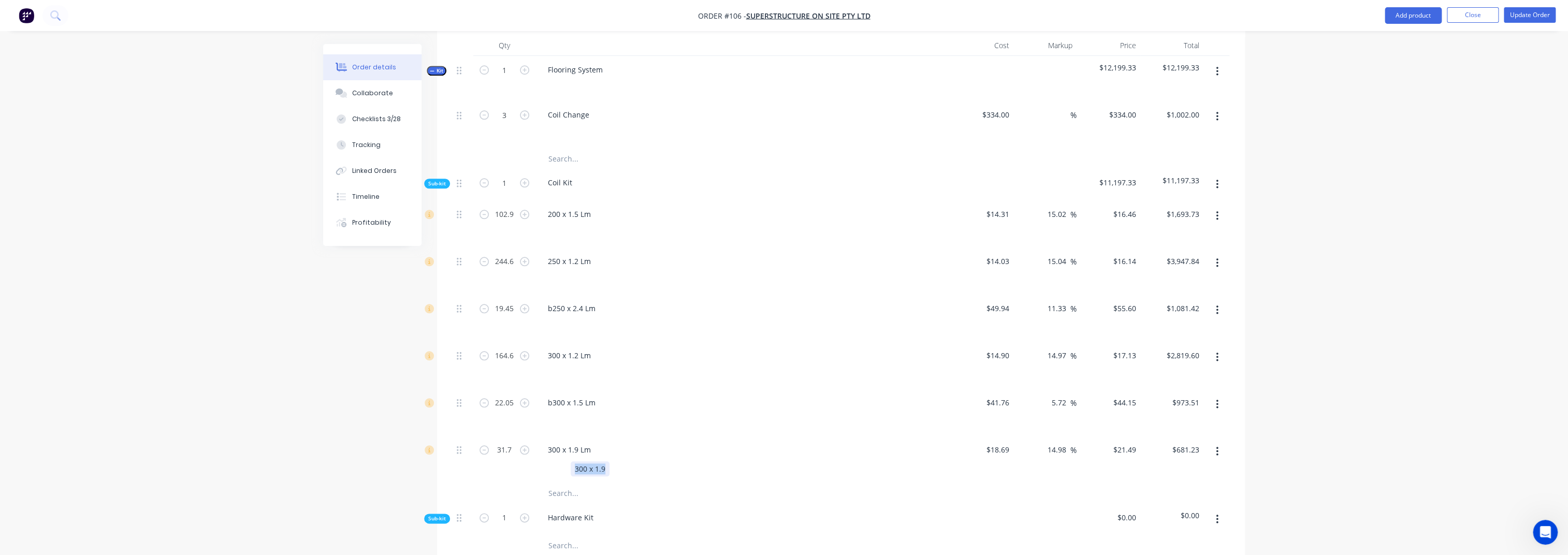
click at [588, 416] on div "300 x 1.9" at bounding box center [589, 469] width 39 height 15
click at [339, 416] on div "Created by Admin Created 25/09/25 Required 17/09/25 Assigned to LO AS JO Invoic…" at bounding box center [784, 233] width 922 height 2034
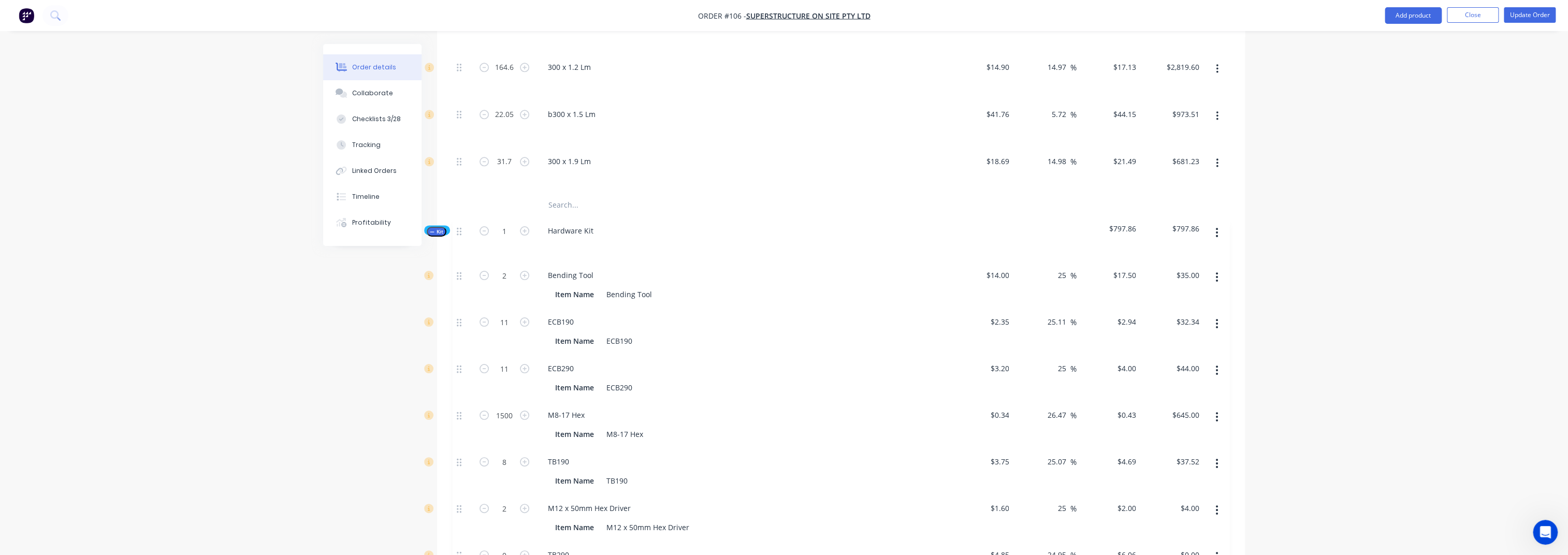
scroll to position [1119, 0]
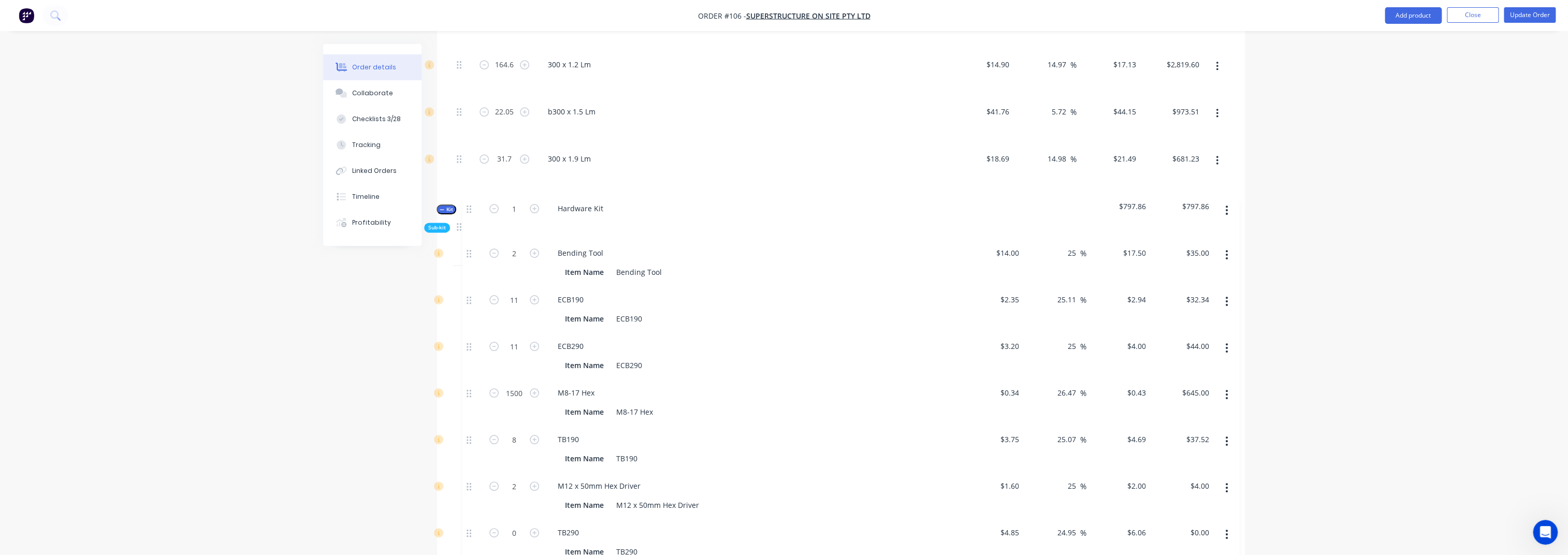
drag, startPoint x: 464, startPoint y: 268, endPoint x: 474, endPoint y: 210, distance: 58.9
click at [474, 210] on div "Kit 1 Flooring System $12,199.33 $12,199.33 3 Coil Change $334.00 $334.00 % $33…" at bounding box center [841, 213] width 777 height 896
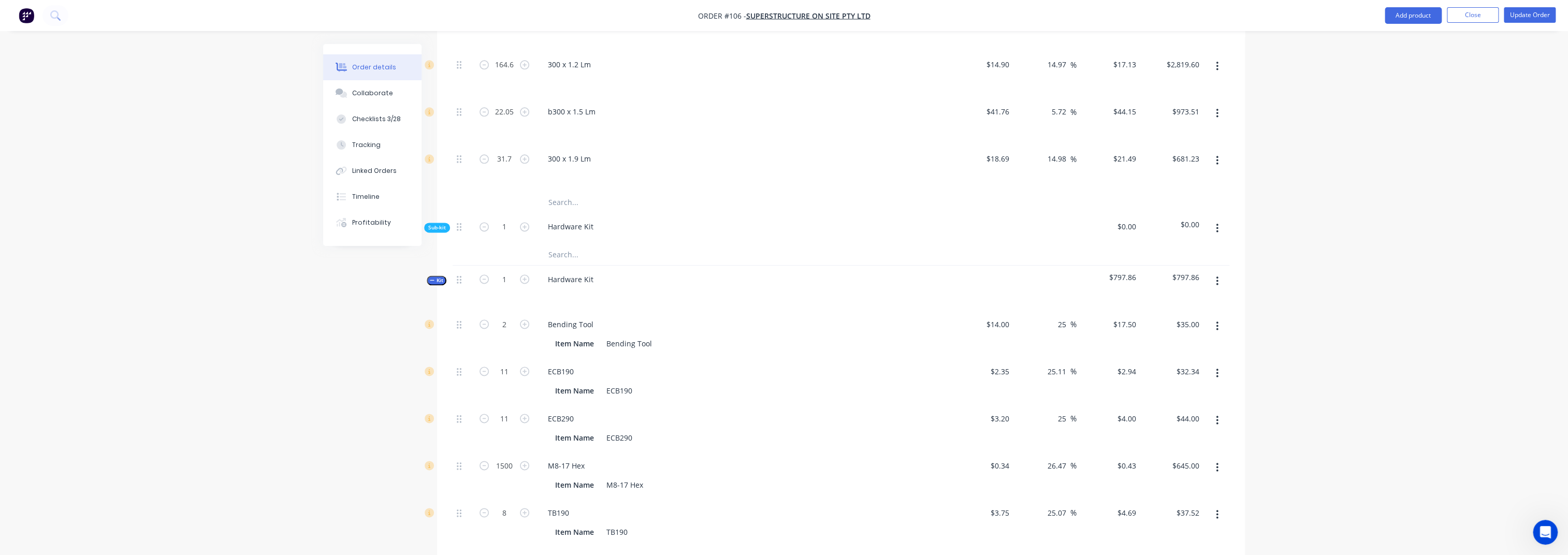
click at [1183, 219] on button "button" at bounding box center [1218, 228] width 25 height 18
click at [1152, 269] on div "Delete" at bounding box center [1180, 276] width 80 height 15
click at [1183, 223] on icon "button" at bounding box center [1217, 228] width 2 height 12
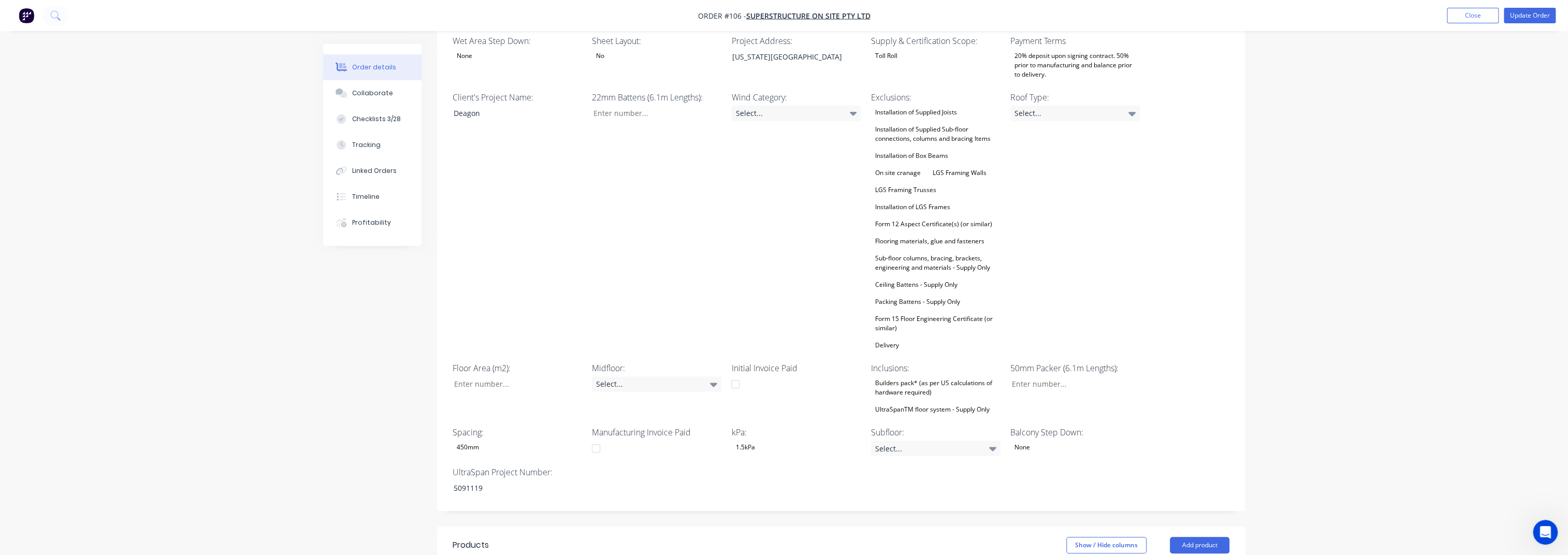
scroll to position [474, 0]
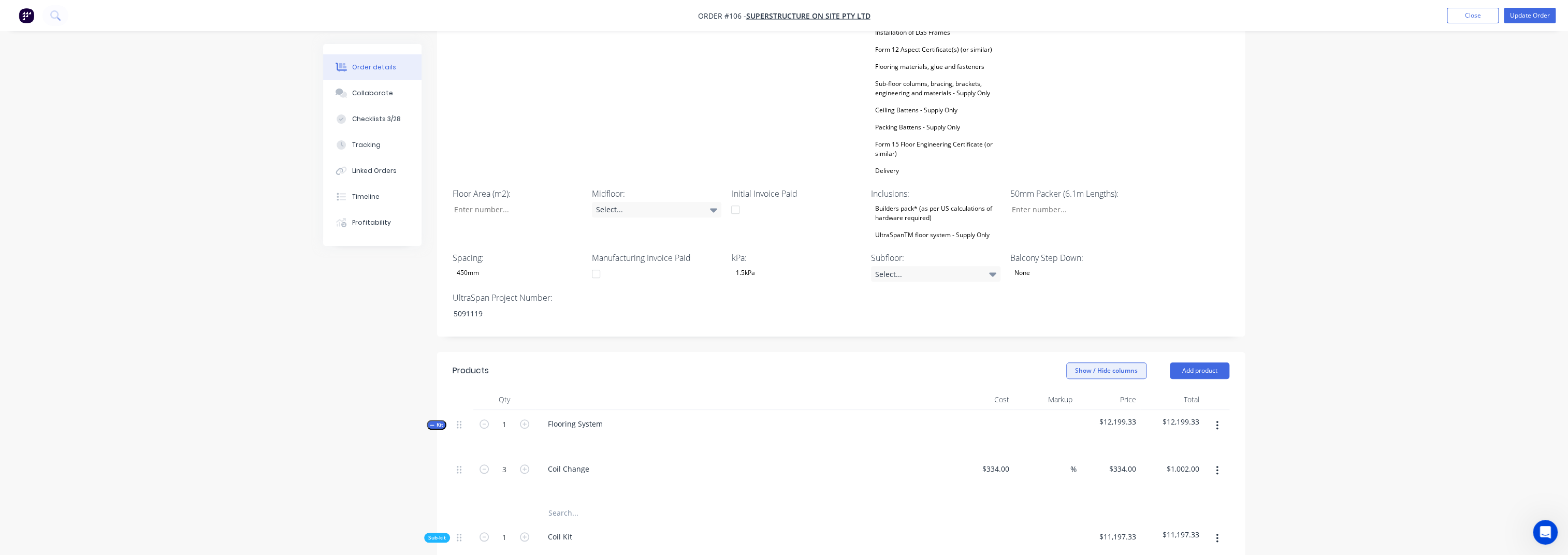
click at [1108, 363] on button "Show / Hide columns" at bounding box center [1106, 371] width 80 height 17
drag, startPoint x: 1102, startPoint y: 386, endPoint x: 1093, endPoint y: 380, distance: 10.8
click at [1102, 386] on span "Markup" at bounding box center [1135, 390] width 78 height 11
click at [1070, 385] on input "Markup" at bounding box center [1070, 385] width 0 height 0
click at [1088, 373] on div "Cost" at bounding box center [1101, 376] width 61 height 9
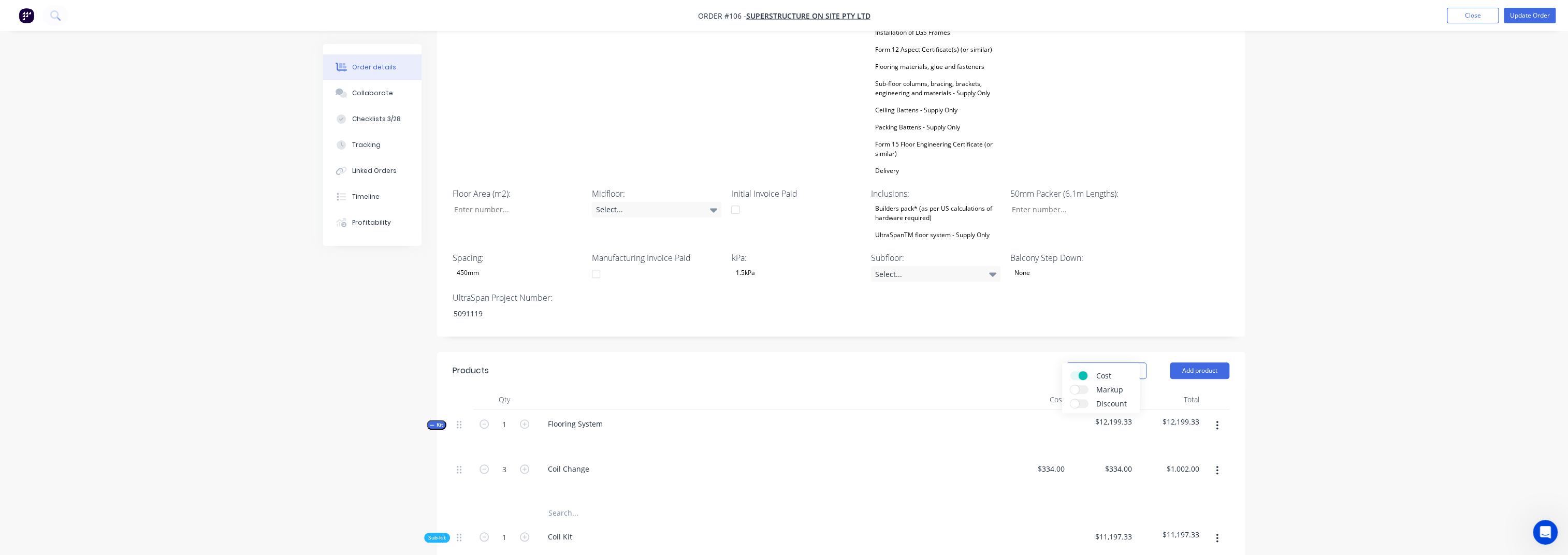
click at [1077, 374] on label "Cost" at bounding box center [1080, 376] width 18 height 9
click at [1070, 371] on input "Cost" at bounding box center [1070, 371] width 0 height 0
click at [1183, 360] on div "Order details Collaborate Checklists 3/28 Tracking Linked Orders Timeline Profi…" at bounding box center [784, 527] width 1568 height 2004
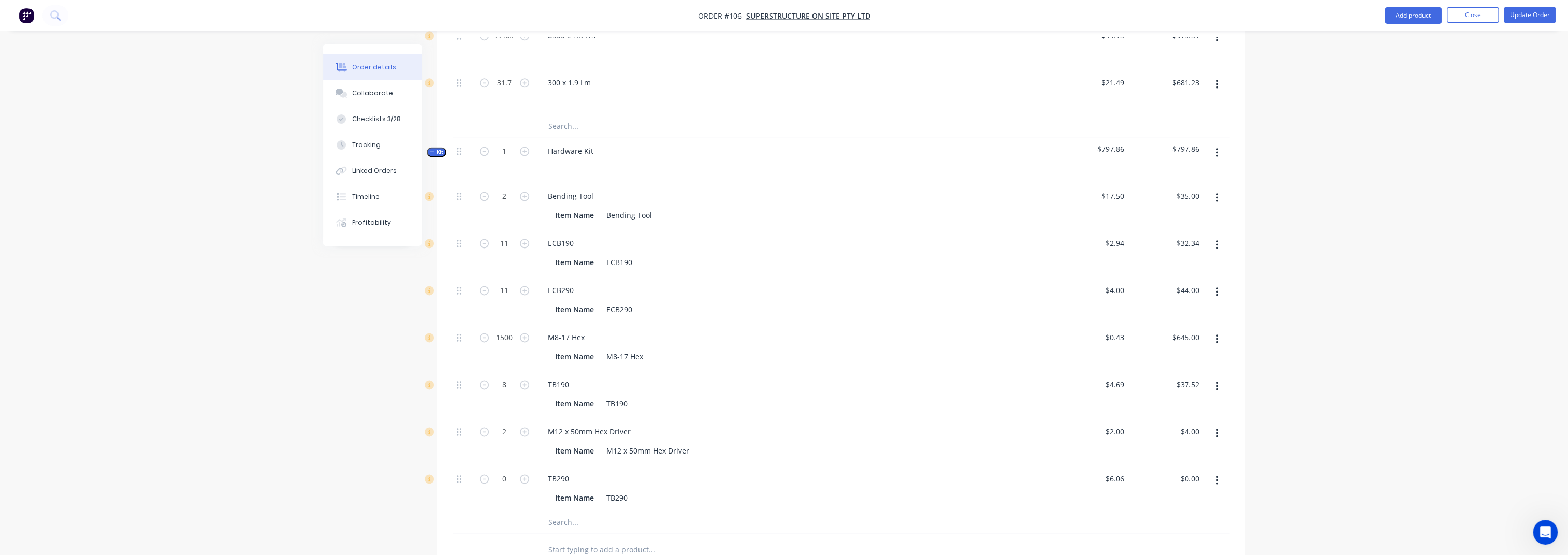
scroll to position [1234, 0]
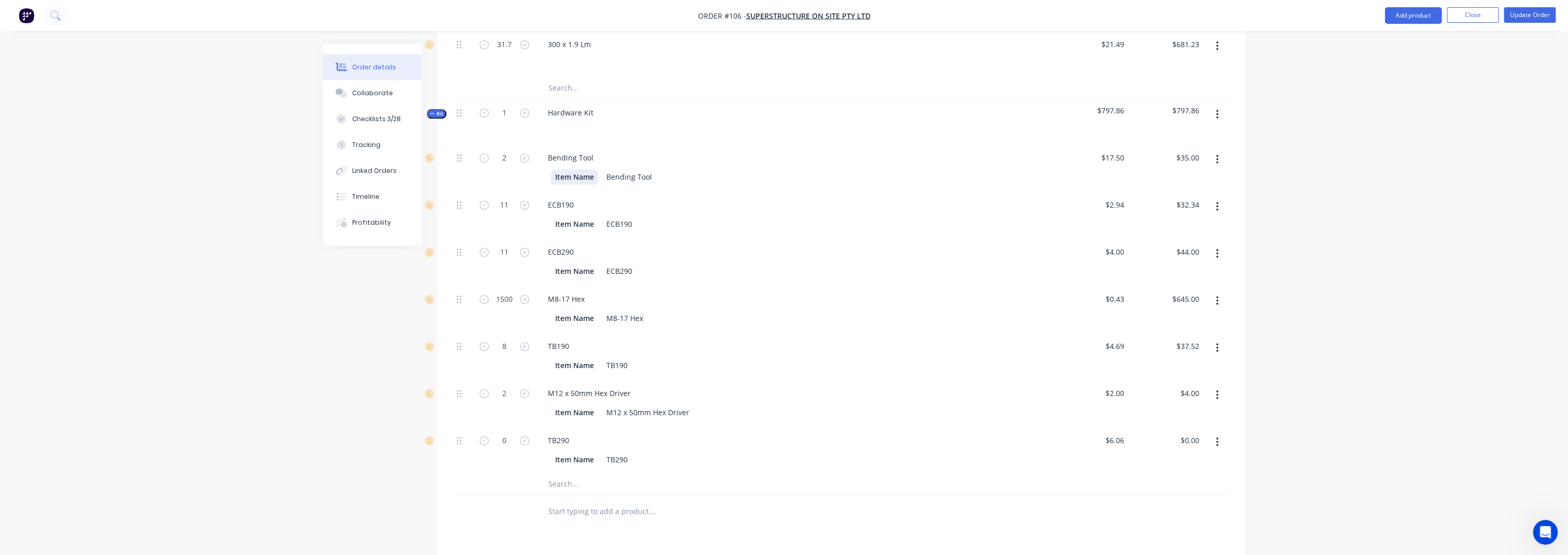
click at [564, 169] on div "Item Name" at bounding box center [574, 176] width 47 height 15
click at [593, 169] on div "Bending Tool" at bounding box center [597, 176] width 54 height 15
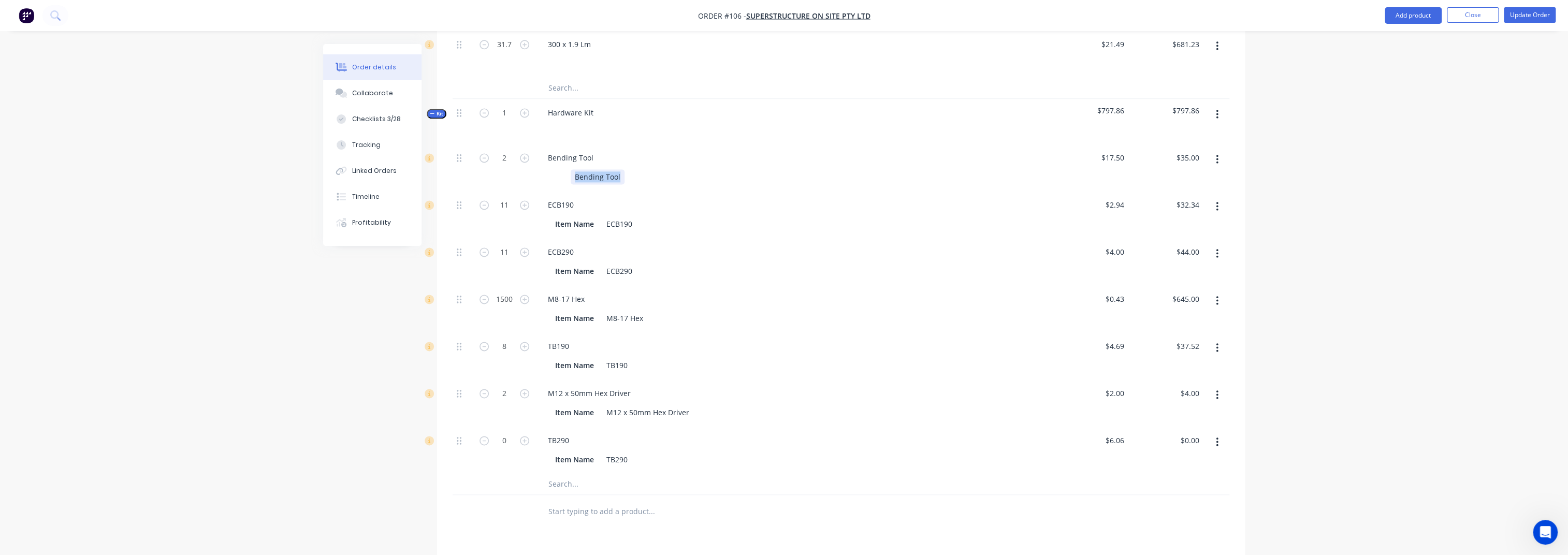
click at [593, 169] on div "Bending Tool" at bounding box center [597, 176] width 54 height 15
click at [578, 216] on div "Item Name" at bounding box center [574, 224] width 47 height 15
click at [585, 216] on div "ECB190" at bounding box center [588, 224] width 34 height 15
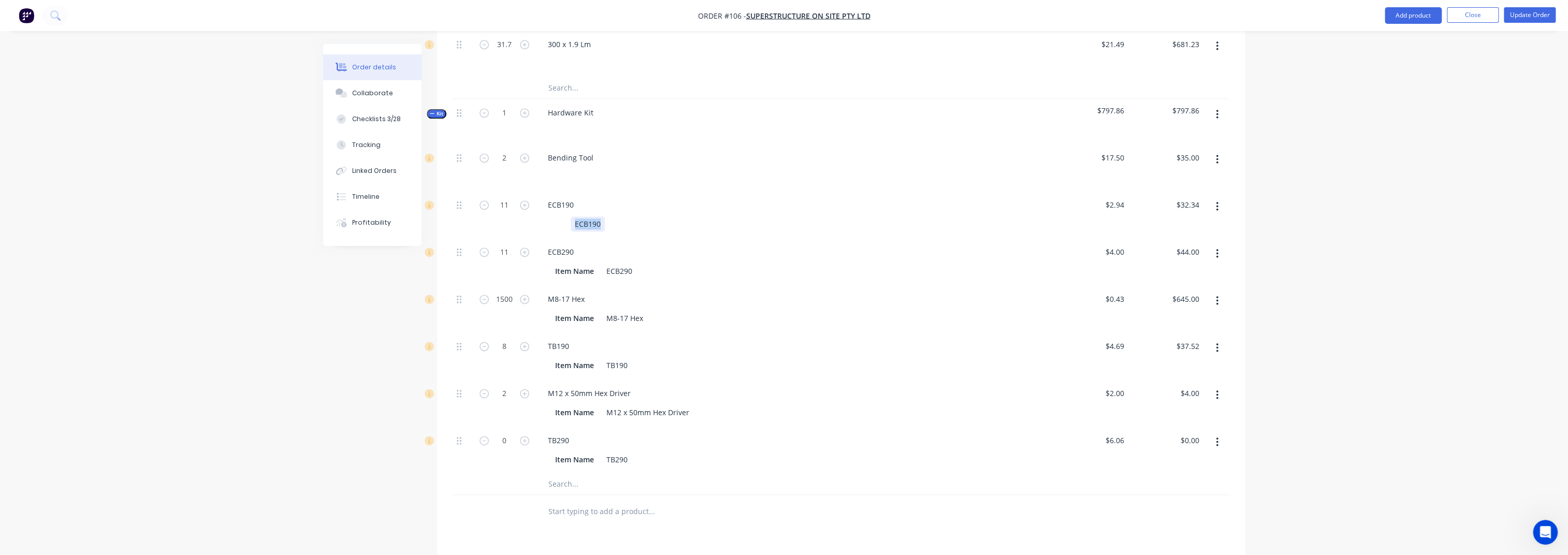
click at [585, 216] on div "ECB190" at bounding box center [588, 224] width 34 height 15
click at [579, 262] on div "Item Name ECB290" at bounding box center [795, 270] width 510 height 17
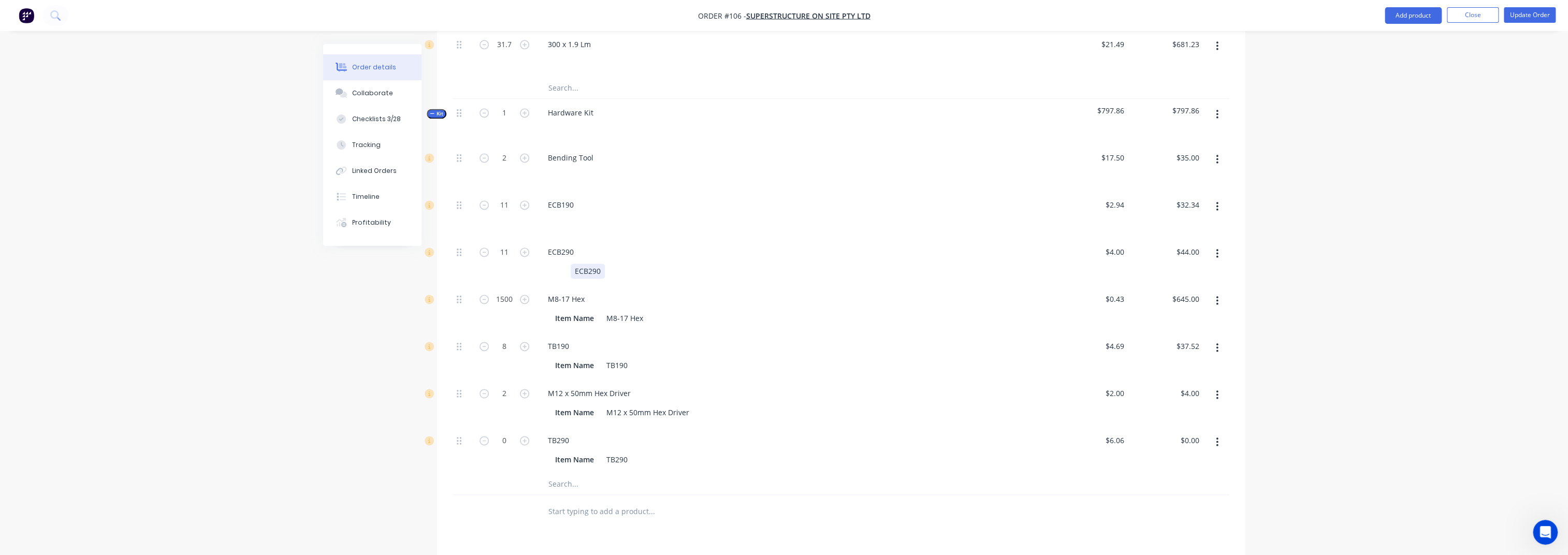
click at [600, 263] on div "ECB290" at bounding box center [588, 271] width 34 height 15
click at [593, 263] on div "ECB290" at bounding box center [588, 271] width 34 height 15
click at [579, 311] on div "Item Name" at bounding box center [574, 318] width 47 height 15
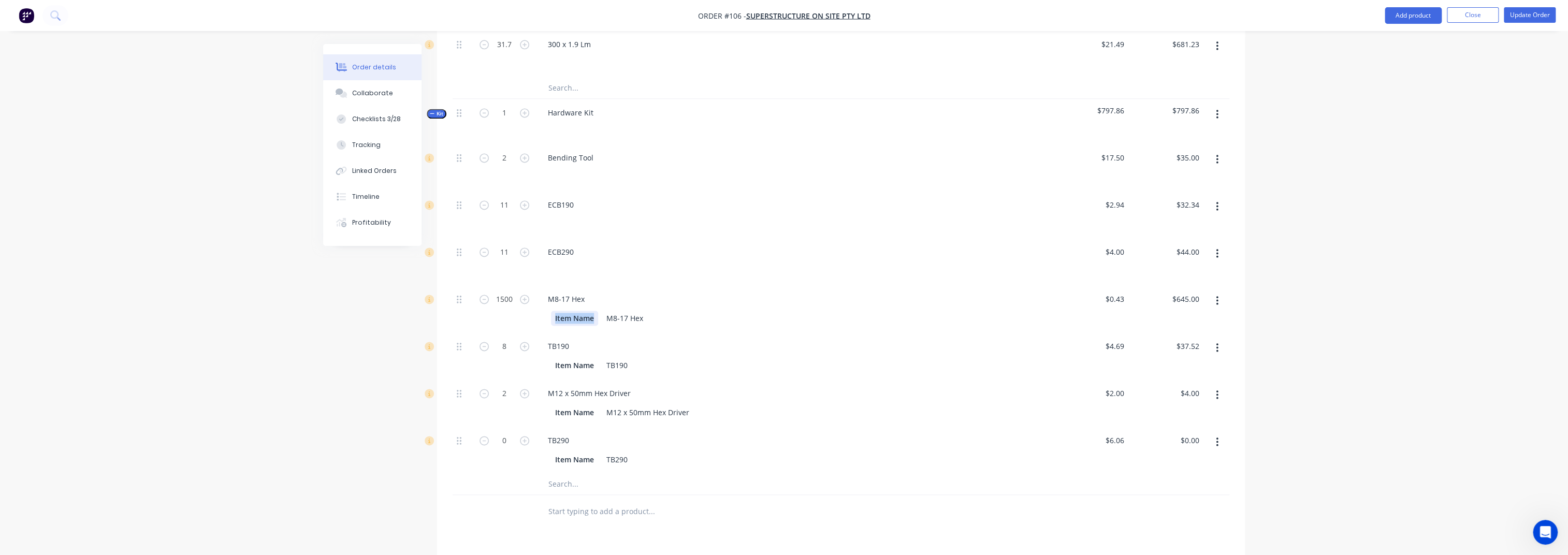
click at [579, 311] on div "Item Name" at bounding box center [574, 318] width 47 height 15
click at [603, 311] on div "M8-17 Hex" at bounding box center [593, 318] width 45 height 15
click at [581, 358] on div "Item Name" at bounding box center [574, 365] width 47 height 15
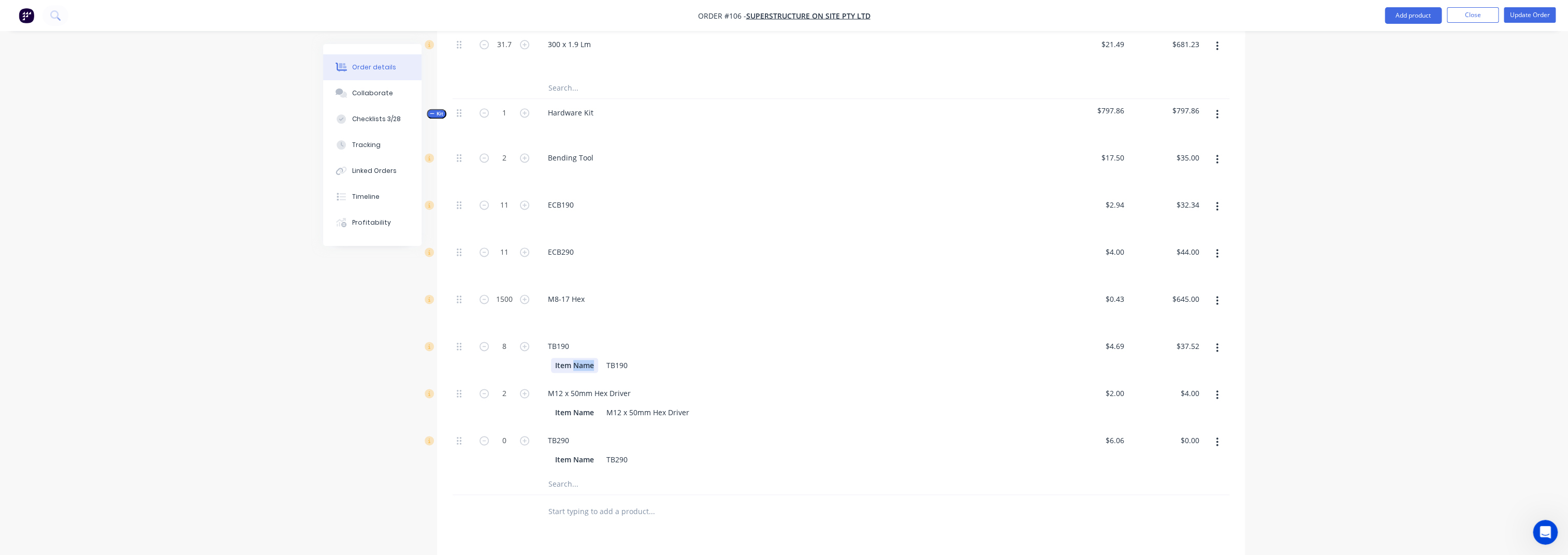
click at [581, 358] on div "Item Name" at bounding box center [574, 365] width 47 height 15
click at [587, 358] on div "TB190" at bounding box center [585, 365] width 29 height 15
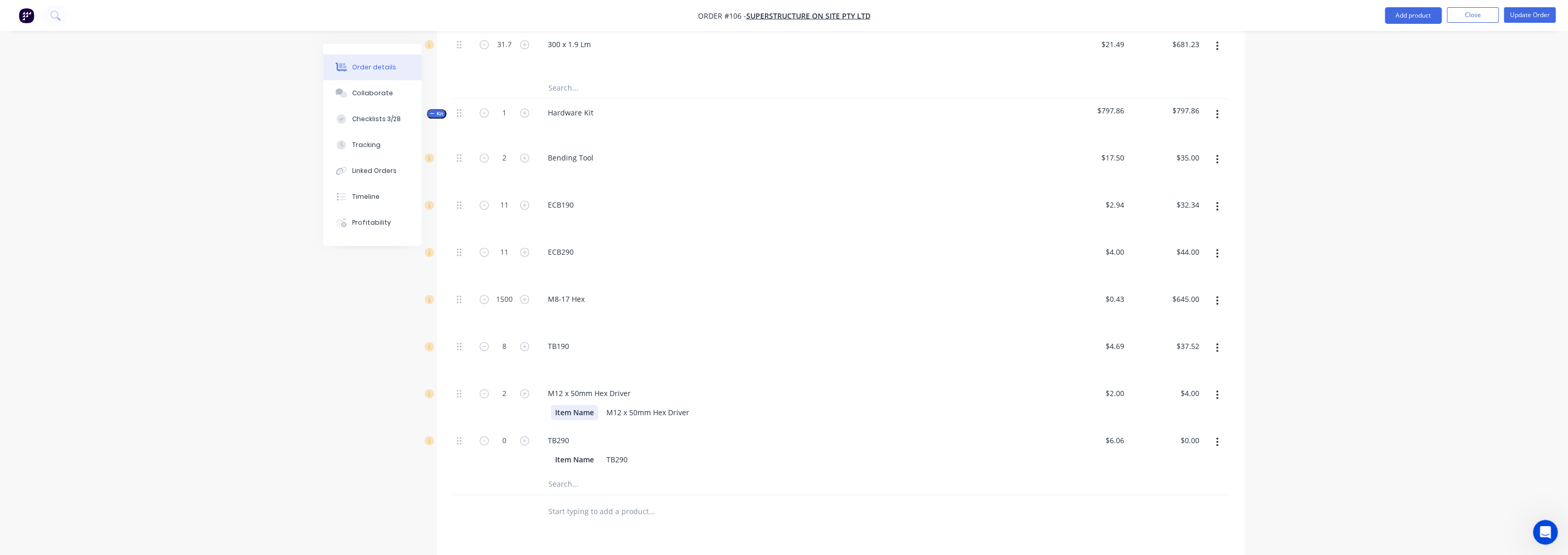
click at [577, 405] on div "Item Name" at bounding box center [574, 412] width 47 height 15
click at [594, 405] on div "M12 x 50mm Hex Driver" at bounding box center [616, 412] width 91 height 15
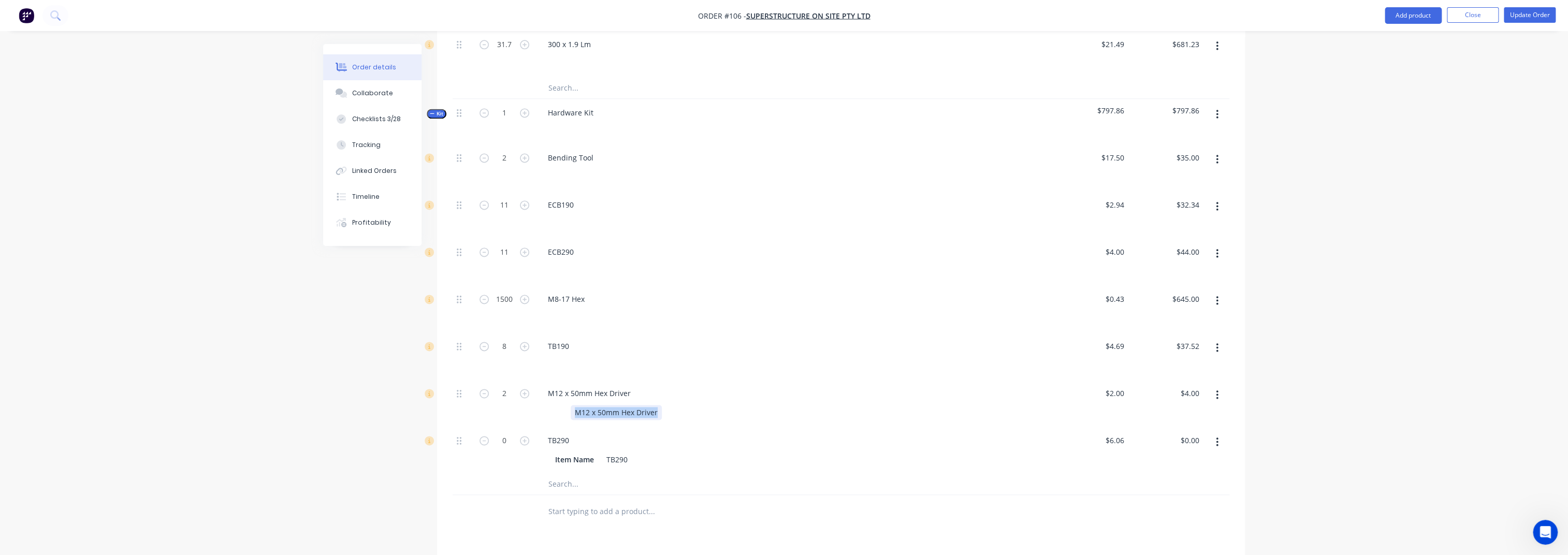
click at [594, 405] on div "M12 x 50mm Hex Driver" at bounding box center [616, 412] width 91 height 15
click at [575, 416] on div "Item Name" at bounding box center [574, 459] width 47 height 15
click at [584, 416] on div "TB290" at bounding box center [585, 459] width 29 height 15
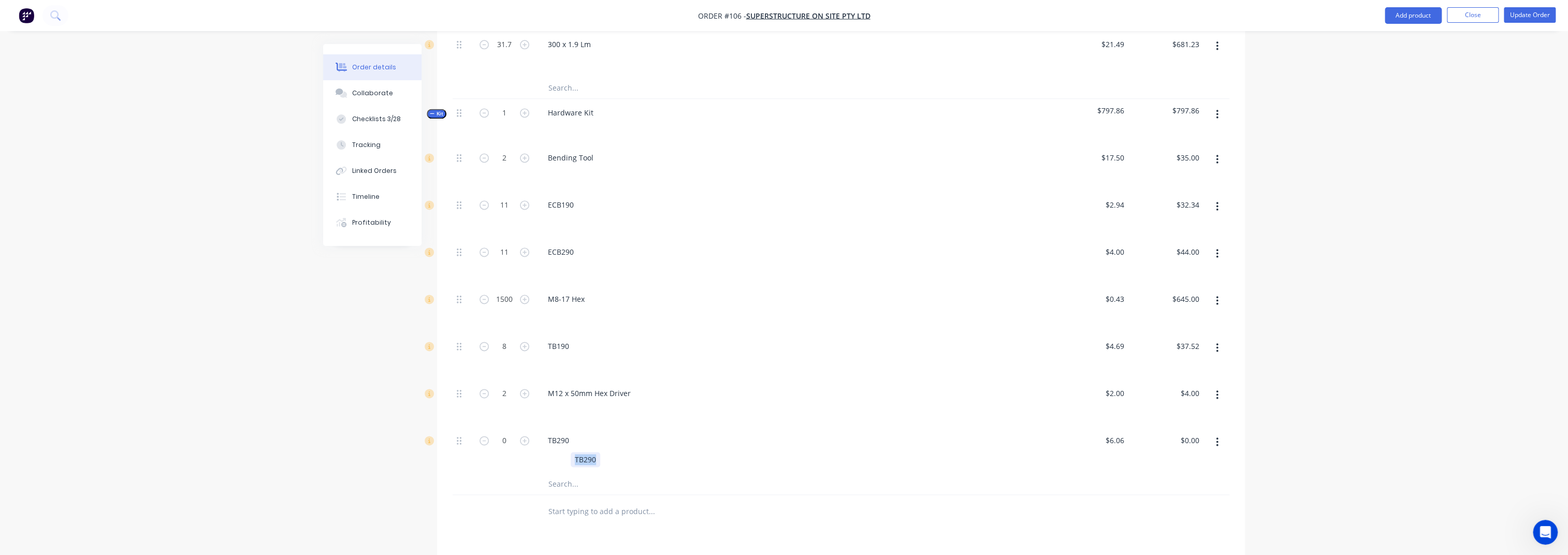
click at [584, 416] on div "TB290" at bounding box center [585, 459] width 29 height 15
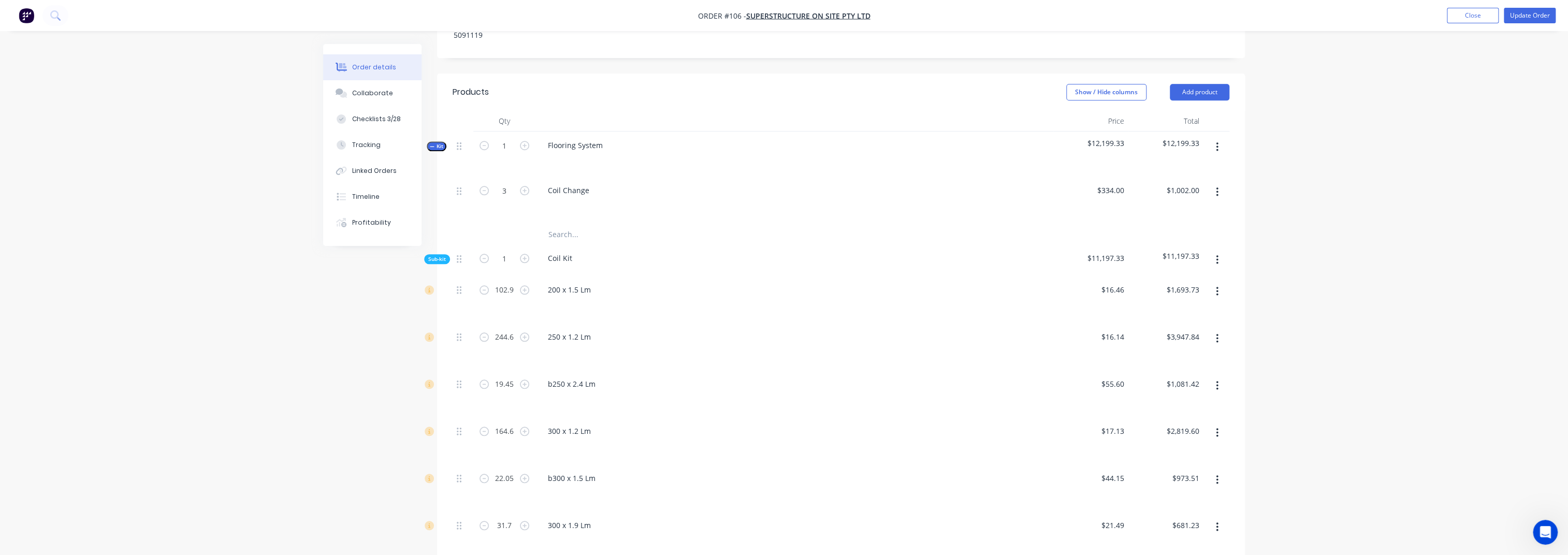
scroll to position [750, 0]
click at [1183, 260] on div "Order details Collaborate Checklists 3/28 Tracking Linked Orders Timeline Profi…" at bounding box center [784, 251] width 1568 height 2004
click at [1183, 10] on button "Update Order" at bounding box center [1529, 15] width 52 height 15
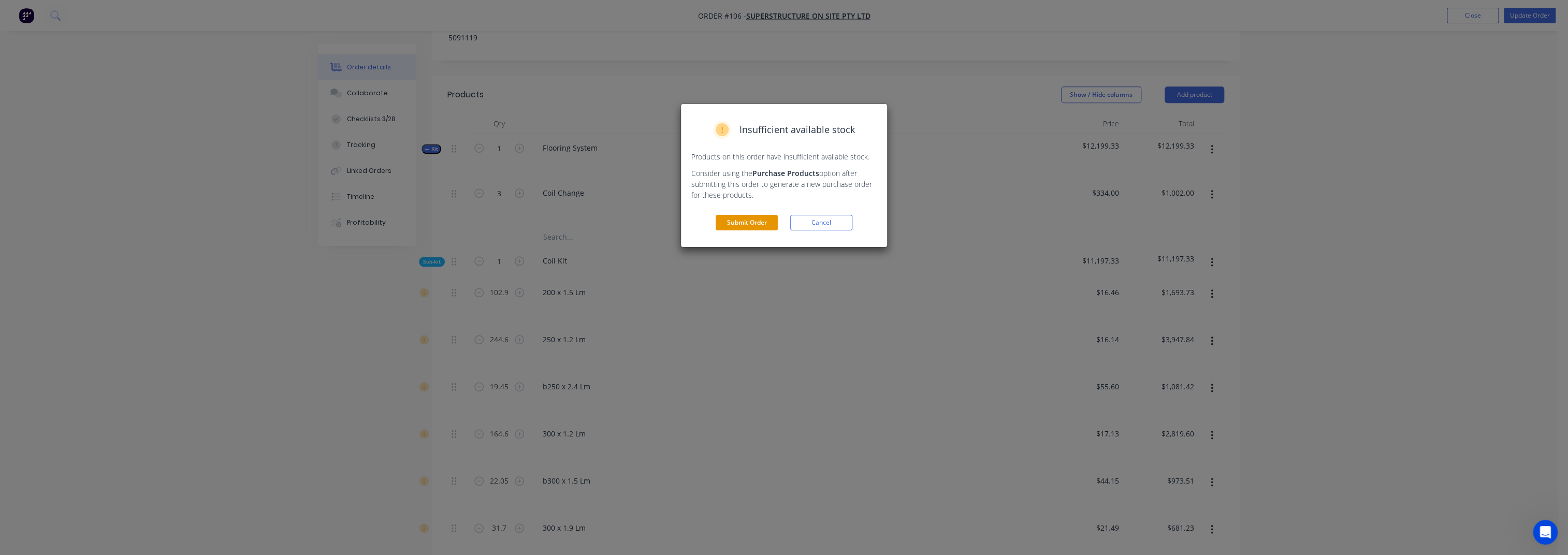
click at [734, 215] on button "Submit Order" at bounding box center [746, 222] width 62 height 15
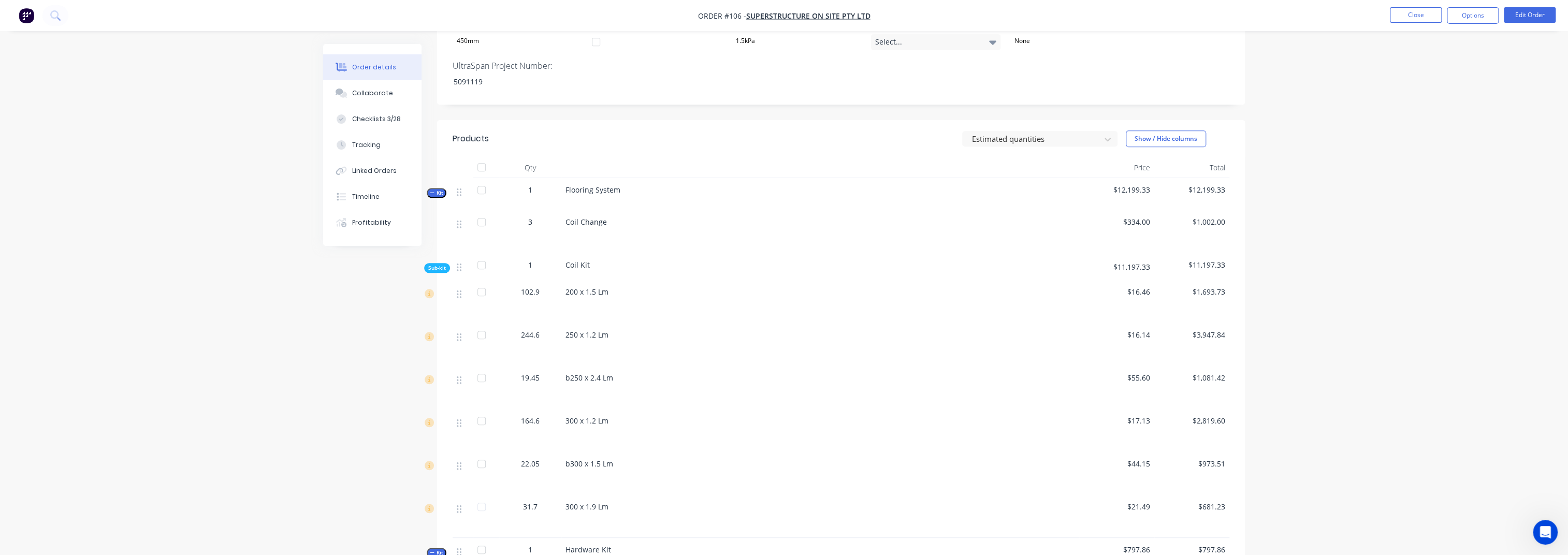
scroll to position [759, 0]
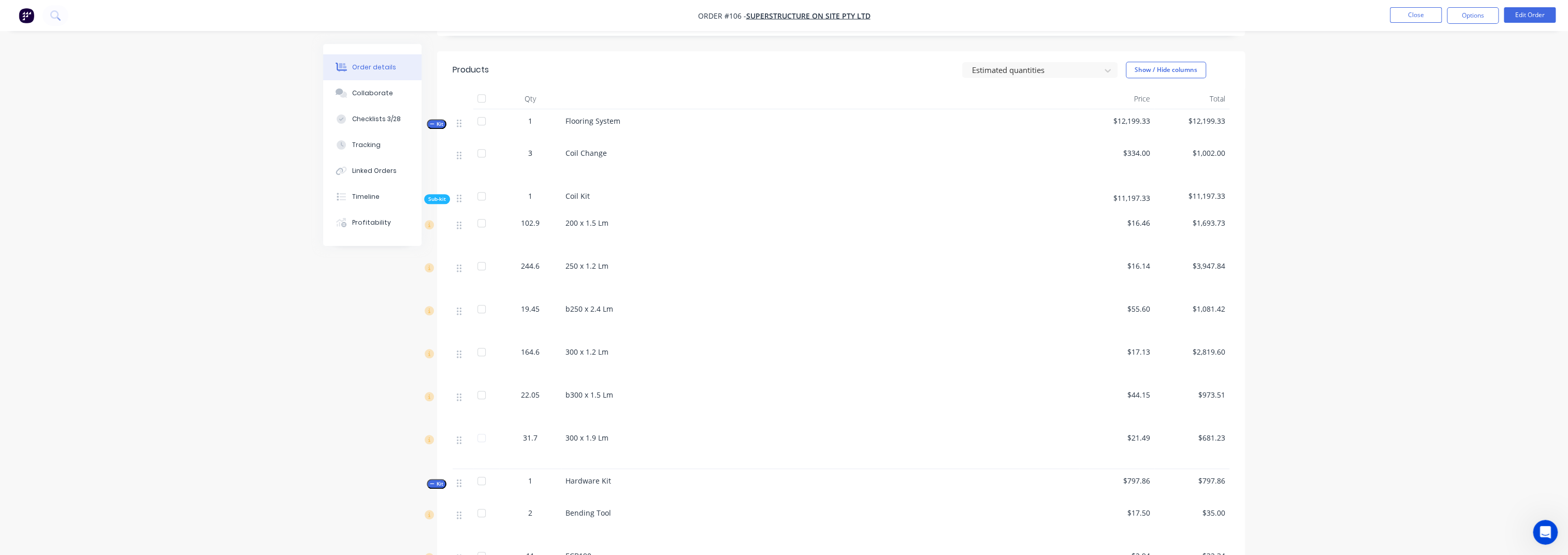
drag, startPoint x: 1327, startPoint y: 254, endPoint x: 1572, endPoint y: 276, distance: 246.0
click at [1183, 254] on div "Order details Collaborate Checklists 3/28 Tracking Linked Orders Timeline Profi…" at bounding box center [784, 102] width 1568 height 1723
click at [1183, 255] on div "Order details Collaborate Checklists 3/28 Tracking Linked Orders Timeline Profi…" at bounding box center [784, 102] width 1568 height 1723
click at [1183, 203] on div "Order details Collaborate Checklists 3/28 Tracking Linked Orders Timeline Profi…" at bounding box center [784, 102] width 1568 height 1723
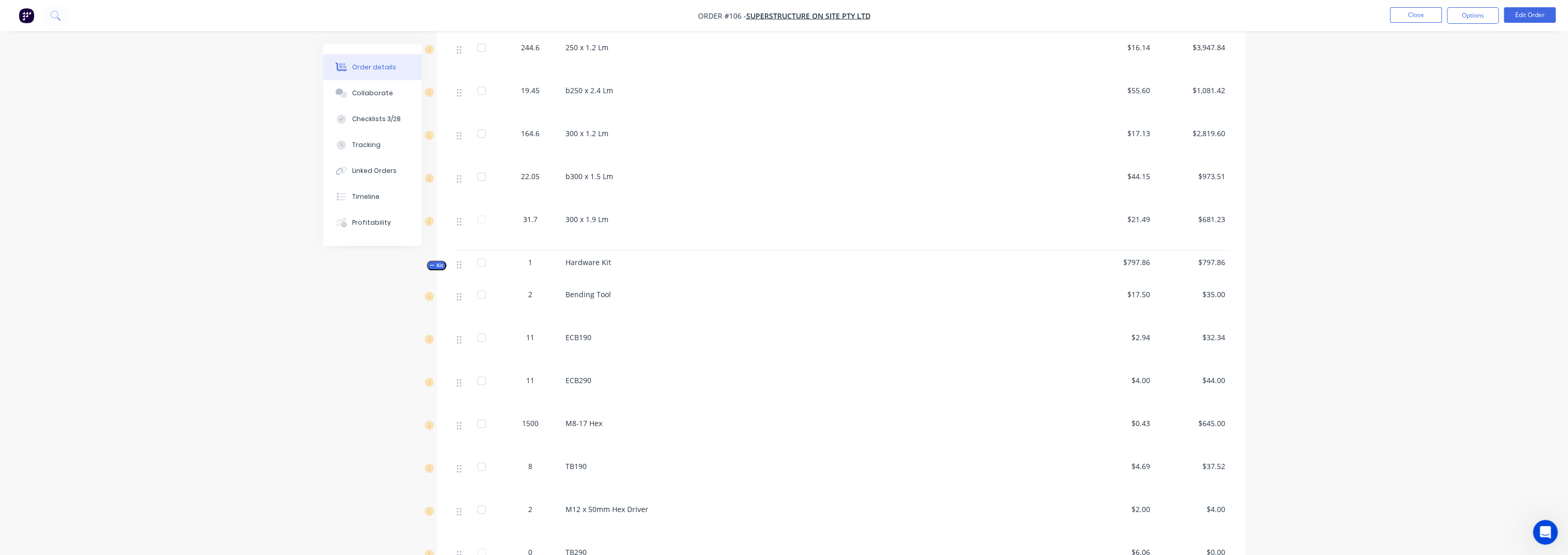
scroll to position [966, 0]
drag, startPoint x: 1363, startPoint y: 262, endPoint x: 1503, endPoint y: 217, distance: 147.1
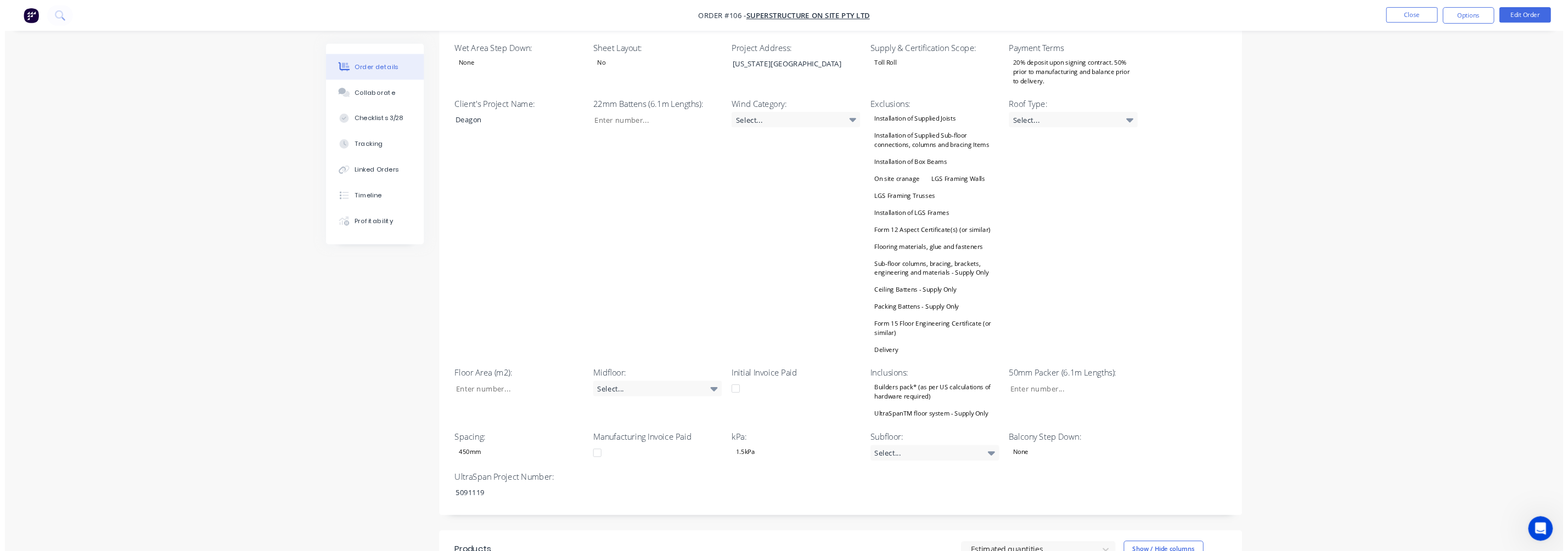
scroll to position [0, 0]
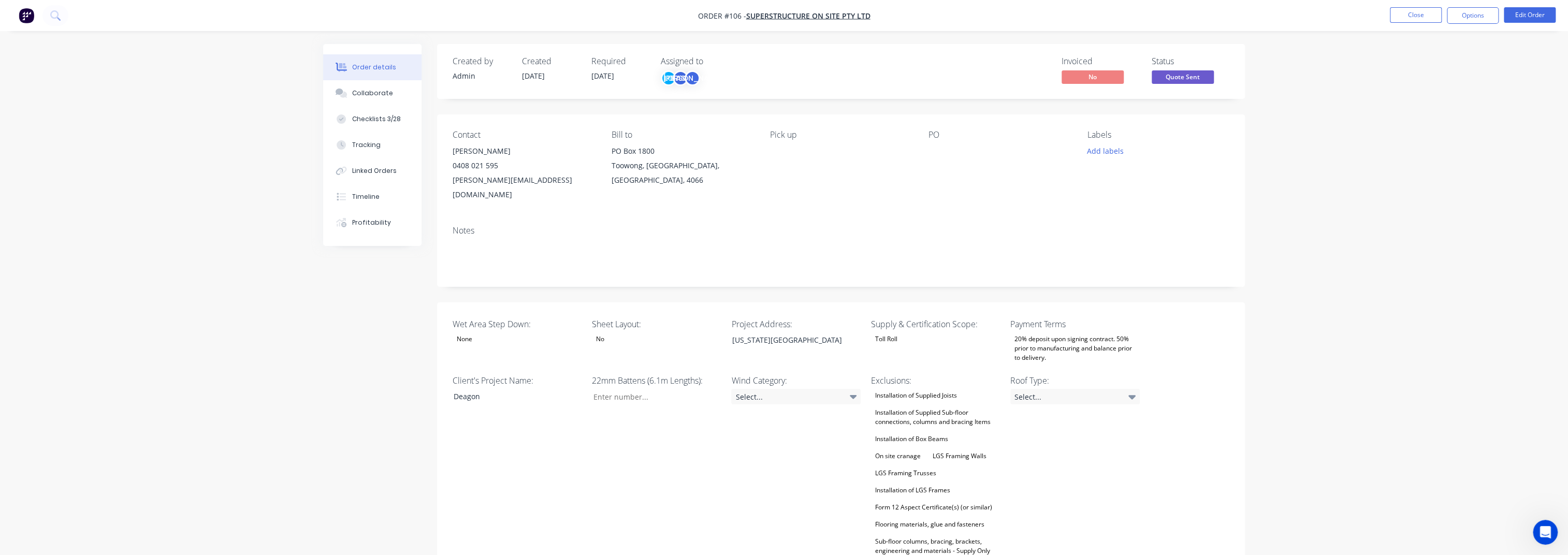
click at [1042, 318] on label "Payment Terms" at bounding box center [1075, 324] width 129 height 12
click at [1070, 333] on div "20% deposit upon signing contract. 50% prior to manufacturing and balance prior…" at bounding box center [1075, 349] width 129 height 32
click at [1108, 416] on div "50% deposit upon signing contract. Balance prior to delivery" at bounding box center [1072, 447] width 108 height 13
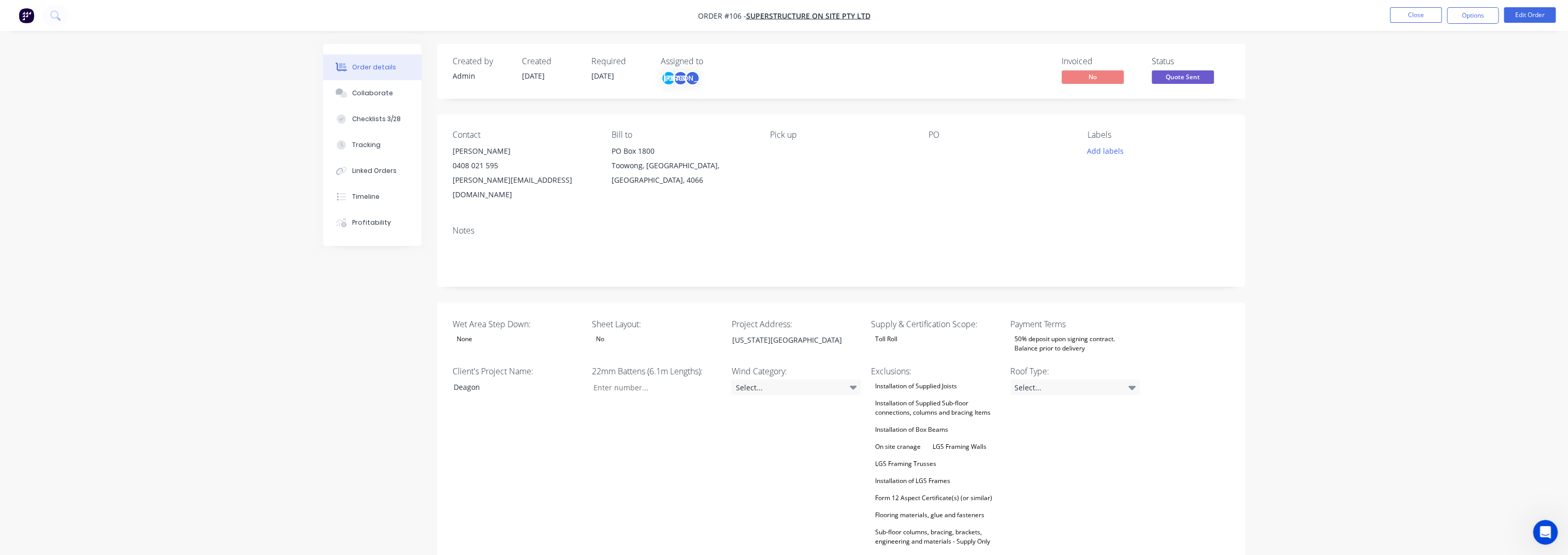
click at [1097, 335] on div "50% deposit upon signing contract. Balance prior to delivery" at bounding box center [1075, 344] width 129 height 23
click at [1100, 372] on div "20% deposit upon signing contract. 50% prior to manufacturing and balance prior…" at bounding box center [1072, 376] width 108 height 13
click at [771, 15] on span "SUPERSTRUCTURE ON SITE PTY LTD" at bounding box center [808, 16] width 124 height 10
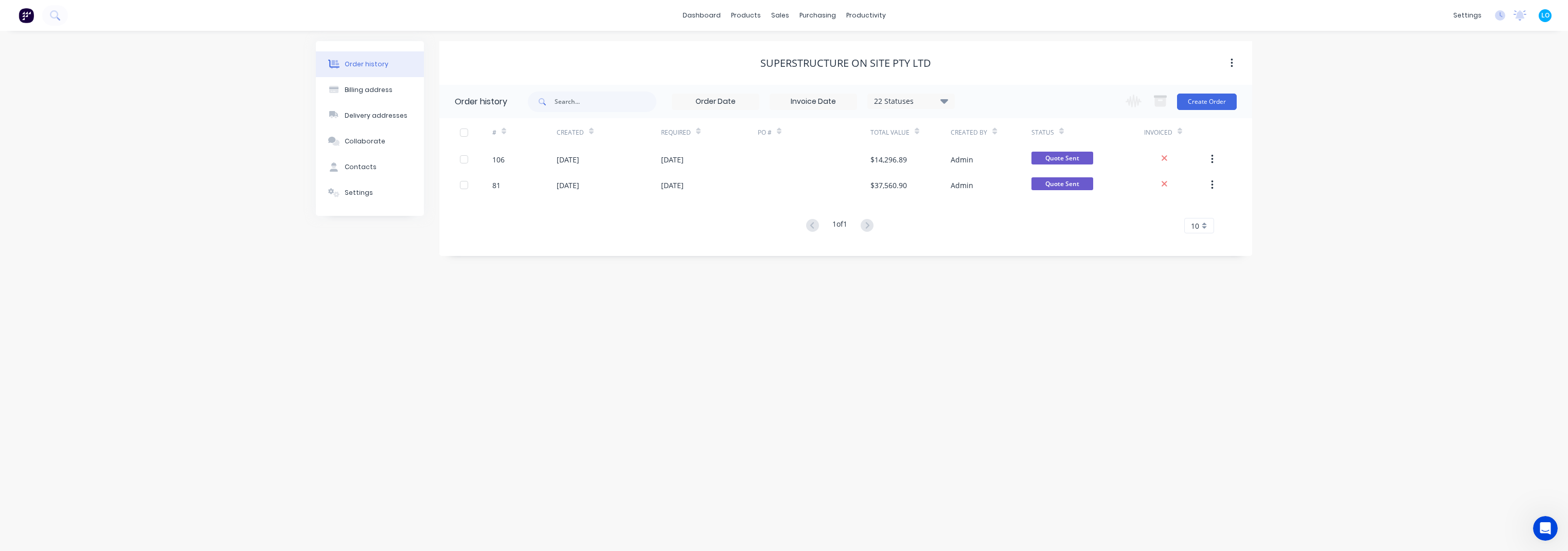
drag, startPoint x: 1378, startPoint y: 238, endPoint x: 1374, endPoint y: 222, distance: 16.5
click at [1175, 235] on div "Order history Billing address Delivery addresses Collaborate Contacts Settings …" at bounding box center [784, 291] width 1568 height 520
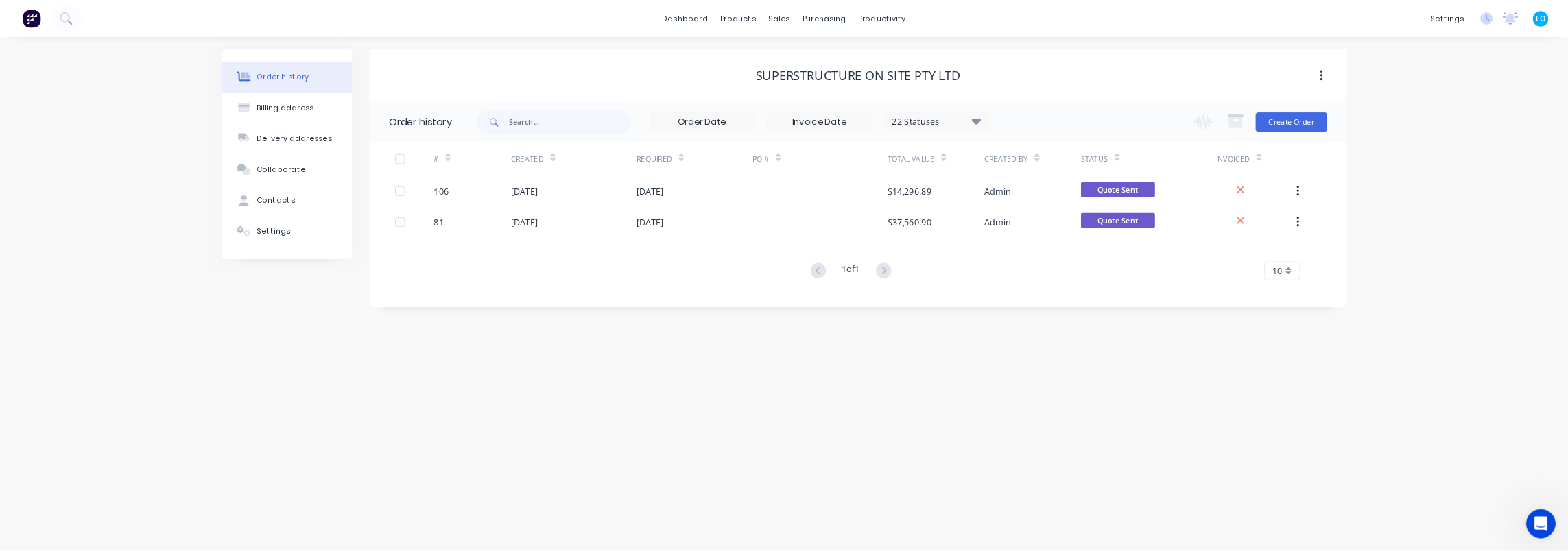
scroll to position [942, 0]
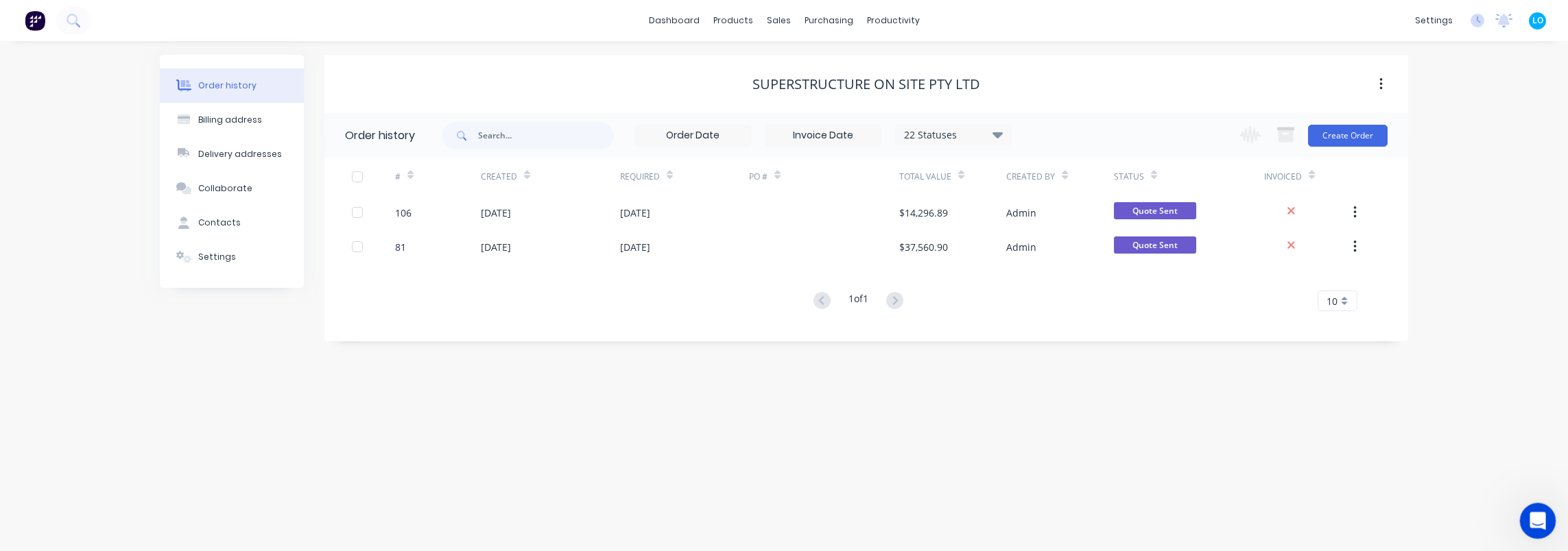
click at [1541, 528] on div "Open Intercom Messenger" at bounding box center [1536, 519] width 45 height 45
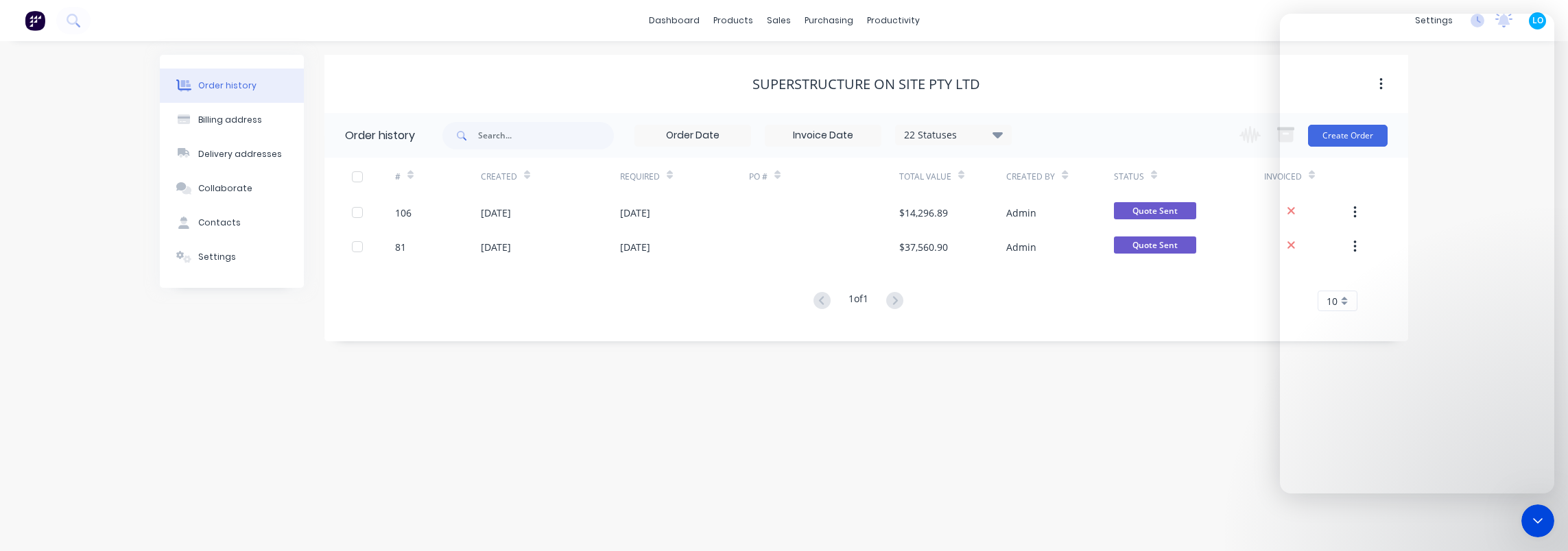
scroll to position [783, 0]
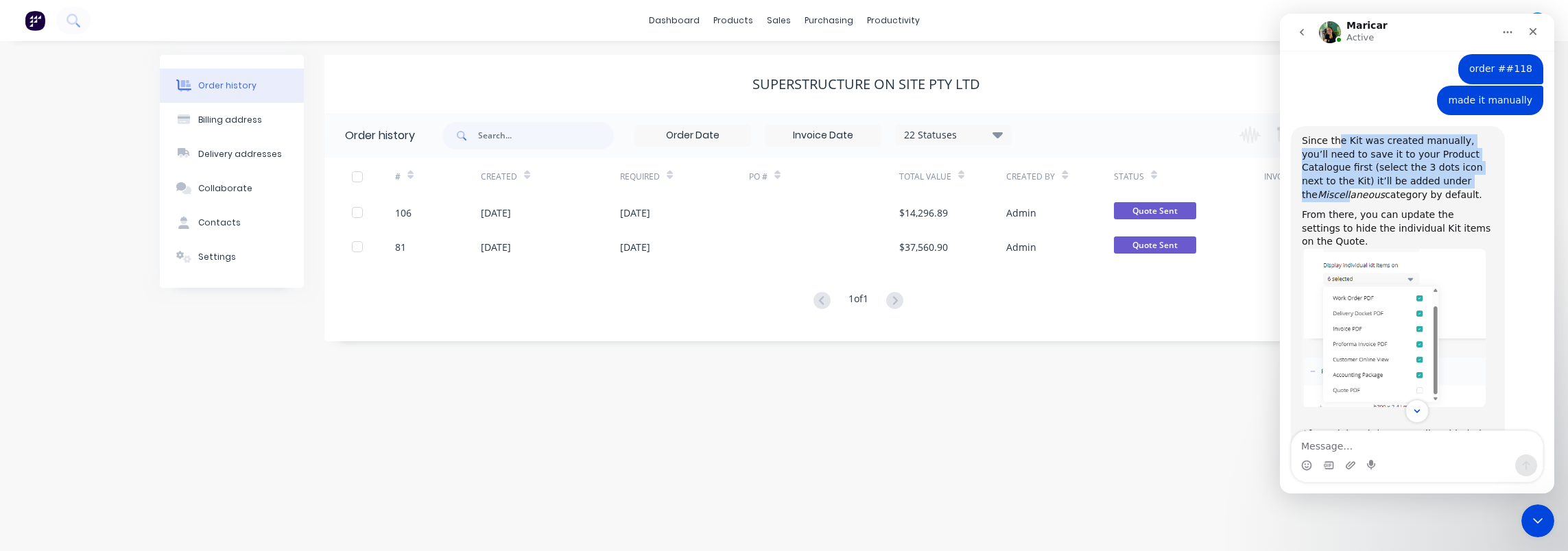
drag, startPoint x: 1333, startPoint y: 144, endPoint x: 1418, endPoint y: 183, distance: 93.5
click at [1418, 183] on div "Since the Kit was created manually, you’ll need to save it to your Product Cata…" at bounding box center [1398, 168] width 192 height 67
click at [1385, 189] on icon "Miscellaneous" at bounding box center [1351, 195] width 67 height 11
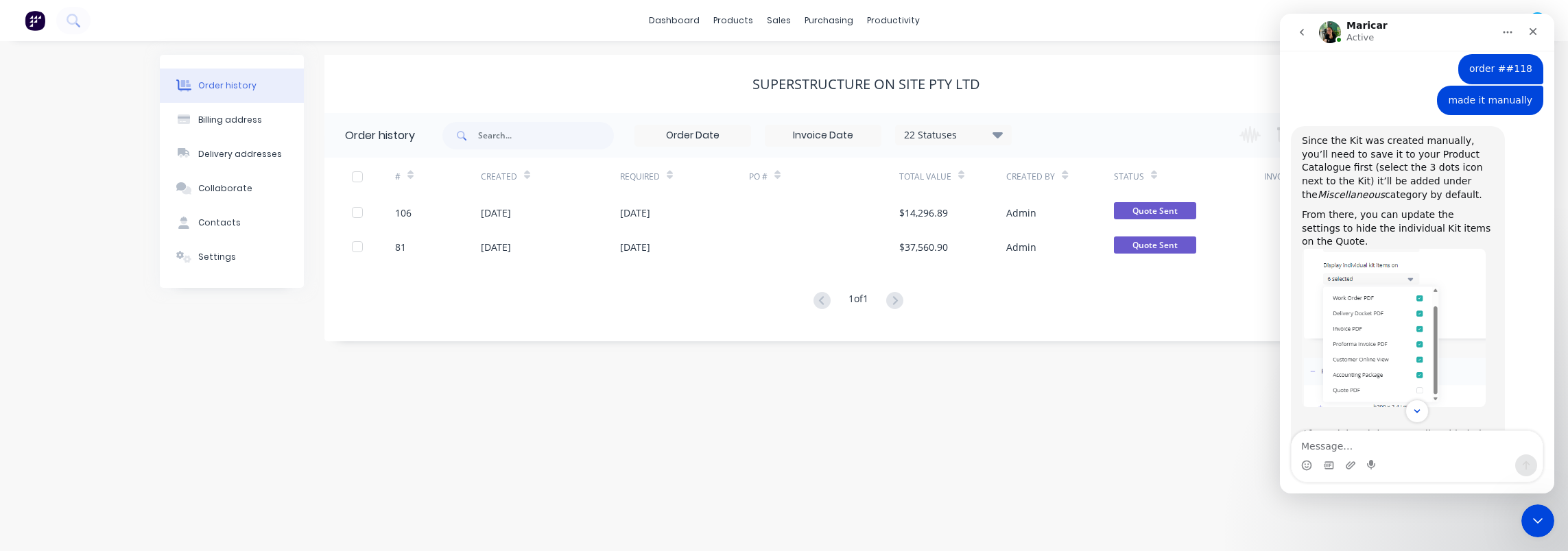
click at [1437, 191] on div "Since the Kit was created manually, you’ll need to save it to your Product Cata…" at bounding box center [1398, 168] width 192 height 67
click at [760, 56] on link "Product Catalogue" at bounding box center [801, 65] width 182 height 28
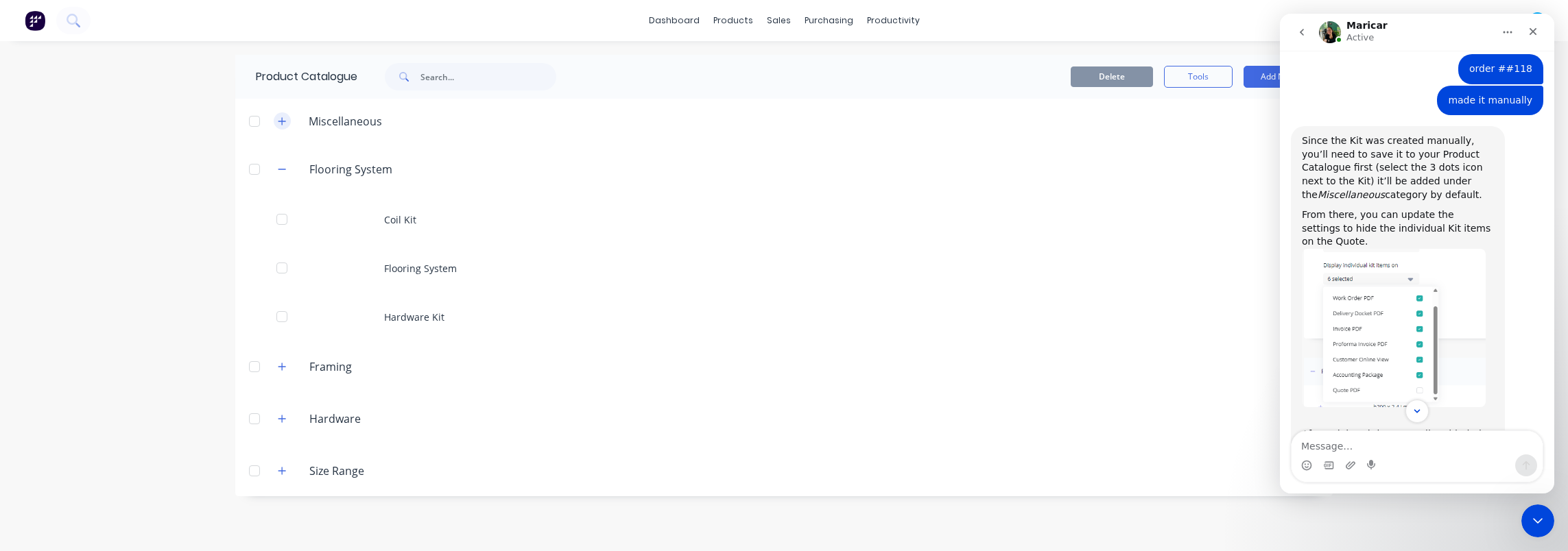
click at [282, 123] on icon "button" at bounding box center [282, 121] width 7 height 7
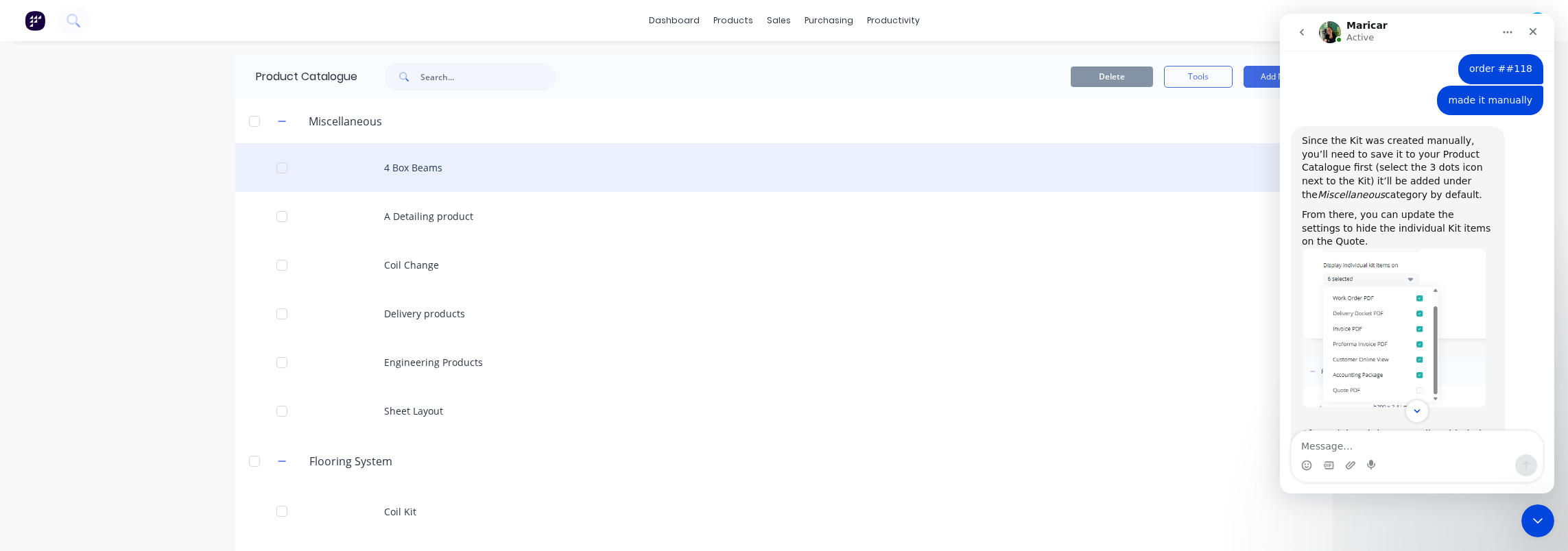
click at [405, 165] on div "4 Box Beams" at bounding box center [784, 168] width 1097 height 49
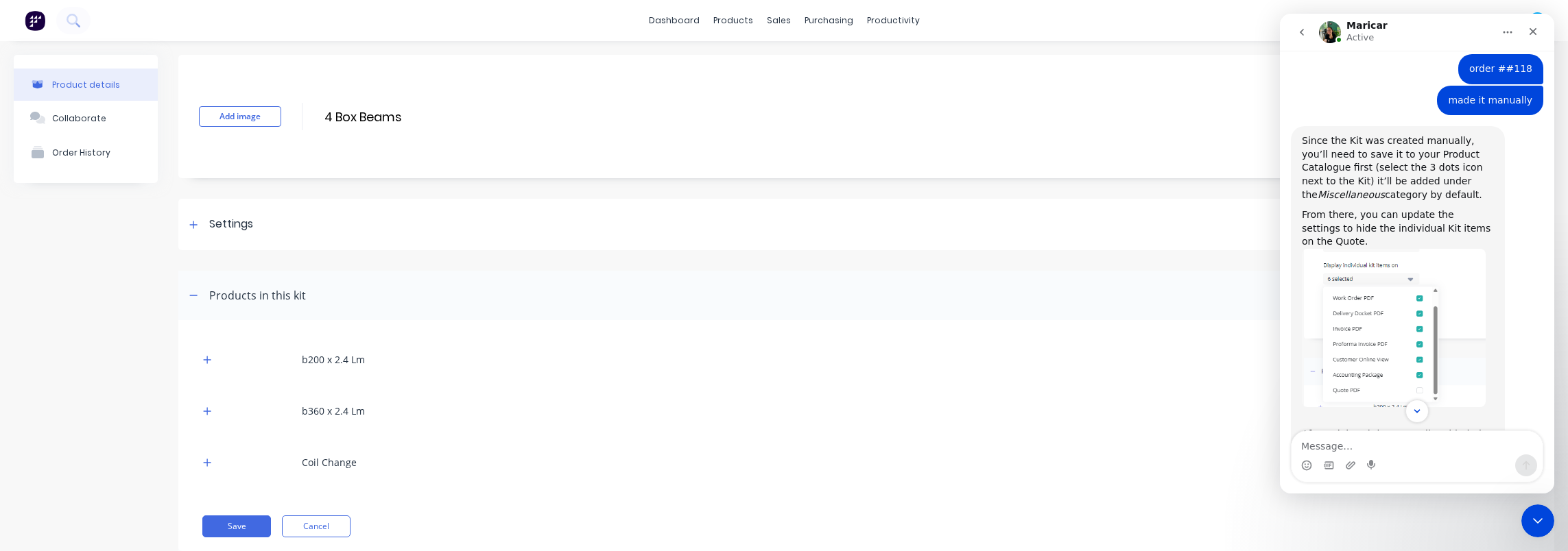
scroll to position [33, 0]
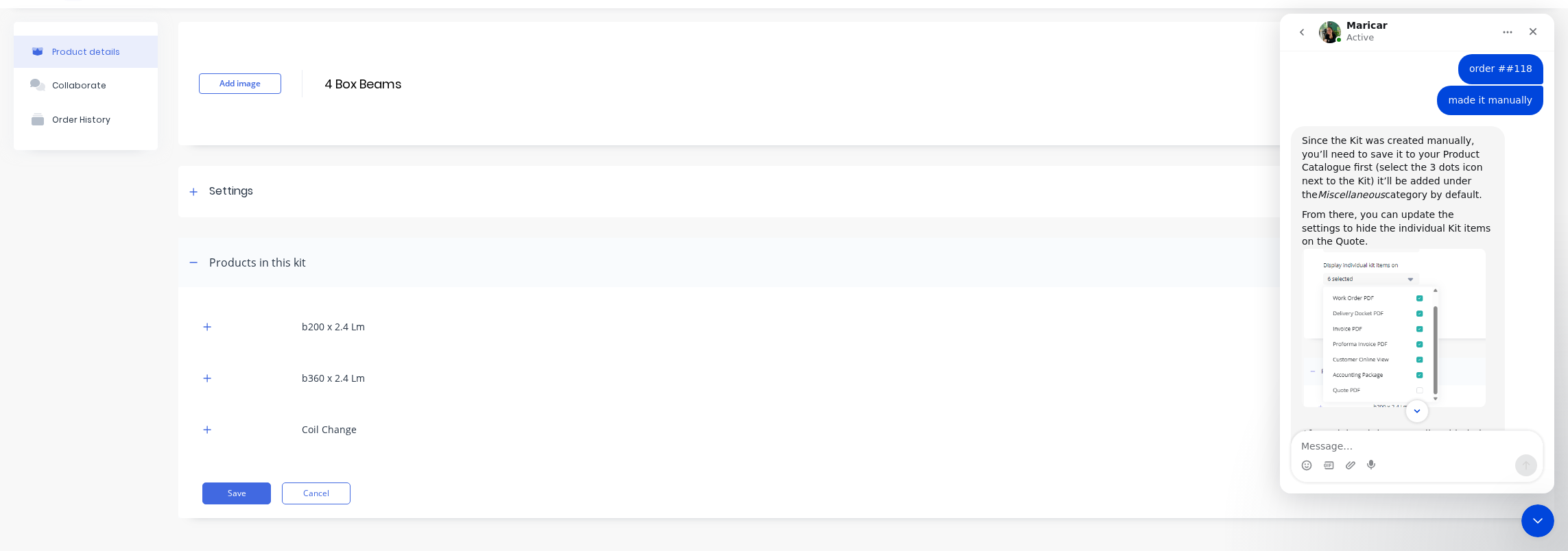
click at [32, 256] on div "Product details Collaborate Order History" at bounding box center [85, 280] width 144 height 517
click at [1529, 522] on icon "Close Intercom Messenger" at bounding box center [1536, 519] width 16 height 16
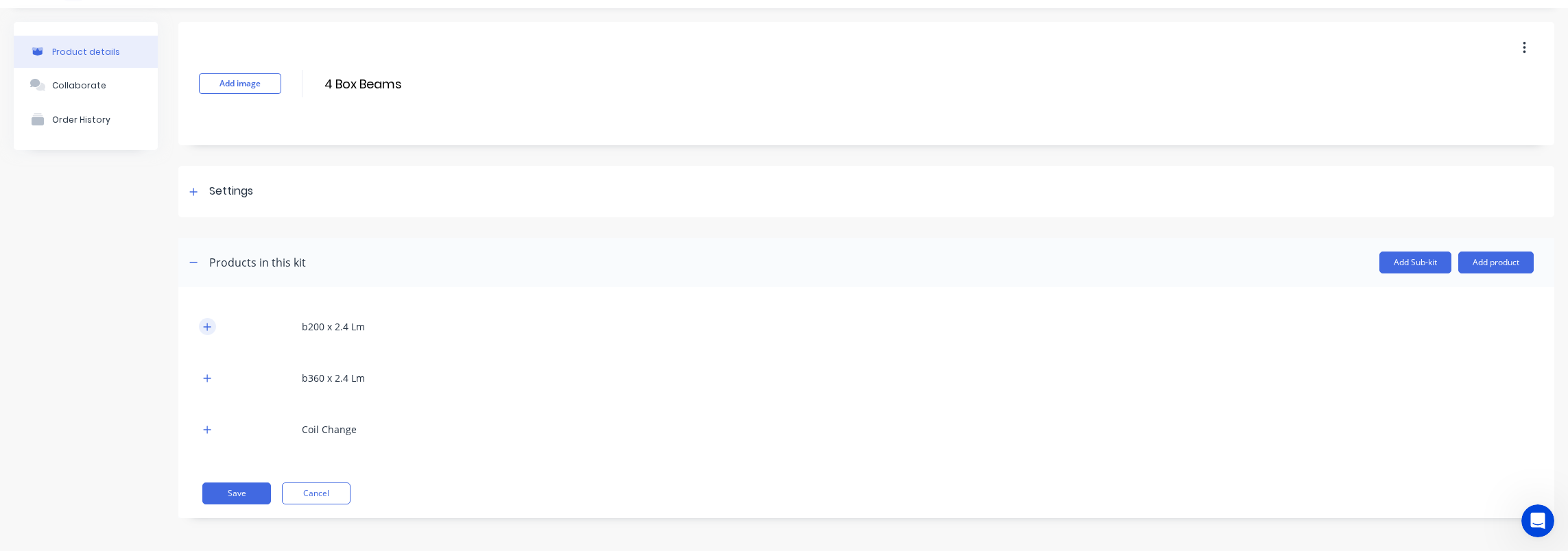
click at [213, 324] on button "button" at bounding box center [207, 326] width 17 height 17
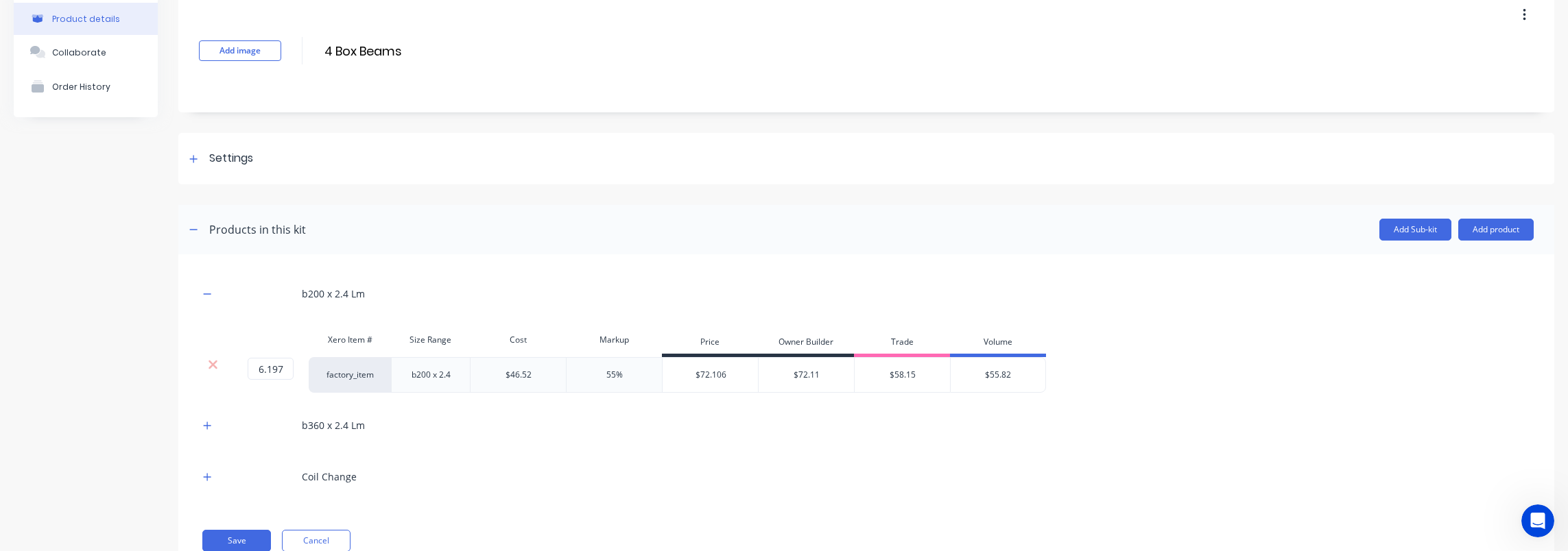
scroll to position [101, 0]
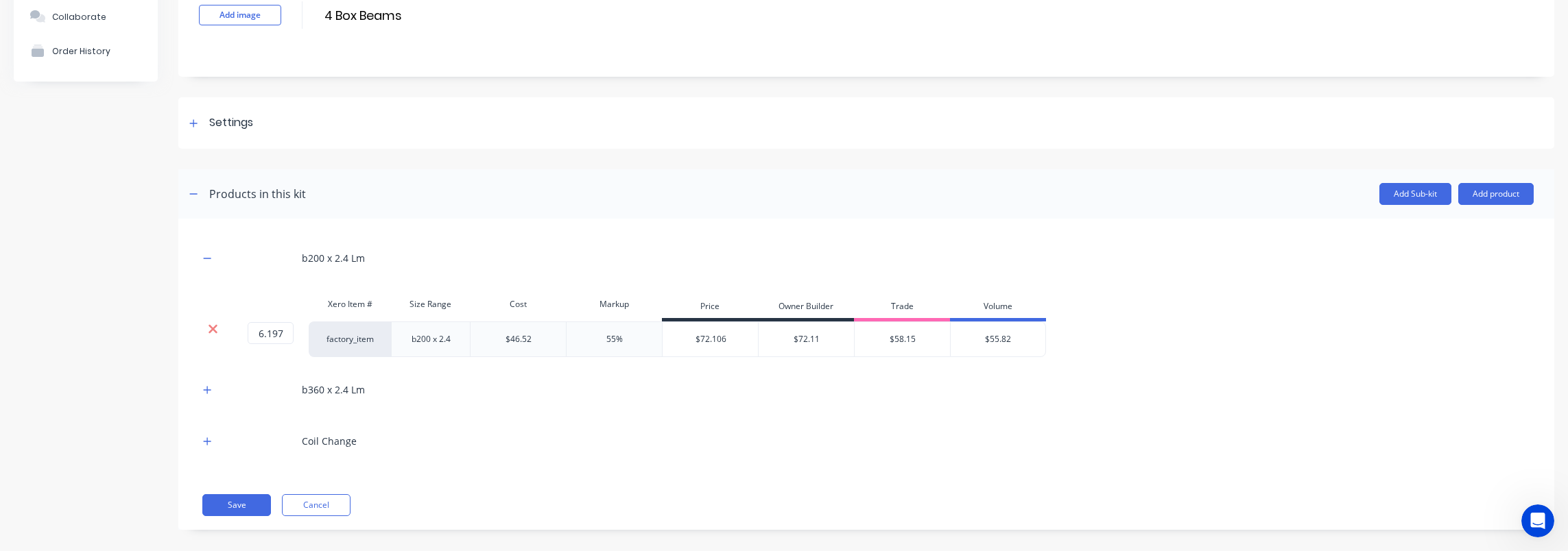
click at [215, 330] on icon at bounding box center [213, 329] width 9 height 9
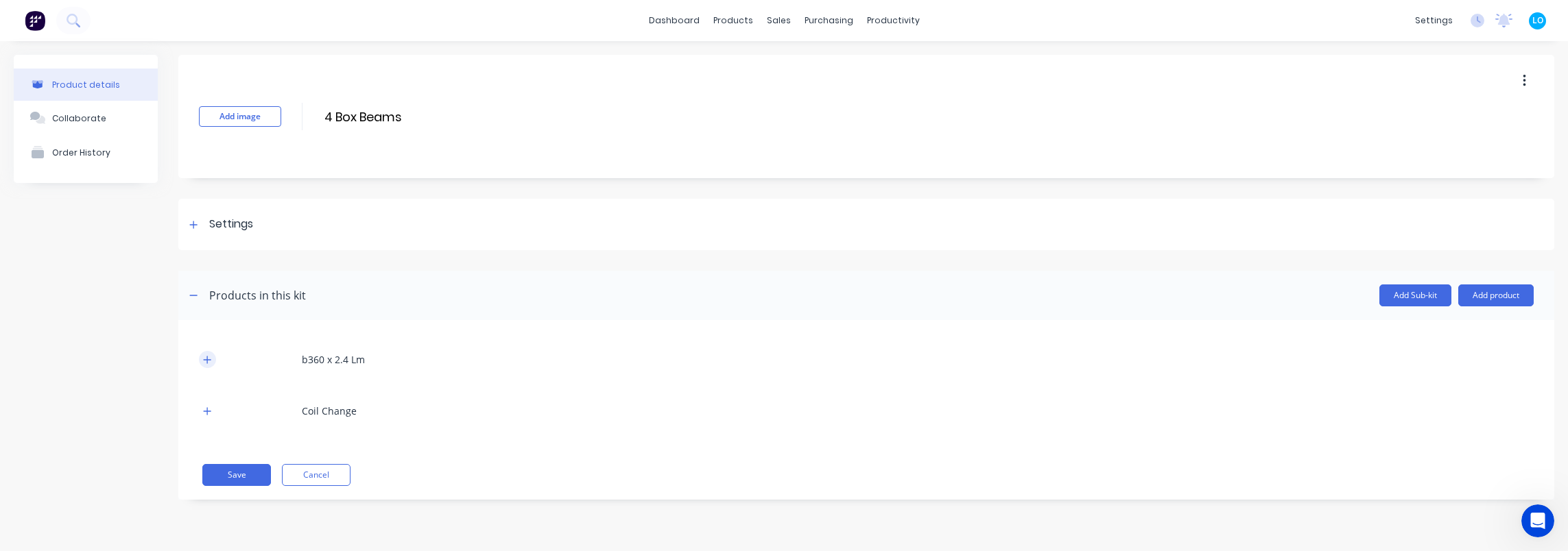
click at [203, 364] on icon "button" at bounding box center [207, 360] width 8 height 10
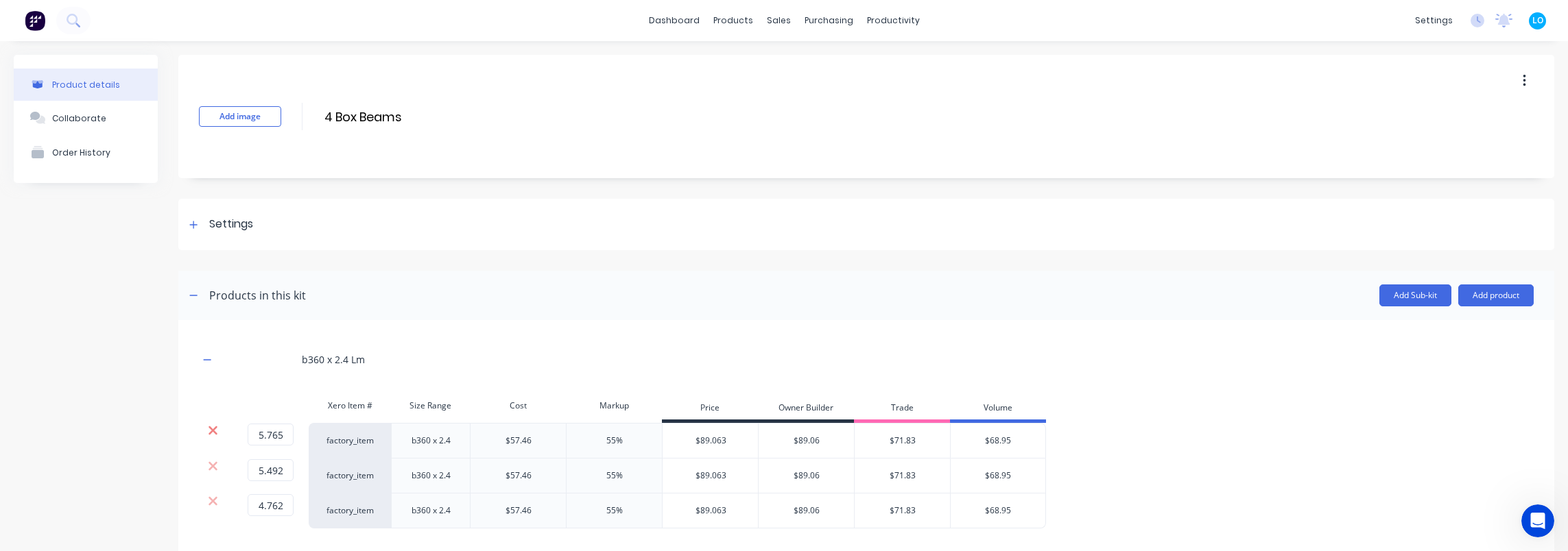
click at [210, 432] on icon at bounding box center [213, 431] width 9 height 9
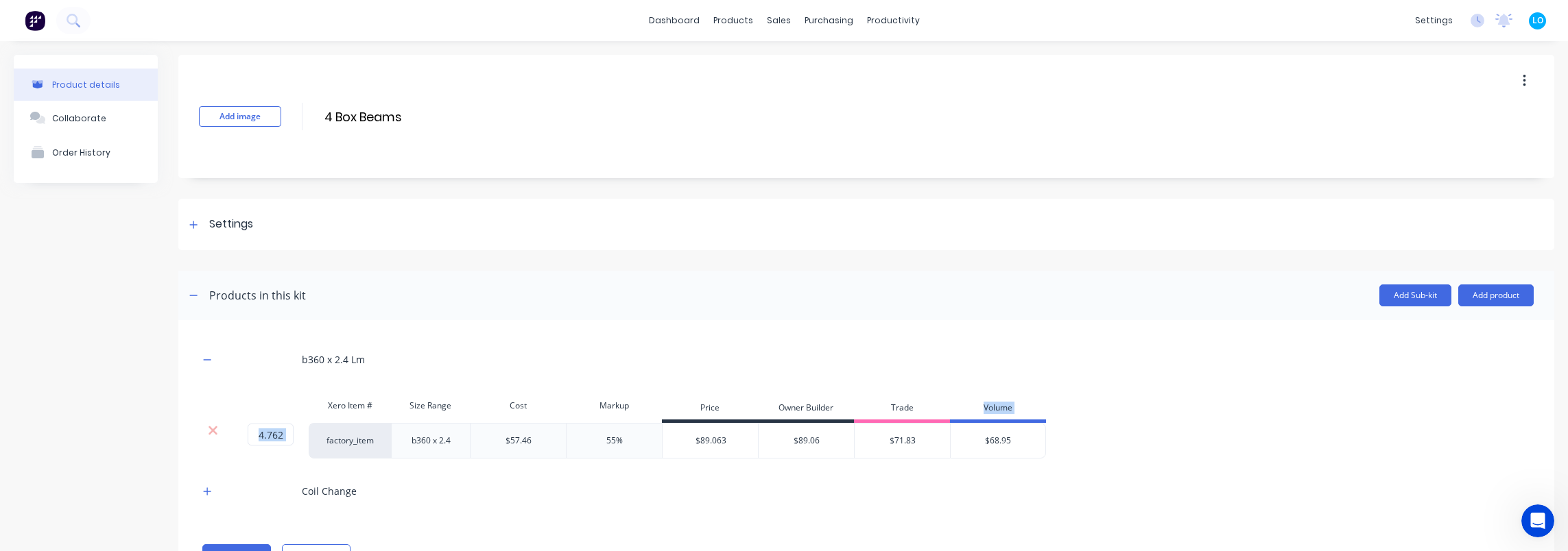
click at [210, 432] on icon at bounding box center [213, 431] width 9 height 9
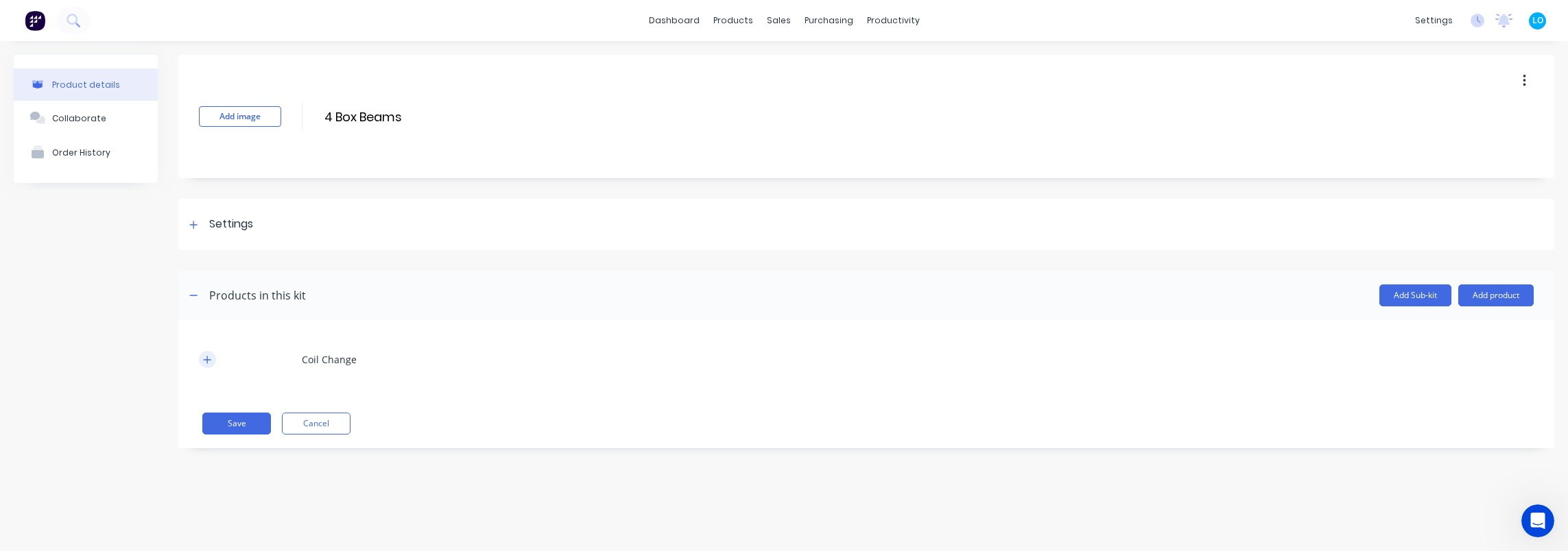
click at [206, 361] on icon "button" at bounding box center [207, 360] width 8 height 10
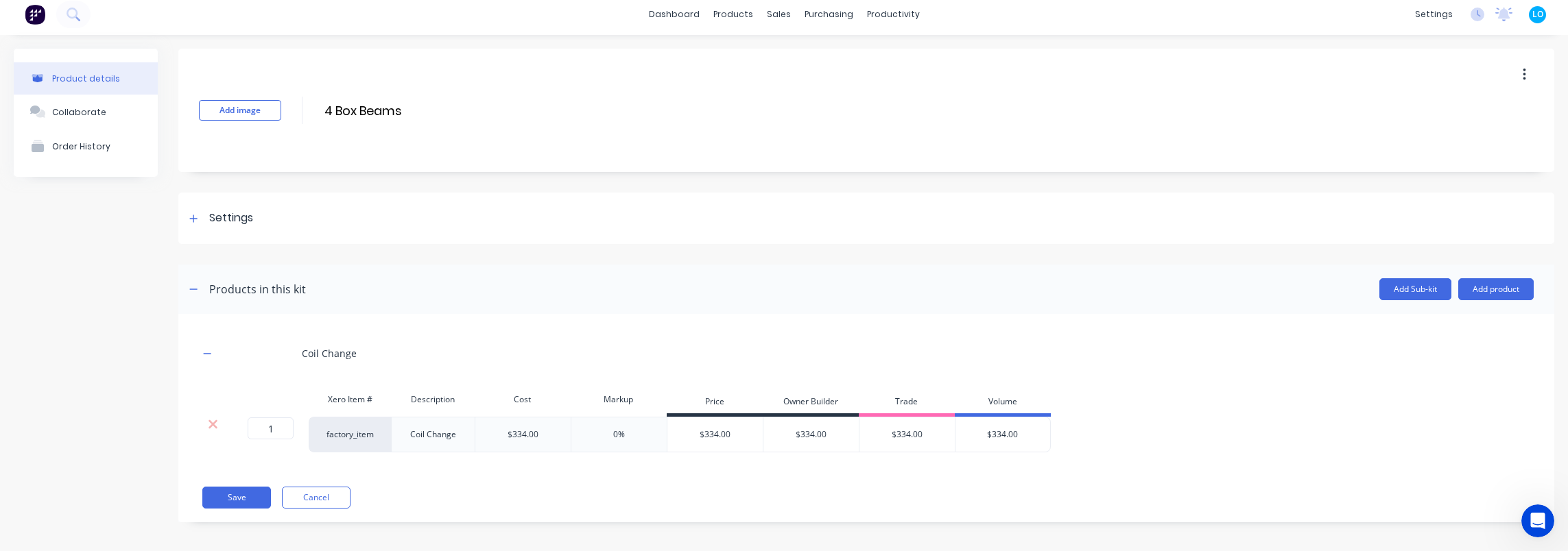
scroll to position [11, 0]
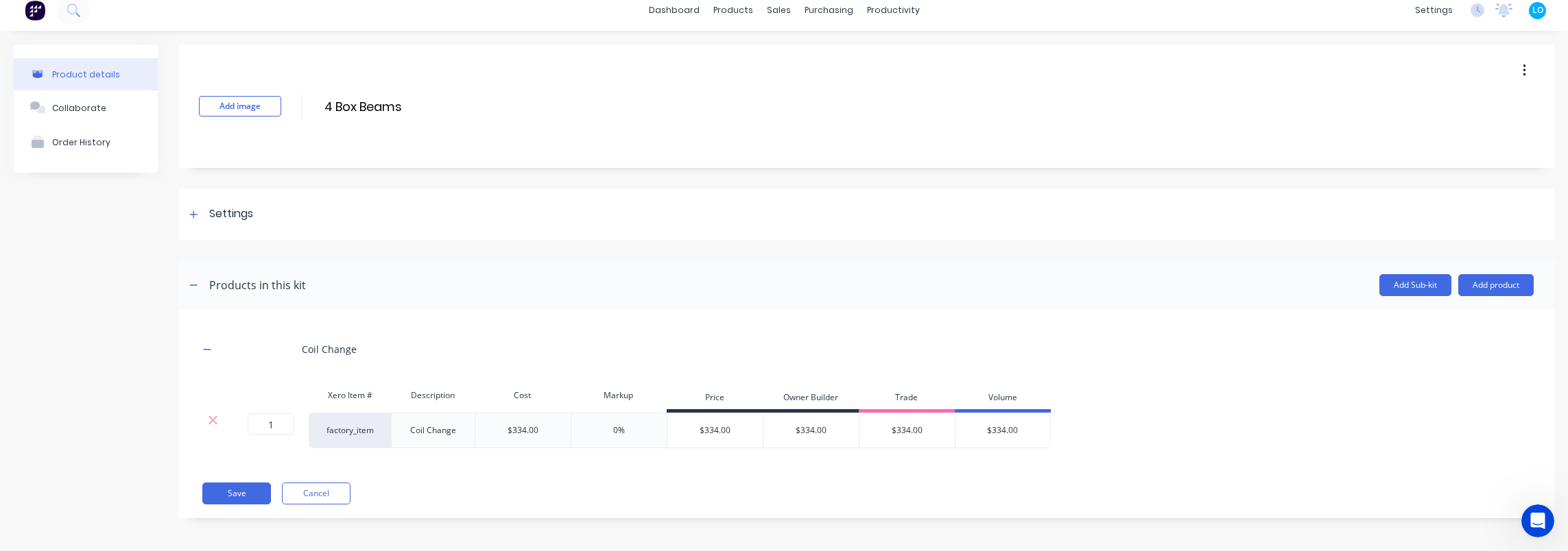
click at [114, 396] on div "Product details Collaborate Order History" at bounding box center [85, 291] width 144 height 494
click at [193, 216] on icon at bounding box center [193, 213] width 7 height 7
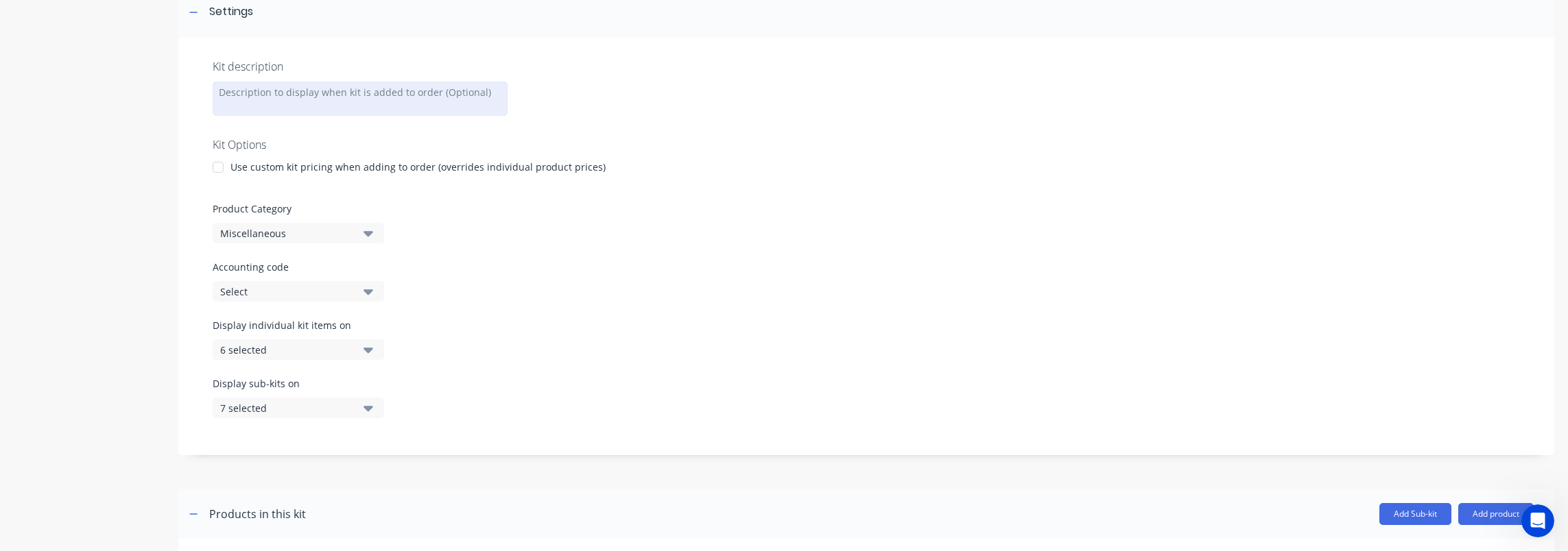
scroll to position [216, 0]
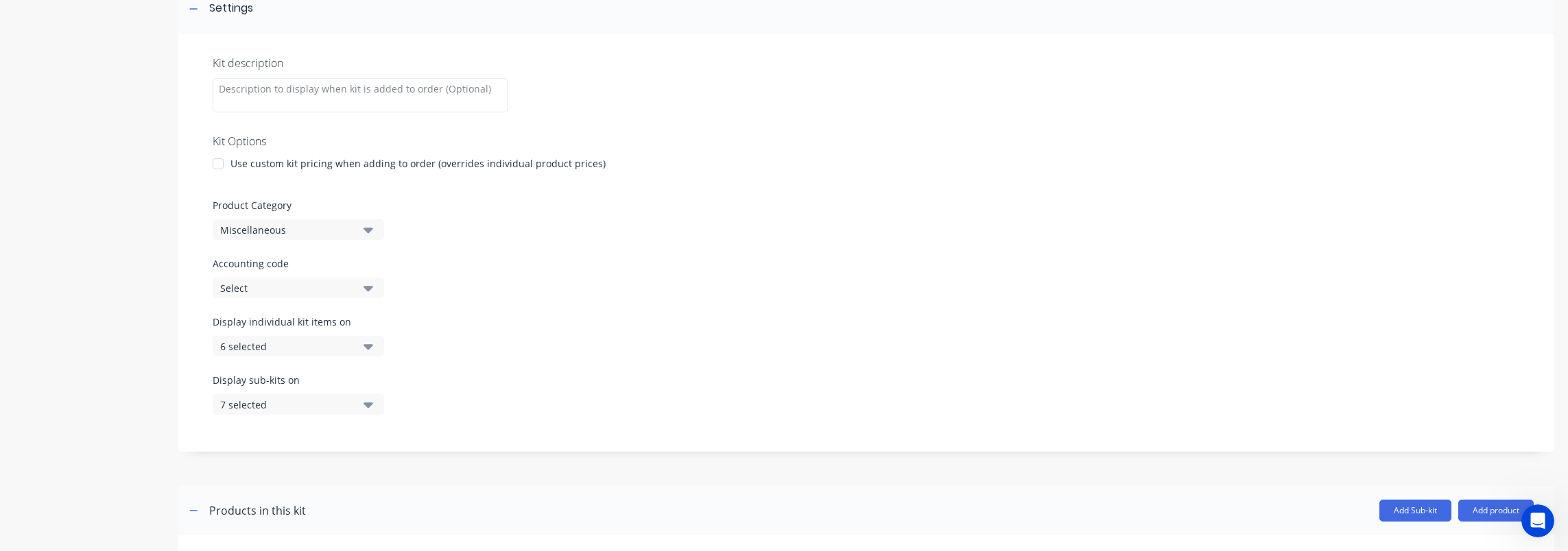
click at [285, 347] on div "6 selected" at bounding box center [286, 347] width 133 height 15
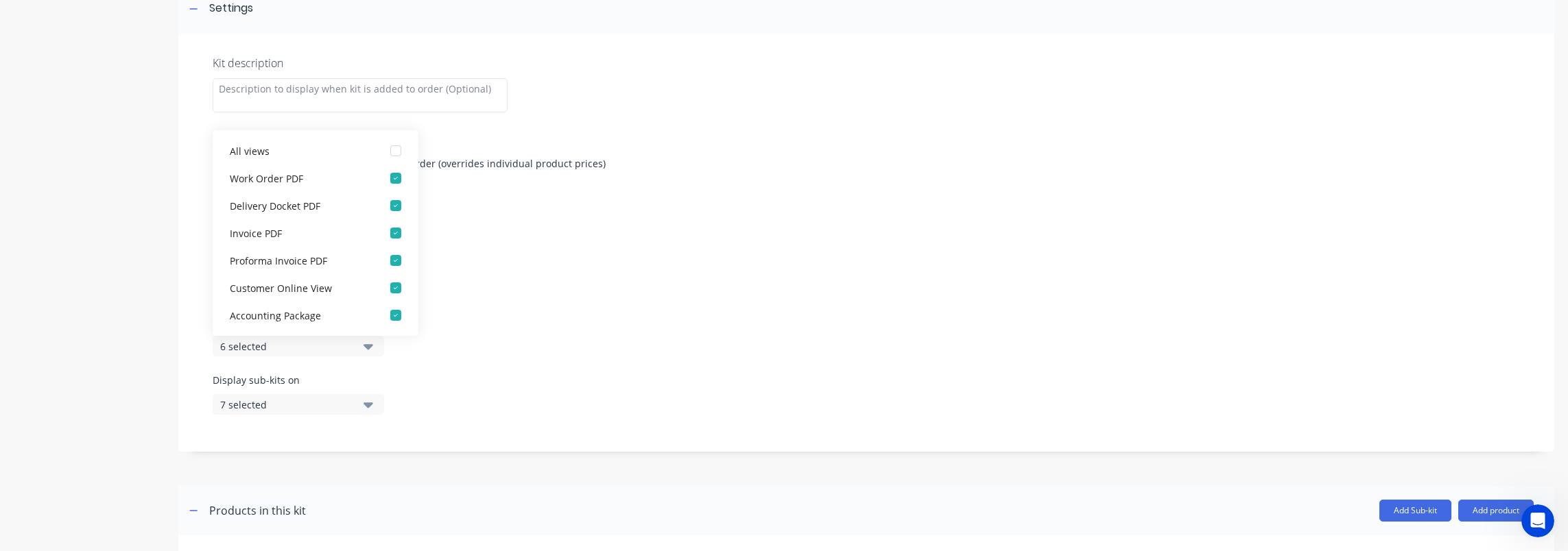
click at [285, 347] on div "6 selected" at bounding box center [286, 347] width 133 height 15
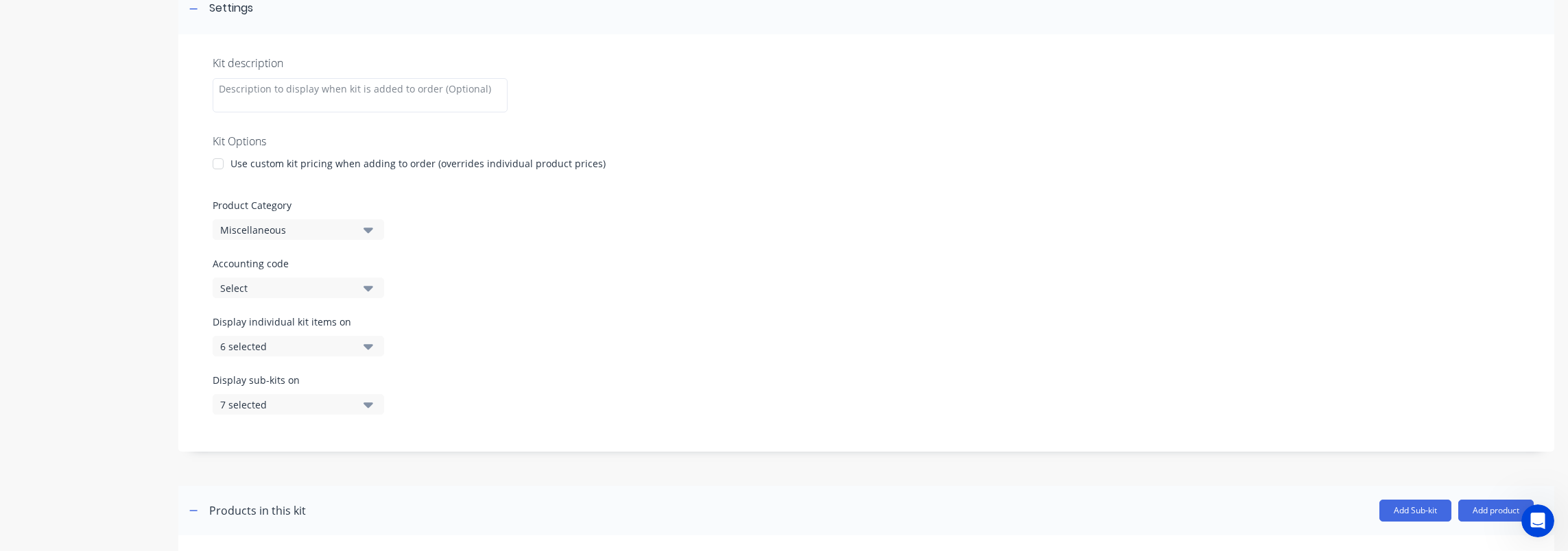
click at [317, 405] on div "7 selected" at bounding box center [286, 405] width 133 height 15
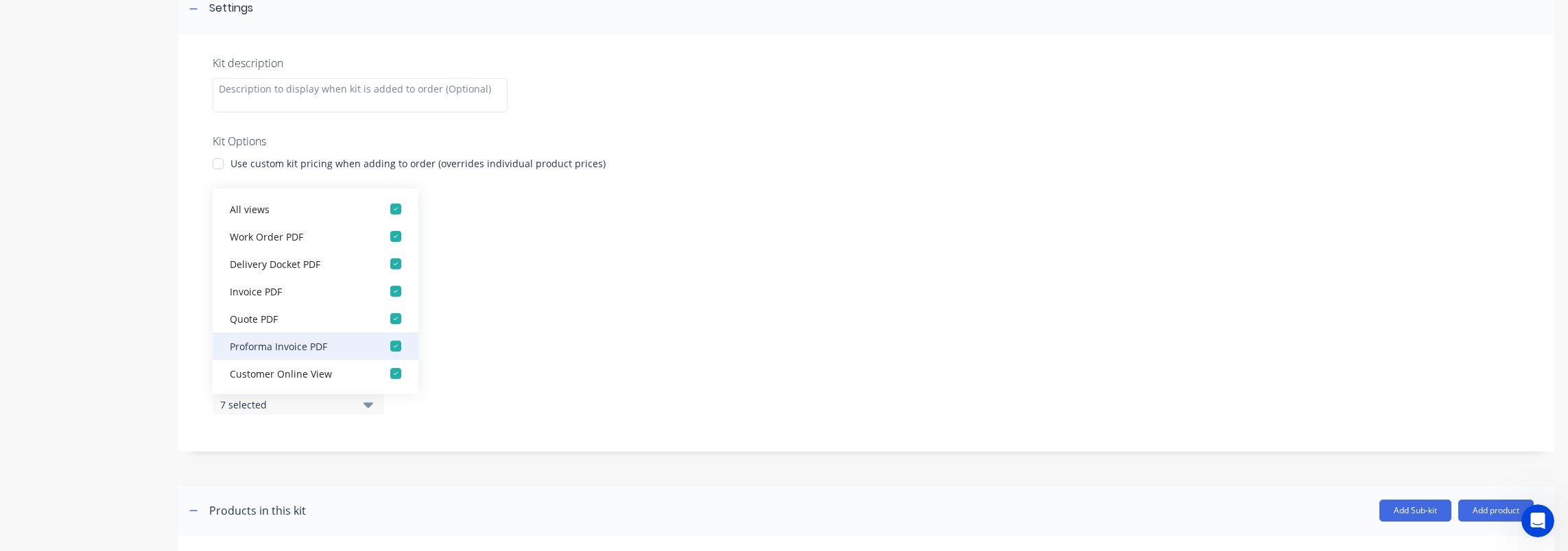
scroll to position [0, 0]
click at [582, 312] on div "Kit description Kit Options Use custom kit pricing when adding to order (overri…" at bounding box center [866, 243] width 1376 height 418
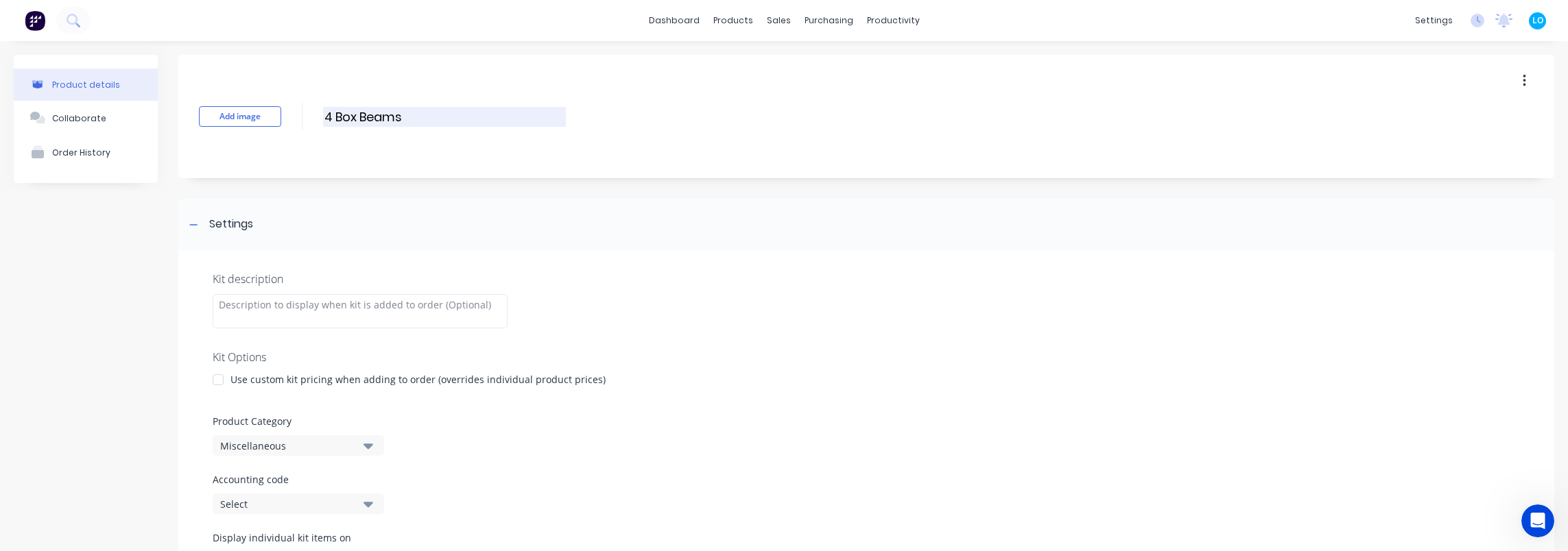
click at [400, 120] on input "4 Box Beams" at bounding box center [444, 117] width 243 height 20
drag, startPoint x: 416, startPoint y: 119, endPoint x: 326, endPoint y: 123, distance: 90.1
click at [326, 123] on input "4 Box Beams" at bounding box center [444, 117] width 243 height 20
drag, startPoint x: 429, startPoint y: 110, endPoint x: 409, endPoint y: 111, distance: 20.0
click at [409, 111] on input "Display items Kit" at bounding box center [444, 117] width 243 height 20
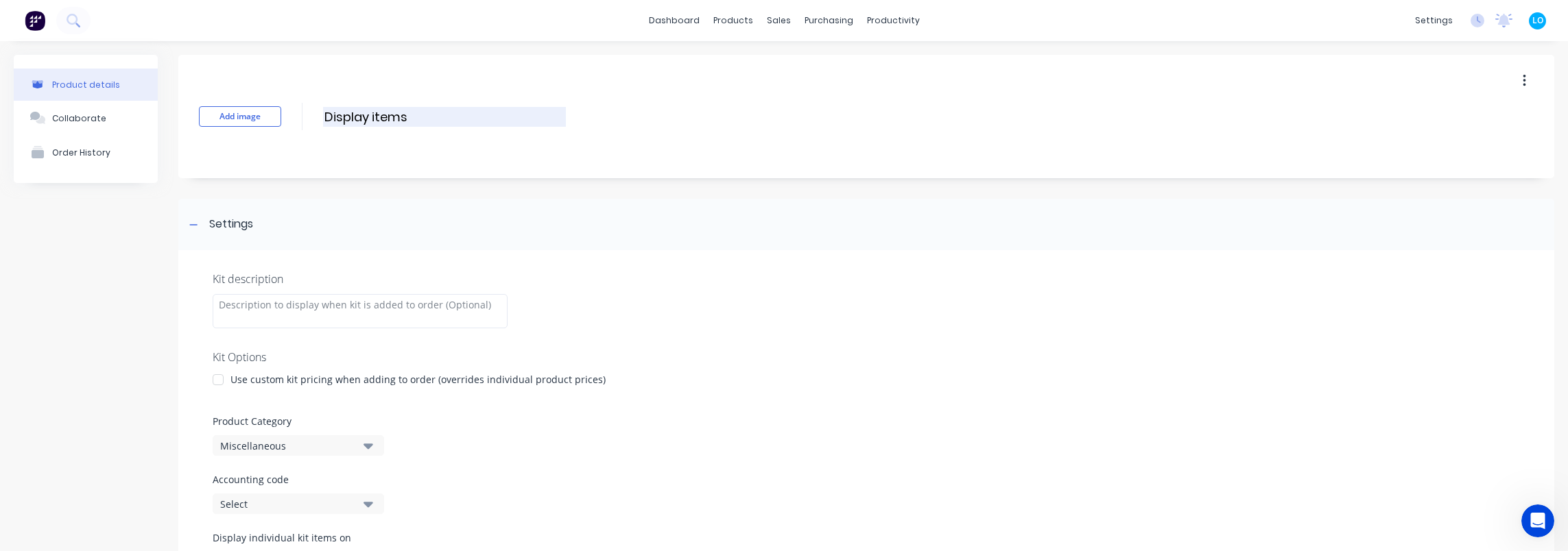
click at [325, 117] on input "Display items" at bounding box center [444, 117] width 243 height 20
drag, startPoint x: 339, startPoint y: 118, endPoint x: 331, endPoint y: 118, distance: 8.0
click at [331, 118] on input "KIT: Display items" at bounding box center [444, 117] width 243 height 20
type input "Kit: Display items"
click at [117, 246] on div "Product details Collaborate Order History" at bounding box center [85, 518] width 144 height 926
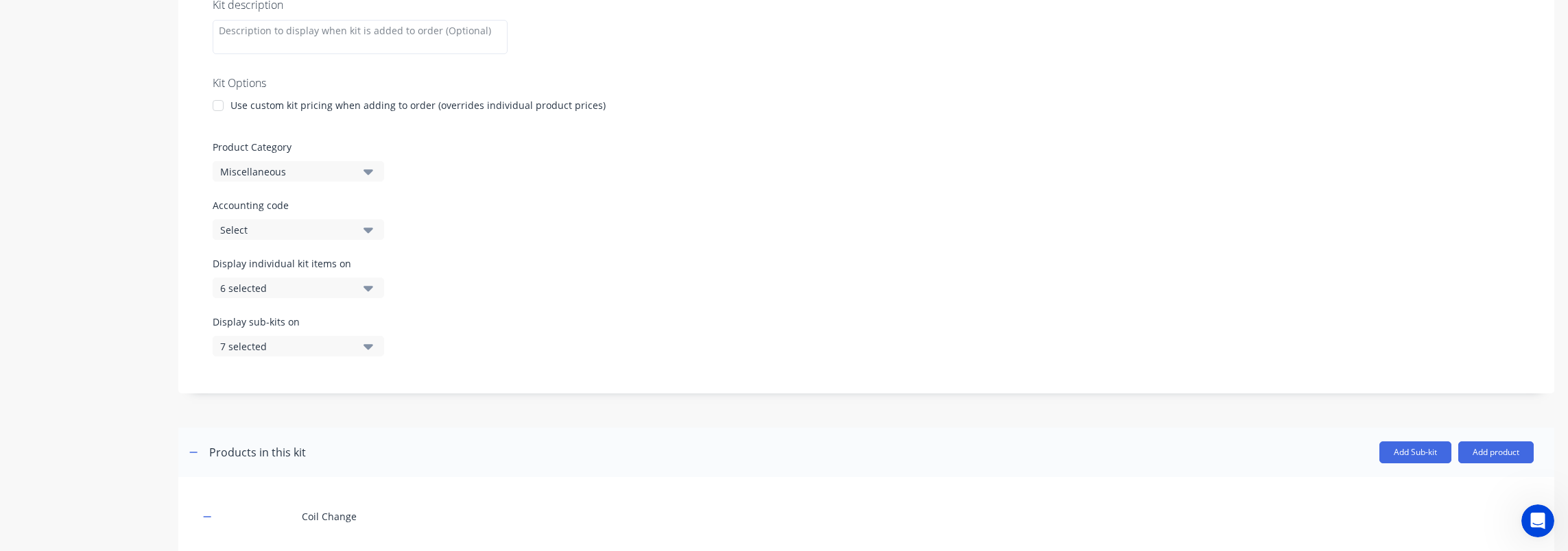
scroll to position [441, 0]
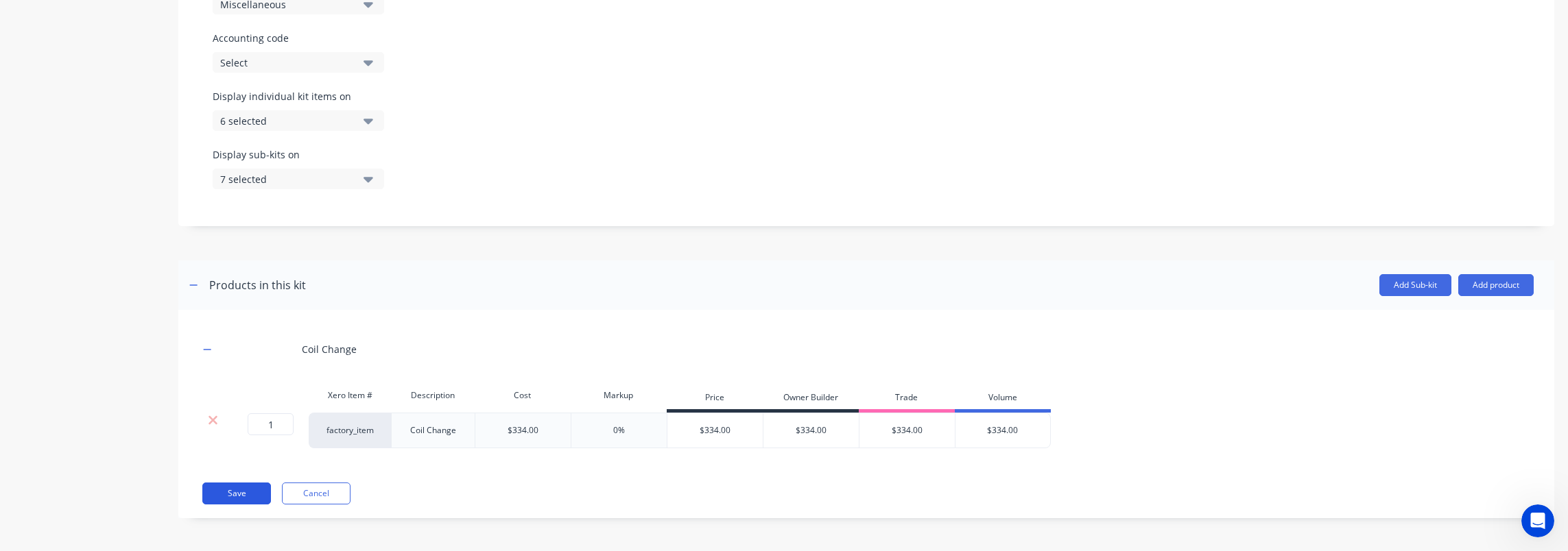
click at [240, 497] on button "Save" at bounding box center [236, 493] width 69 height 22
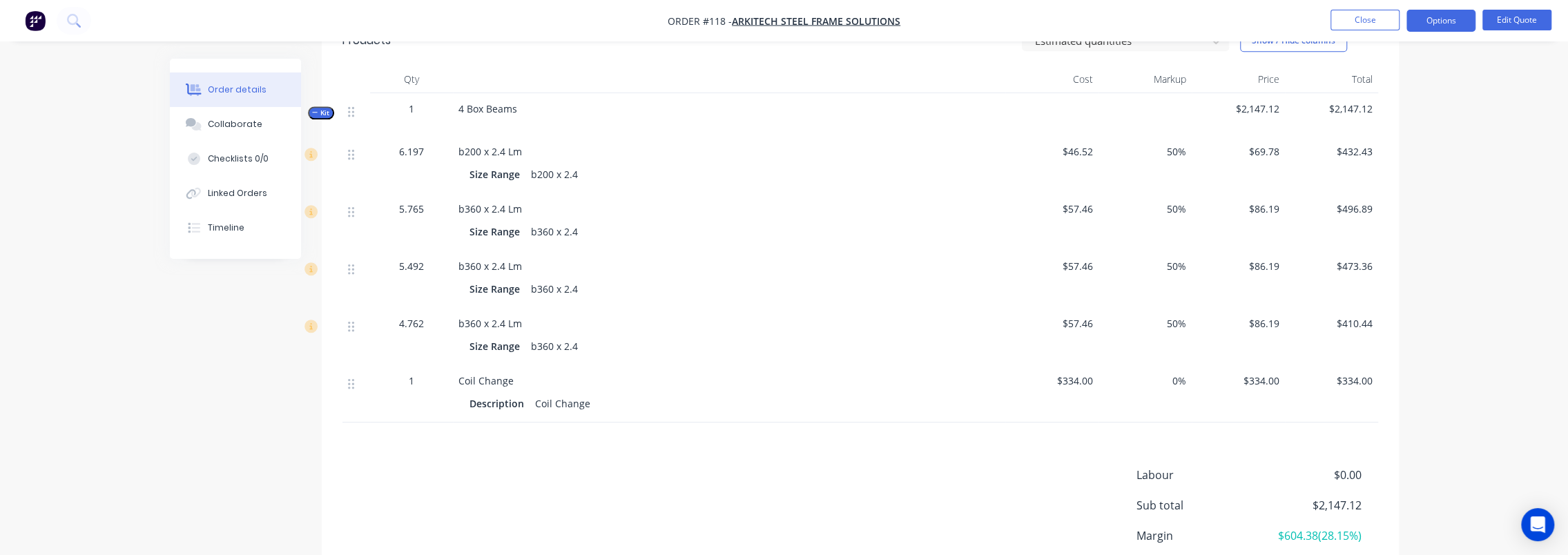
scroll to position [794, 0]
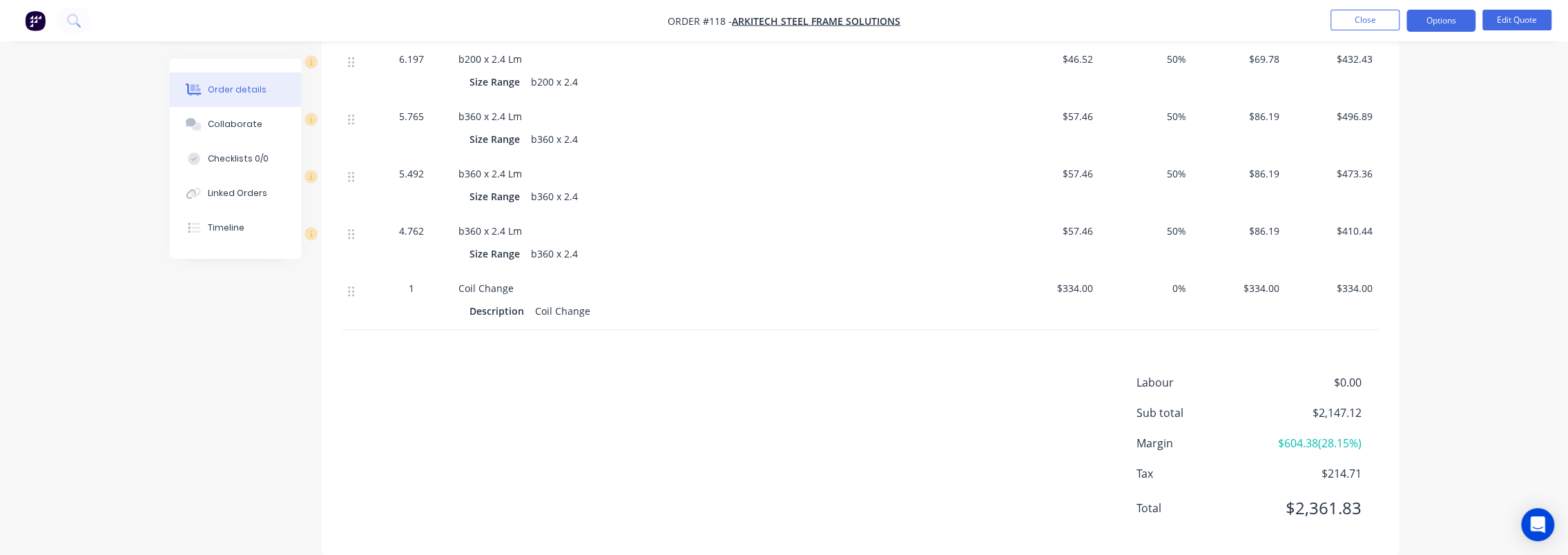
drag, startPoint x: 534, startPoint y: 316, endPoint x: 1384, endPoint y: 66, distance: 886.0
click at [538, 316] on div "Products Estimated quantities Show / Hide columns Qty Cost Markup Price Total K…" at bounding box center [860, 239] width 1077 height 632
click at [1518, 19] on button "Edit Quote" at bounding box center [1517, 20] width 69 height 20
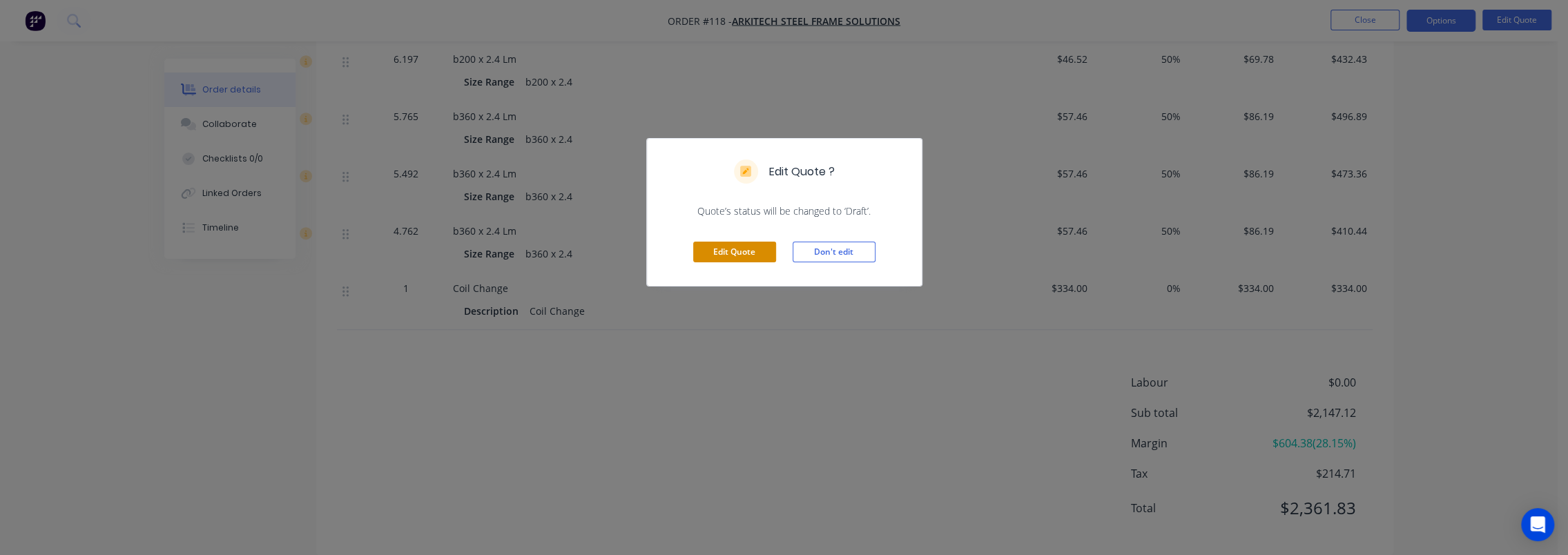
click at [744, 254] on button "Edit Quote" at bounding box center [735, 252] width 83 height 20
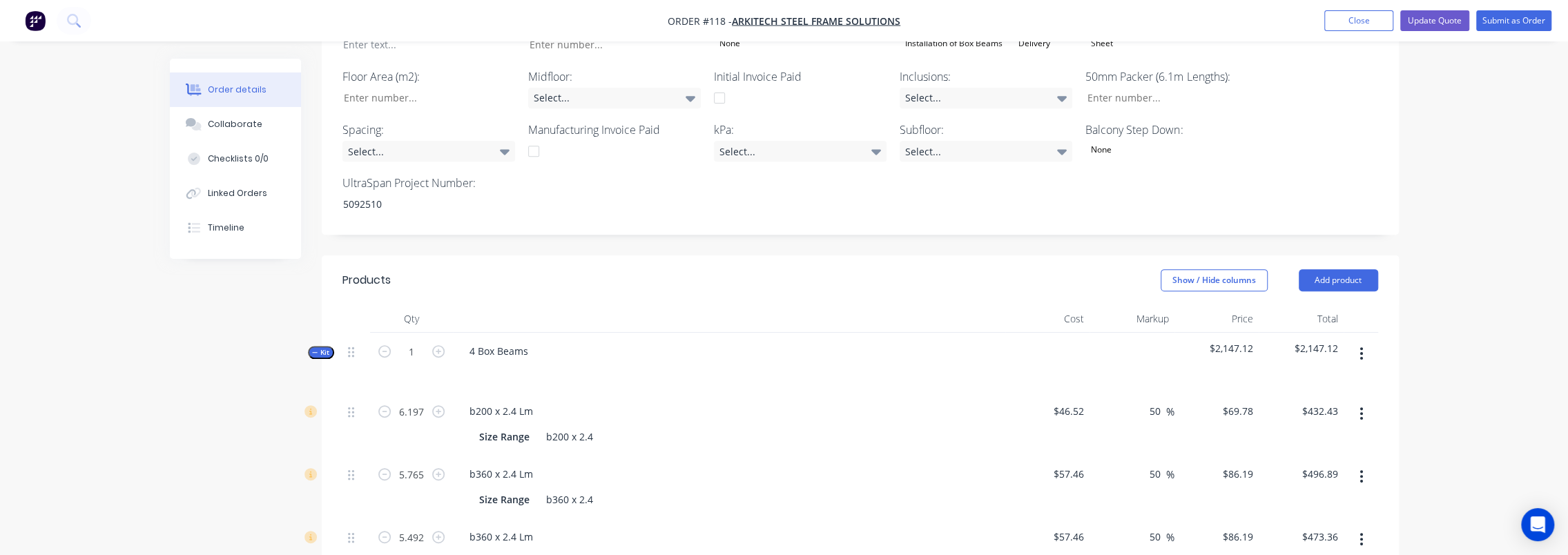
scroll to position [829, 0]
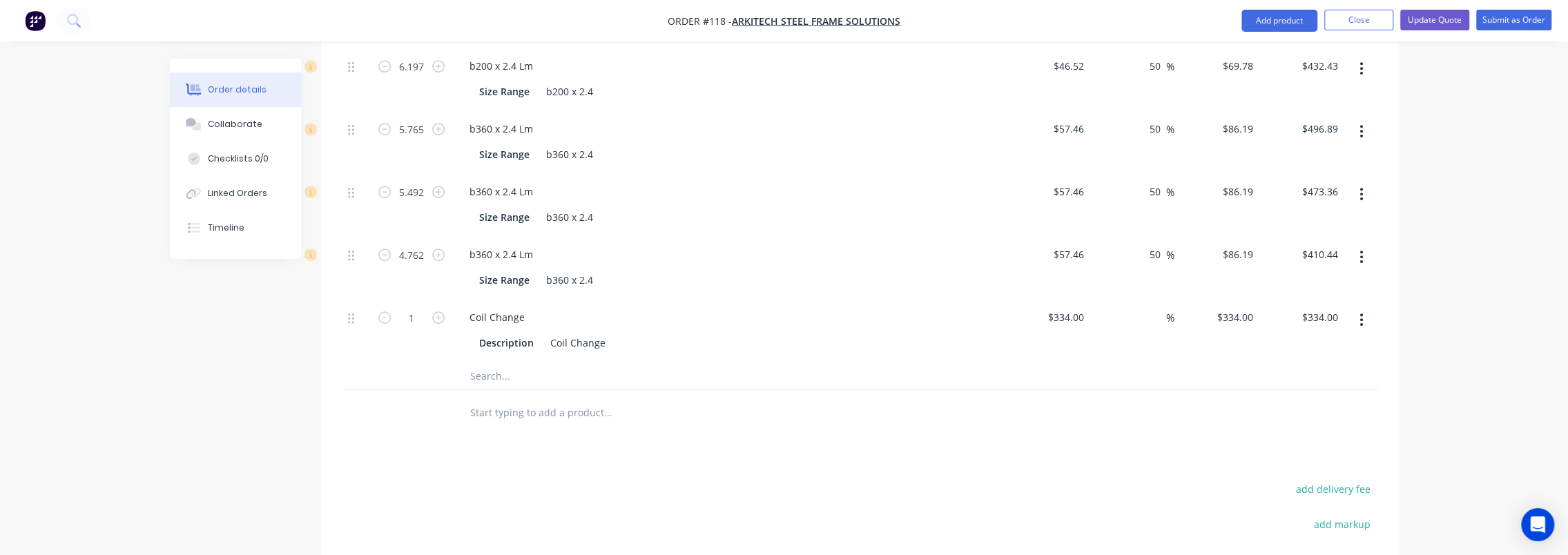
drag, startPoint x: 526, startPoint y: 390, endPoint x: 528, endPoint y: 382, distance: 8.2
click at [526, 399] on input "text" at bounding box center [608, 413] width 276 height 28
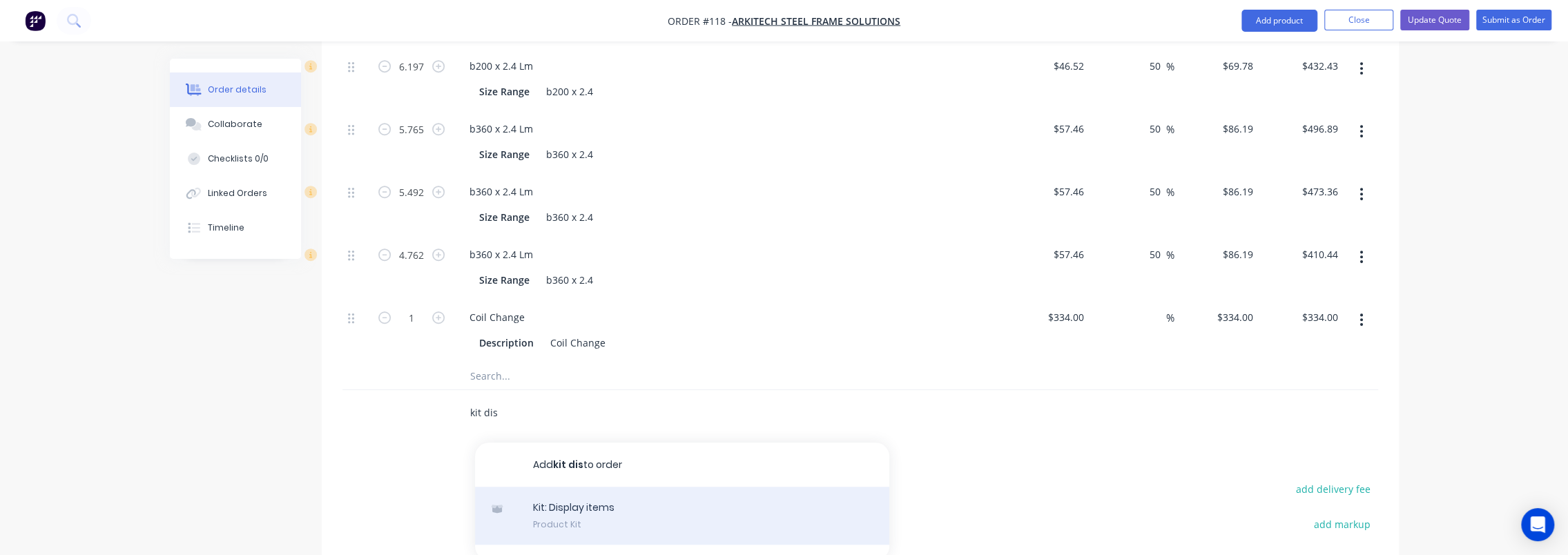
type input "kit dis"
click at [594, 493] on div "Kit: Display items Product Kit" at bounding box center [681, 516] width 414 height 58
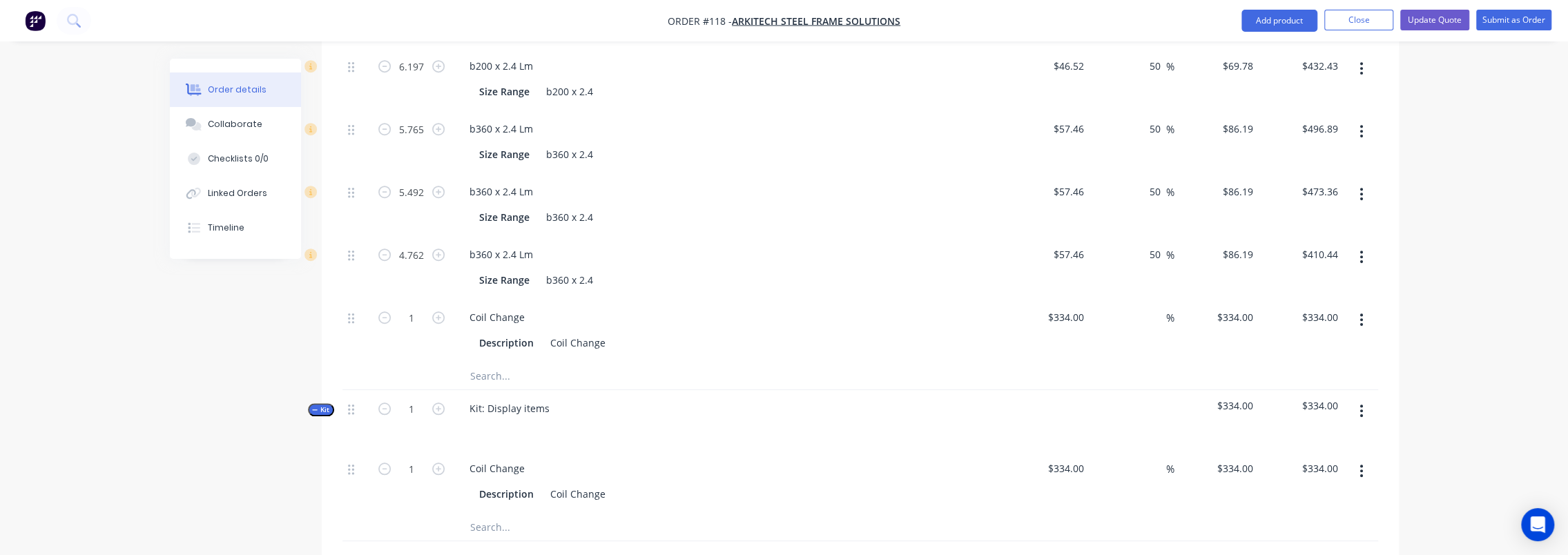
click at [525, 513] on input "text" at bounding box center [608, 527] width 276 height 28
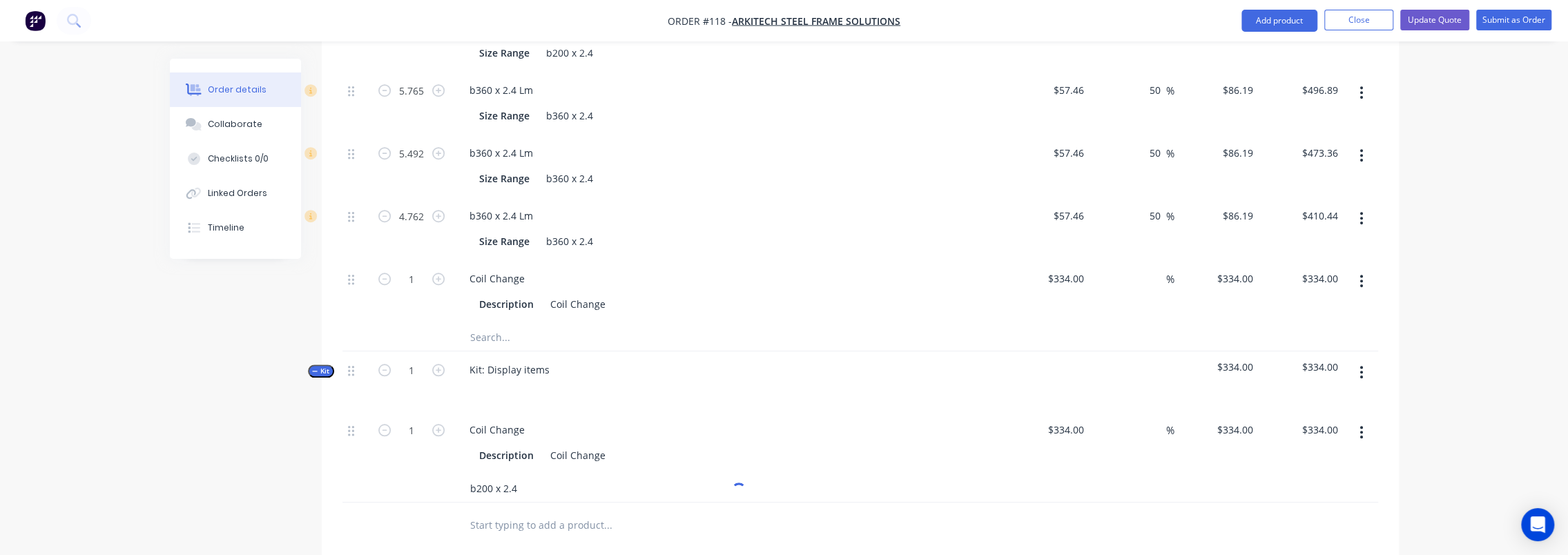
scroll to position [967, 0]
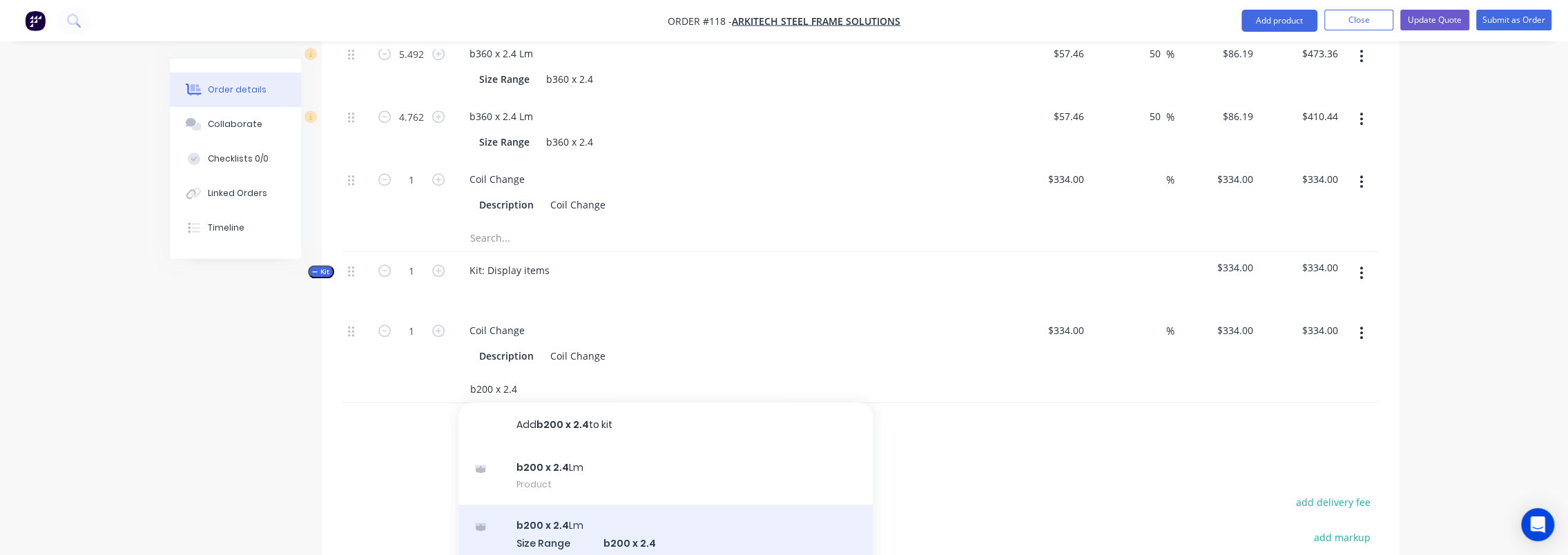
type input "b200 x 2.4"
click at [613, 505] on div "b200 x 2.4 Lm Size Range b200 x 2.4 Product variant" at bounding box center [665, 543] width 414 height 76
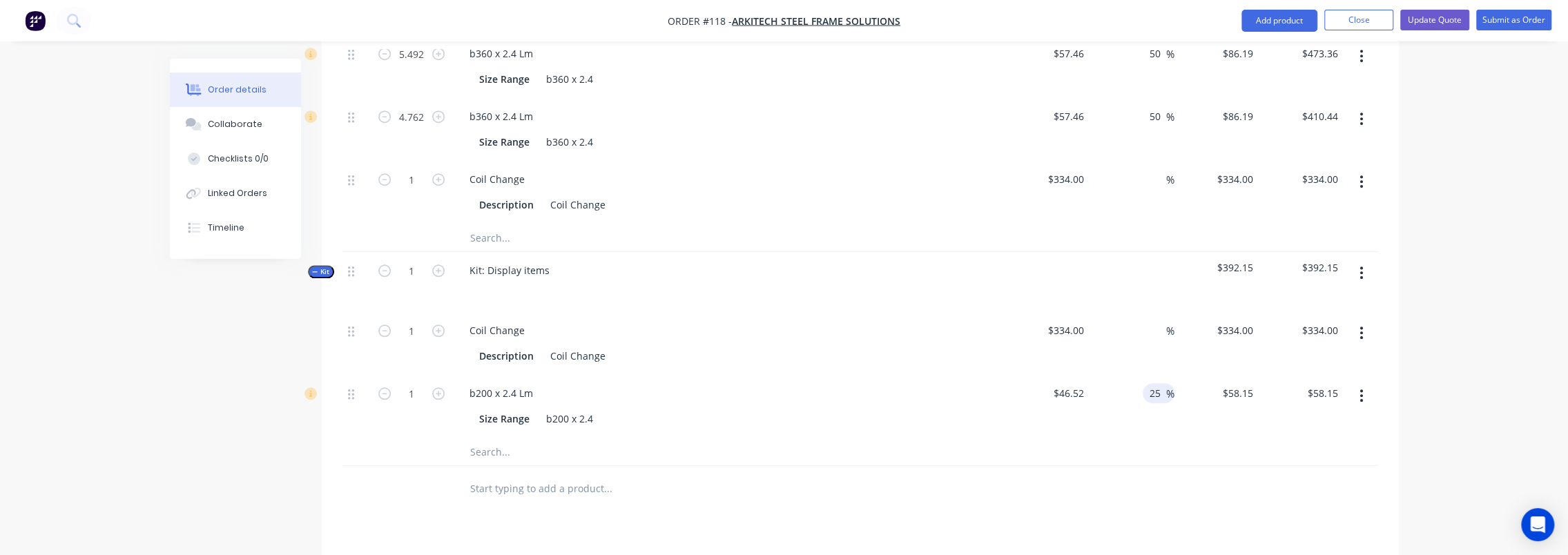
click at [1148, 383] on input "25" at bounding box center [1157, 393] width 18 height 20
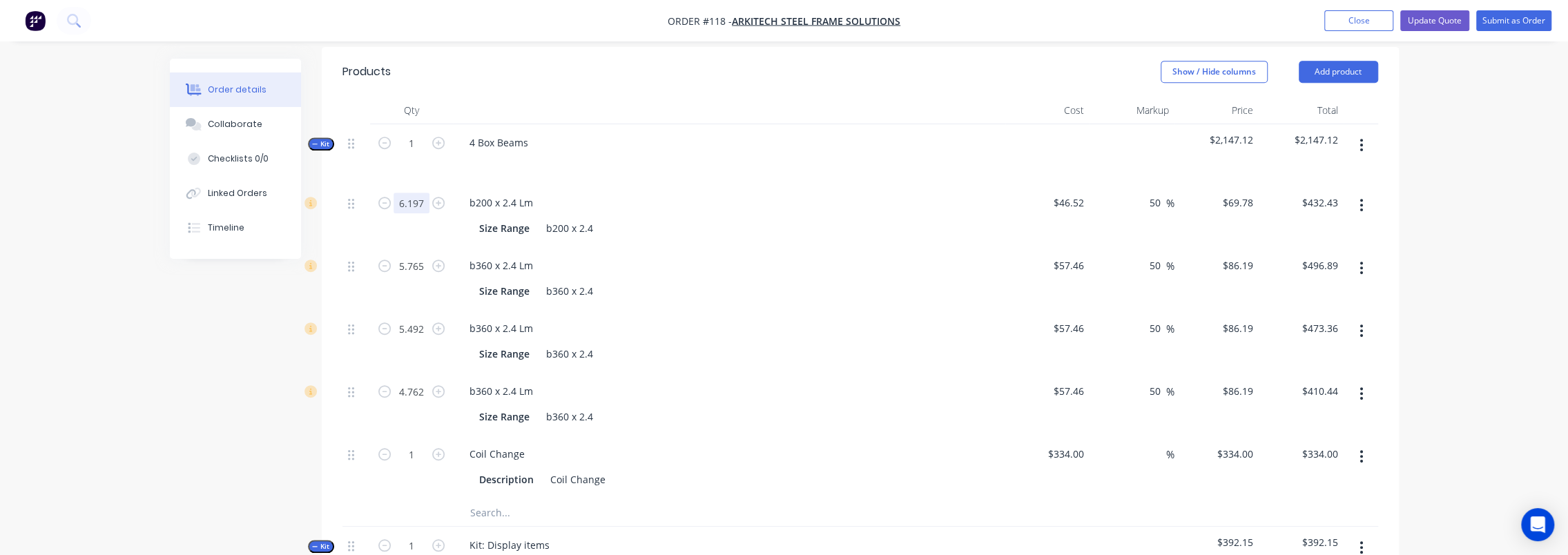
scroll to position [691, 0]
type input "50"
type input "$69.78"
click at [413, 194] on input "6.197" at bounding box center [412, 204] width 36 height 20
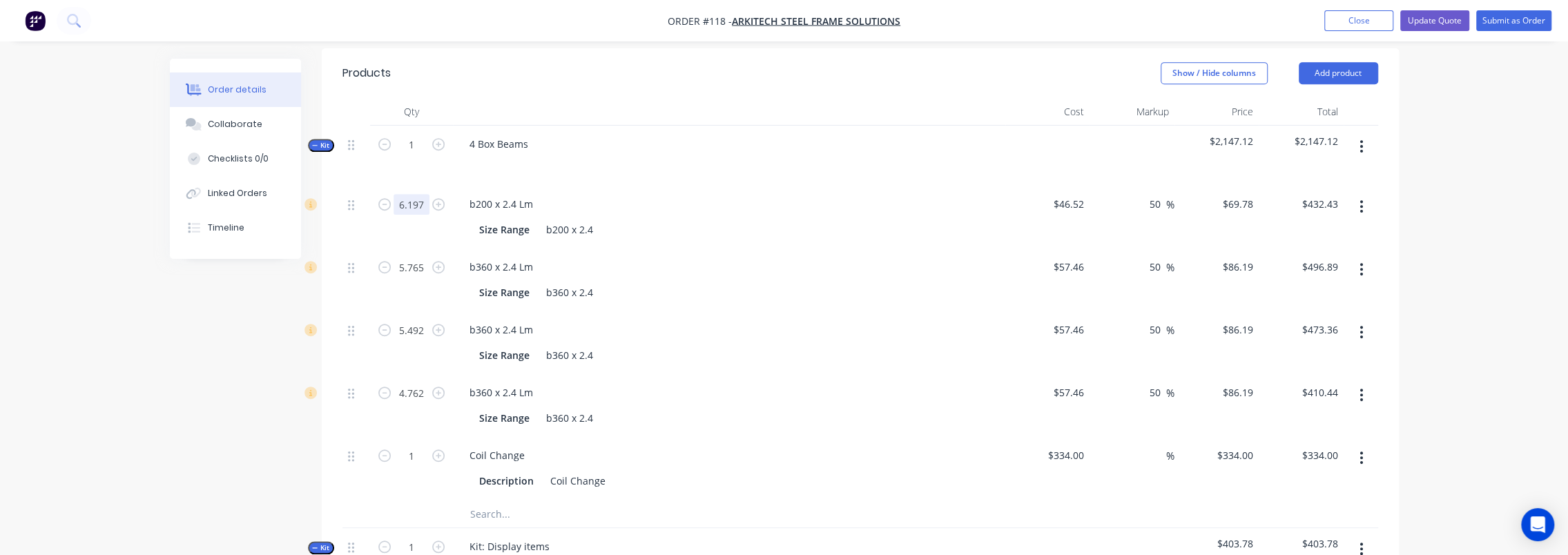
click at [413, 194] on input "6.197" at bounding box center [412, 204] width 36 height 20
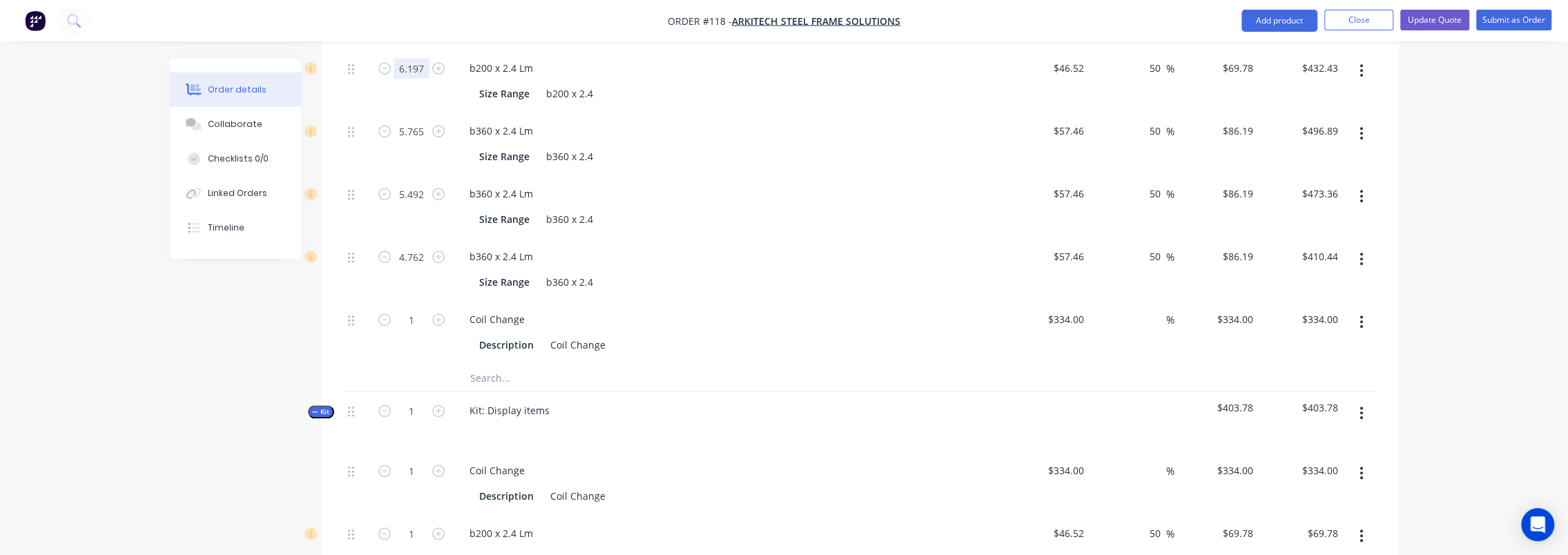
scroll to position [829, 0]
click at [420, 521] on input "1" at bounding box center [412, 531] width 36 height 20
paste input "6.197"
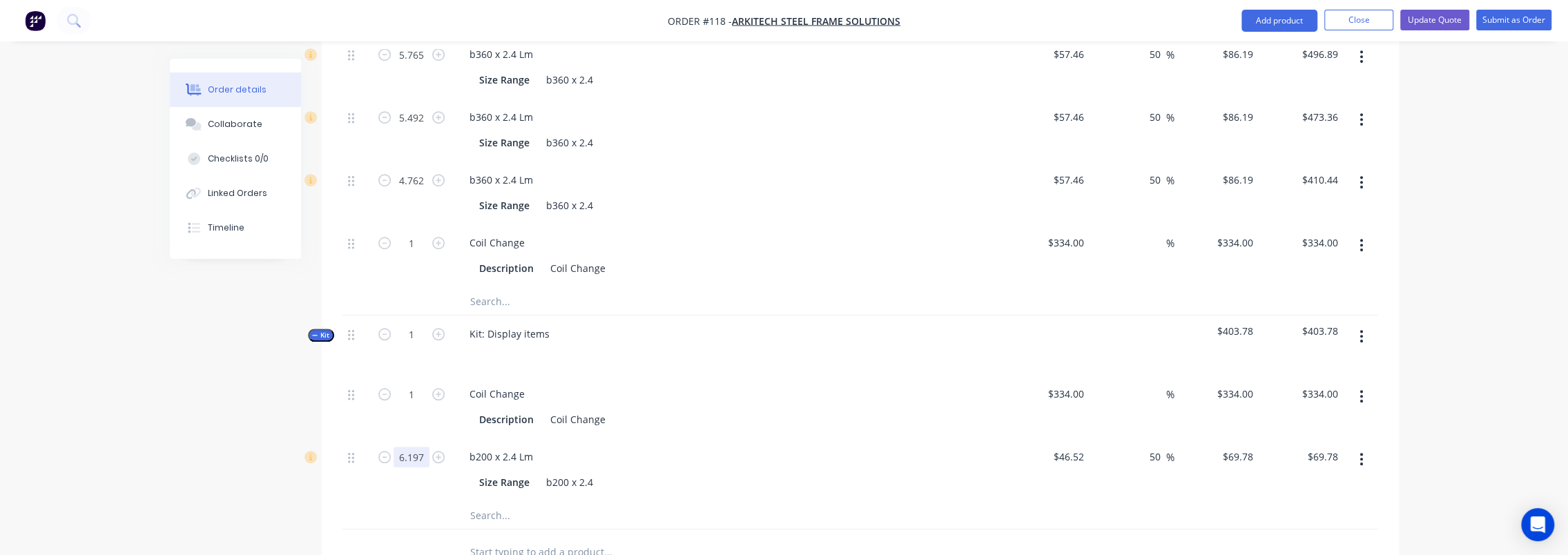
scroll to position [967, 0]
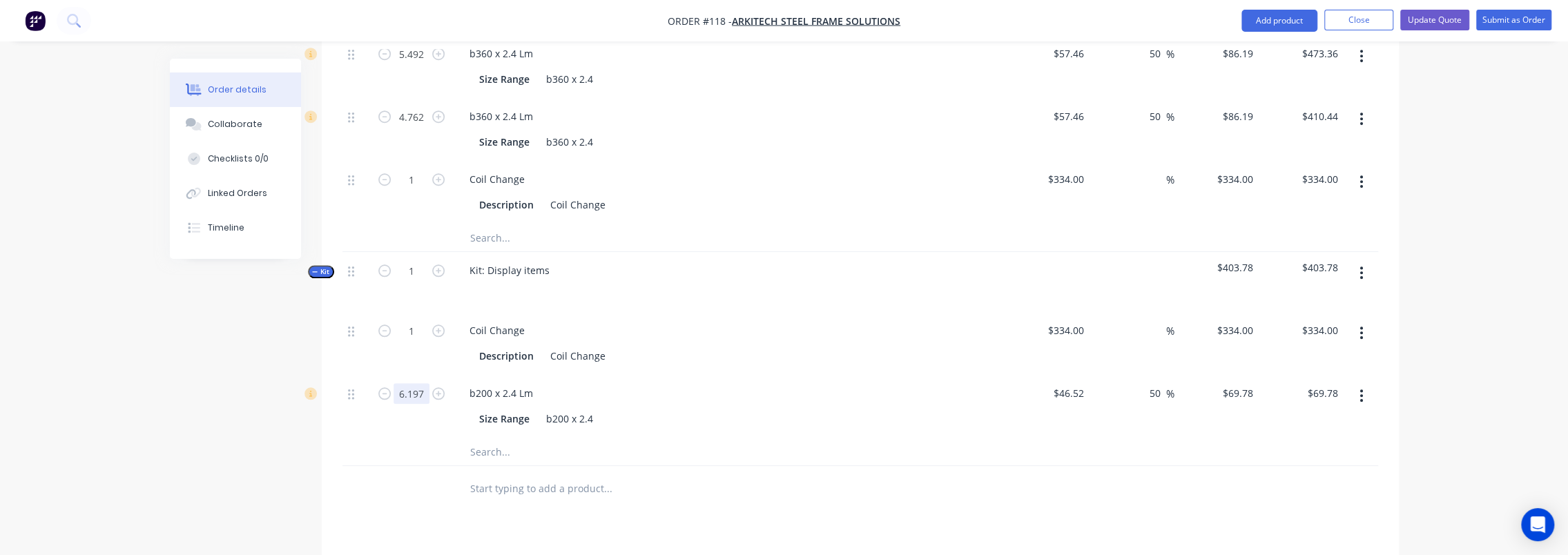
type input "6.197"
type input "$432.43"
click at [498, 438] on input "text" at bounding box center [608, 452] width 276 height 28
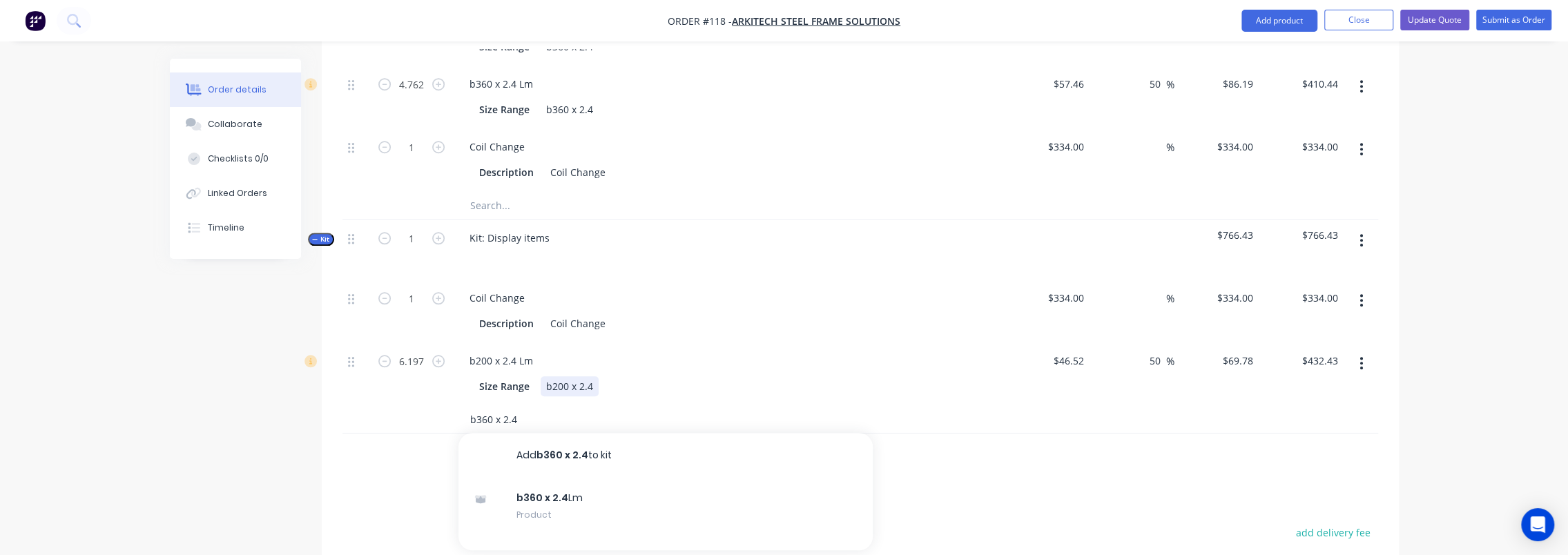
scroll to position [1105, 0]
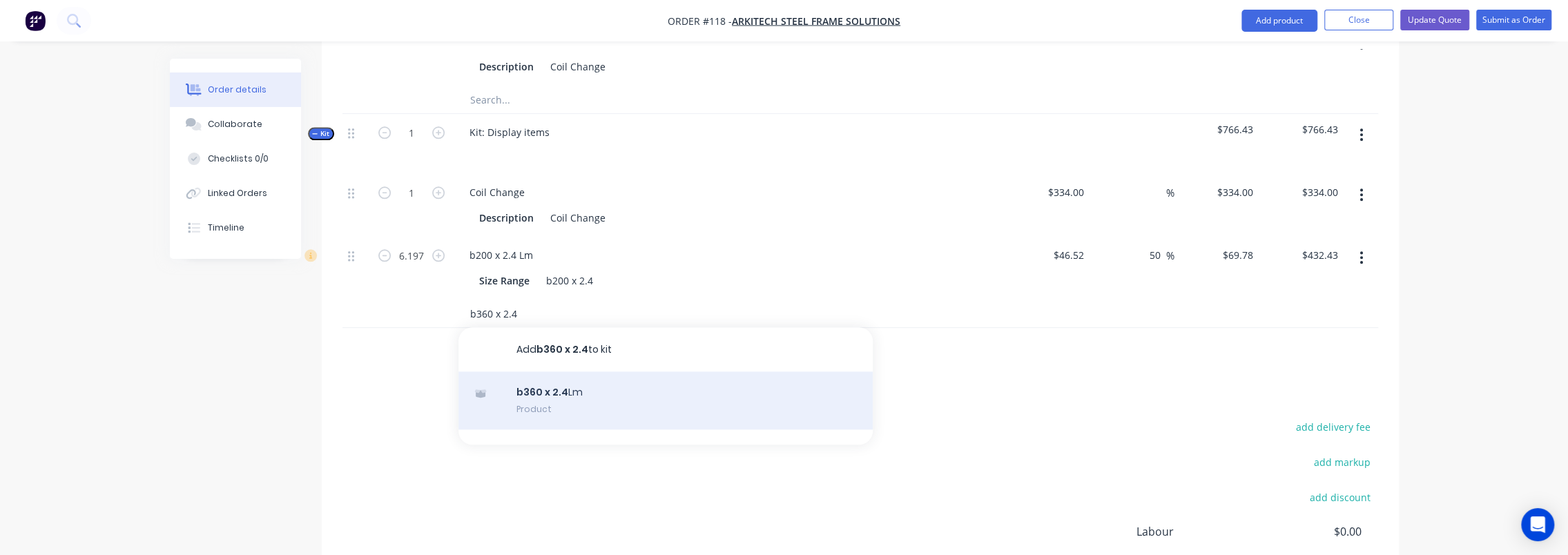
type input "b360 x 2.4"
click at [581, 372] on div "b360 x 2.4 Lm Product" at bounding box center [665, 401] width 414 height 58
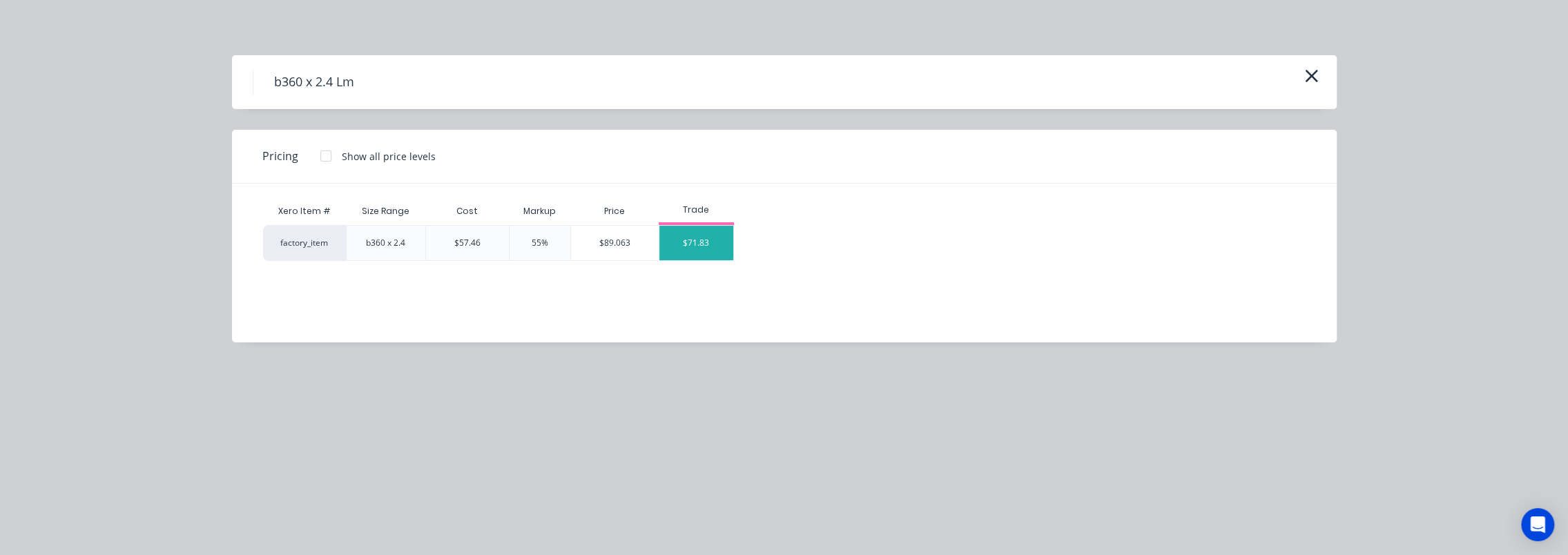
click at [713, 244] on div "$71.83" at bounding box center [696, 243] width 74 height 34
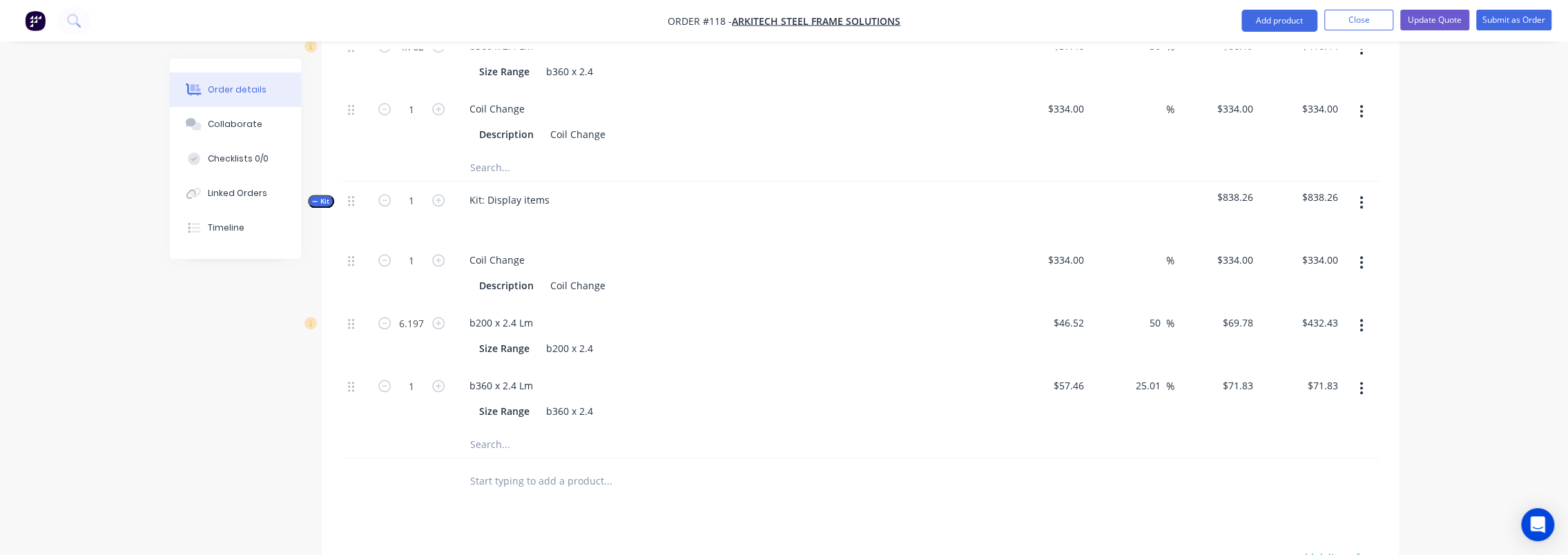
scroll to position [1036, 0]
click at [1146, 377] on input "25.01" at bounding box center [1150, 387] width 32 height 20
type input "50"
type input "$86.19"
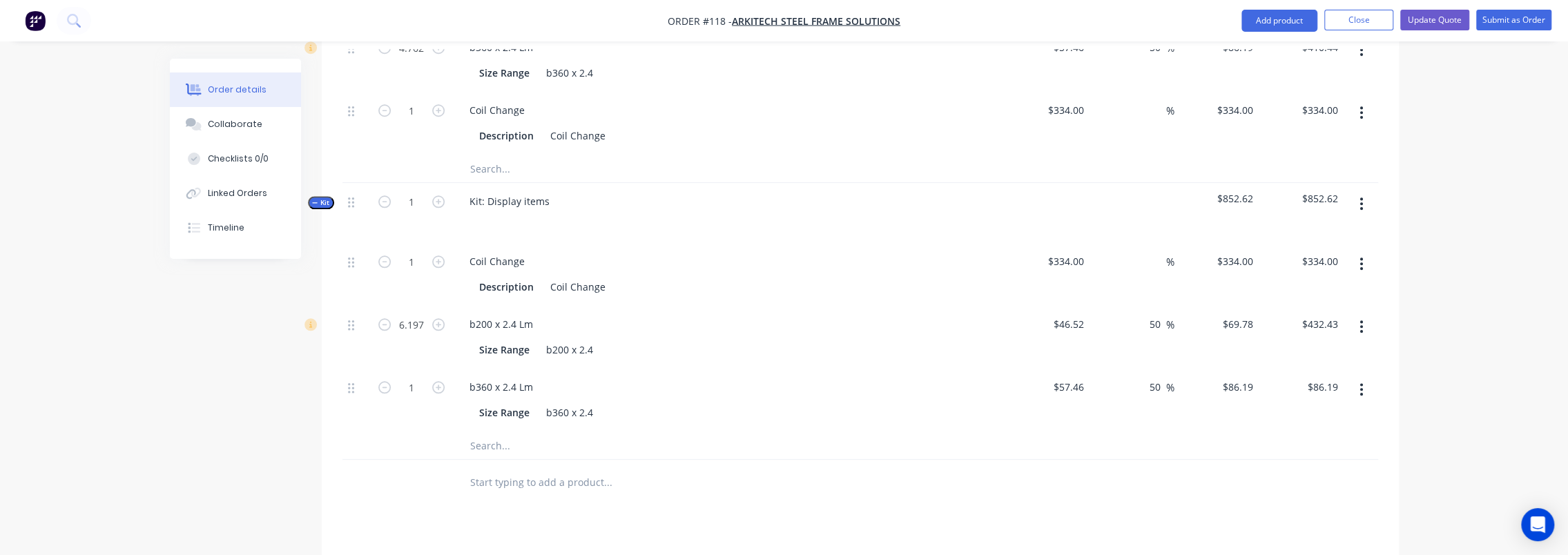
type input "$86.19"
drag, startPoint x: 1429, startPoint y: 342, endPoint x: 1344, endPoint y: 370, distance: 89.5
click at [1355, 377] on button "button" at bounding box center [1361, 389] width 33 height 25
click at [1328, 416] on div "Duplicate" at bounding box center [1313, 426] width 106 height 20
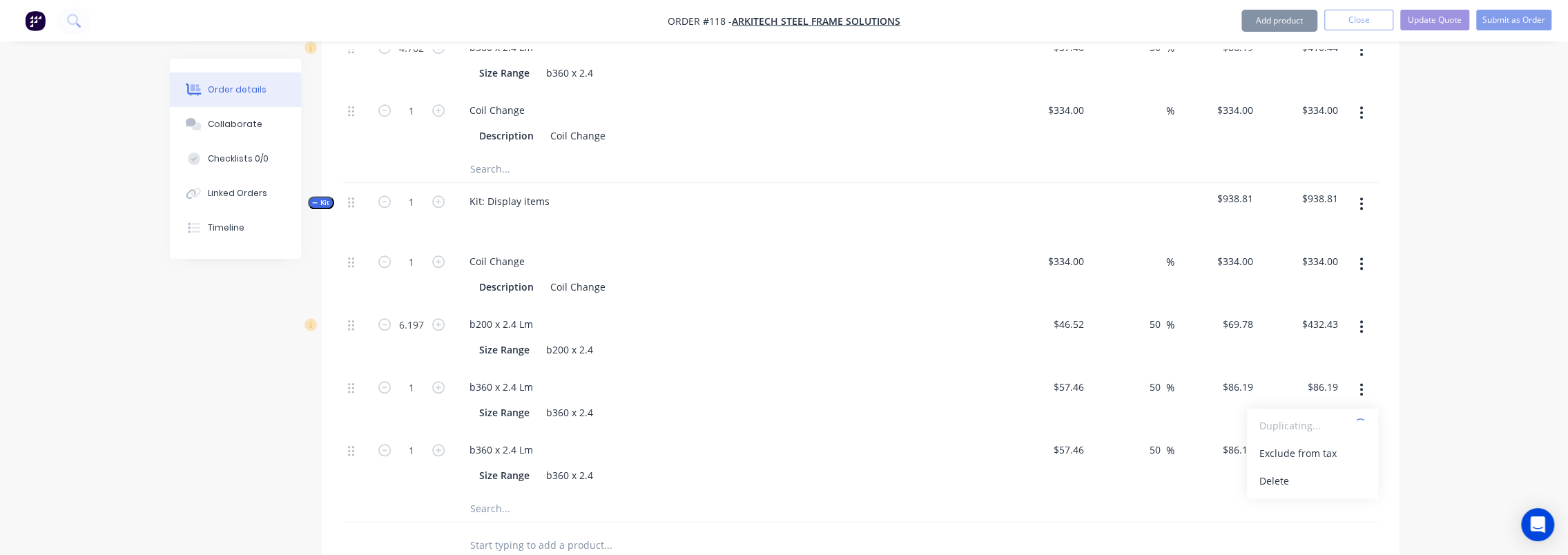
click at [1365, 377] on button "button" at bounding box center [1361, 389] width 33 height 25
click at [1365, 377] on button "button" at bounding box center [1361, 389] width 33 height 25
click at [1323, 416] on div "Duplicate" at bounding box center [1313, 426] width 106 height 20
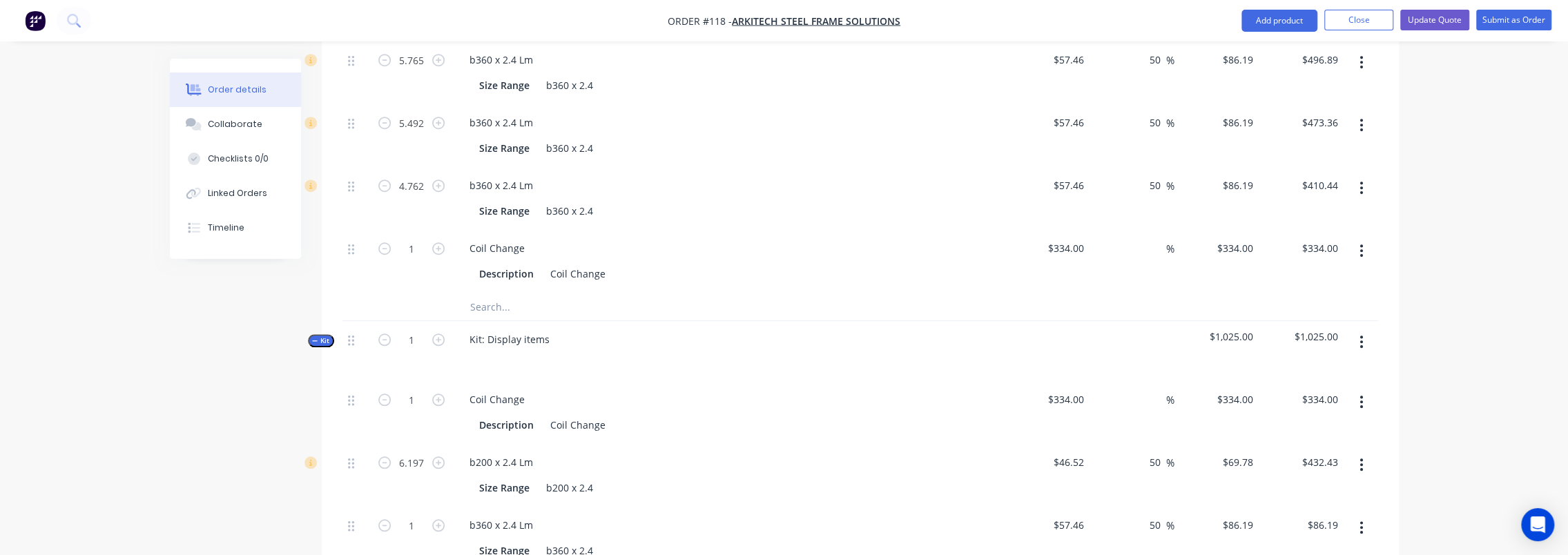
scroll to position [829, 0]
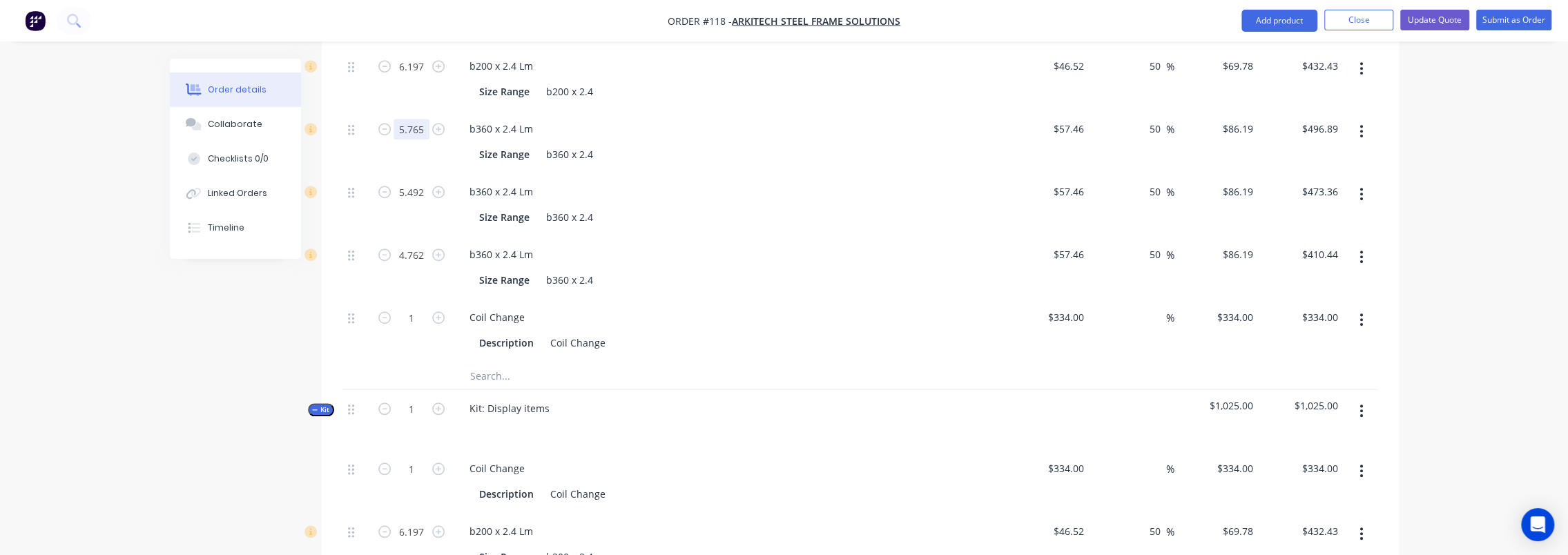
click at [402, 119] on input "5.765" at bounding box center [412, 128] width 36 height 20
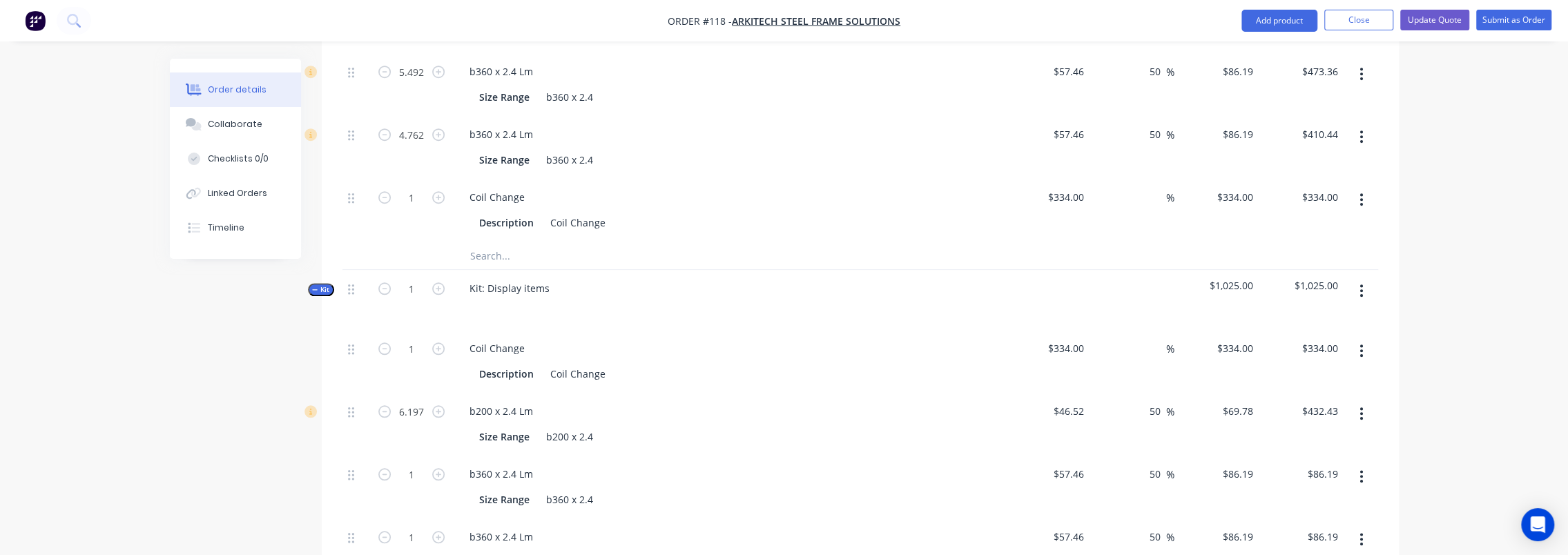
scroll to position [967, 0]
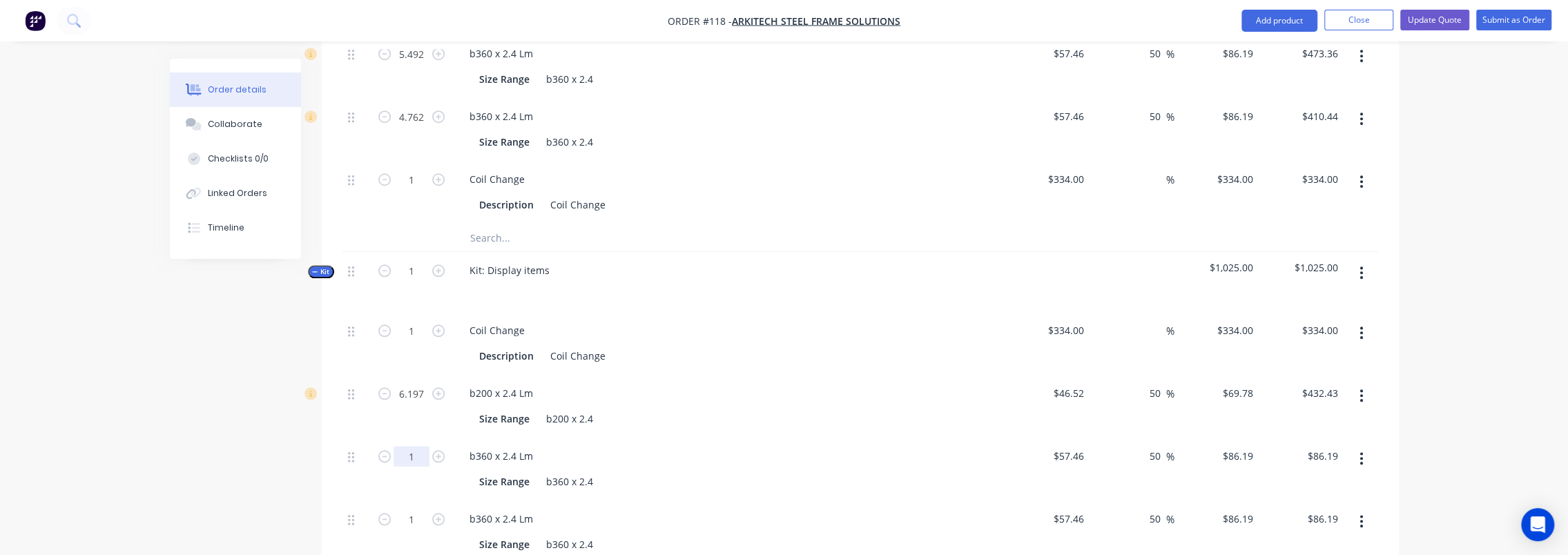
click at [408, 446] on input "1" at bounding box center [412, 456] width 36 height 20
paste input "5.765"
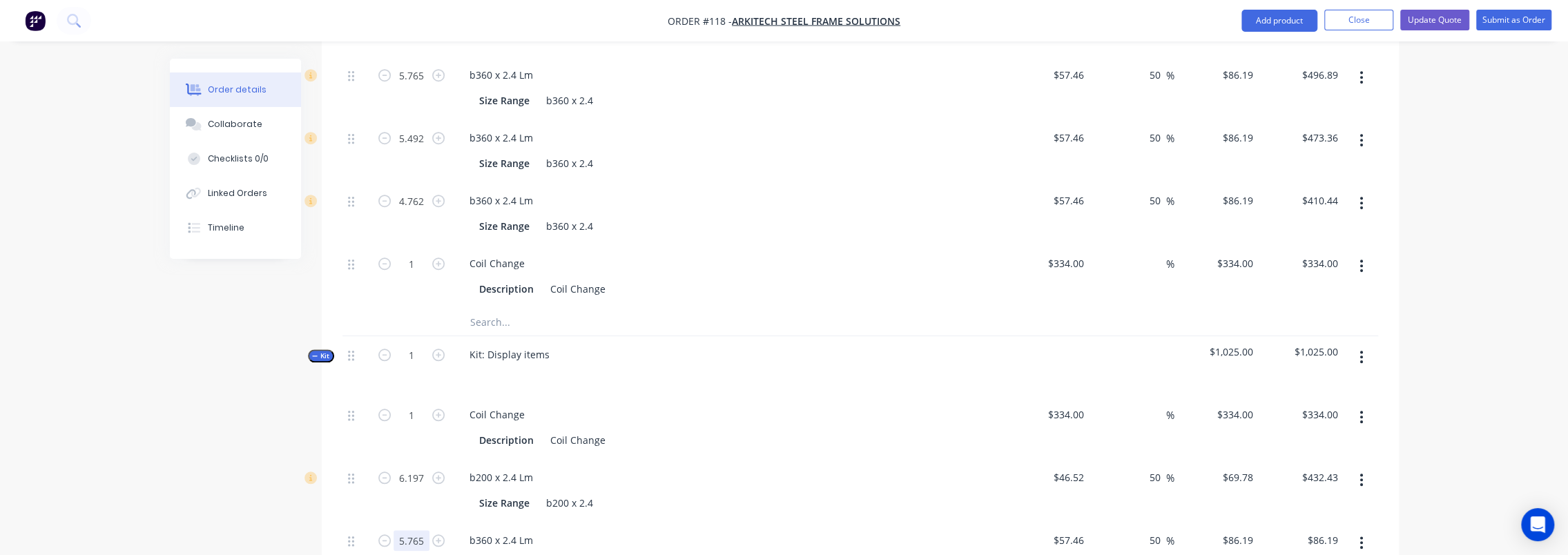
scroll to position [829, 0]
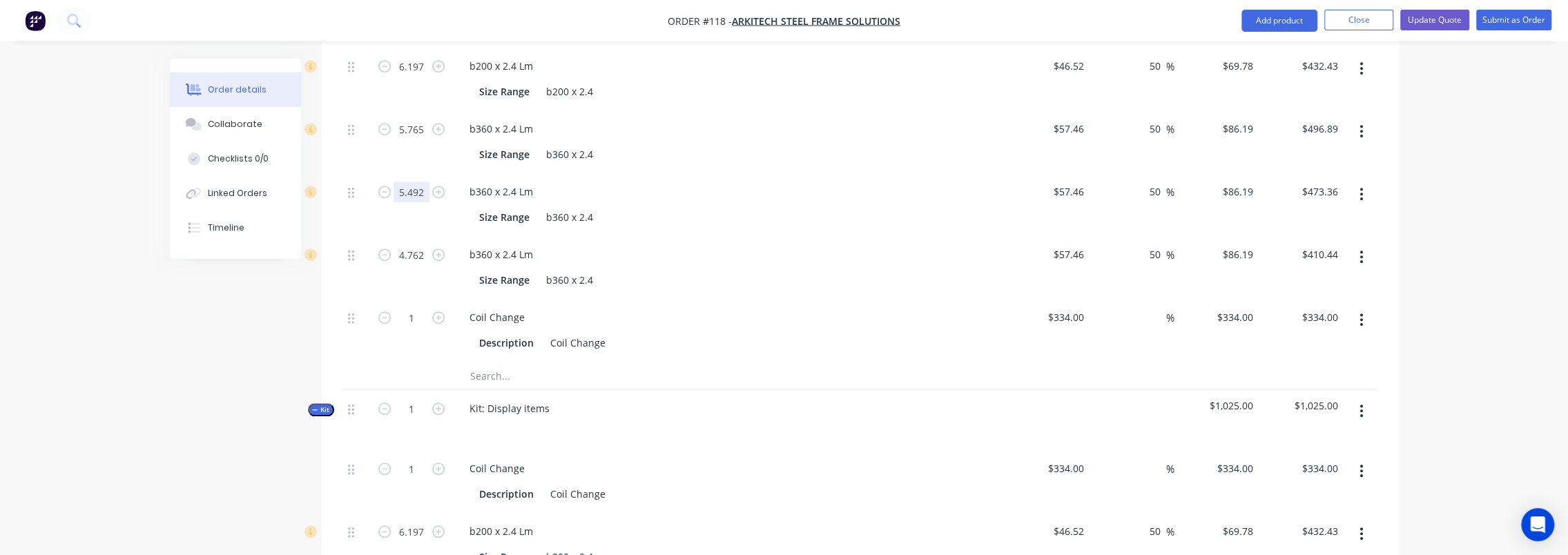
type input "5.765"
type input "$496.89"
click at [413, 181] on input "5.492" at bounding box center [412, 191] width 36 height 20
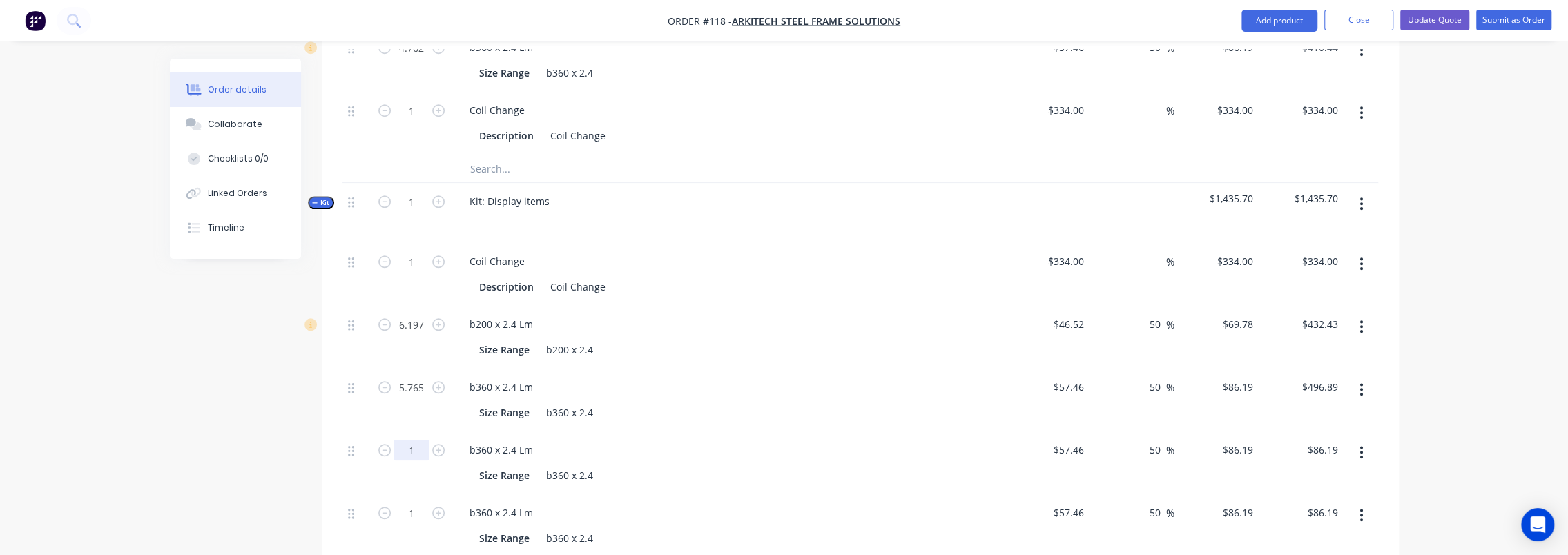
click at [413, 440] on input "1" at bounding box center [412, 450] width 36 height 20
paste input "5.492"
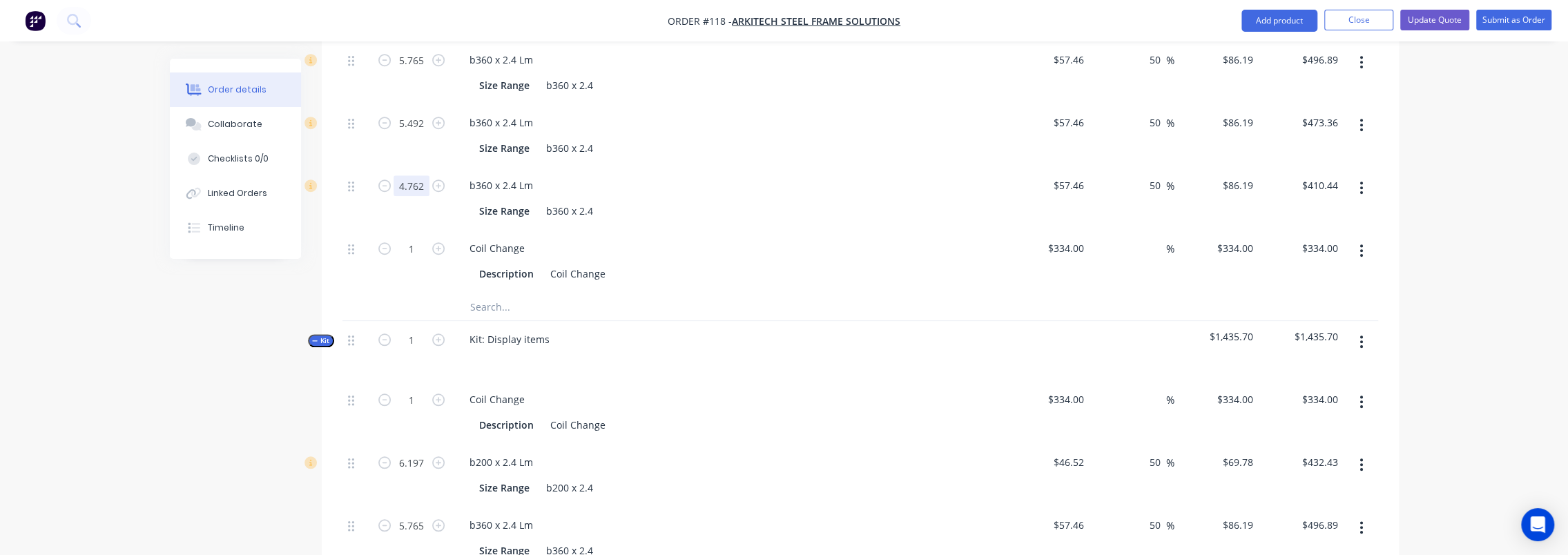
type input "5.492"
type input "$473.36"
click at [410, 176] on input "4.762" at bounding box center [412, 186] width 36 height 20
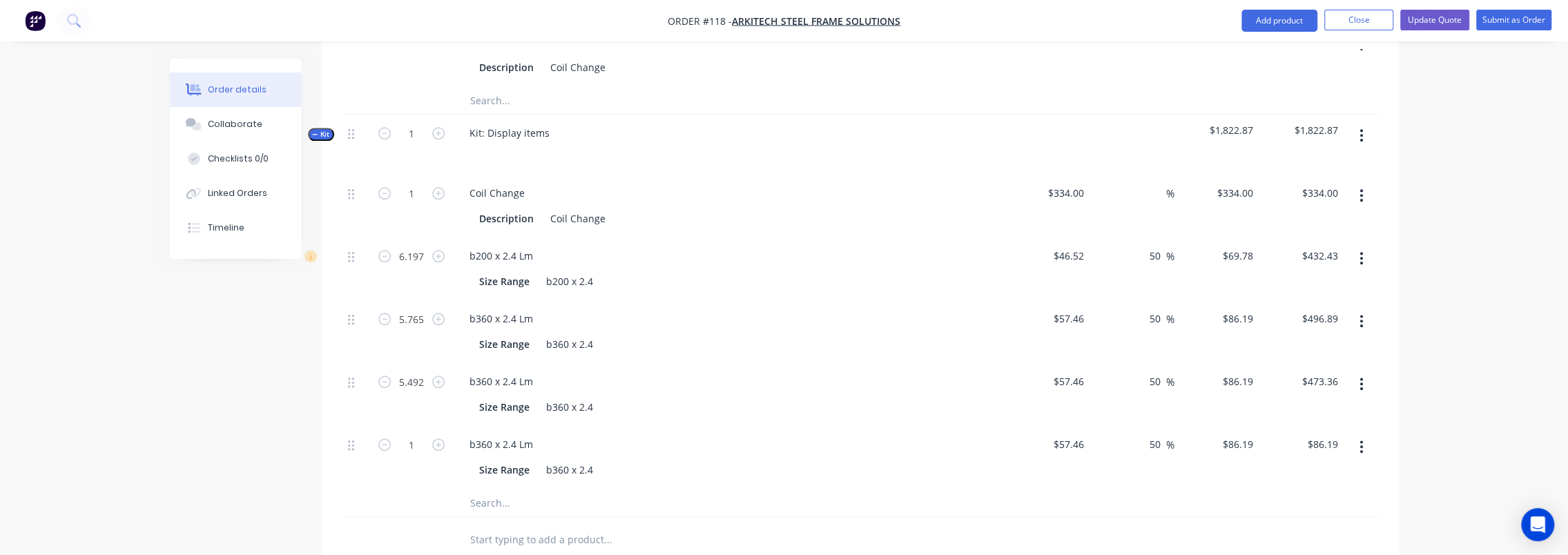
scroll to position [1105, 0]
click at [415, 434] on input "1" at bounding box center [412, 444] width 36 height 20
paste input "4.762"
type input "4.762"
type input "$410.44"
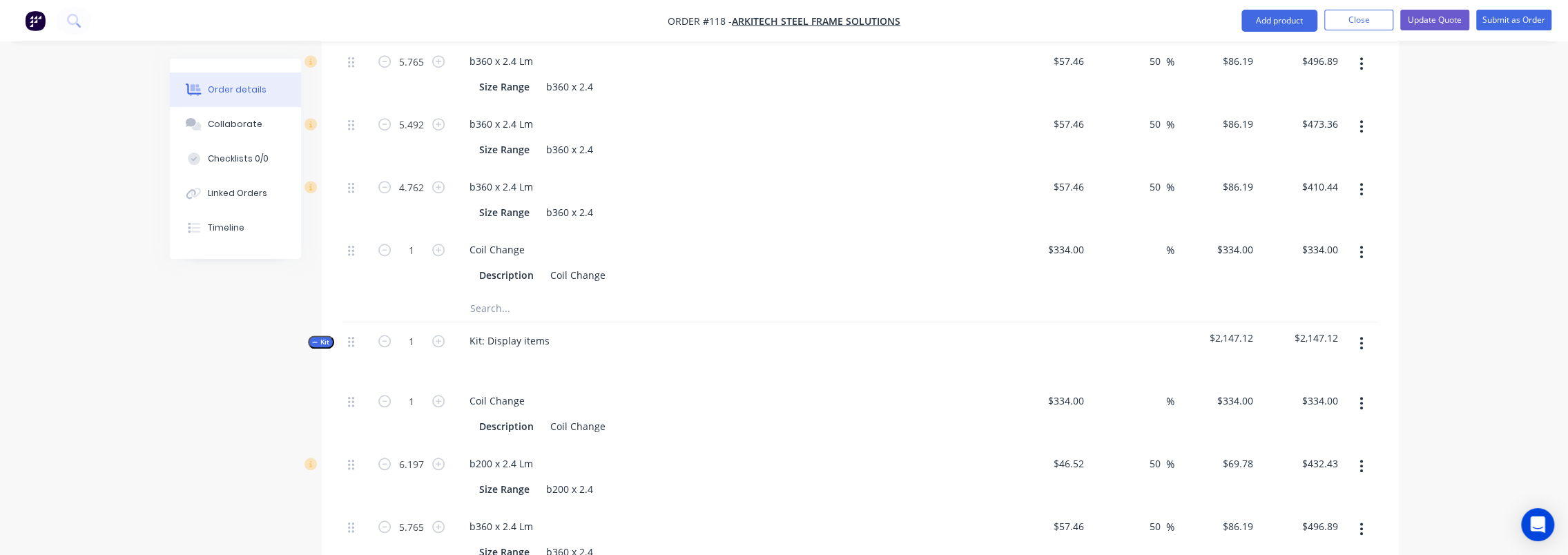
scroll to position [898, 0]
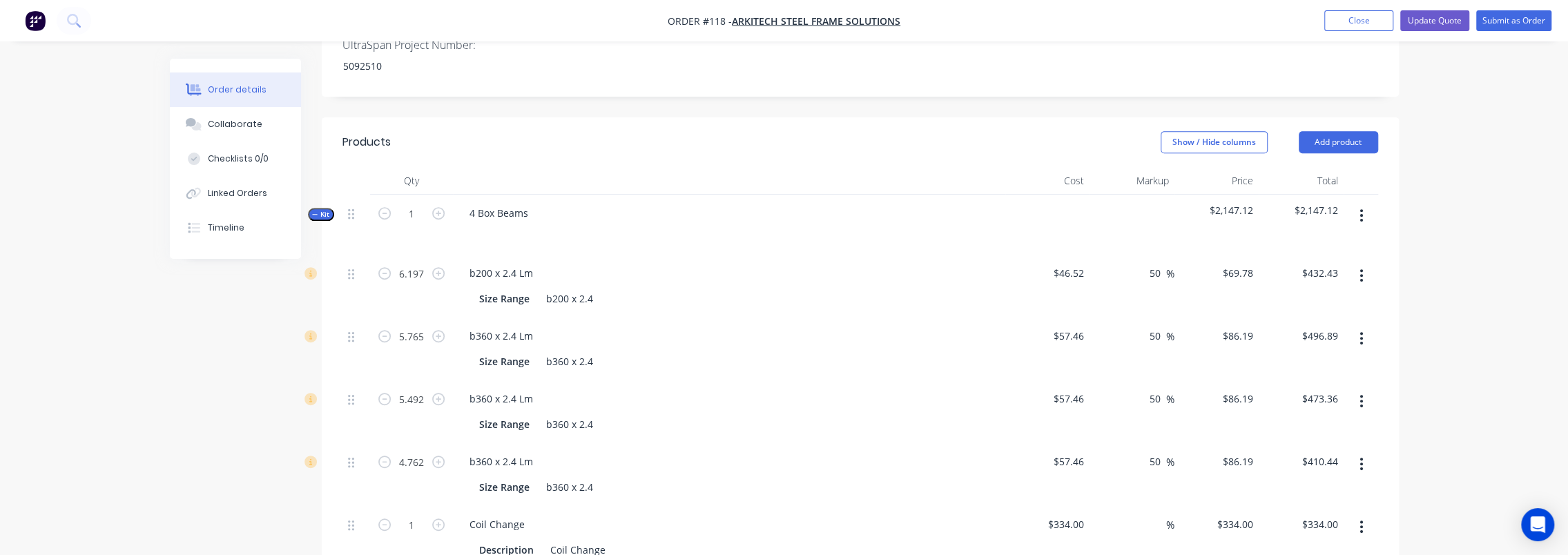
click at [1366, 203] on button "button" at bounding box center [1361, 215] width 33 height 25
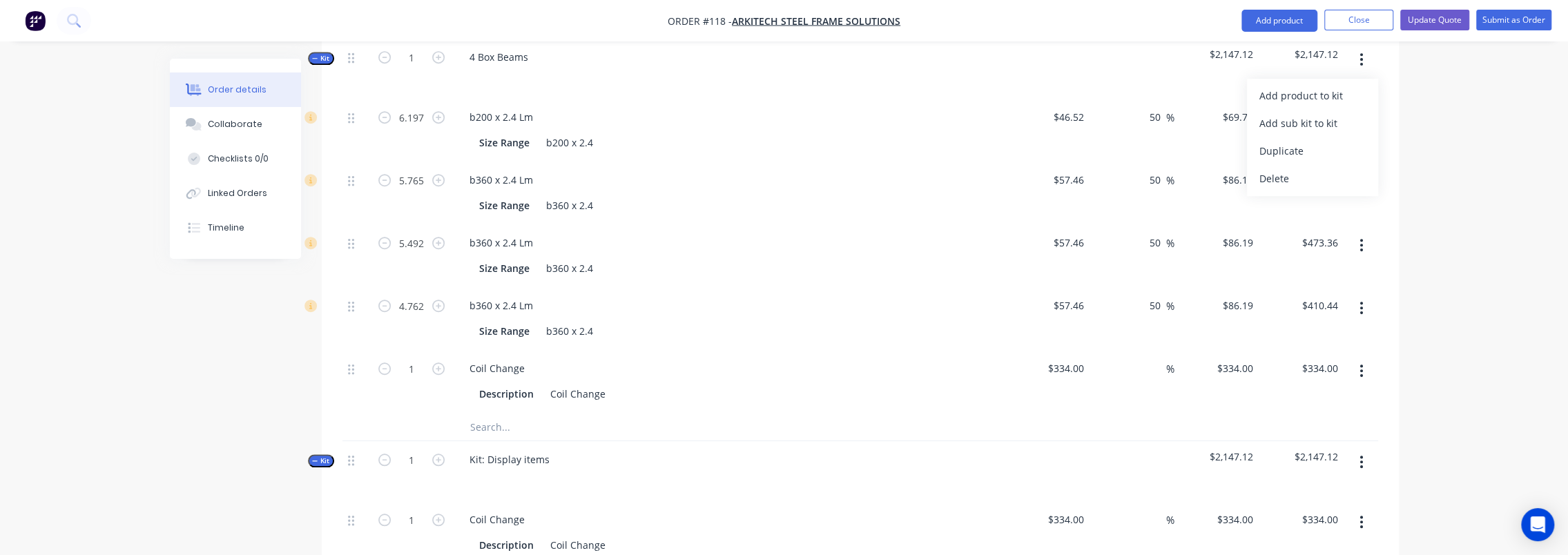
scroll to position [622, 0]
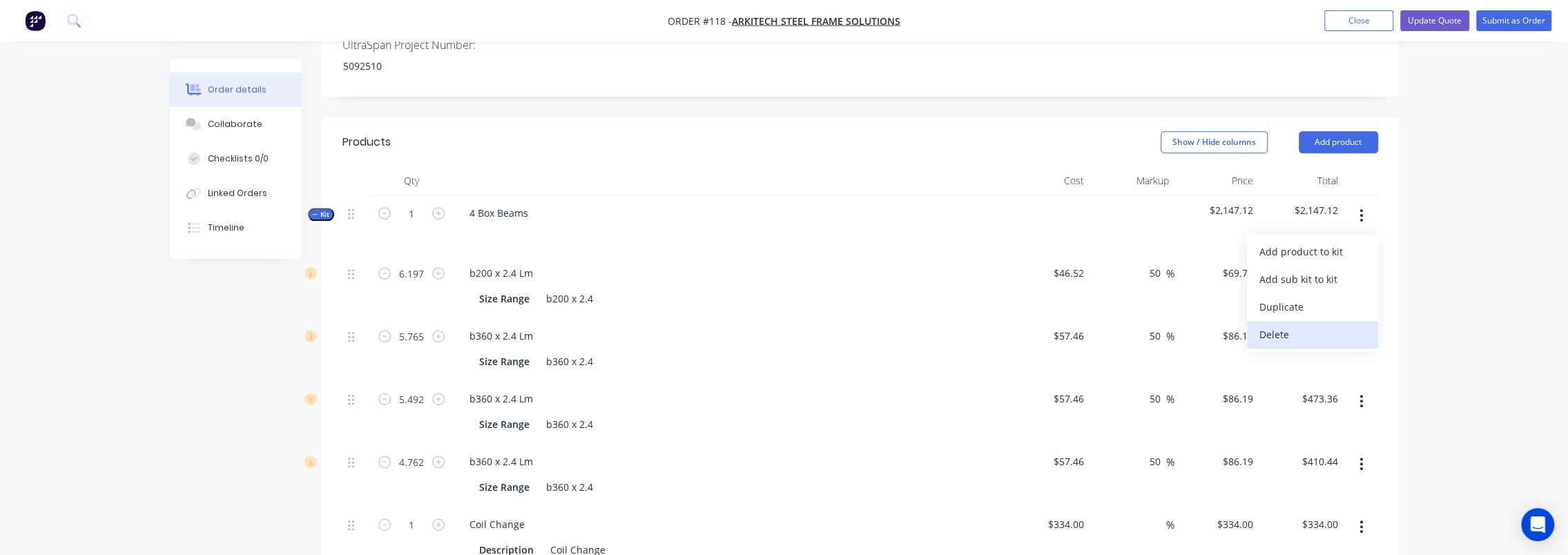
click at [1299, 324] on div "Delete" at bounding box center [1313, 334] width 106 height 20
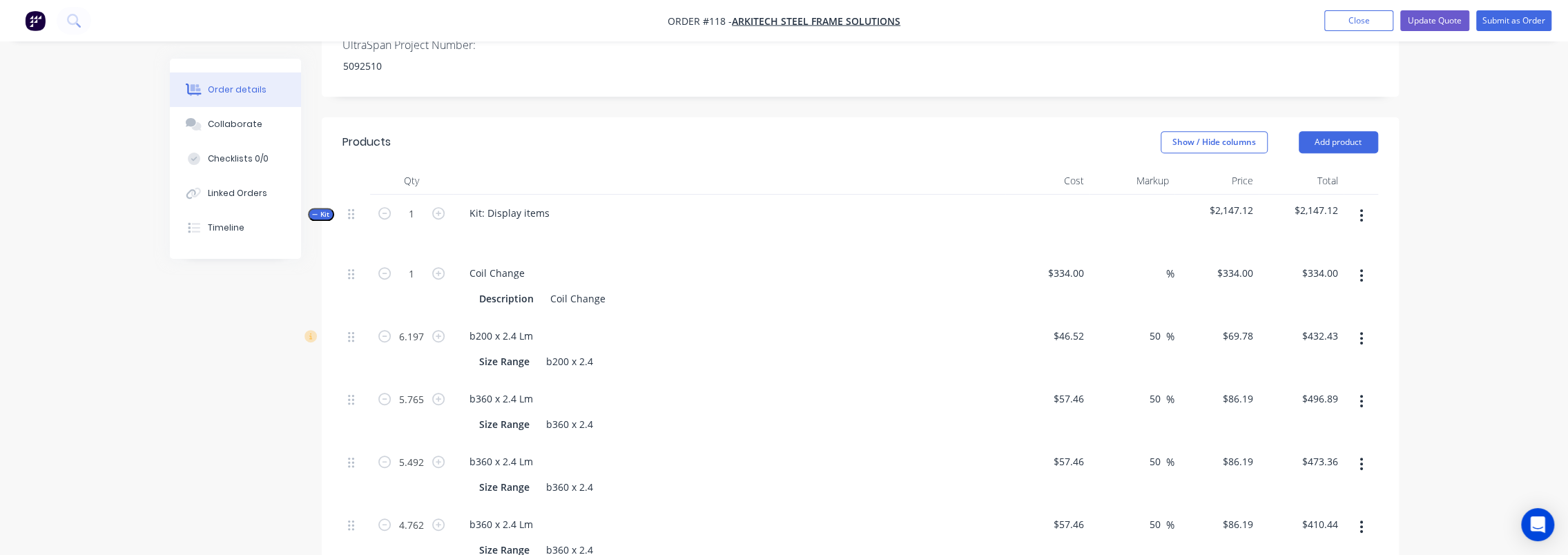
click at [327, 209] on span "Kit" at bounding box center [321, 214] width 18 height 11
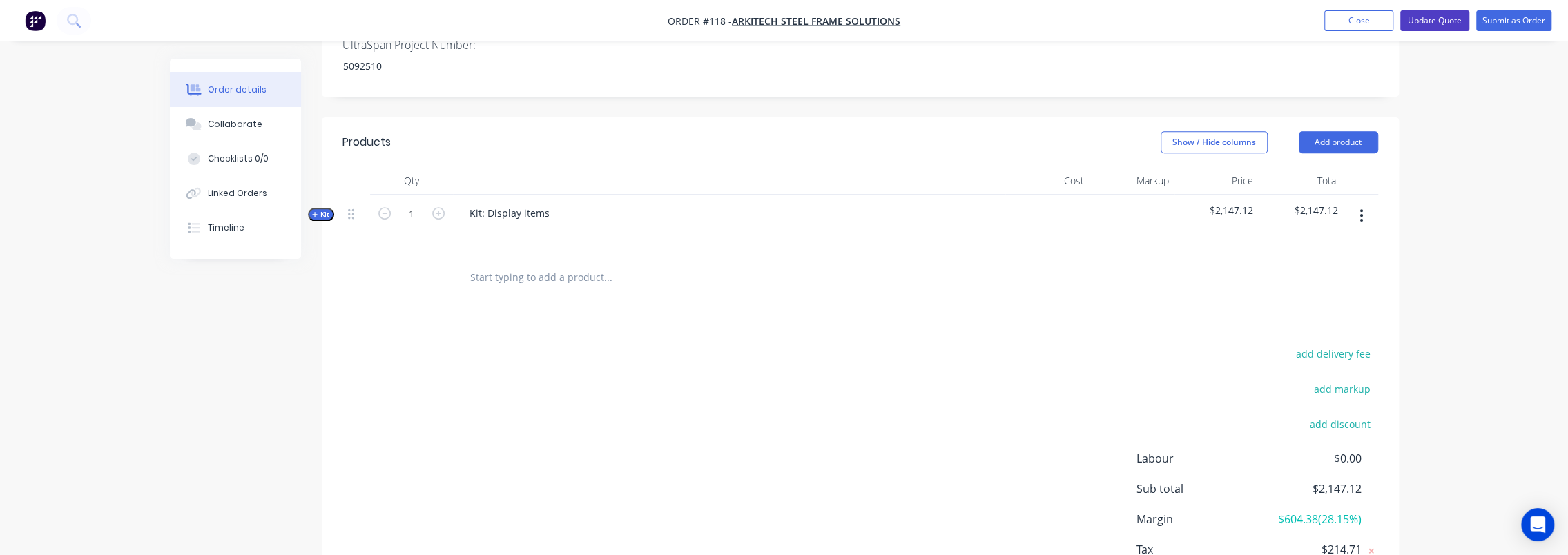
click at [1447, 20] on button "Update Quote" at bounding box center [1435, 20] width 69 height 20
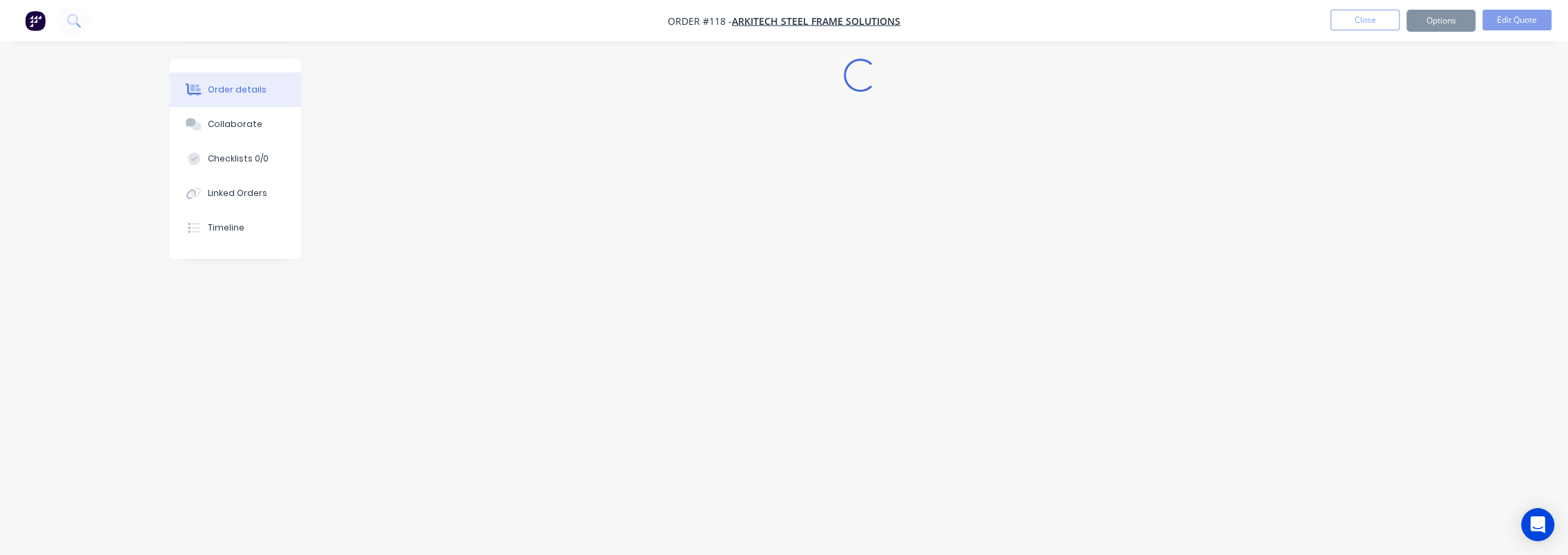
scroll to position [0, 0]
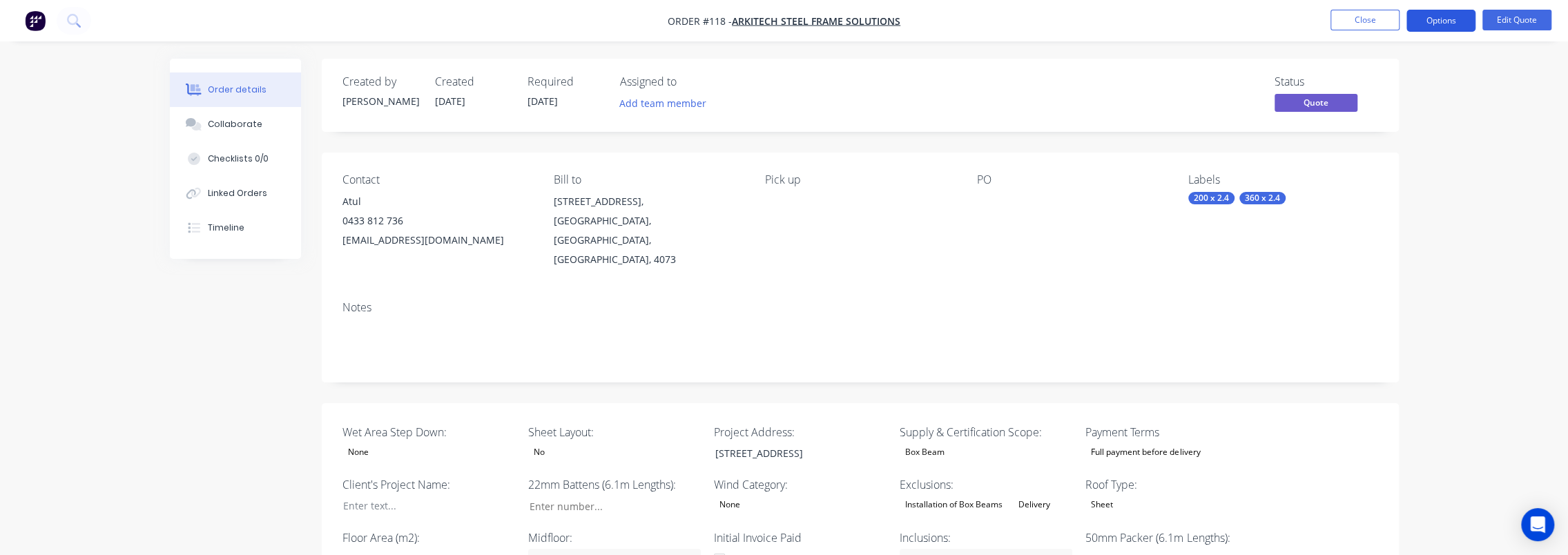
click at [1442, 24] on button "Options" at bounding box center [1441, 20] width 69 height 22
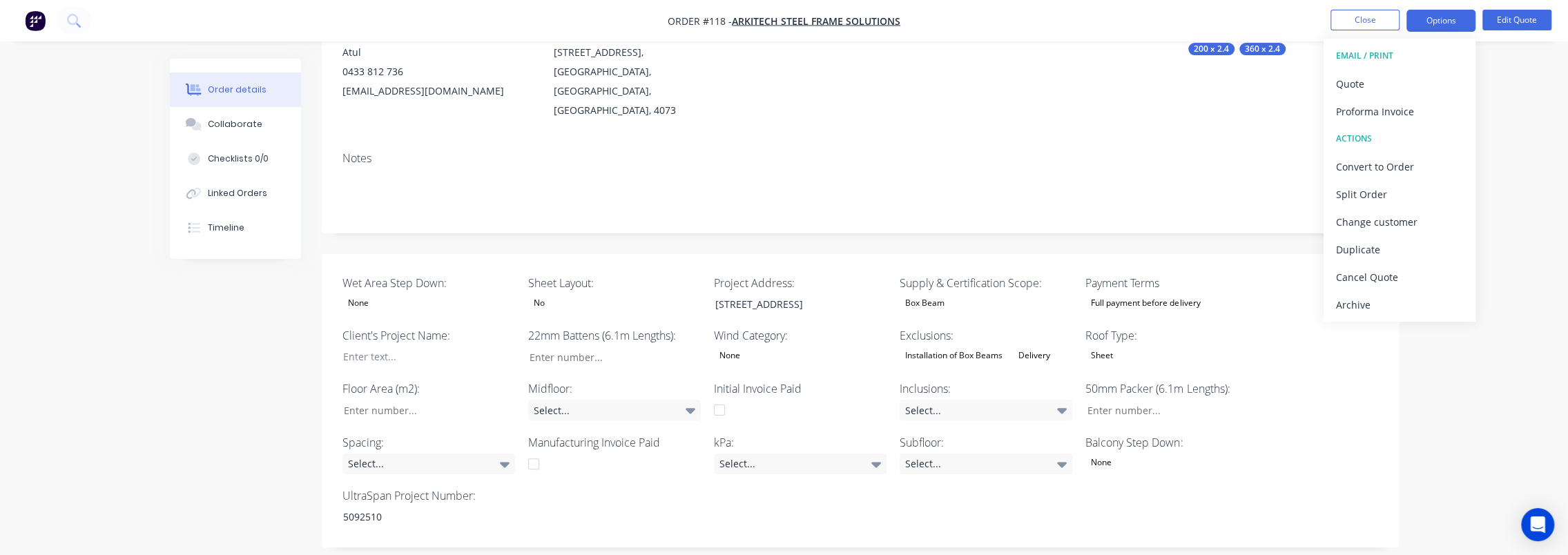
scroll to position [484, 0]
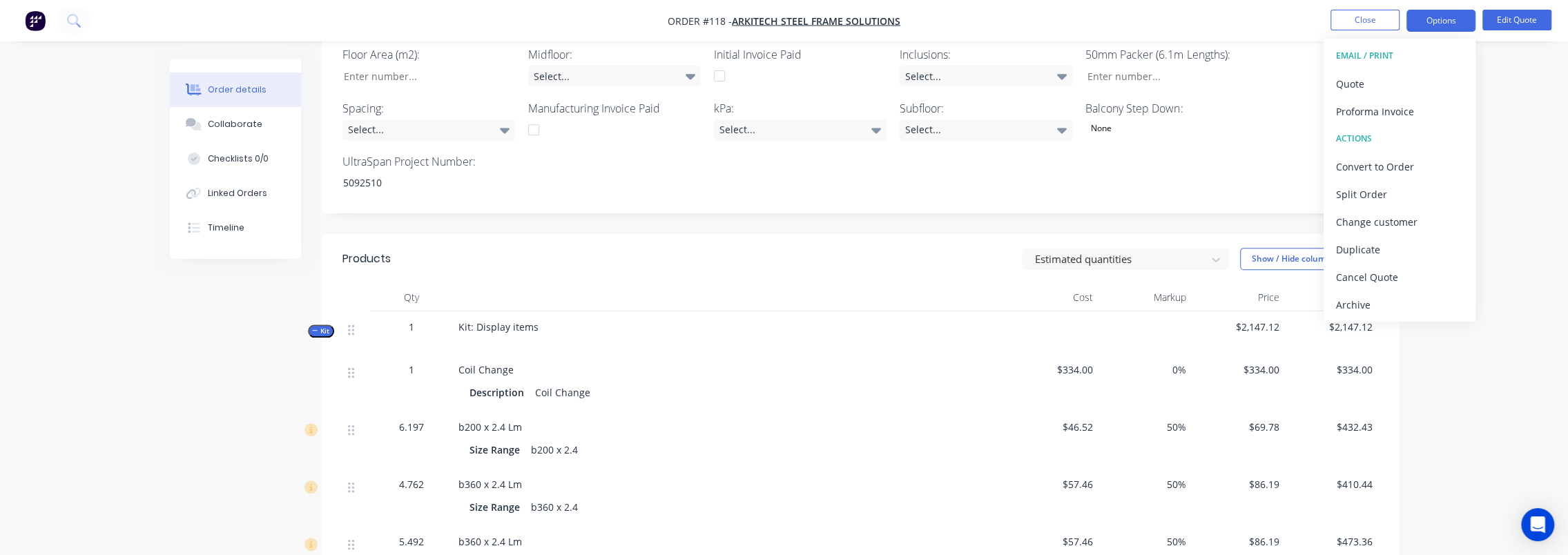
click at [508, 320] on span "Kit: Display items" at bounding box center [498, 327] width 80 height 13
click at [1502, 16] on button "Edit Quote" at bounding box center [1517, 20] width 69 height 20
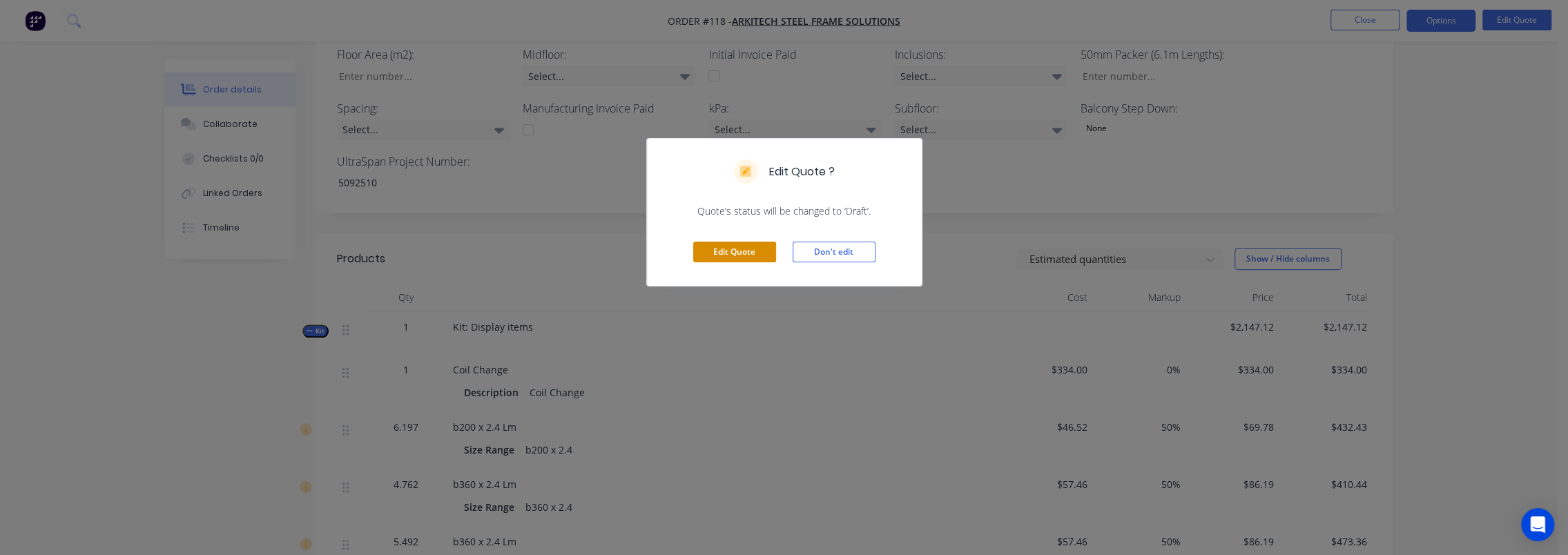
click at [757, 252] on button "Edit Quote" at bounding box center [735, 252] width 83 height 20
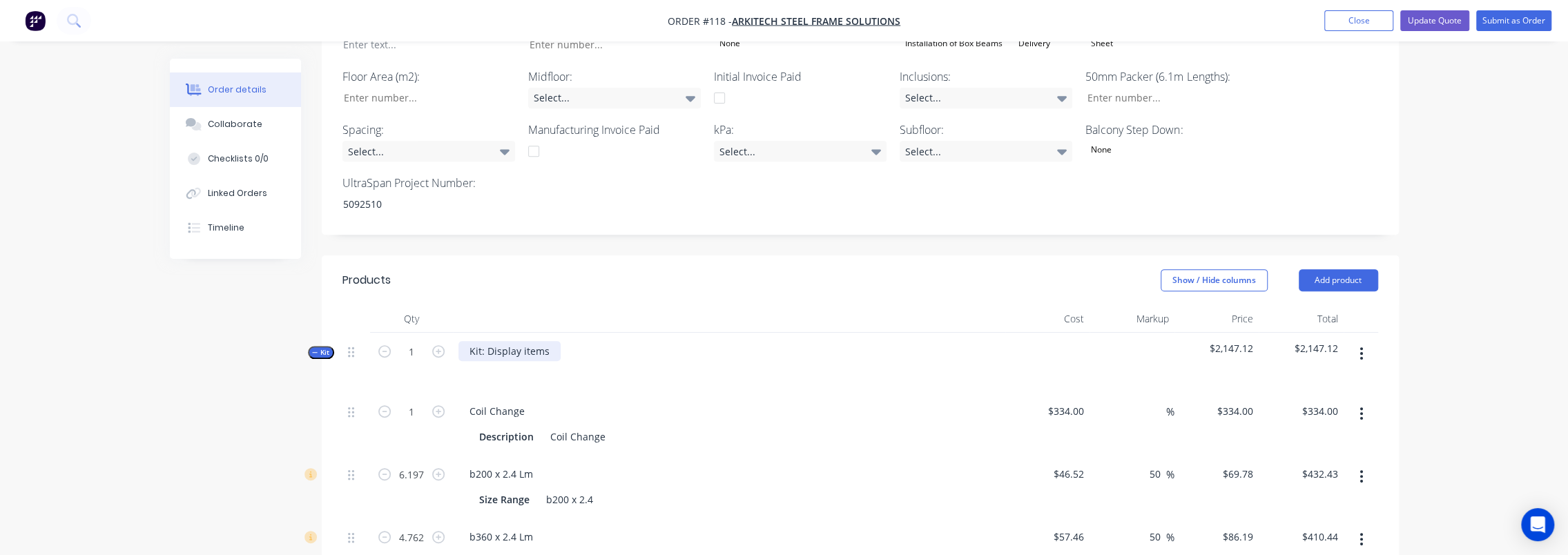
click at [546, 342] on div "Kit: Display items" at bounding box center [509, 351] width 102 height 20
click at [484, 342] on div "4 box beams" at bounding box center [498, 351] width 81 height 20
click at [1440, 25] on button "Update Quote" at bounding box center [1435, 20] width 69 height 20
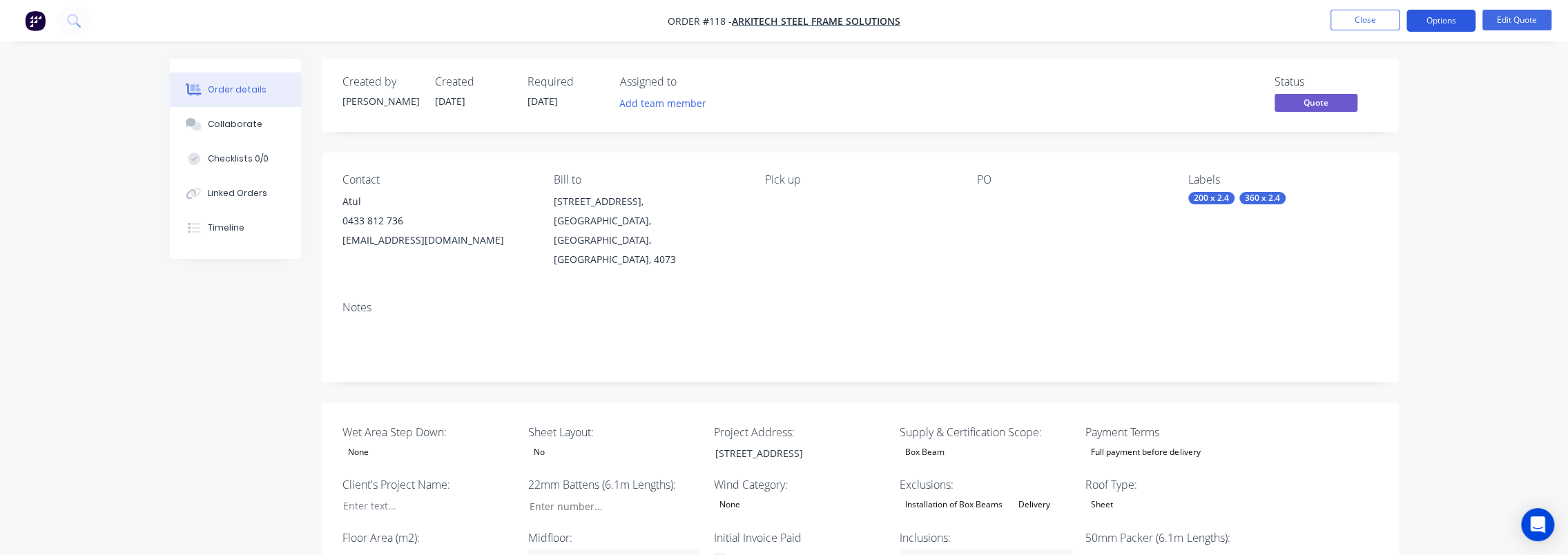
click at [1424, 20] on button "Options" at bounding box center [1441, 20] width 69 height 22
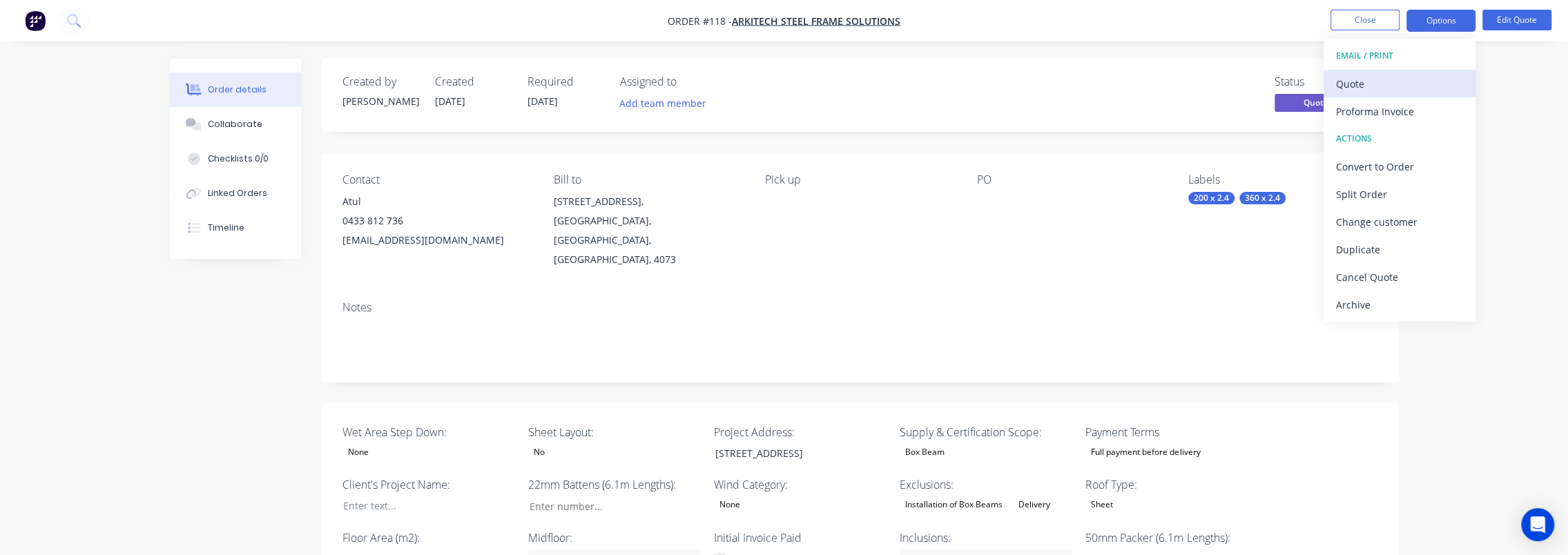
click at [1399, 87] on div "Quote" at bounding box center [1400, 83] width 127 height 20
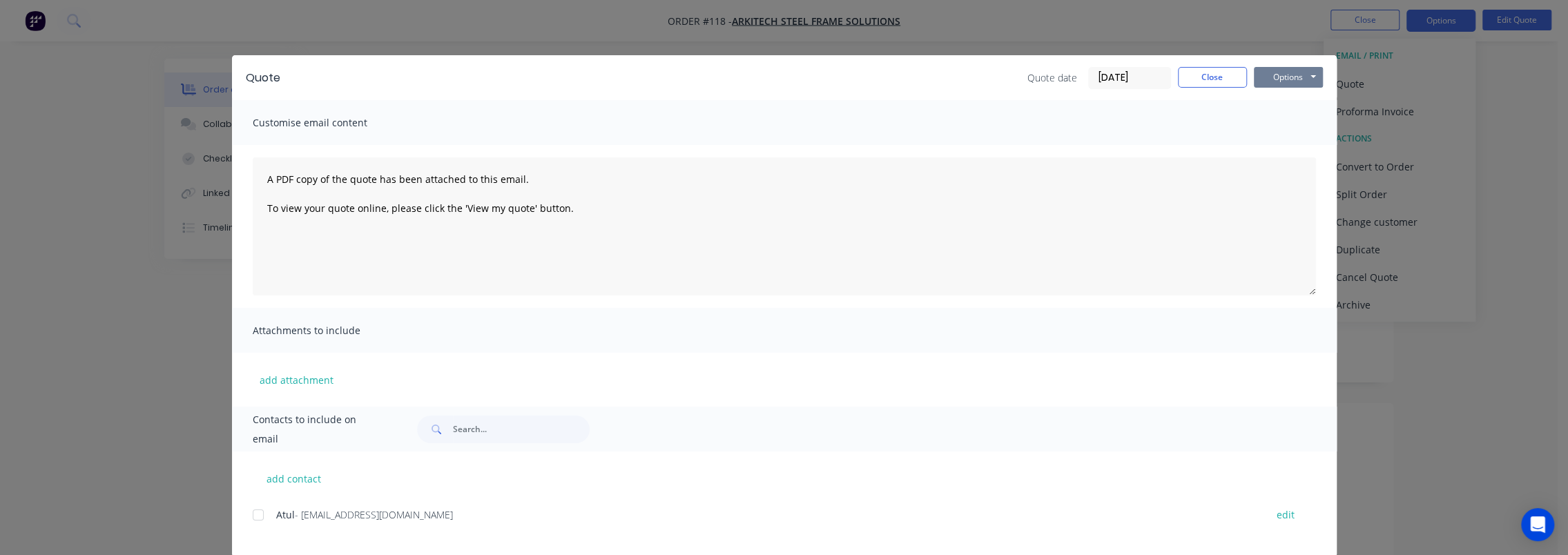
click at [1266, 75] on button "Options" at bounding box center [1289, 77] width 69 height 20
click at [1278, 98] on button "Preview" at bounding box center [1298, 102] width 88 height 23
click at [1193, 70] on button "Close" at bounding box center [1213, 77] width 69 height 20
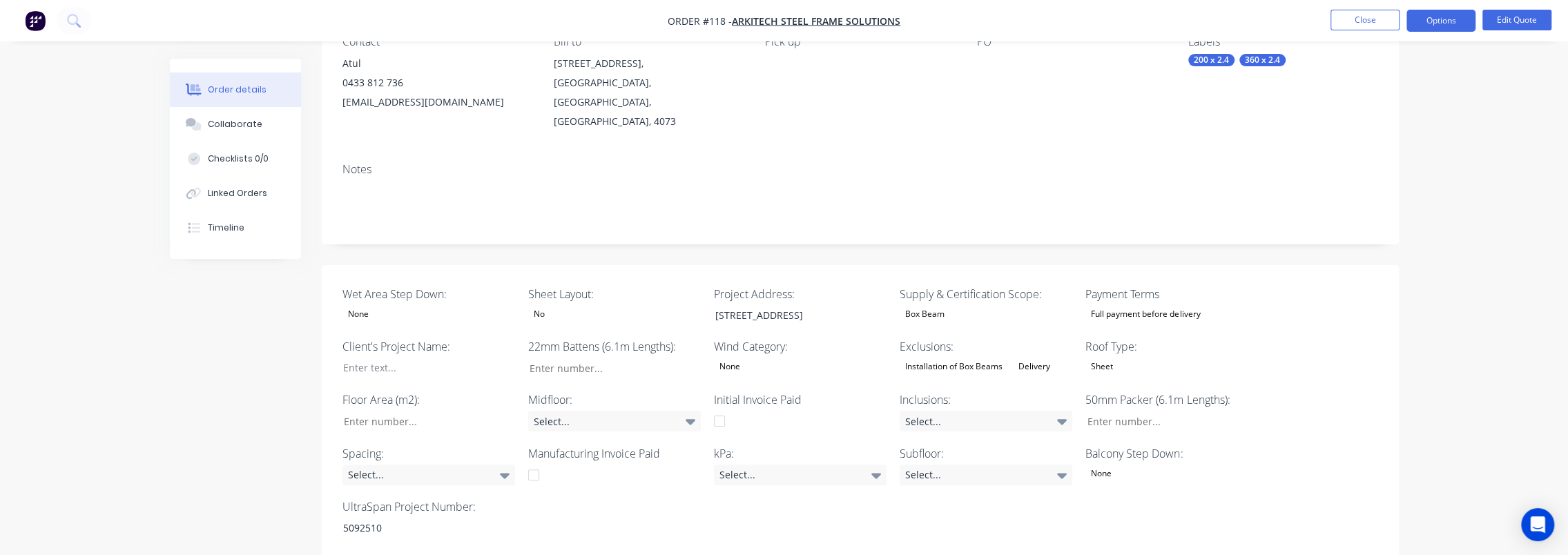
scroll to position [208, 0]
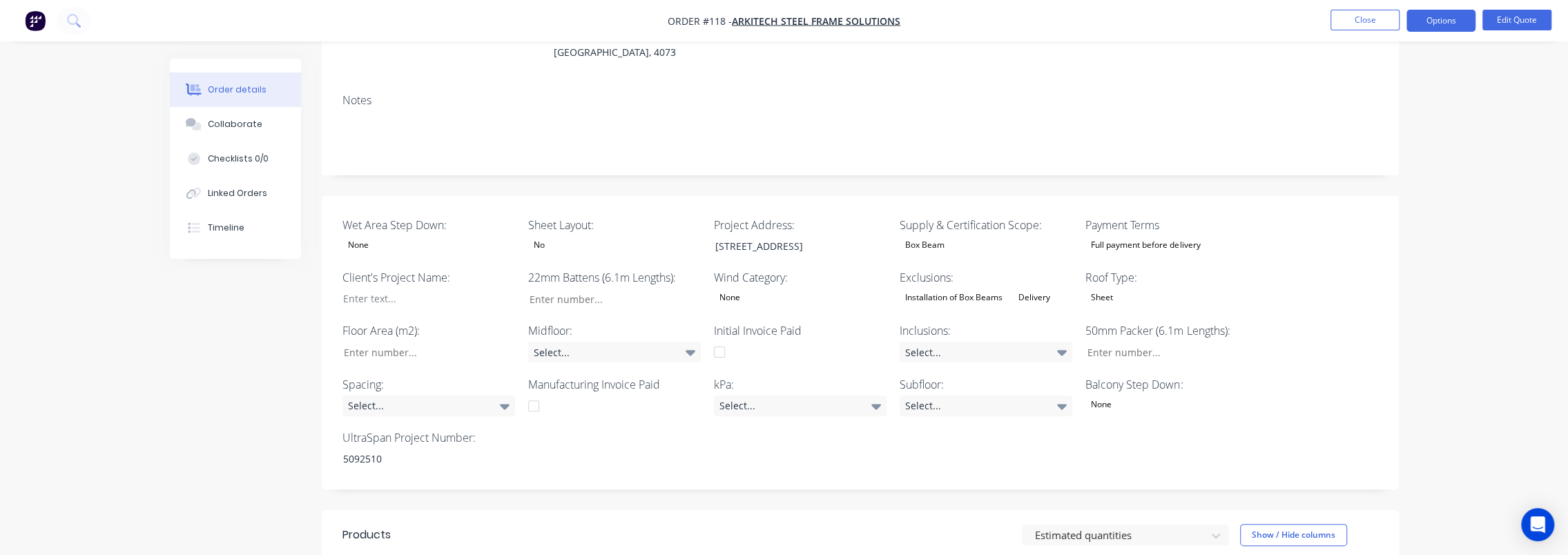
click at [1101, 289] on div "Sheet" at bounding box center [1102, 298] width 34 height 18
click at [1127, 380] on button "None" at bounding box center [1190, 390] width 208 height 28
click at [1392, 273] on div "Wet Area Step Down: None Sheet Layout: No Project Address: [STREET_ADDRESS] Sup…" at bounding box center [860, 342] width 1077 height 293
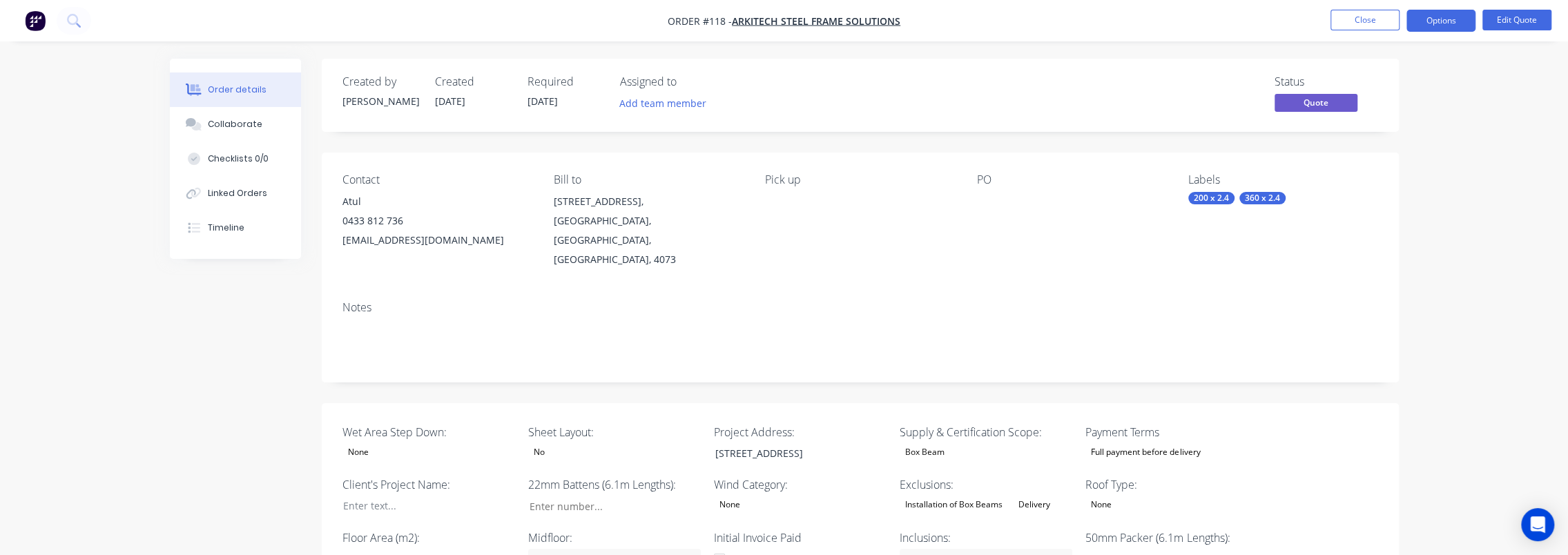
scroll to position [0, 0]
click at [1443, 20] on button "Options" at bounding box center [1441, 20] width 69 height 22
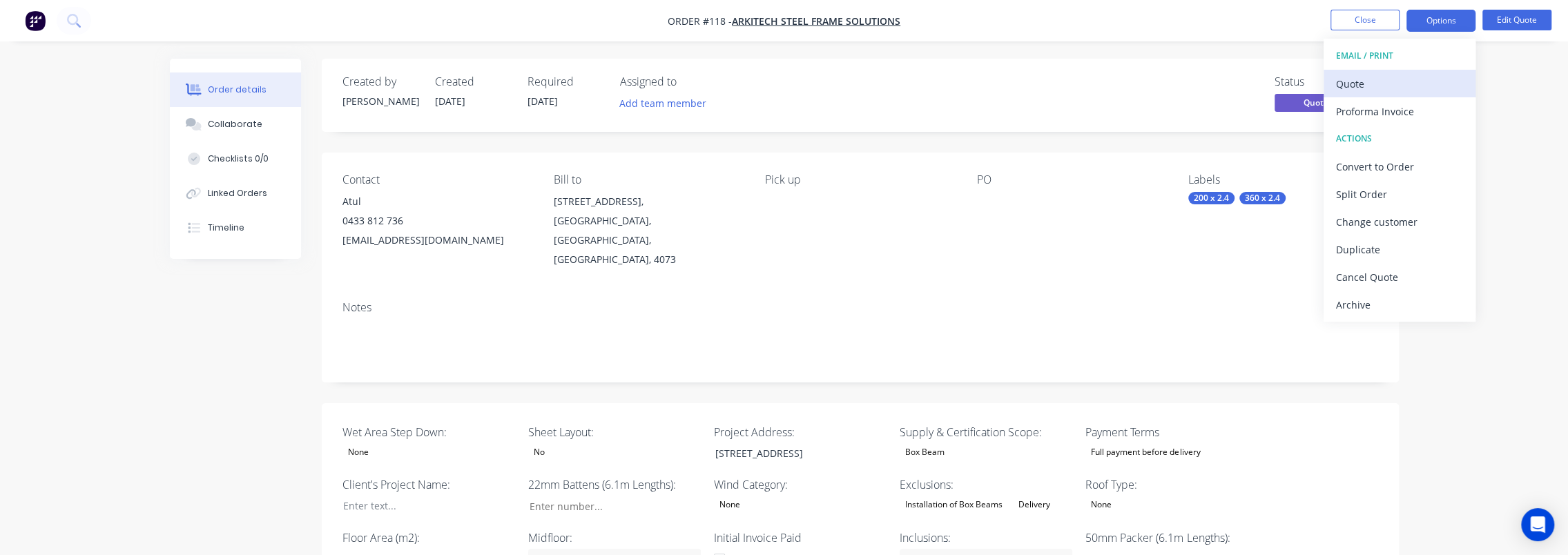
click at [1411, 85] on div "Quote" at bounding box center [1400, 83] width 127 height 20
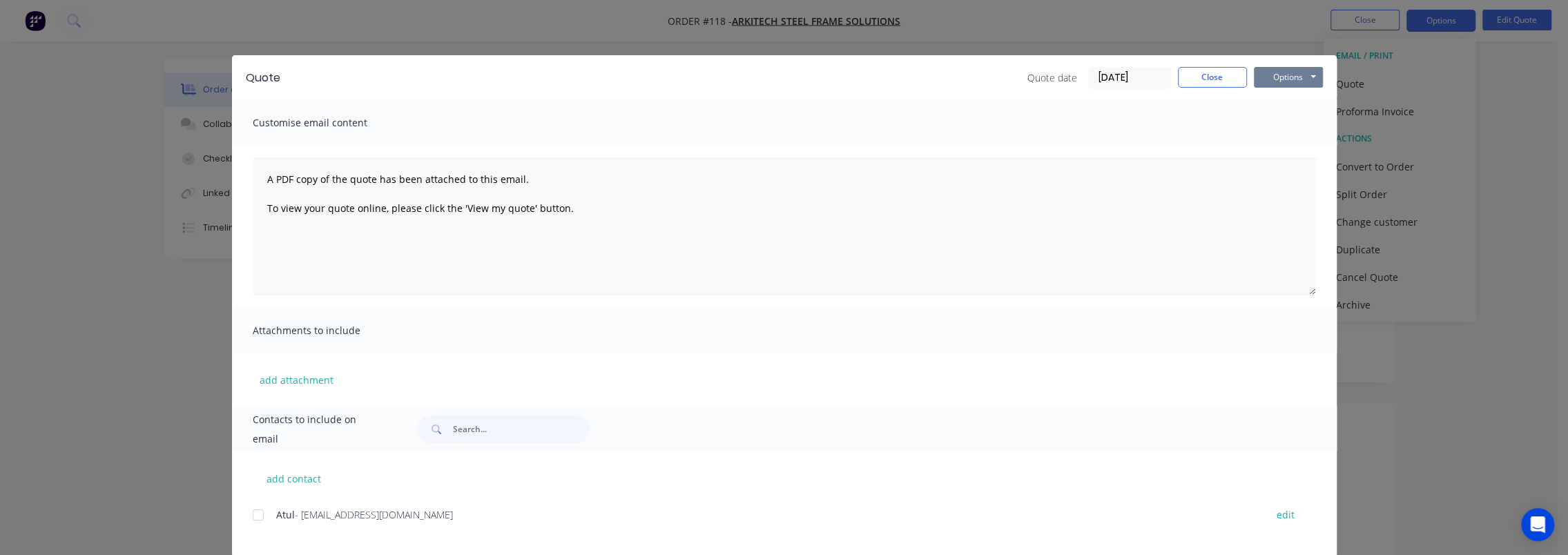
click at [1283, 78] on button "Options" at bounding box center [1289, 77] width 69 height 20
click at [1283, 101] on button "Preview" at bounding box center [1298, 102] width 88 height 23
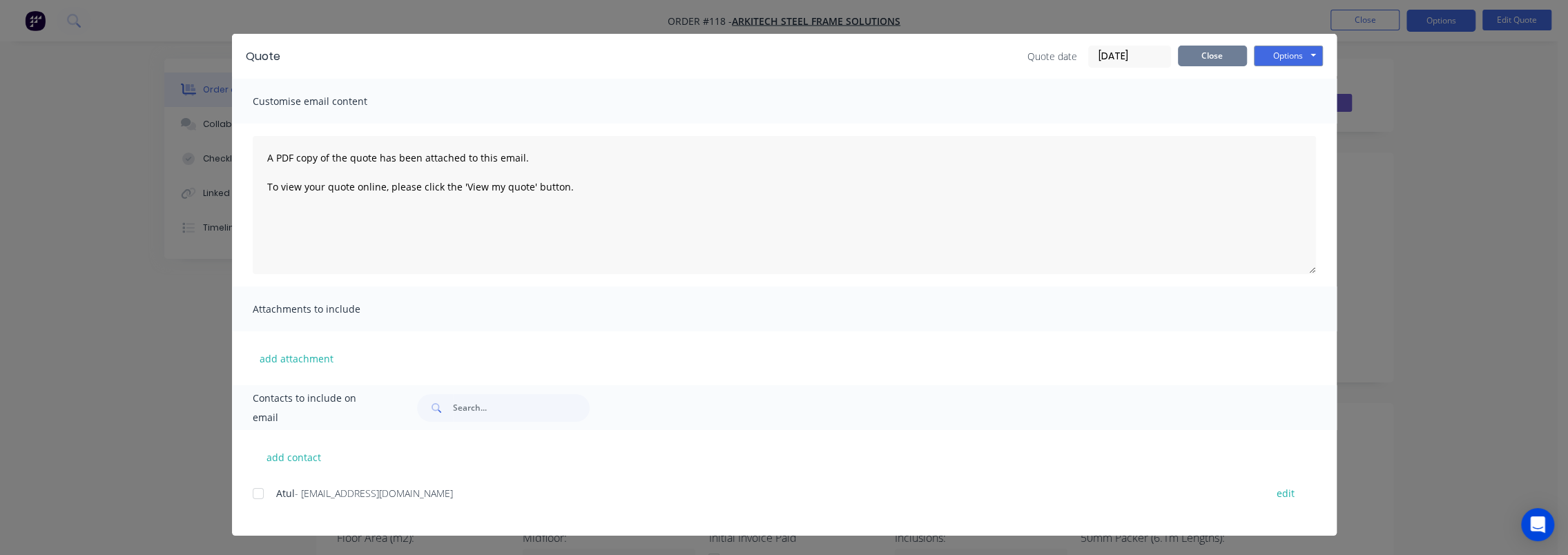
click at [1215, 48] on button "Close" at bounding box center [1213, 56] width 69 height 20
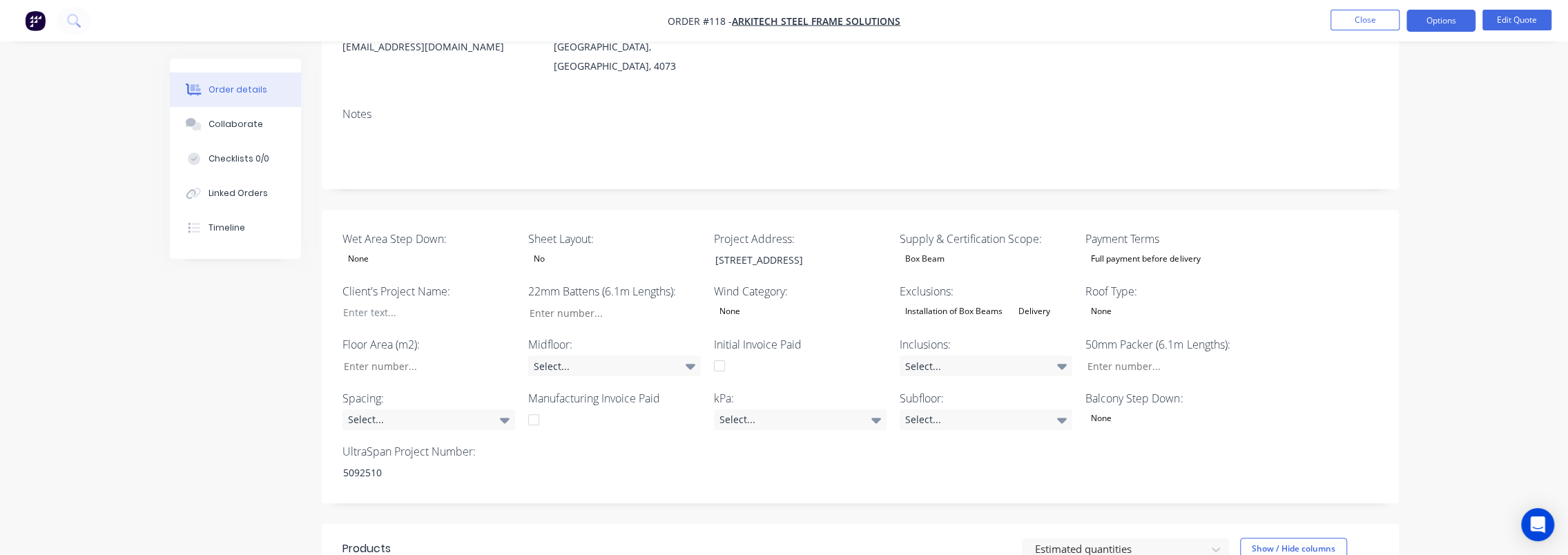
scroll to position [276, 0]
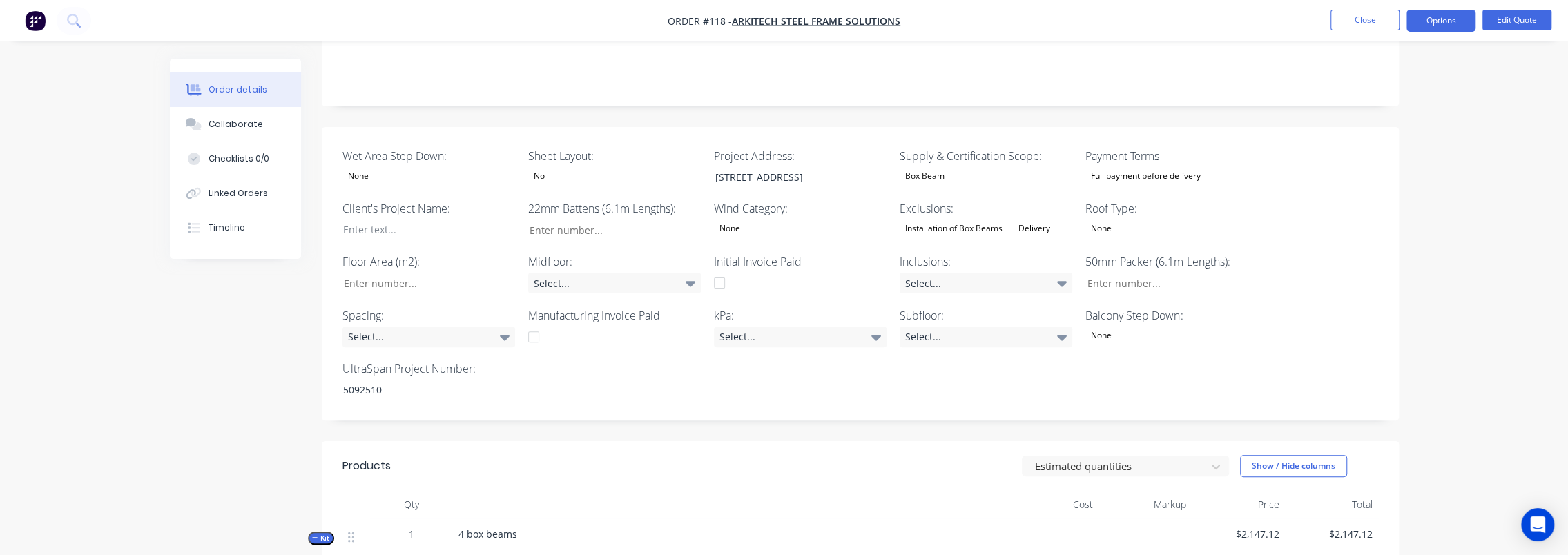
click at [1423, 322] on div "Order details Collaborate Checklists 0/0 Linked Orders Timeline Order details C…" at bounding box center [784, 409] width 1568 height 1371
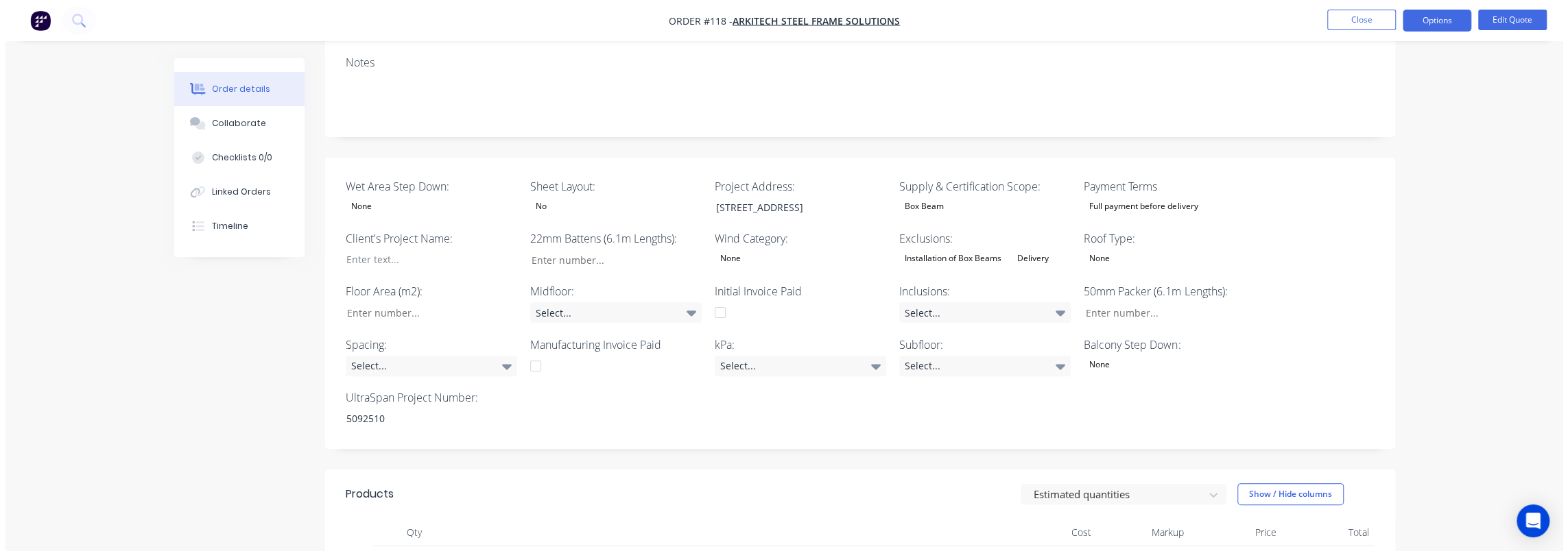
scroll to position [206, 0]
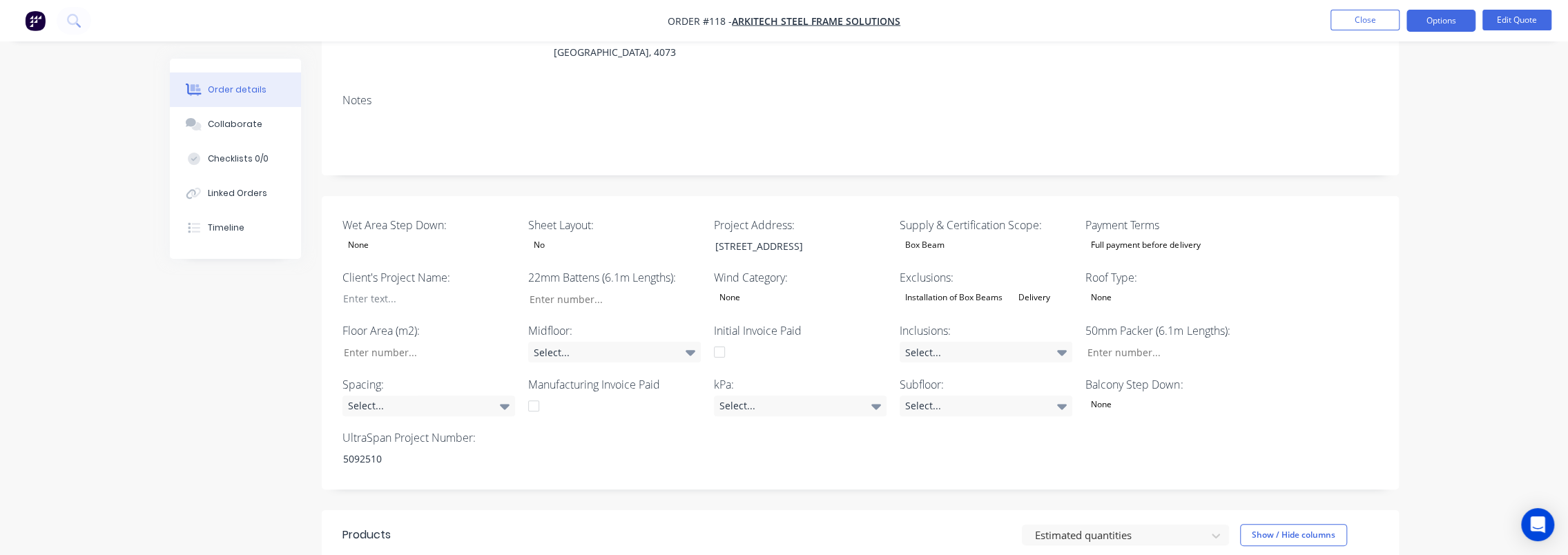
click at [538, 236] on div "No" at bounding box center [539, 245] width 22 height 18
click at [544, 253] on div "None" at bounding box center [551, 255] width 25 height 15
click at [1376, 217] on div "Wet Area Step Down: None Sheet Layout: Select... Project Address: [STREET_ADDRE…" at bounding box center [860, 343] width 1077 height 294
click at [1439, 16] on button "Options" at bounding box center [1441, 20] width 69 height 22
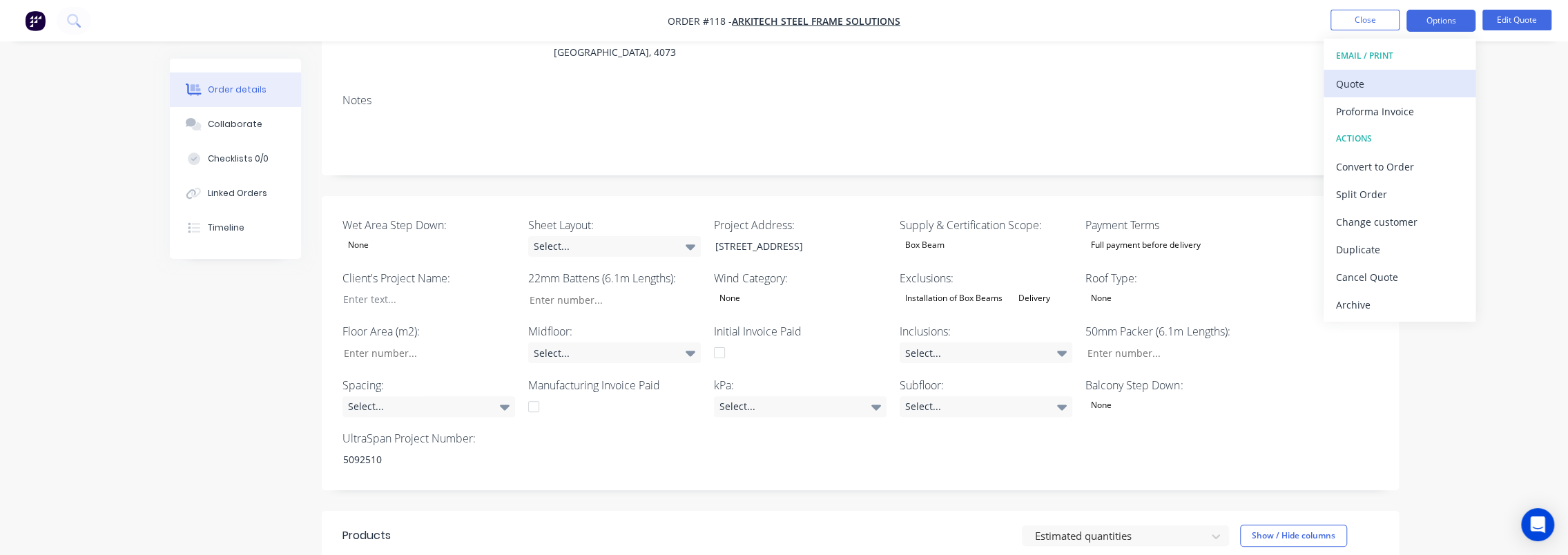
click at [1391, 84] on div "Quote" at bounding box center [1400, 83] width 127 height 20
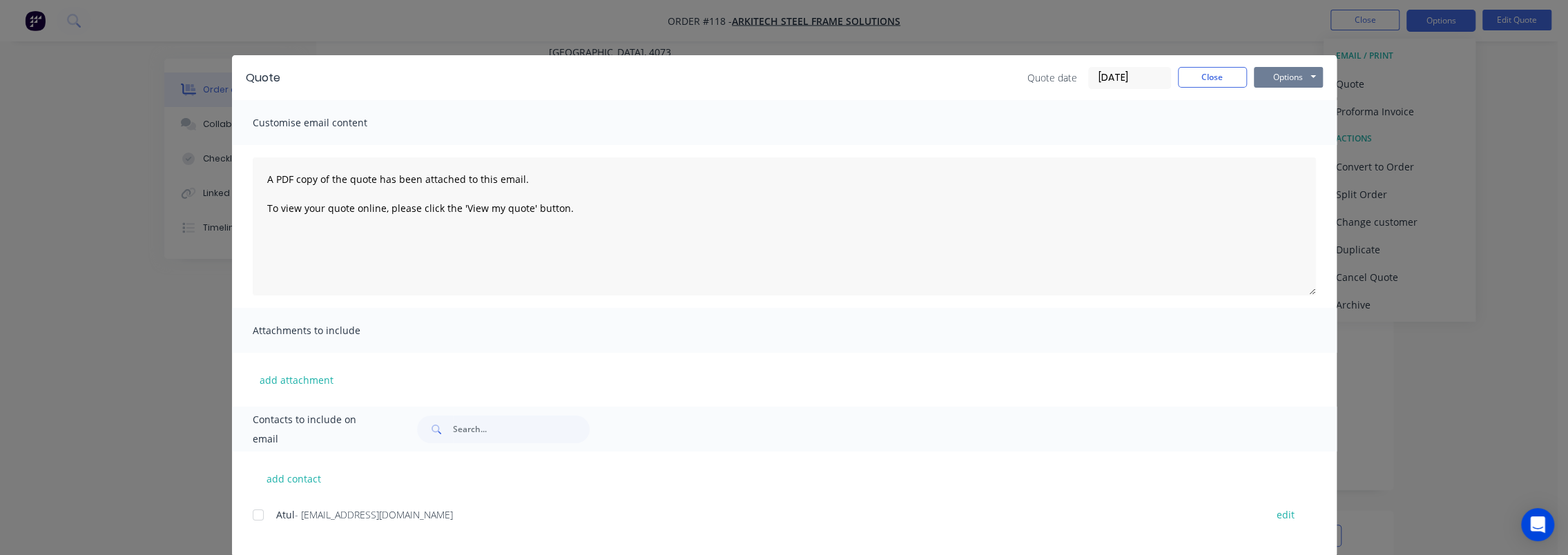
click at [1278, 81] on button "Options" at bounding box center [1289, 77] width 69 height 20
click at [1291, 123] on button "Print" at bounding box center [1298, 125] width 88 height 23
